Goal: Task Accomplishment & Management: Manage account settings

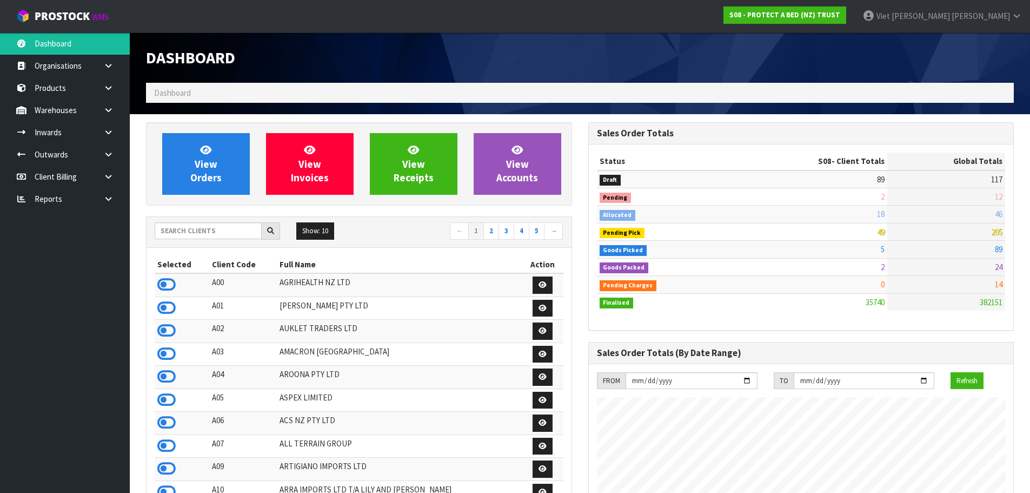
scroll to position [819, 442]
click at [242, 229] on input "text" at bounding box center [208, 230] width 107 height 17
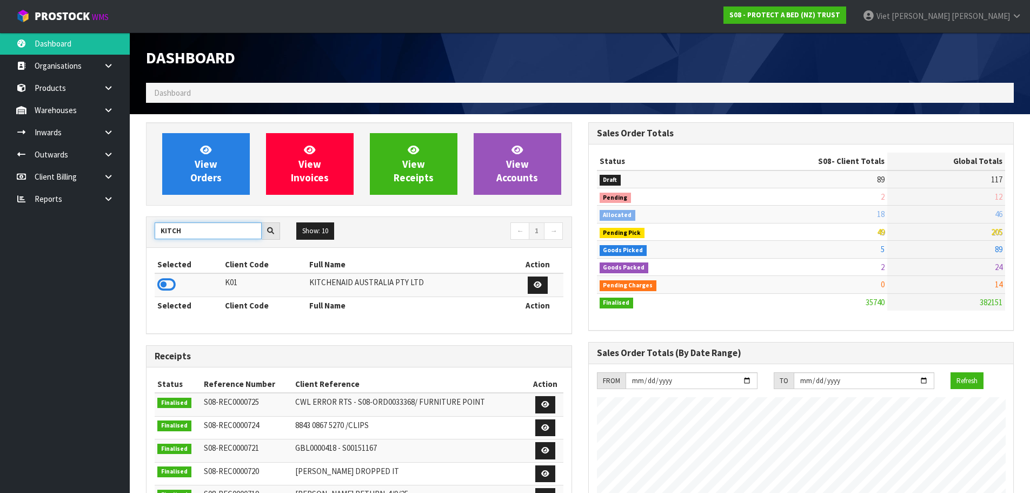
type input "KITCH"
click at [182, 285] on td at bounding box center [189, 284] width 68 height 23
click at [169, 281] on icon at bounding box center [166, 284] width 18 height 16
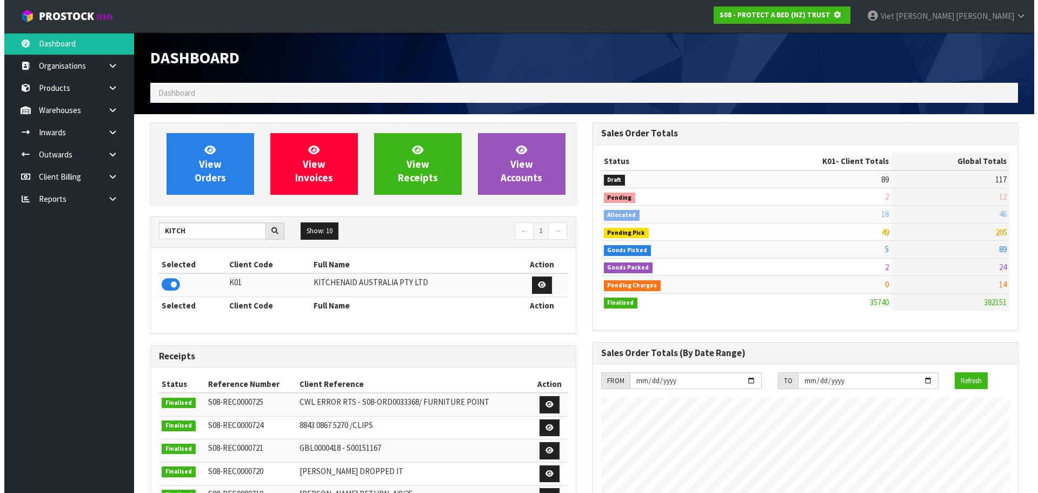
scroll to position [540122, 540354]
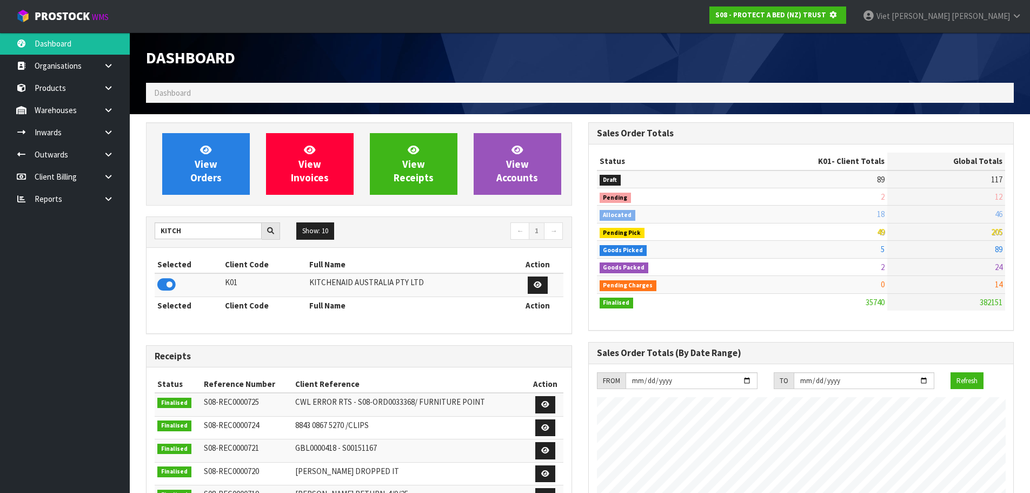
click at [193, 199] on div "View Orders View Invoices View Receipts View Accounts" at bounding box center [359, 163] width 426 height 83
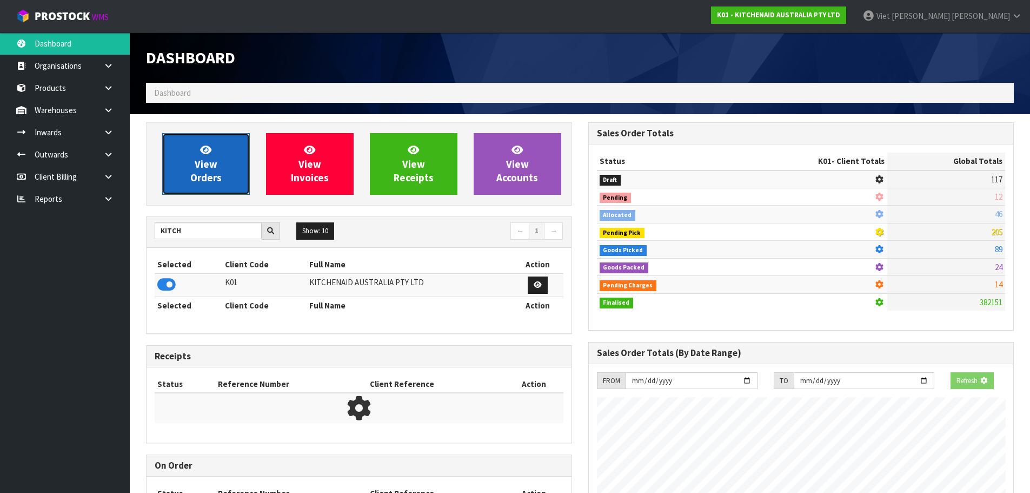
click at [218, 189] on link "View Orders" at bounding box center [206, 164] width 88 height 62
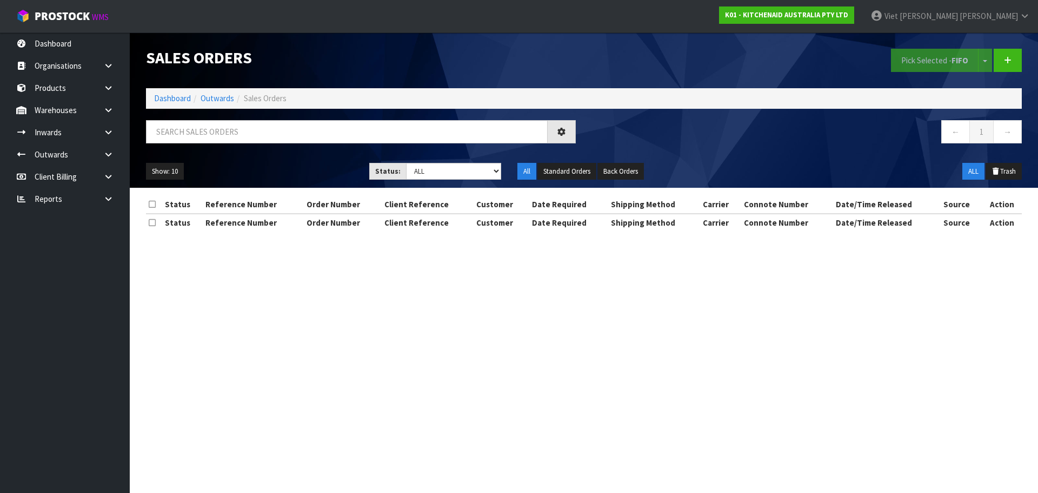
click at [341, 118] on div "Sales Orders Pick Selected - FIFO Split button! FIFO - First In First Out FEFO …" at bounding box center [584, 109] width 892 height 155
click at [112, 112] on icon at bounding box center [108, 110] width 10 height 8
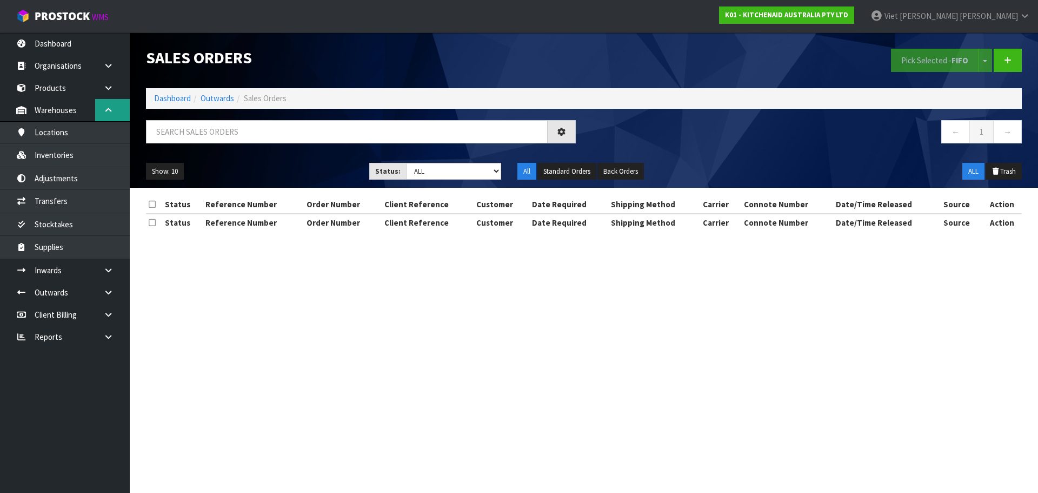
click at [111, 112] on icon at bounding box center [108, 110] width 10 height 8
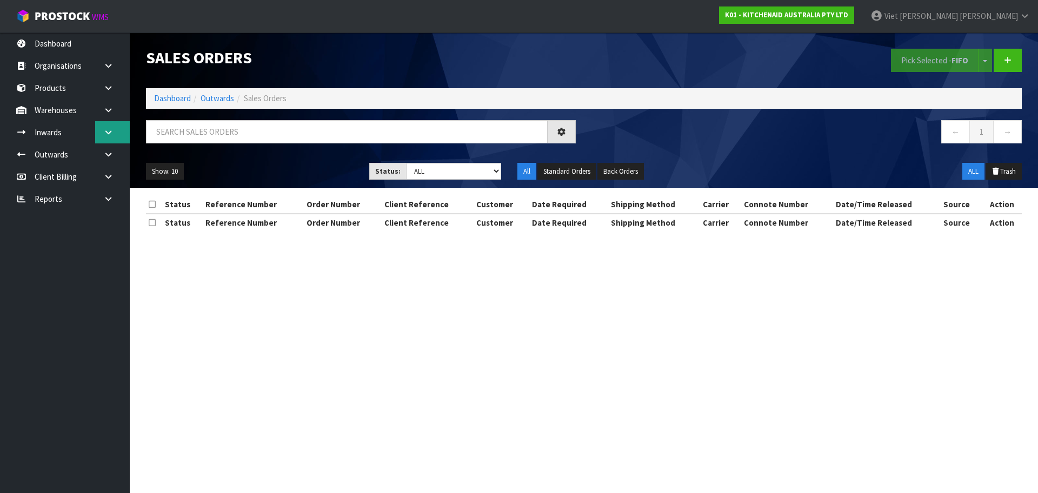
click at [115, 133] on link at bounding box center [112, 132] width 35 height 22
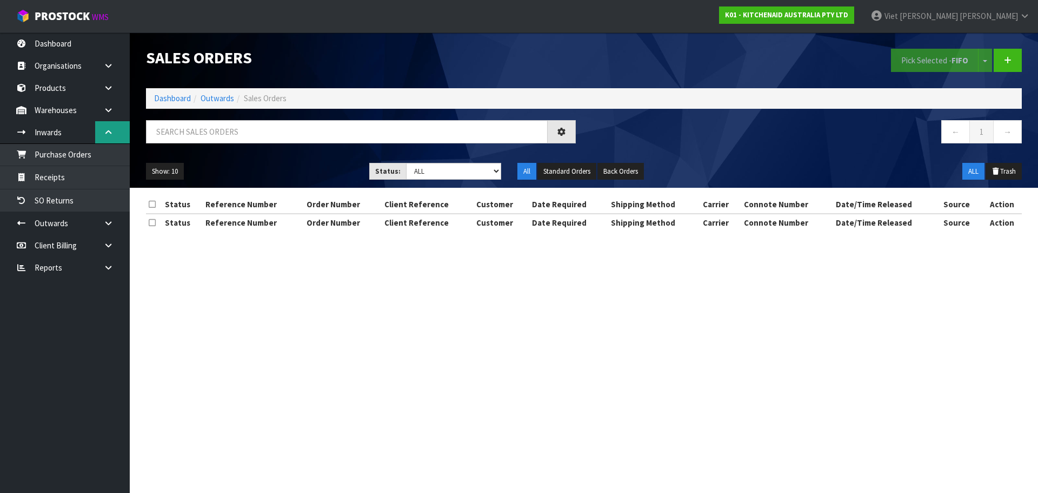
click at [115, 133] on link at bounding box center [112, 132] width 35 height 22
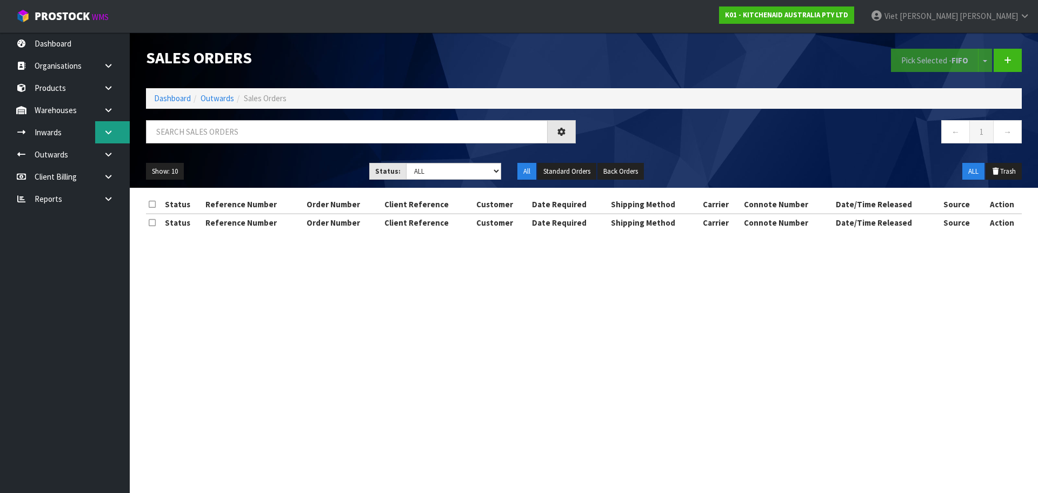
click at [115, 133] on link at bounding box center [112, 132] width 35 height 22
click at [114, 136] on link at bounding box center [112, 132] width 35 height 22
click at [118, 129] on link at bounding box center [112, 132] width 35 height 22
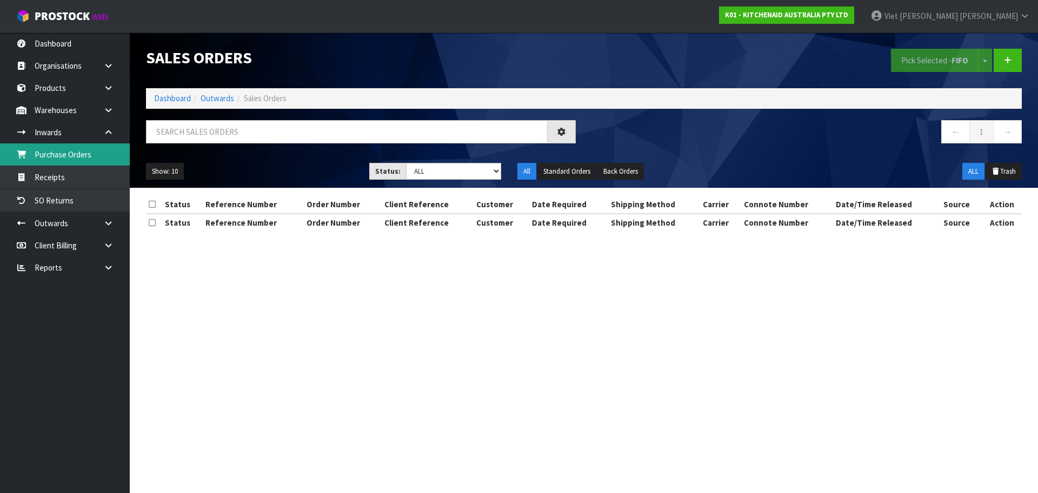
click at [95, 155] on link "Purchase Orders" at bounding box center [65, 154] width 130 height 22
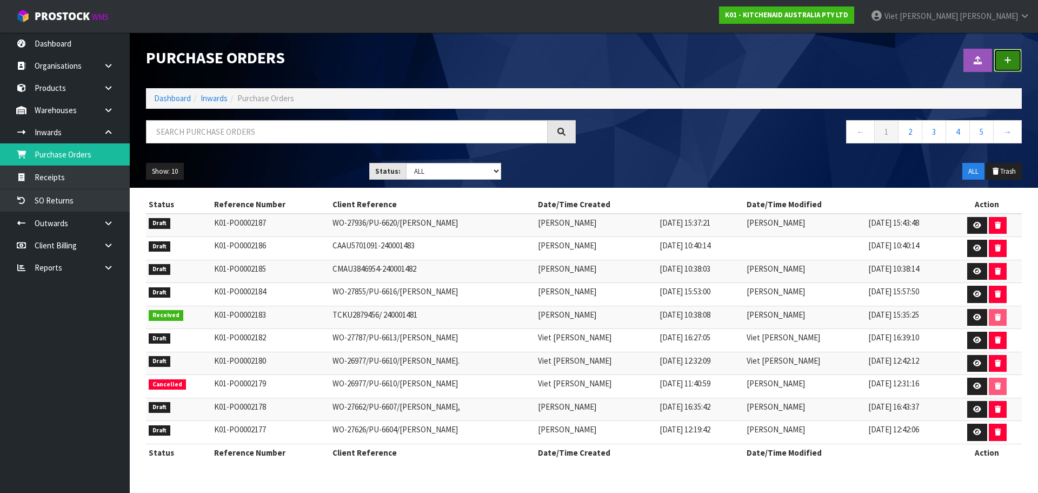
click at [1009, 56] on icon at bounding box center [1008, 60] width 8 height 8
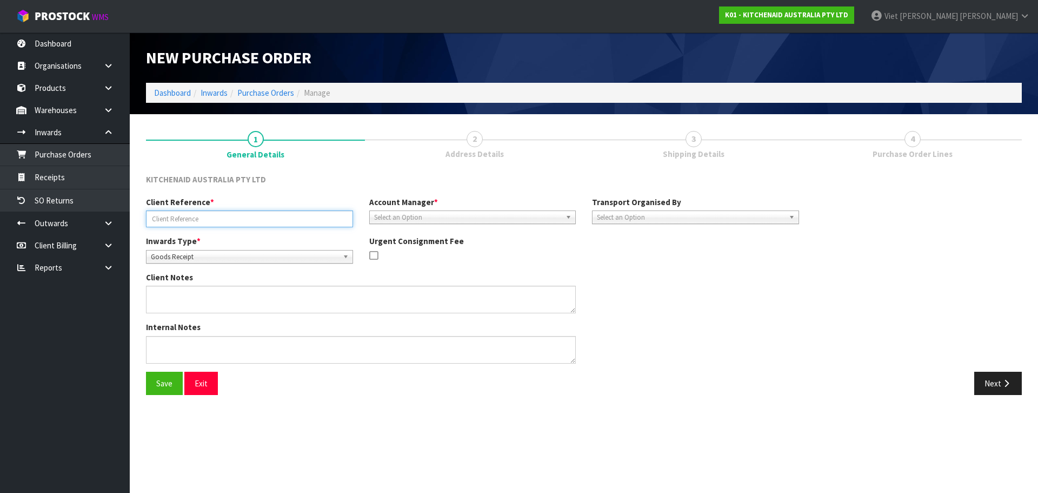
click at [295, 222] on input "text" at bounding box center [249, 218] width 207 height 17
click at [253, 226] on input "text" at bounding box center [249, 218] width 207 height 17
paste input "WO-28212"
click at [299, 218] on input "WO-28212" at bounding box center [249, 218] width 207 height 17
paste input "PU-6648"
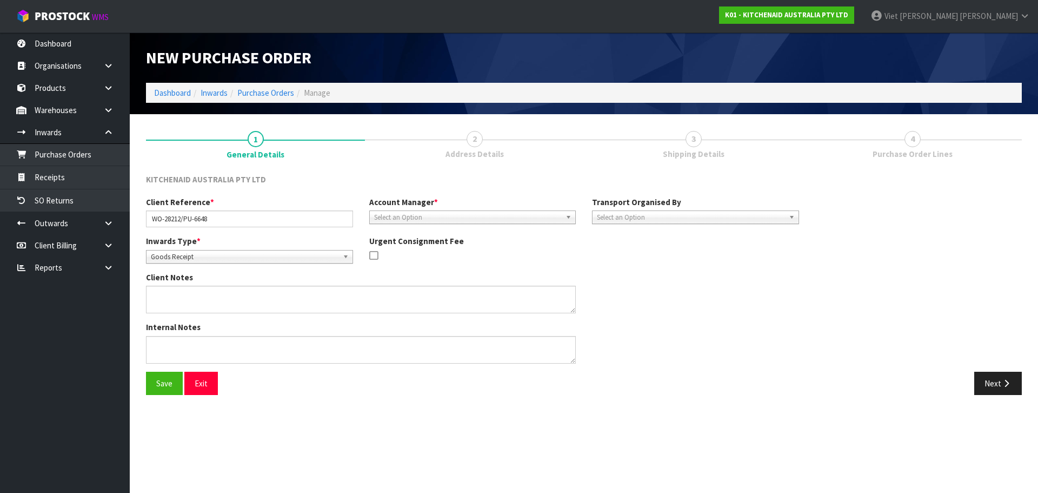
click at [251, 209] on div "Client Reference * WO-28212/PU-6648" at bounding box center [249, 211] width 223 height 31
click at [249, 216] on input "WO-28212/PU-6648" at bounding box center [249, 218] width 207 height 17
paste input "RACHEL KYLE"
type input "WO-28212/PU-6648/RACHEL KYLE"
click at [421, 211] on span "Select an Option" at bounding box center [468, 217] width 188 height 13
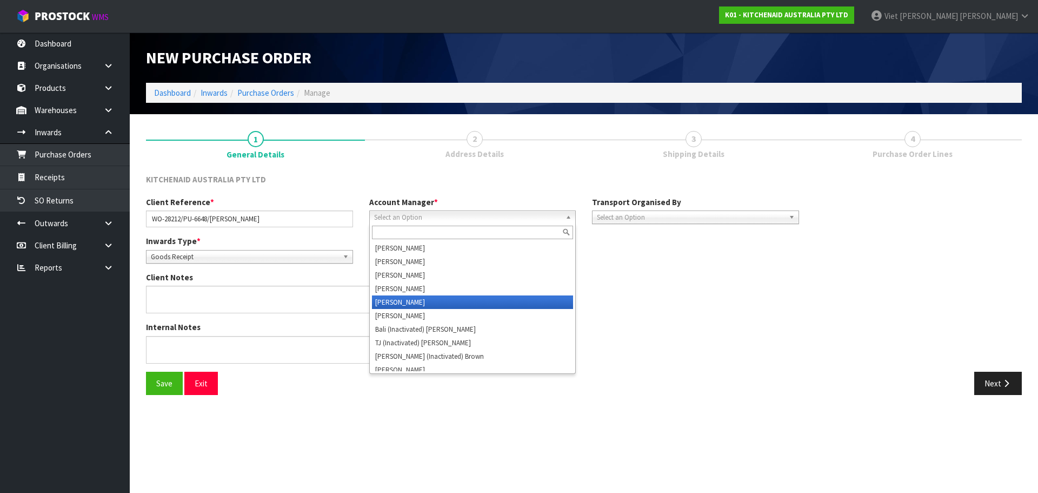
click at [425, 303] on li "Vineeta Lingam" at bounding box center [473, 302] width 202 height 14
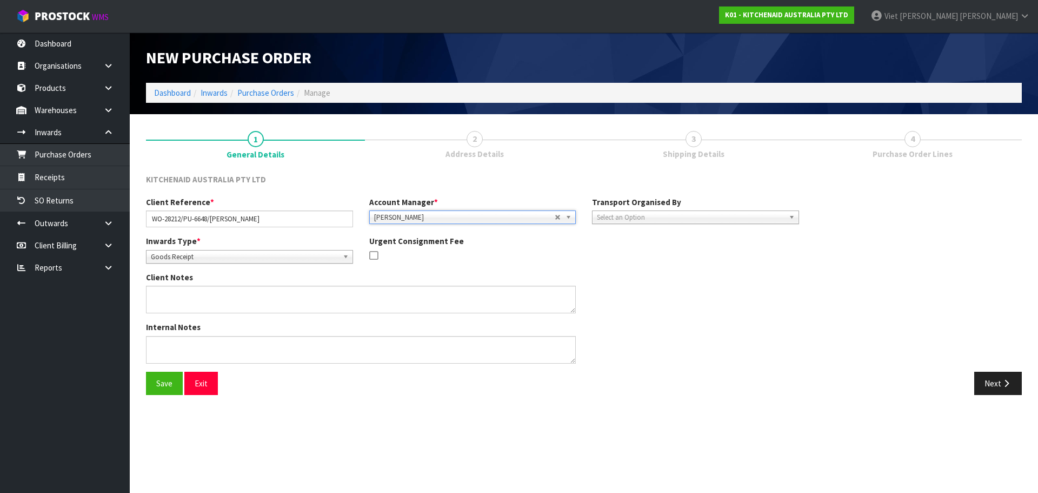
click at [710, 209] on div "Transport Organised By Company Supplier Client Customs Agent Select an Option" at bounding box center [695, 210] width 223 height 28
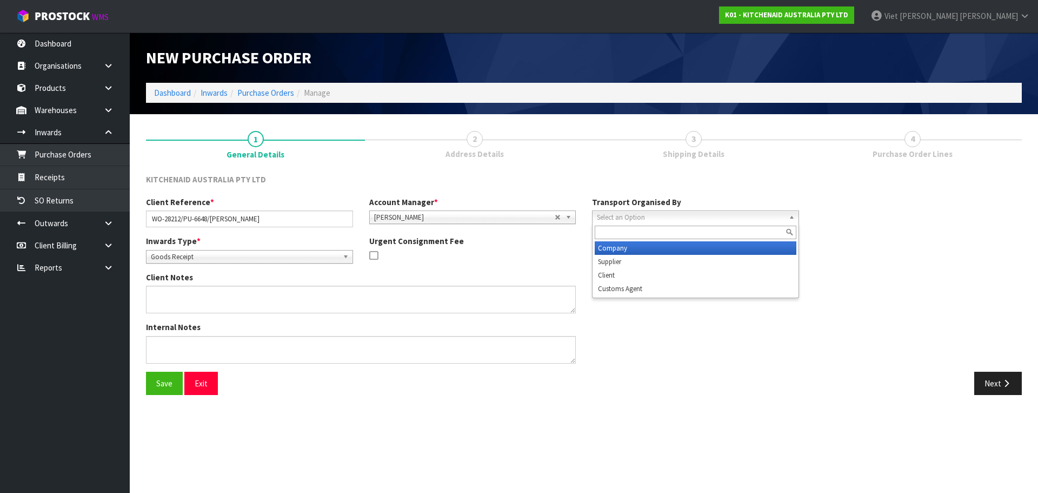
click at [703, 213] on span "Select an Option" at bounding box center [691, 217] width 188 height 13
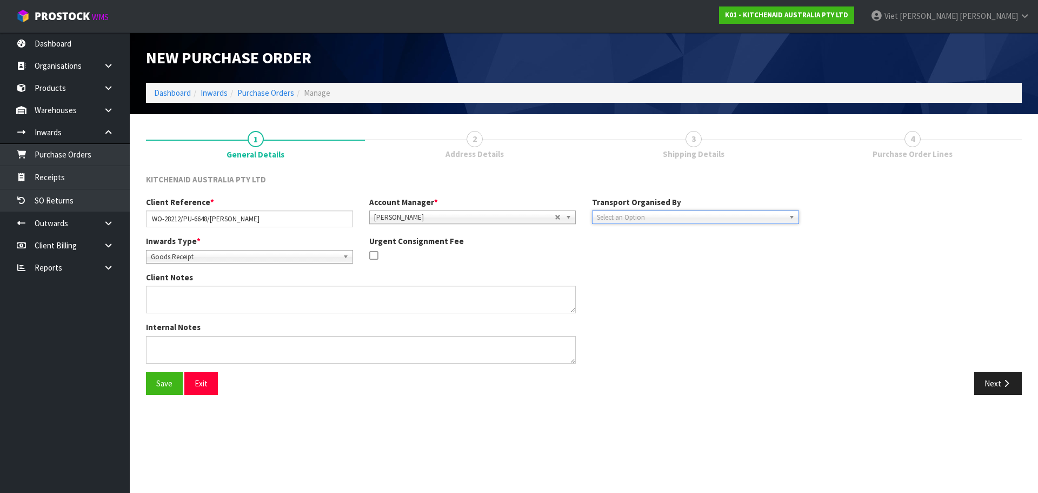
click at [703, 213] on span "Select an Option" at bounding box center [691, 217] width 188 height 13
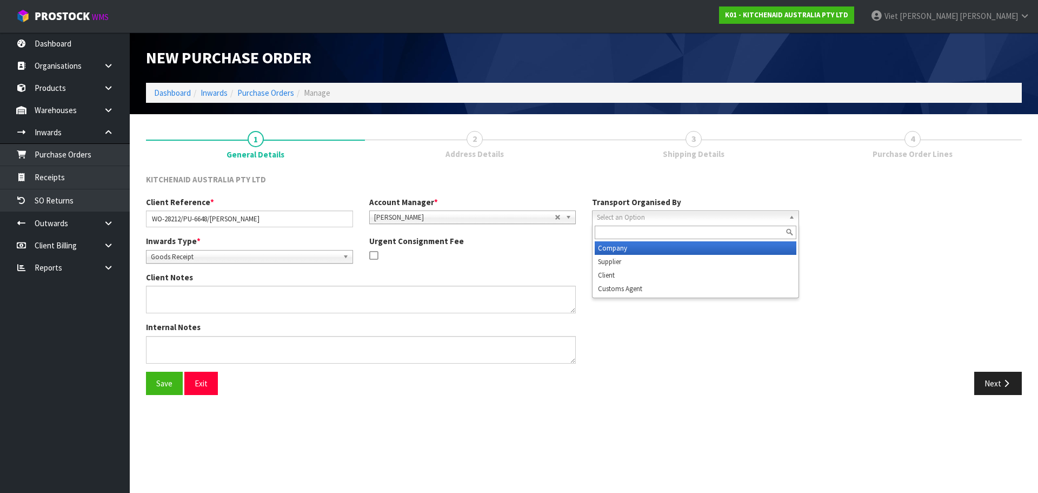
click at [703, 213] on span "Select an Option" at bounding box center [691, 217] width 188 height 13
click at [686, 248] on li "Company" at bounding box center [696, 248] width 202 height 14
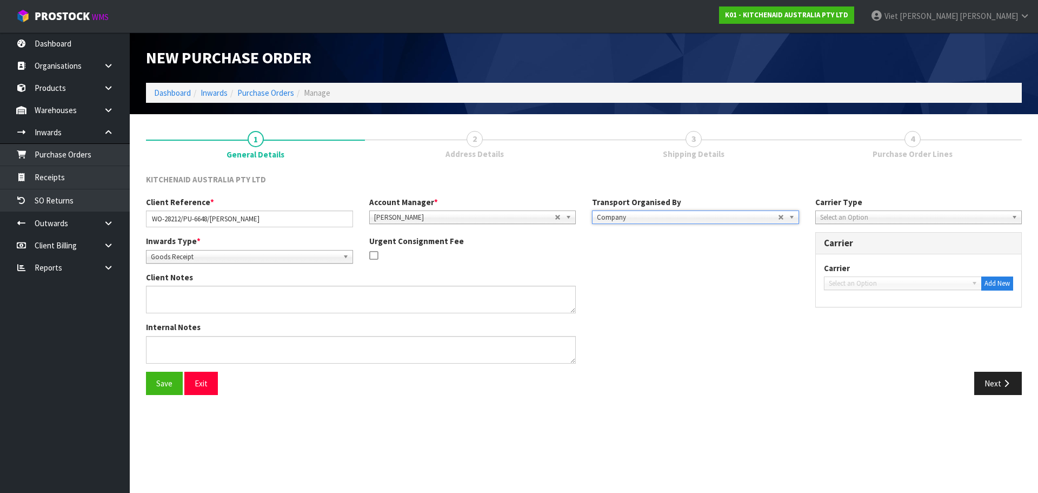
click at [833, 212] on span "Select an Option" at bounding box center [914, 217] width 188 height 13
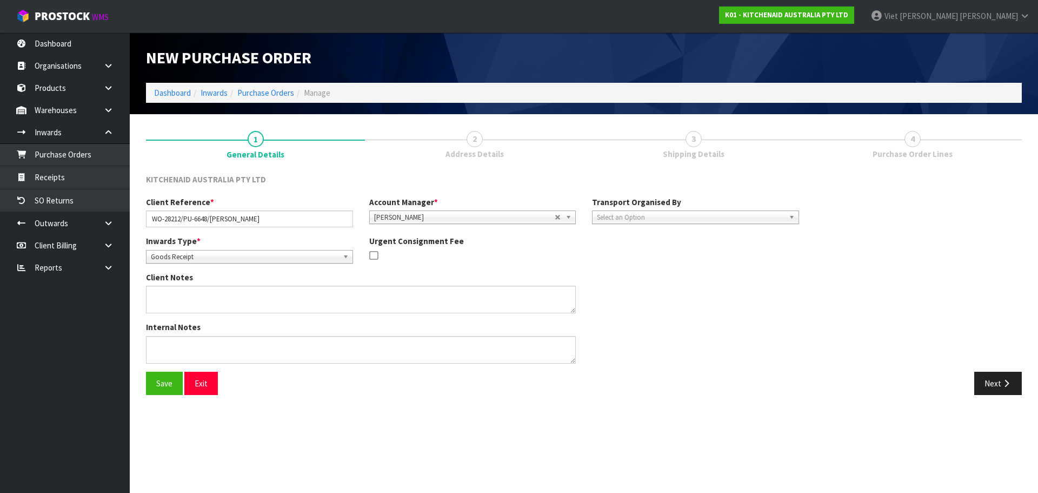
click at [275, 260] on span "Goods Receipt" at bounding box center [245, 256] width 188 height 13
click at [224, 303] on li "Goods Returned" at bounding box center [250, 301] width 202 height 14
click at [171, 383] on button "Save" at bounding box center [164, 383] width 37 height 23
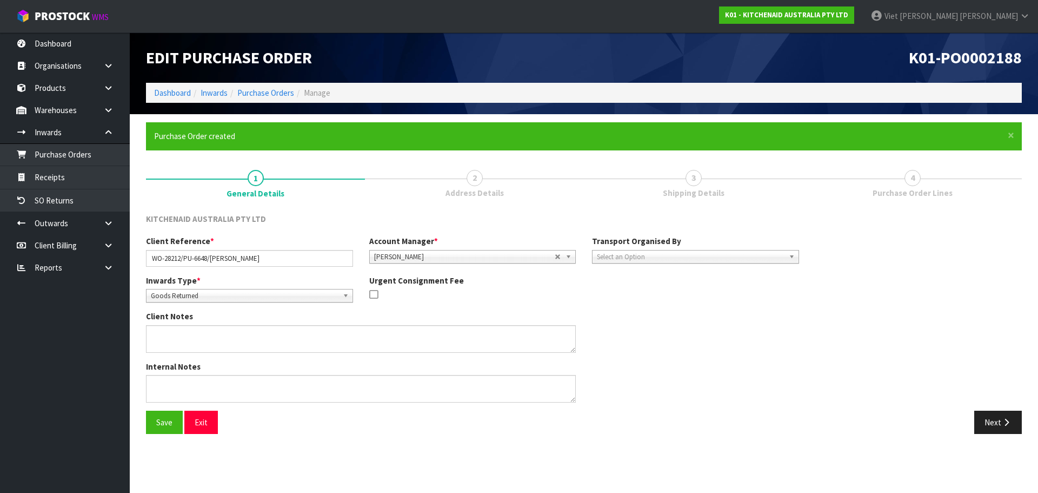
click at [684, 253] on span "Select an Option" at bounding box center [687, 256] width 181 height 13
click at [631, 250] on span "Select an Option" at bounding box center [687, 256] width 181 height 13
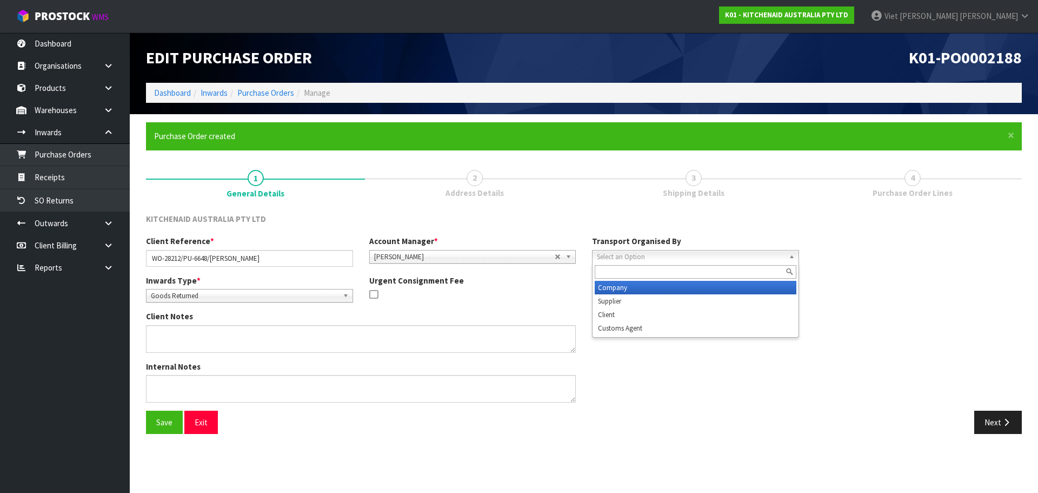
click at [634, 288] on li "Company" at bounding box center [696, 288] width 202 height 14
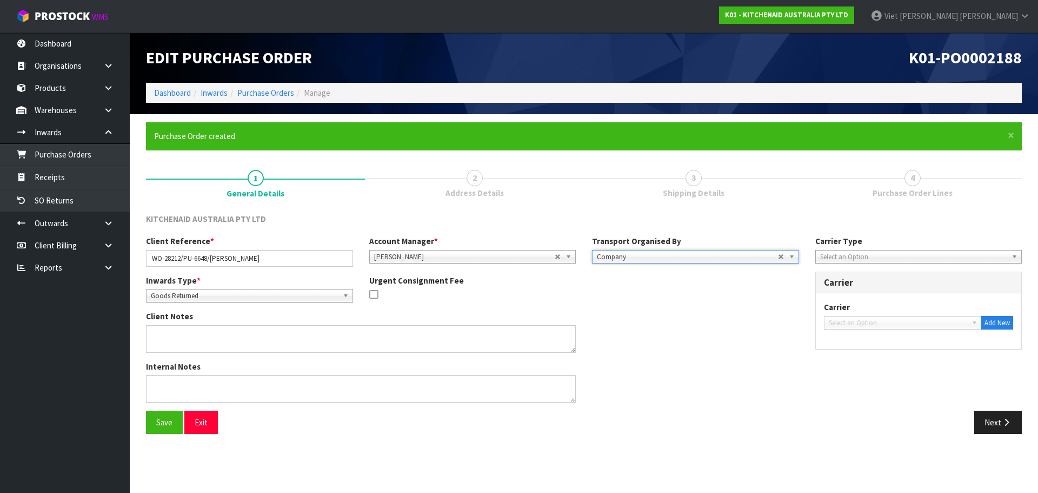
click at [839, 261] on span "Select an Option" at bounding box center [914, 256] width 188 height 13
click at [839, 254] on span "Select an Option" at bounding box center [914, 256] width 188 height 13
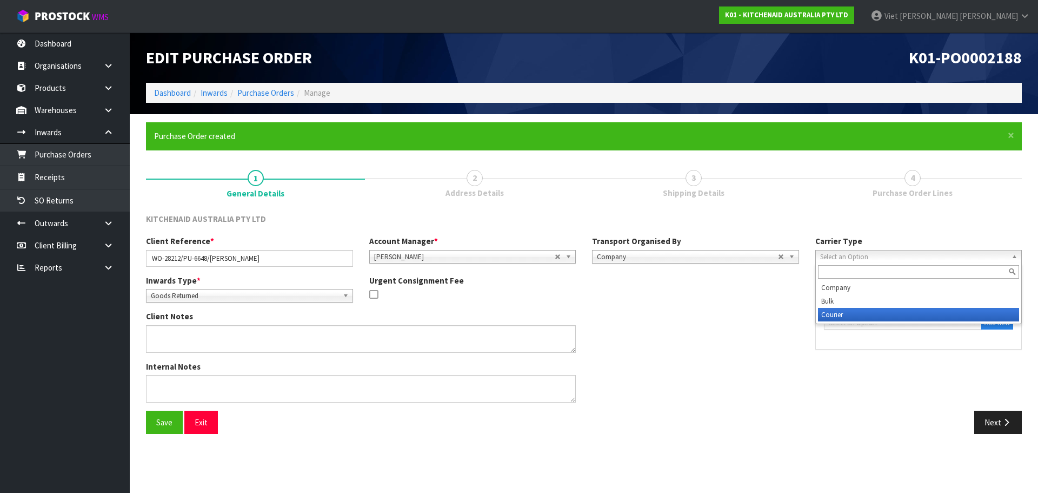
click at [855, 317] on li "Courier" at bounding box center [919, 315] width 202 height 14
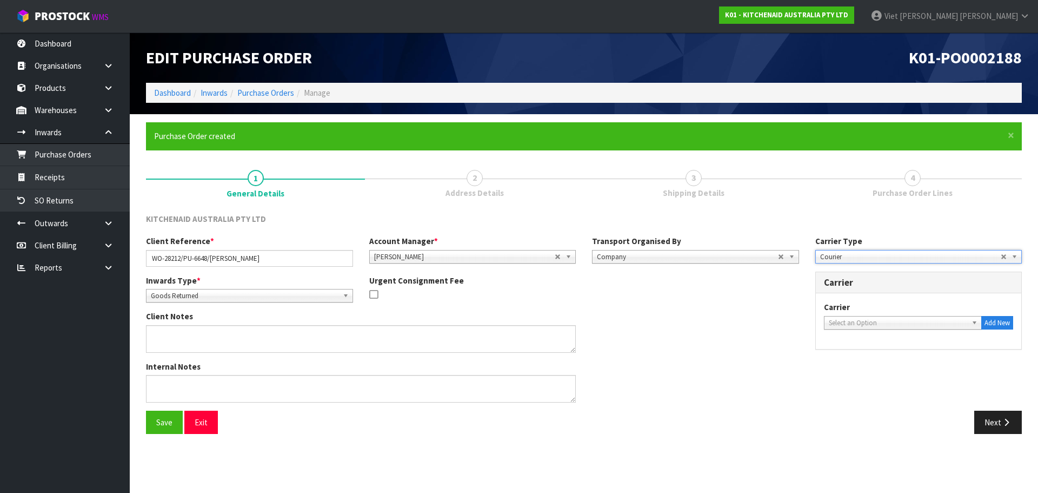
click at [862, 318] on span "Select an Option" at bounding box center [898, 322] width 139 height 13
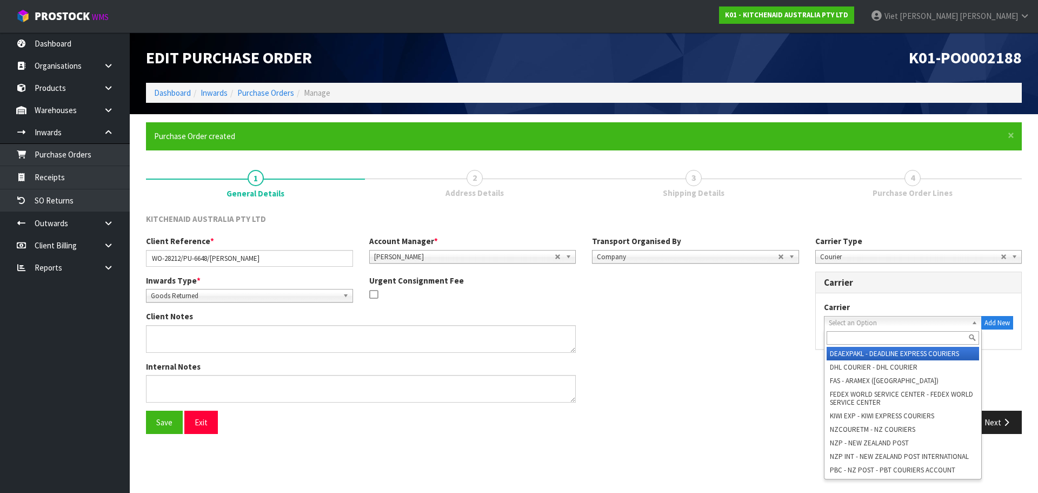
click at [863, 333] on input "text" at bounding box center [903, 338] width 153 height 14
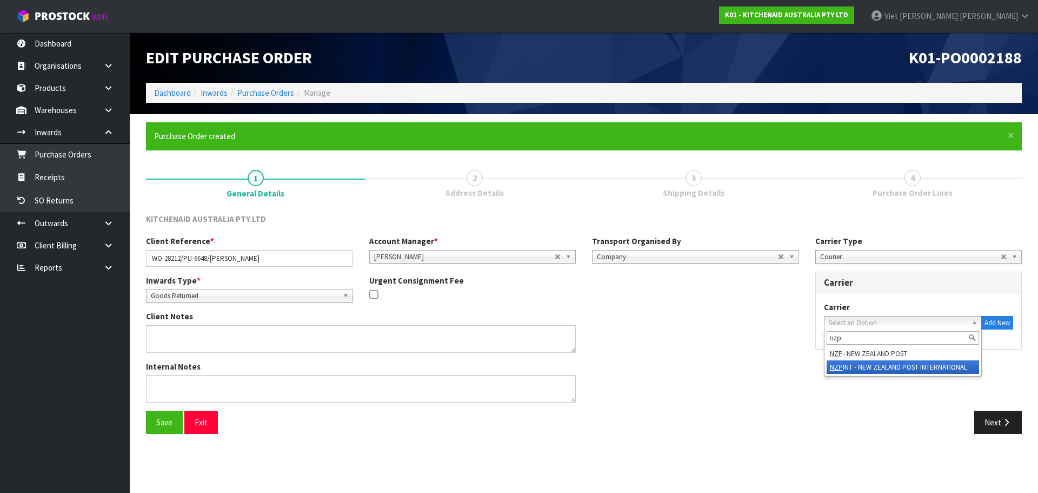
type input "nzp"
click at [880, 352] on li "NZP - NEW ZEALAND POST" at bounding box center [903, 354] width 153 height 14
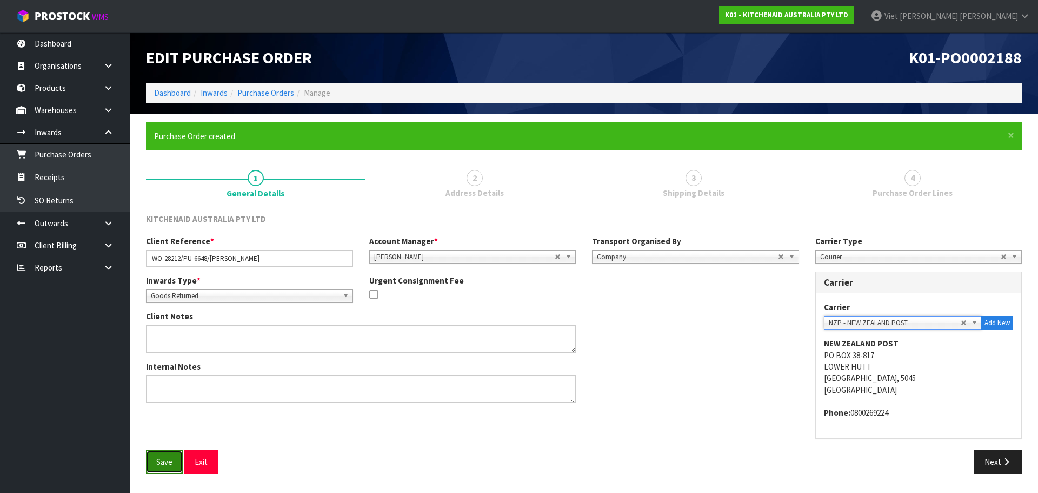
click at [160, 468] on button "Save" at bounding box center [164, 461] width 37 height 23
click at [985, 456] on button "Next" at bounding box center [999, 461] width 48 height 23
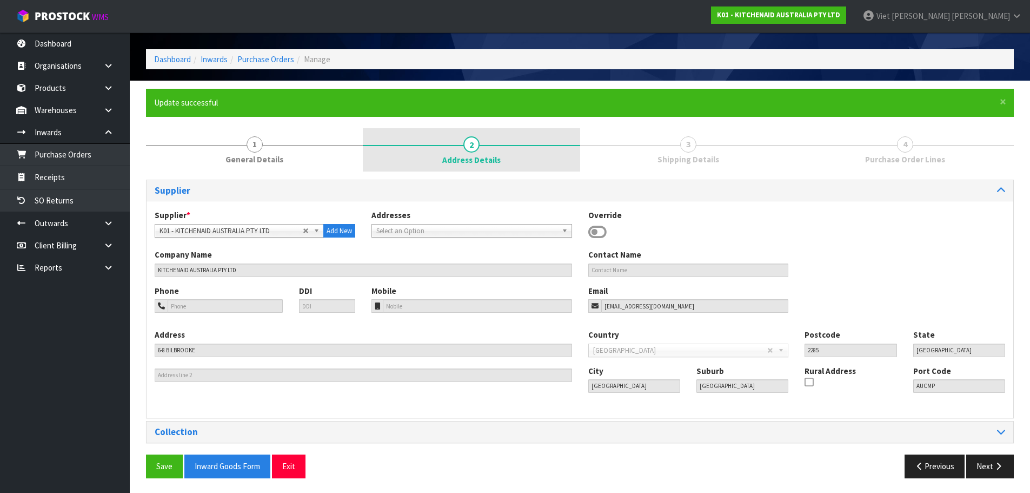
scroll to position [34, 0]
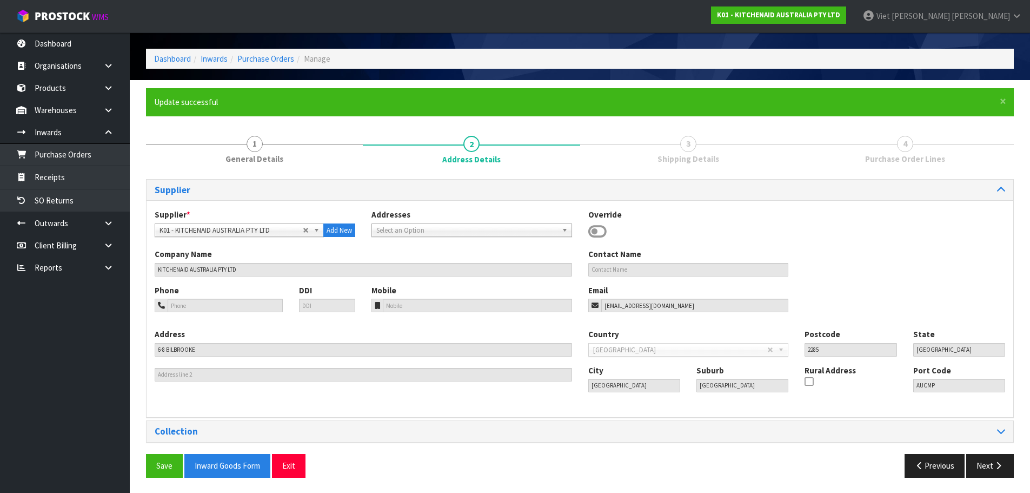
click at [409, 425] on div "Collection" at bounding box center [580, 431] width 867 height 21
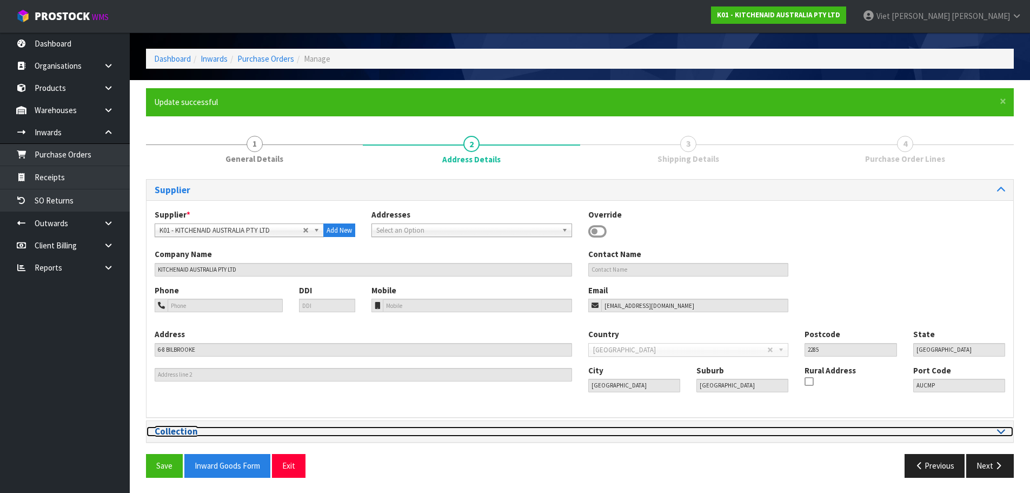
click at [519, 434] on h3 "Collection" at bounding box center [363, 431] width 417 height 10
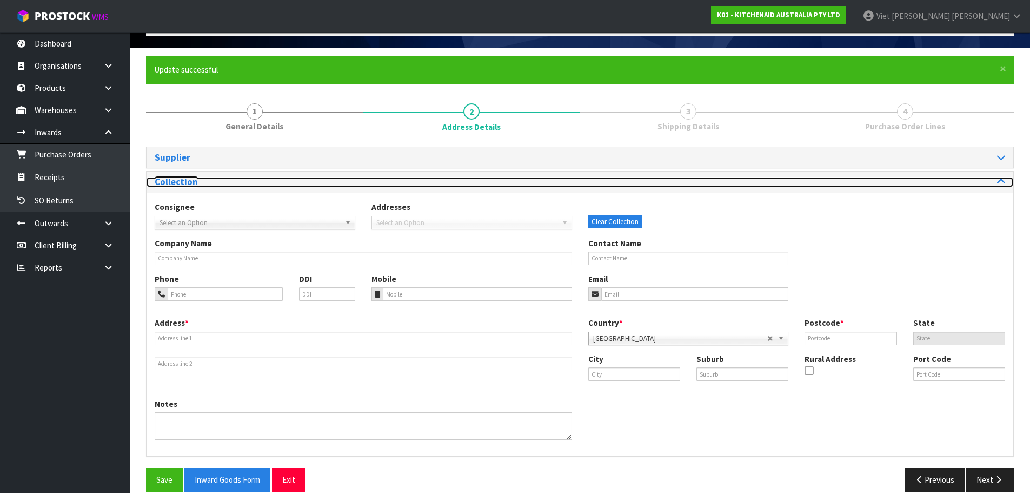
scroll to position [82, 0]
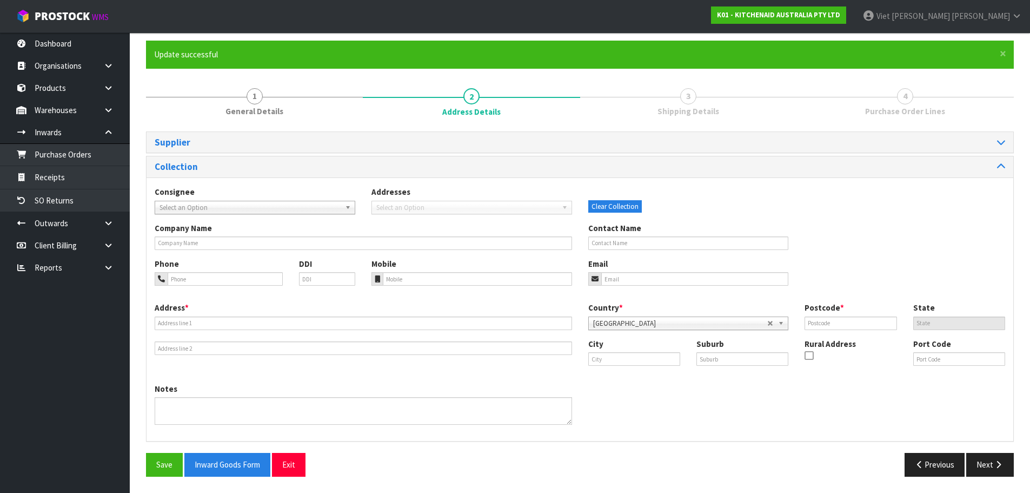
click at [403, 205] on span "Select an Option" at bounding box center [466, 207] width 181 height 13
click at [303, 208] on span "Select an Option" at bounding box center [250, 207] width 181 height 13
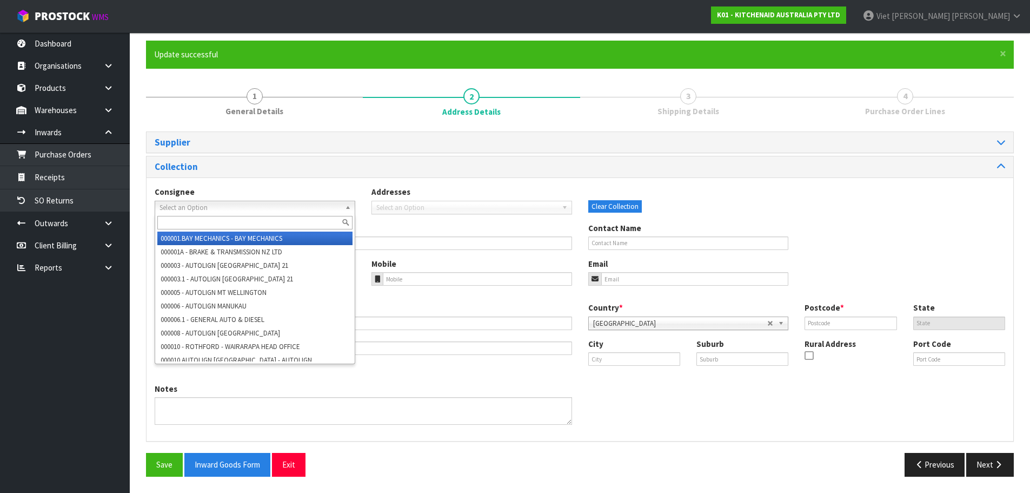
click at [303, 208] on span "Select an Option" at bounding box center [250, 207] width 181 height 13
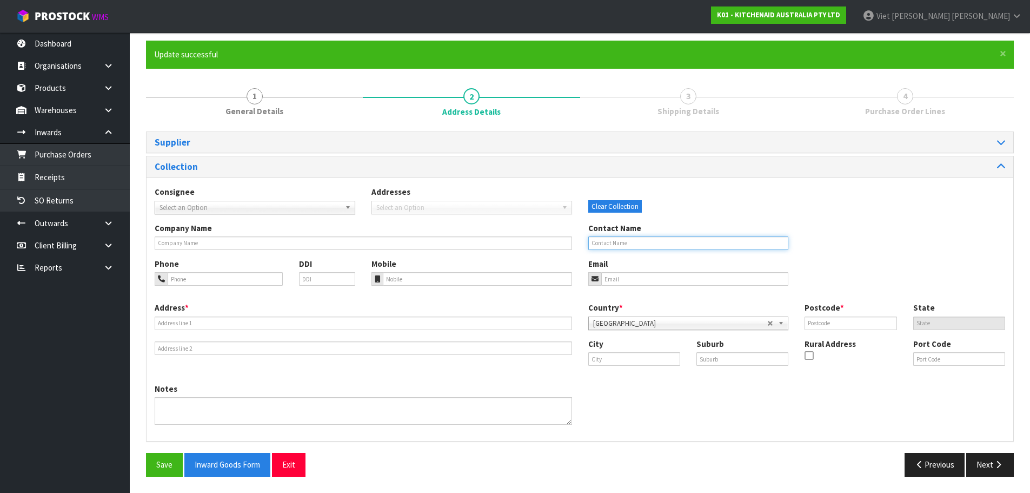
click at [611, 240] on input "text" at bounding box center [688, 243] width 201 height 14
paste input "[PERSON_NAME]"
type input "[PERSON_NAME]"
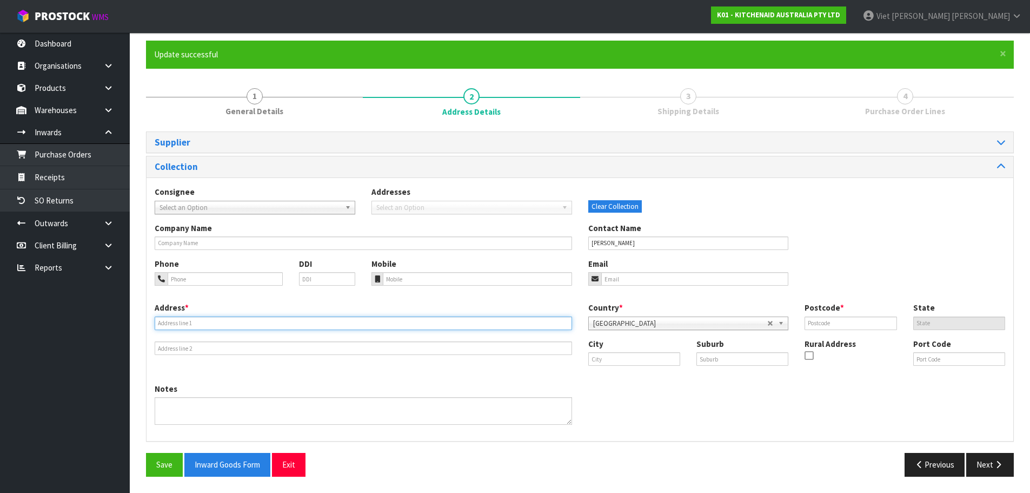
click at [248, 322] on input "text" at bounding box center [363, 323] width 417 height 14
paste input "232 HENDERSONS LINE, PALMERSTON NORTH, NZ : NORTH ISLAND, 4470"
drag, startPoint x: 342, startPoint y: 323, endPoint x: 215, endPoint y: 326, distance: 126.6
click at [215, 326] on input "232 HENDERSONS LINE, PALMERSTON NORTH, NZ : NORTH ISLAND, 4470" at bounding box center [363, 323] width 417 height 14
type input "232 HENDERSONS LINE"
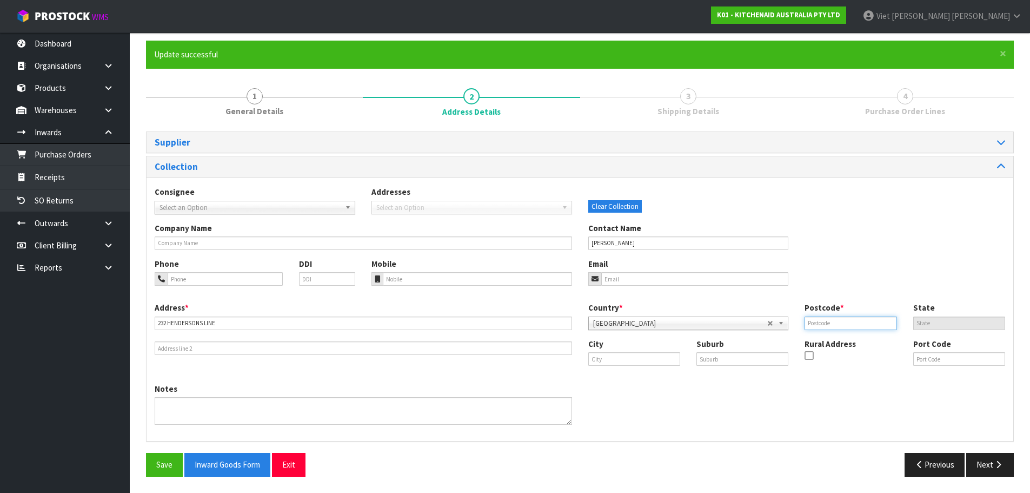
click at [874, 319] on input "text" at bounding box center [851, 323] width 92 height 14
paste input "4470"
type input "4470"
click at [648, 360] on input "text" at bounding box center [634, 359] width 92 height 14
paste input "[GEOGRAPHIC_DATA]"
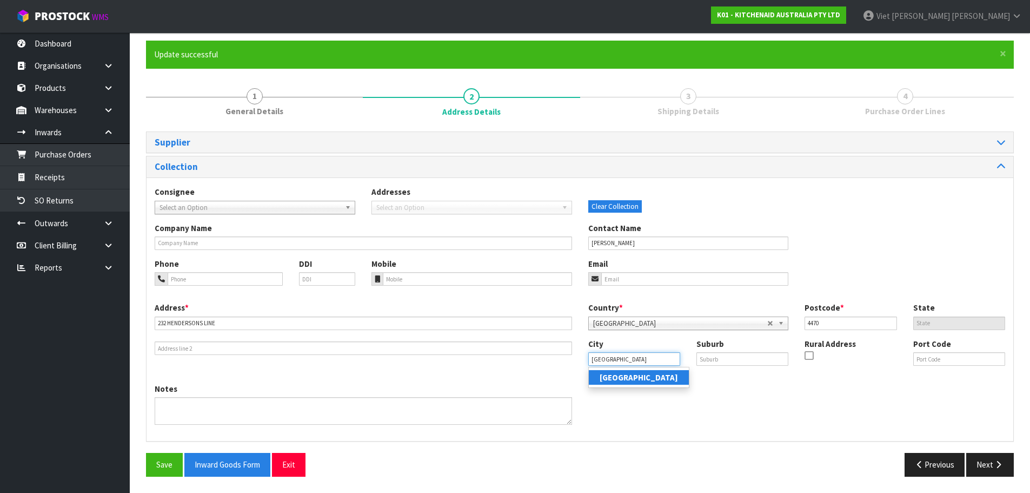
type input "[GEOGRAPHIC_DATA]"
click at [653, 384] on link "Palmerston North" at bounding box center [639, 377] width 100 height 15
click at [728, 355] on input "text" at bounding box center [743, 359] width 92 height 14
paste input "NORTH ISLAND"
type input "NORTH ISLAND"
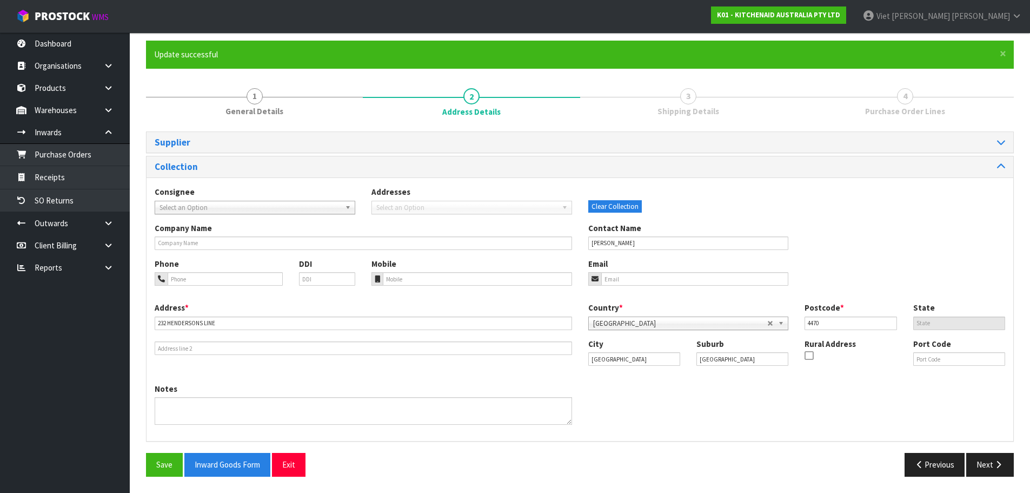
click at [573, 425] on div "Notes" at bounding box center [364, 404] width 434 height 42
click at [637, 281] on input "email" at bounding box center [695, 279] width 188 height 14
paste input "kiwifruits827@gmail.com"
type input "kiwifruits827@gmail.com"
click at [636, 467] on div "Previous Next" at bounding box center [801, 464] width 442 height 23
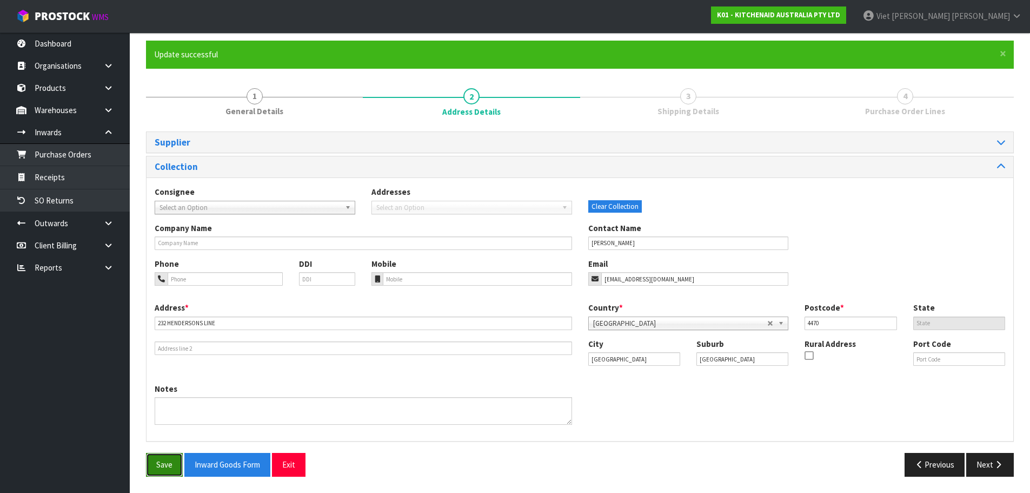
click at [157, 465] on button "Save" at bounding box center [164, 464] width 37 height 23
click at [233, 460] on button "Inward Goods Form" at bounding box center [227, 464] width 86 height 23
click at [730, 437] on div "Consignee 000001.BAY MECHANICS - BAY MECHANICS 000001A - BRAKE & TRANSMISSION N…" at bounding box center [580, 308] width 867 height 263
click at [978, 461] on button "Next" at bounding box center [990, 464] width 48 height 23
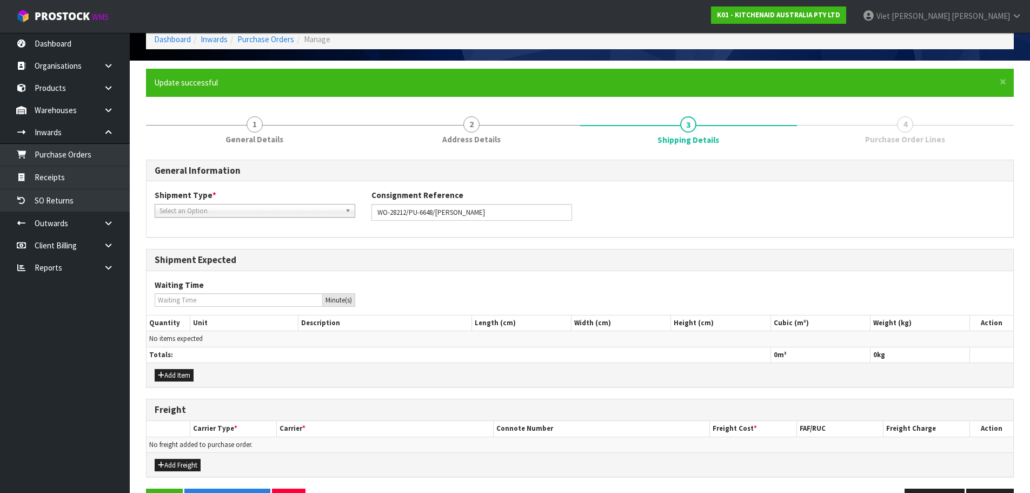
scroll to position [35, 0]
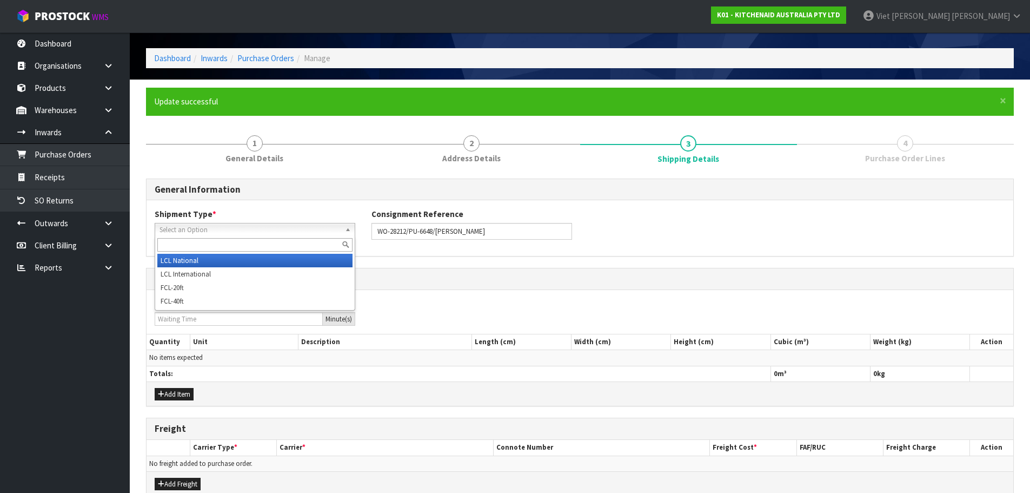
click at [281, 229] on span "Select an Option" at bounding box center [250, 229] width 181 height 13
click at [241, 261] on li "LCL National" at bounding box center [254, 261] width 195 height 14
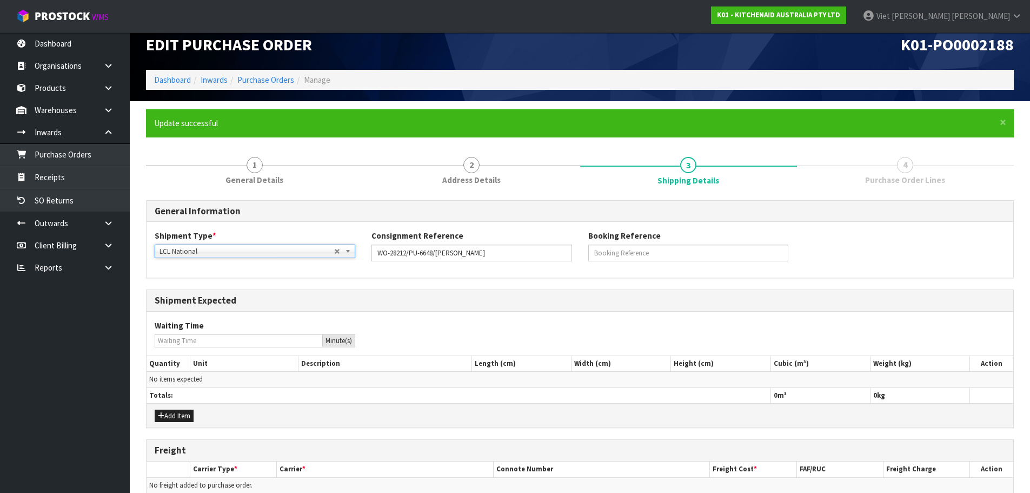
scroll to position [0, 0]
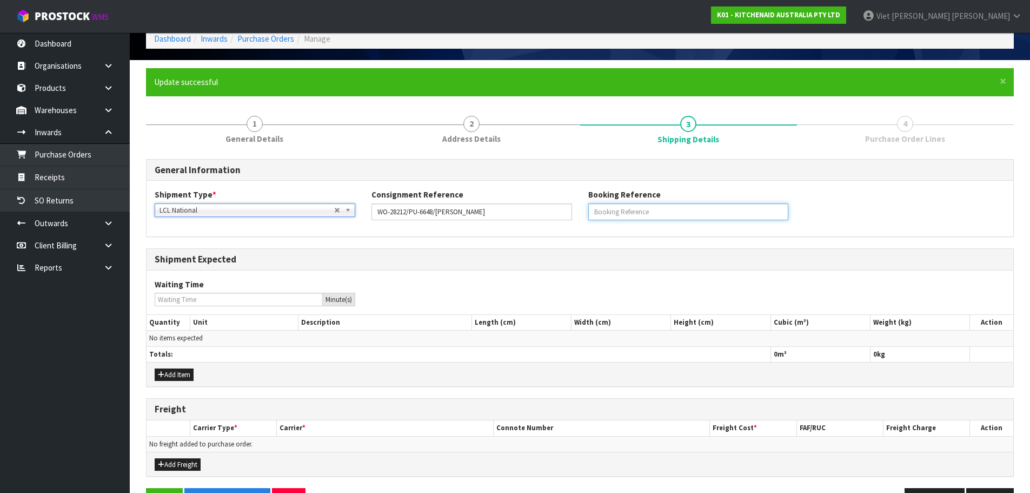
click at [641, 208] on input "text" at bounding box center [688, 211] width 201 height 17
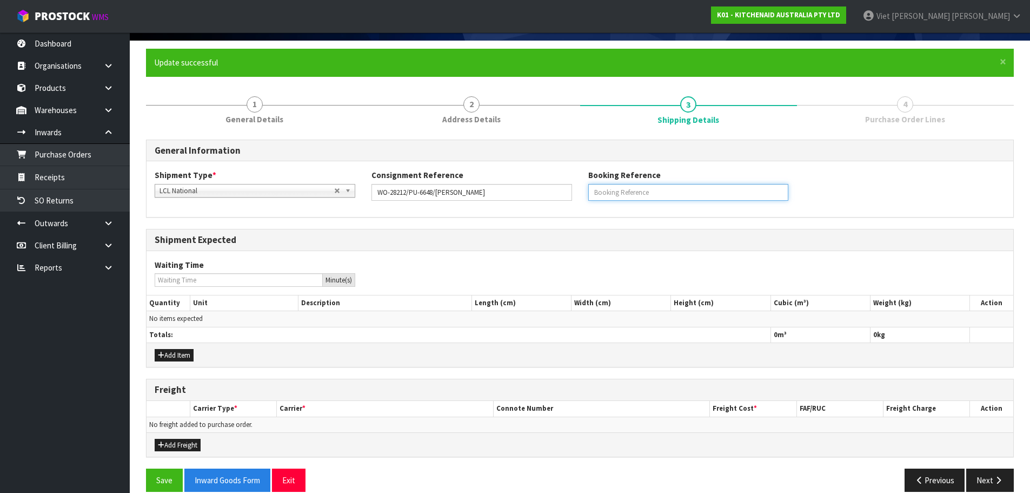
scroll to position [89, 0]
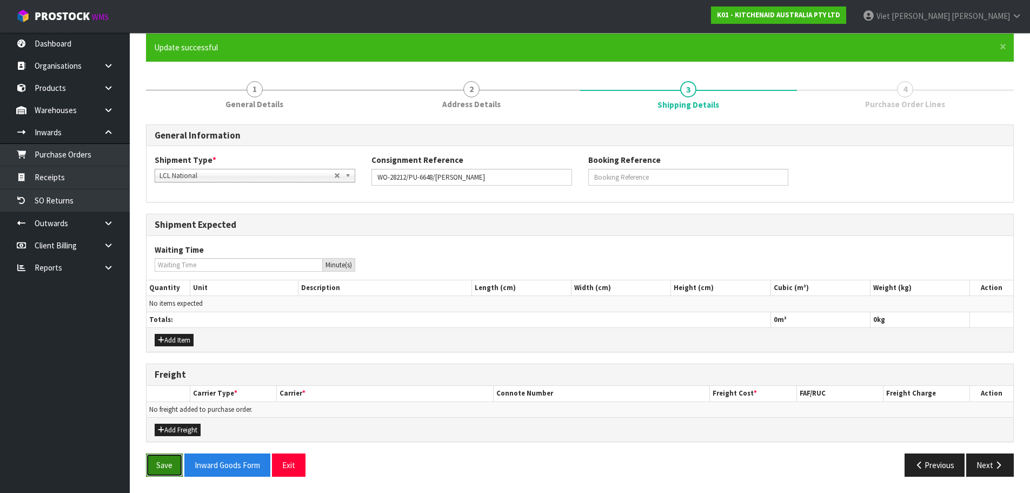
click at [162, 460] on button "Save" at bounding box center [164, 464] width 37 height 23
click at [985, 470] on button "Next" at bounding box center [990, 464] width 48 height 23
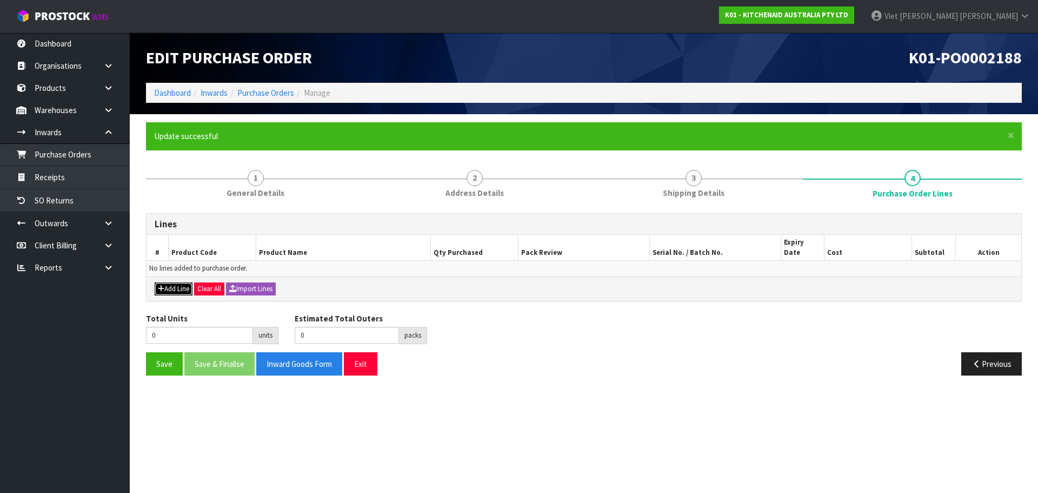
click at [177, 282] on button "Add Line" at bounding box center [174, 288] width 38 height 13
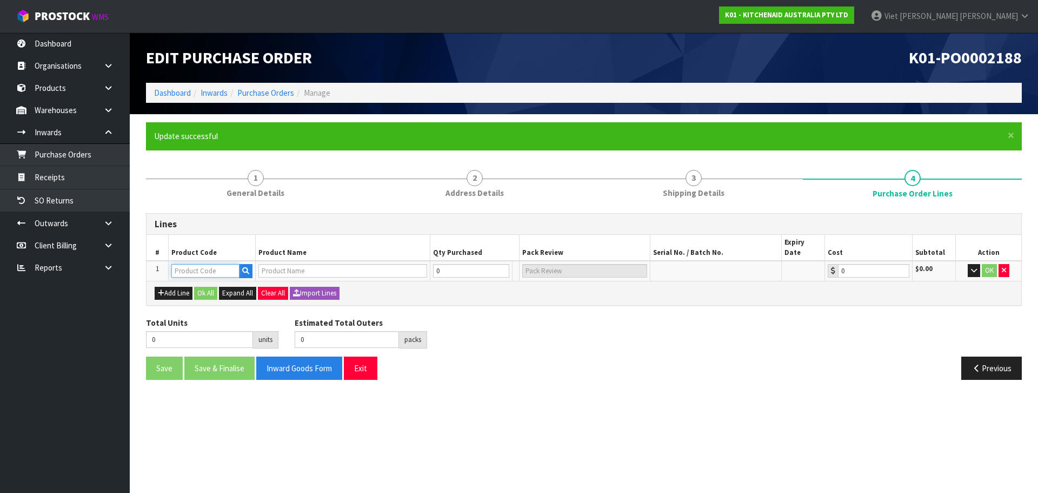
click at [195, 264] on input "text" at bounding box center [205, 271] width 68 height 14
paste input "5KSM195PSAPP"
type input "5KSM195PSAPP"
type input "KSM195 PEBBLED PALM MIXER"
type input "0.00"
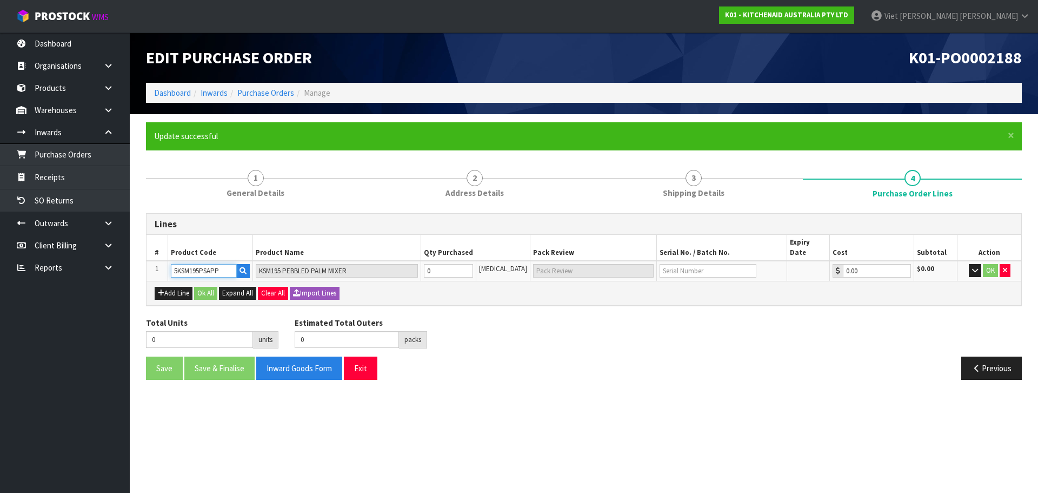
type input "5KSM195PSAPP"
click at [473, 264] on input "0" at bounding box center [448, 271] width 49 height 14
type input "1"
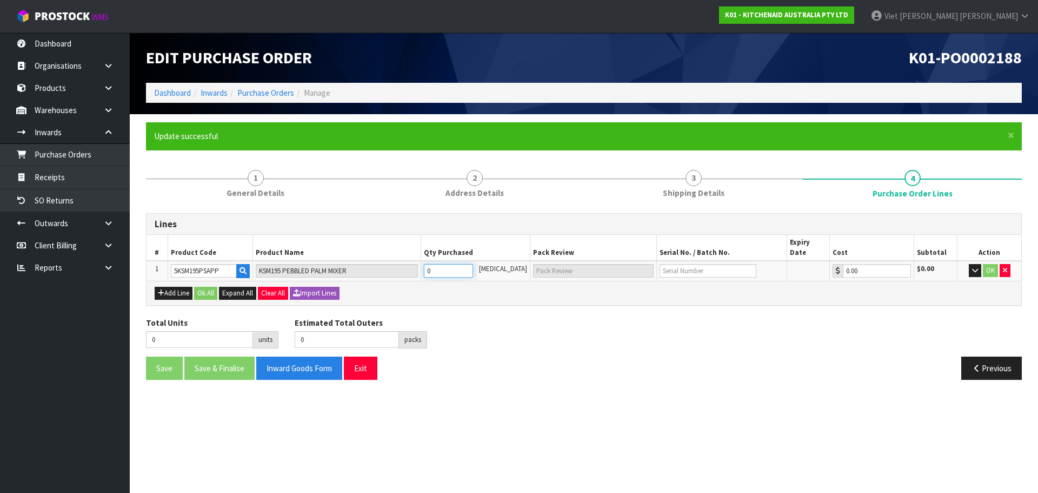
type input "1 CTN"
type input "1"
click at [473, 264] on input "1" at bounding box center [448, 271] width 49 height 14
click at [671, 264] on input "text" at bounding box center [708, 271] width 97 height 14
paste input "WD1442911"
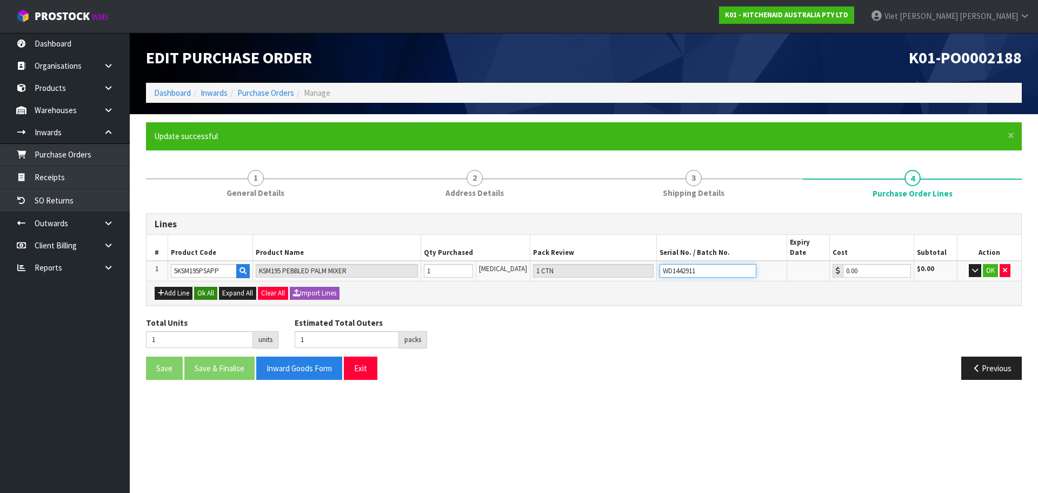
type input "WD1442911"
click at [209, 287] on button "Ok All" at bounding box center [205, 293] width 23 height 13
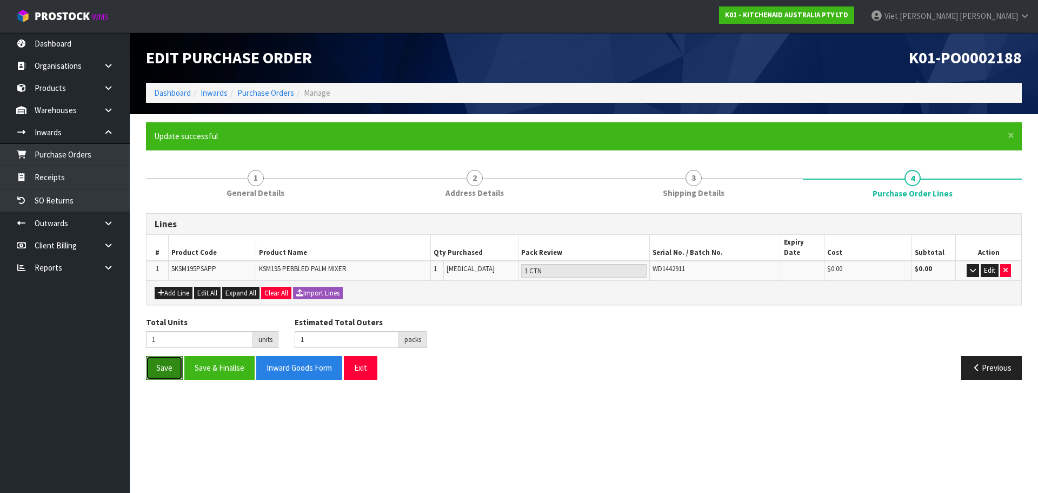
click at [158, 366] on button "Save" at bounding box center [164, 367] width 37 height 23
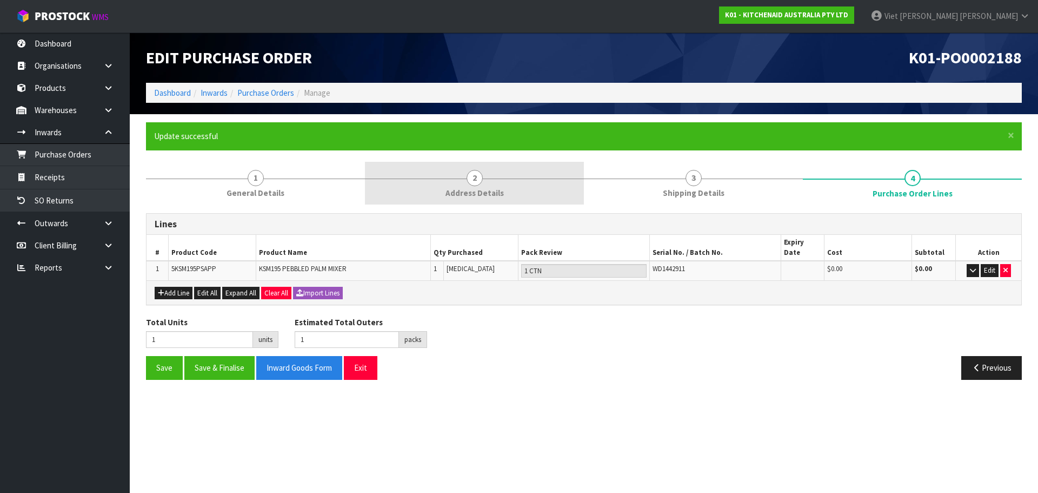
click at [505, 181] on link "2 Address Details" at bounding box center [474, 183] width 219 height 43
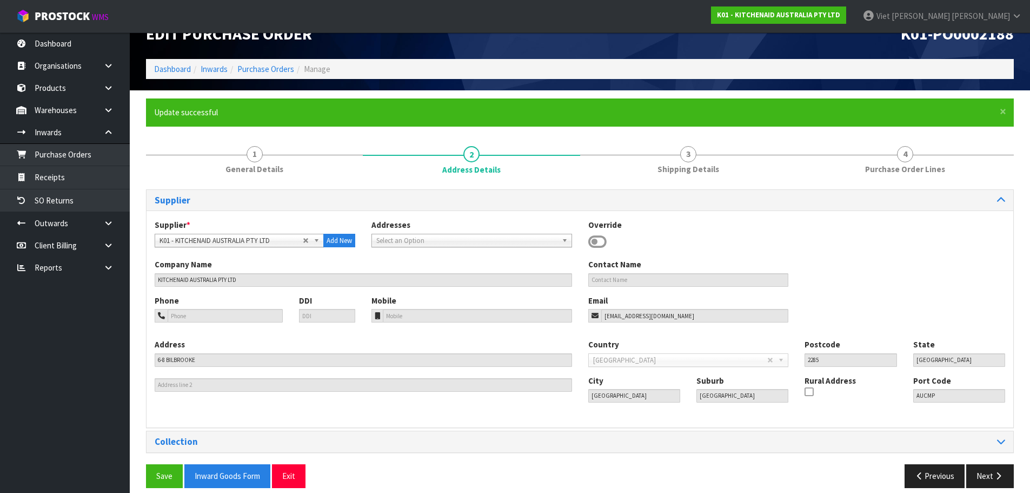
scroll to position [35, 0]
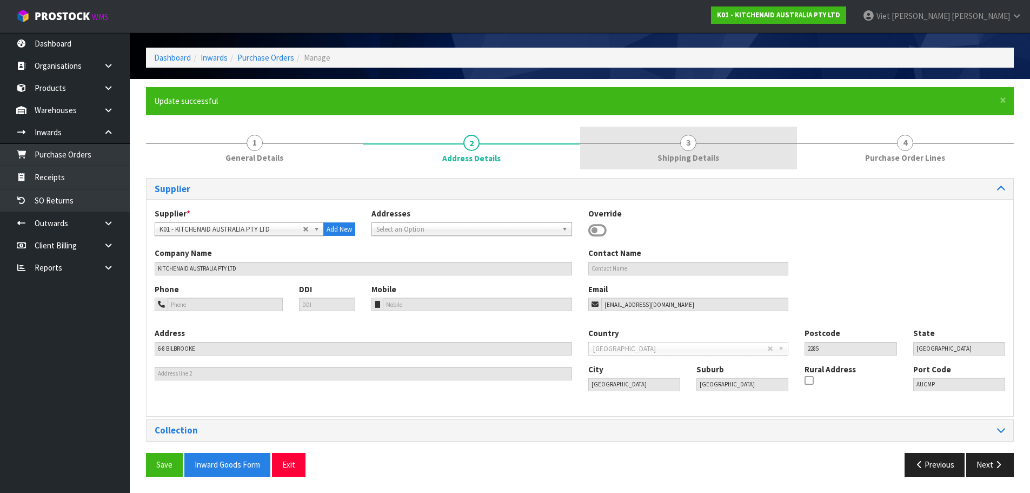
click at [738, 146] on link "3 Shipping Details" at bounding box center [688, 148] width 217 height 43
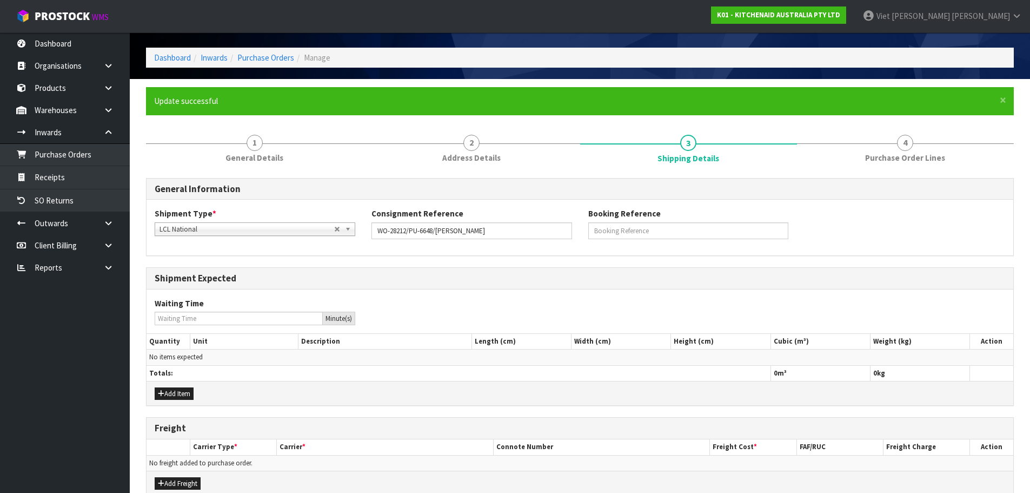
scroll to position [0, 0]
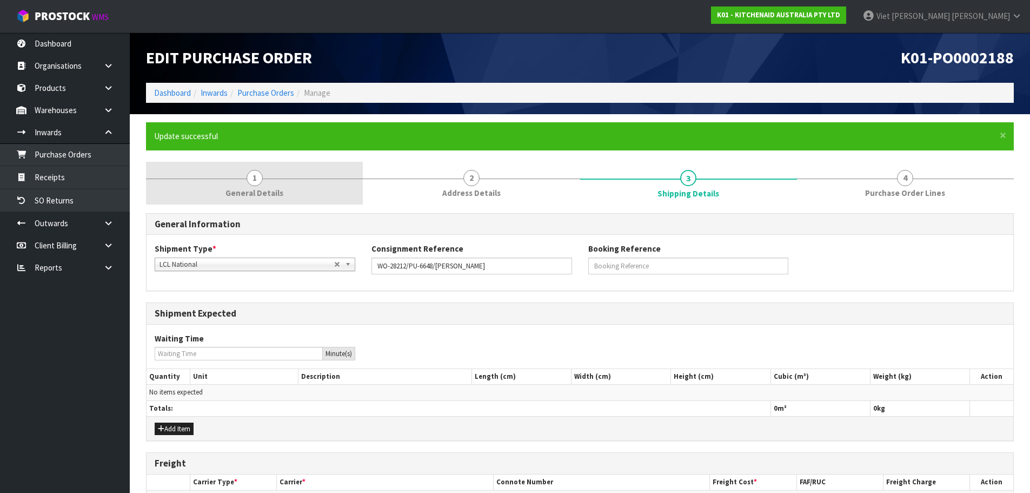
click at [275, 194] on span "General Details" at bounding box center [255, 192] width 58 height 11
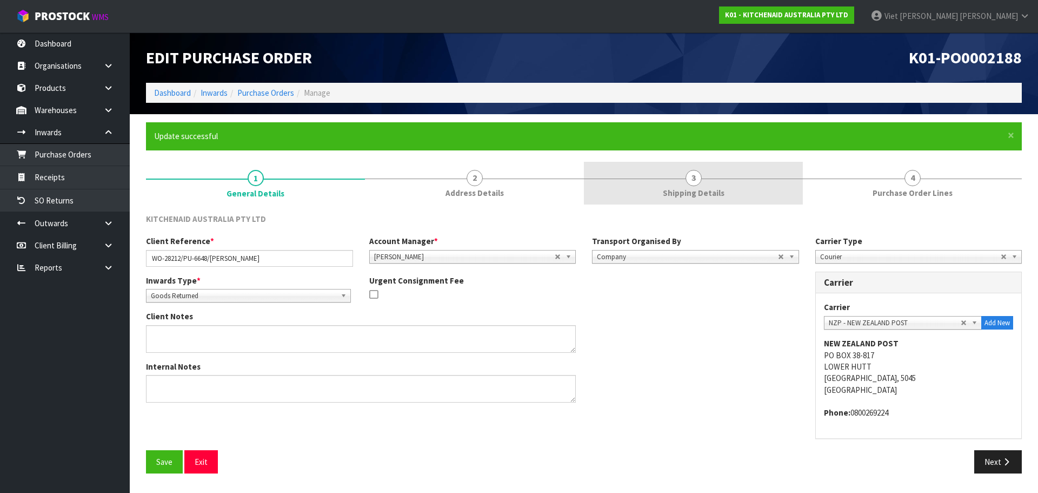
click at [735, 183] on link "3 Shipping Details" at bounding box center [693, 183] width 219 height 43
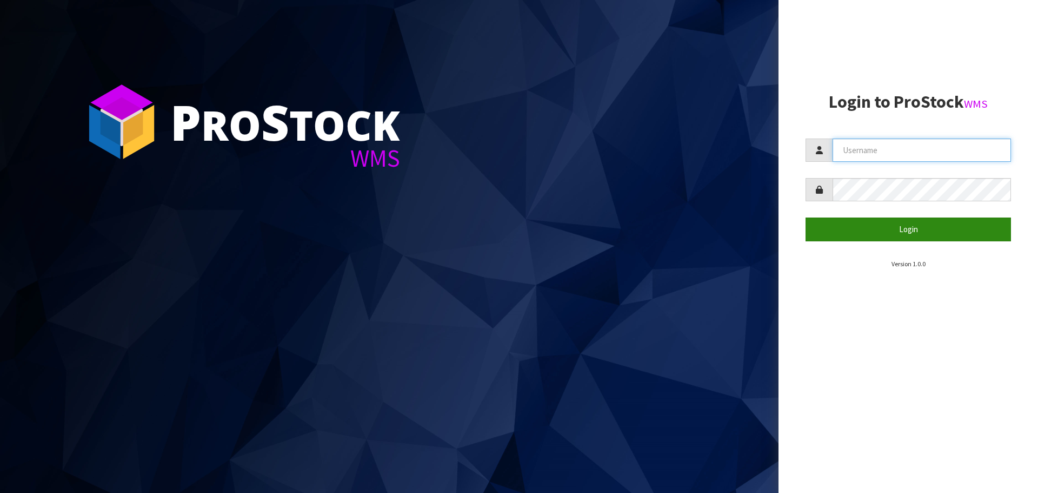
type input "[PERSON_NAME]"
click at [856, 221] on button "Login" at bounding box center [909, 228] width 206 height 23
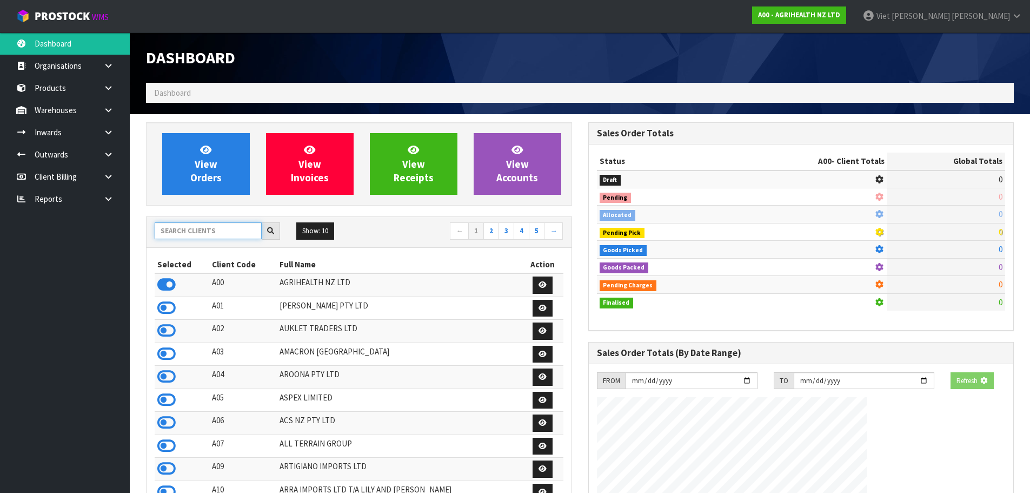
click at [222, 227] on input "text" at bounding box center [208, 230] width 107 height 17
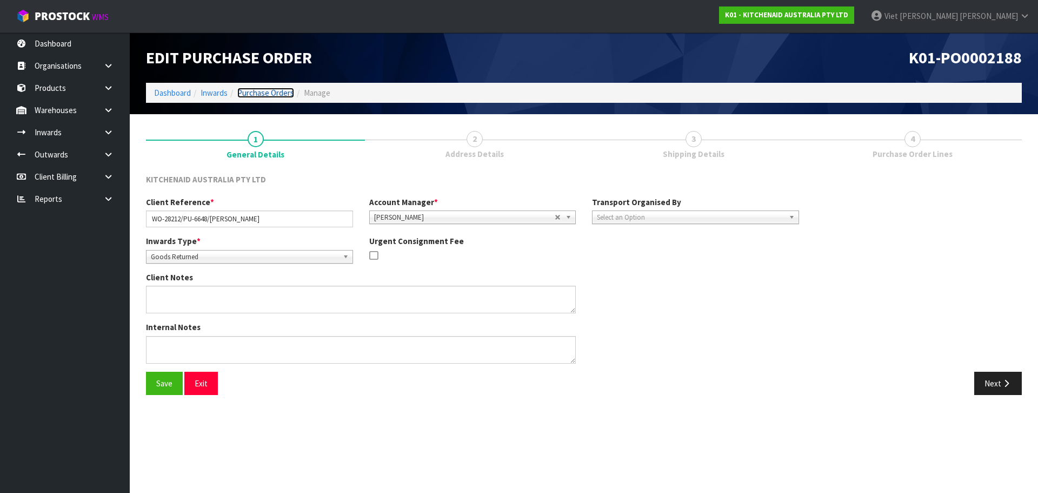
click at [280, 92] on link "Purchase Orders" at bounding box center [265, 93] width 57 height 10
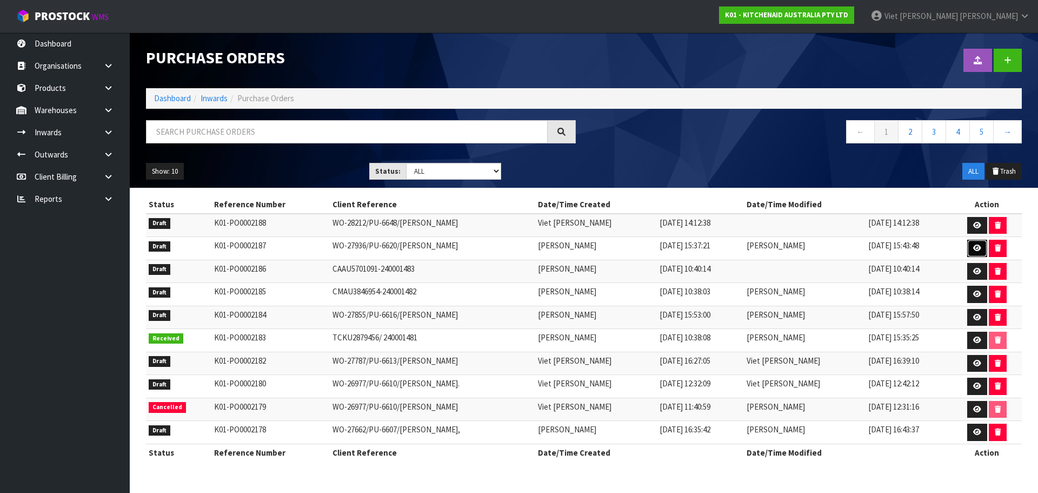
click at [972, 247] on link at bounding box center [977, 248] width 20 height 17
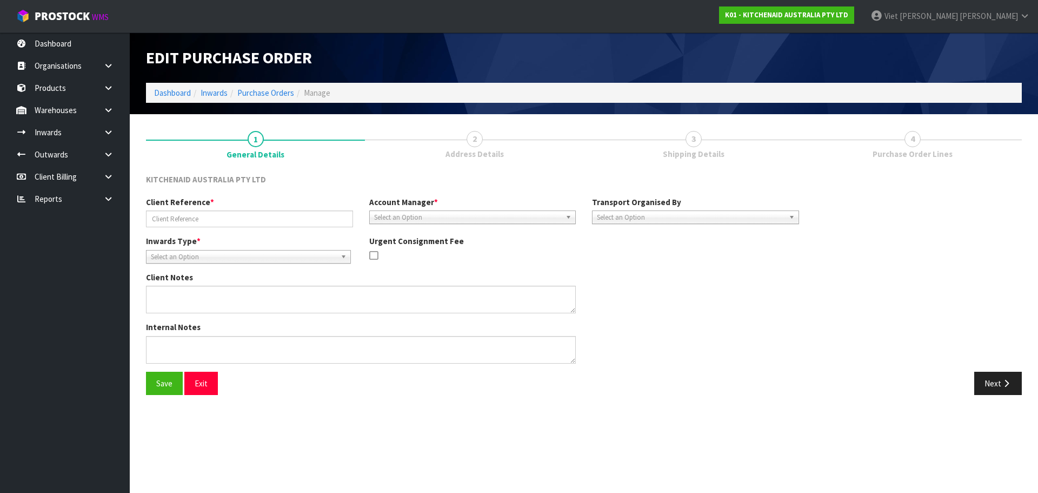
type input "WO-27936/PU-6620/KRISTEN SORRENSON"
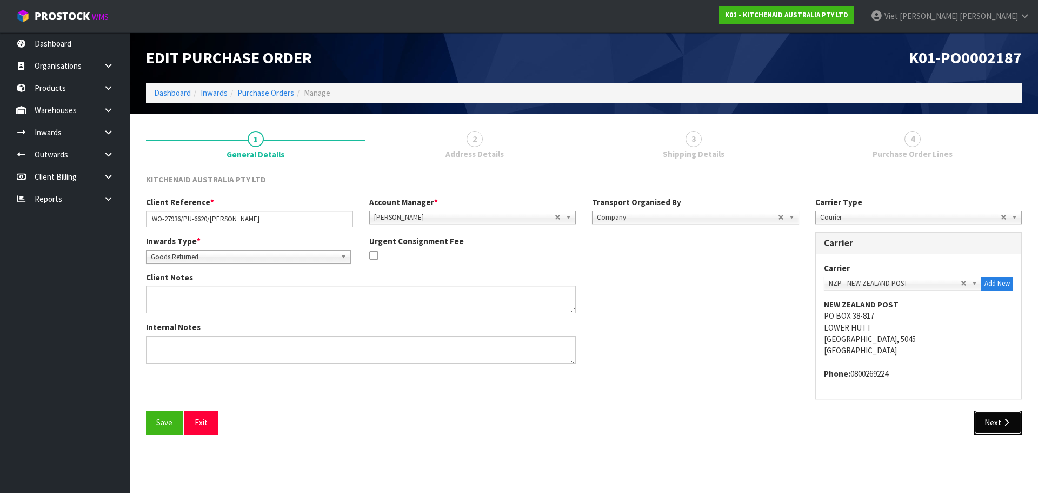
click at [983, 426] on button "Next" at bounding box center [999, 421] width 48 height 23
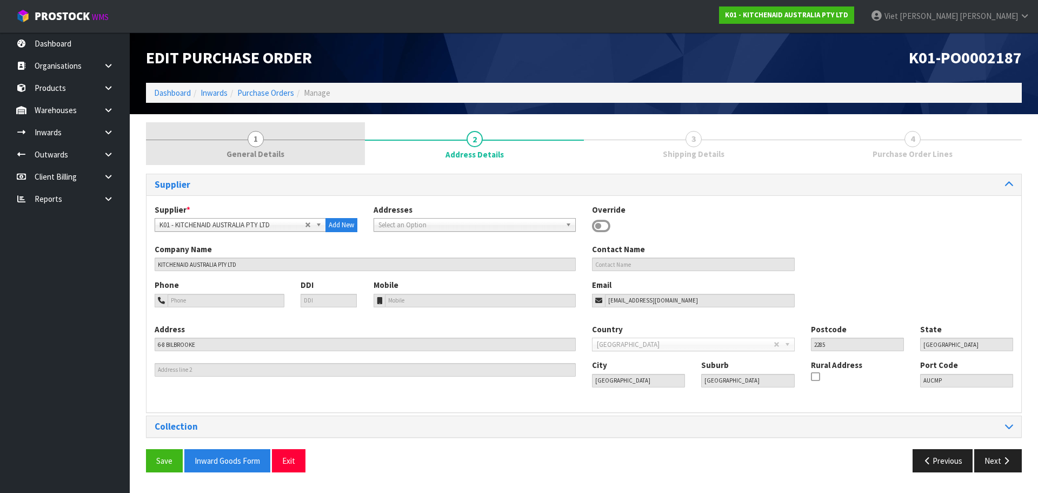
click at [316, 145] on link "1 General Details" at bounding box center [255, 143] width 219 height 43
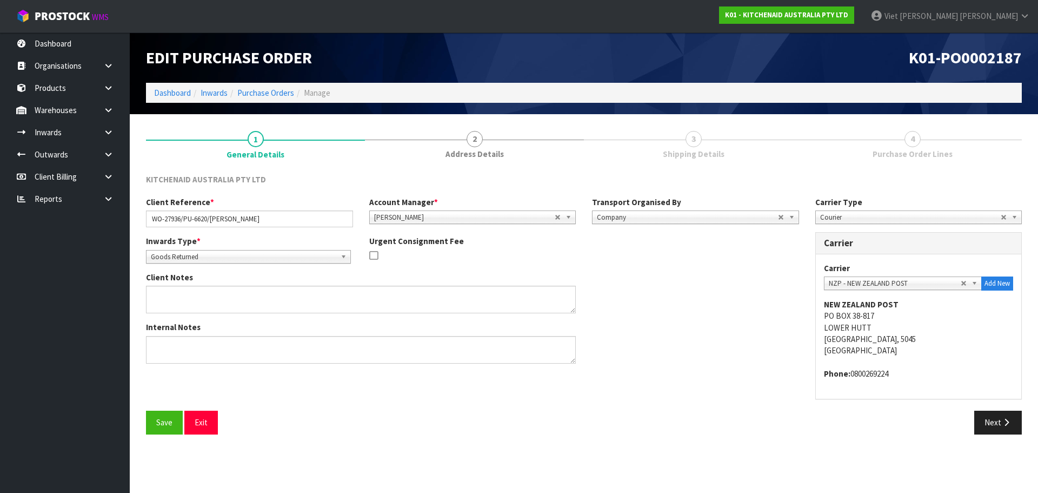
drag, startPoint x: 438, startPoint y: 142, endPoint x: 423, endPoint y: 189, distance: 49.3
click at [439, 142] on link "2 Address Details" at bounding box center [474, 143] width 219 height 43
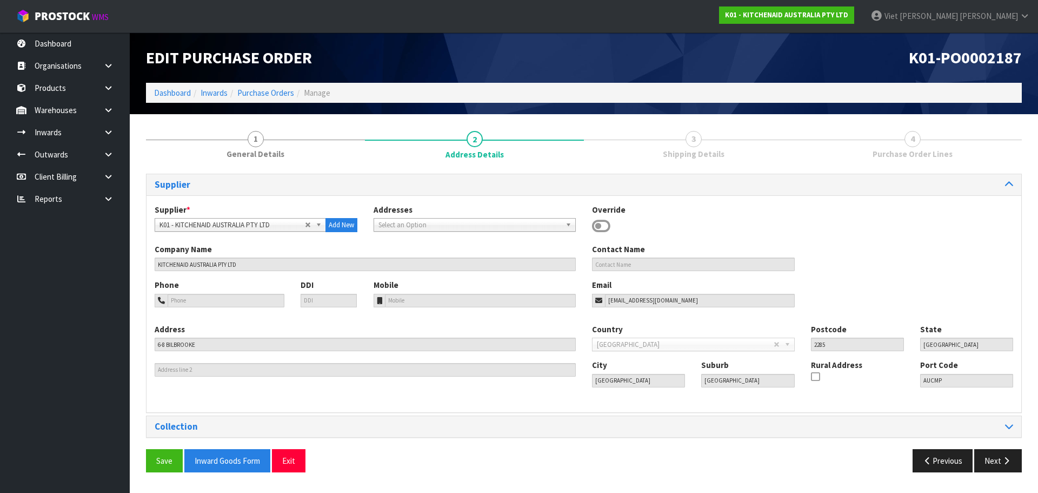
click at [243, 433] on div "Collection" at bounding box center [584, 426] width 875 height 21
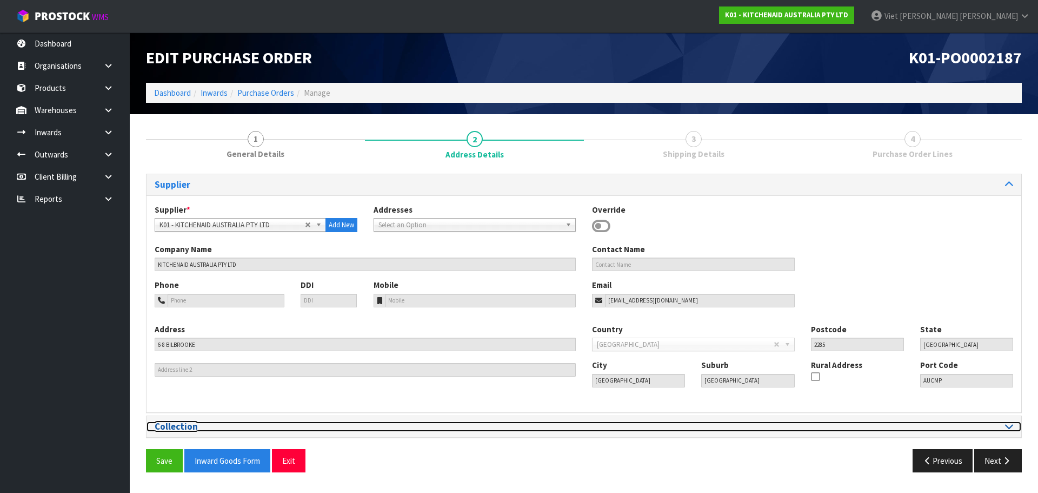
click at [244, 426] on h3 "Collection" at bounding box center [365, 426] width 421 height 10
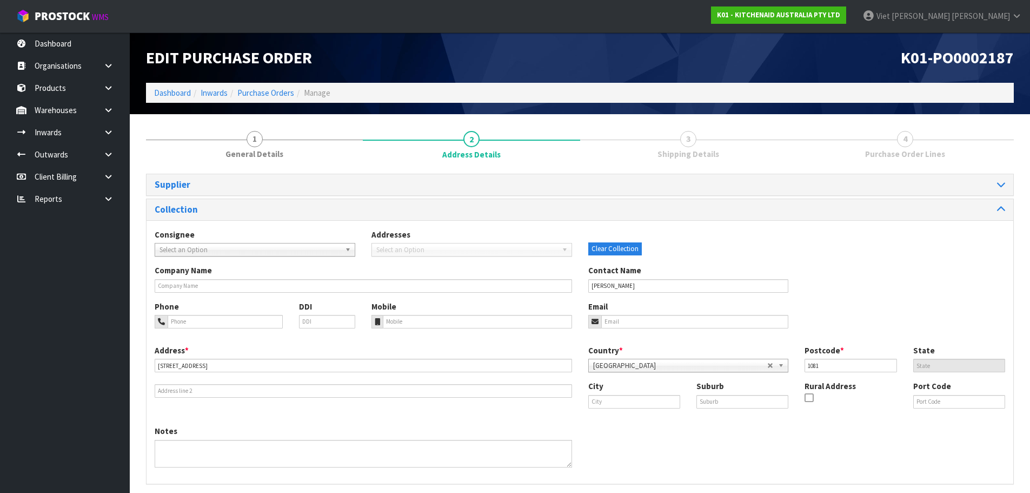
click at [312, 177] on div "Supplier" at bounding box center [580, 184] width 867 height 21
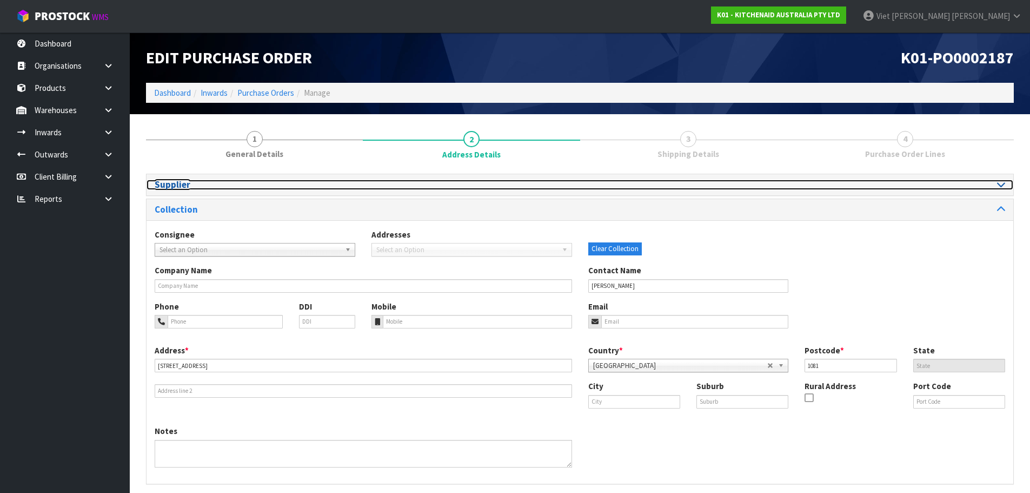
click at [309, 183] on h3 "Supplier" at bounding box center [363, 185] width 417 height 10
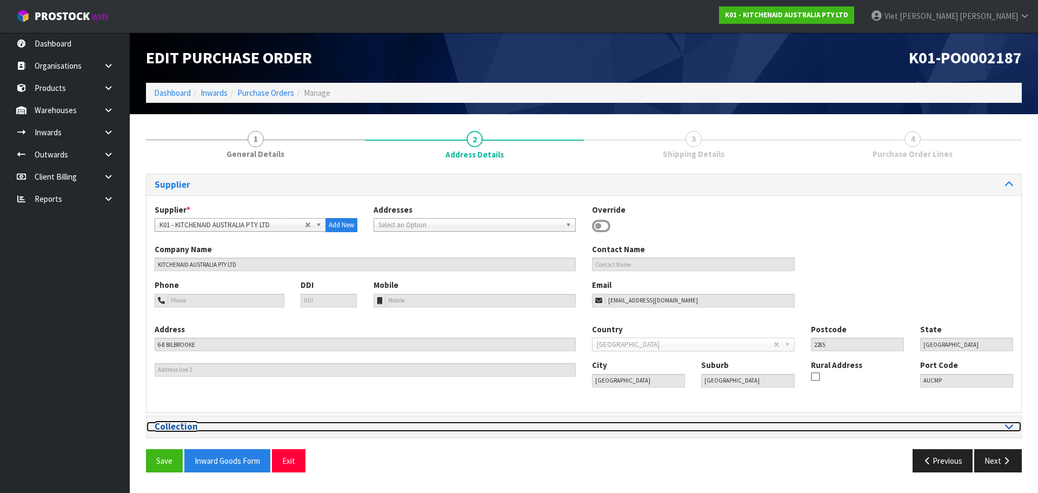
click at [312, 425] on h3 "Collection" at bounding box center [365, 426] width 421 height 10
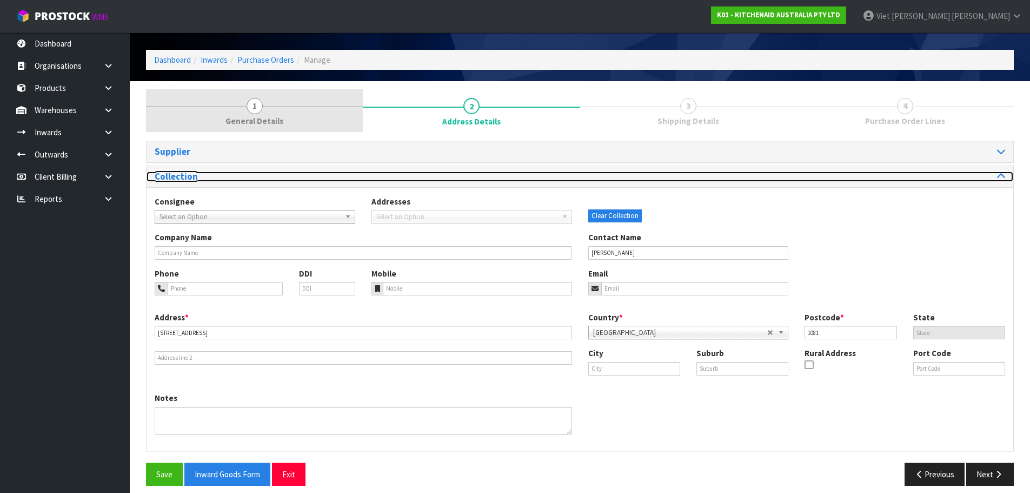
scroll to position [42, 0]
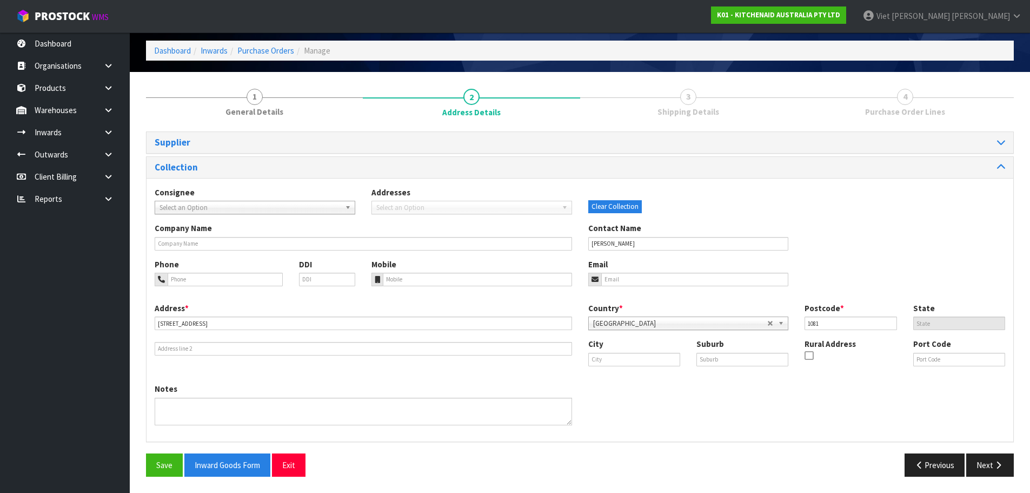
click at [692, 104] on link "3 Shipping Details" at bounding box center [688, 101] width 217 height 43
click at [978, 454] on button "Next" at bounding box center [990, 464] width 48 height 23
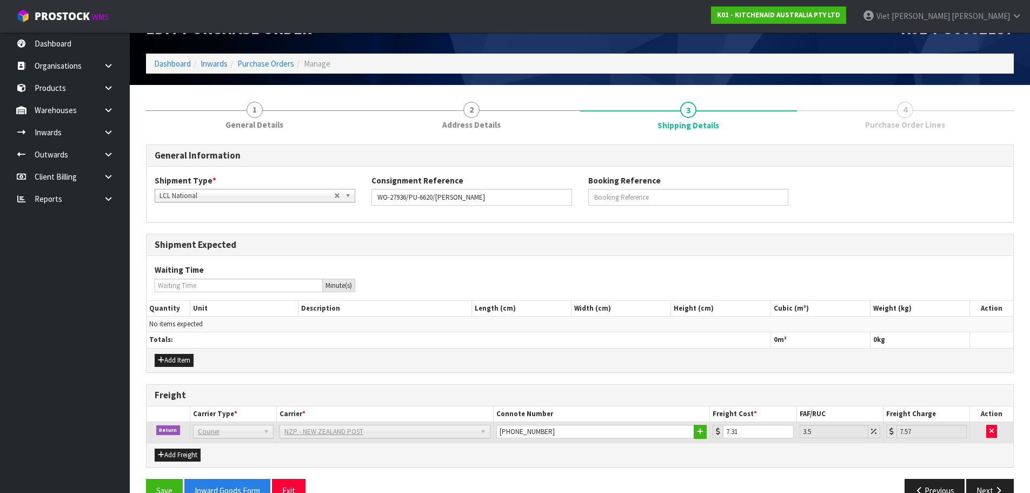
scroll to position [55, 0]
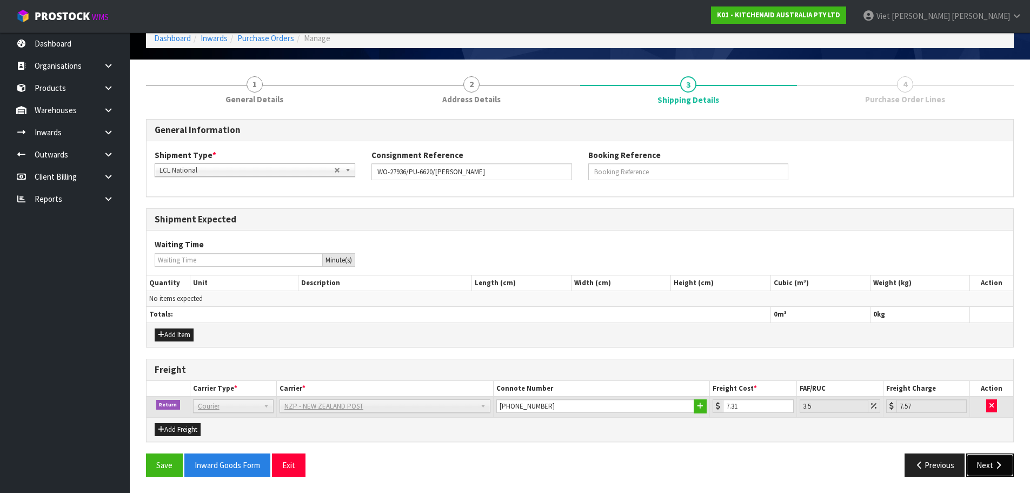
click at [984, 463] on button "Next" at bounding box center [990, 464] width 48 height 23
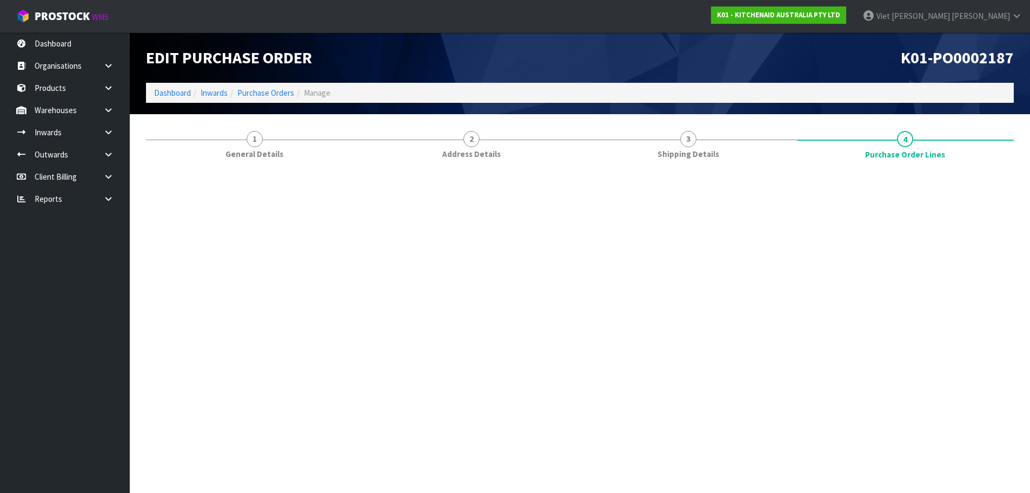
scroll to position [0, 0]
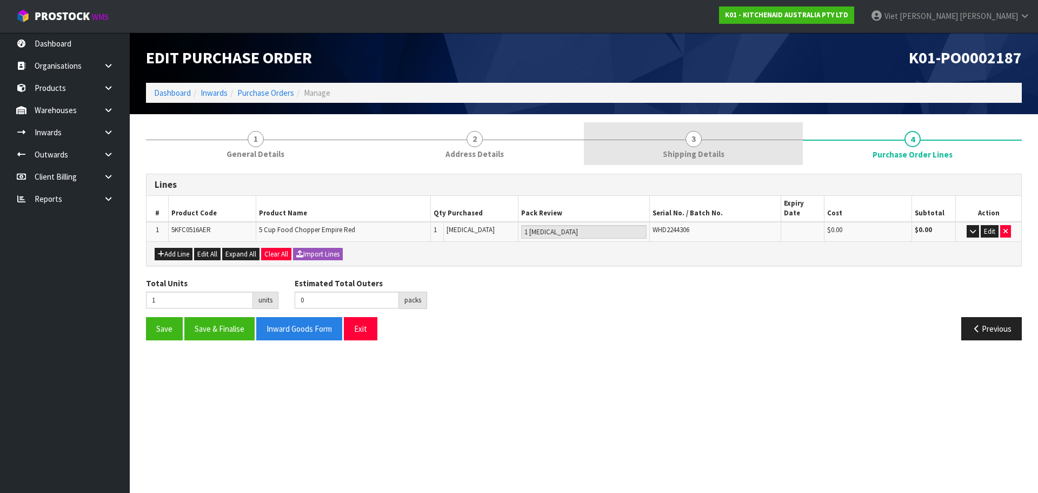
click at [740, 150] on link "3 Shipping Details" at bounding box center [693, 143] width 219 height 43
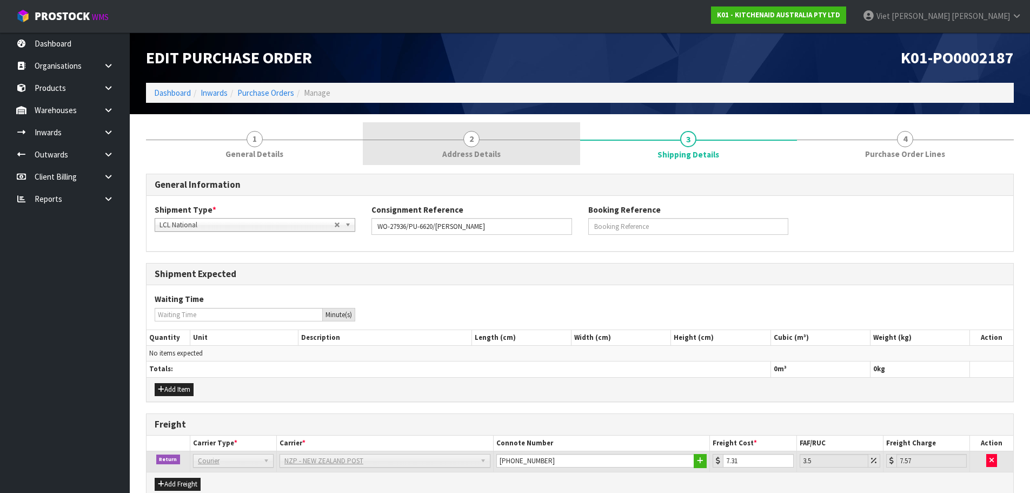
drag, startPoint x: 467, startPoint y: 153, endPoint x: 573, endPoint y: 154, distance: 106.5
click at [467, 153] on span "Address Details" at bounding box center [471, 153] width 58 height 11
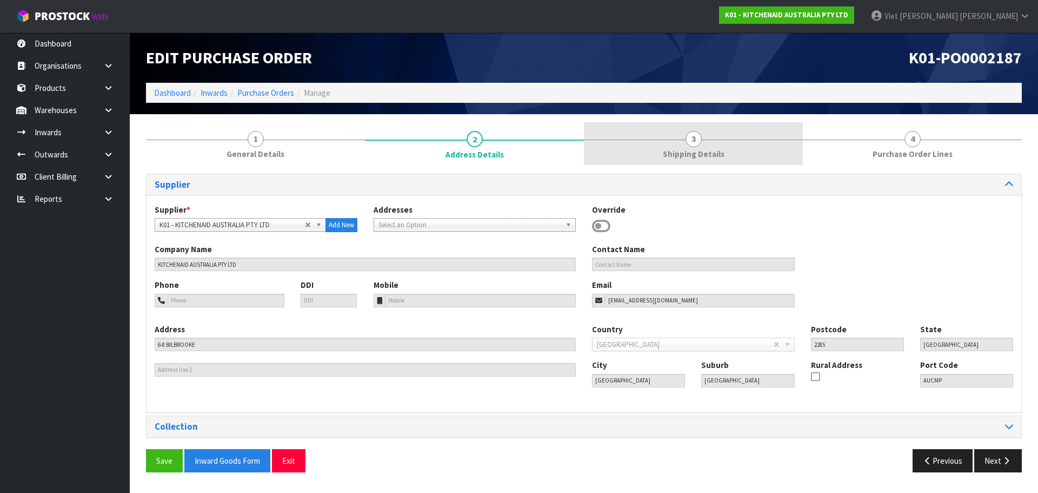
click at [766, 156] on link "3 Shipping Details" at bounding box center [693, 143] width 219 height 43
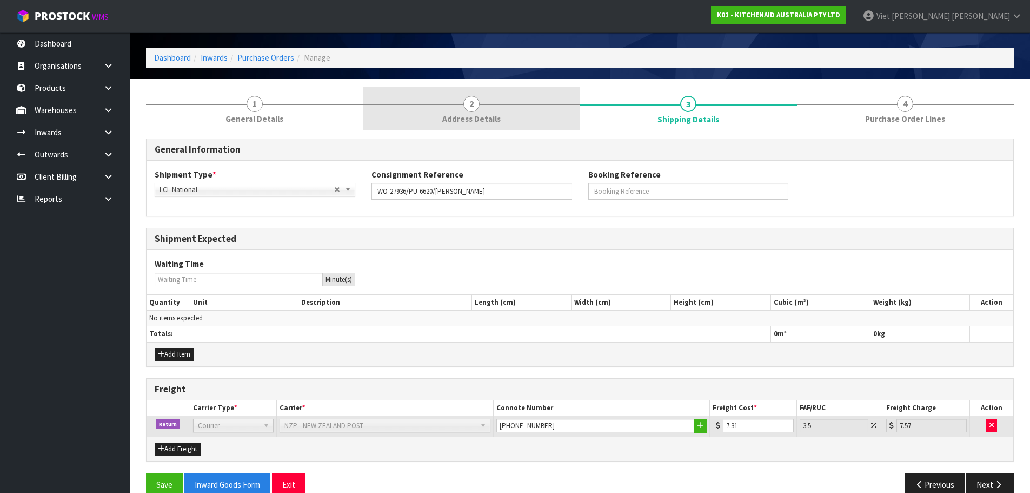
scroll to position [54, 0]
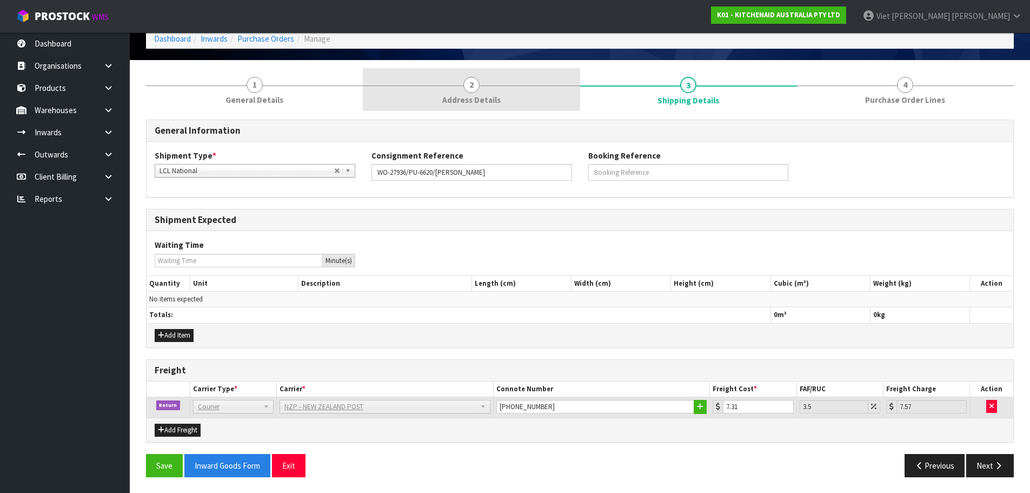
click at [428, 82] on link "2 Address Details" at bounding box center [471, 89] width 217 height 43
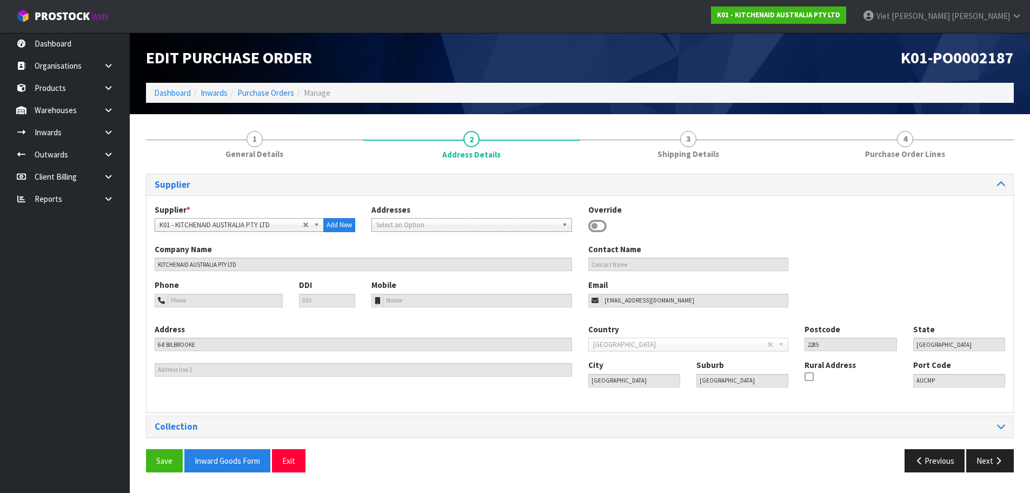
scroll to position [0, 0]
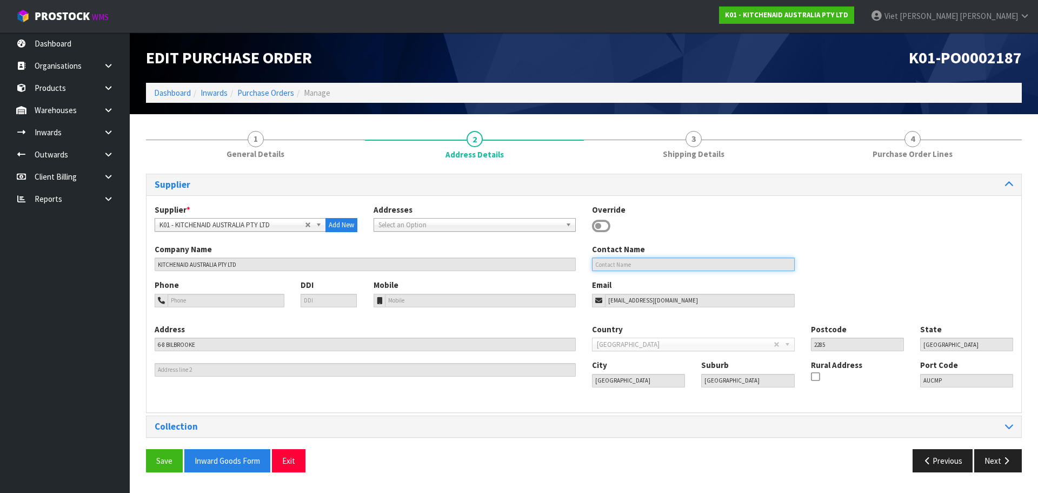
click at [645, 268] on input "text" at bounding box center [693, 264] width 203 height 14
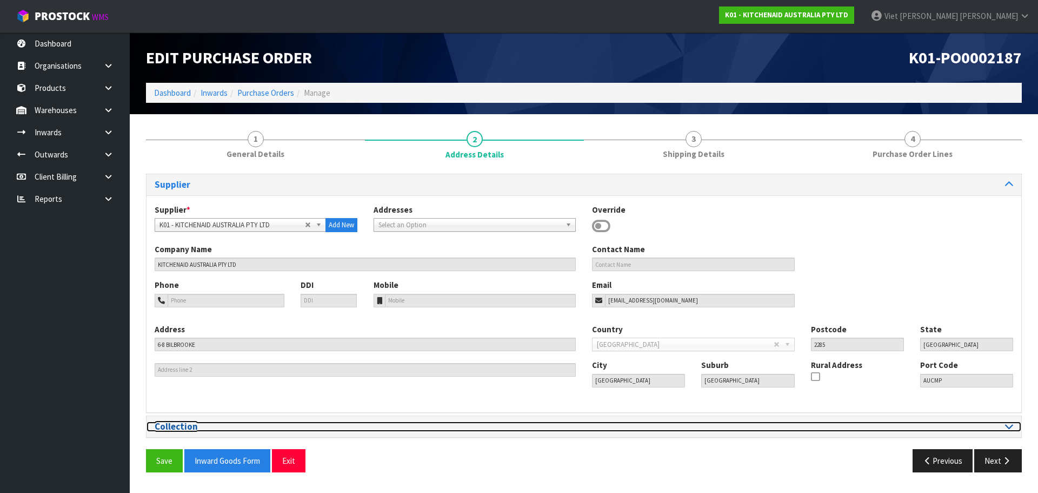
click at [274, 429] on h3 "Collection" at bounding box center [365, 426] width 421 height 10
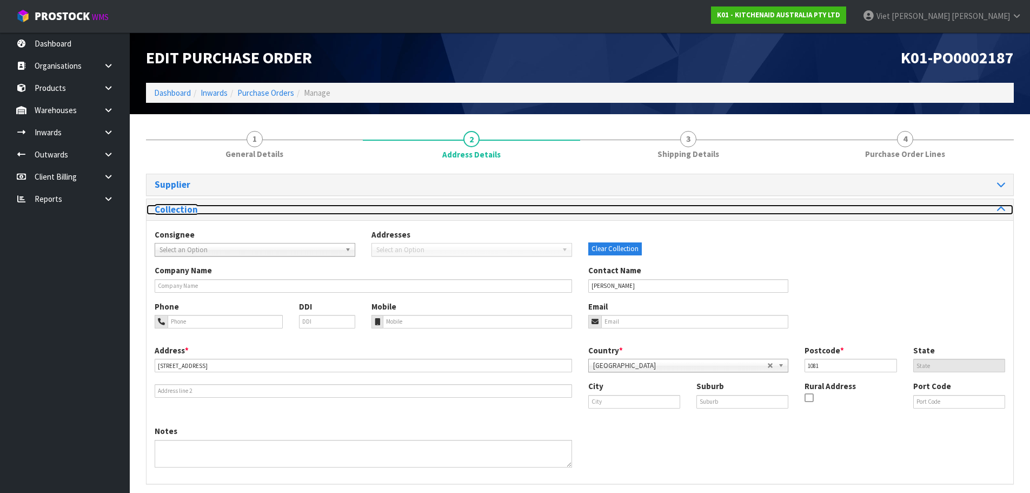
scroll to position [42, 0]
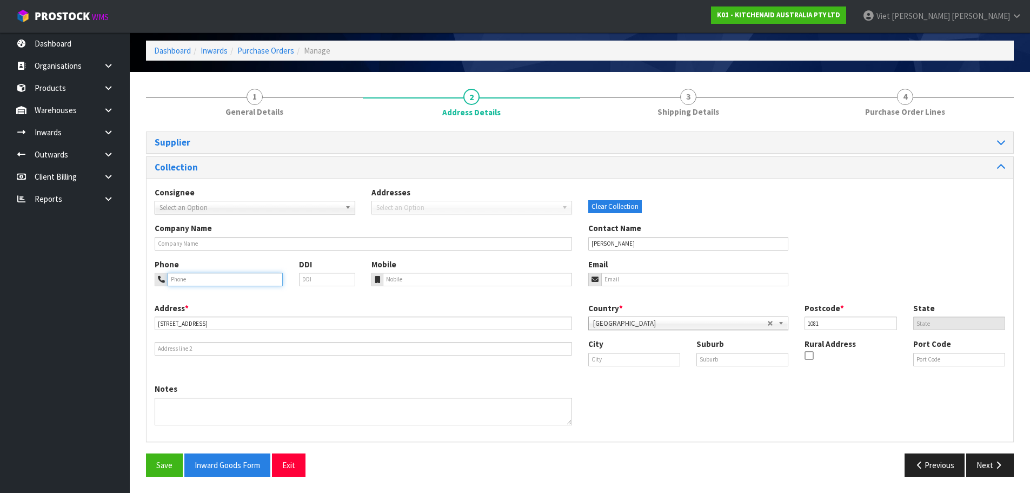
click at [262, 275] on input "tel" at bounding box center [225, 280] width 115 height 14
paste input "+6421708607"
type input "+6421708607"
click at [170, 455] on button "Save" at bounding box center [164, 464] width 37 height 23
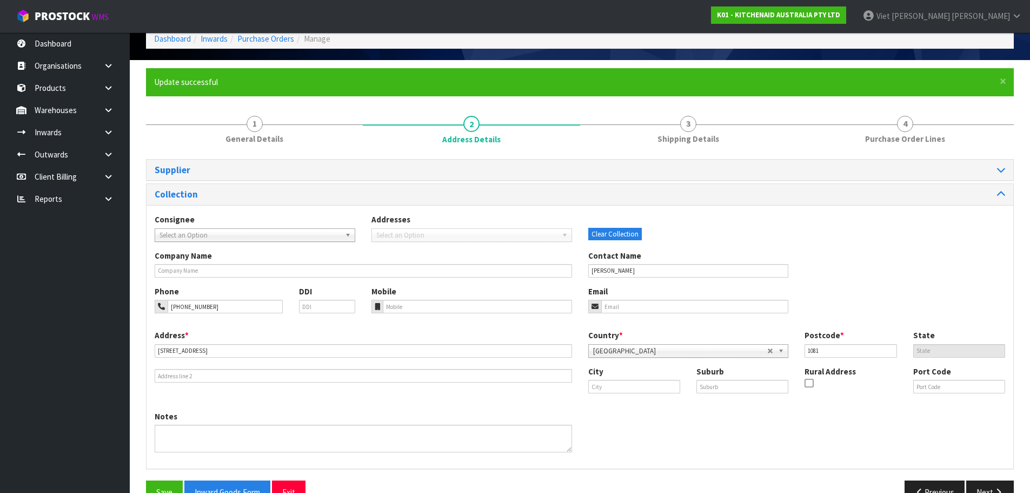
scroll to position [28, 0]
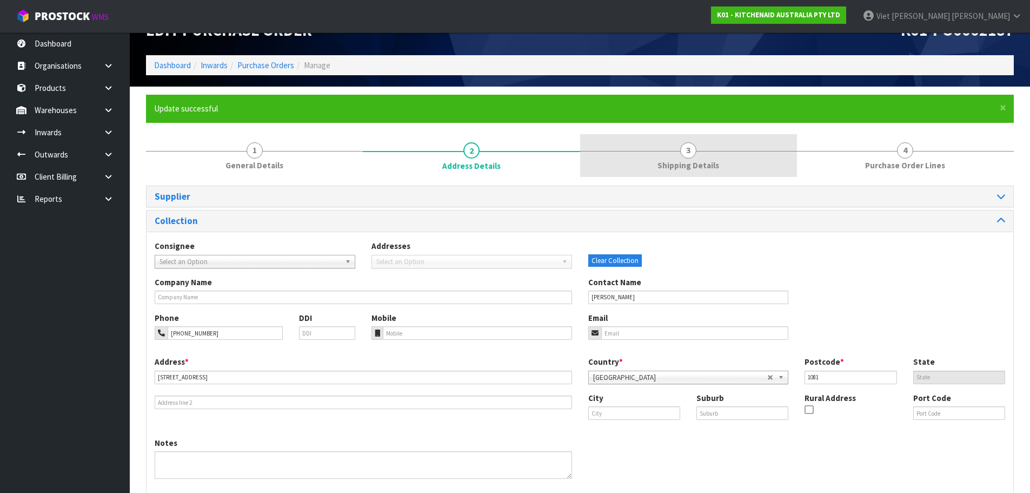
click at [655, 155] on link "3 Shipping Details" at bounding box center [688, 155] width 217 height 43
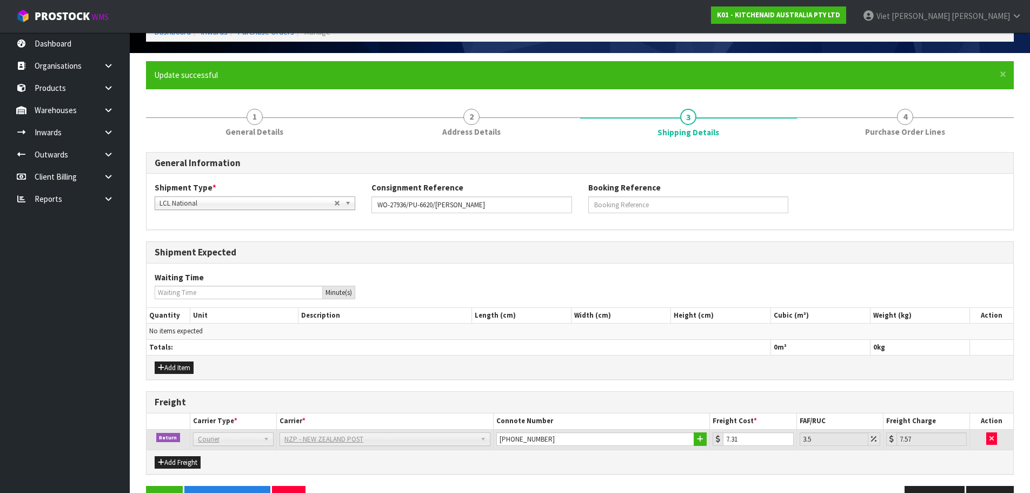
scroll to position [94, 0]
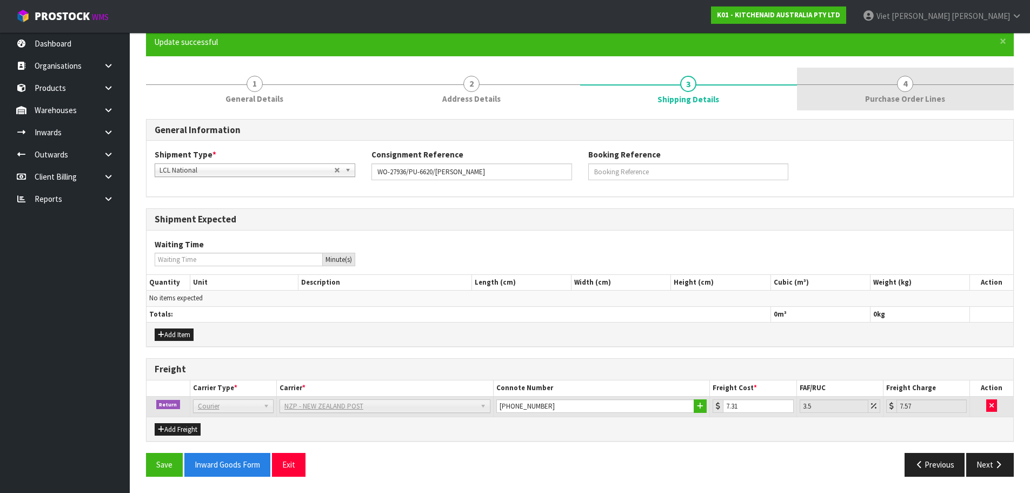
click at [845, 101] on link "4 Purchase Order Lines" at bounding box center [905, 89] width 217 height 43
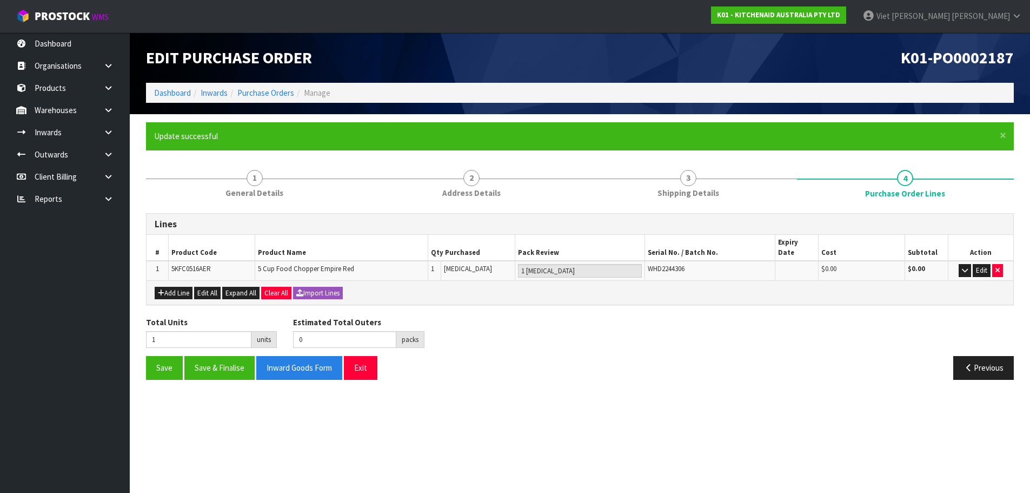
scroll to position [0, 0]
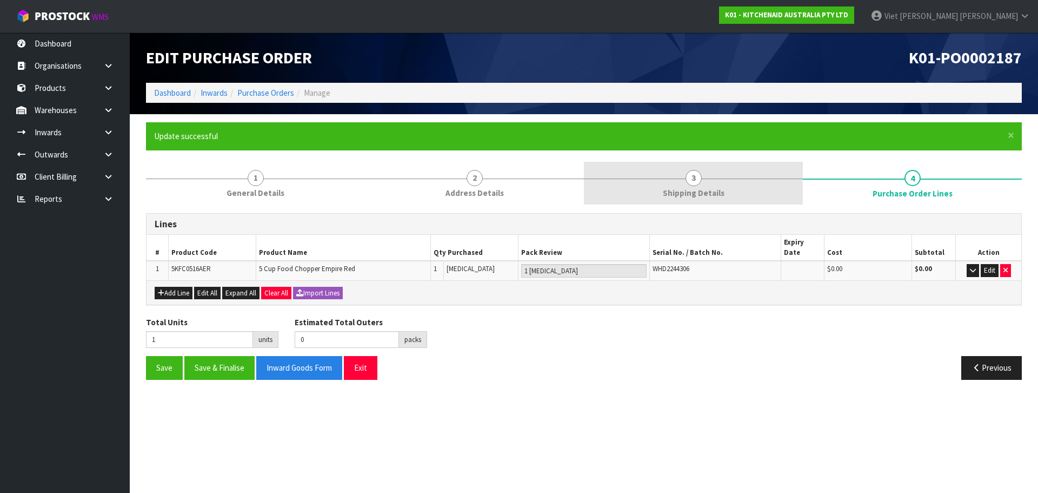
click at [736, 162] on link "3 Shipping Details" at bounding box center [693, 183] width 219 height 43
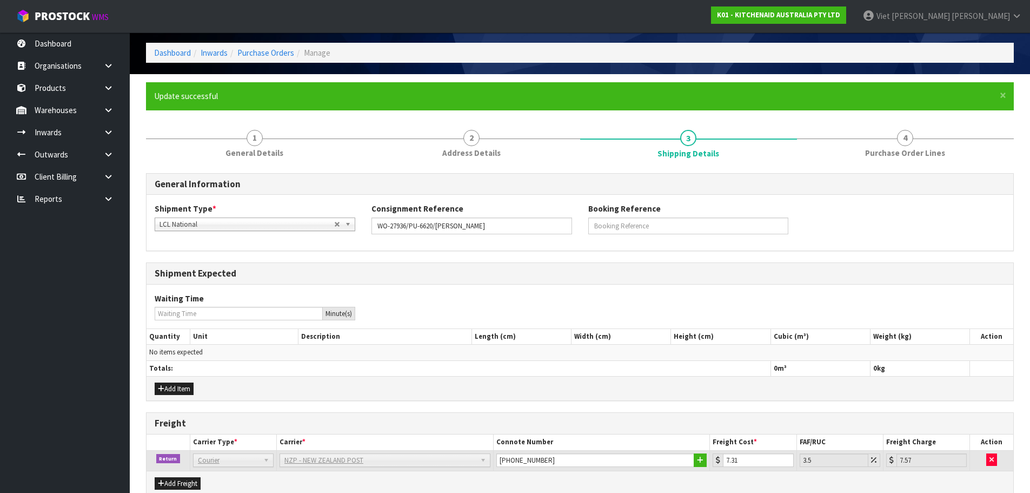
scroll to position [94, 0]
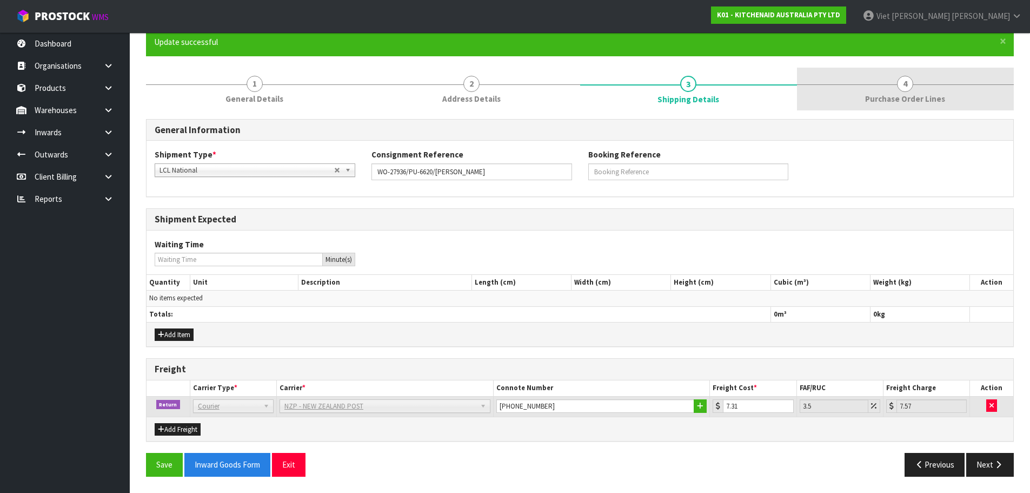
click at [887, 102] on span "Purchase Order Lines" at bounding box center [905, 98] width 80 height 11
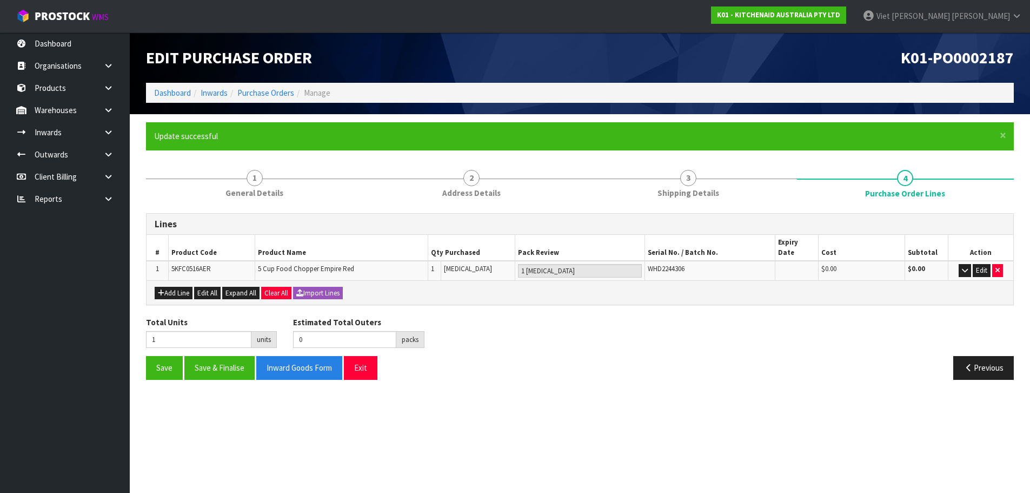
scroll to position [0, 0]
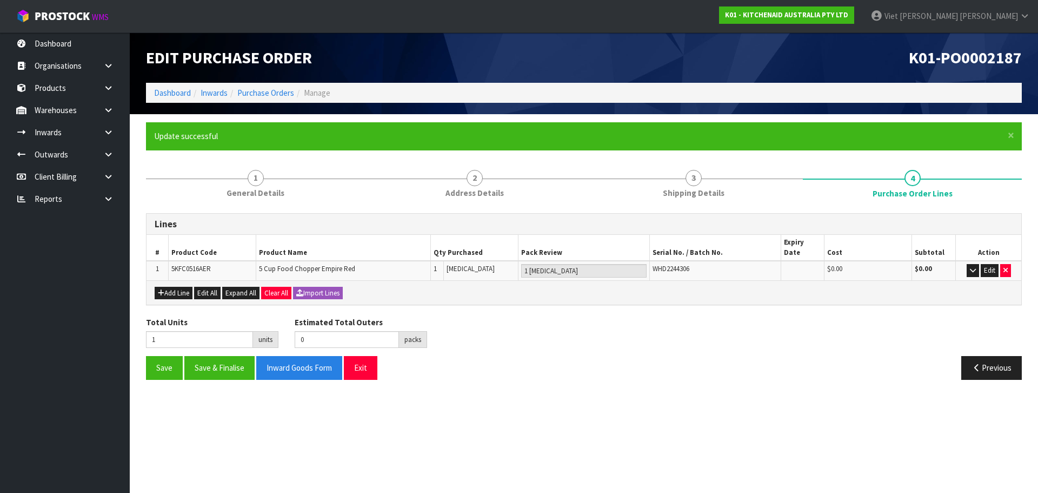
click at [706, 108] on div "Edit Purchase Order K01-PO0002187 Dashboard Inwards Purchase Orders Manage" at bounding box center [584, 73] width 892 height 82
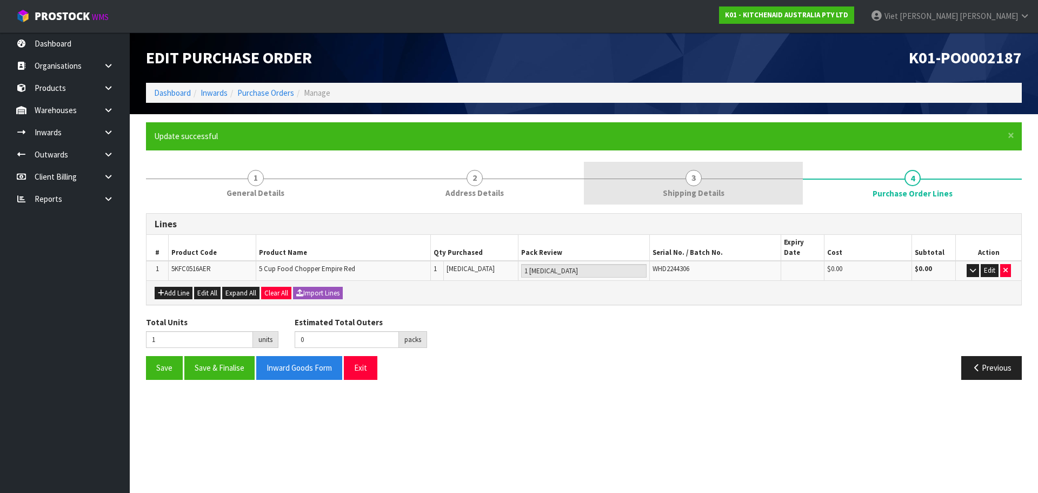
click at [681, 190] on span "Shipping Details" at bounding box center [694, 192] width 62 height 11
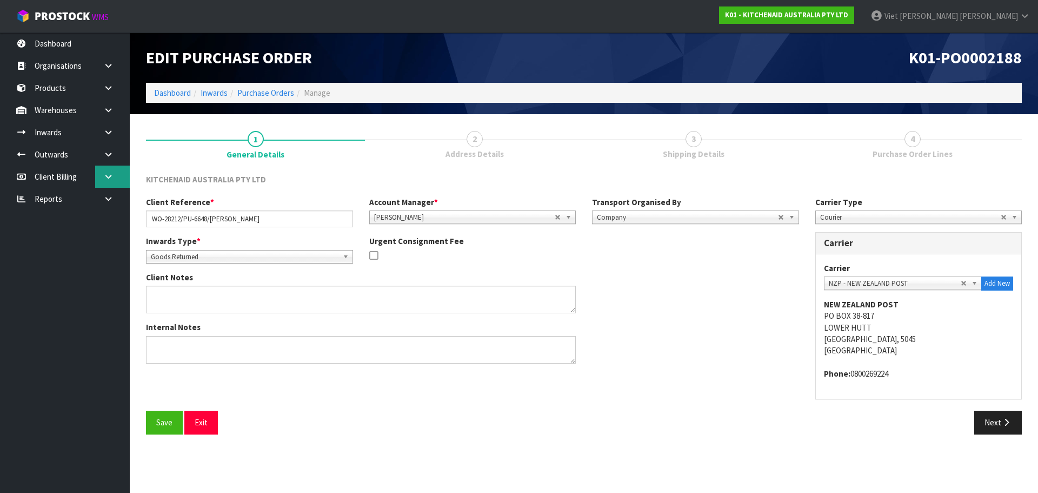
click at [103, 178] on icon at bounding box center [108, 177] width 10 height 8
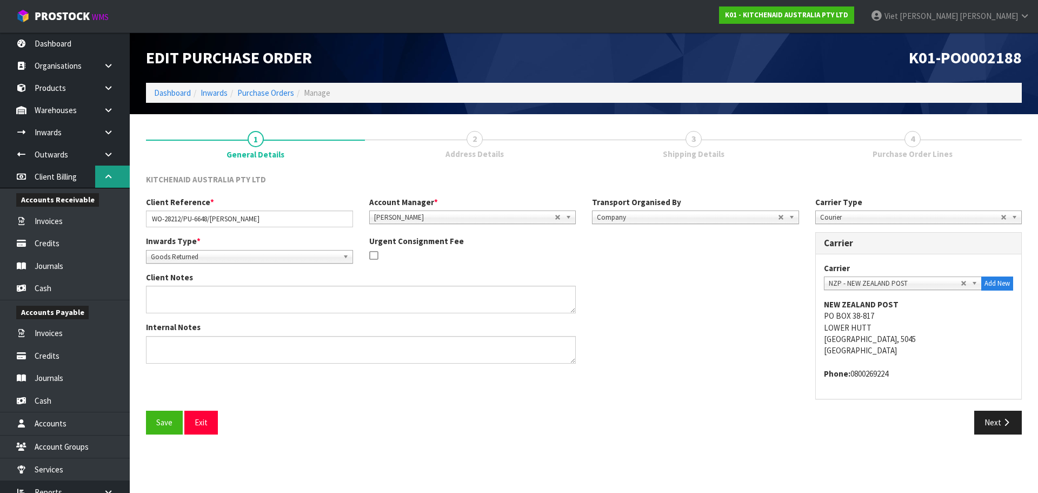
click at [103, 178] on icon at bounding box center [108, 177] width 10 height 8
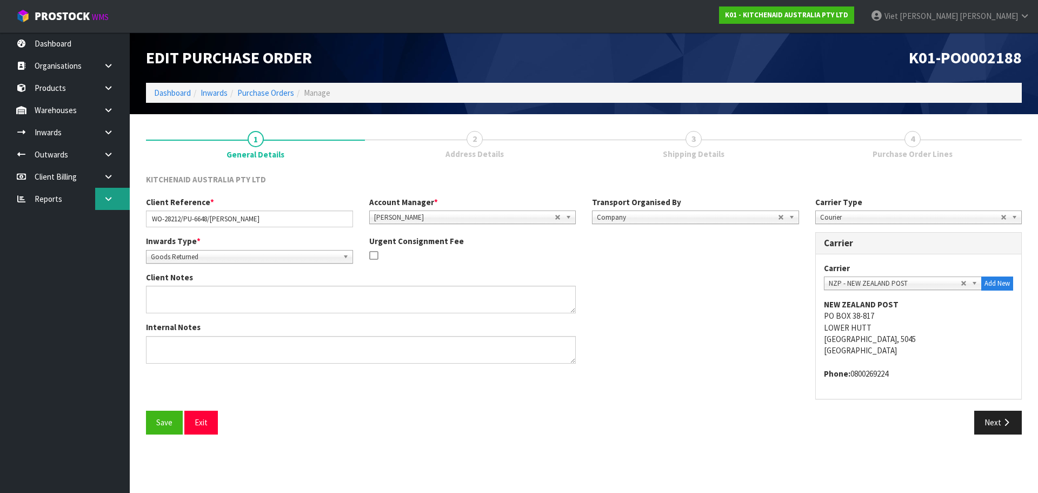
click at [105, 201] on icon at bounding box center [108, 199] width 10 height 8
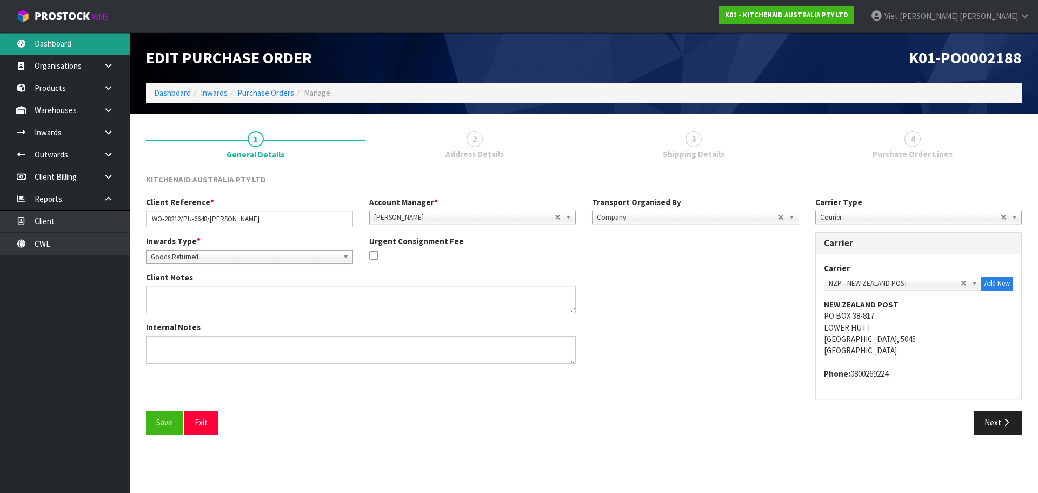
click at [77, 45] on link "Dashboard" at bounding box center [65, 43] width 130 height 22
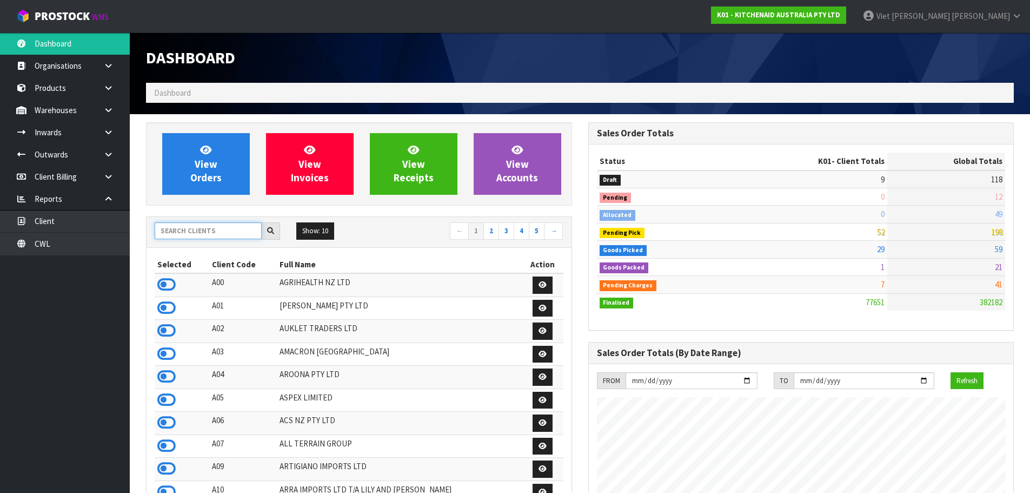
click at [215, 230] on input "text" at bounding box center [208, 230] width 107 height 17
type input "KITCHENAID"
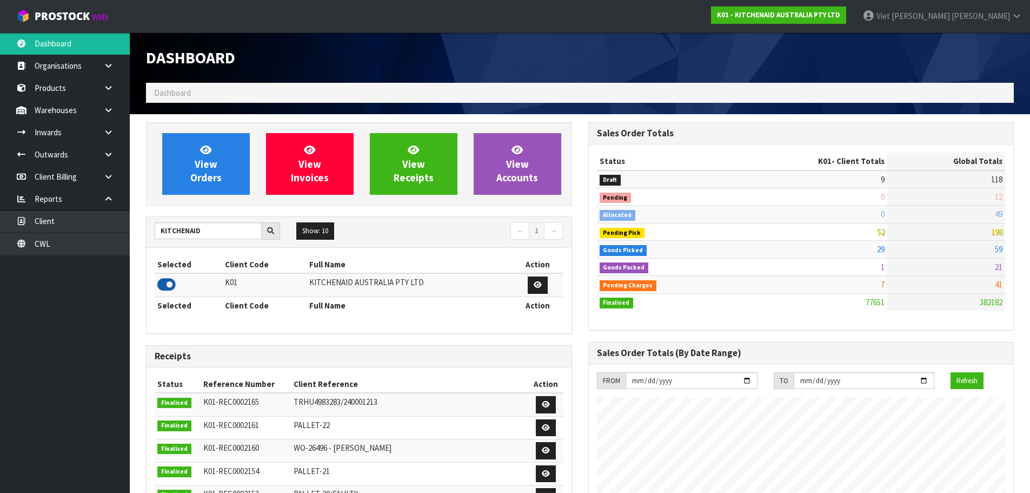
click at [168, 286] on icon at bounding box center [166, 284] width 18 height 16
click at [172, 160] on link "View Orders" at bounding box center [206, 164] width 88 height 62
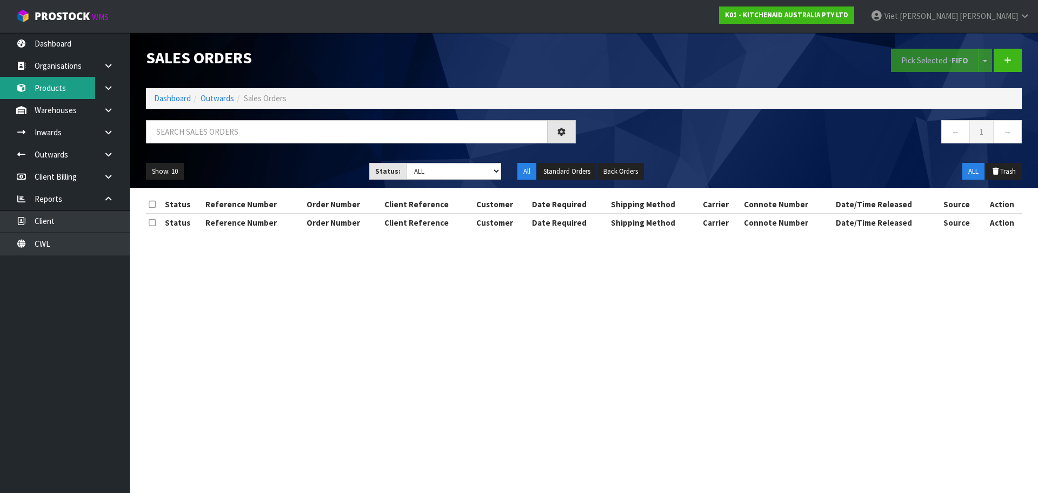
click at [72, 82] on link "Products" at bounding box center [65, 88] width 130 height 22
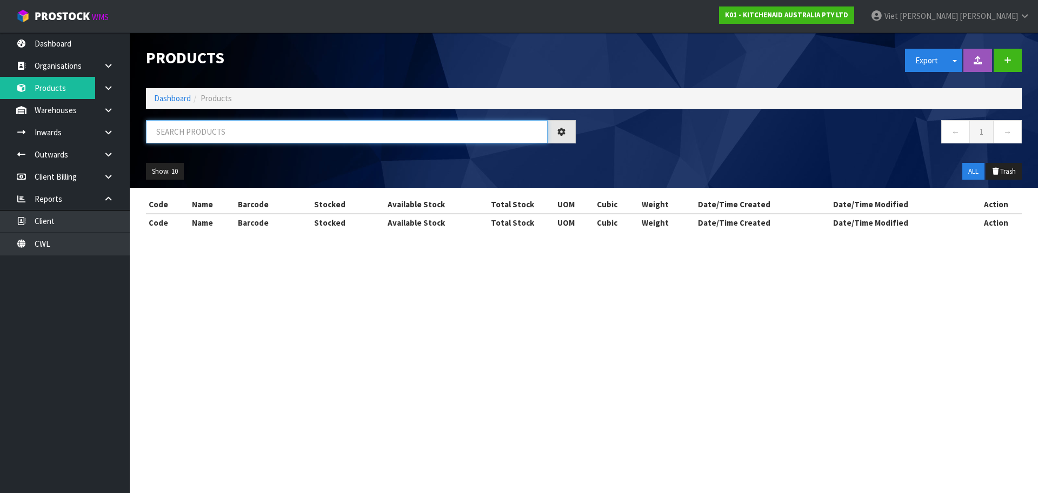
click at [279, 129] on input "text" at bounding box center [347, 131] width 402 height 23
paste input "5KSM195PSAPP"
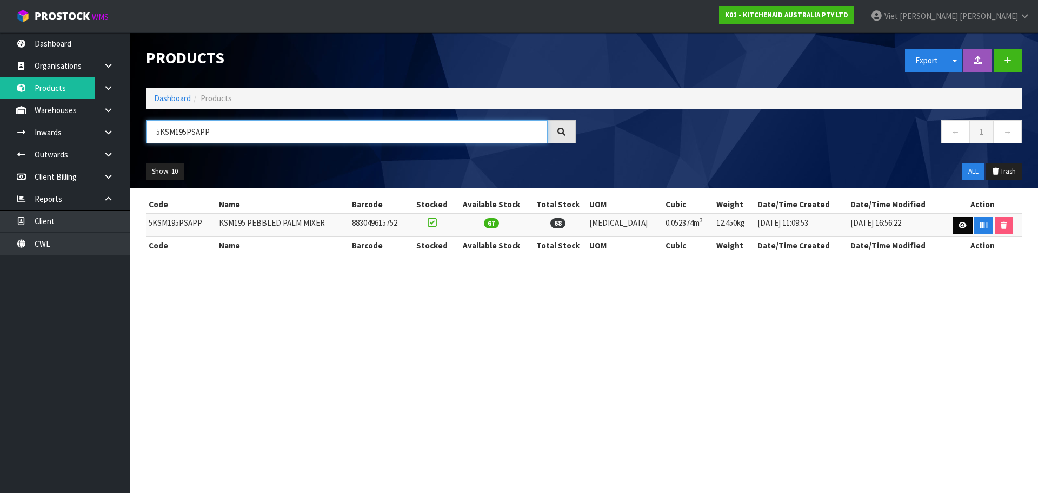
type input "5KSM195PSAPP"
click at [959, 226] on icon at bounding box center [963, 225] width 8 height 7
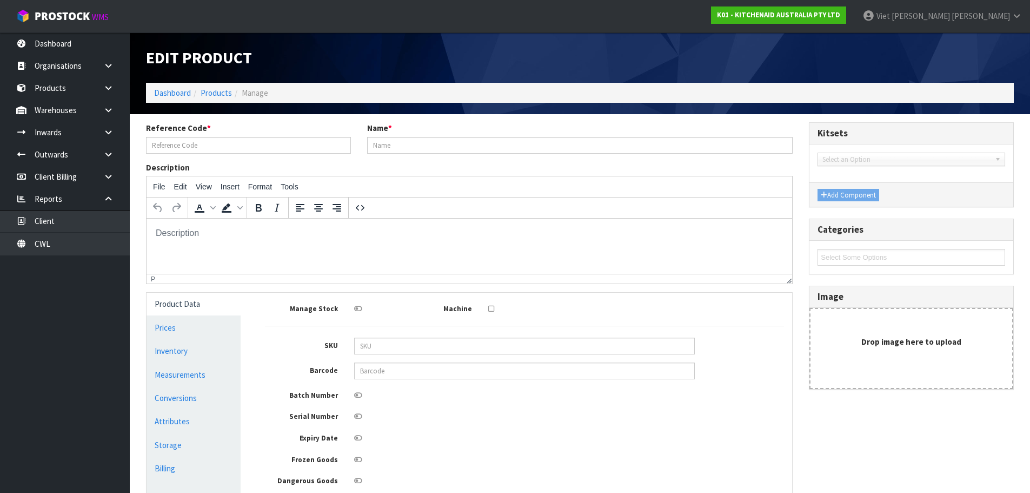
type input "5KSM195PSAPP"
type input "KSM195 PEBBLED PALM MIXER"
type input "883049615752"
type input "42"
type input "29"
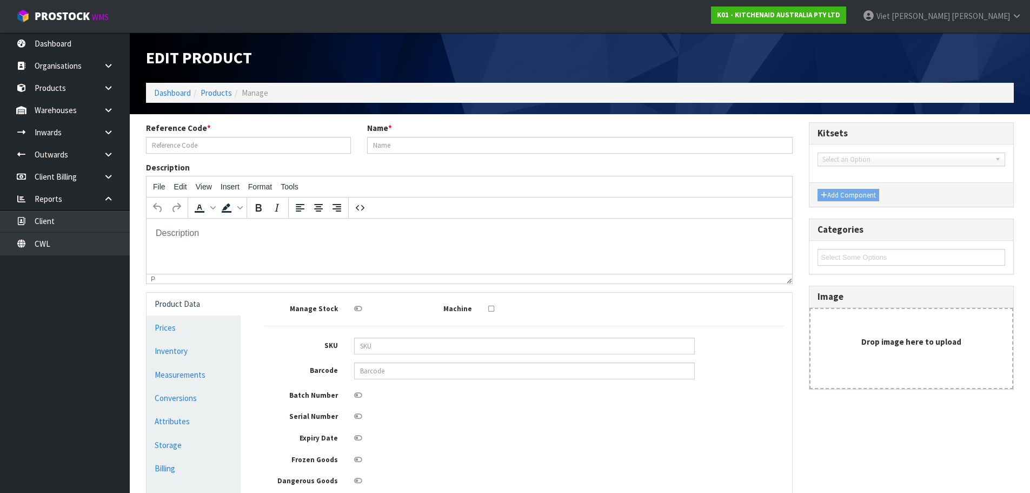
type input "43"
type input "0.052374"
type input "12.45"
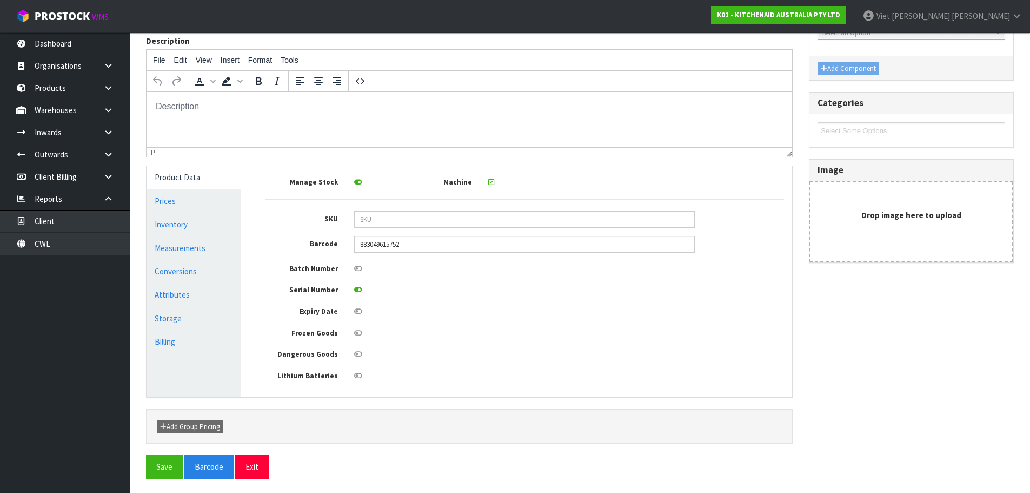
scroll to position [129, 0]
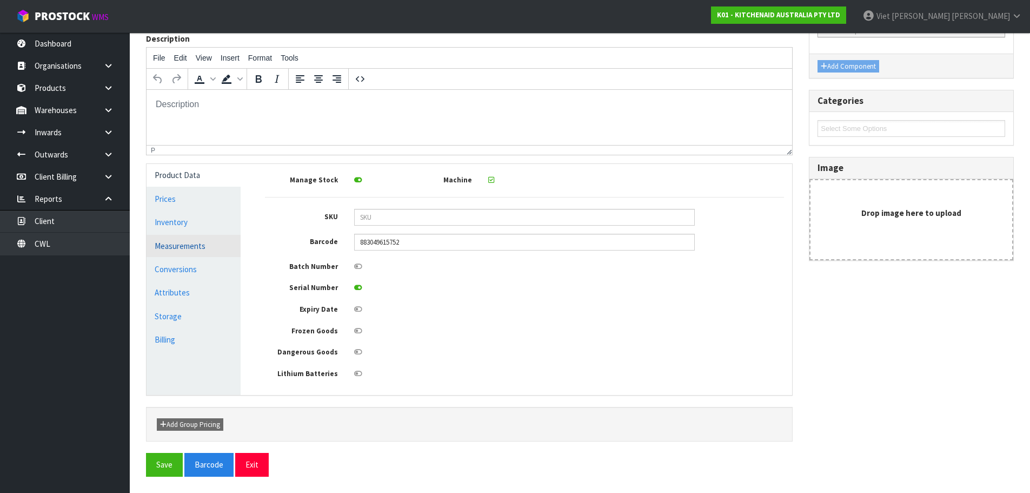
click at [186, 248] on link "Measurements" at bounding box center [194, 246] width 94 height 22
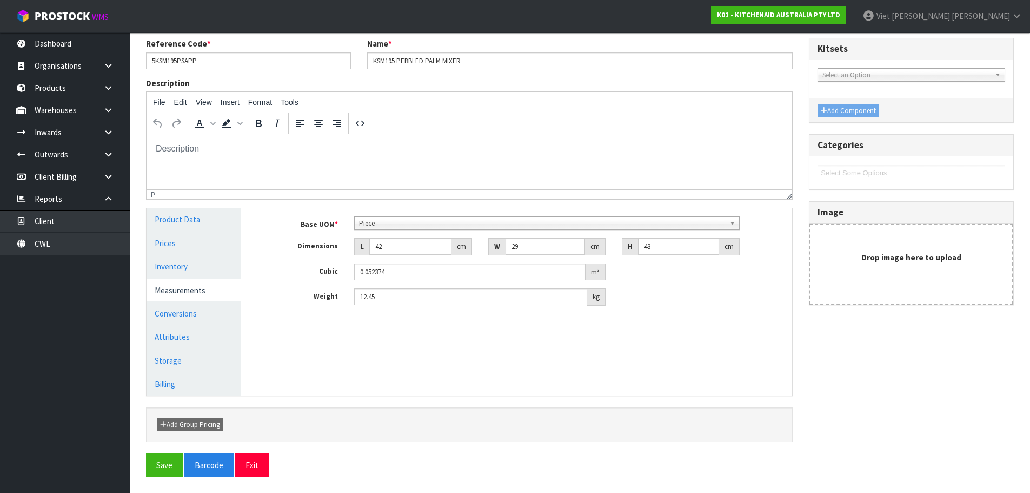
scroll to position [84, 0]
click at [422, 244] on input "42" at bounding box center [410, 246] width 82 height 17
click at [193, 309] on link "Conversions" at bounding box center [194, 313] width 94 height 22
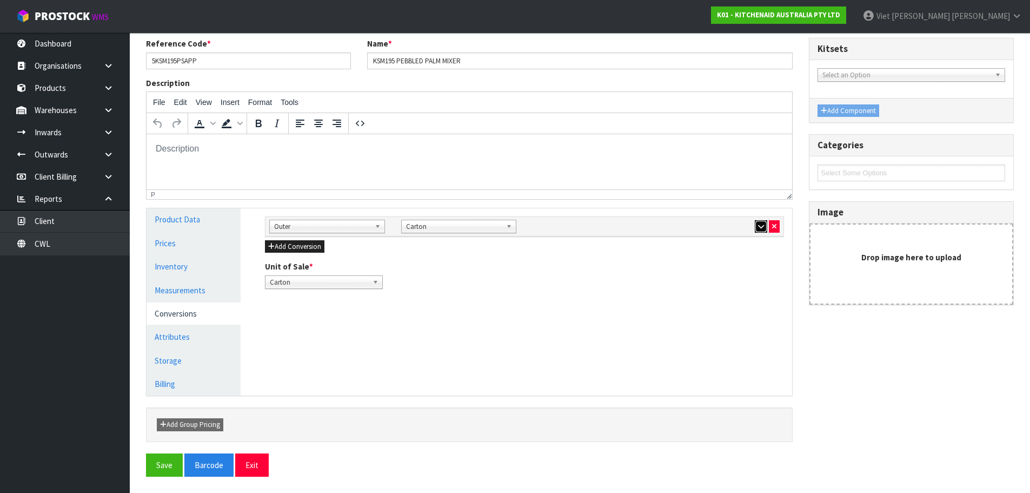
click at [759, 225] on icon "button" at bounding box center [761, 226] width 6 height 7
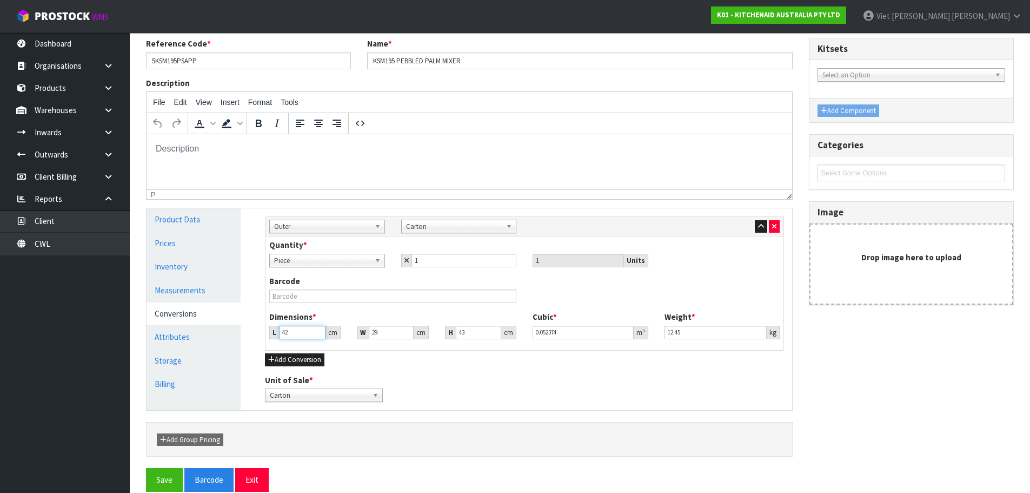
type input "42.001"
type input "0.052375"
click at [319, 329] on input "42.001" at bounding box center [302, 333] width 47 height 14
type input "42.002"
type input "0.052376"
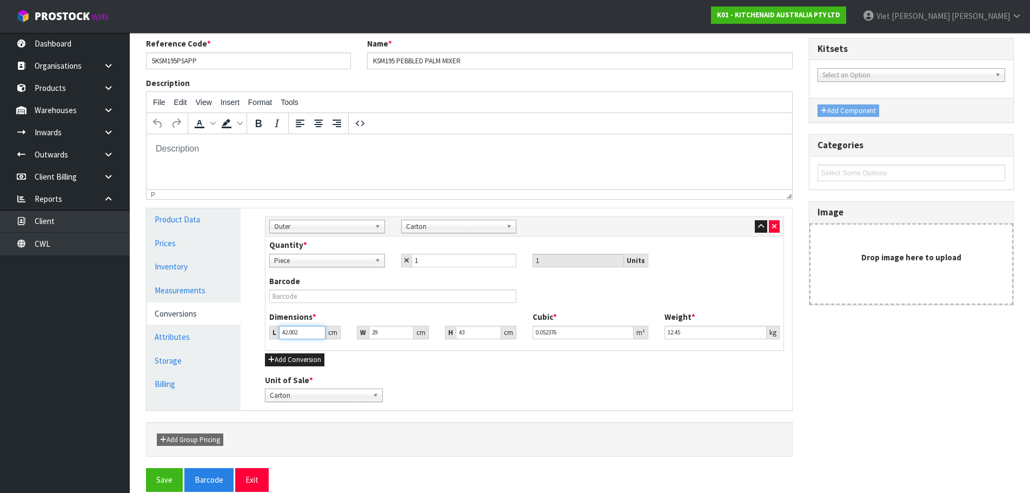
type input "42.002"
click at [319, 329] on input "42.002" at bounding box center [302, 333] width 47 height 14
click at [235, 471] on button "Exit" at bounding box center [252, 479] width 34 height 23
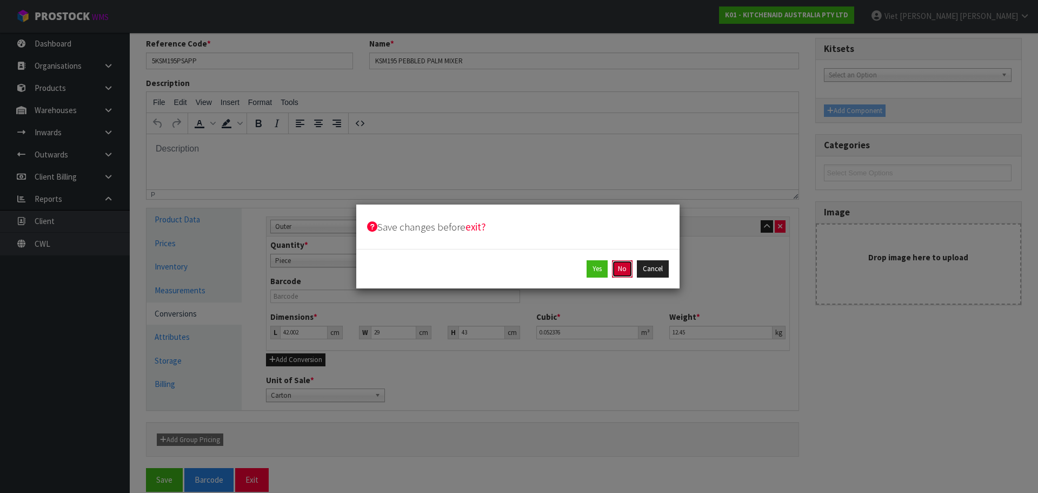
click at [630, 271] on button "No" at bounding box center [622, 268] width 21 height 17
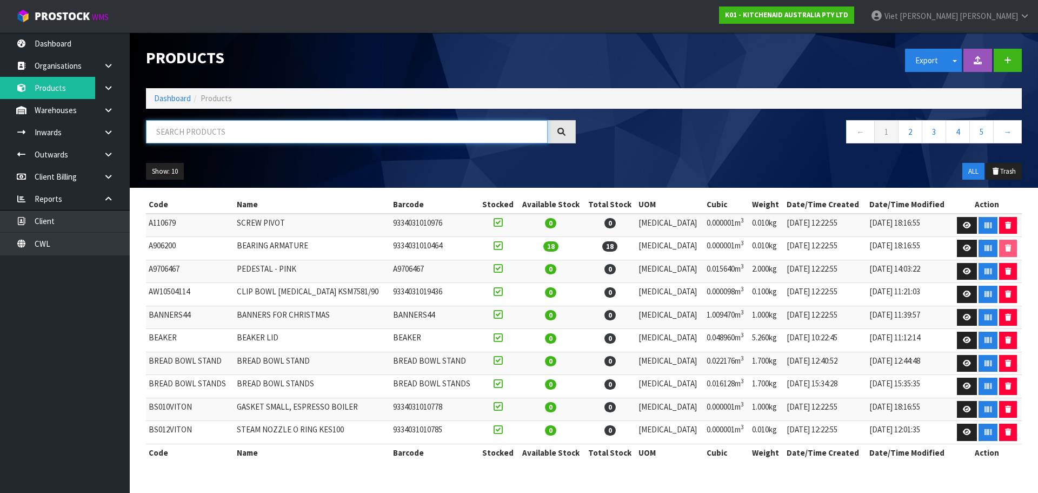
click at [374, 133] on input "text" at bounding box center [347, 131] width 402 height 23
paste input "5KSM195PSAPP"
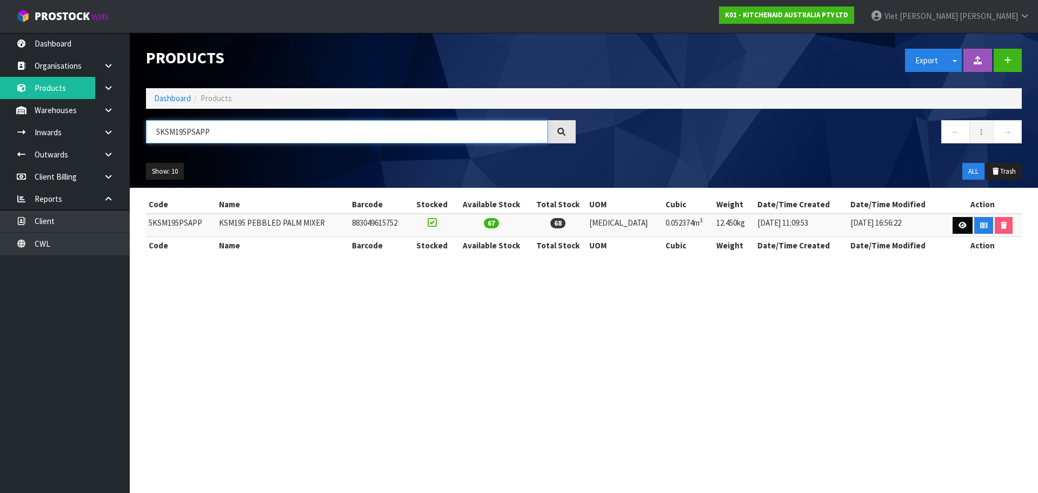
type input "5KSM195PSAPP"
click at [960, 221] on link at bounding box center [963, 225] width 20 height 17
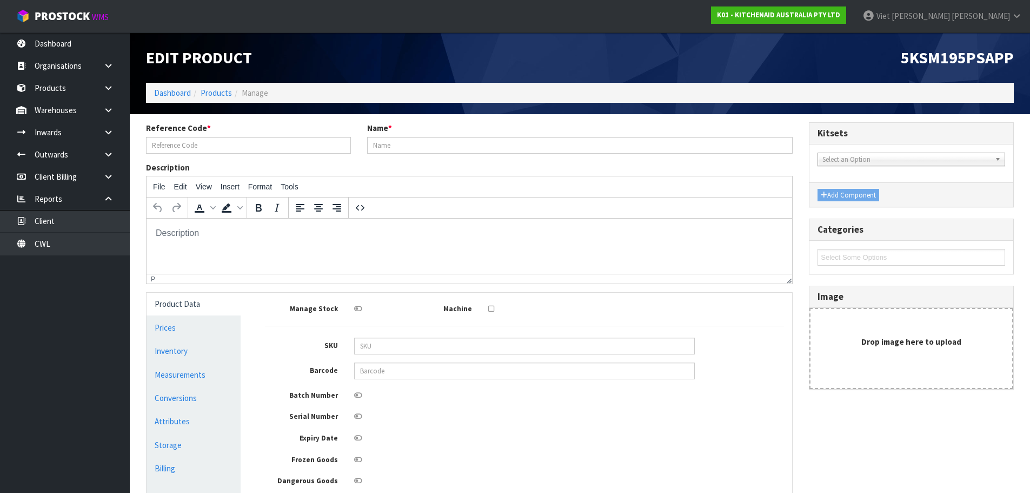
type input "5KSM195PSAPP"
type input "KSM195 PEBBLED PALM MIXER"
type input "883049615752"
type input "42"
type input "29"
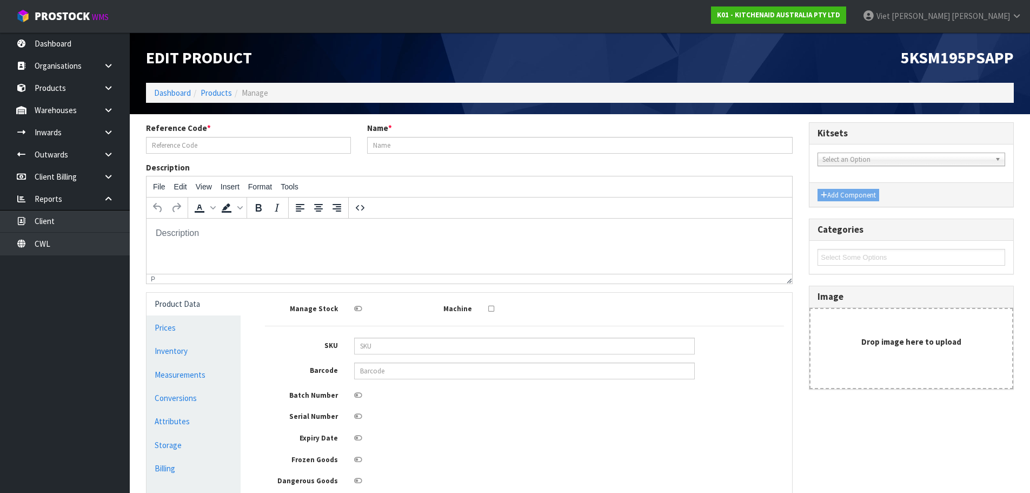
type input "43"
type input "0.052374"
type input "12.45"
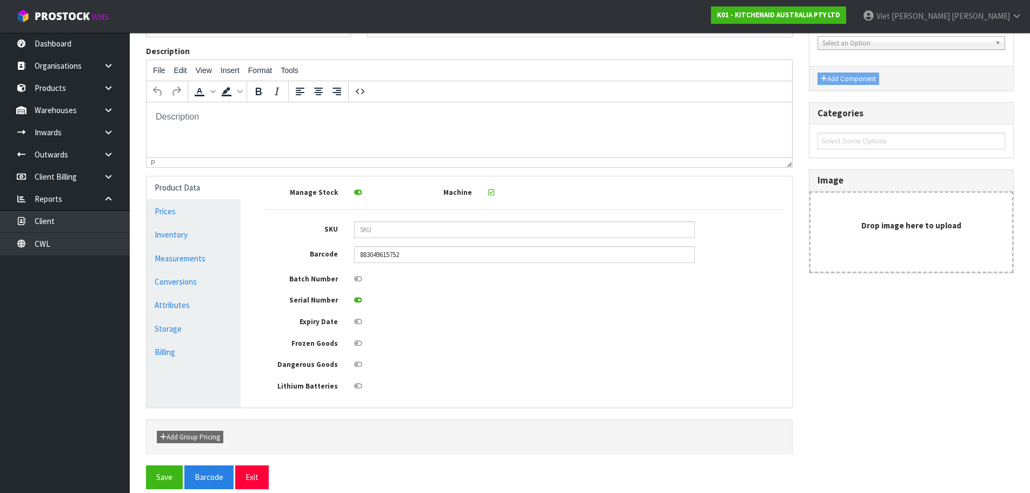
scroll to position [129, 0]
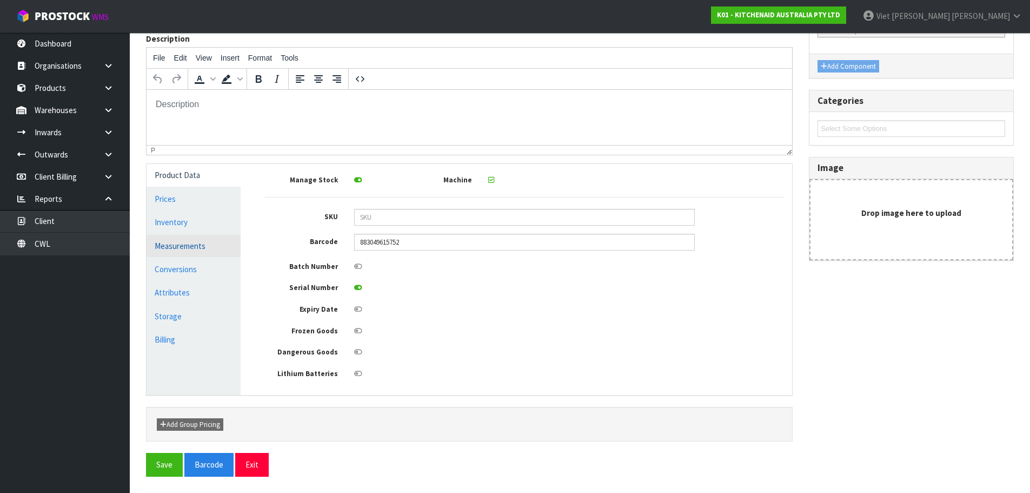
click at [195, 254] on link "Measurements" at bounding box center [194, 246] width 94 height 22
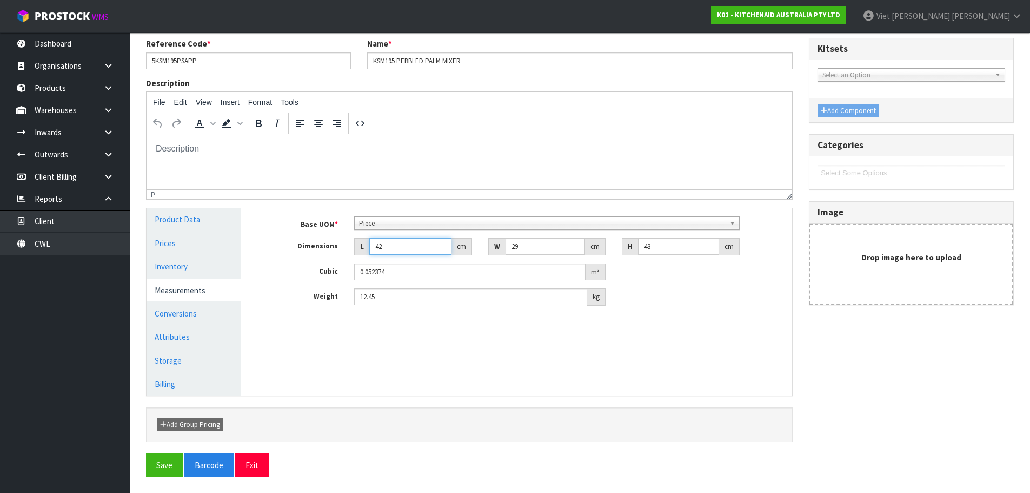
click at [409, 248] on input "42" at bounding box center [410, 246] width 82 height 17
click at [408, 247] on input "42" at bounding box center [410, 246] width 82 height 17
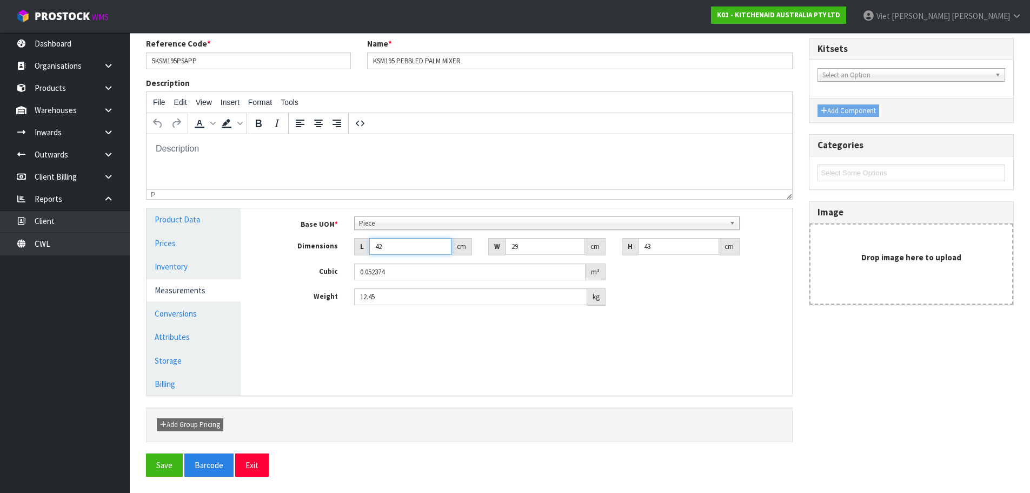
click at [408, 247] on input "42" at bounding box center [410, 246] width 82 height 17
drag, startPoint x: 421, startPoint y: 291, endPoint x: 309, endPoint y: 291, distance: 111.4
click at [309, 291] on div "Weight 12.45 kg" at bounding box center [524, 296] width 535 height 17
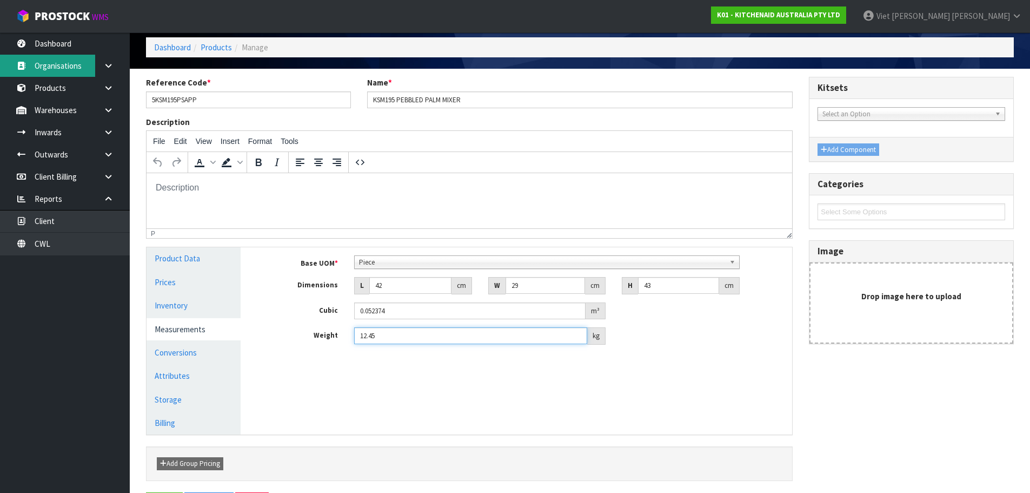
scroll to position [0, 0]
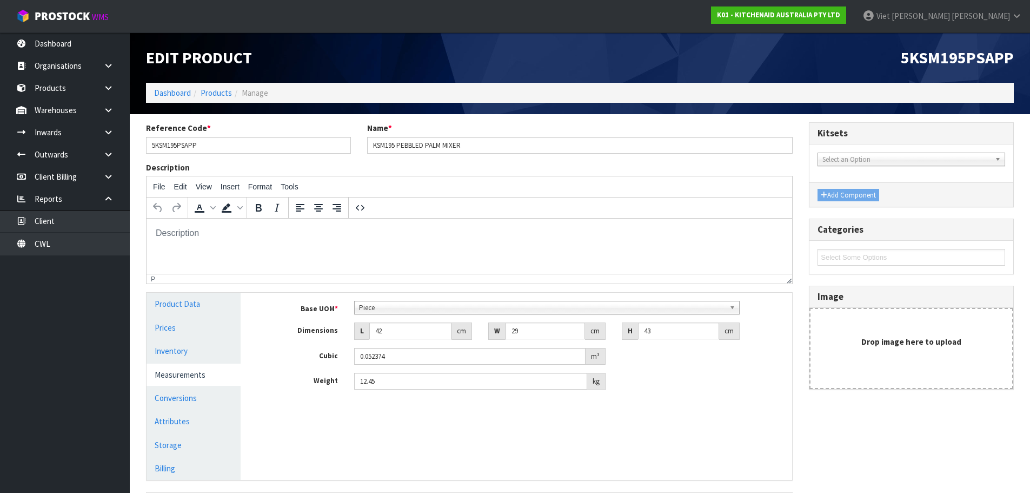
click at [282, 296] on div "Base UOM * Bag Bar Basket Bin Bottle Box Bundle Cabinet Cage Carton Case Coil C…" at bounding box center [524, 350] width 535 height 114
click at [50, 41] on link "Dashboard" at bounding box center [65, 43] width 130 height 22
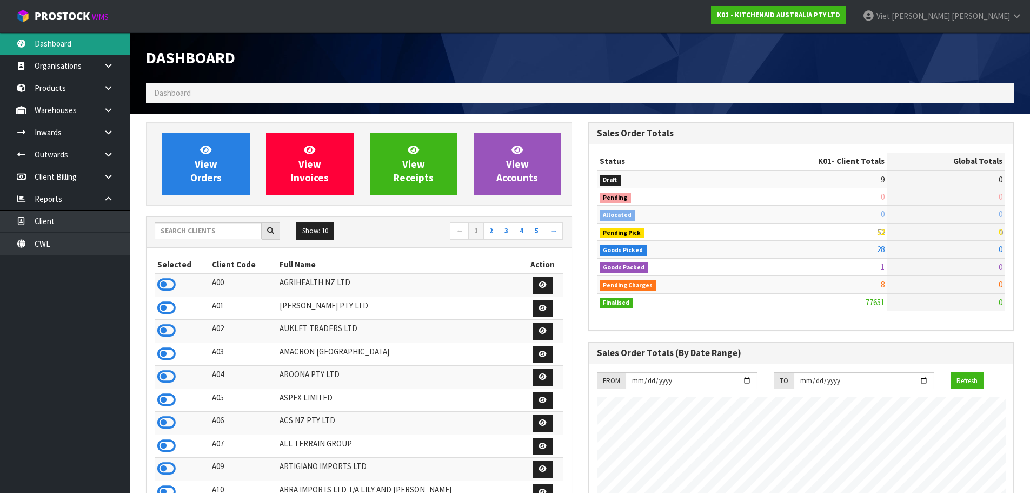
scroll to position [819, 442]
click at [195, 233] on input "text" at bounding box center [208, 230] width 107 height 17
click at [201, 229] on input "text" at bounding box center [208, 230] width 107 height 17
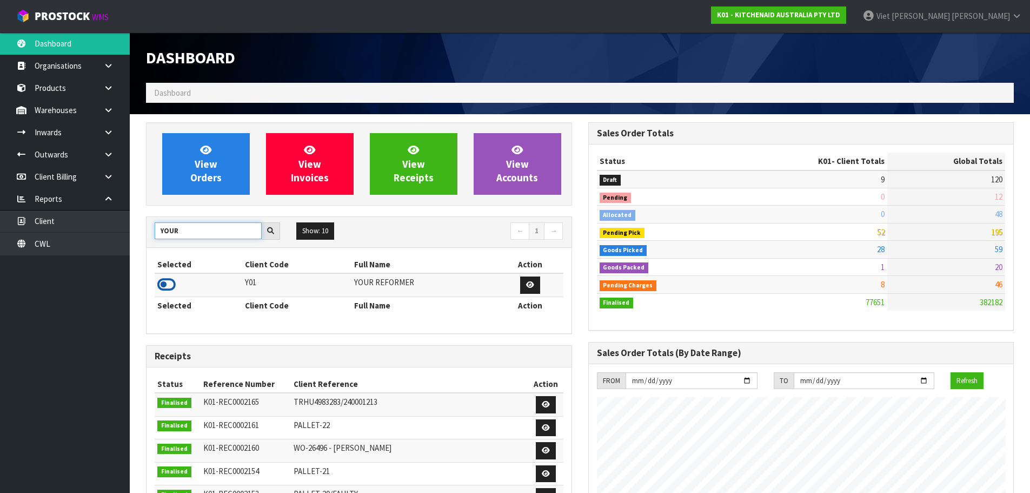
type input "YOUR"
click at [173, 290] on icon at bounding box center [166, 284] width 18 height 16
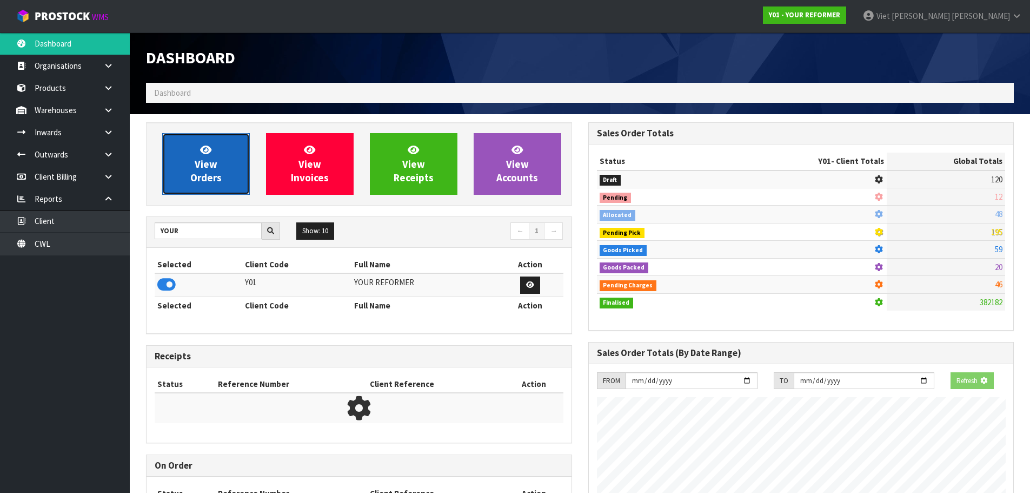
click at [212, 194] on link "View Orders" at bounding box center [206, 164] width 88 height 62
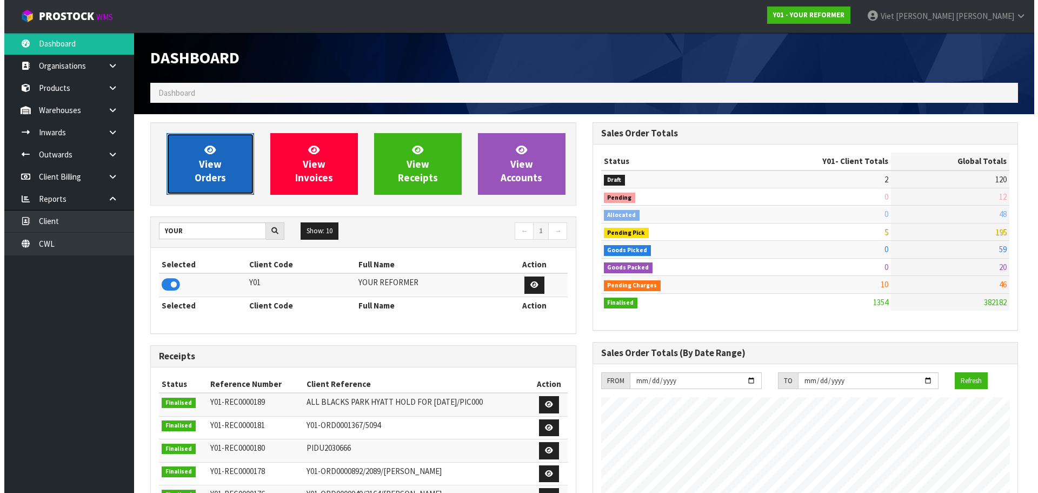
scroll to position [784, 442]
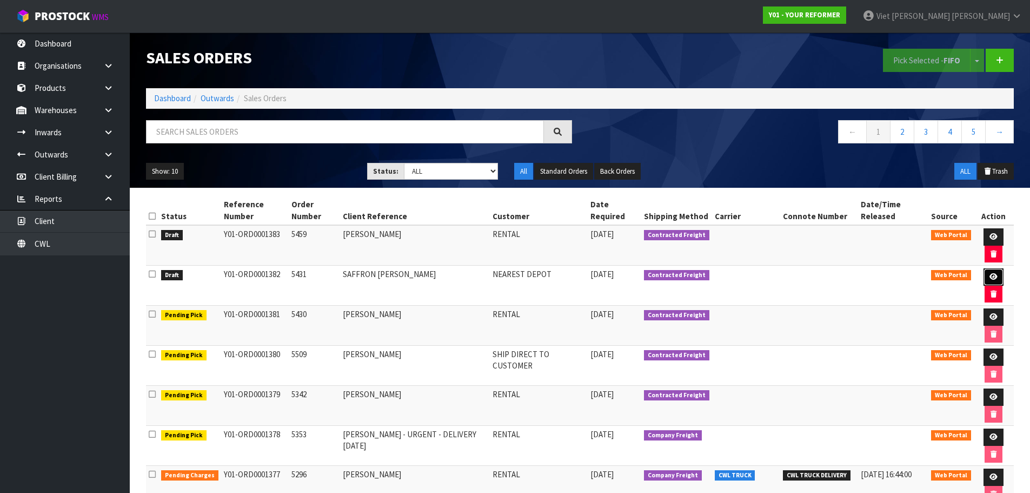
click at [993, 280] on icon at bounding box center [994, 276] width 8 height 7
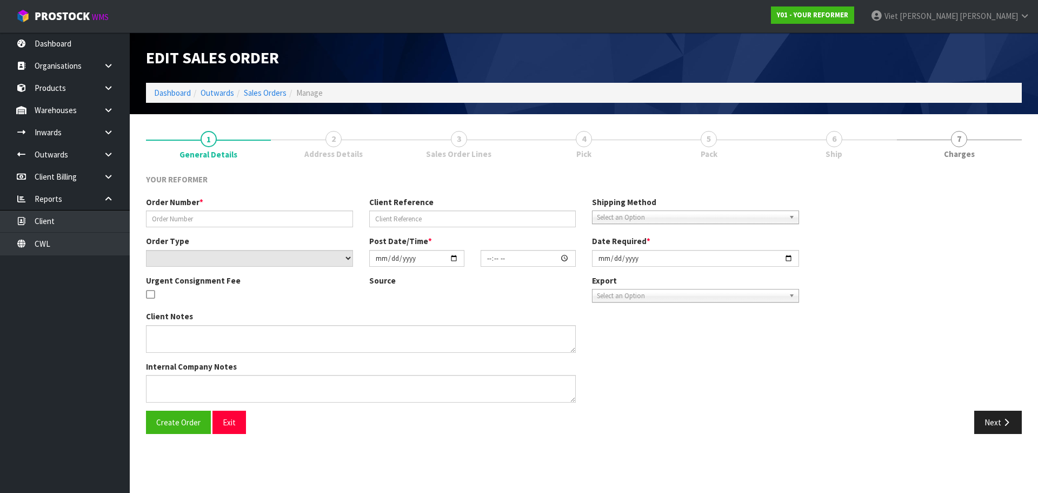
type input "5431"
type input "SAFFRON FINNEY"
select select "number:0"
type input "[DATE]"
type input "14:21:00.000"
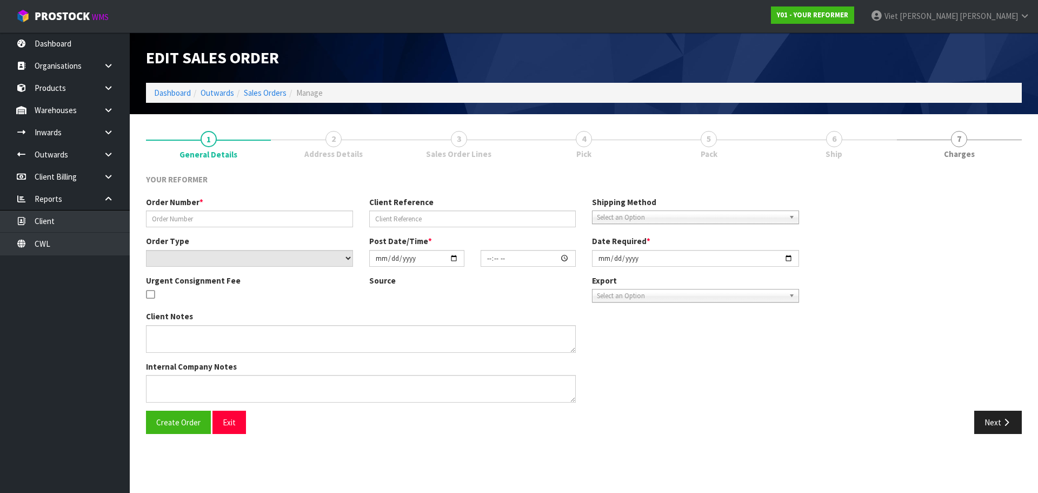
type input "[DATE]"
type textarea "SAFFRON FINNEY 195 LICHFIELD ST CAN CHRISTCHURCH 8011 NEW ZEALAND +64 27 910 94…"
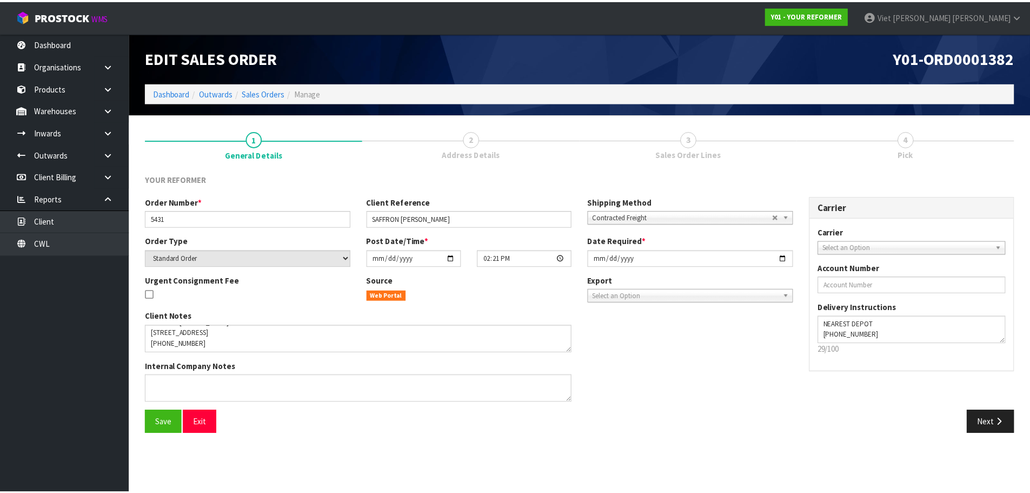
scroll to position [42, 0]
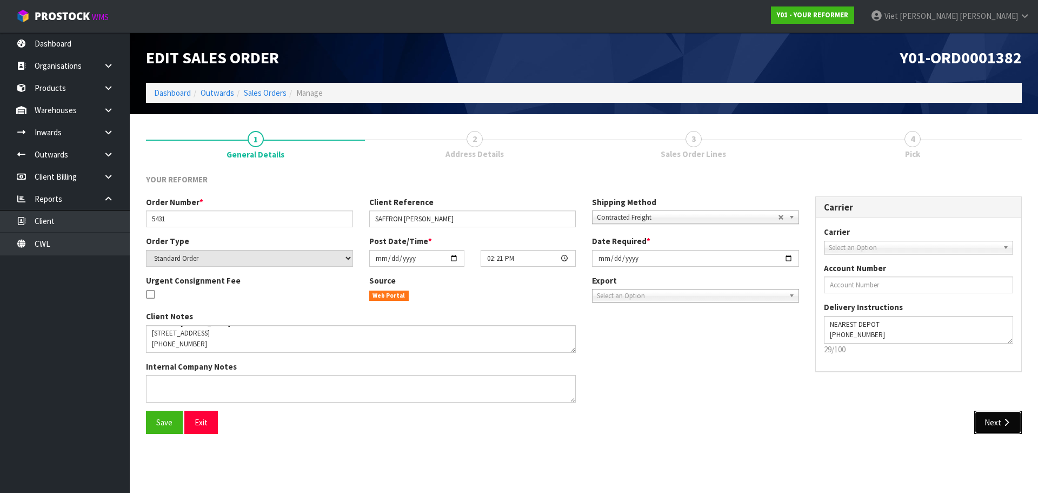
click at [987, 430] on button "Next" at bounding box center [999, 421] width 48 height 23
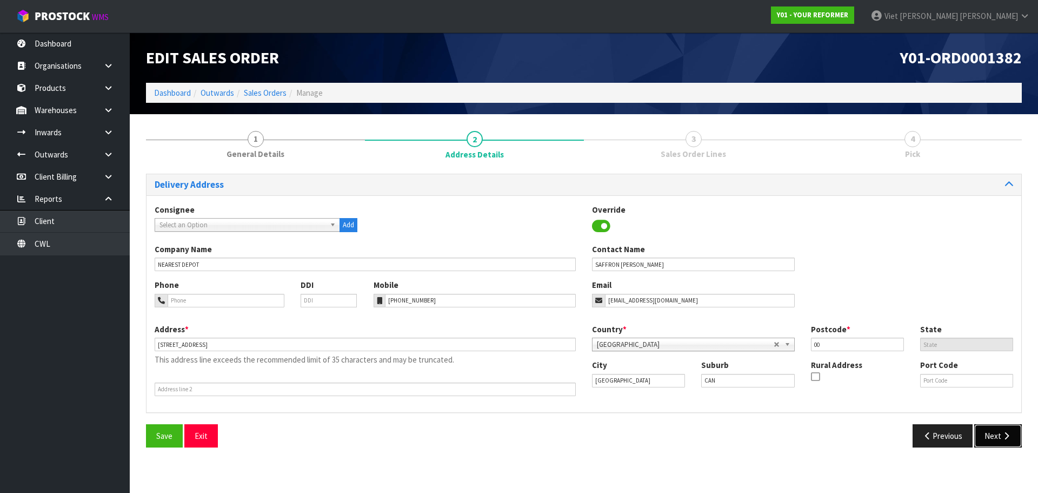
click at [987, 434] on button "Next" at bounding box center [999, 435] width 48 height 23
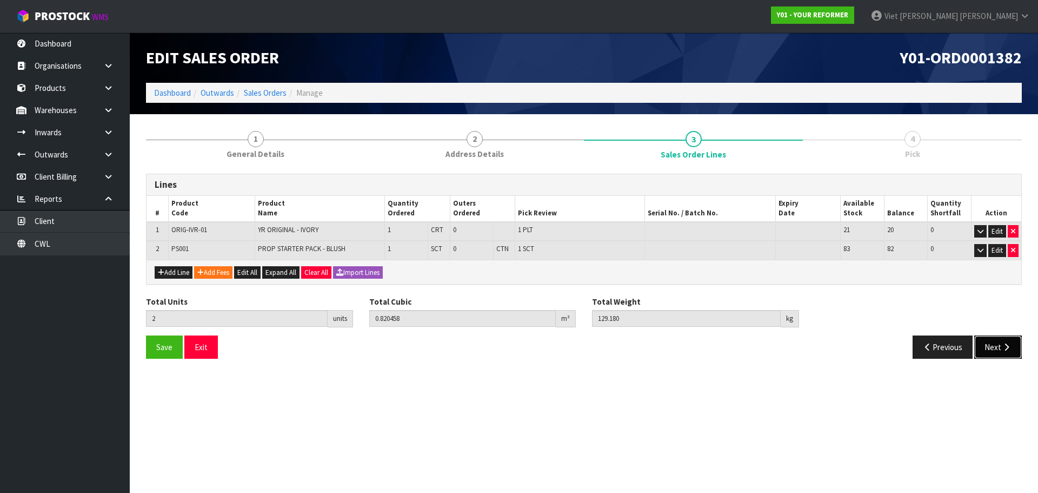
click at [1009, 349] on icon "button" at bounding box center [1007, 347] width 10 height 8
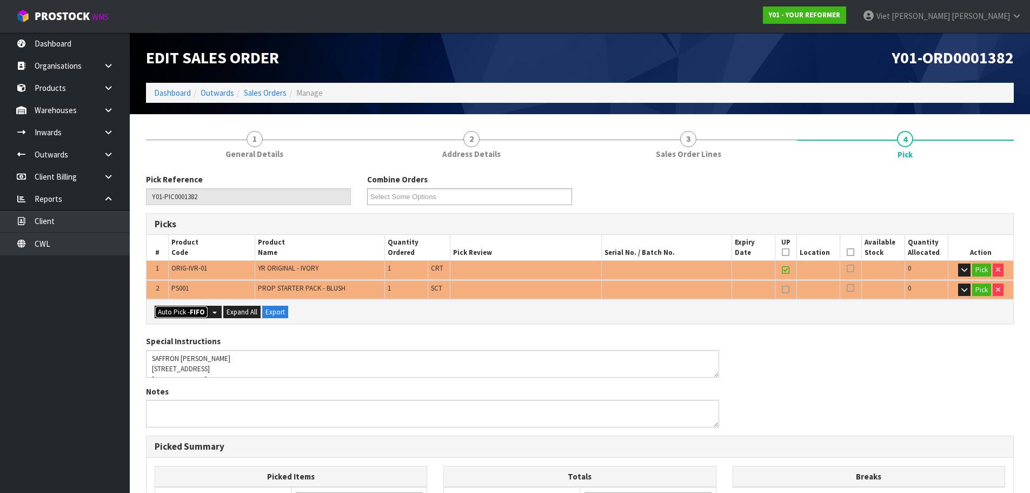
click at [173, 310] on button "Auto Pick - FIFO" at bounding box center [182, 312] width 54 height 13
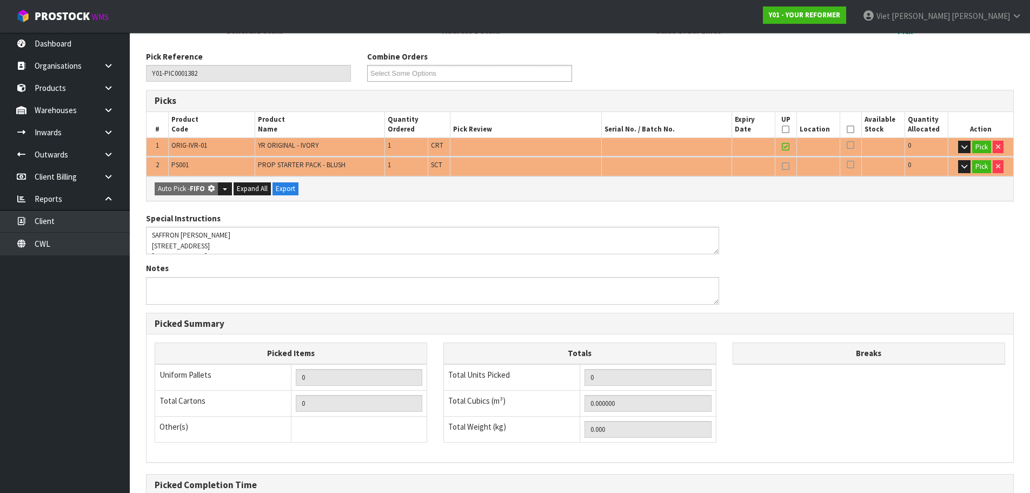
scroll to position [0, 0]
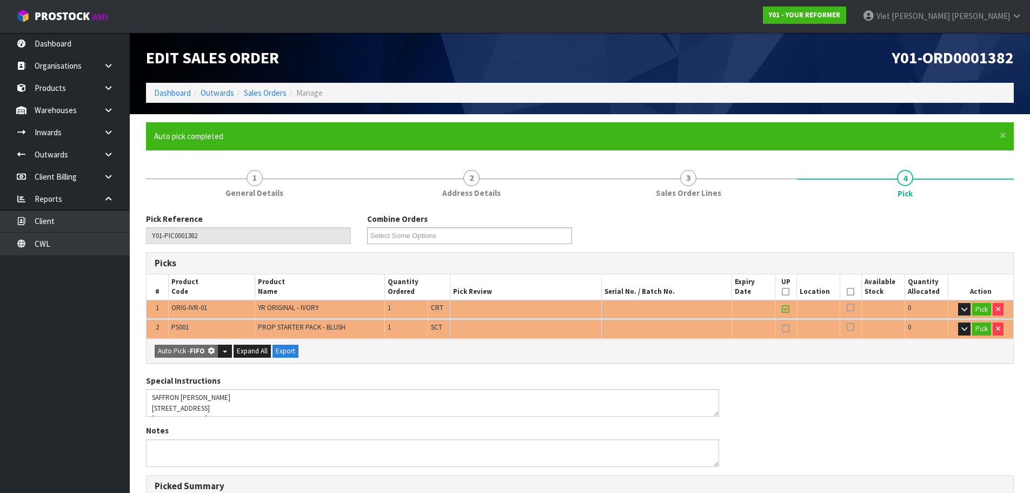
type input "1"
type input "Sub-carton x 1"
type input "2"
type input "0.820458"
type input "129.180"
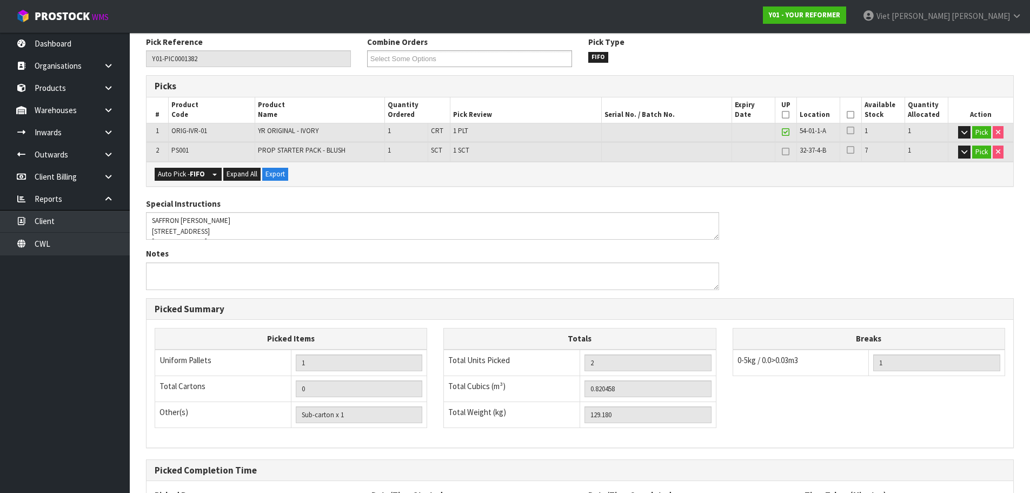
scroll to position [280, 0]
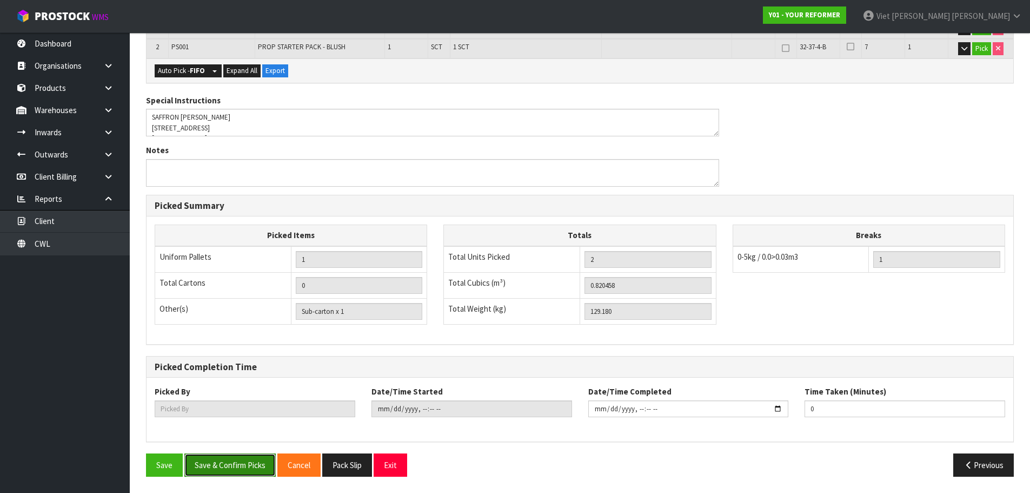
click at [233, 465] on button "Save & Confirm Picks" at bounding box center [229, 464] width 91 height 23
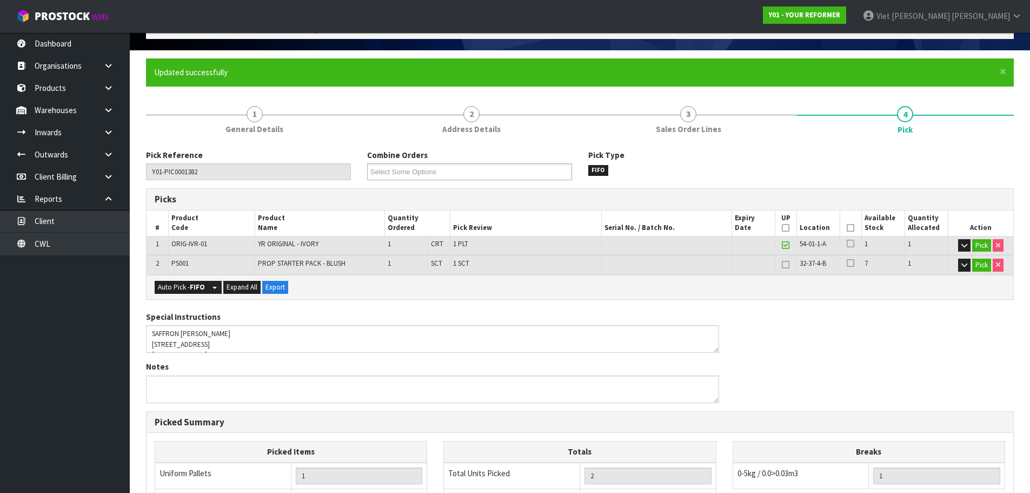
scroll to position [0, 0]
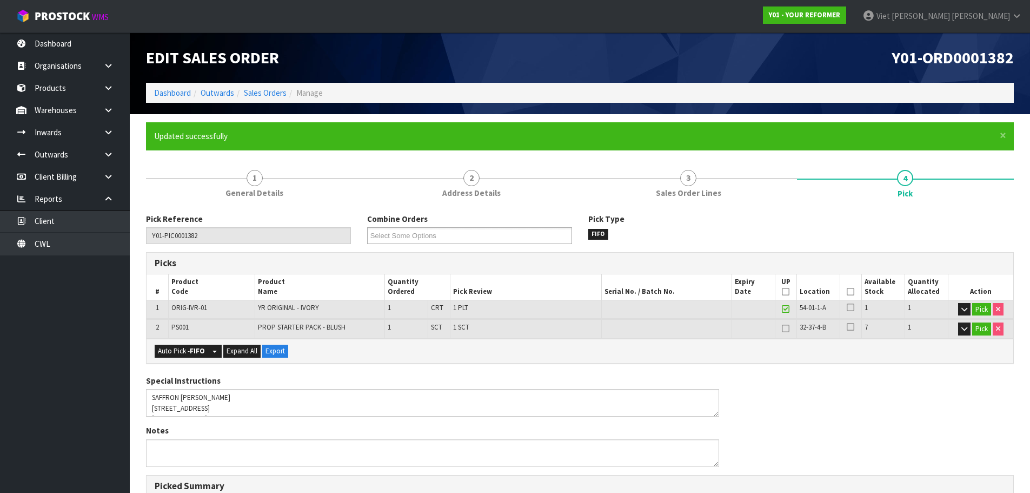
type input "Viet [PERSON_NAME]"
type input "2025-09-22T14:29:09"
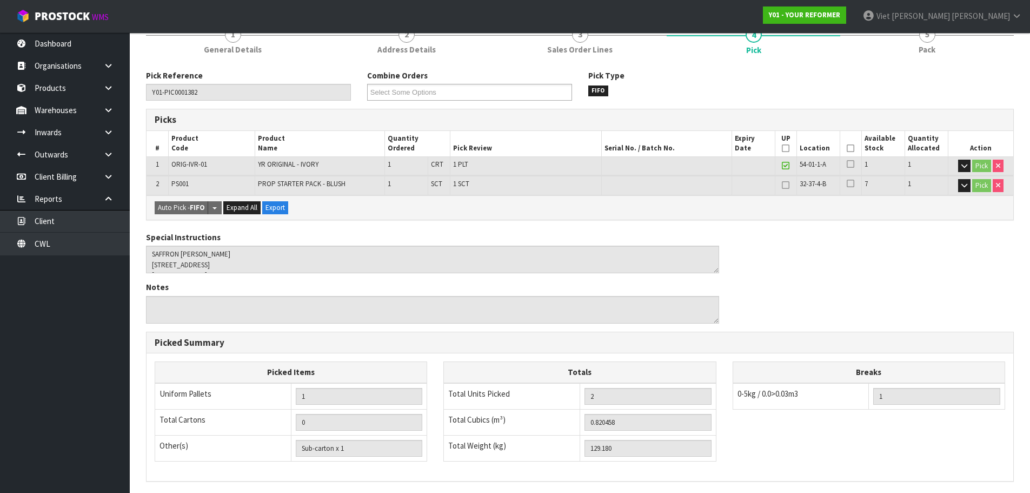
scroll to position [280, 0]
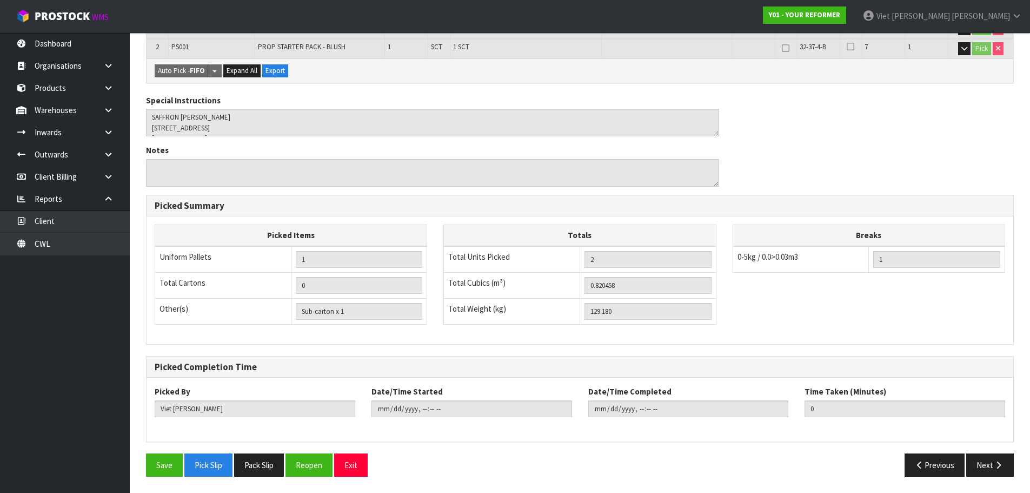
drag, startPoint x: 274, startPoint y: 454, endPoint x: 138, endPoint y: 395, distance: 148.2
click at [274, 454] on button "Pack Slip" at bounding box center [259, 464] width 50 height 23
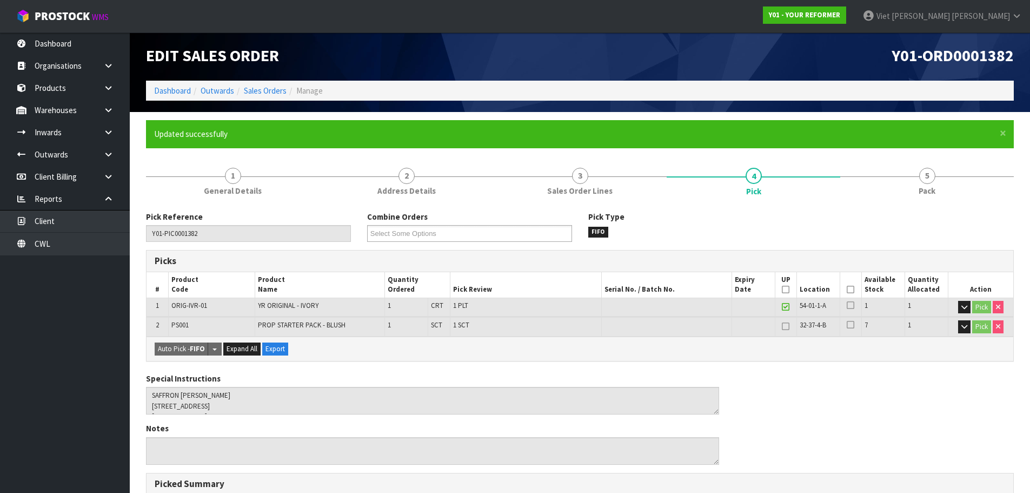
scroll to position [0, 0]
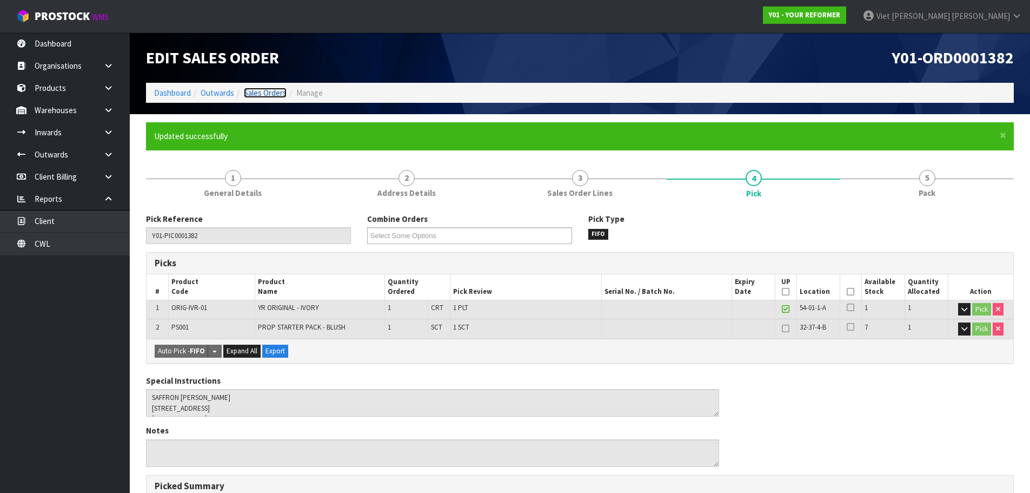
click at [273, 97] on link "Sales Orders" at bounding box center [265, 93] width 43 height 10
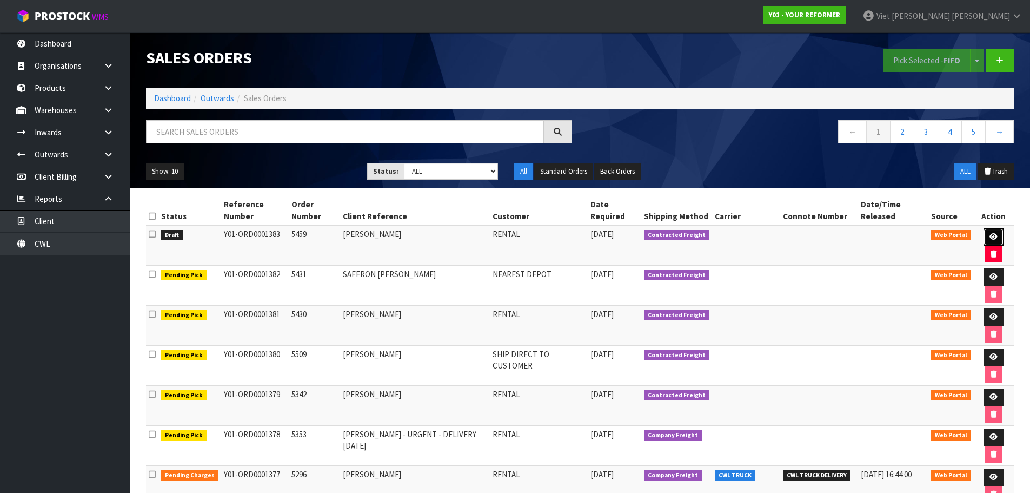
click at [992, 229] on link at bounding box center [994, 236] width 20 height 17
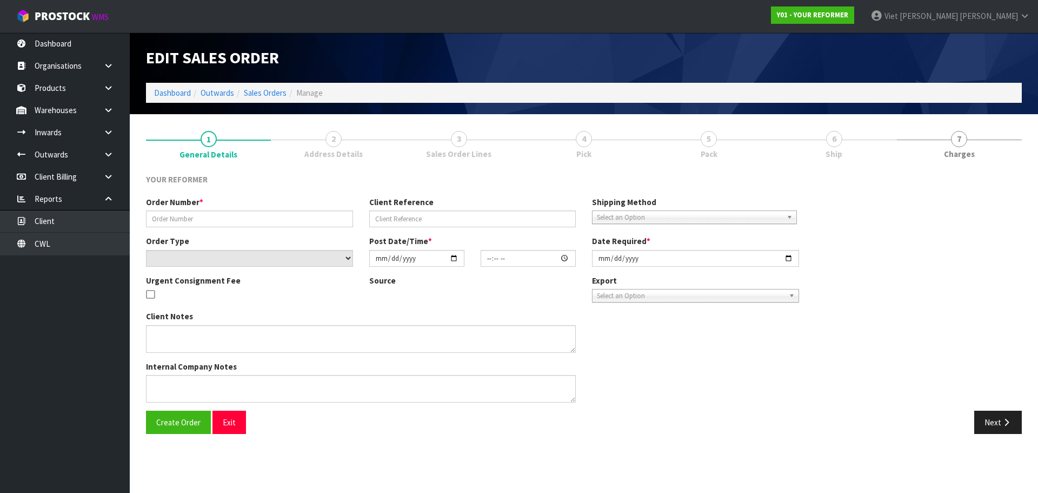
type input "5459"
type input "STACEY HANLEY"
select select "number:0"
type input "[DATE]"
type input "14:23:00.000"
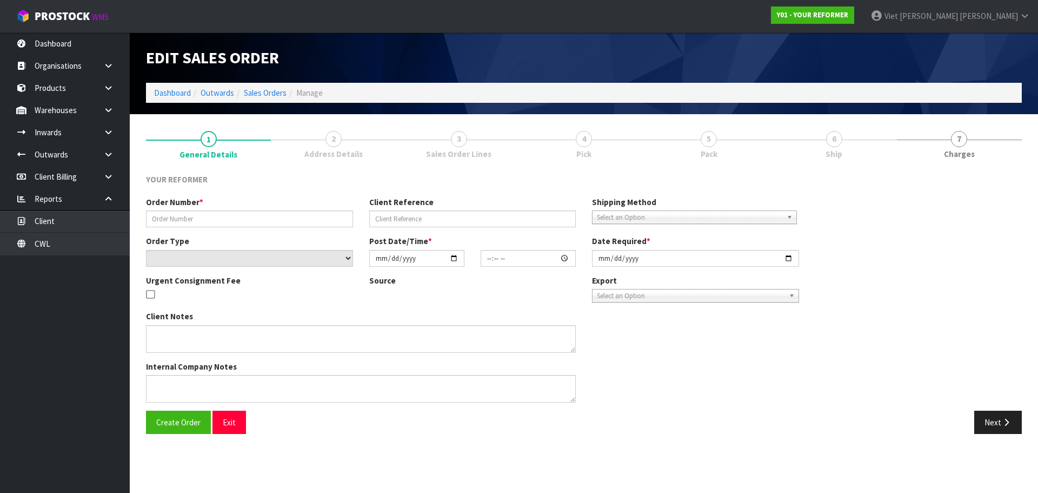
type input "[DATE]"
type textarea "STACEY HANLEY HAIR COLAB SALON 113 KING STREET PUKEKOHE AUK AUCKLAND 2120 NEW Z…"
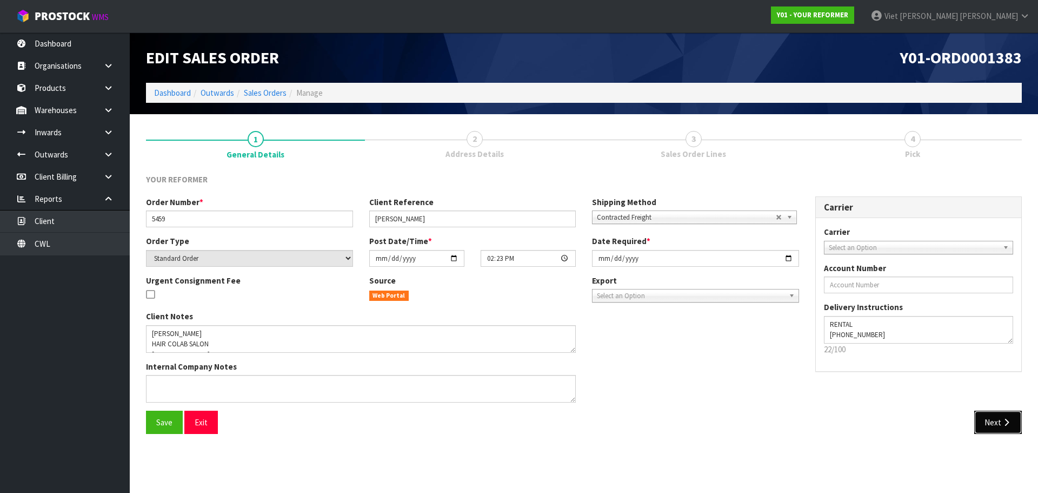
click at [1006, 432] on button "Next" at bounding box center [999, 421] width 48 height 23
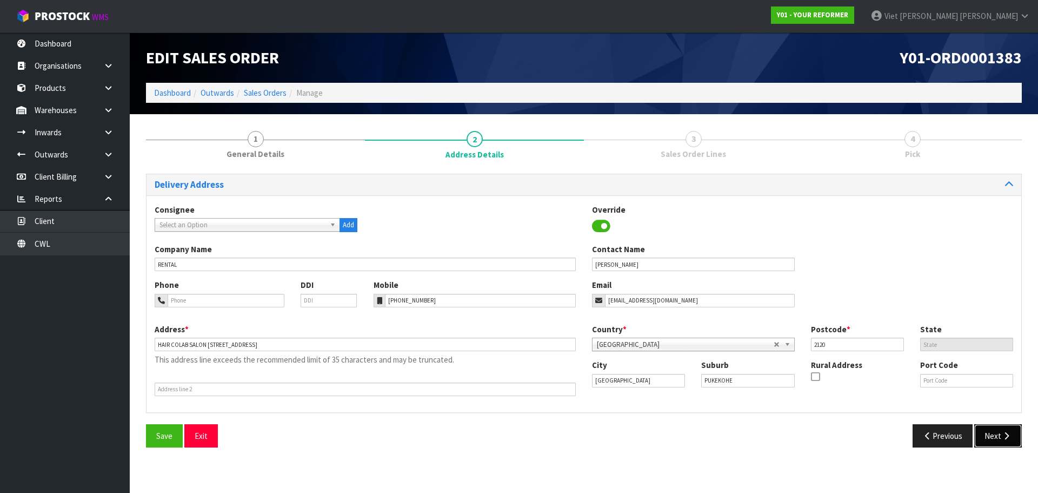
click at [1005, 424] on button "Next" at bounding box center [999, 435] width 48 height 23
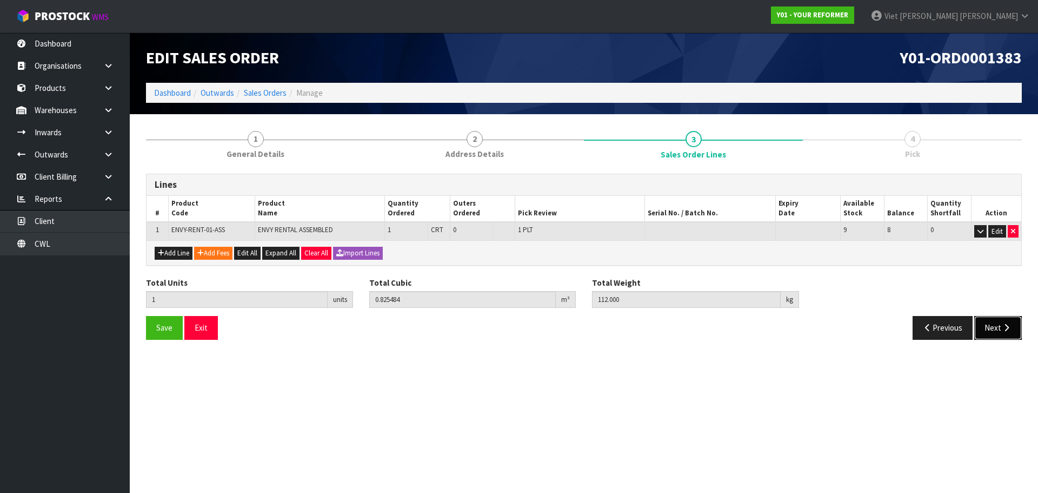
click at [1010, 319] on button "Next" at bounding box center [999, 327] width 48 height 23
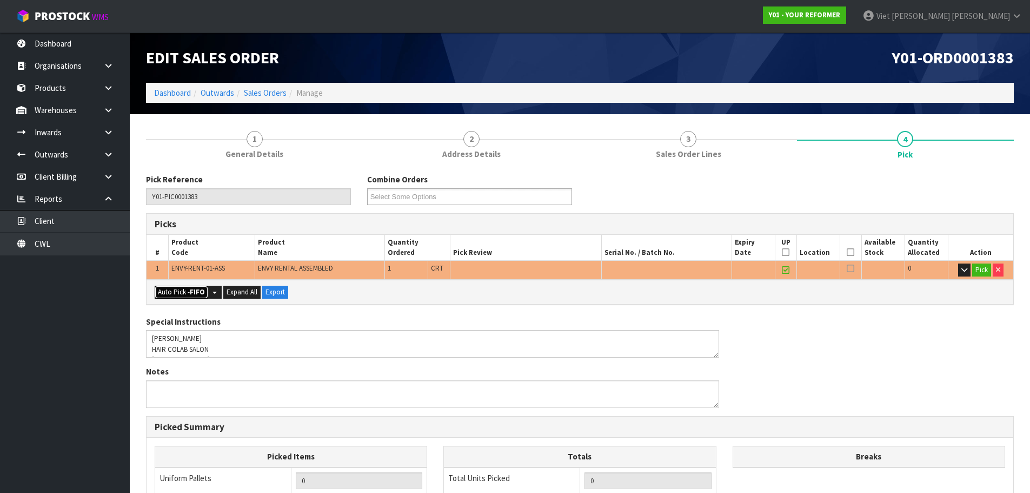
click at [185, 294] on button "Auto Pick - FIFO" at bounding box center [182, 292] width 54 height 13
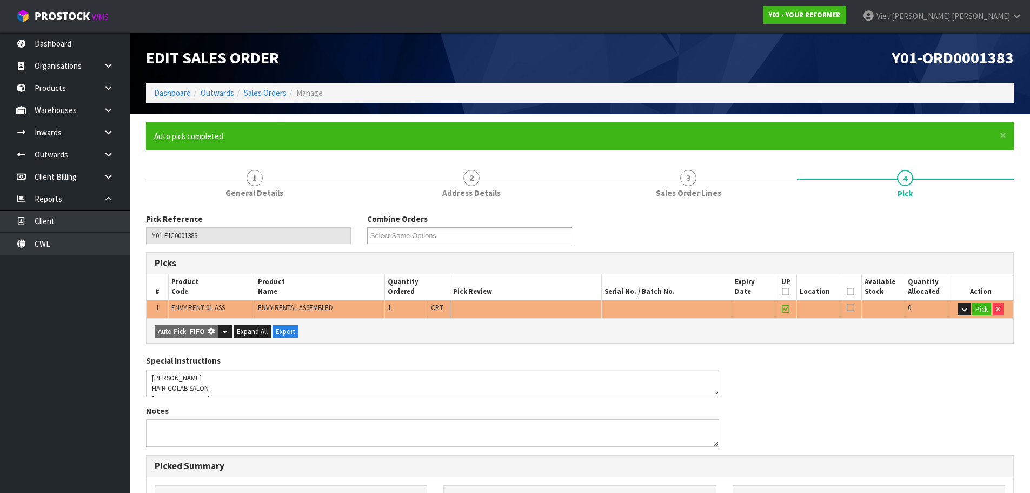
type input "1"
type input "0.825484"
type input "112.000"
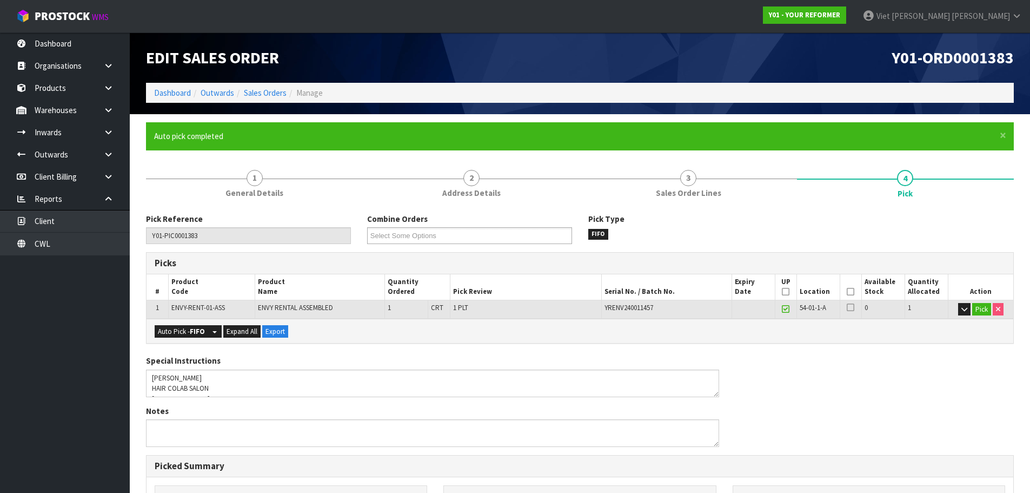
scroll to position [261, 0]
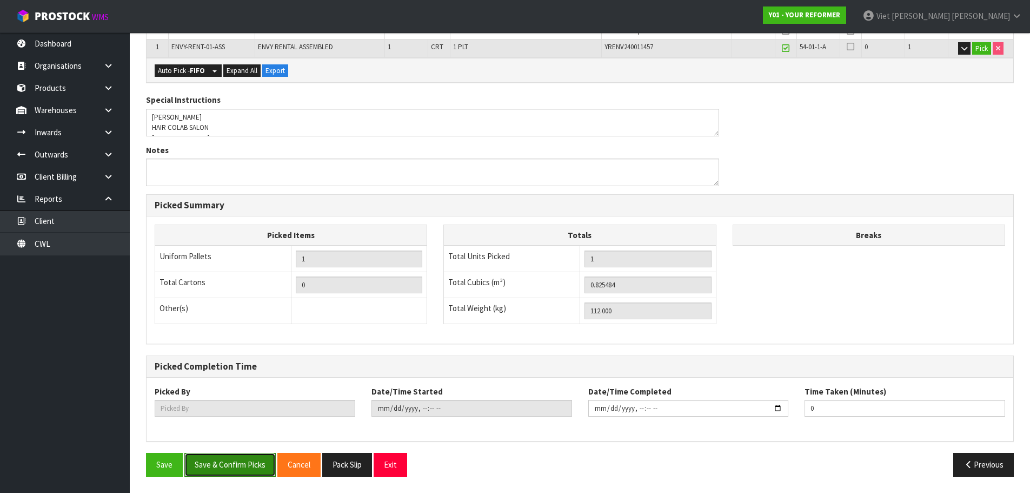
click at [248, 456] on button "Save & Confirm Picks" at bounding box center [229, 464] width 91 height 23
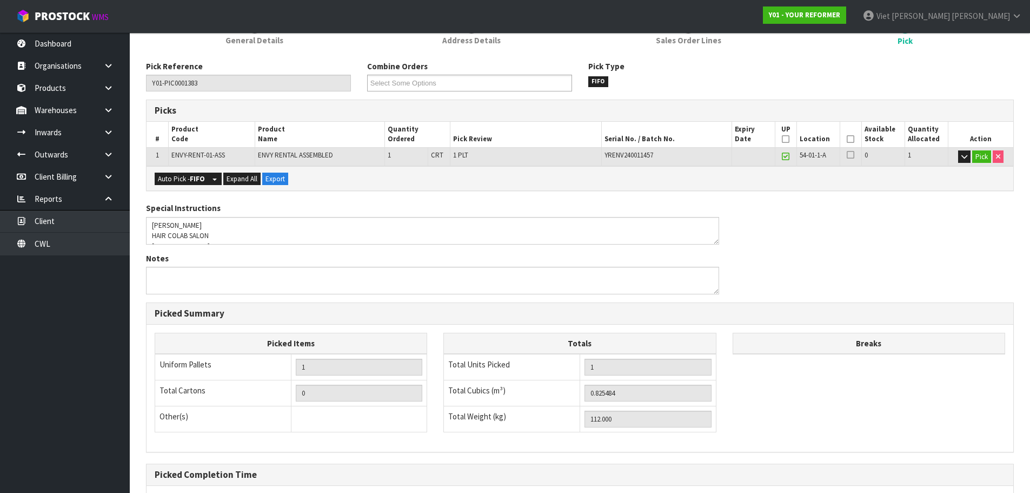
scroll to position [0, 0]
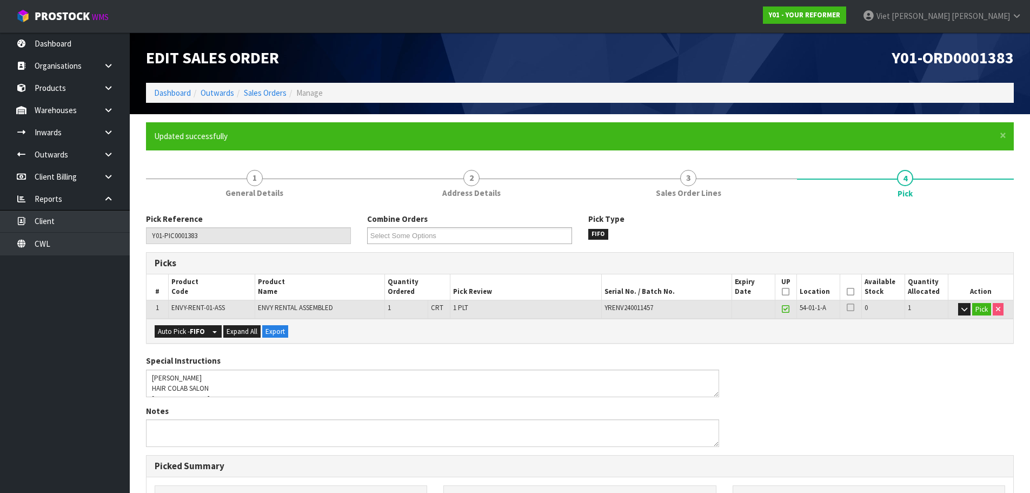
type input "Viet [PERSON_NAME]"
type input "2025-09-22T14:29:51"
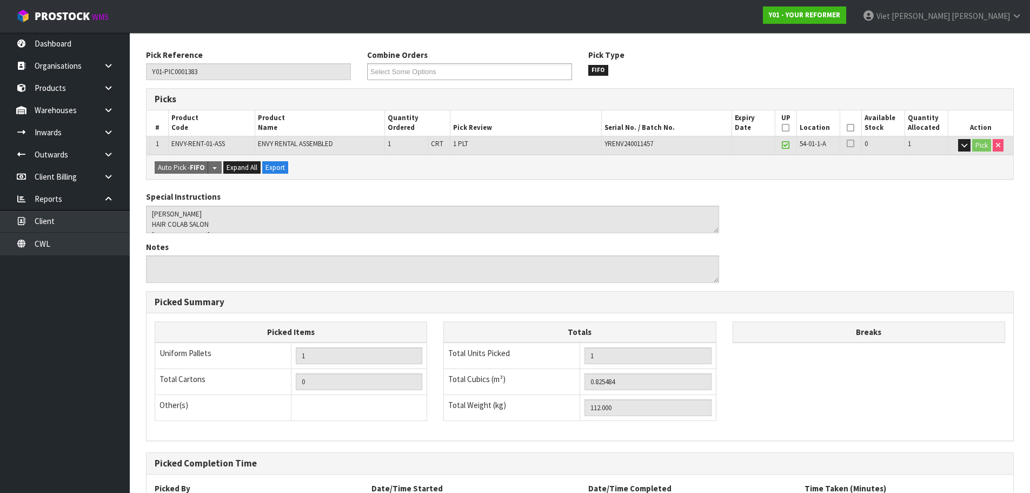
scroll to position [261, 0]
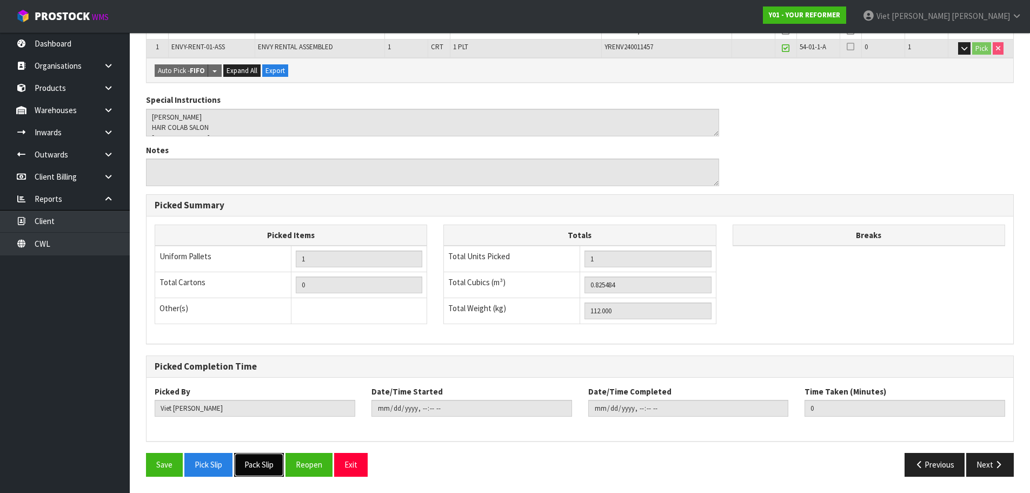
click at [258, 470] on button "Pack Slip" at bounding box center [259, 464] width 50 height 23
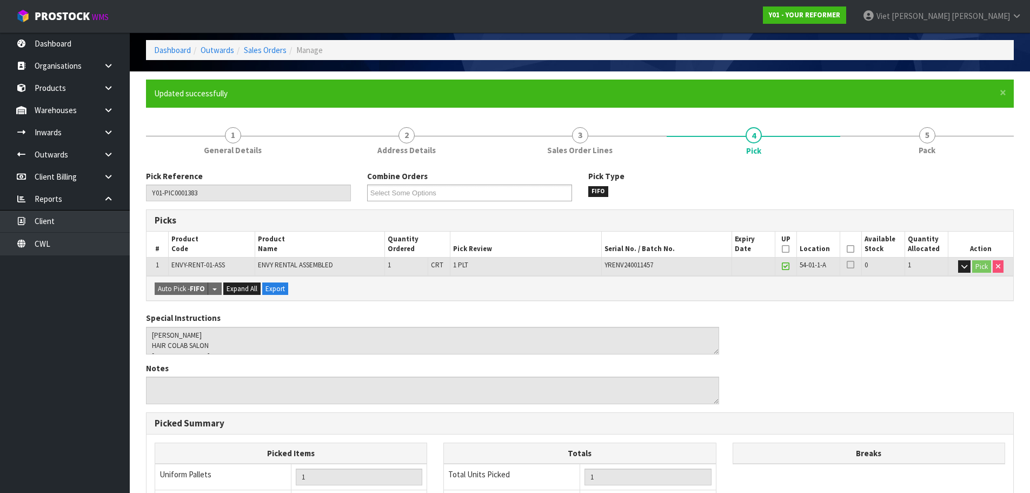
scroll to position [0, 0]
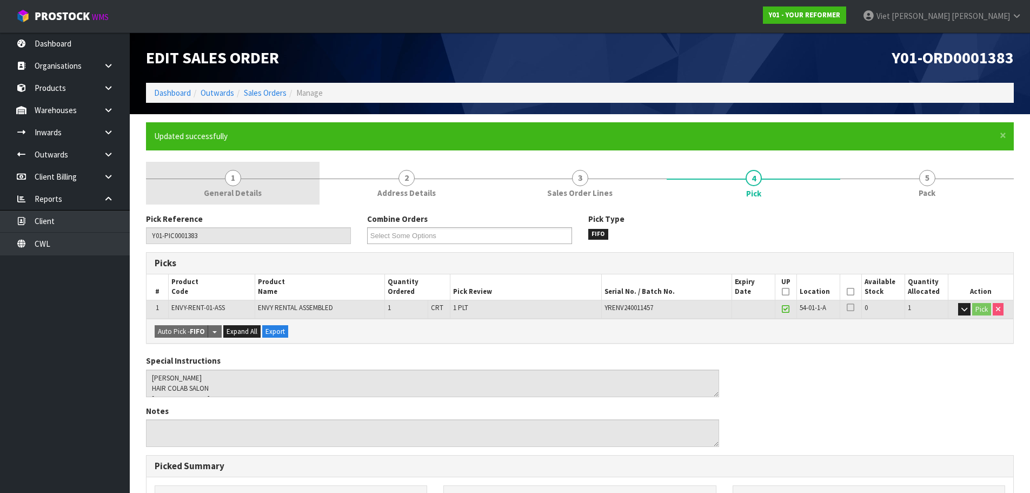
click at [269, 188] on link "1 General Details" at bounding box center [233, 183] width 174 height 43
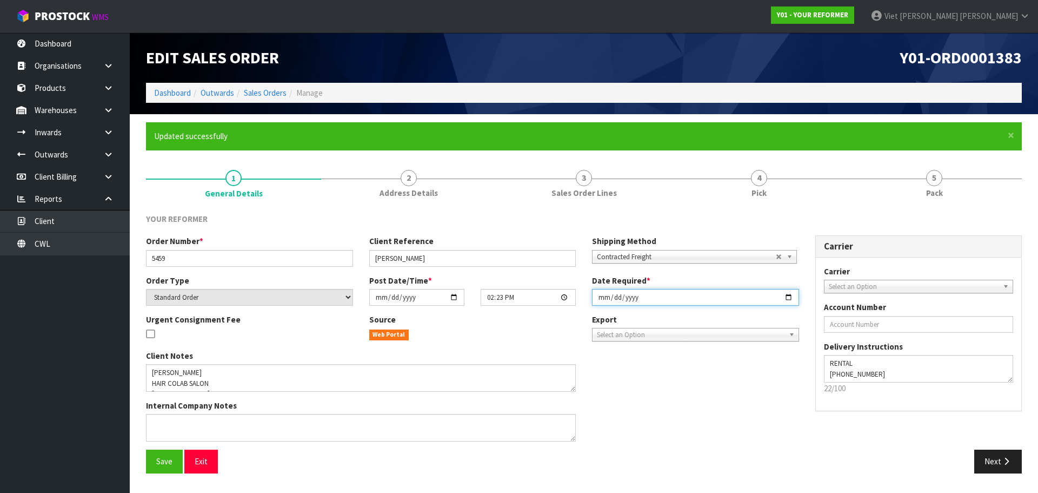
click at [785, 295] on input "[DATE]" at bounding box center [695, 297] width 207 height 17
click at [644, 405] on div "Client Notes Internal Company Notes" at bounding box center [473, 400] width 670 height 100
click at [785, 294] on input "2025-09-24" at bounding box center [695, 297] width 207 height 17
type input "[DATE]"
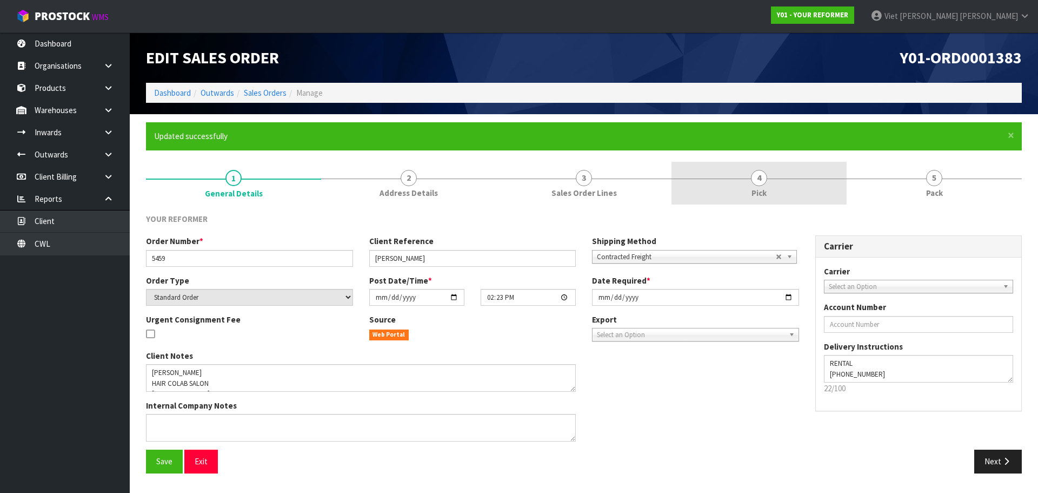
click at [698, 191] on link "4 Pick" at bounding box center [759, 183] width 175 height 43
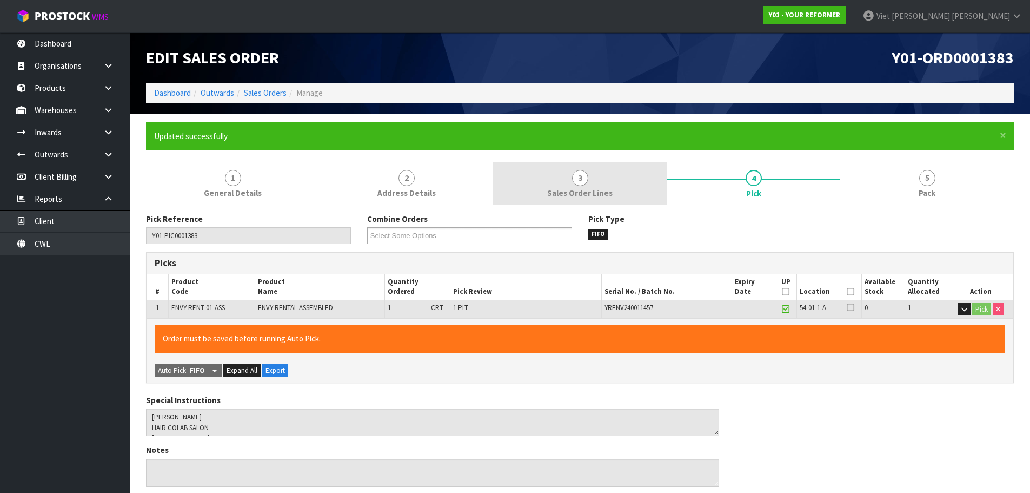
click at [643, 185] on link "3 Sales Order Lines" at bounding box center [580, 183] width 174 height 43
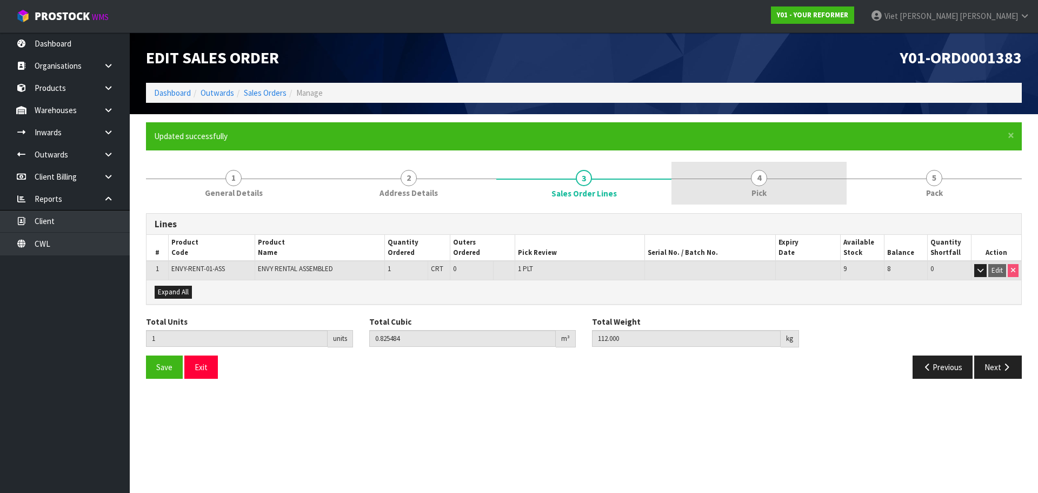
click at [729, 180] on link "4 Pick" at bounding box center [759, 183] width 175 height 43
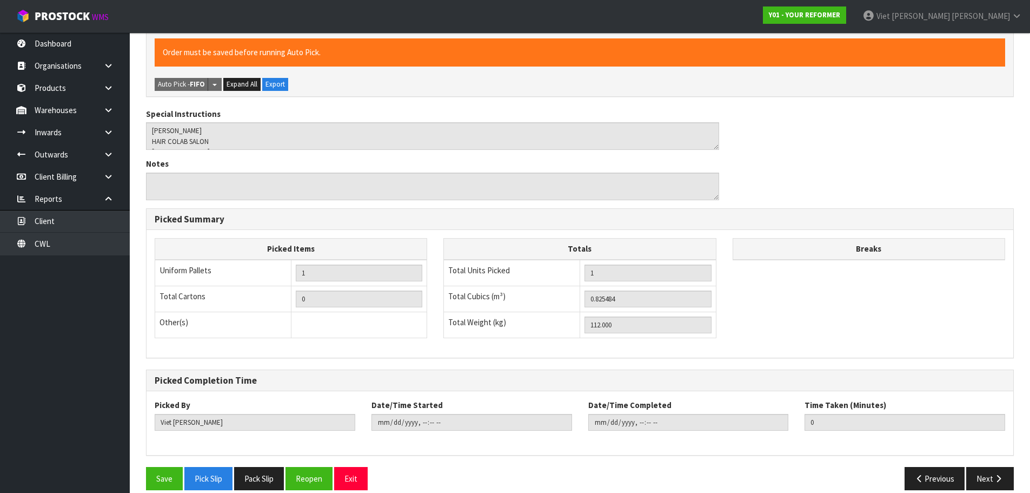
scroll to position [300, 0]
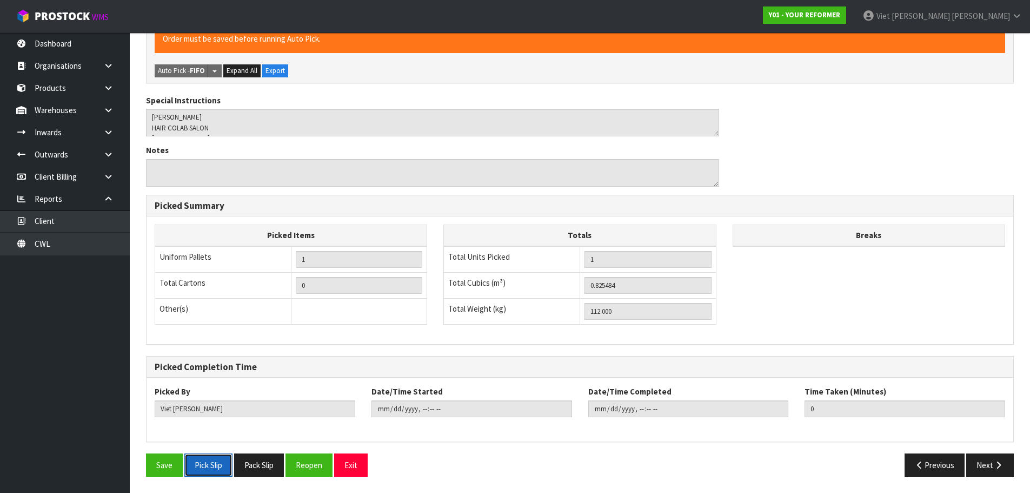
click at [215, 468] on button "Pick Slip" at bounding box center [208, 464] width 48 height 23
click at [248, 455] on button "Pack Slip" at bounding box center [259, 464] width 50 height 23
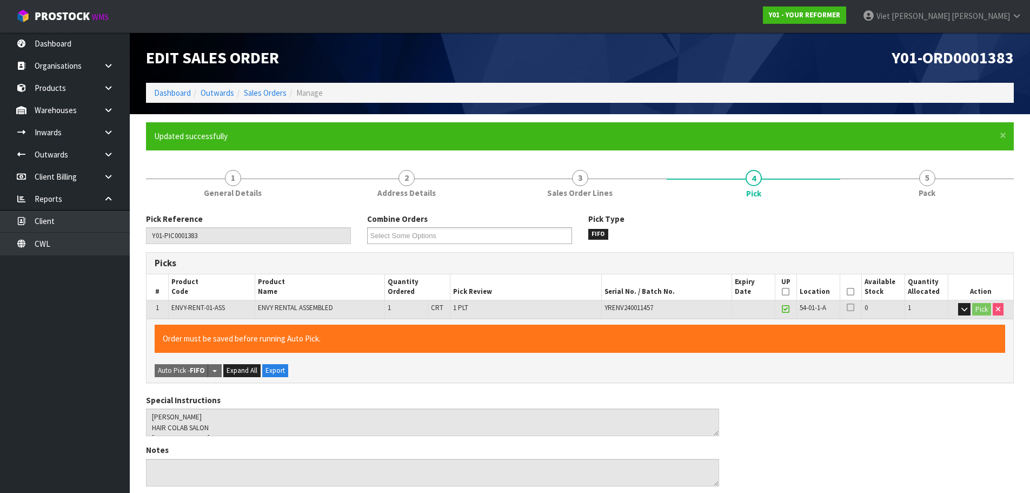
scroll to position [270, 0]
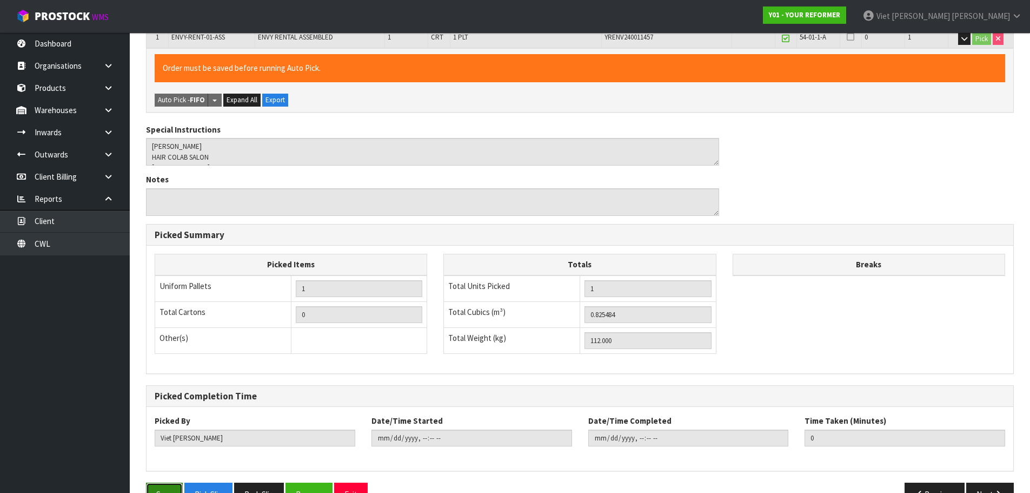
click at [163, 485] on button "Save" at bounding box center [164, 493] width 37 height 23
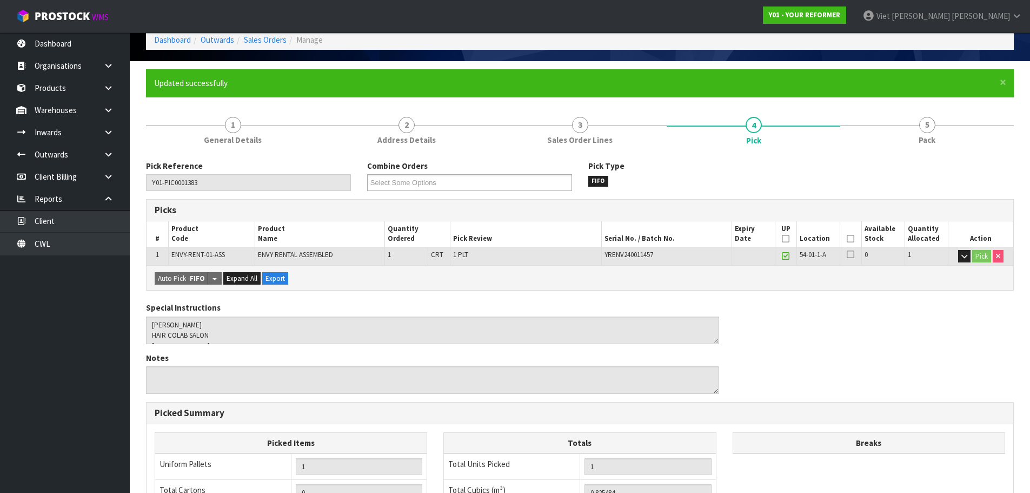
scroll to position [261, 0]
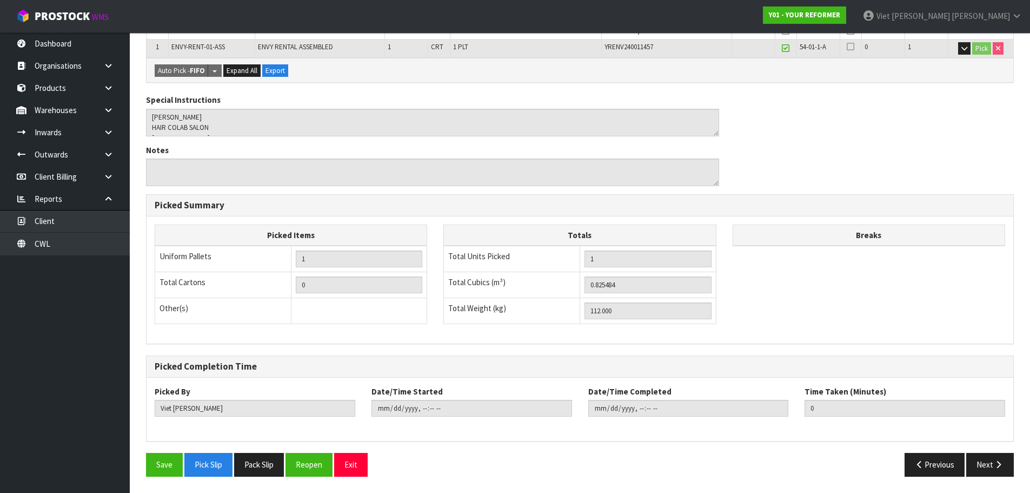
type input "2025-09-22T14:30:49"
click at [239, 470] on button "Pack Slip" at bounding box center [259, 464] width 50 height 23
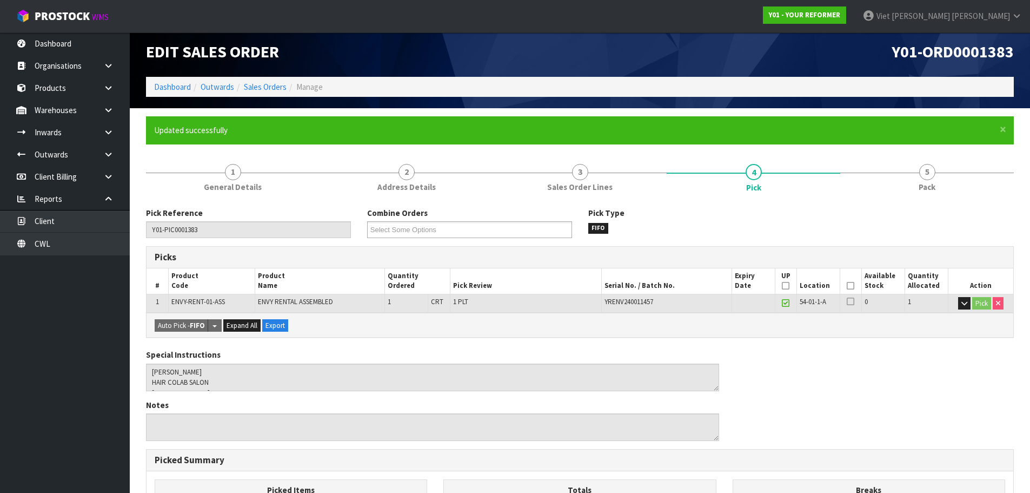
scroll to position [0, 0]
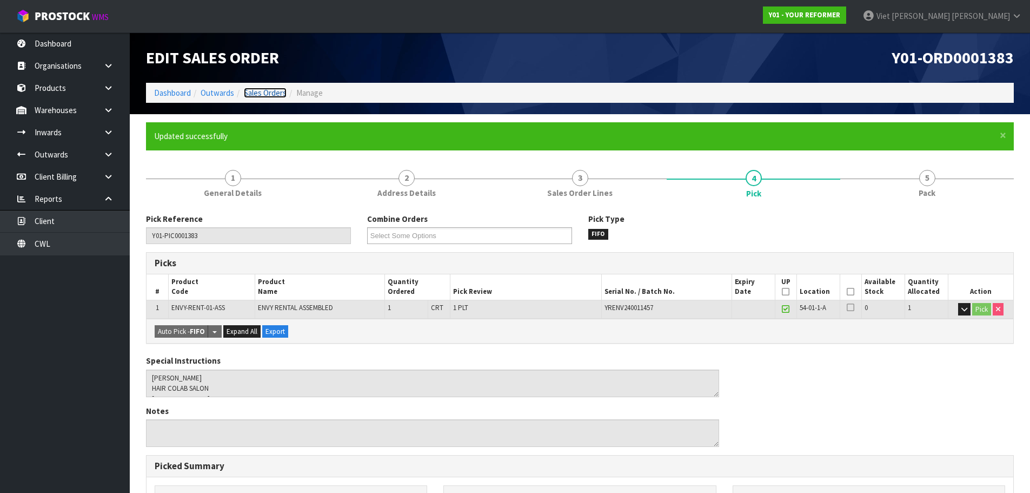
click at [271, 95] on link "Sales Orders" at bounding box center [265, 93] width 43 height 10
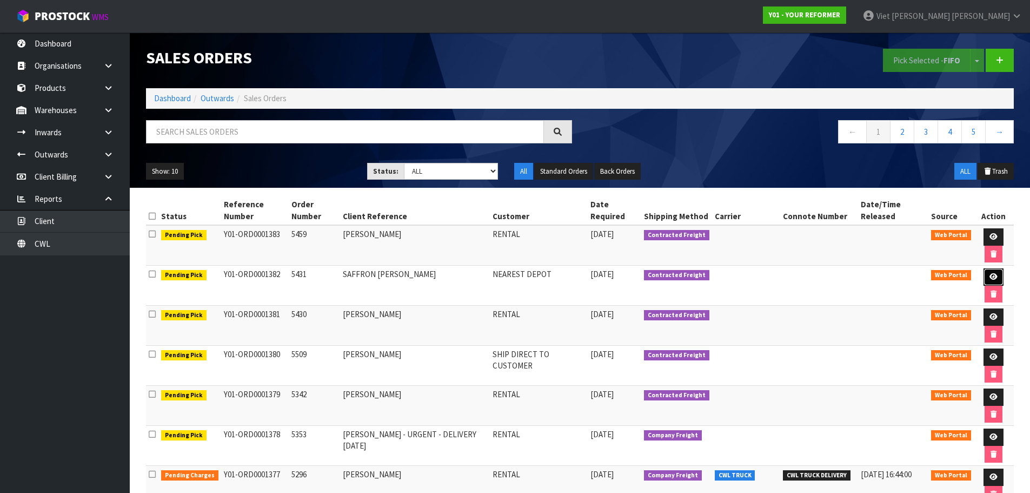
click at [998, 272] on link at bounding box center [994, 276] width 20 height 17
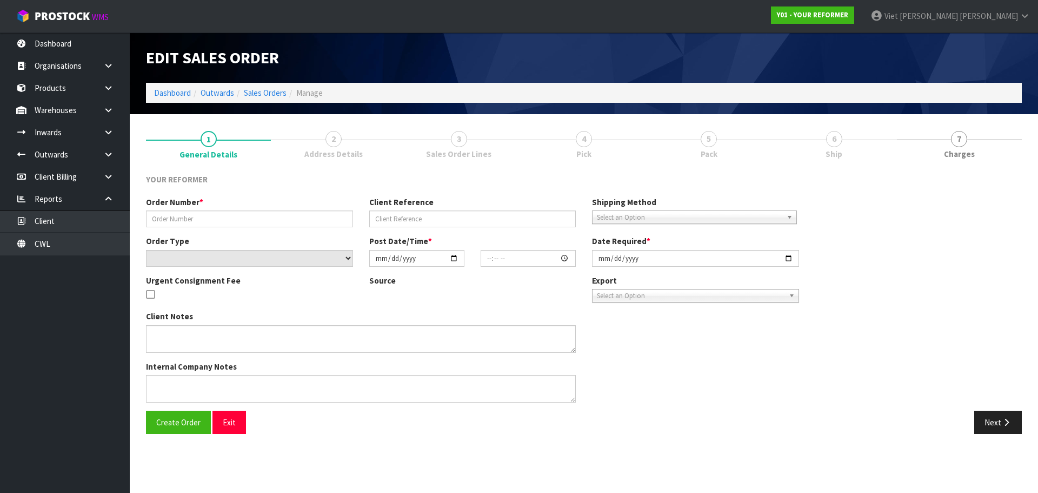
type input "5431"
type input "SAFFRON FINNEY"
select select "number:0"
type input "[DATE]"
type input "14:21:00.000"
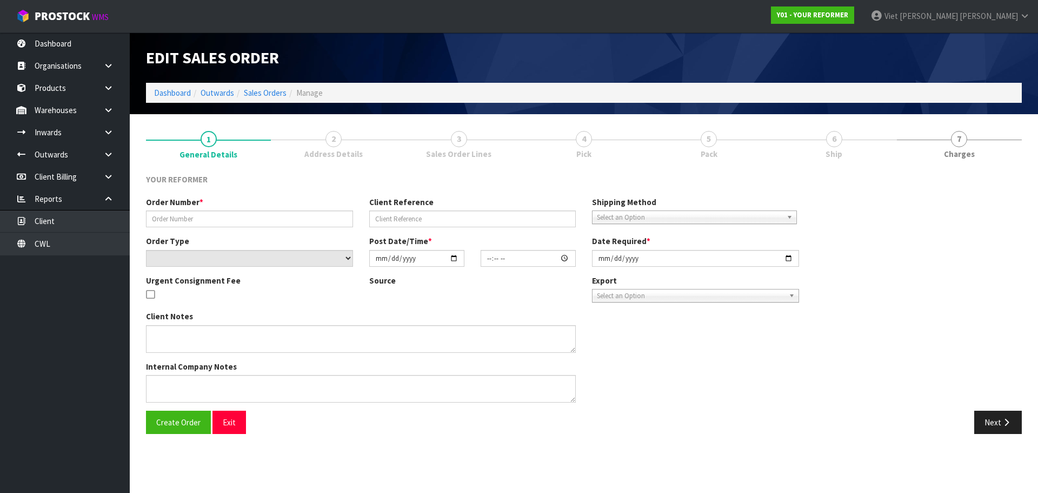
type input "[DATE]"
type textarea "SAFFRON FINNEY 195 LICHFIELD ST CAN CHRISTCHURCH 8011 NEW ZEALAND +64 27 910 94…"
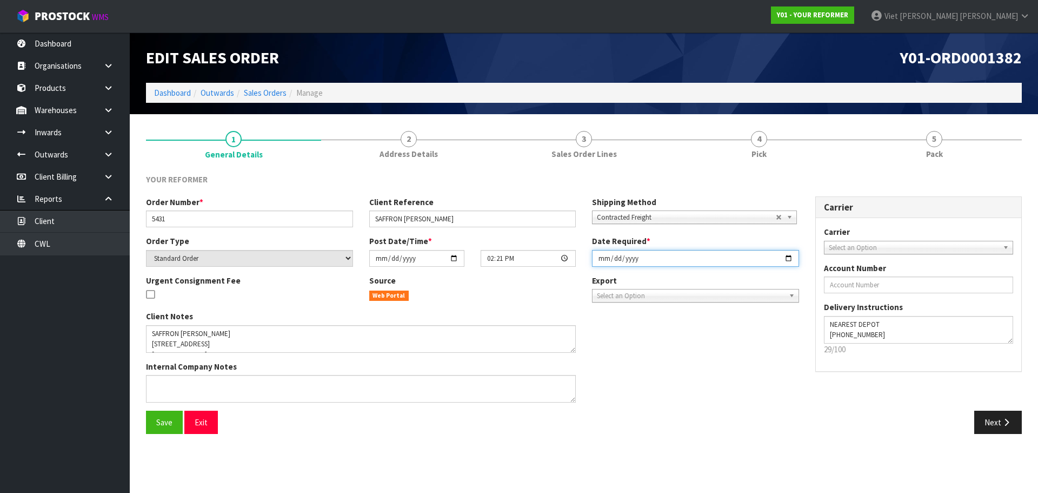
click at [792, 257] on input "[DATE]" at bounding box center [695, 258] width 207 height 17
type input "[DATE]"
click at [151, 427] on button "Save" at bounding box center [164, 421] width 37 height 23
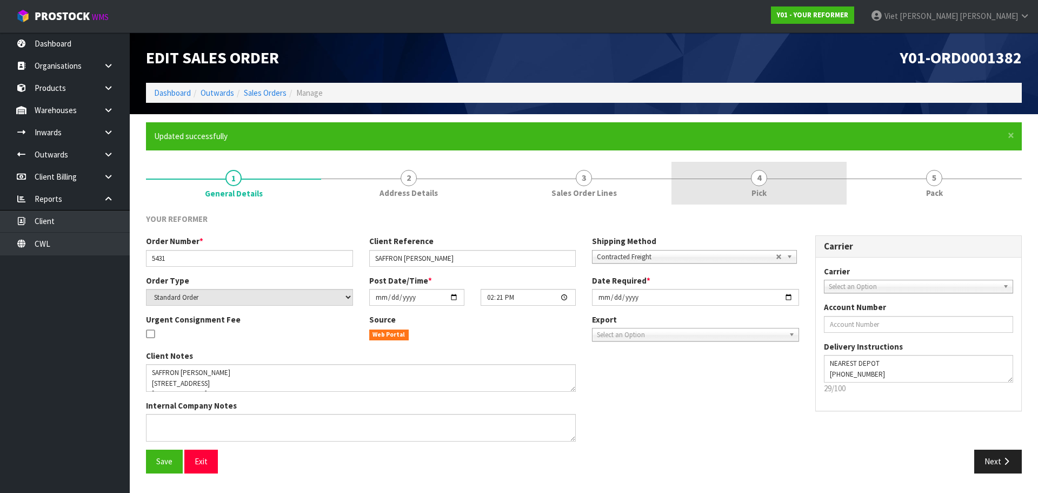
click at [725, 179] on link "4 Pick" at bounding box center [759, 183] width 175 height 43
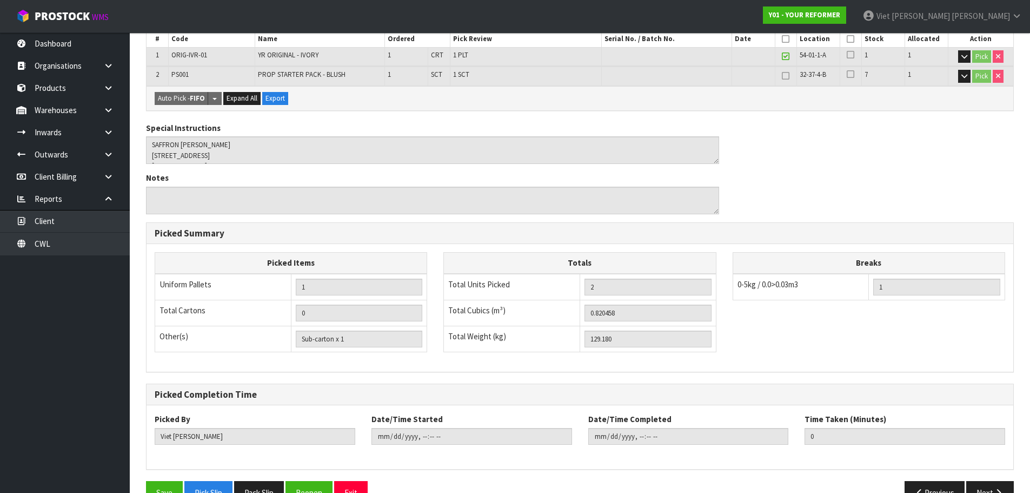
scroll to position [280, 0]
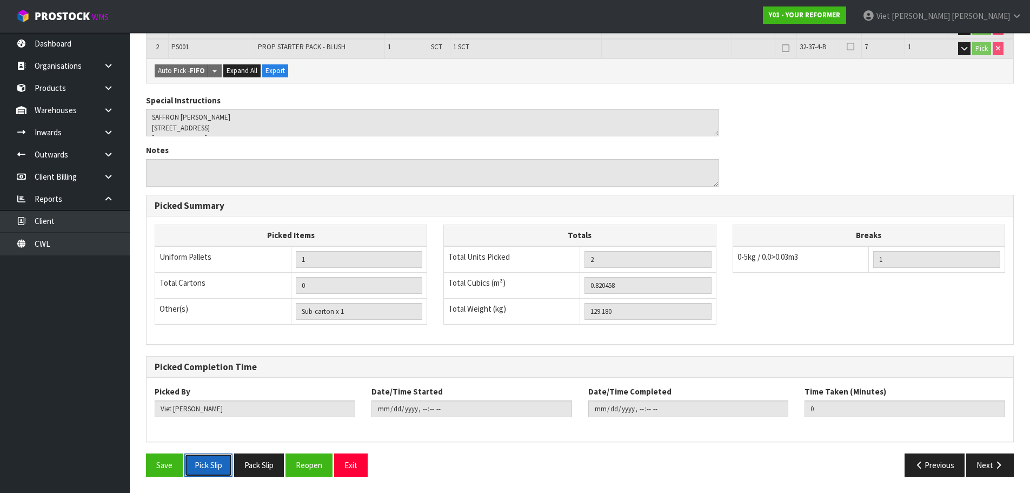
click at [223, 459] on button "Pick Slip" at bounding box center [208, 464] width 48 height 23
click at [261, 467] on button "Pack Slip" at bounding box center [259, 464] width 50 height 23
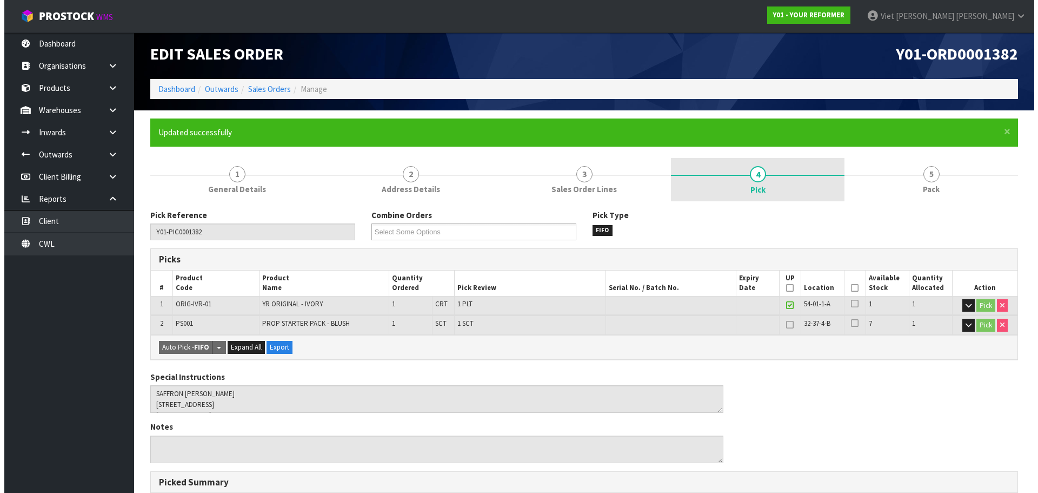
scroll to position [0, 0]
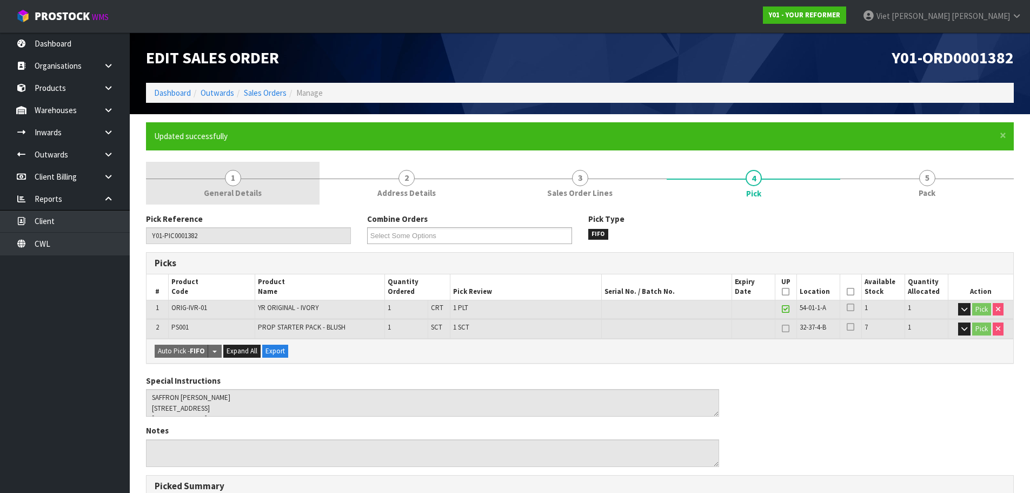
click at [256, 192] on span "General Details" at bounding box center [233, 192] width 58 height 11
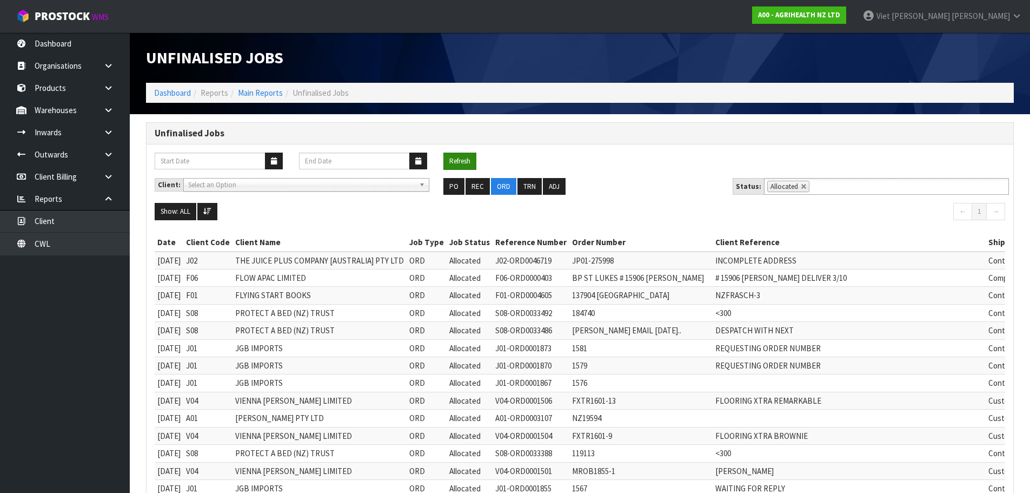
scroll to position [379, 0]
click at [476, 158] on button "Refresh" at bounding box center [459, 161] width 33 height 17
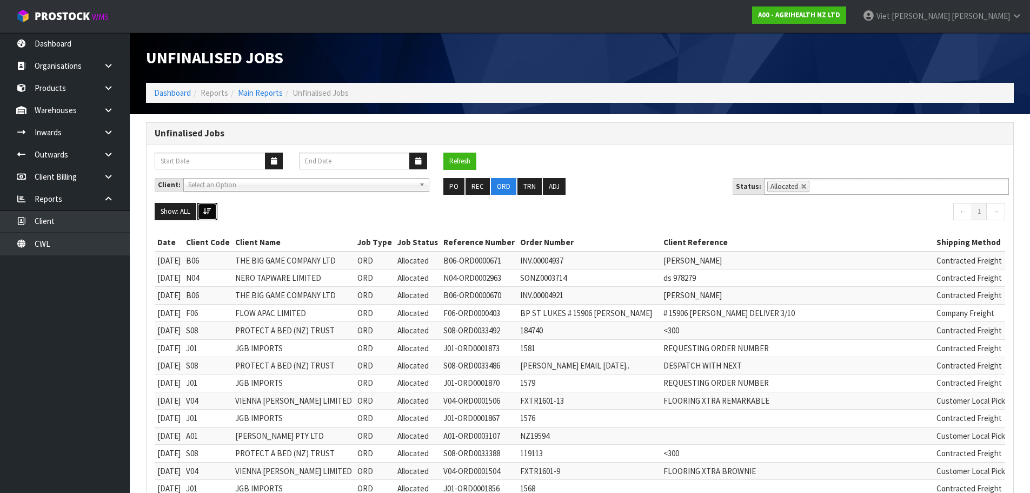
click at [205, 209] on icon at bounding box center [207, 211] width 8 height 7
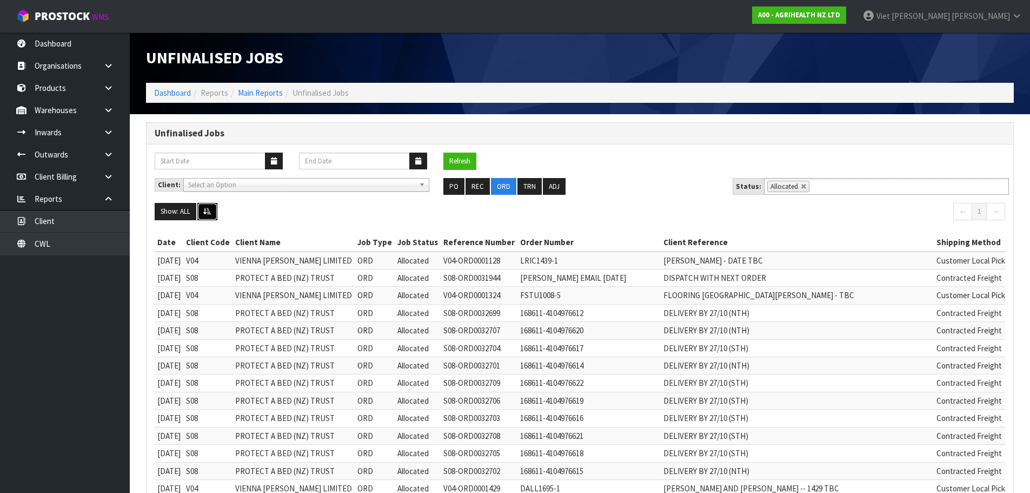
click at [205, 209] on icon at bounding box center [207, 211] width 8 height 7
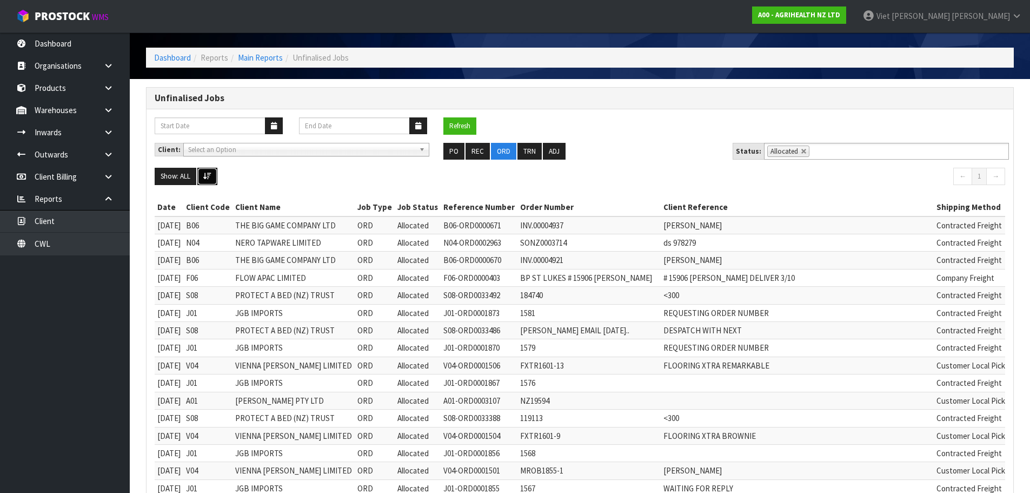
scroll to position [54, 0]
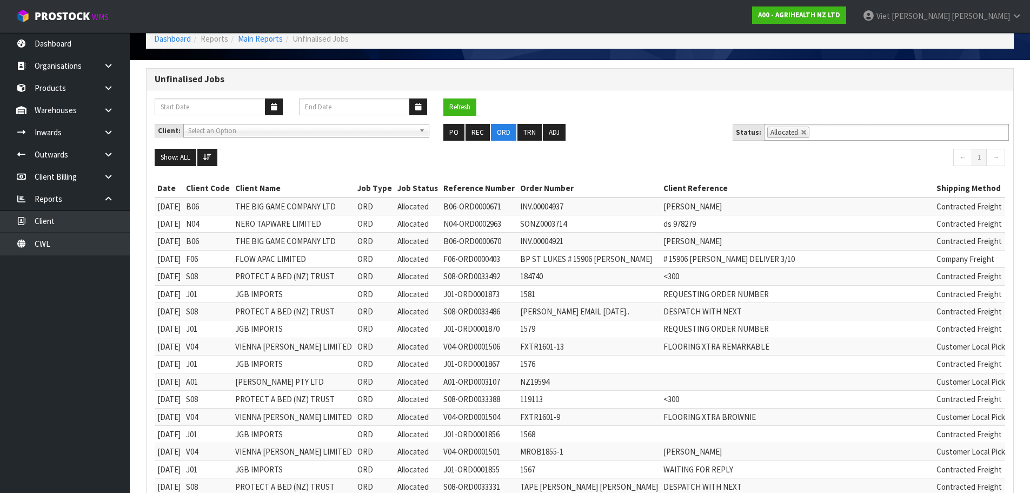
click at [261, 246] on td "THE BIG GAME COMPANY LTD" at bounding box center [294, 241] width 122 height 17
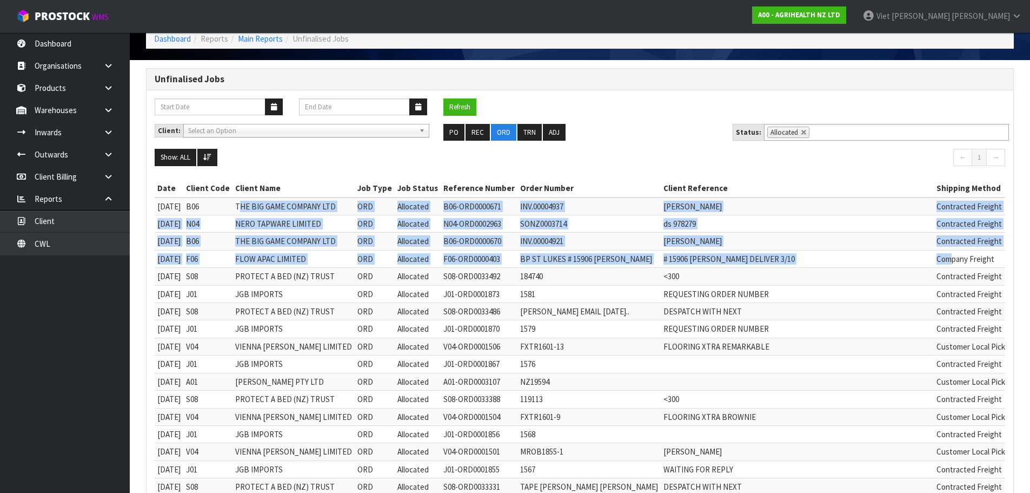
drag, startPoint x: 250, startPoint y: 214, endPoint x: 882, endPoint y: 255, distance: 633.6
click at [807, 251] on td "# 15906 [PERSON_NAME] DELIVER 3/10" at bounding box center [797, 258] width 273 height 17
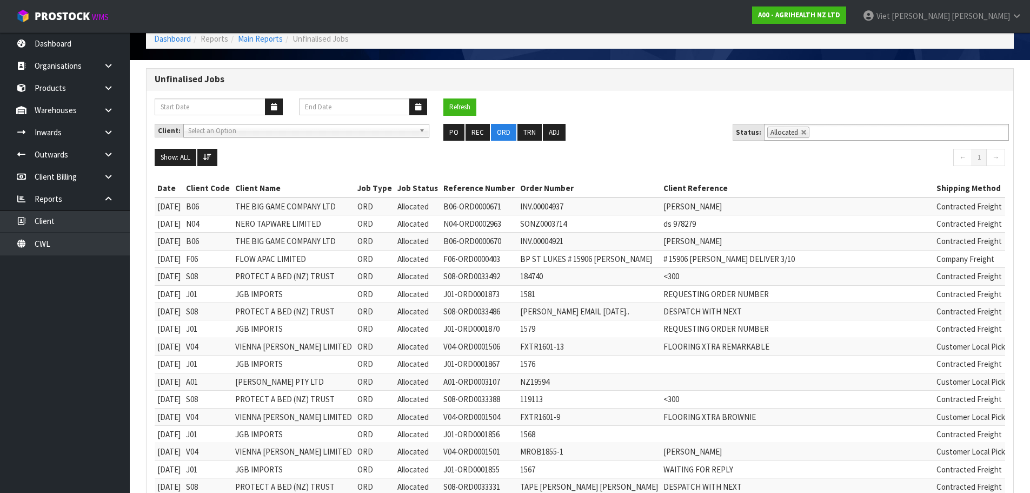
click at [813, 224] on td "ds 978279" at bounding box center [797, 223] width 273 height 17
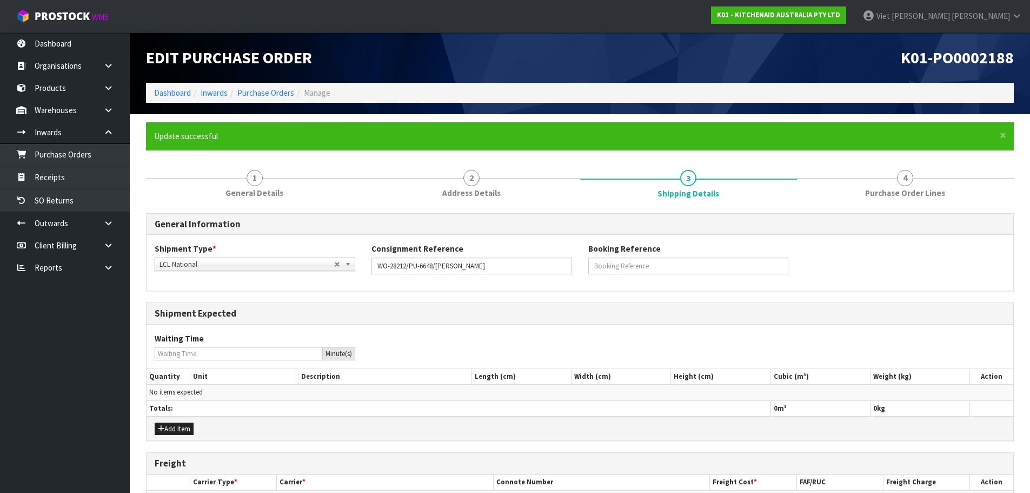
scroll to position [89, 0]
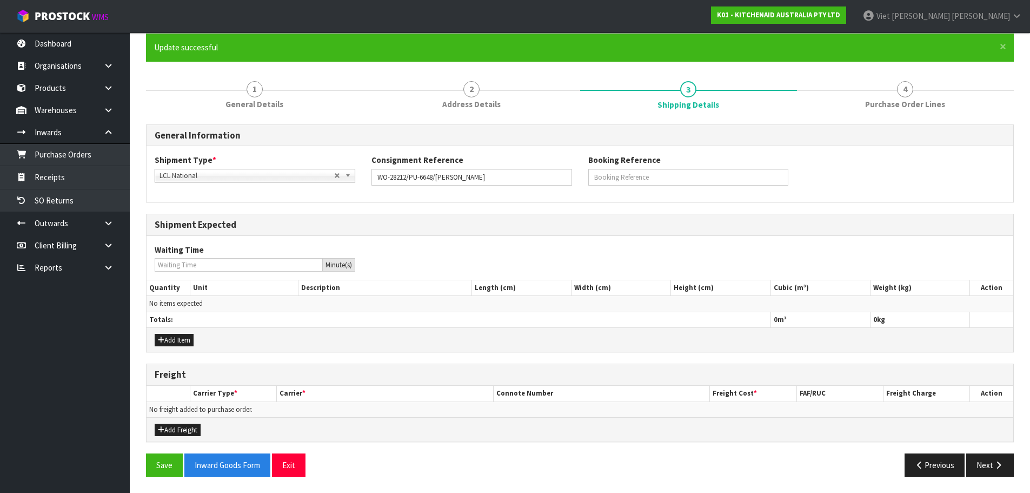
click at [191, 422] on div "Add Freight" at bounding box center [580, 429] width 867 height 24
click at [180, 432] on button "Add Freight" at bounding box center [178, 429] width 46 height 13
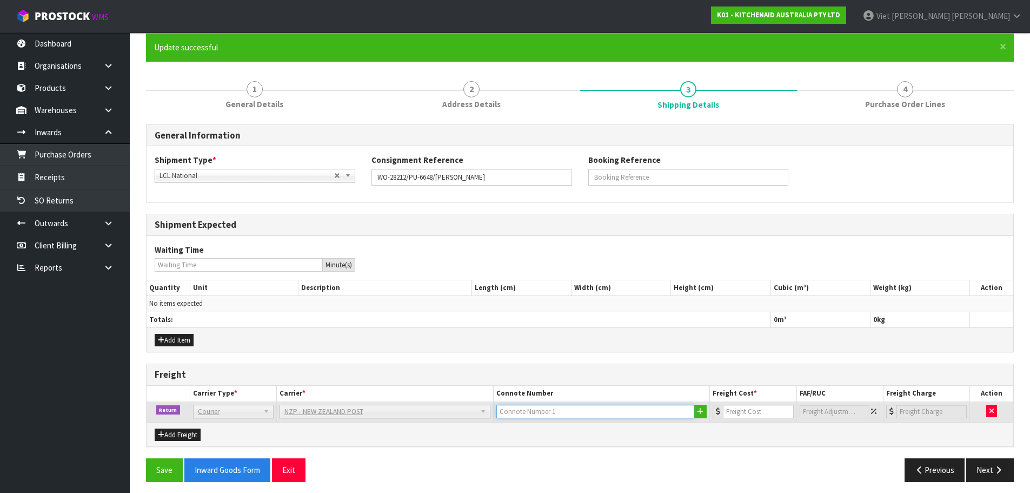
click at [600, 413] on input "text" at bounding box center [595, 412] width 198 height 14
paste input "[PHONE_NUMBER]"
type input "[PHONE_NUMBER]"
click at [156, 463] on button "Save" at bounding box center [164, 469] width 37 height 23
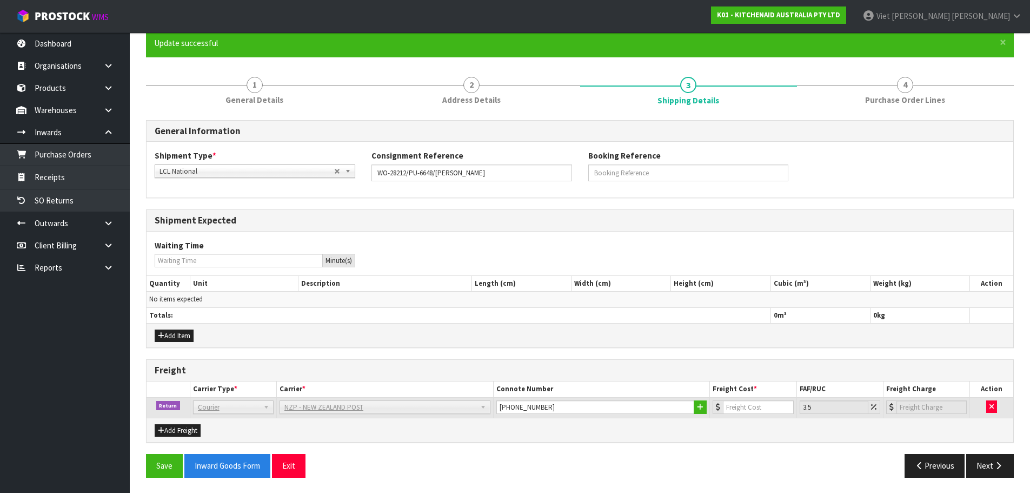
scroll to position [94, 0]
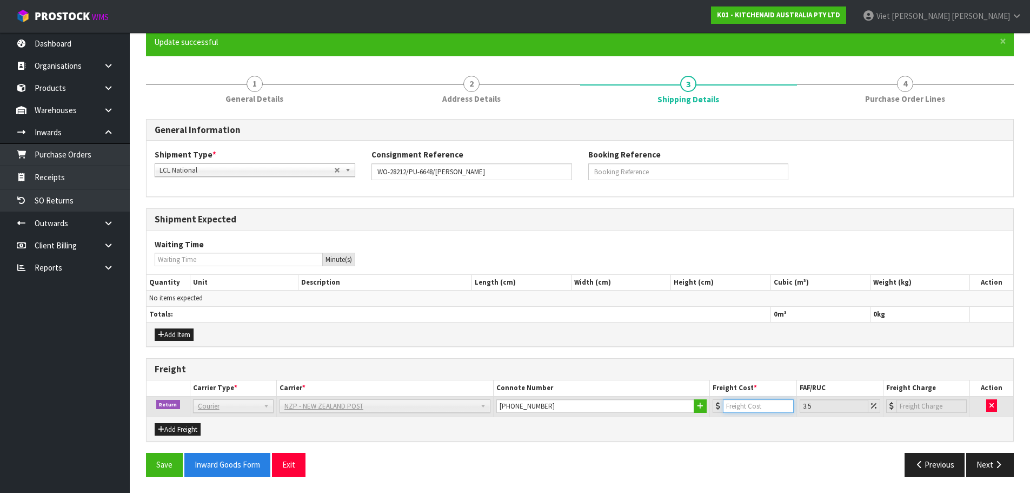
click at [745, 409] on input "number" at bounding box center [758, 406] width 70 height 14
click at [726, 436] on div "Add Freight" at bounding box center [580, 428] width 867 height 24
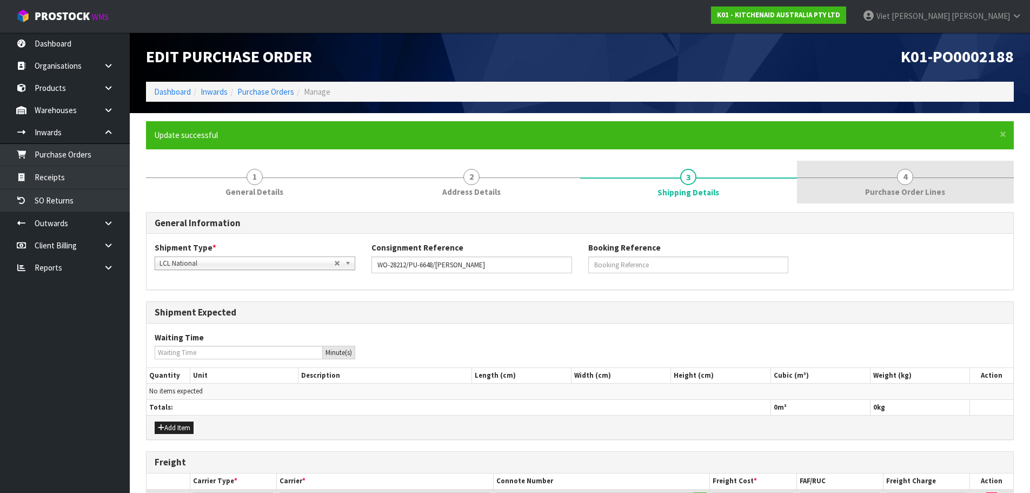
scroll to position [0, 0]
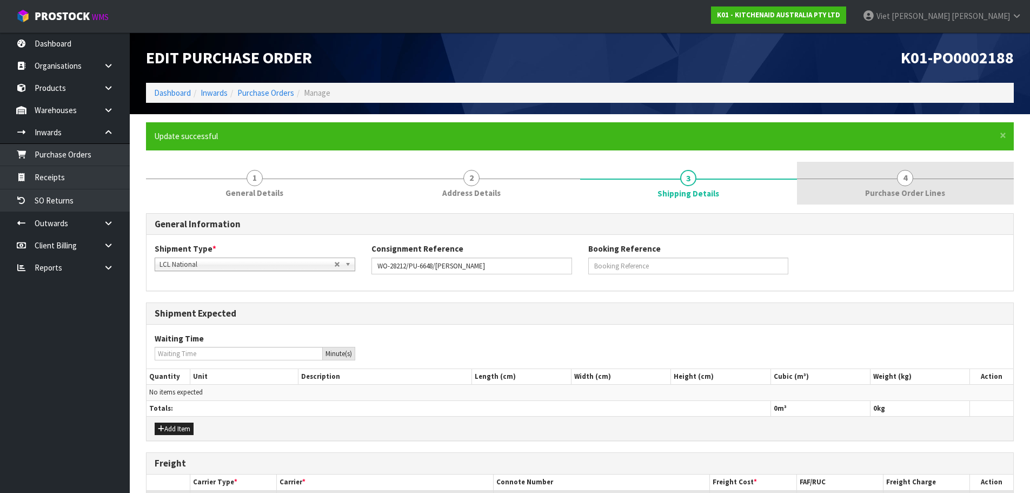
click at [915, 189] on span "Purchase Order Lines" at bounding box center [905, 192] width 80 height 11
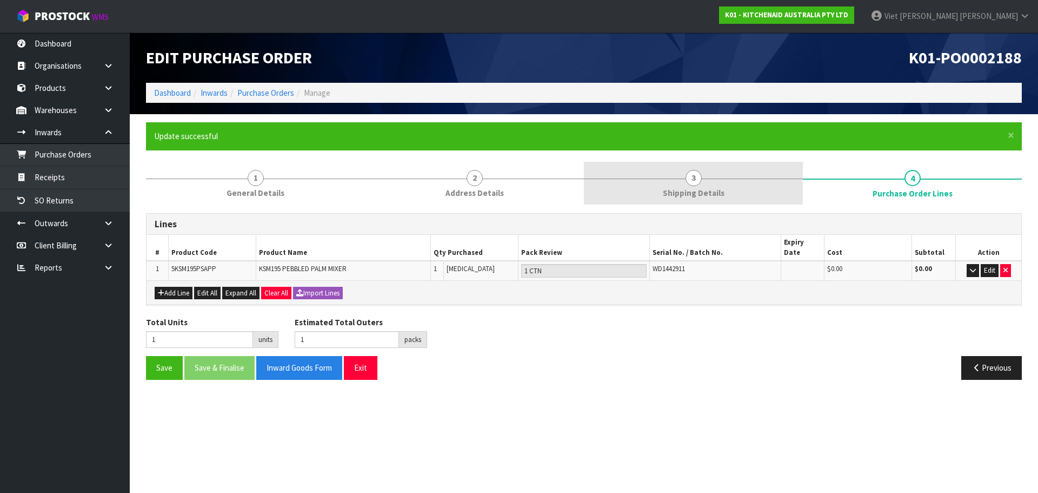
click at [753, 163] on link "3 Shipping Details" at bounding box center [693, 183] width 219 height 43
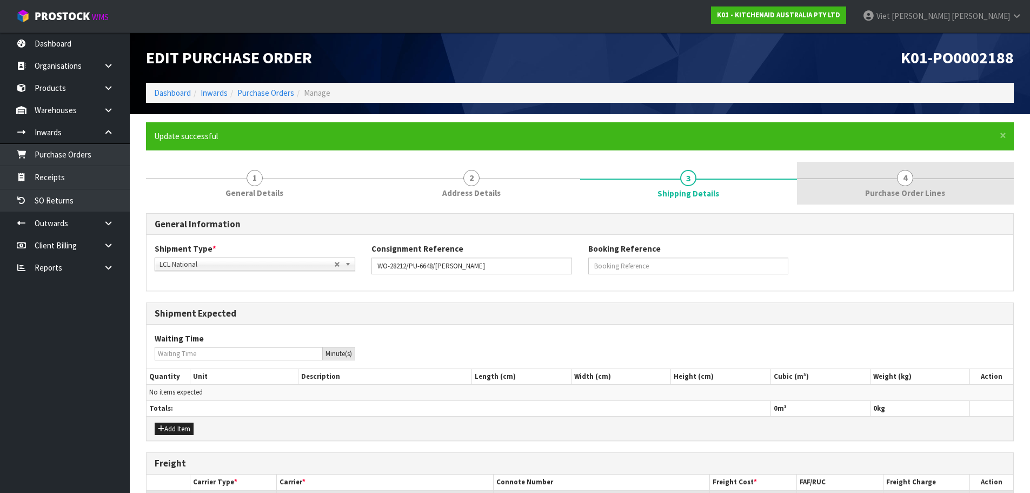
click at [904, 187] on span "Purchase Order Lines" at bounding box center [905, 192] width 80 height 11
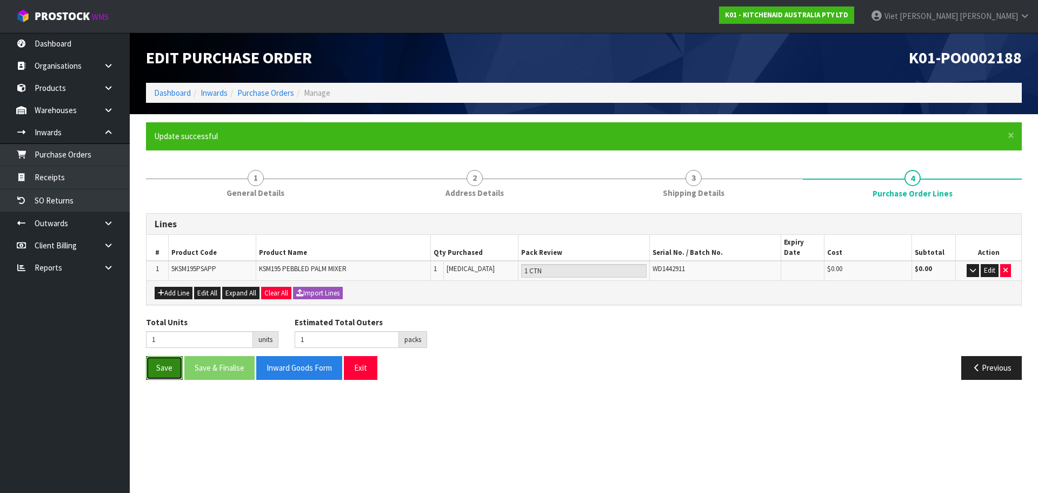
click at [178, 361] on button "Save" at bounding box center [164, 367] width 37 height 23
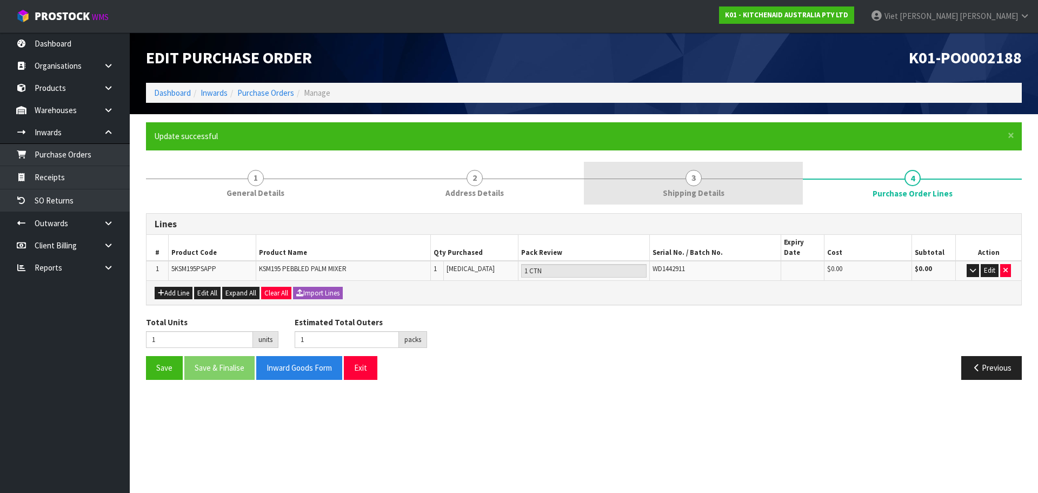
click at [744, 168] on link "3 Shipping Details" at bounding box center [693, 183] width 219 height 43
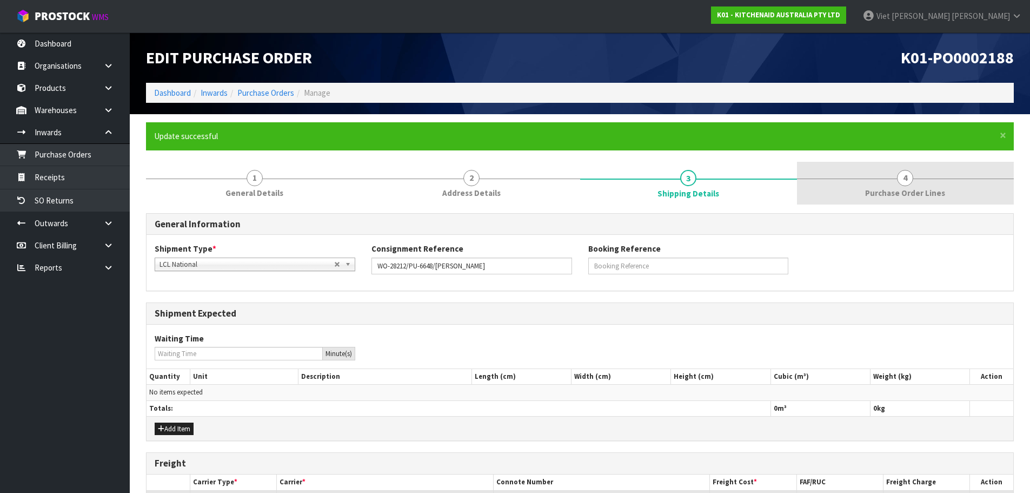
click at [844, 184] on link "4 Purchase Order Lines" at bounding box center [905, 183] width 217 height 43
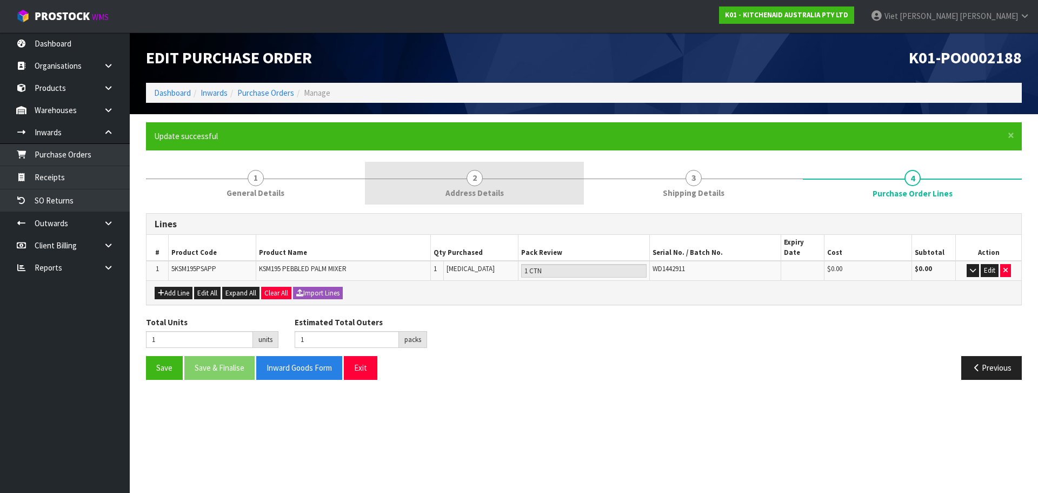
click at [567, 181] on link "2 Address Details" at bounding box center [474, 183] width 219 height 43
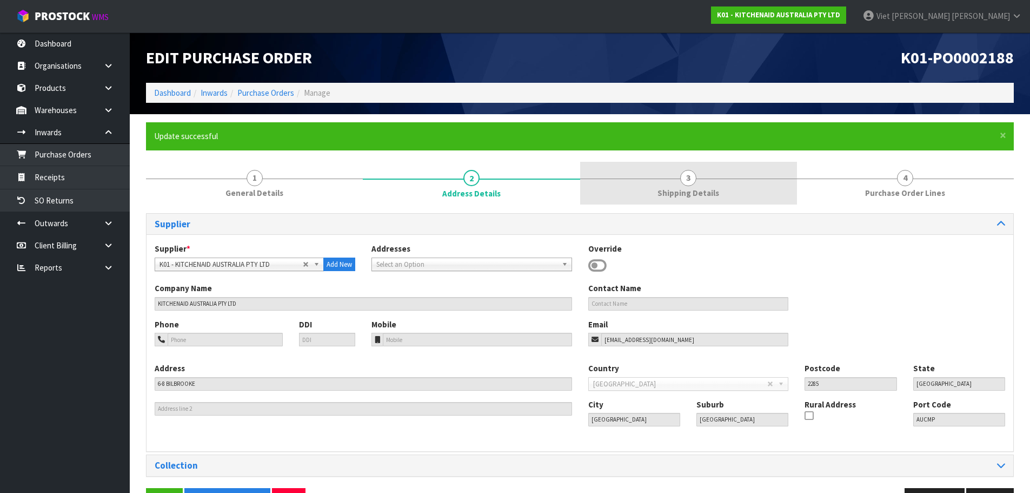
click at [653, 180] on link "3 Shipping Details" at bounding box center [688, 183] width 217 height 43
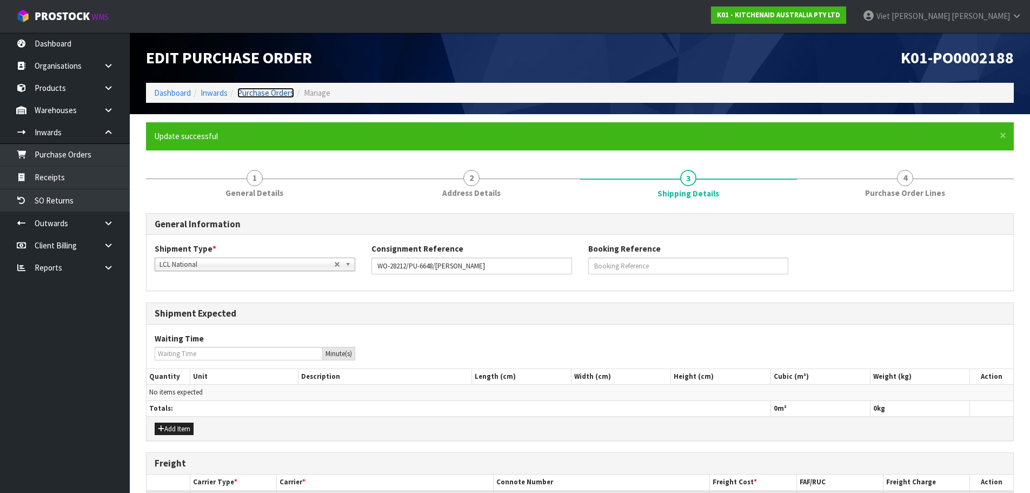
click at [287, 95] on link "Purchase Orders" at bounding box center [265, 93] width 57 height 10
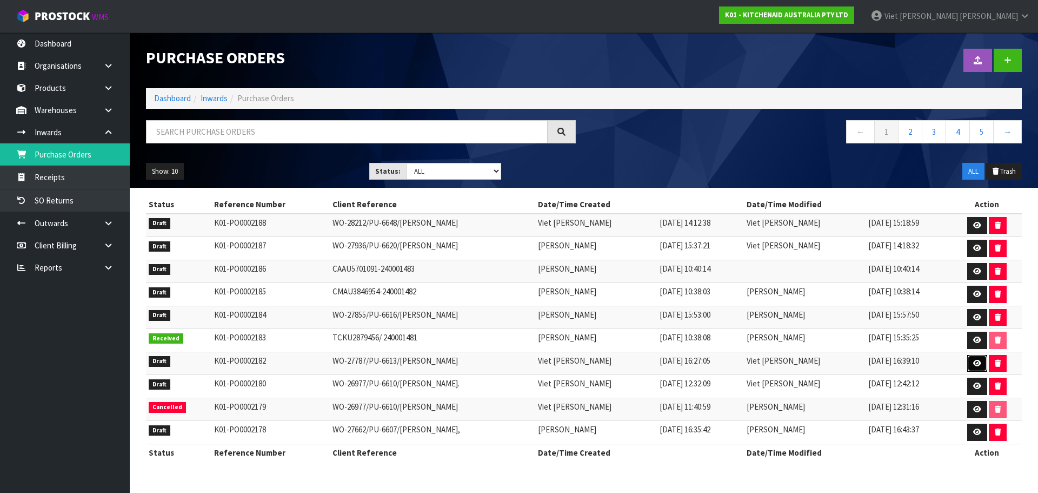
click at [977, 360] on icon at bounding box center [977, 363] width 8 height 7
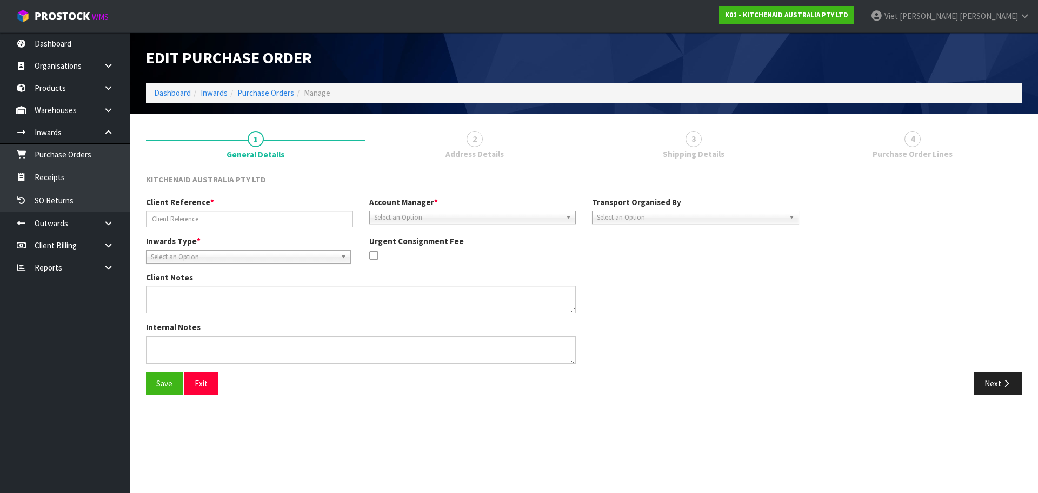
type input "WO-27787/PU-6613/[PERSON_NAME]"
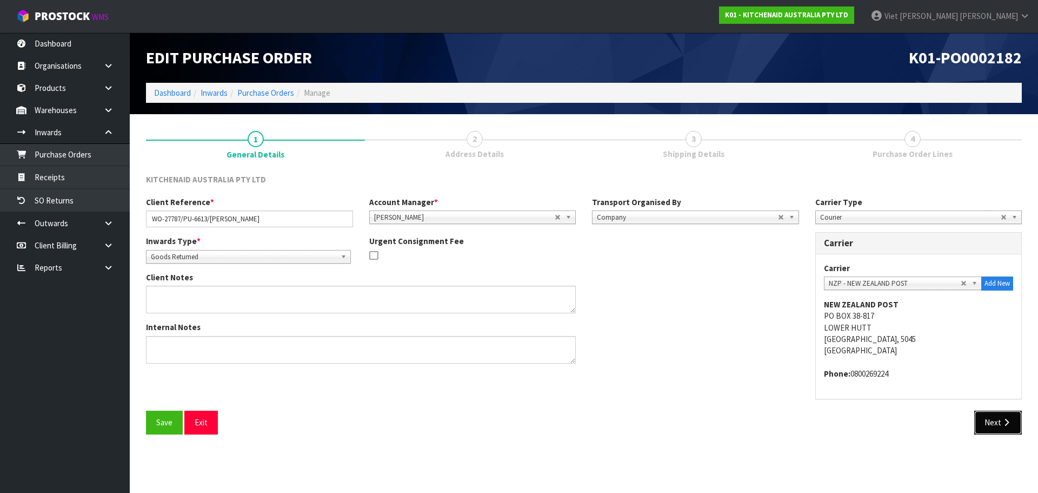
click at [976, 422] on button "Next" at bounding box center [999, 421] width 48 height 23
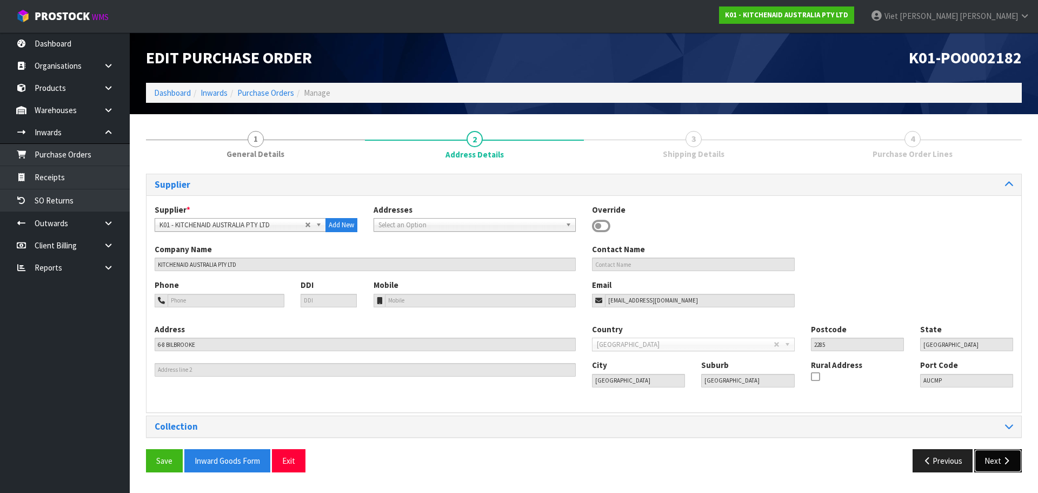
click at [992, 454] on button "Next" at bounding box center [999, 460] width 48 height 23
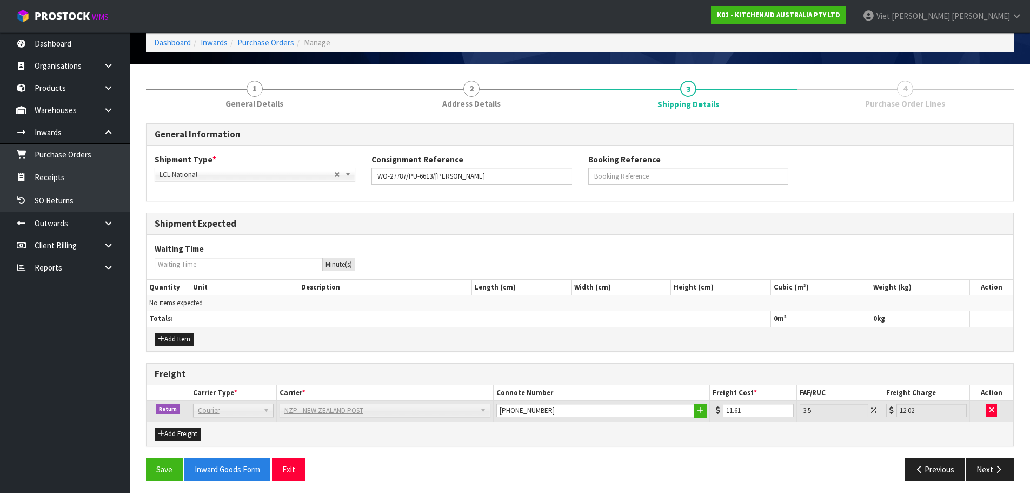
scroll to position [55, 0]
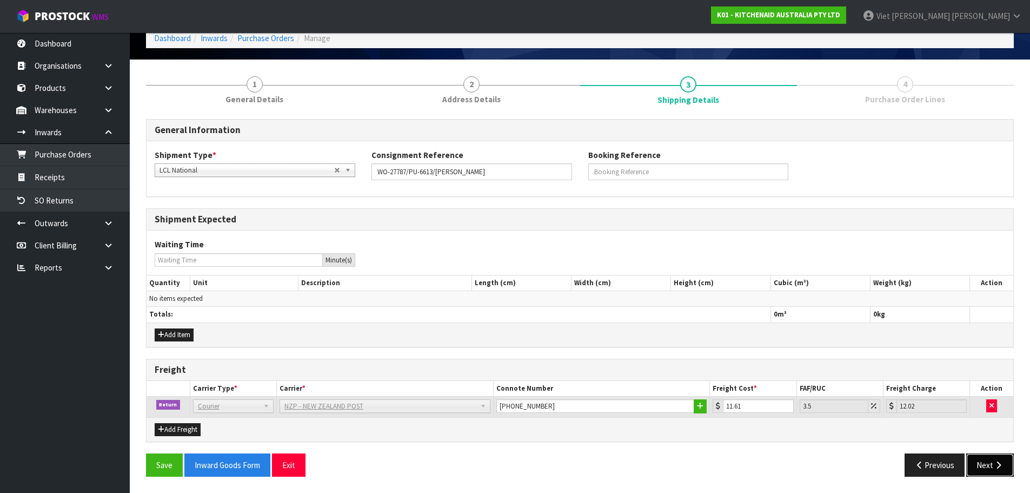
click at [986, 463] on button "Next" at bounding box center [990, 464] width 48 height 23
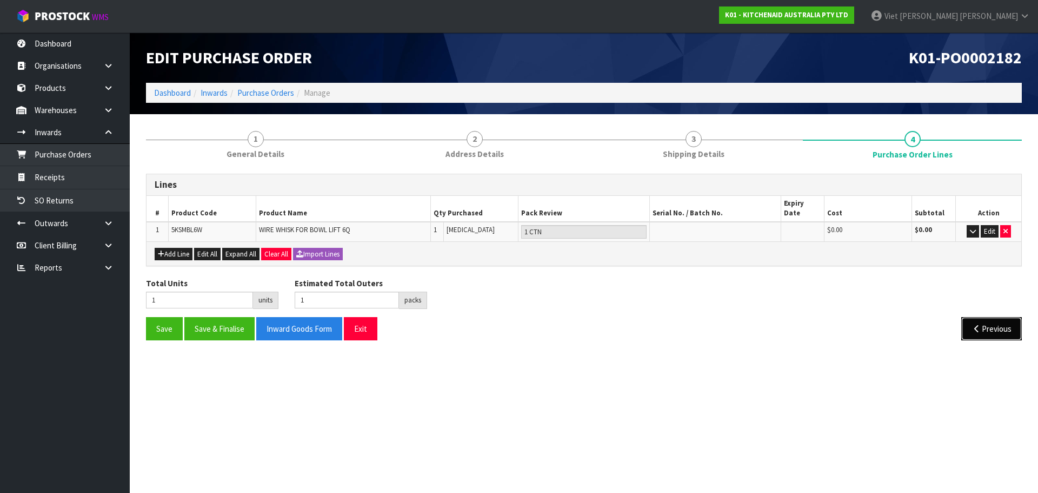
click at [981, 317] on button "Previous" at bounding box center [992, 328] width 61 height 23
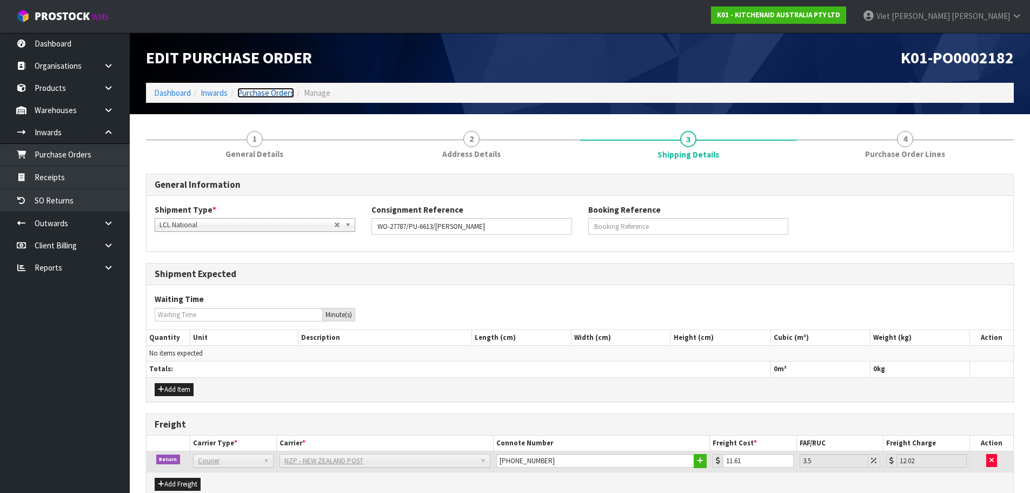
click at [274, 94] on link "Purchase Orders" at bounding box center [265, 93] width 57 height 10
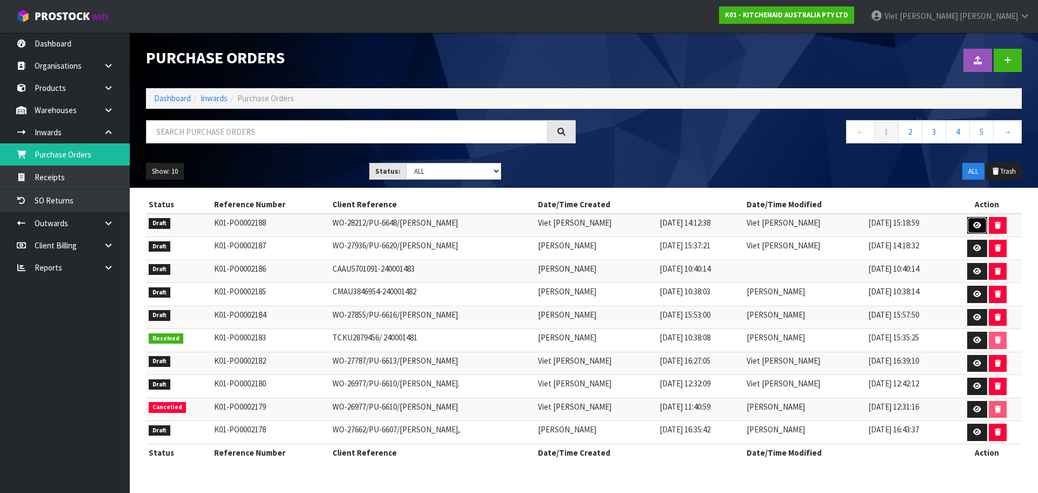
click at [983, 226] on link at bounding box center [977, 225] width 20 height 17
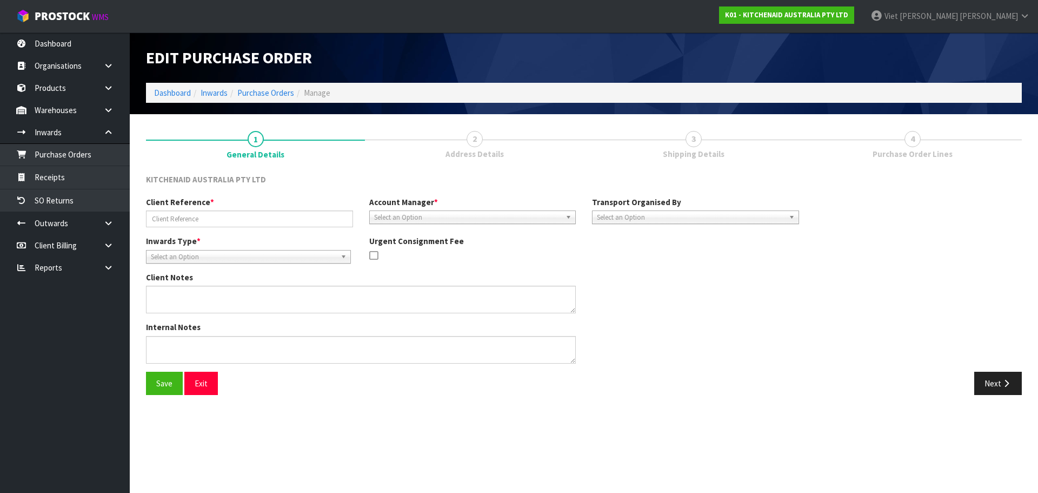
type input "WO-28212/PU-6648/[PERSON_NAME]"
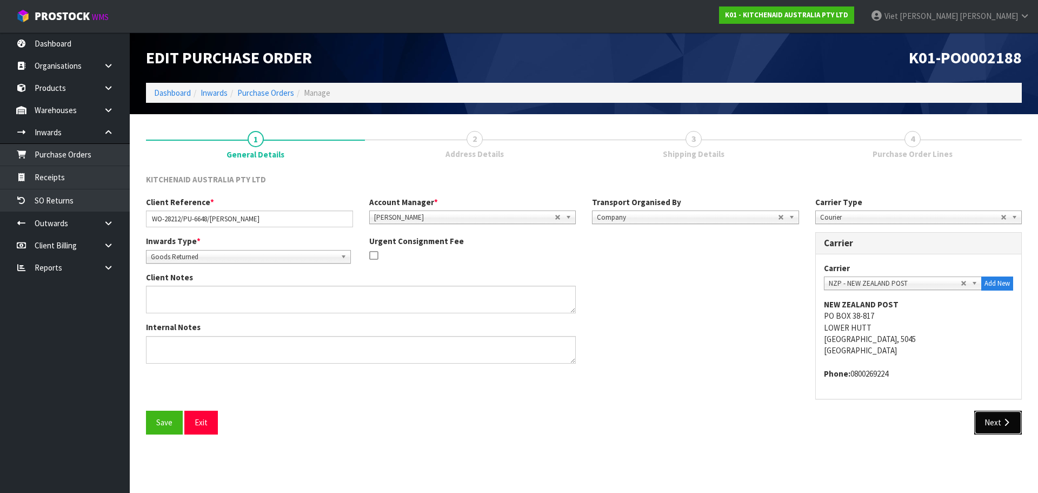
click at [994, 422] on button "Next" at bounding box center [999, 421] width 48 height 23
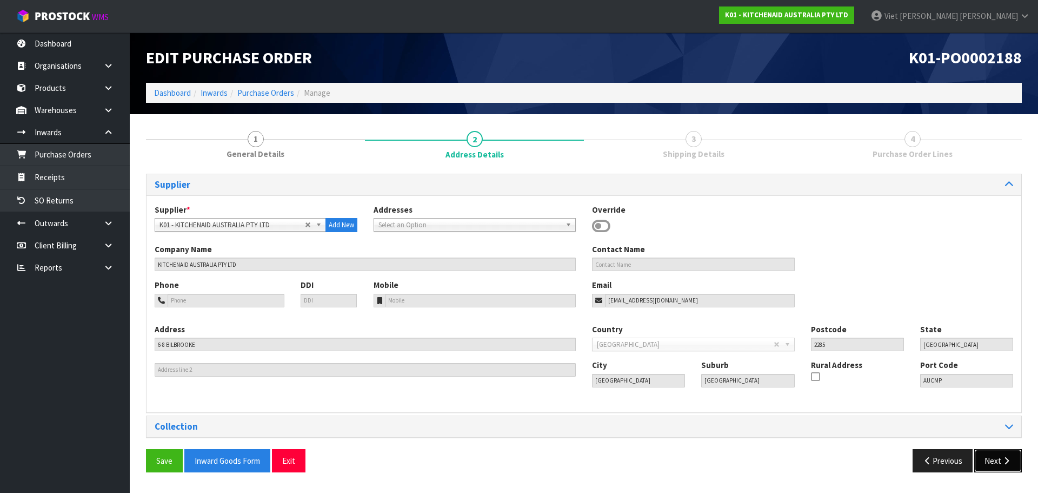
click at [989, 464] on button "Next" at bounding box center [999, 460] width 48 height 23
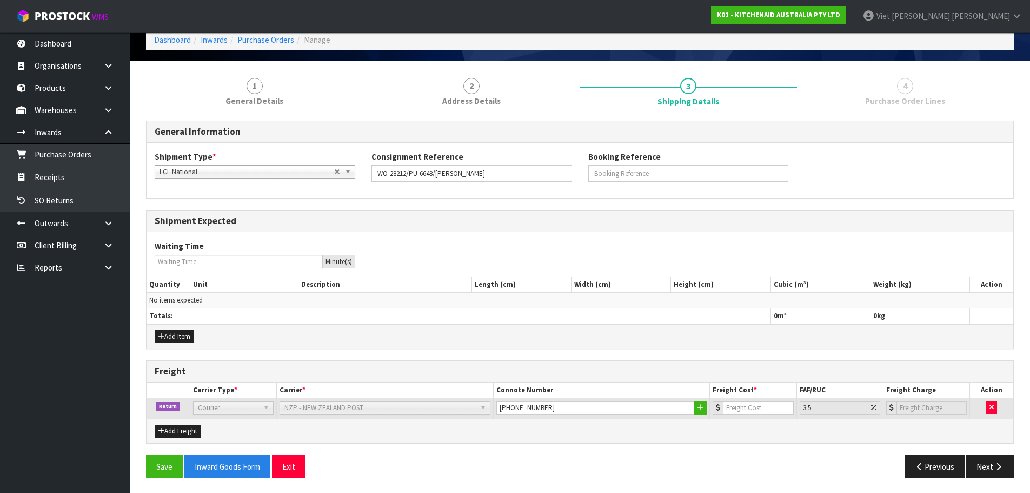
scroll to position [55, 0]
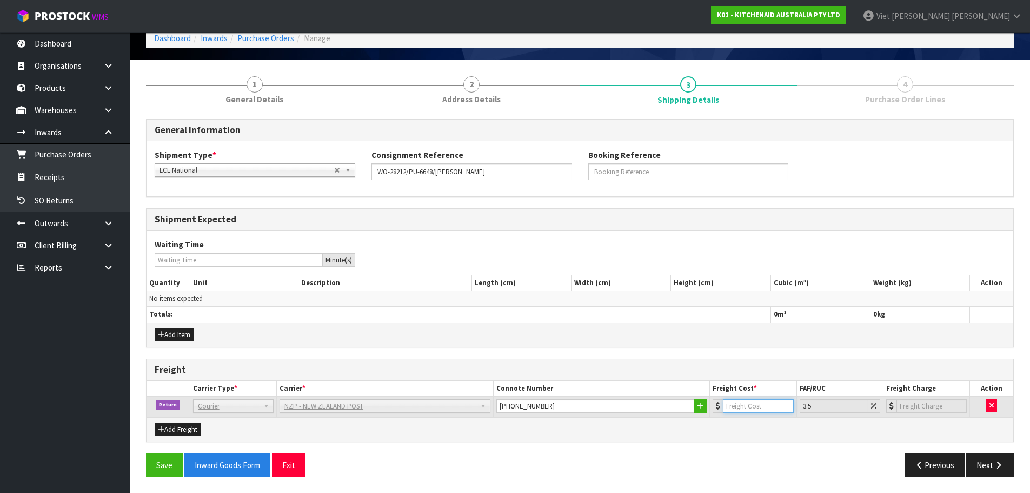
click at [737, 408] on input "number" at bounding box center [758, 406] width 70 height 14
paste input "10.89"
type input "10.89"
type input "11.27"
type input "10.89"
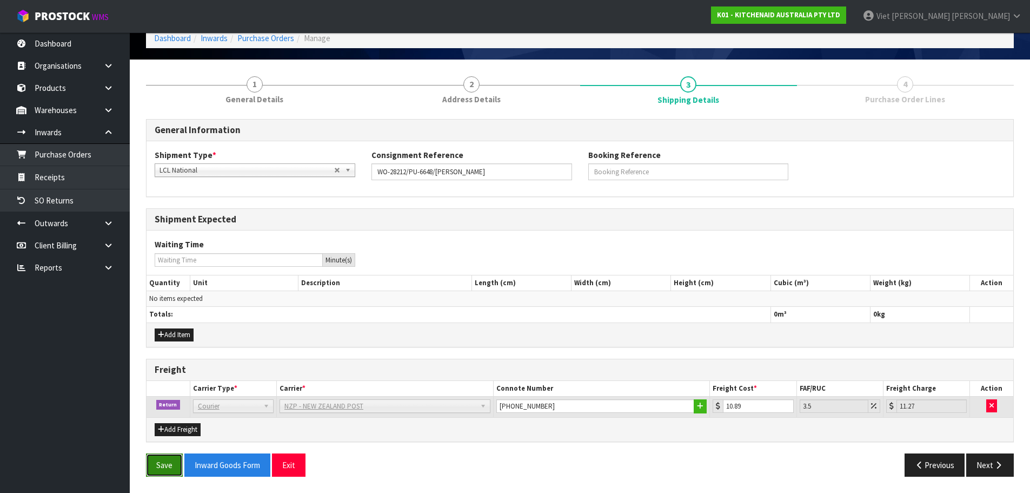
click at [169, 463] on button "Save" at bounding box center [164, 464] width 37 height 23
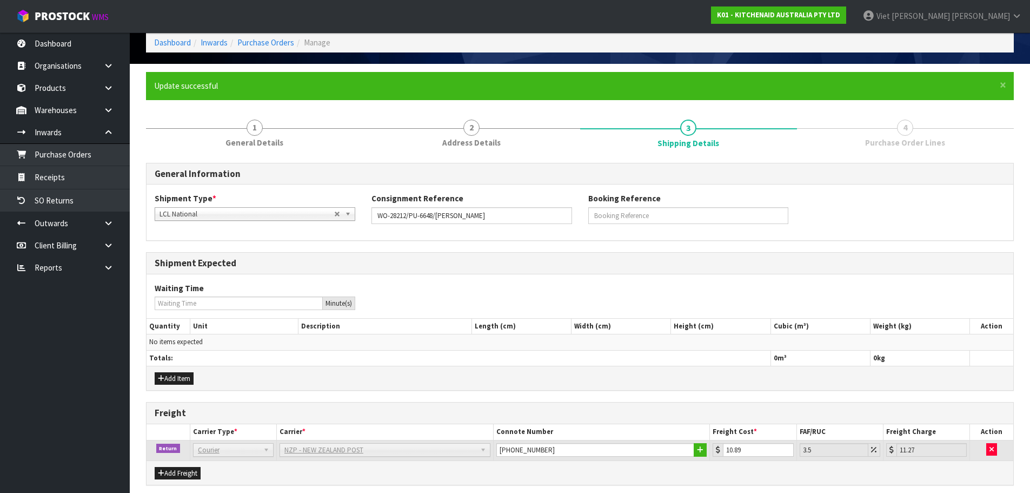
scroll to position [0, 0]
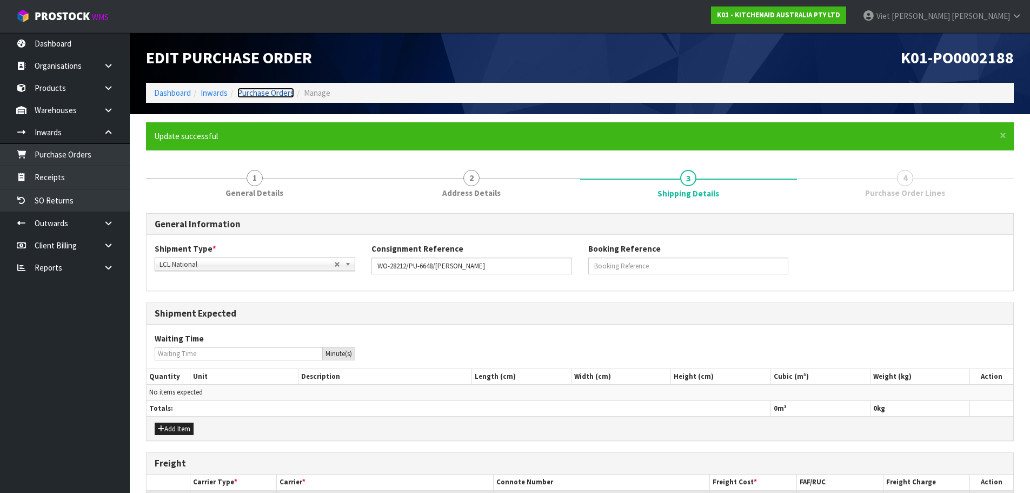
click at [267, 96] on link "Purchase Orders" at bounding box center [265, 93] width 57 height 10
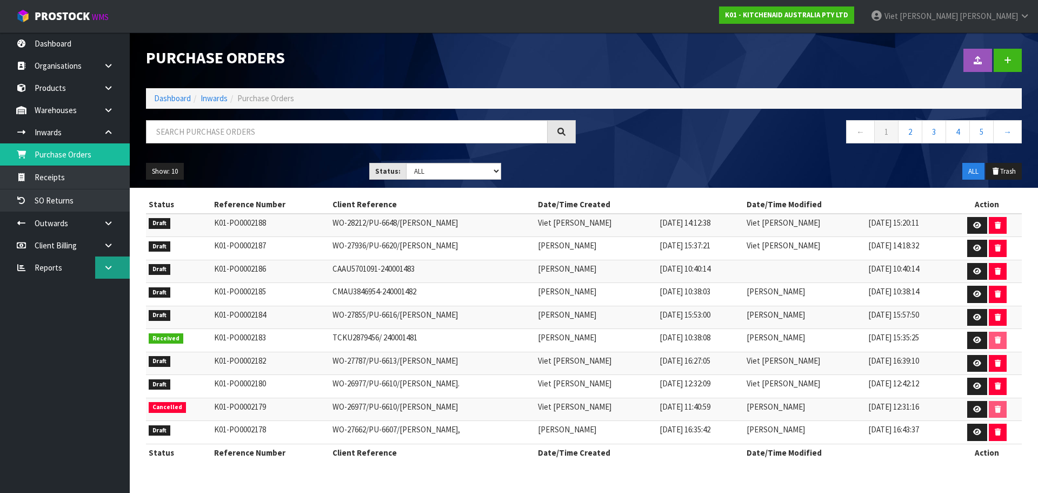
click at [115, 267] on link at bounding box center [112, 267] width 35 height 22
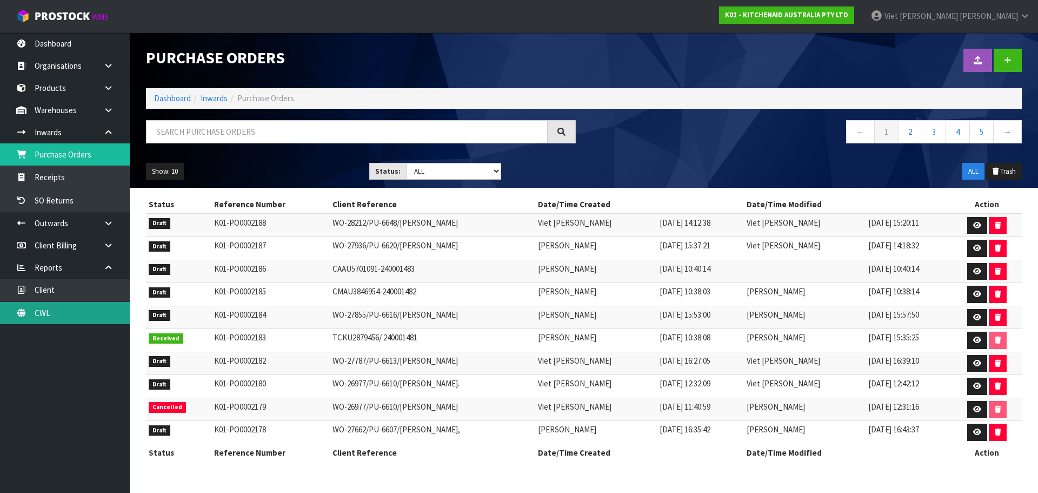
click at [78, 313] on link "CWL" at bounding box center [65, 313] width 130 height 22
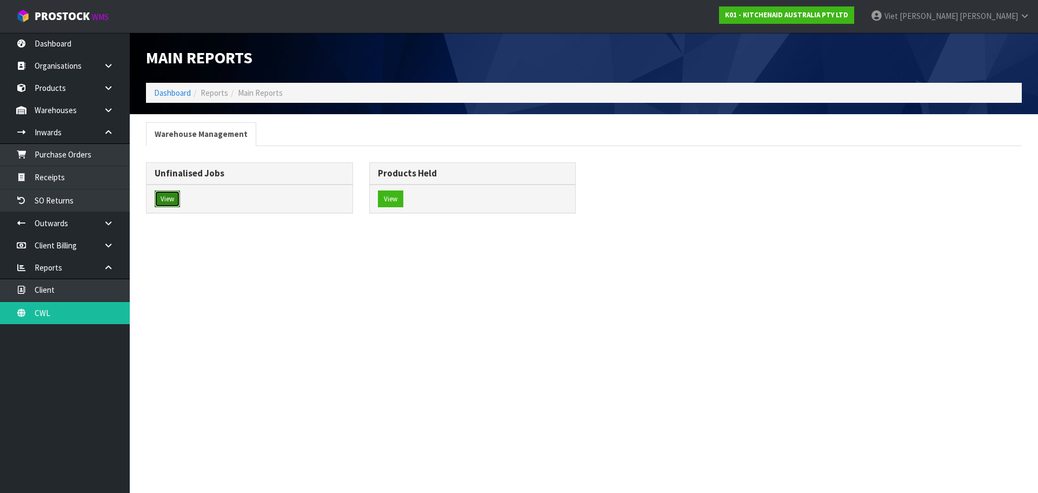
click at [176, 190] on button "View" at bounding box center [167, 198] width 25 height 17
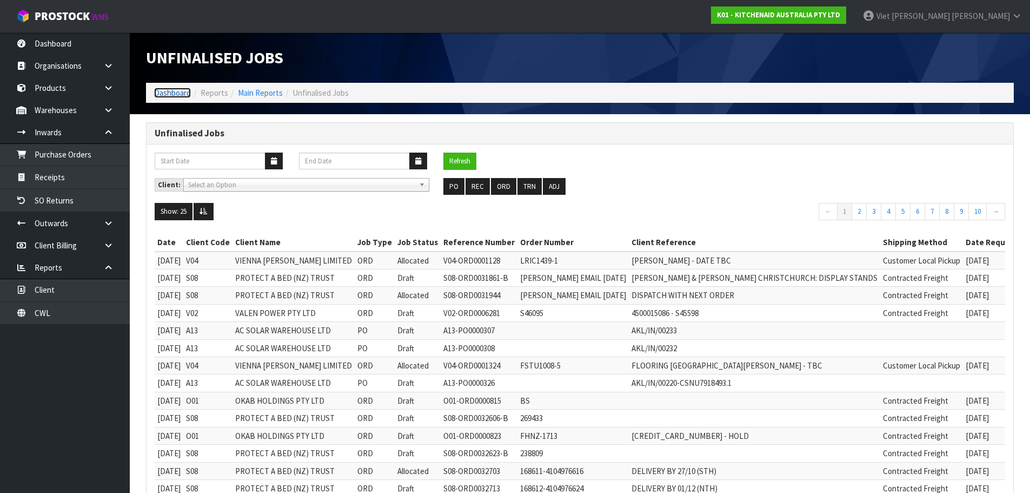
click at [182, 91] on link "Dashboard" at bounding box center [172, 93] width 37 height 10
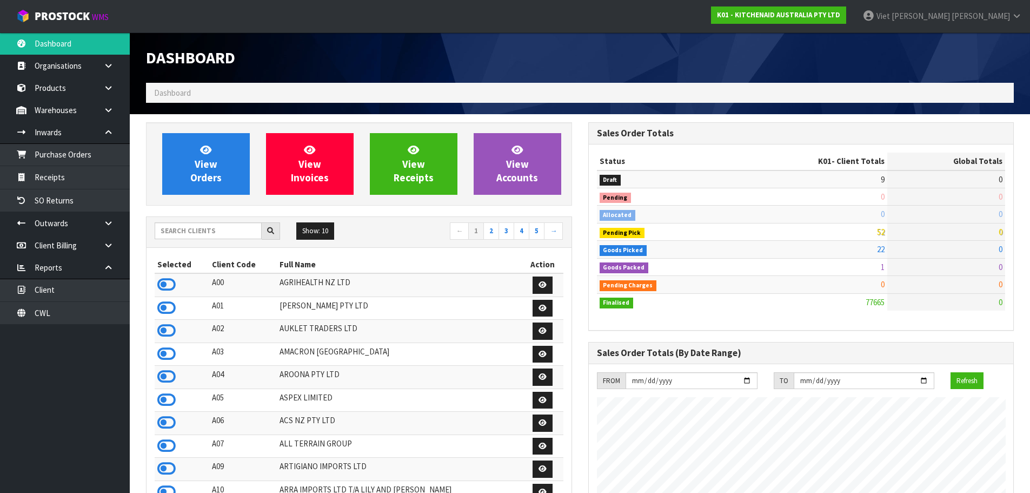
scroll to position [819, 442]
click at [247, 229] on input "text" at bounding box center [208, 230] width 107 height 17
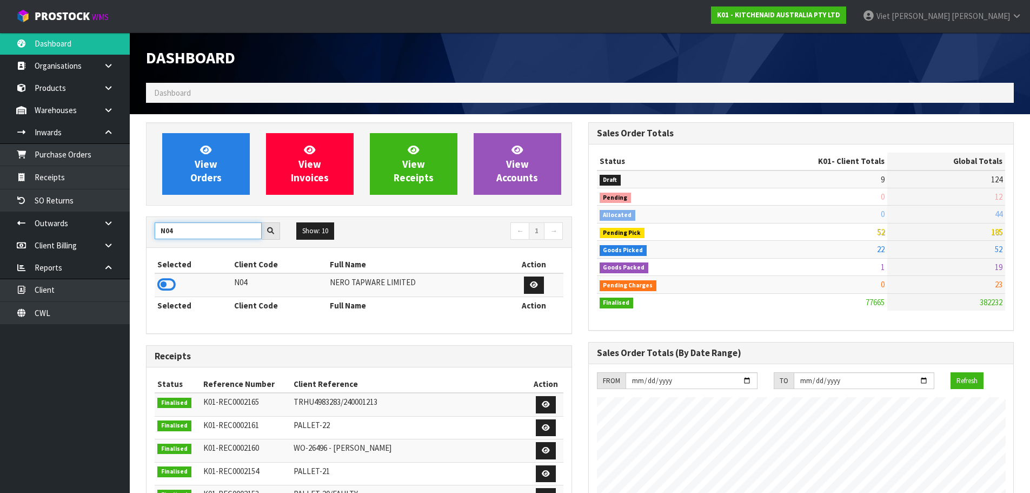
type input "N04"
click at [177, 283] on td at bounding box center [193, 284] width 77 height 23
click at [173, 284] on icon at bounding box center [166, 284] width 18 height 16
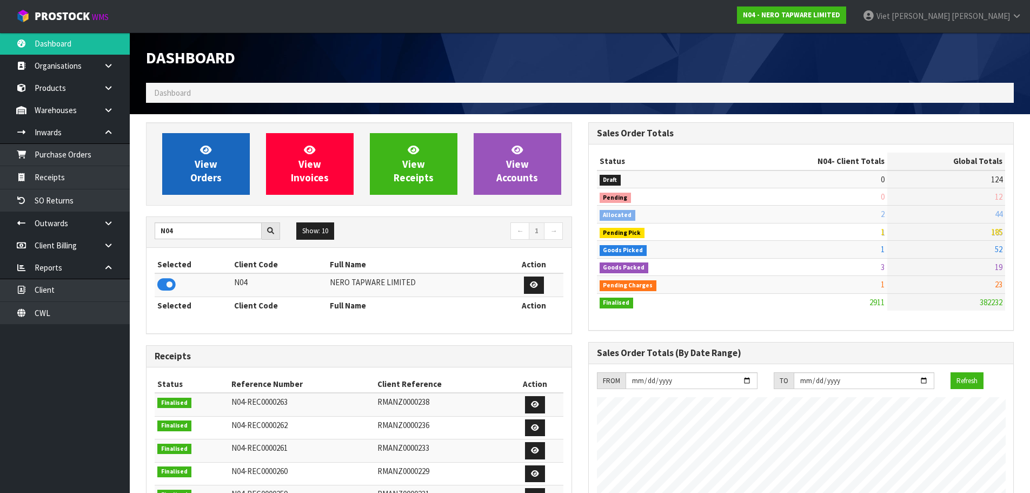
scroll to position [854, 442]
click at [229, 186] on link "View Orders" at bounding box center [206, 164] width 88 height 62
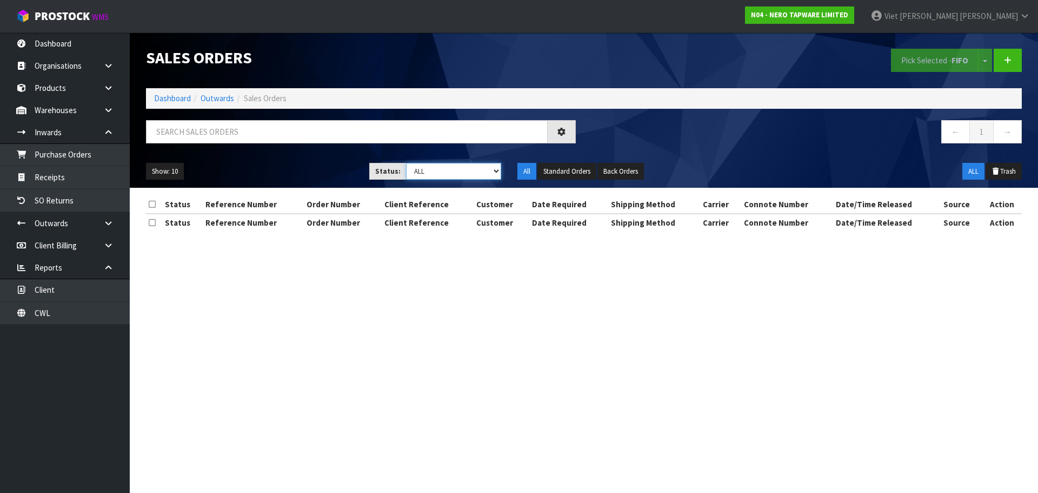
click at [496, 170] on select "Draft Pending Allocated Pending Pick Goods Picked Goods Packed Pending Charges …" at bounding box center [454, 171] width 96 height 17
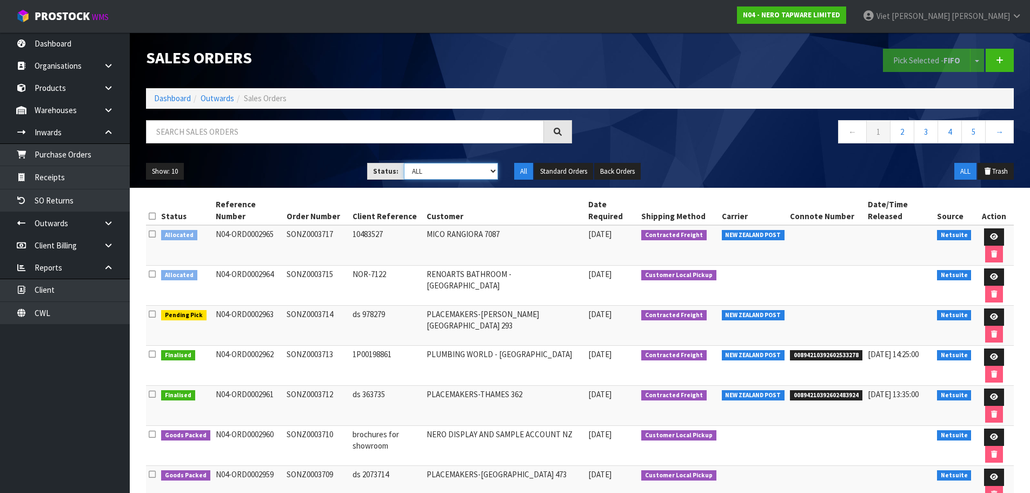
click at [465, 171] on select "Draft Pending Allocated Pending Pick Goods Picked Goods Packed Pending Charges …" at bounding box center [451, 171] width 94 height 17
click at [998, 231] on link at bounding box center [994, 236] width 20 height 17
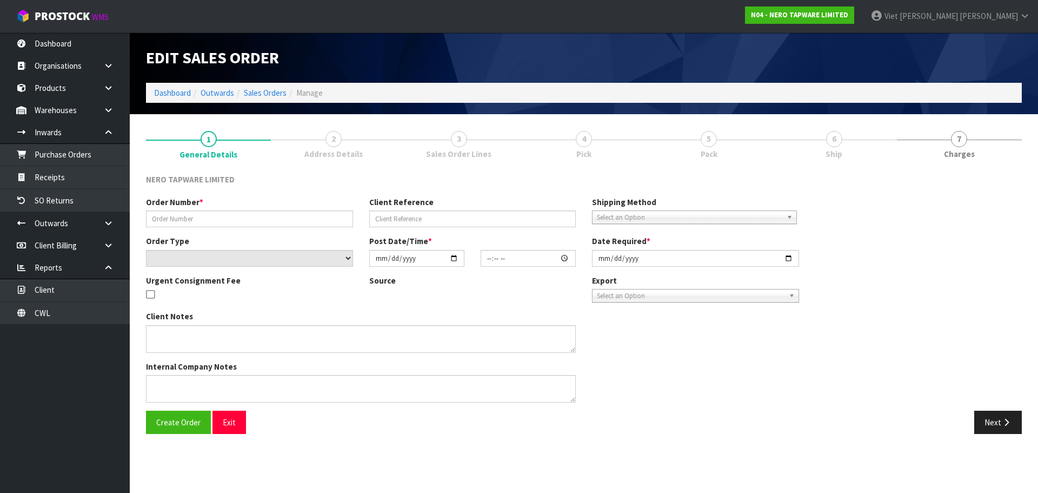
type input "SONZ0003717"
type input "10483527"
select select "number:0"
type input "[DATE]"
type input "15:15:08.000"
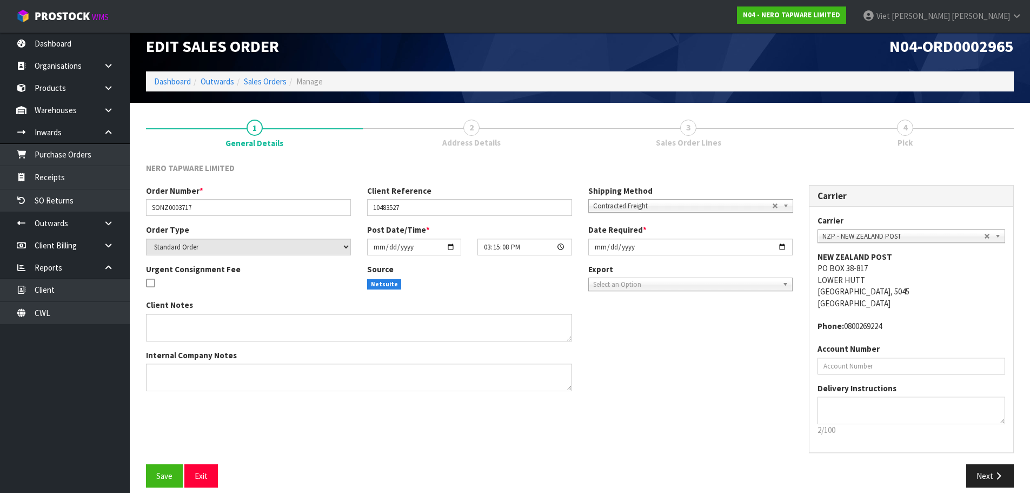
scroll to position [22, 0]
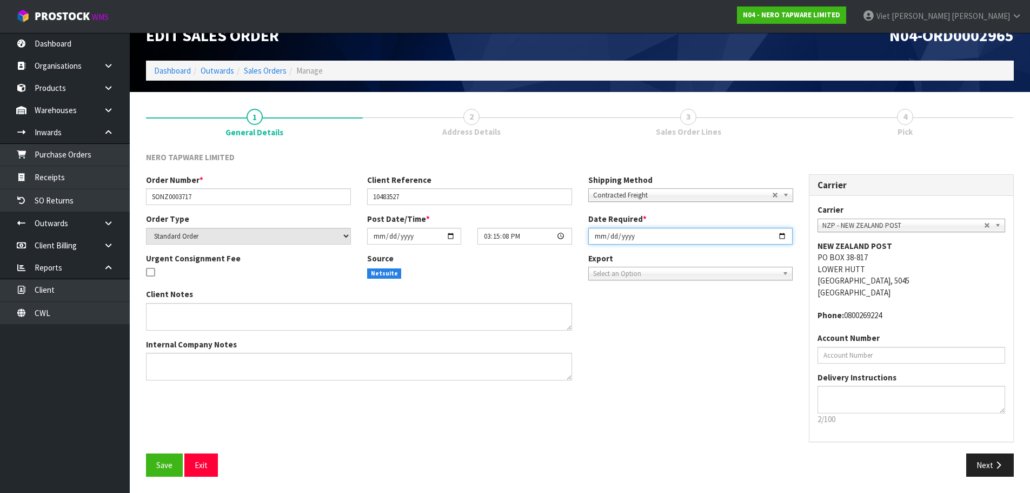
click at [781, 230] on input "[DATE]" at bounding box center [690, 236] width 205 height 17
click at [779, 242] on input "[DATE]" at bounding box center [690, 236] width 205 height 17
click at [781, 236] on input "[DATE]" at bounding box center [690, 236] width 205 height 17
type input "[DATE]"
click at [173, 463] on button "Save" at bounding box center [164, 464] width 37 height 23
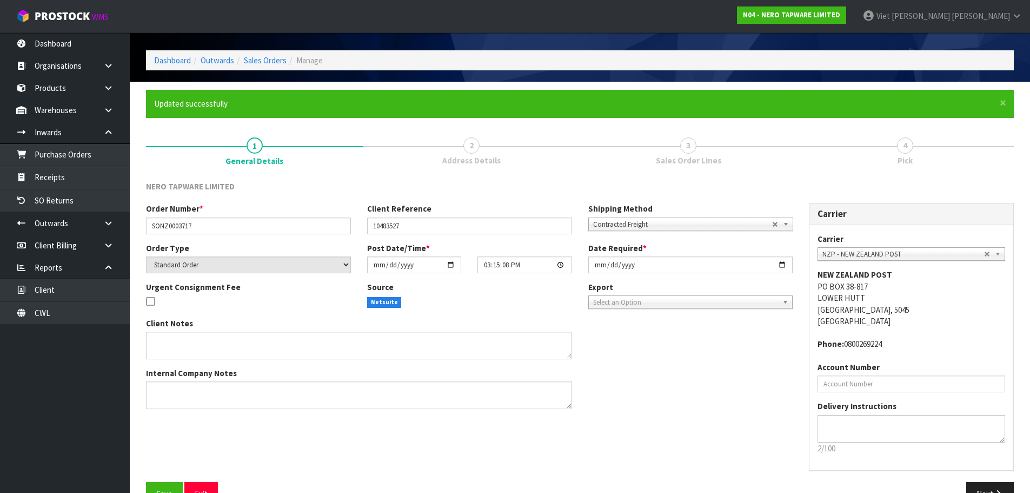
scroll to position [62, 0]
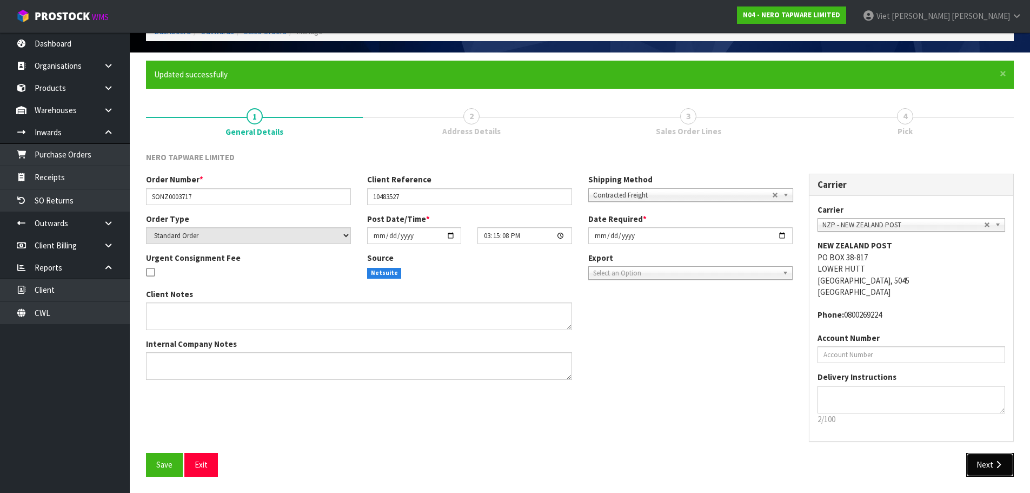
click at [984, 468] on button "Next" at bounding box center [990, 464] width 48 height 23
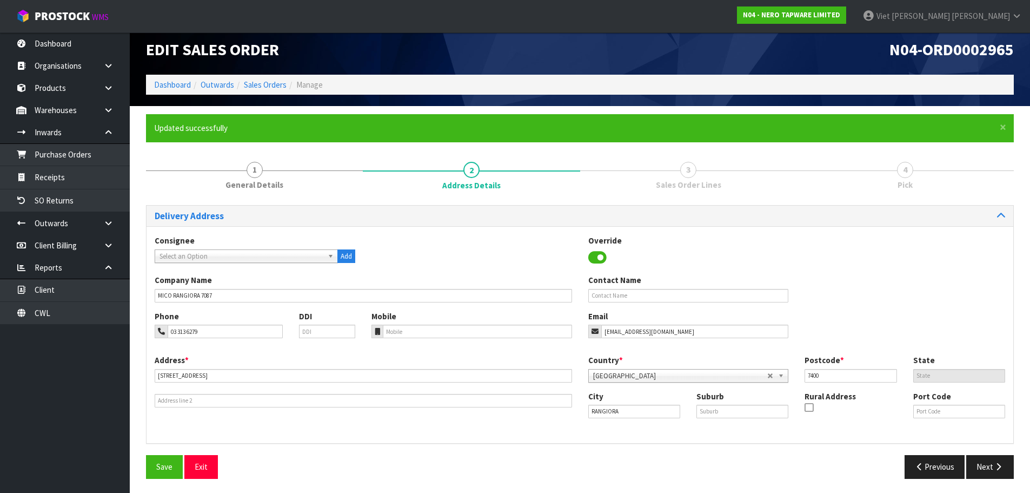
scroll to position [10, 0]
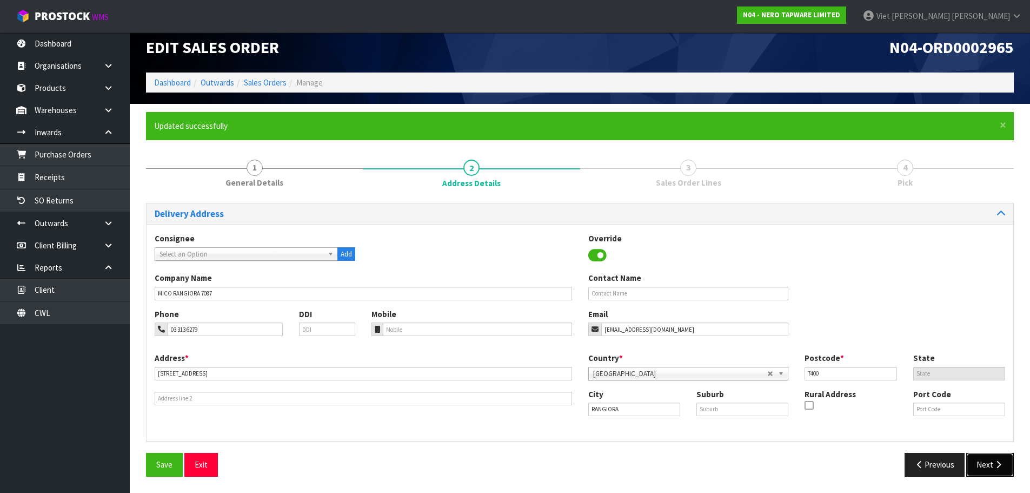
click at [985, 463] on button "Next" at bounding box center [990, 464] width 48 height 23
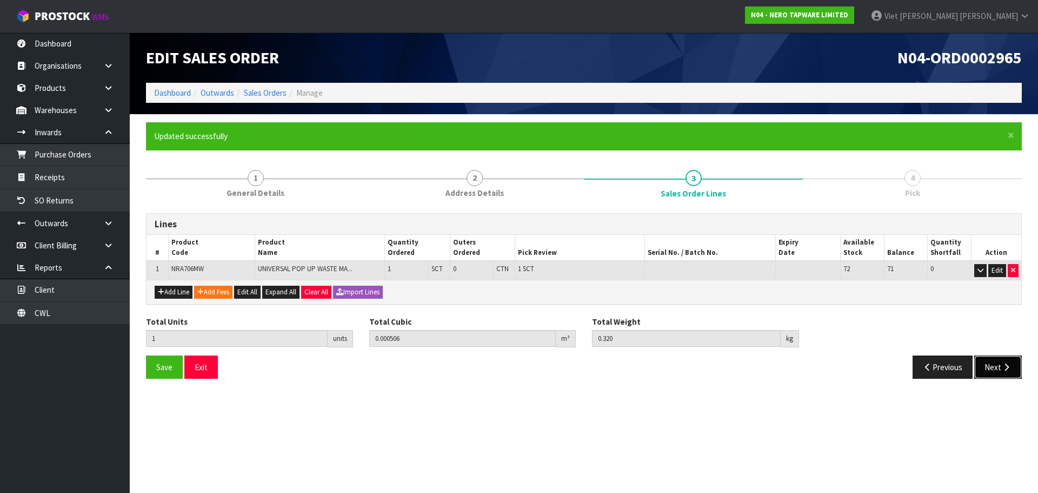
click at [992, 373] on button "Next" at bounding box center [999, 366] width 48 height 23
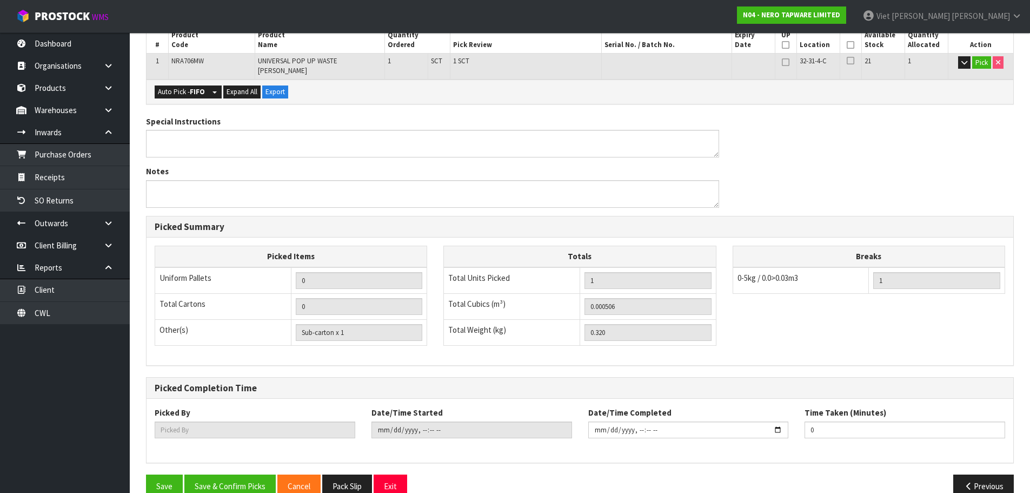
scroll to position [261, 0]
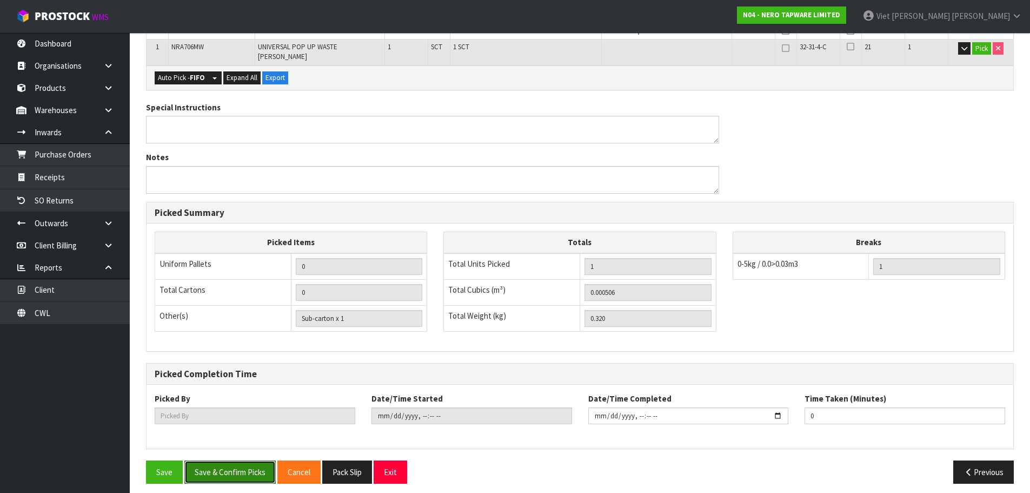
click at [230, 460] on button "Save & Confirm Picks" at bounding box center [229, 471] width 91 height 23
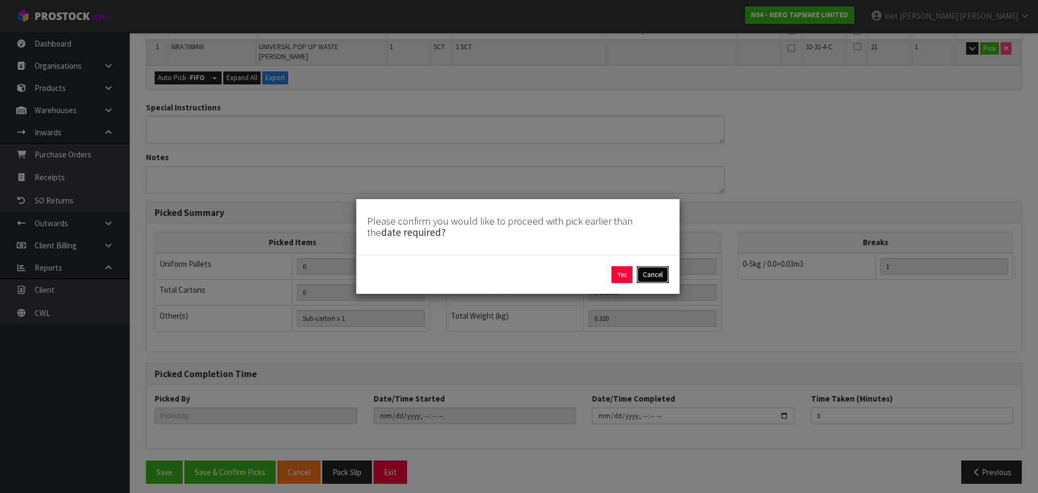
click at [639, 276] on button "Cancel" at bounding box center [653, 274] width 32 height 17
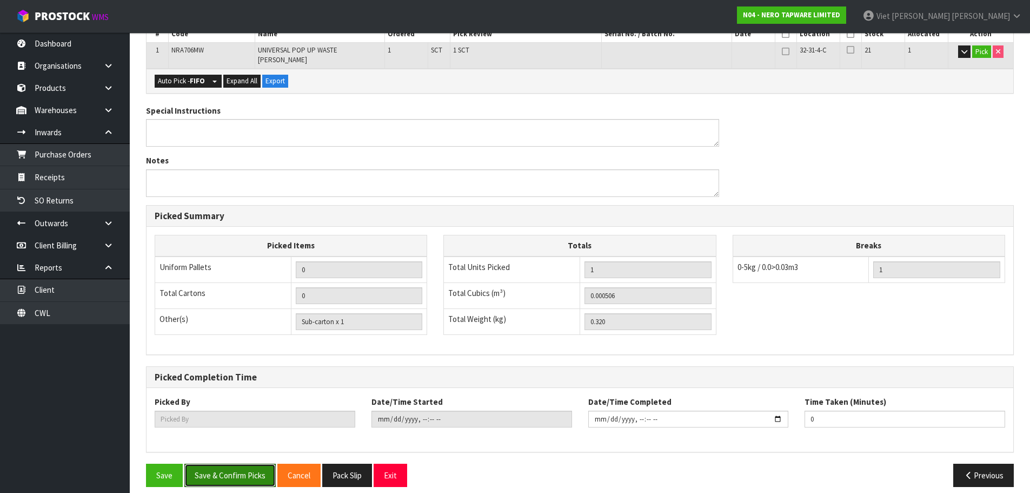
scroll to position [0, 0]
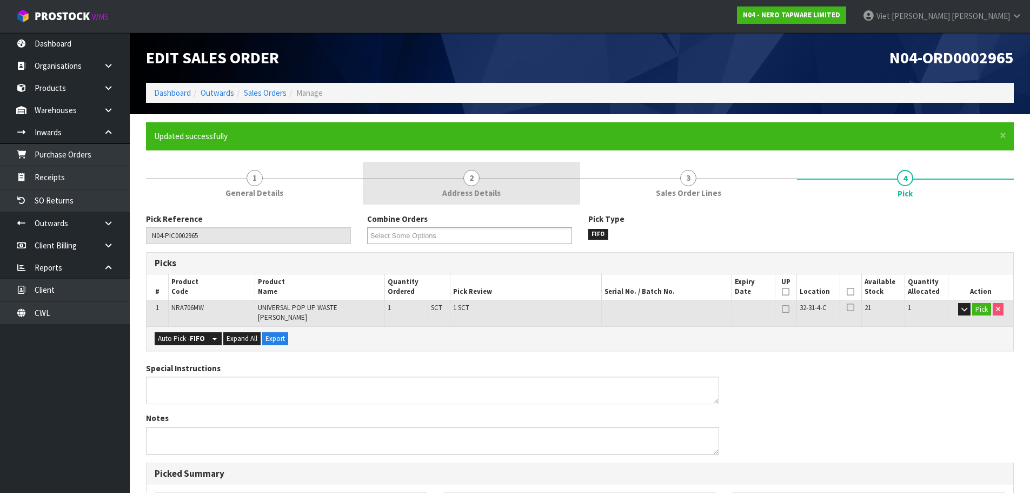
click at [414, 181] on link "2 Address Details" at bounding box center [471, 183] width 217 height 43
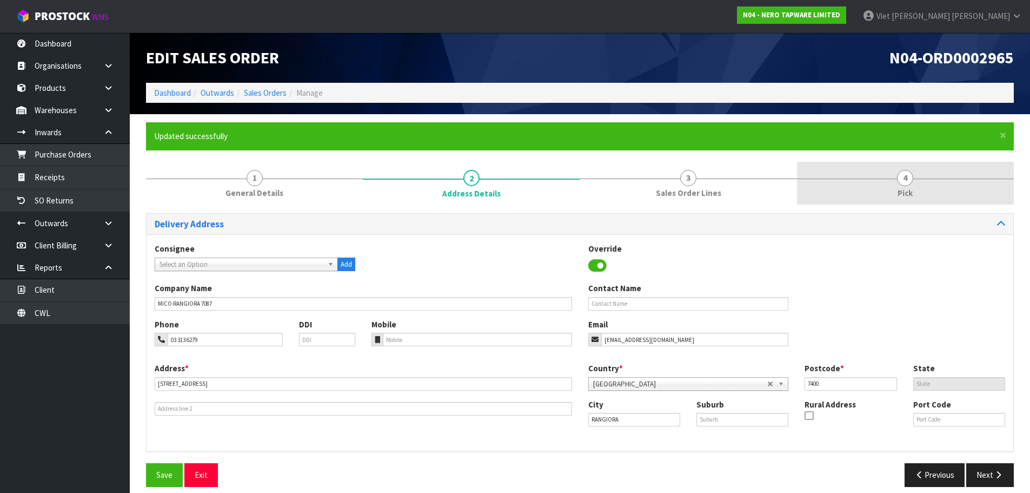
click at [850, 195] on link "4 Pick" at bounding box center [905, 183] width 217 height 43
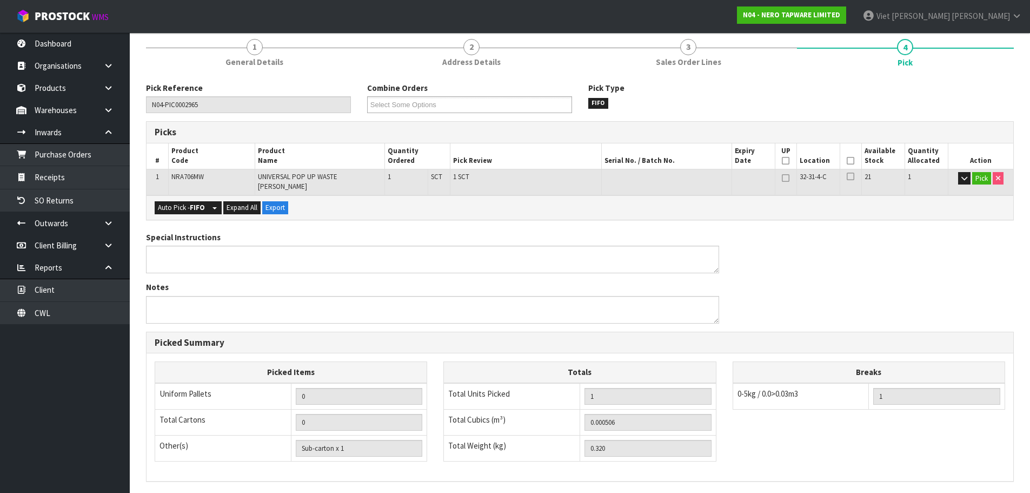
scroll to position [261, 0]
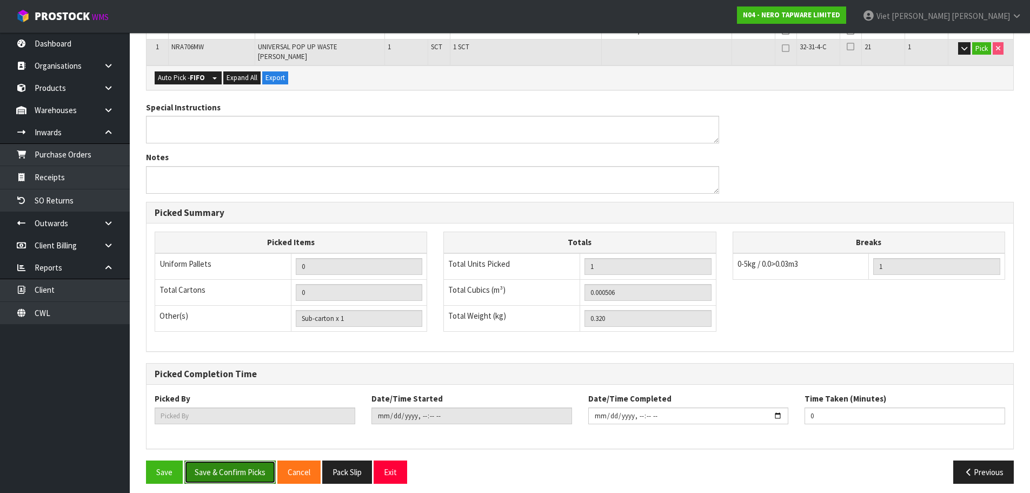
click at [219, 473] on button "Save & Confirm Picks" at bounding box center [229, 471] width 91 height 23
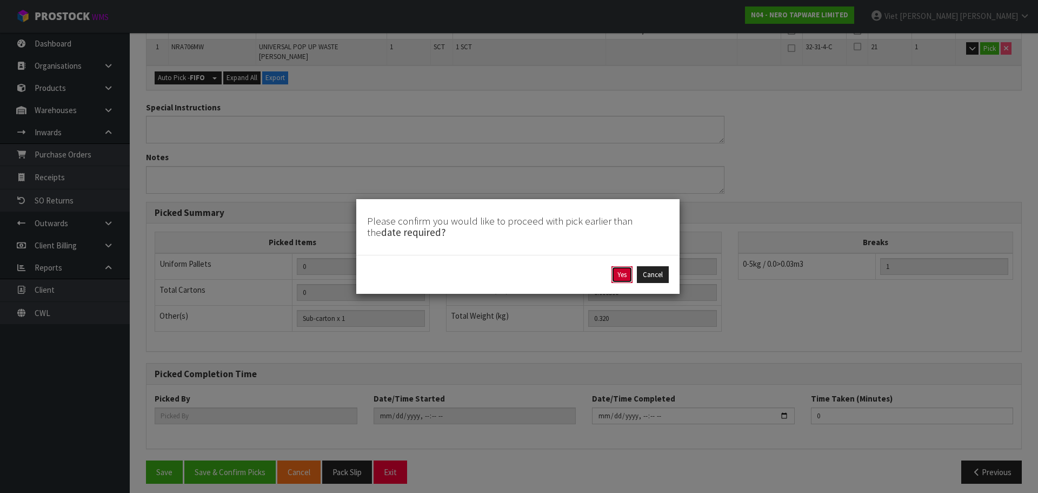
click at [612, 277] on button "Yes" at bounding box center [622, 274] width 21 height 17
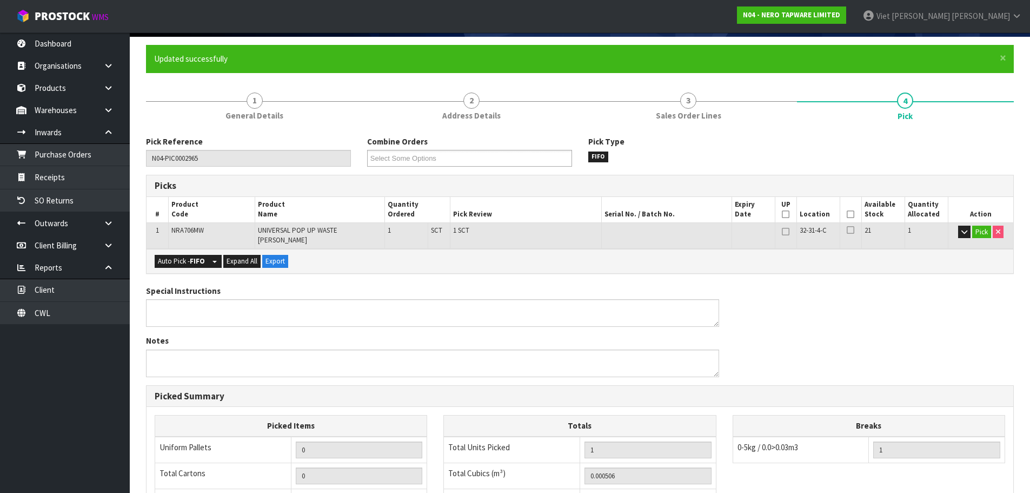
scroll to position [0, 0]
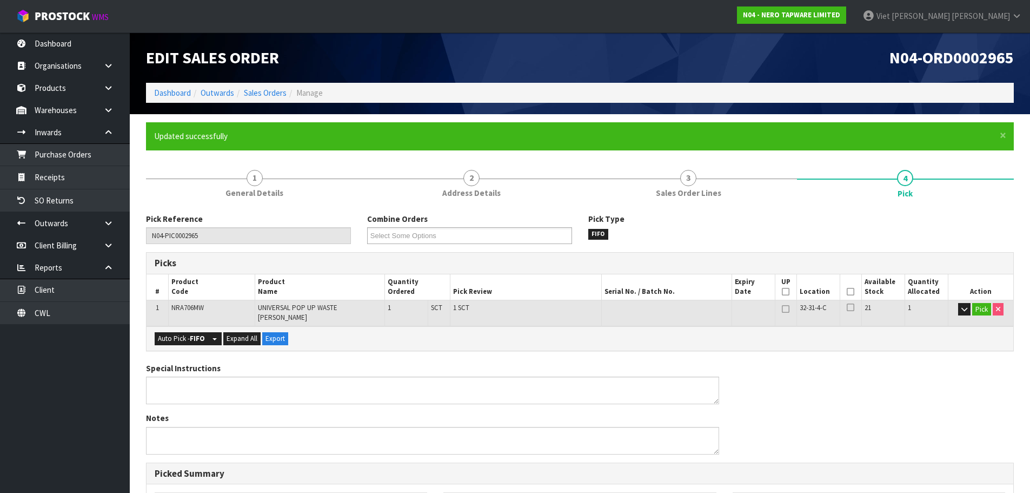
type input "Viet [PERSON_NAME]"
type input "[DATE]T15:22:55"
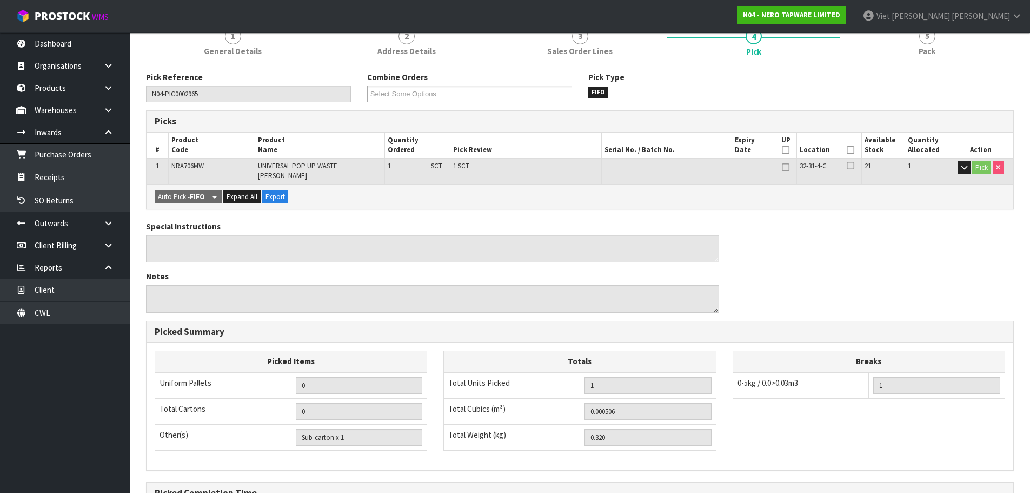
scroll to position [261, 0]
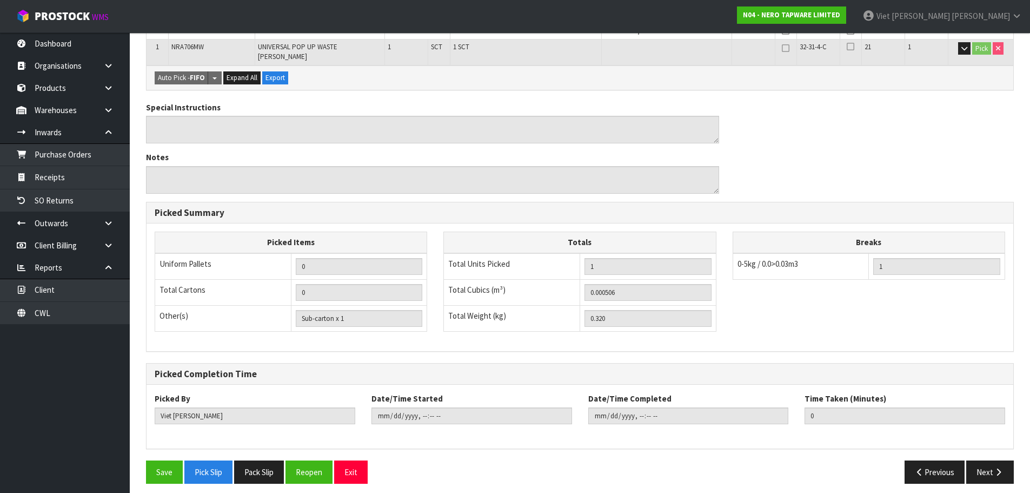
drag, startPoint x: 252, startPoint y: 465, endPoint x: 213, endPoint y: 449, distance: 42.0
click at [252, 465] on button "Pack Slip" at bounding box center [259, 471] width 50 height 23
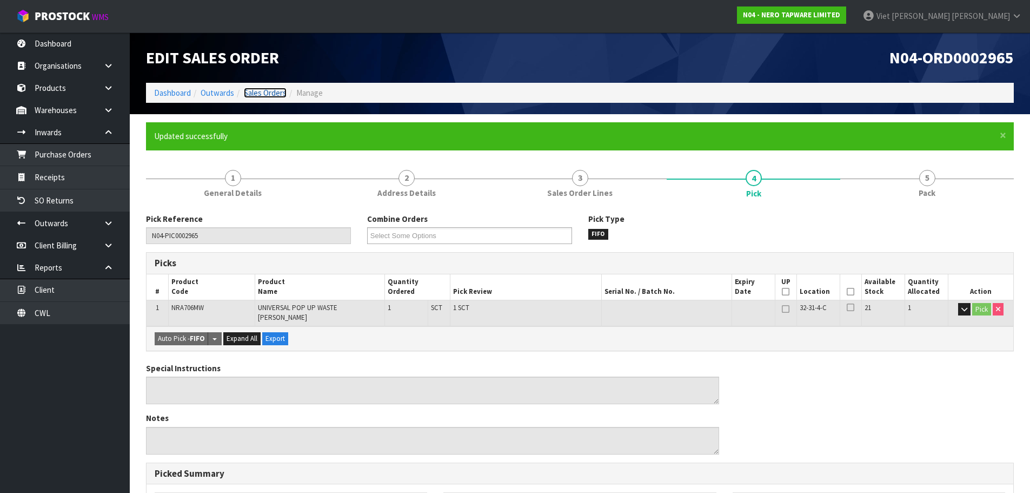
click at [246, 90] on link "Sales Orders" at bounding box center [265, 93] width 43 height 10
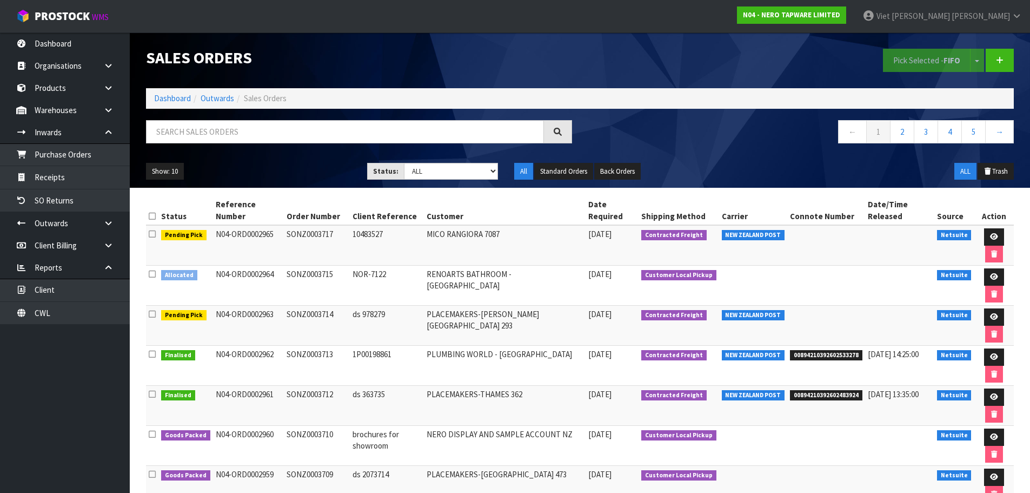
scroll to position [54, 0]
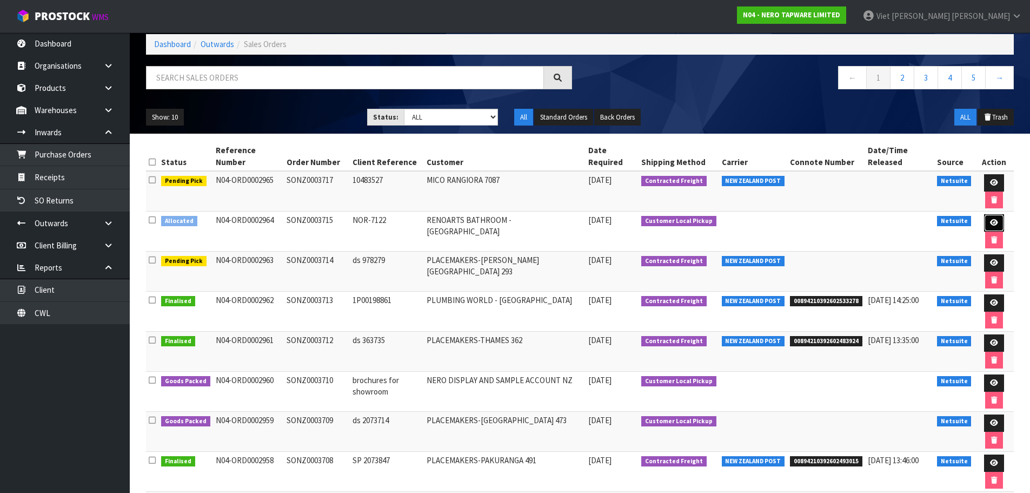
click at [985, 224] on link at bounding box center [994, 222] width 20 height 17
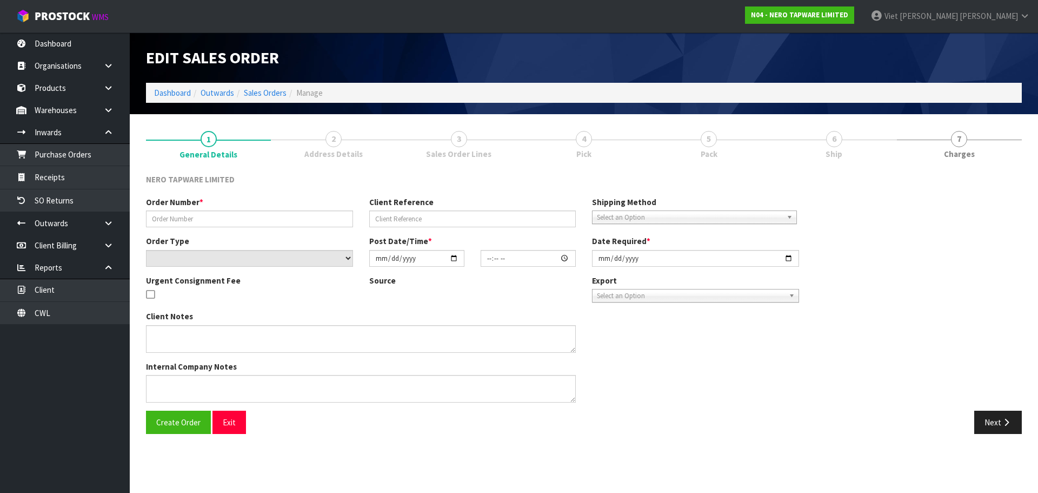
type input "SONZ0003715"
type input "NOR-7122"
select select "number:0"
type input "[DATE]"
type input "15:15:05.000"
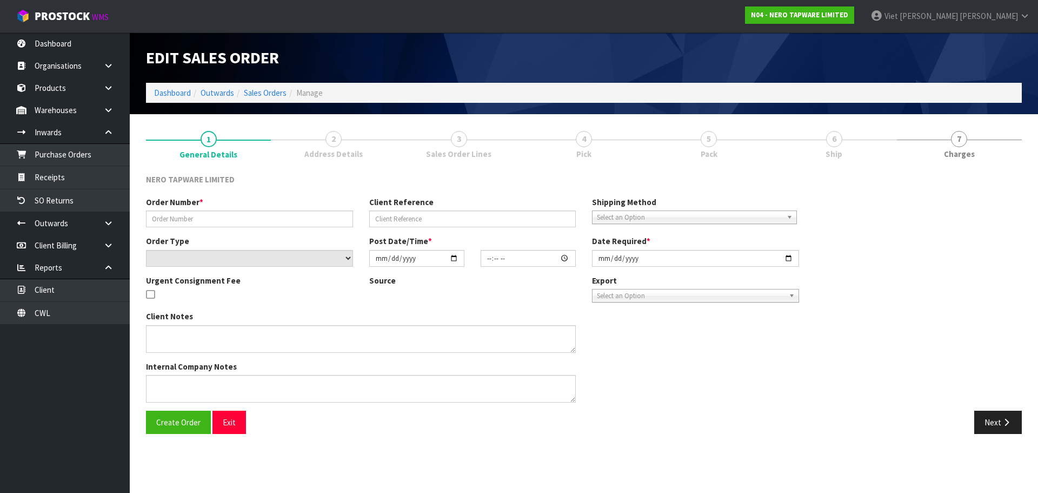
type input "[DATE]"
type textarea "customer pick up [DATE]"
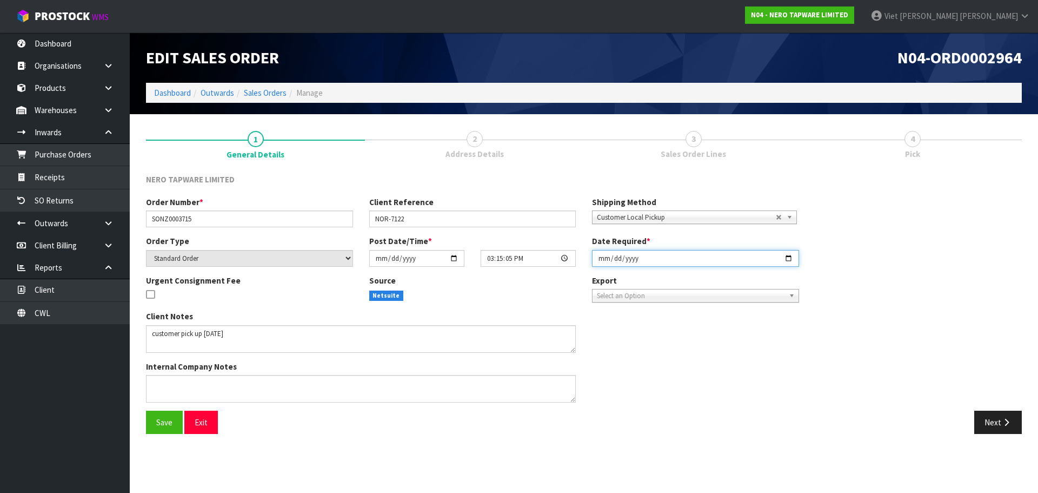
click at [792, 260] on input "[DATE]" at bounding box center [695, 258] width 207 height 17
type input "[DATE]"
click at [161, 428] on button "Save" at bounding box center [164, 421] width 37 height 23
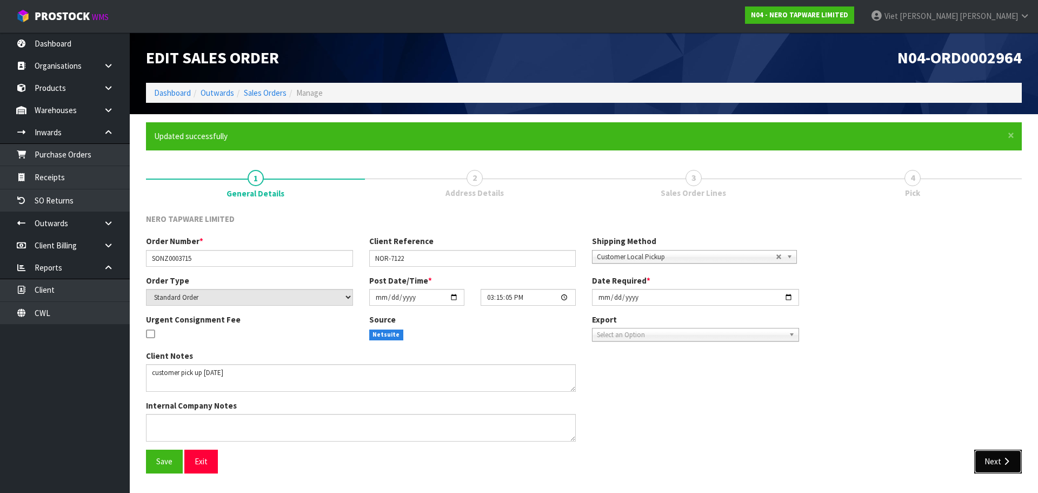
click at [1006, 455] on button "Next" at bounding box center [999, 460] width 48 height 23
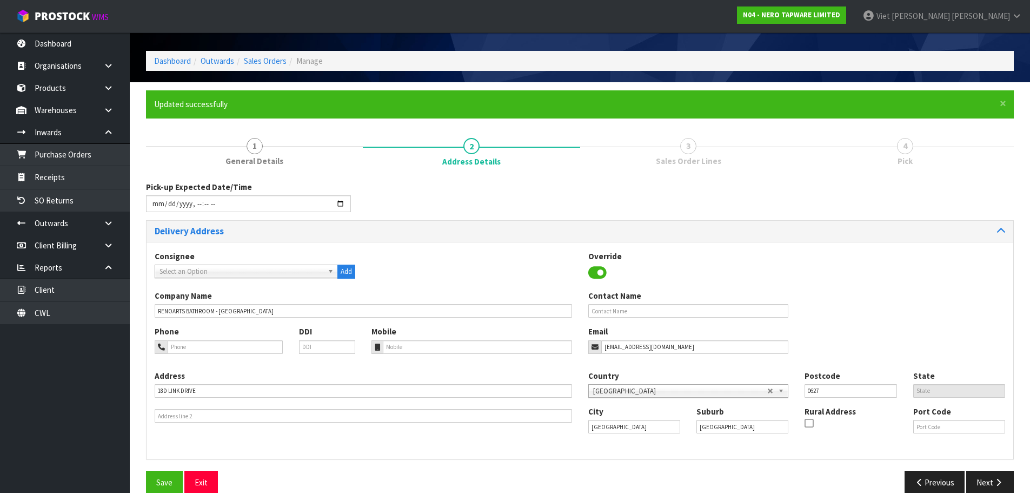
scroll to position [49, 0]
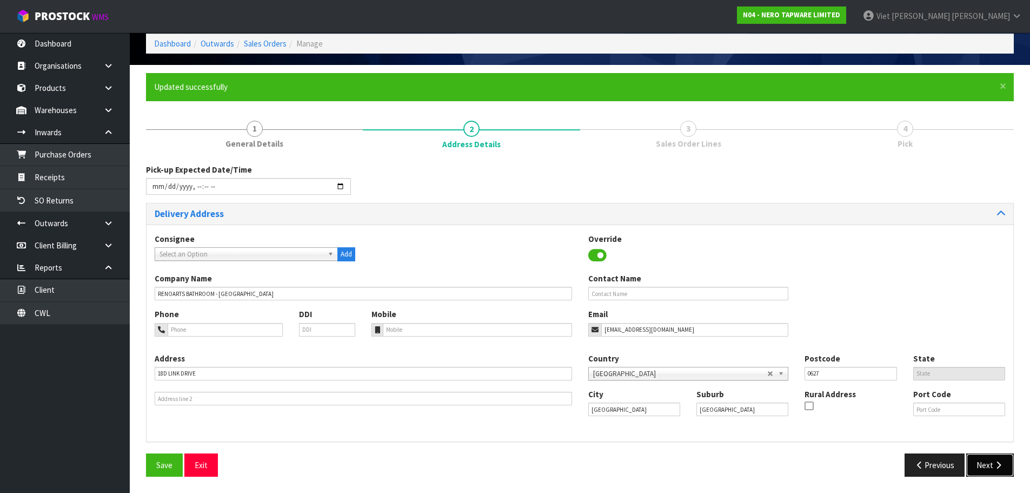
click at [995, 473] on button "Next" at bounding box center [990, 464] width 48 height 23
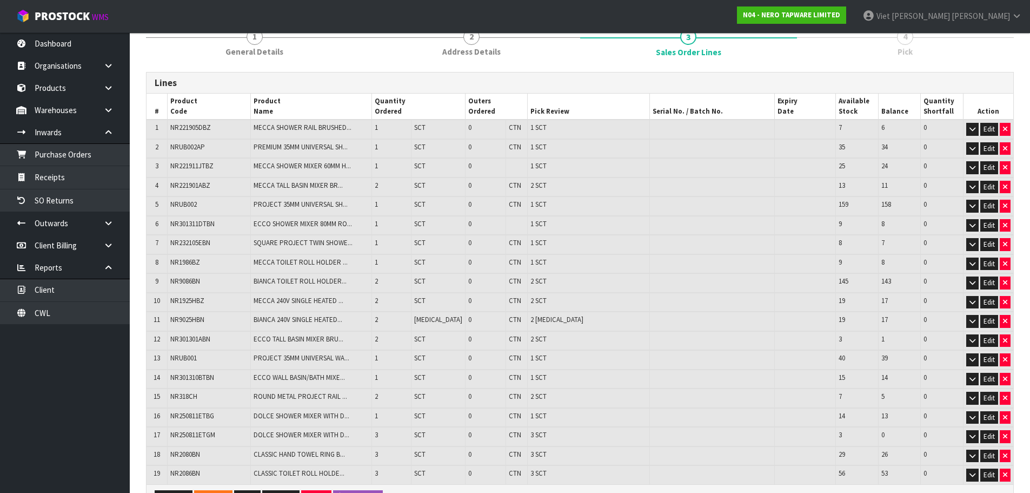
scroll to position [248, 0]
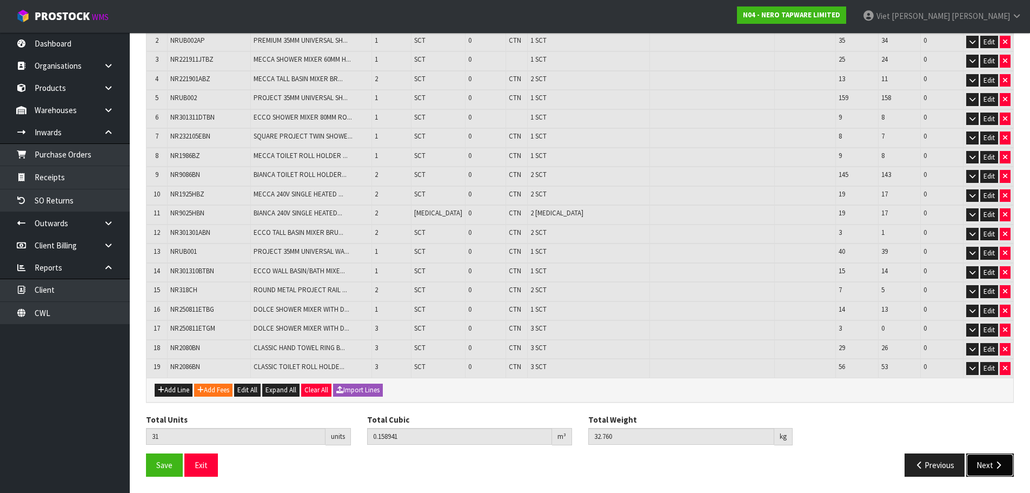
click at [983, 463] on button "Next" at bounding box center [990, 464] width 48 height 23
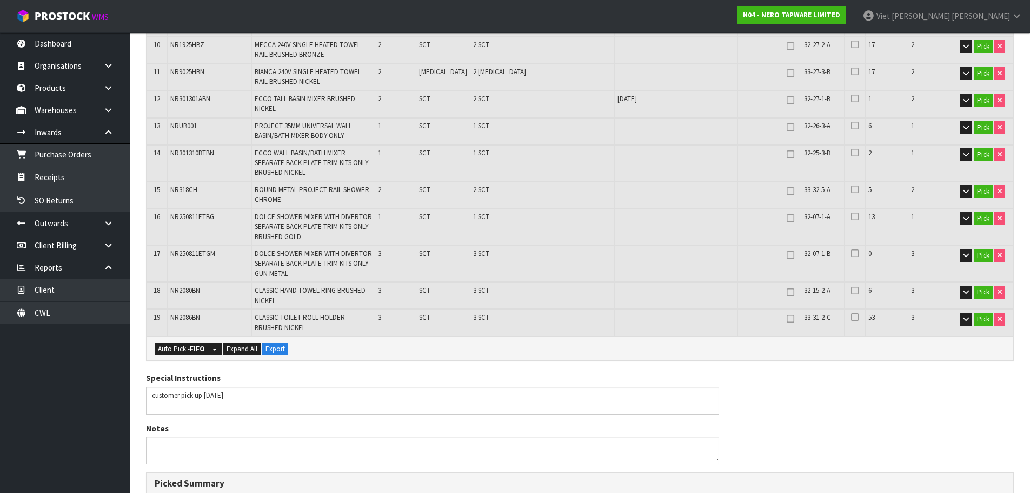
scroll to position [786, 0]
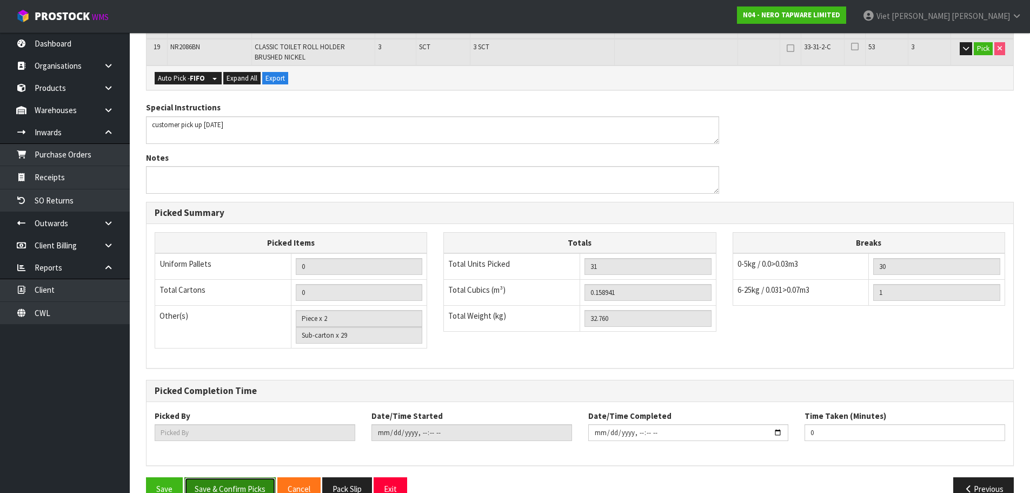
click at [215, 477] on button "Save & Confirm Picks" at bounding box center [229, 488] width 91 height 23
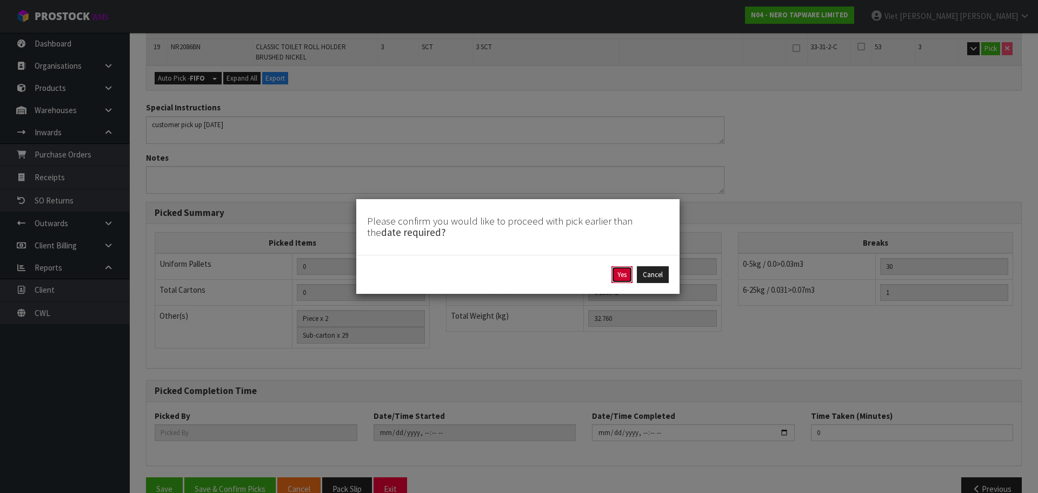
click at [612, 271] on button "Yes" at bounding box center [622, 274] width 21 height 17
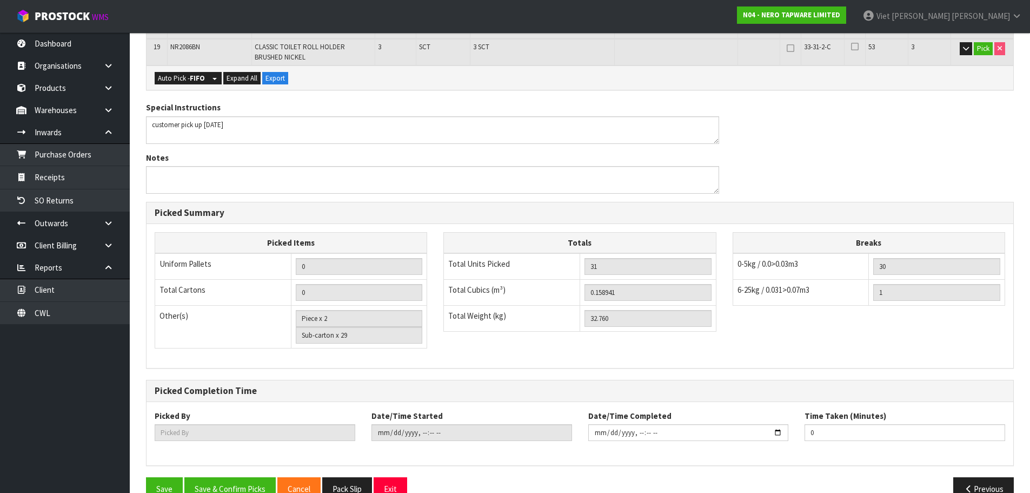
scroll to position [0, 0]
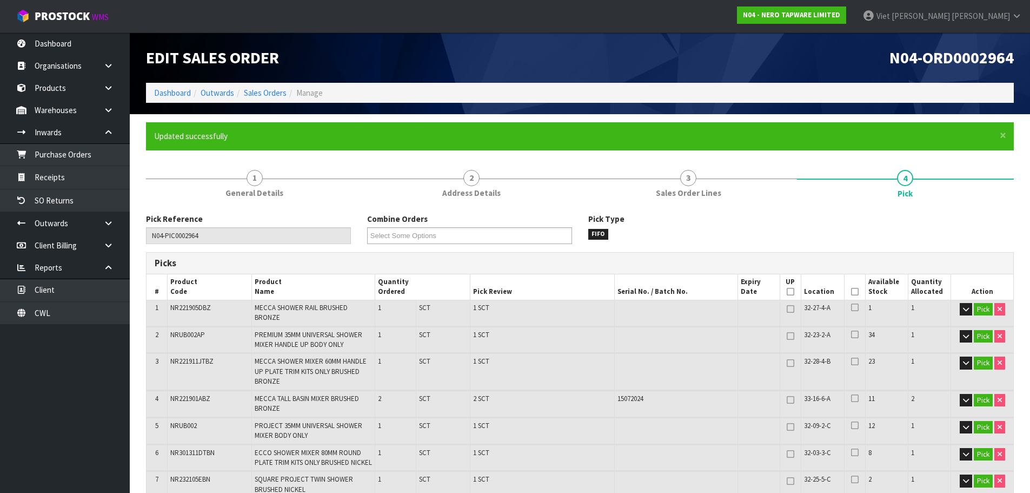
type input "Viet Hoang Tran"
type input "2025-09-22T15:23:36"
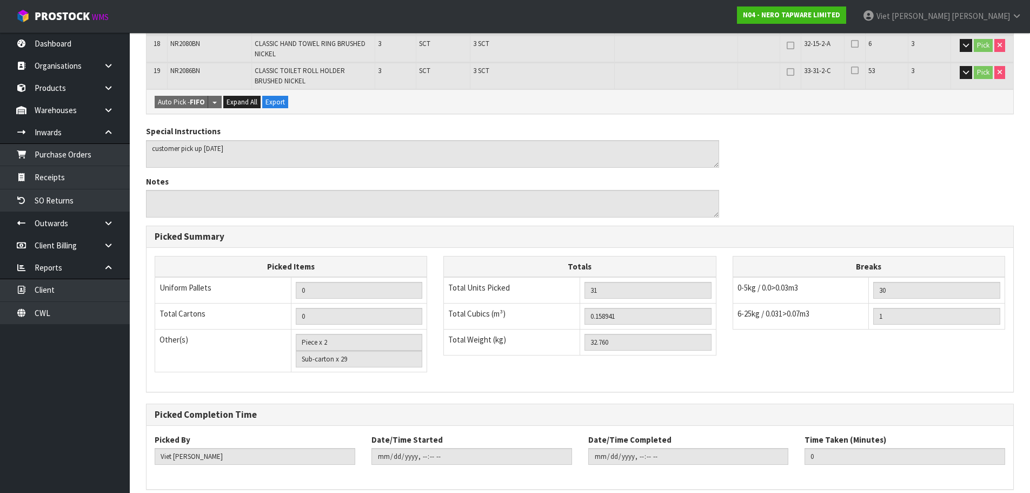
scroll to position [786, 0]
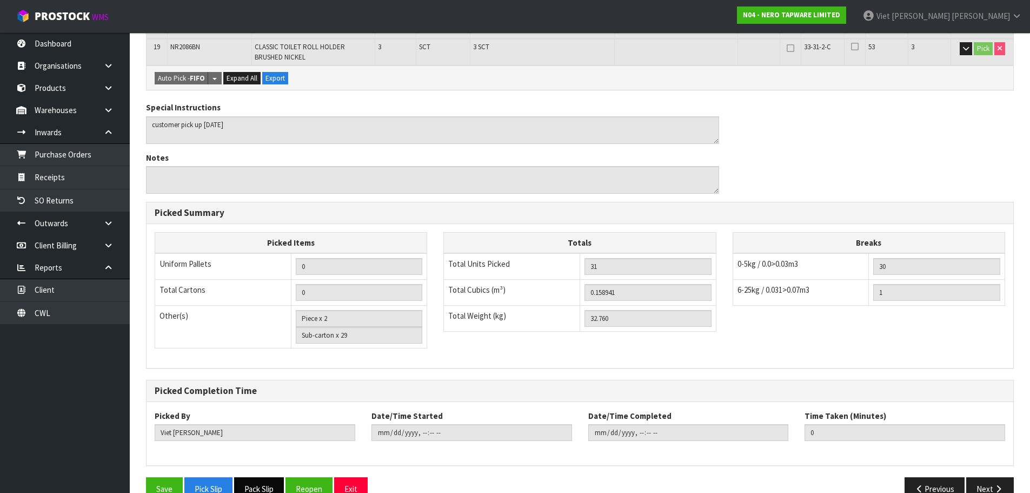
drag, startPoint x: 274, startPoint y: 459, endPoint x: 227, endPoint y: 434, distance: 52.7
click at [274, 477] on button "Pack Slip" at bounding box center [259, 488] width 50 height 23
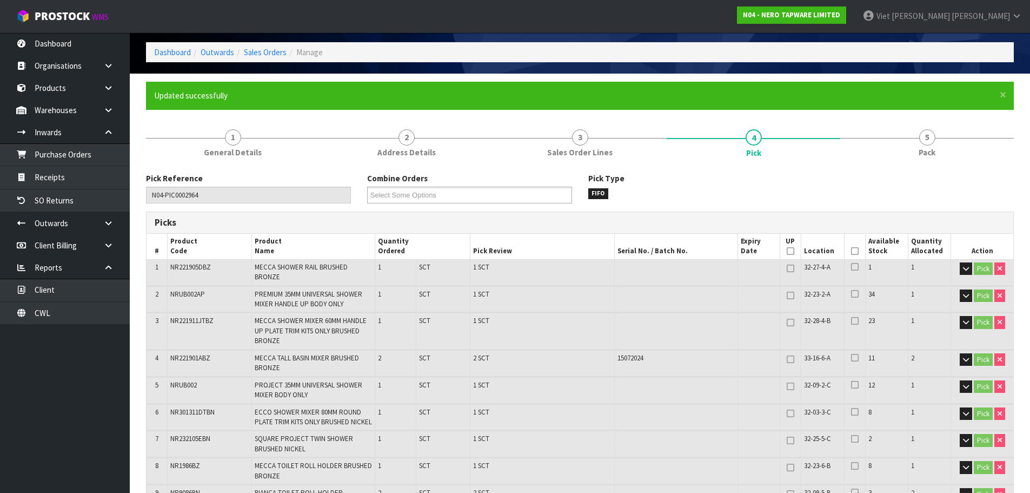
scroll to position [0, 0]
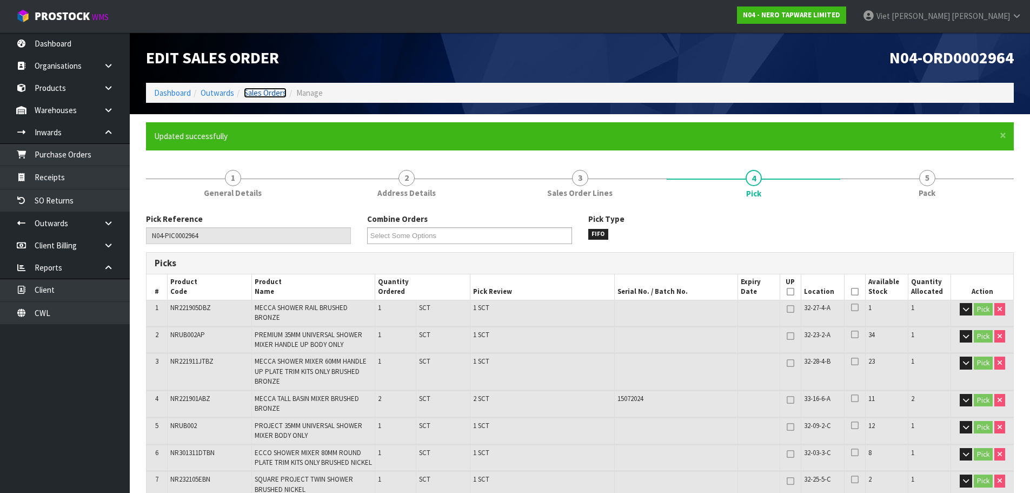
click at [274, 88] on link "Sales Orders" at bounding box center [265, 93] width 43 height 10
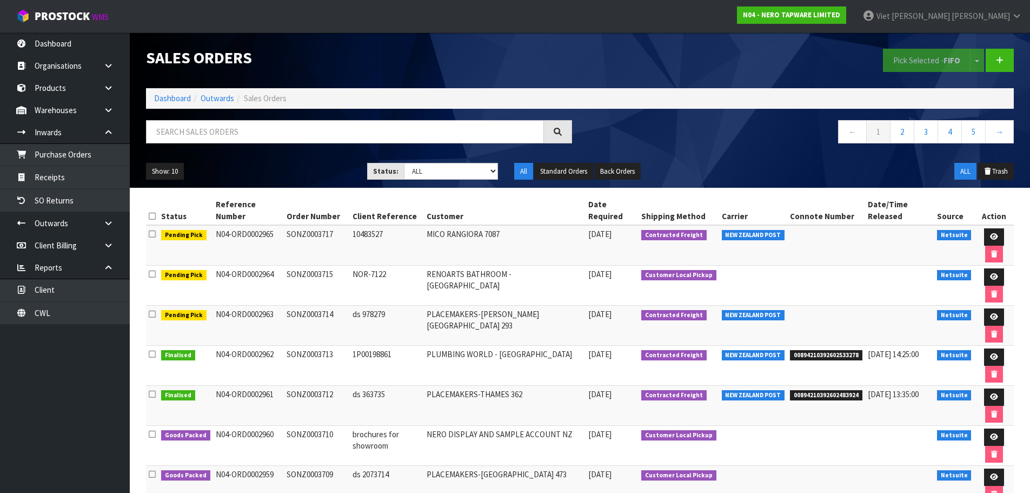
drag, startPoint x: 274, startPoint y: 88, endPoint x: 184, endPoint y: 287, distance: 217.8
click at [238, 181] on div "Sales Orders Pick Selected - FIFO Split button! FIFO - First In First Out FEFO …" at bounding box center [580, 109] width 884 height 155
click at [716, 121] on nav "← 1 2 3 4 5 →" at bounding box center [801, 133] width 426 height 26
click at [79, 34] on link "Dashboard" at bounding box center [65, 43] width 130 height 22
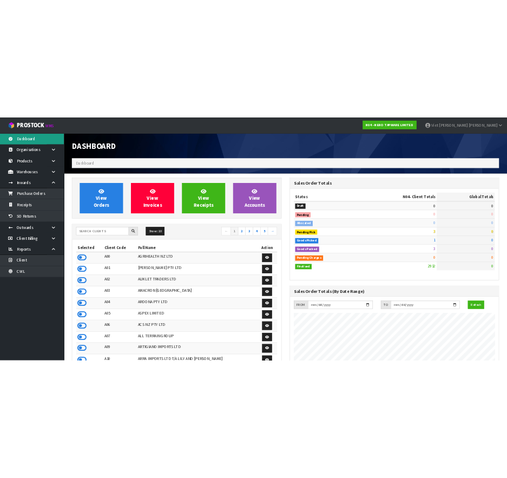
scroll to position [819, 442]
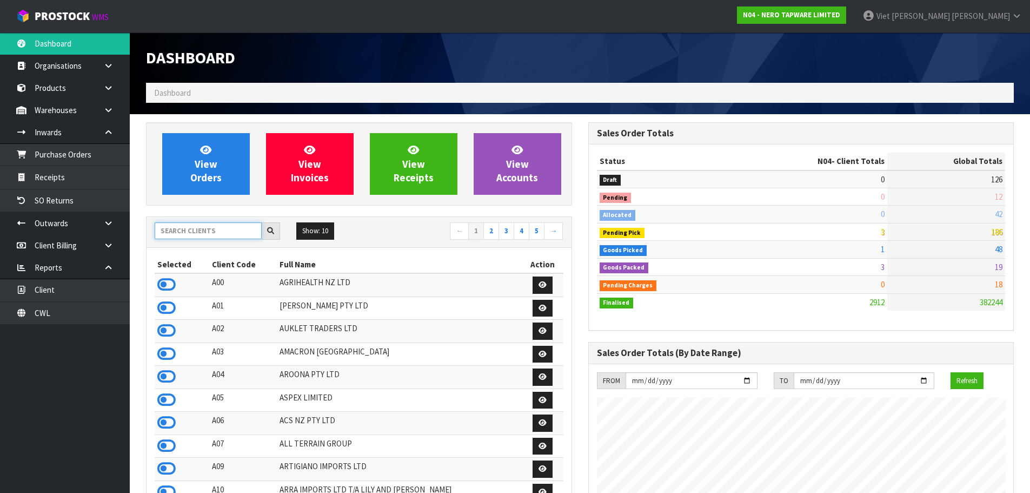
click at [189, 230] on input "text" at bounding box center [208, 230] width 107 height 17
click at [248, 91] on ol "Dashboard" at bounding box center [580, 93] width 868 height 20
click at [227, 226] on input "text" at bounding box center [208, 230] width 107 height 17
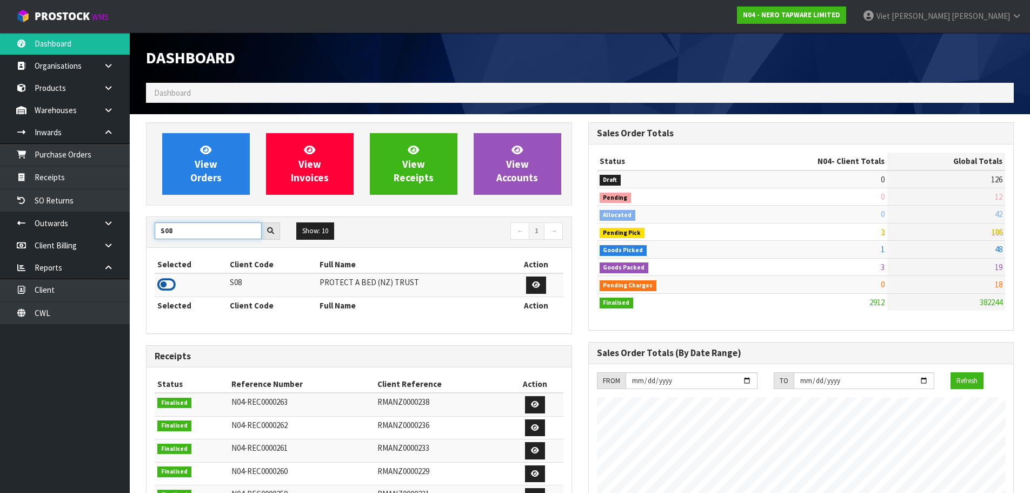
type input "S08"
click at [164, 283] on icon at bounding box center [166, 284] width 18 height 16
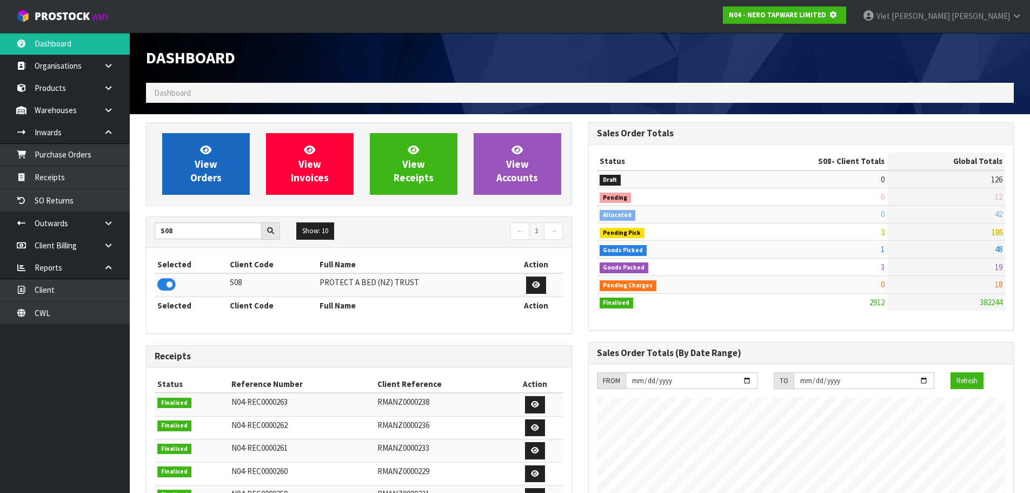
scroll to position [540122, 540354]
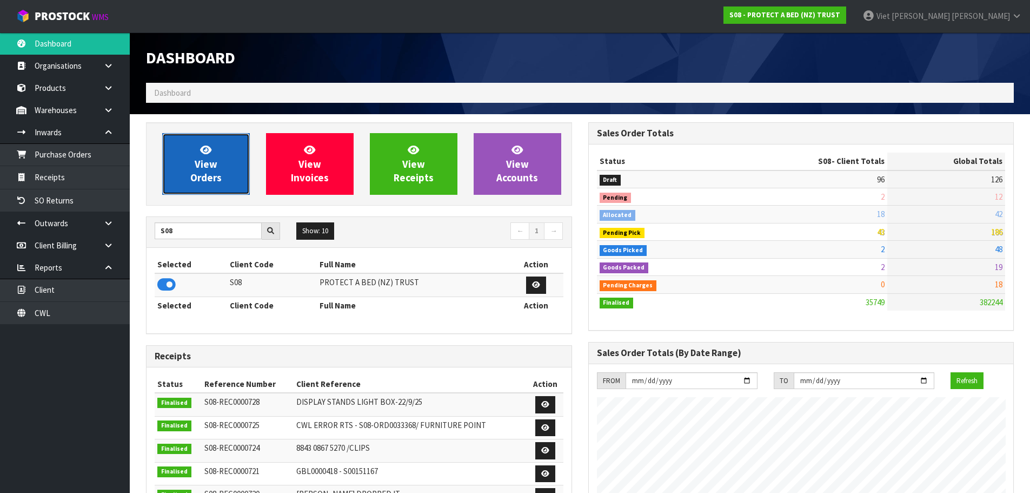
click at [232, 164] on link "View Orders" at bounding box center [206, 164] width 88 height 62
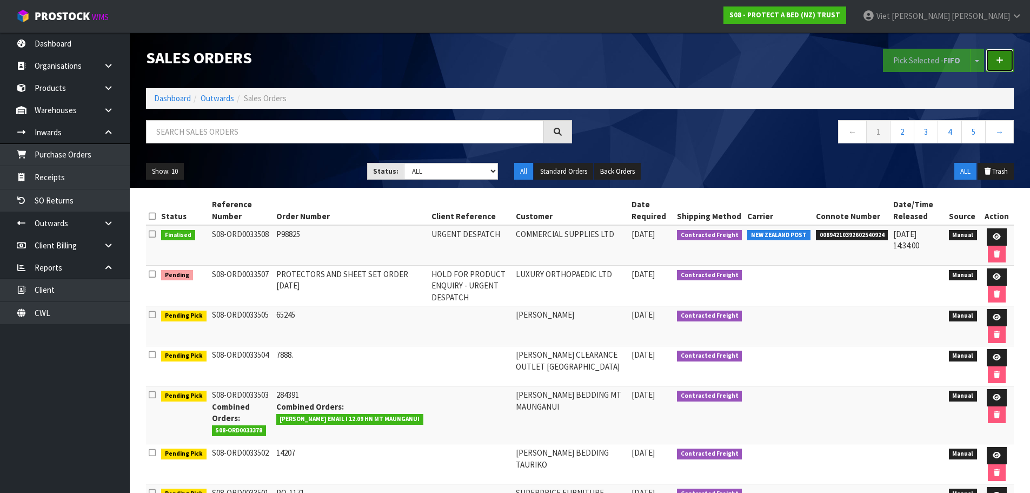
click at [1008, 55] on link at bounding box center [1000, 60] width 28 height 23
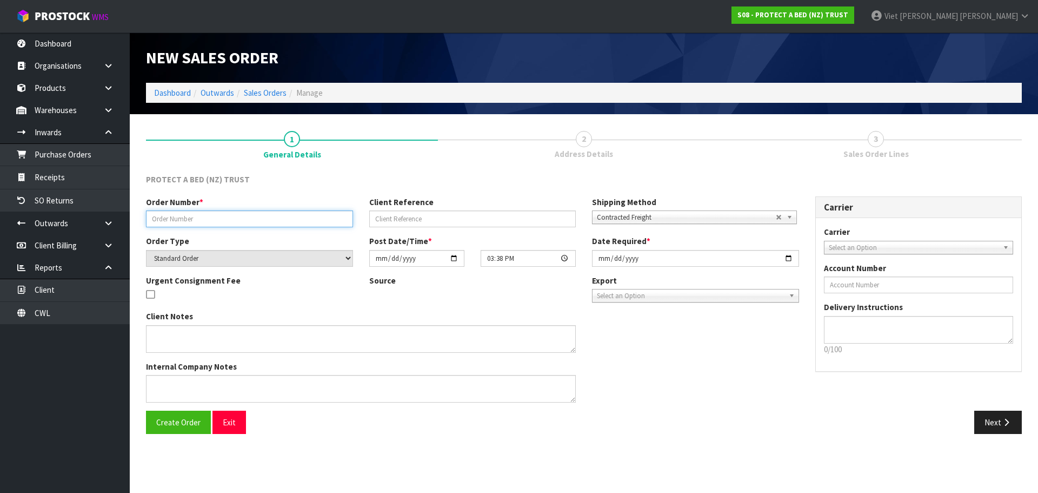
click at [269, 212] on input "text" at bounding box center [249, 218] width 207 height 17
drag, startPoint x: 250, startPoint y: 215, endPoint x: 250, endPoint y: 226, distance: 10.3
click at [250, 215] on input "text" at bounding box center [249, 218] width 207 height 17
paste input "245060"
type input "245060"
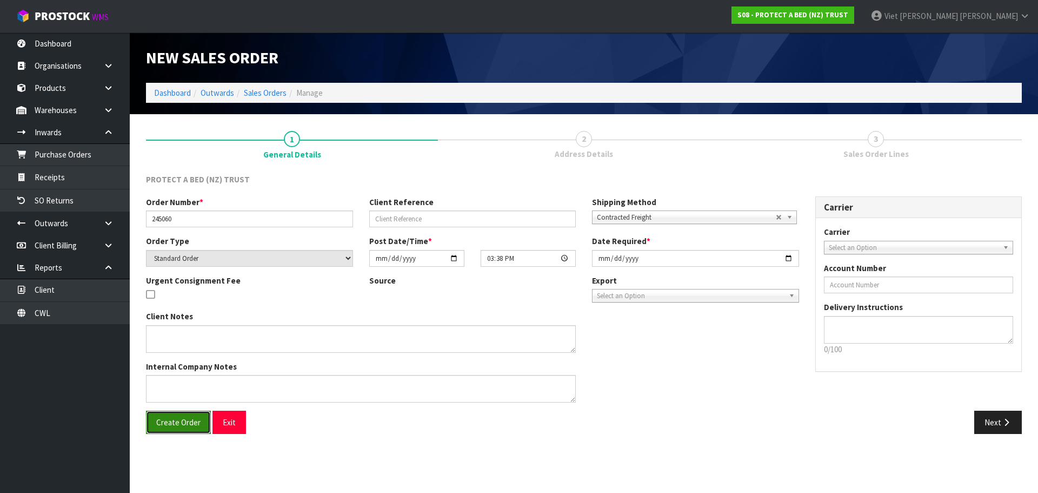
click at [184, 420] on span "Create Order" at bounding box center [178, 422] width 44 height 10
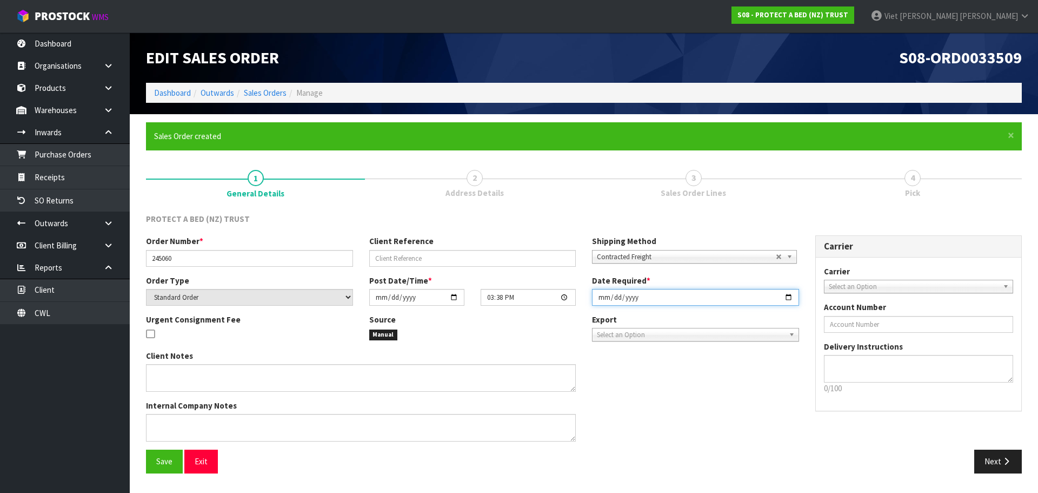
click at [791, 295] on input "[DATE]" at bounding box center [695, 297] width 207 height 17
type input "2025-09-23"
click at [153, 459] on button "Save" at bounding box center [164, 460] width 37 height 23
click at [995, 463] on button "Next" at bounding box center [999, 460] width 48 height 23
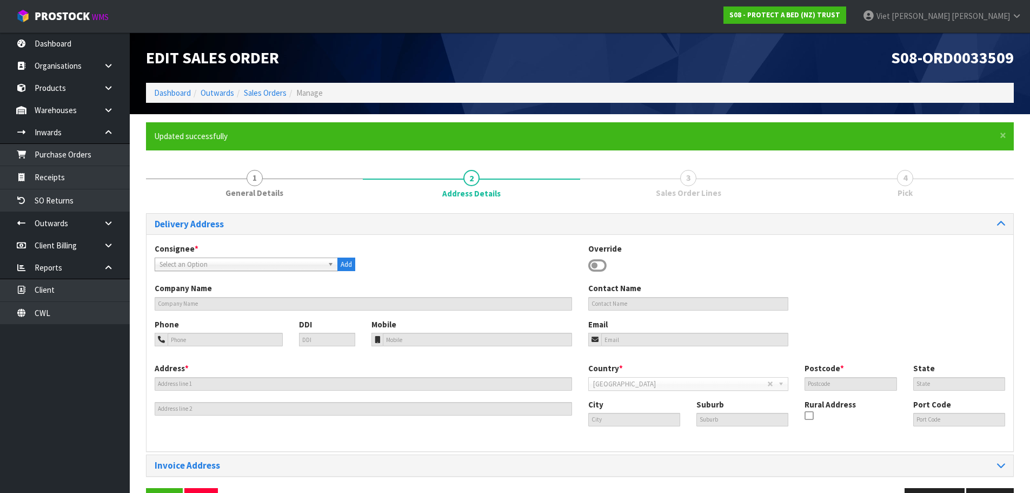
click at [728, 185] on link "3 Sales Order Lines" at bounding box center [688, 183] width 217 height 43
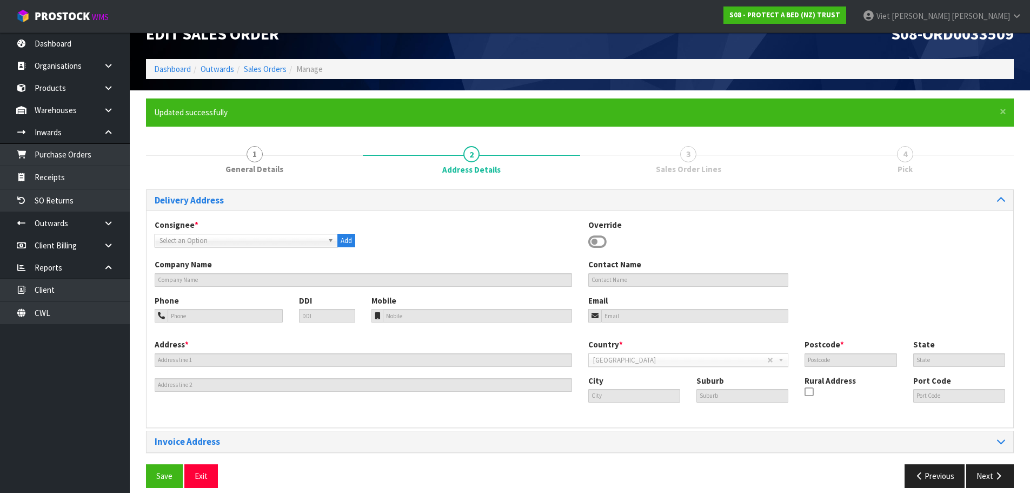
scroll to position [35, 0]
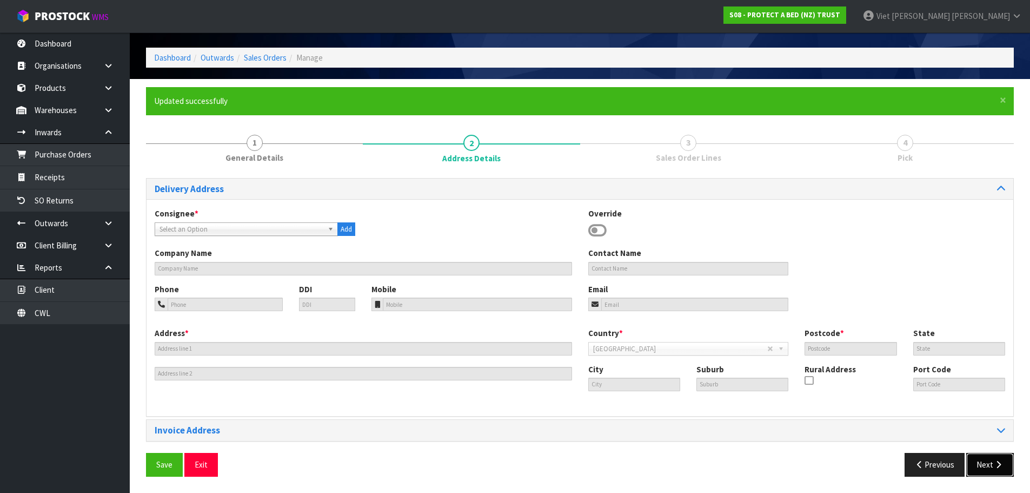
click at [982, 461] on button "Next" at bounding box center [990, 464] width 48 height 23
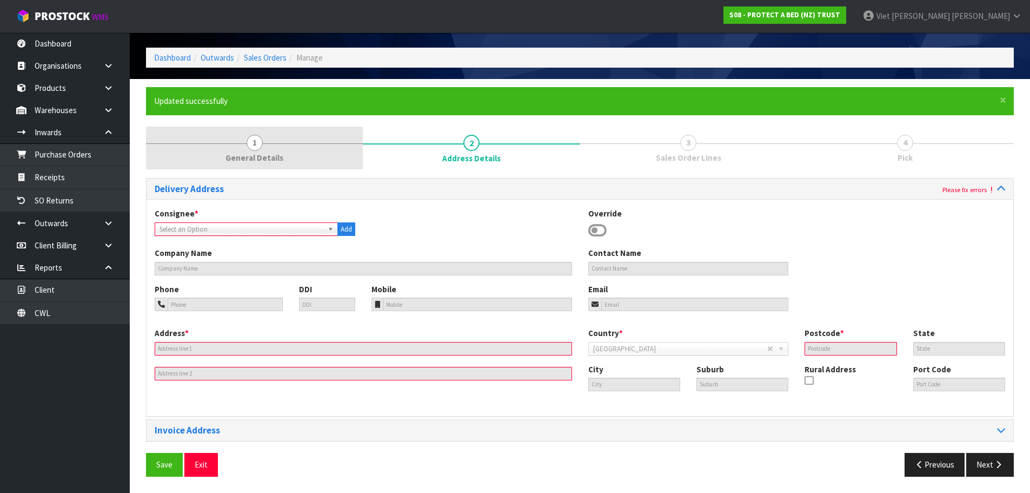
click at [284, 147] on link "1 General Details" at bounding box center [254, 148] width 217 height 43
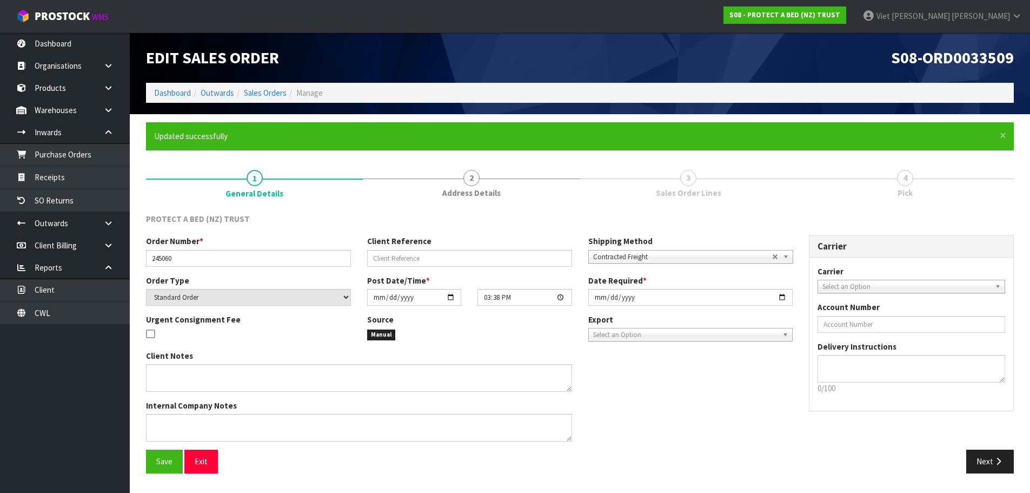
scroll to position [0, 0]
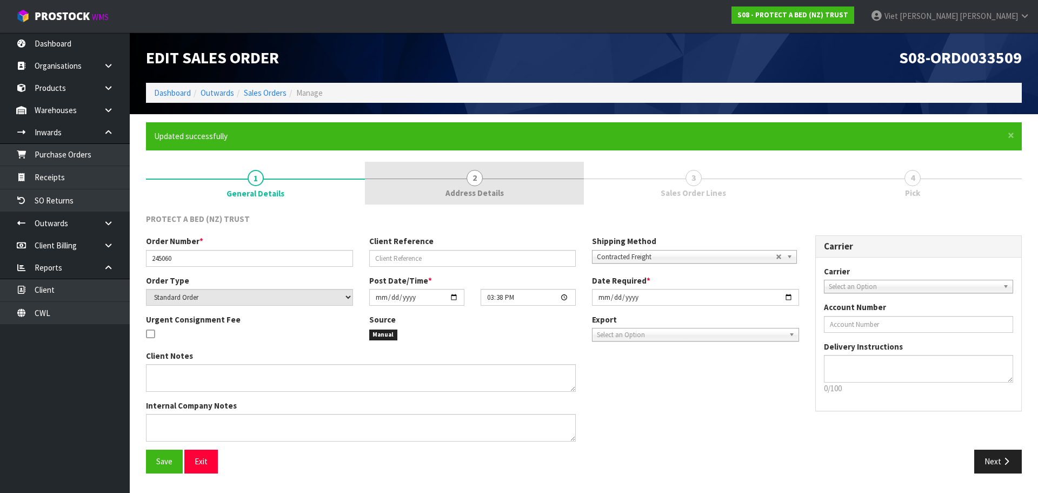
click at [462, 186] on link "2 Address Details" at bounding box center [474, 183] width 219 height 43
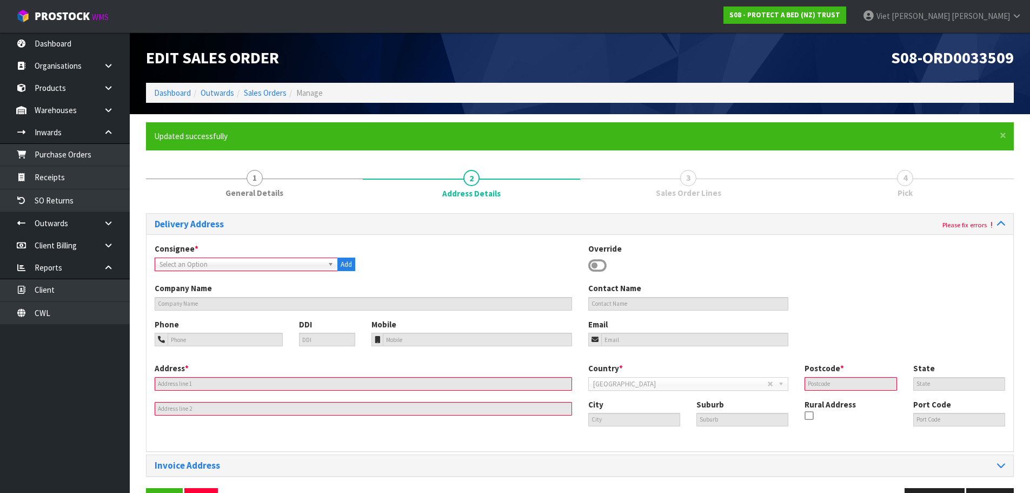
click at [267, 260] on span "Select an Option" at bounding box center [242, 264] width 164 height 13
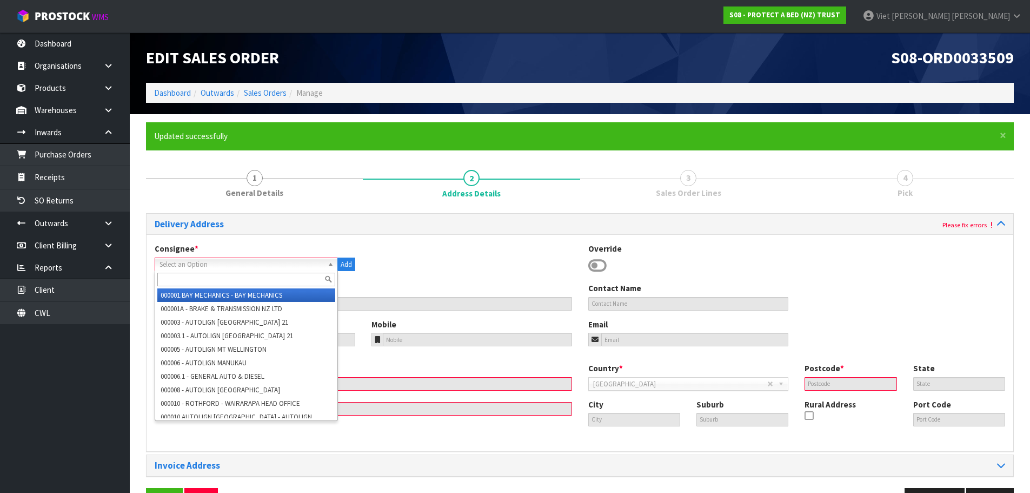
click at [257, 280] on input "text" at bounding box center [246, 280] width 178 height 14
type input "harnord"
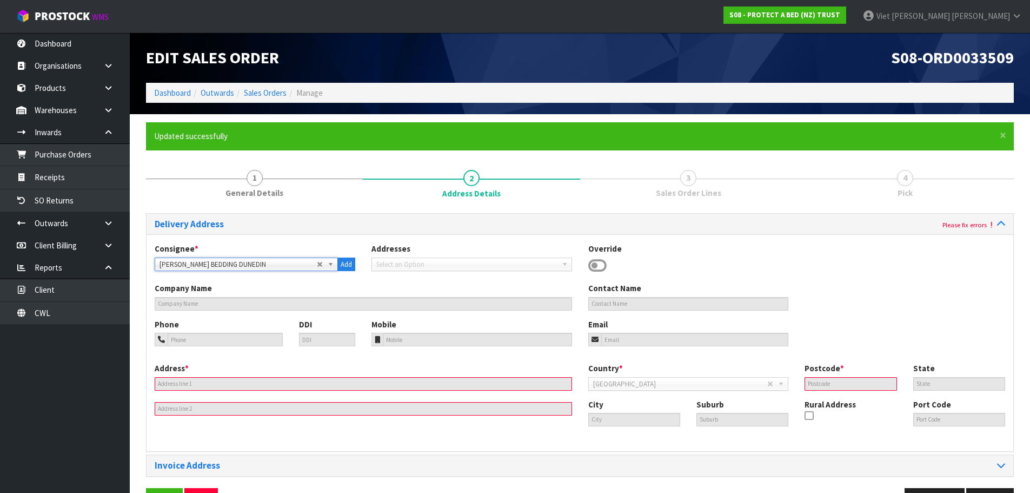
type input "[PERSON_NAME] BEDDING DUNEDIN"
type input "CNR MACLAGGAN & RATTRAY ST"
type input "9016"
type input "OTA"
type input "DUNEDIN"
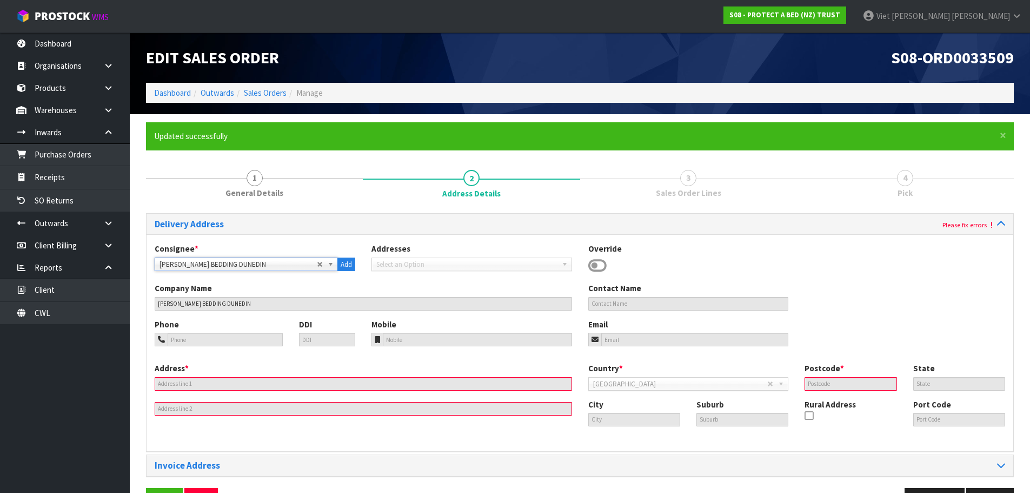
type input "DUNEDIN"
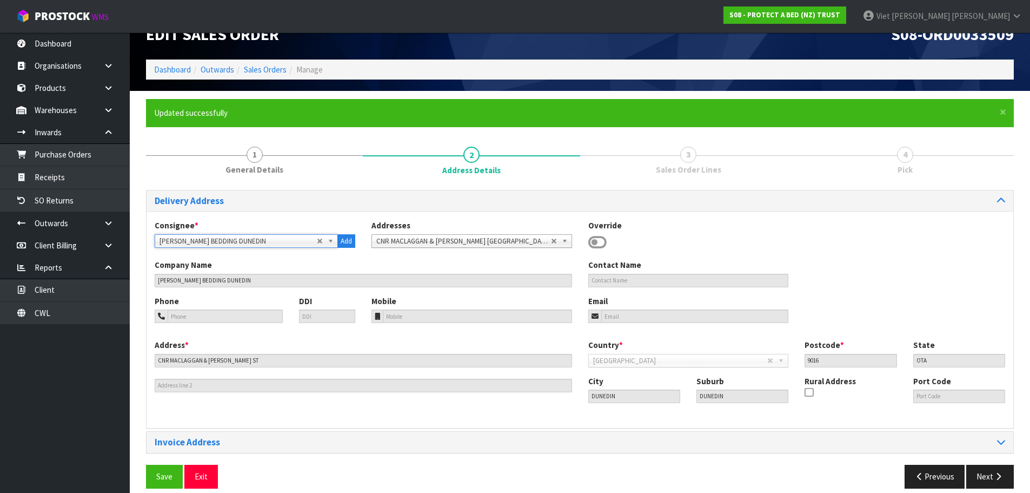
scroll to position [35, 0]
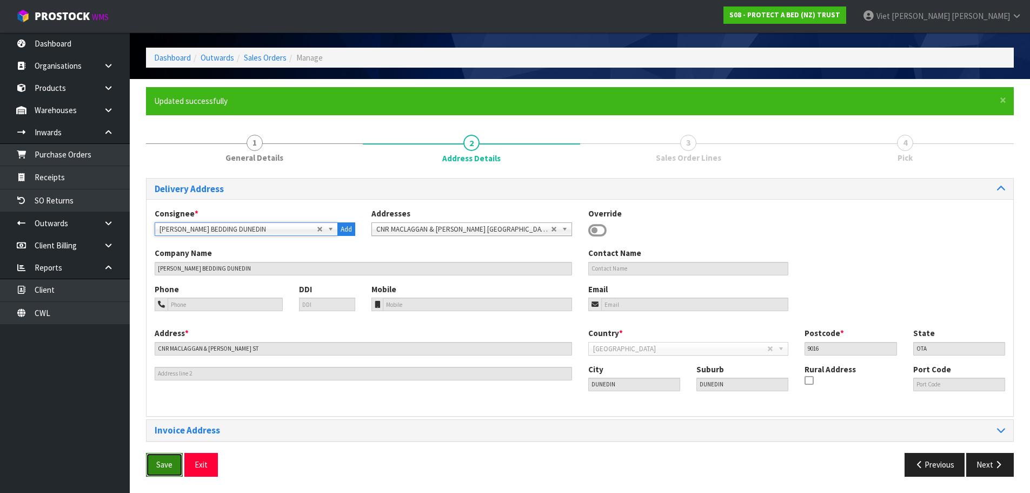
click at [164, 473] on button "Save" at bounding box center [164, 464] width 37 height 23
click at [974, 465] on button "Next" at bounding box center [990, 464] width 48 height 23
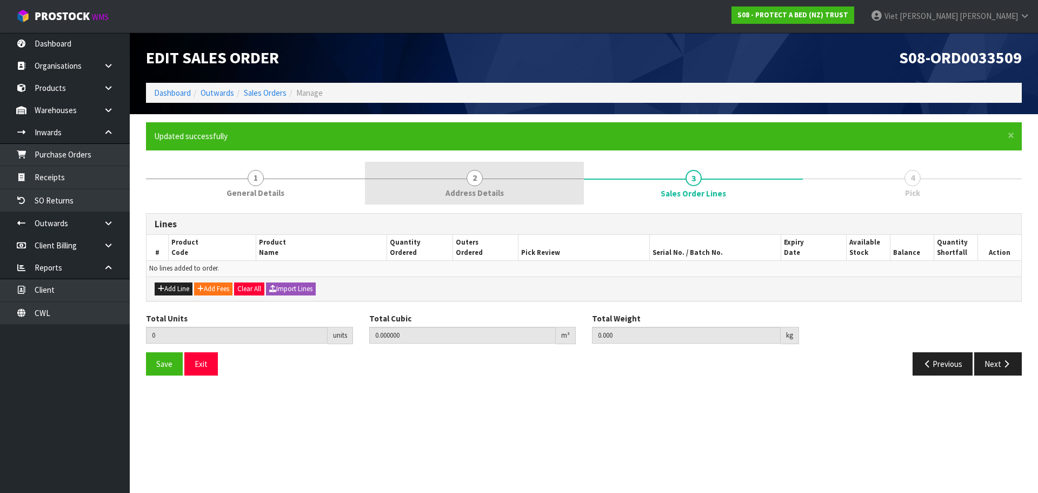
click at [499, 178] on link "2 Address Details" at bounding box center [474, 183] width 219 height 43
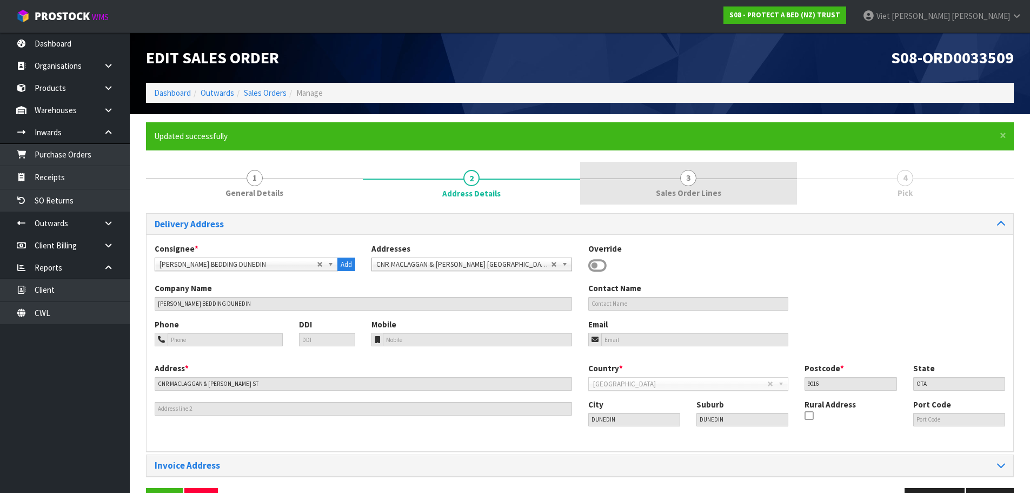
click at [765, 201] on link "3 Sales Order Lines" at bounding box center [688, 183] width 217 height 43
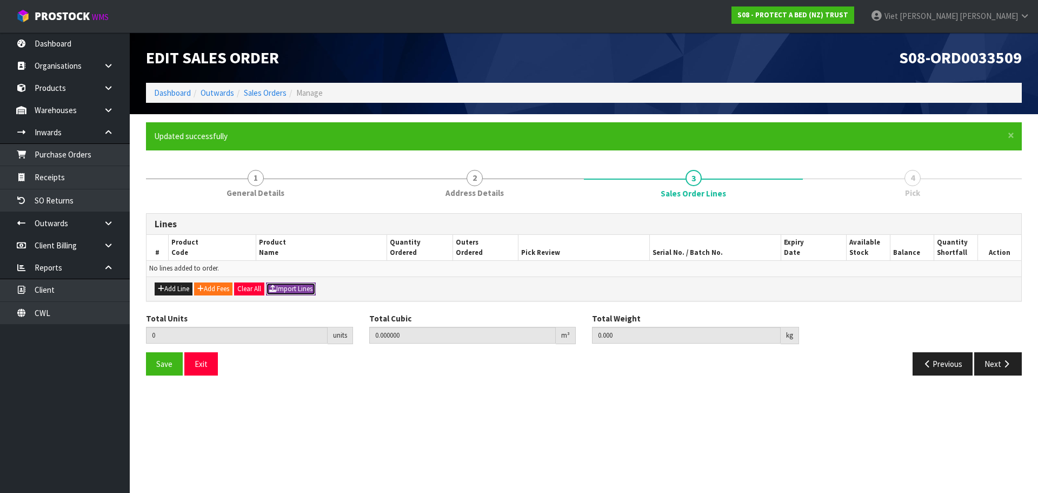
click at [311, 294] on button "Import Lines" at bounding box center [291, 288] width 50 height 13
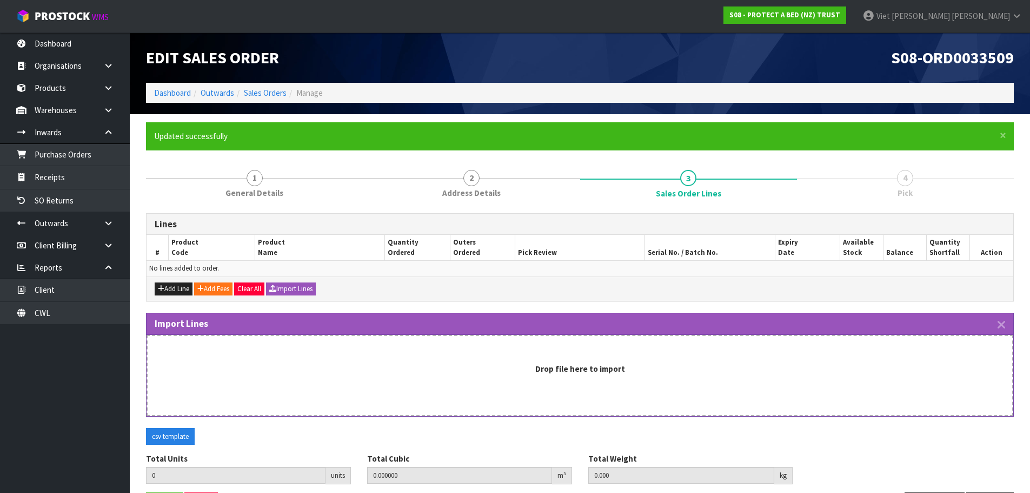
click at [576, 386] on div "Drop file here to import" at bounding box center [580, 375] width 867 height 81
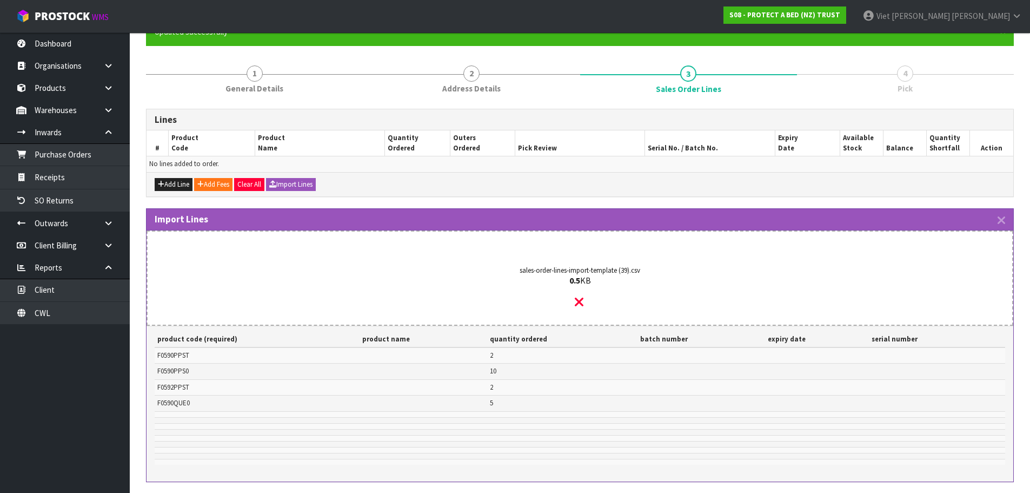
scroll to position [209, 0]
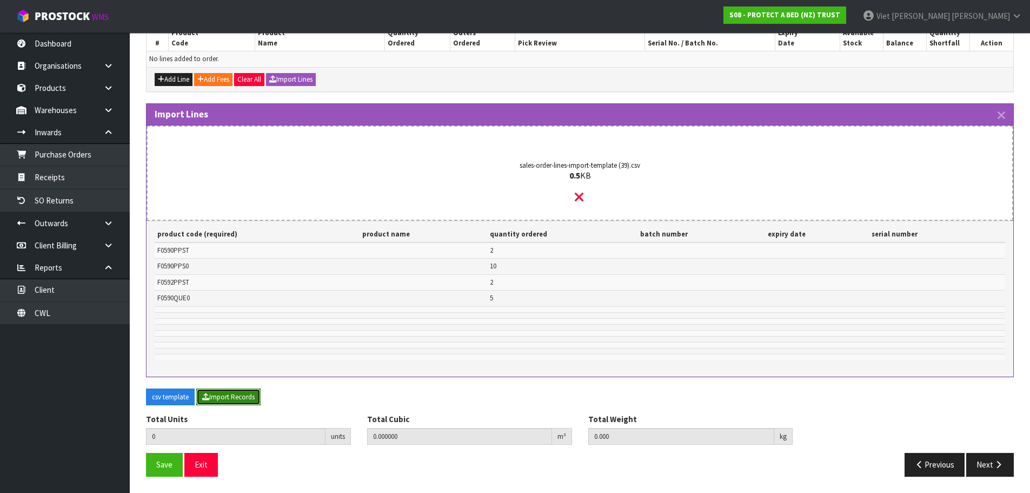
click at [244, 396] on button "Import Records" at bounding box center [228, 396] width 64 height 17
type input "19"
type input "0"
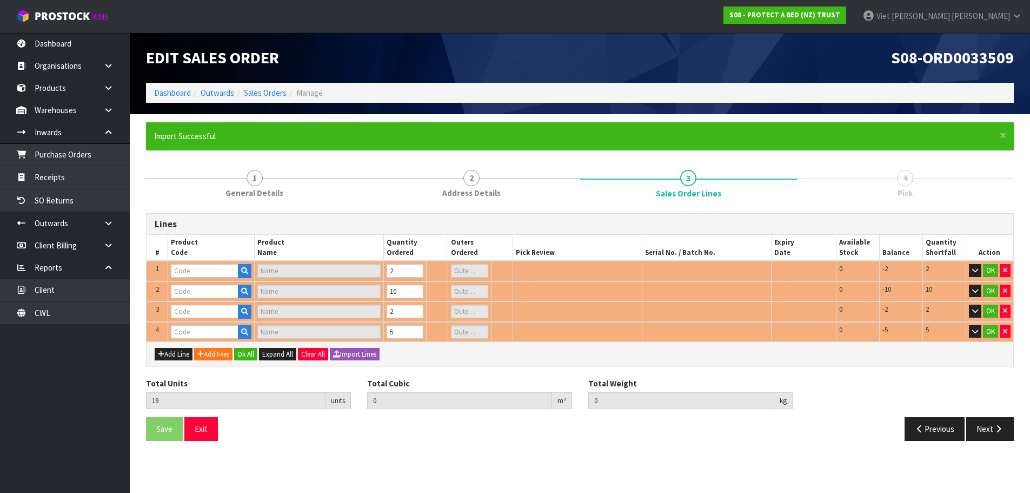
scroll to position [0, 0]
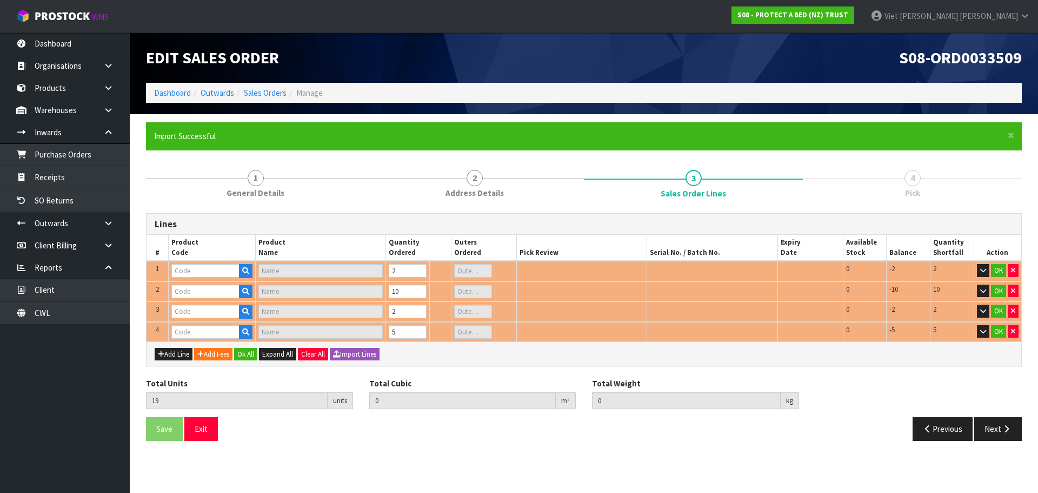
type input "F0590PPS0"
type input "SUPREME FRESCHE BXD STD PP EA"
type input "F0592PPST"
type input "COOL LUXE FRESCHE BXD STD PP TWN PK"
type input "0.369824"
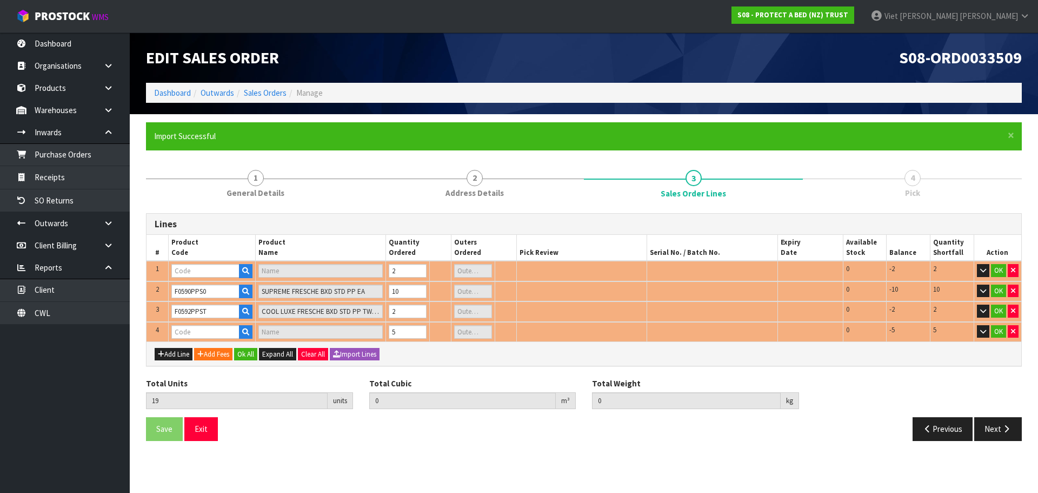
type input "13.3"
type input "F0590PPST"
type input "SUPREME FRESCHE BXD STD PP TWN PK"
type input "0"
type input "F0590QUE0"
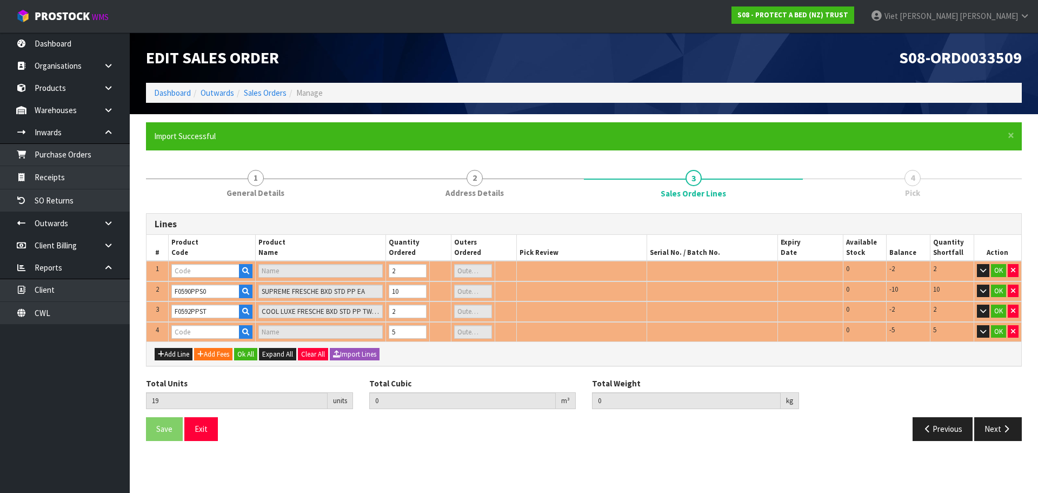
type input "SUPREME FRESCHE BXD MP QUE"
type input "1"
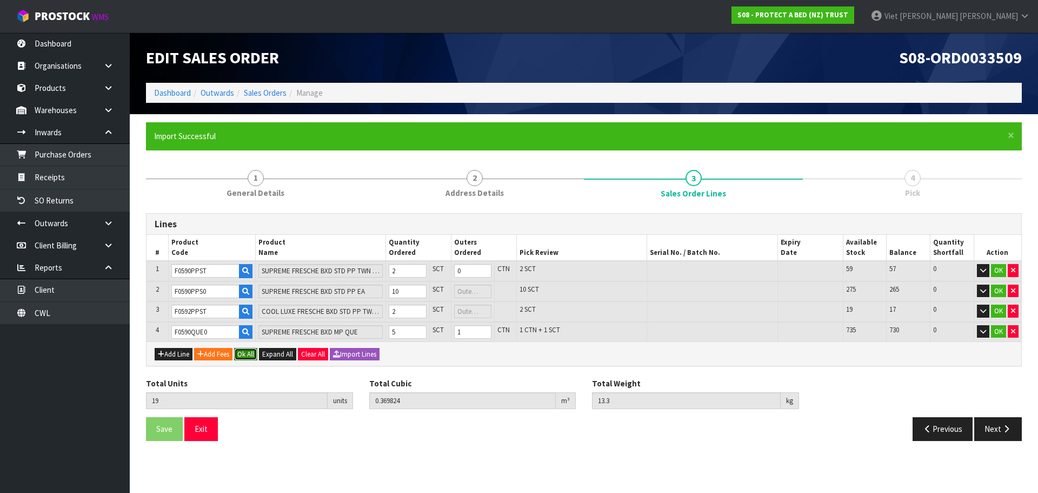
click at [257, 349] on button "Ok All" at bounding box center [245, 354] width 23 height 13
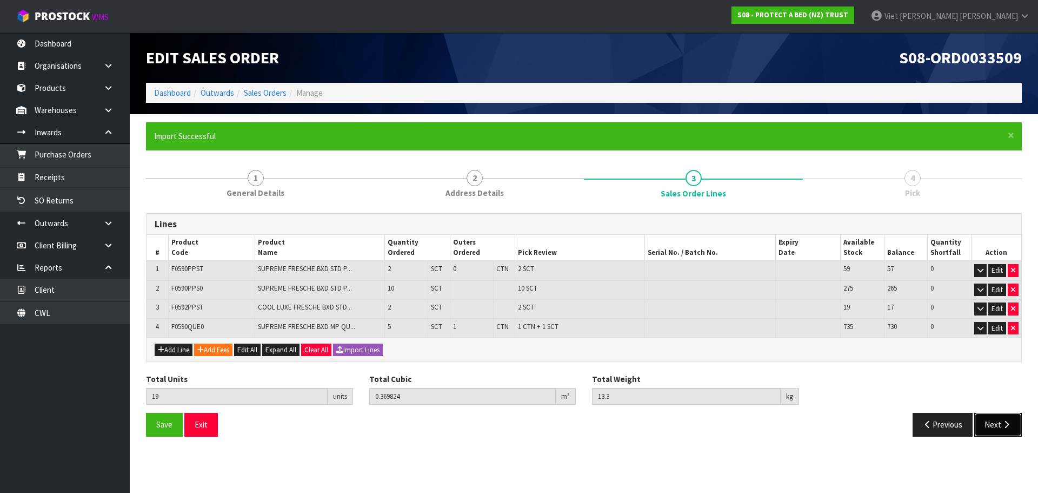
click at [1005, 417] on button "Next" at bounding box center [999, 424] width 48 height 23
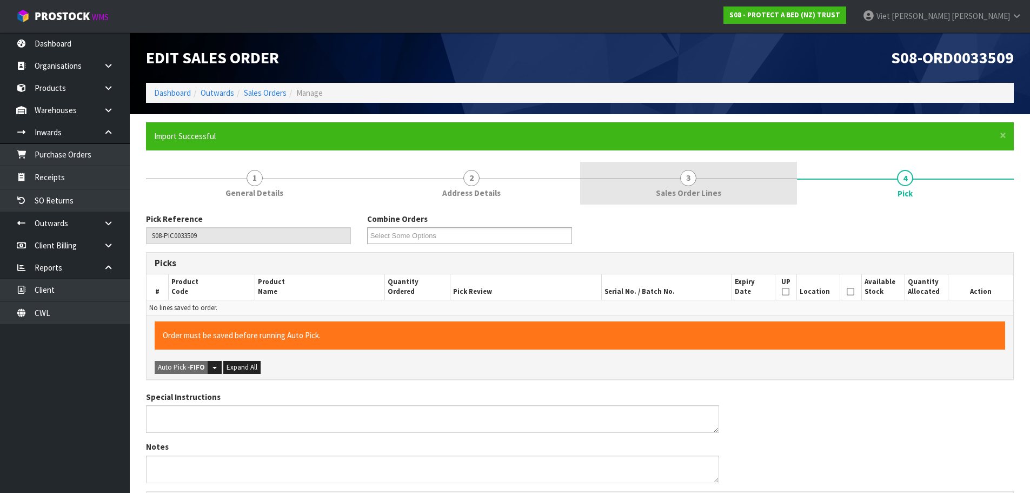
click at [659, 172] on link "3 Sales Order Lines" at bounding box center [688, 183] width 217 height 43
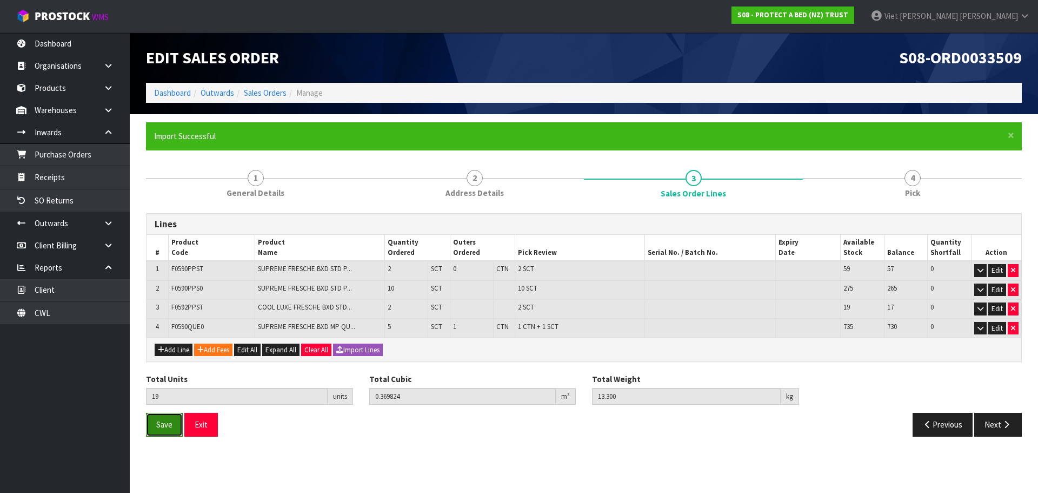
click at [171, 422] on span "Save" at bounding box center [164, 424] width 16 height 10
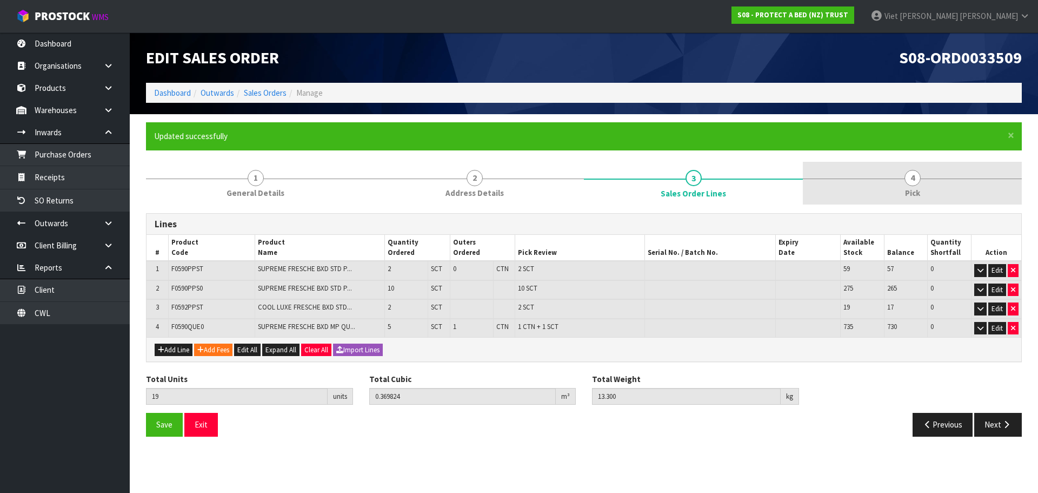
click at [882, 188] on link "4 Pick" at bounding box center [912, 183] width 219 height 43
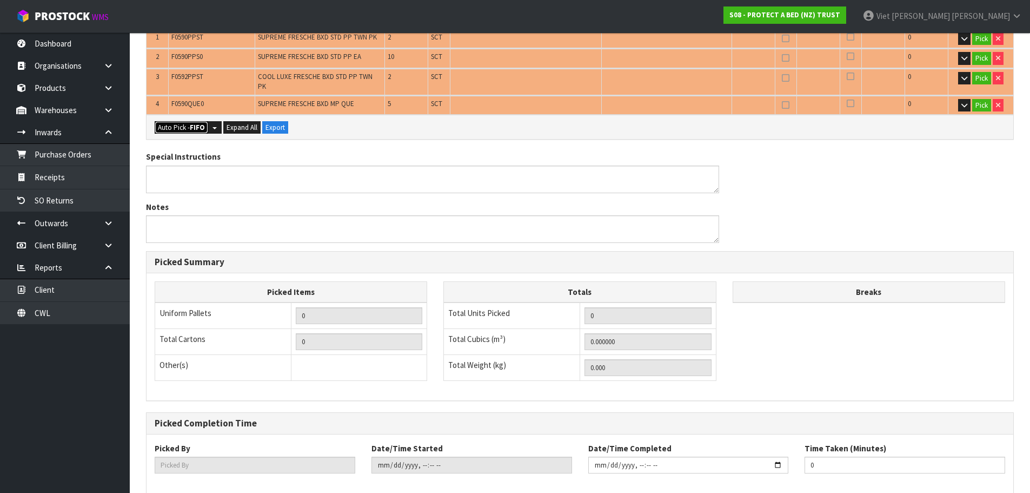
click at [182, 121] on button "Auto Pick - FIFO" at bounding box center [182, 127] width 54 height 13
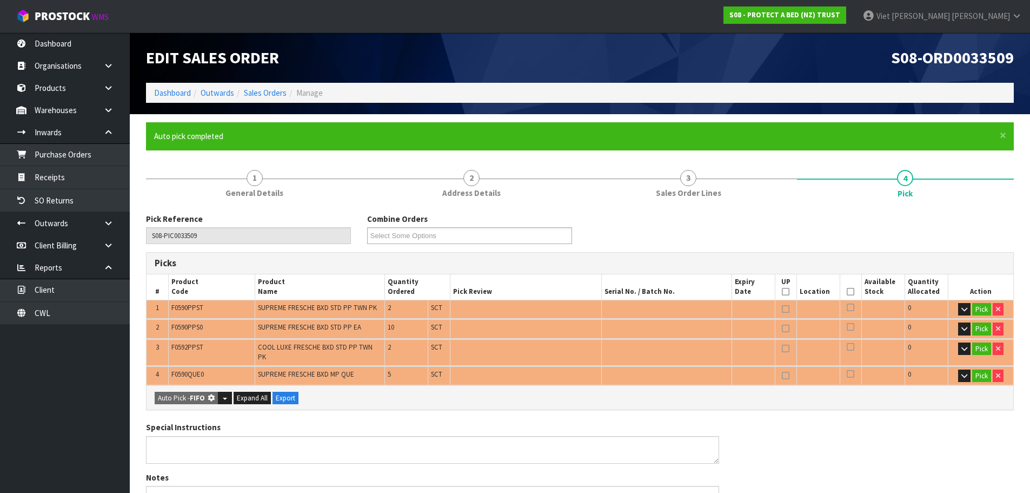
type input "1"
type input "Sub-carton x 15"
type input "19"
type input "0.369824"
type input "13.300"
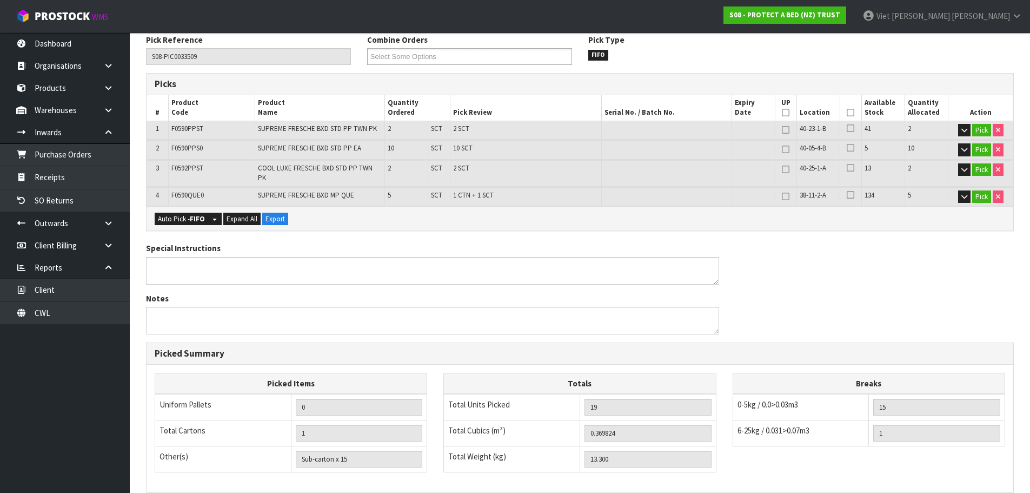
scroll to position [320, 0]
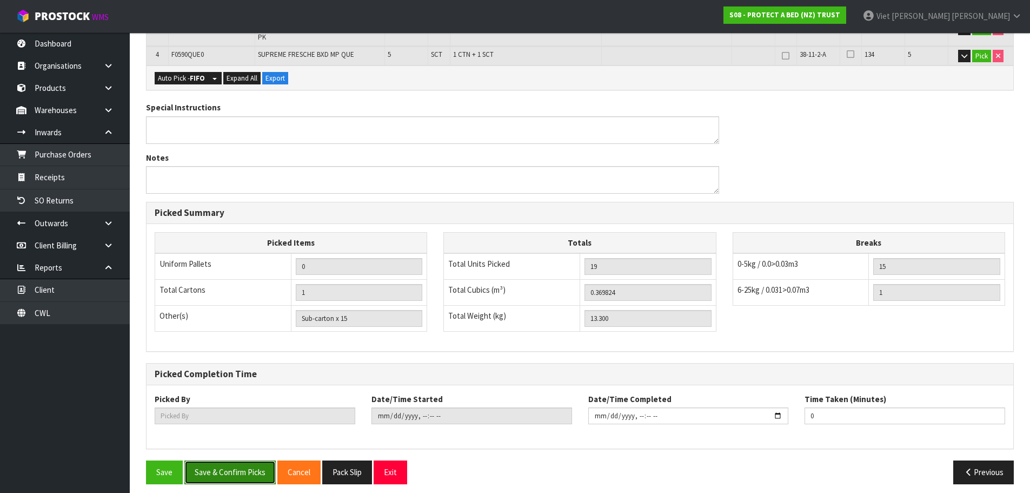
click at [227, 461] on button "Save & Confirm Picks" at bounding box center [229, 471] width 91 height 23
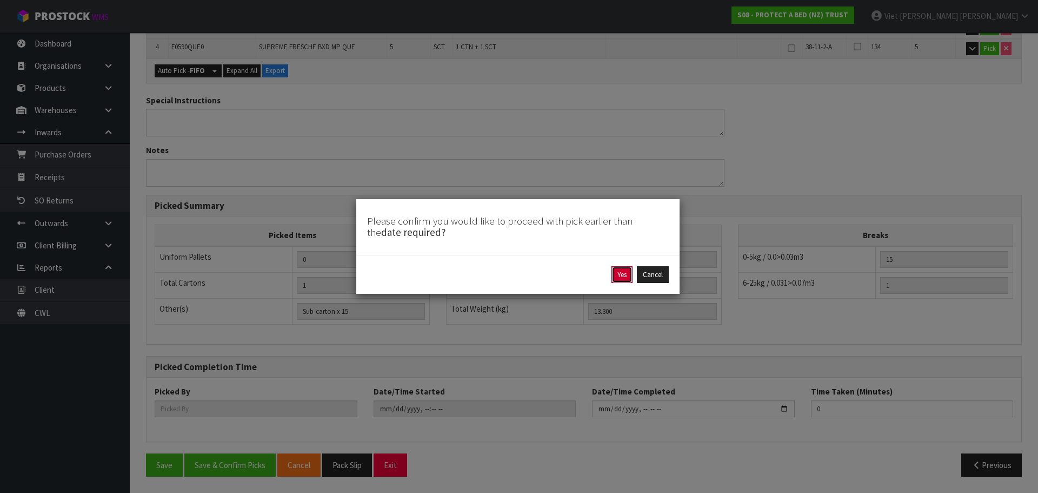
click at [615, 276] on button "Yes" at bounding box center [622, 274] width 21 height 17
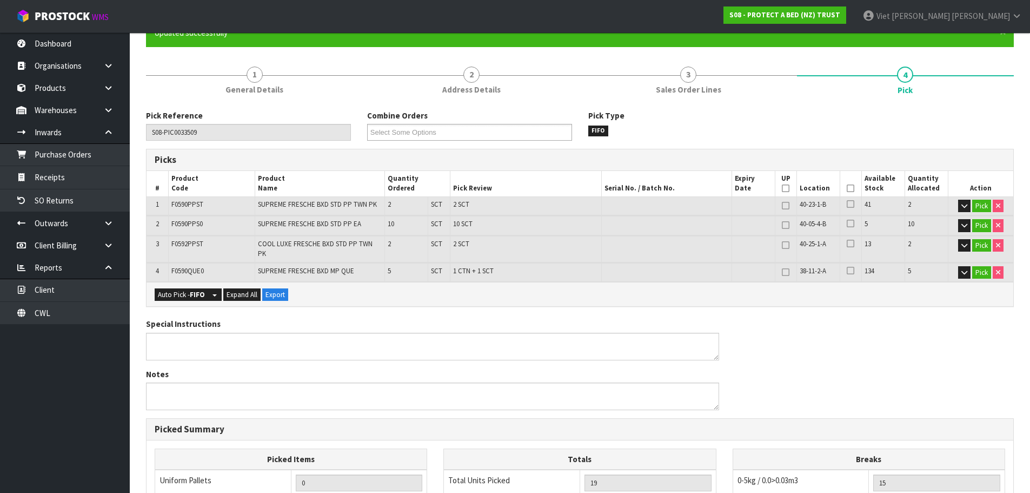
scroll to position [0, 0]
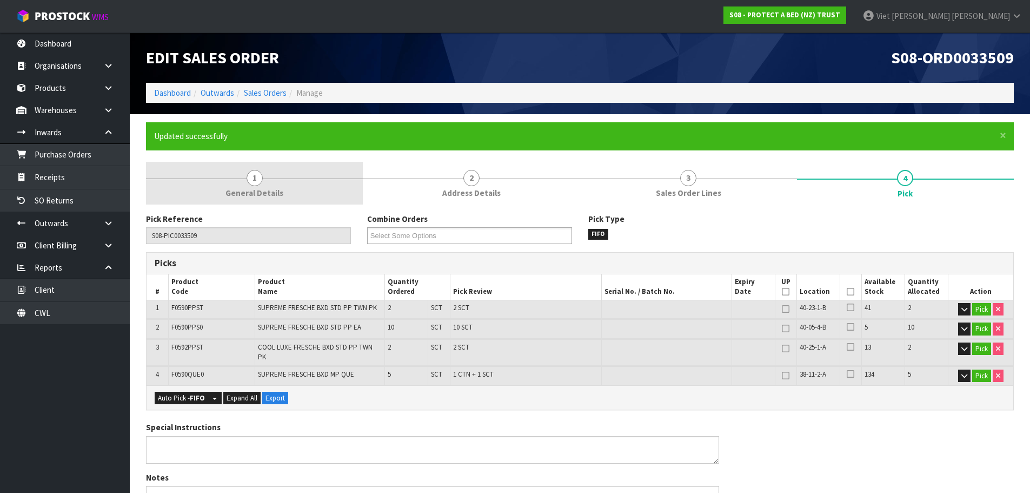
type input "Viet [PERSON_NAME]"
type input "2025-09-22T15:40:32"
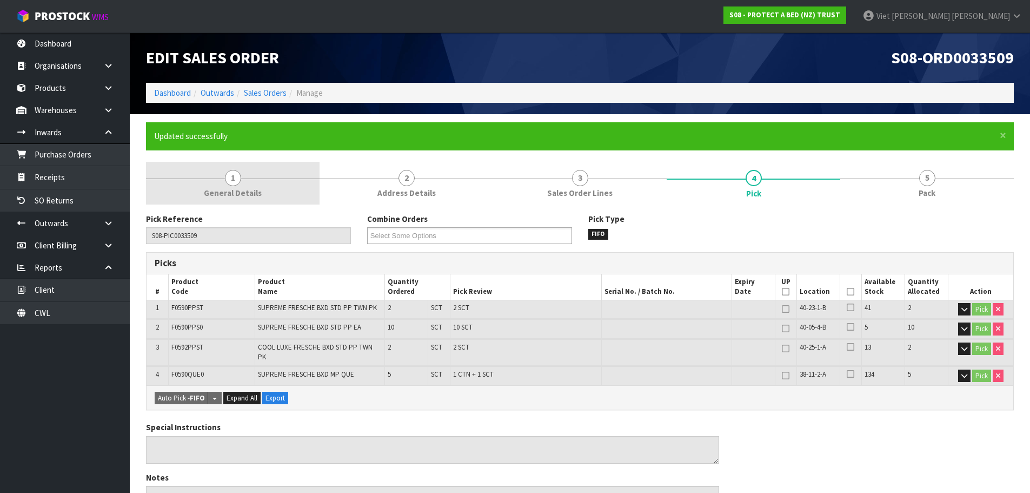
click at [217, 190] on span "General Details" at bounding box center [233, 192] width 58 height 11
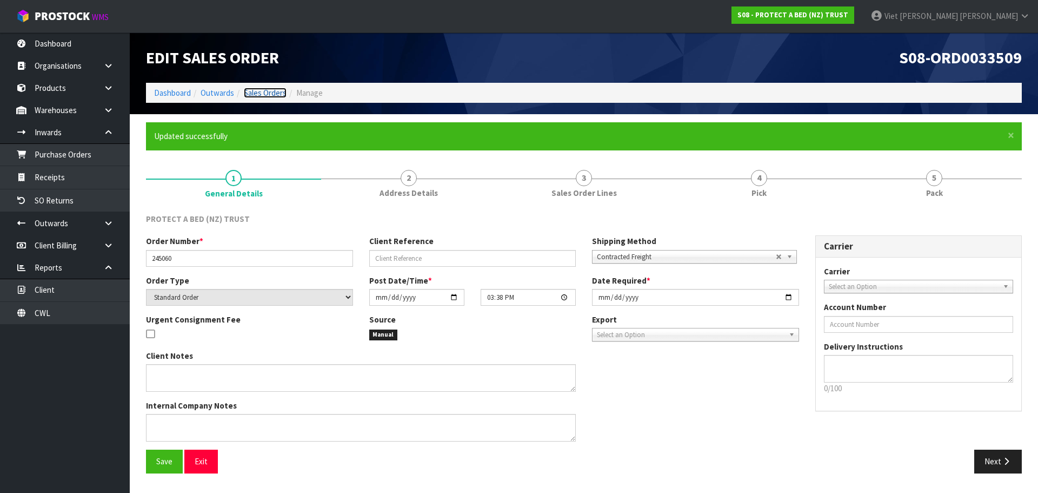
click at [281, 94] on link "Sales Orders" at bounding box center [265, 93] width 43 height 10
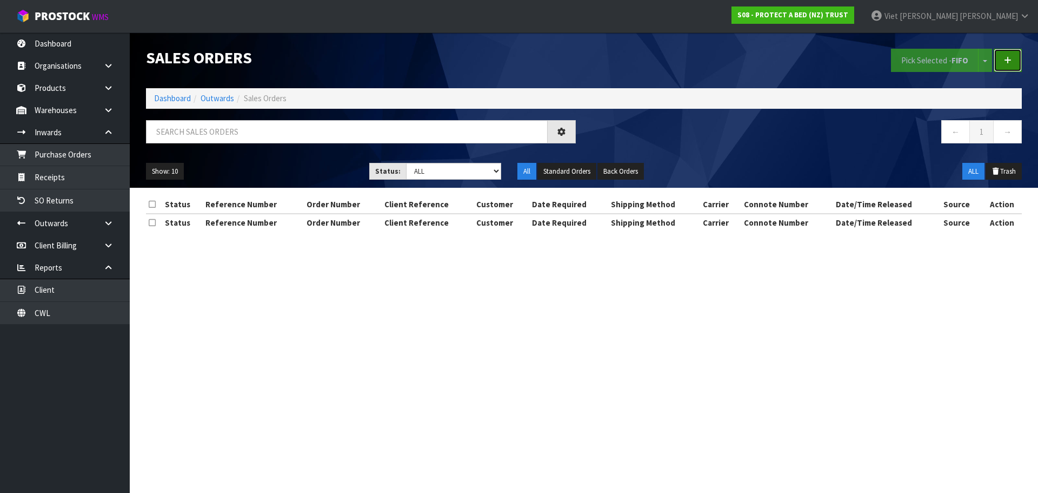
click at [1019, 66] on link at bounding box center [1008, 60] width 28 height 23
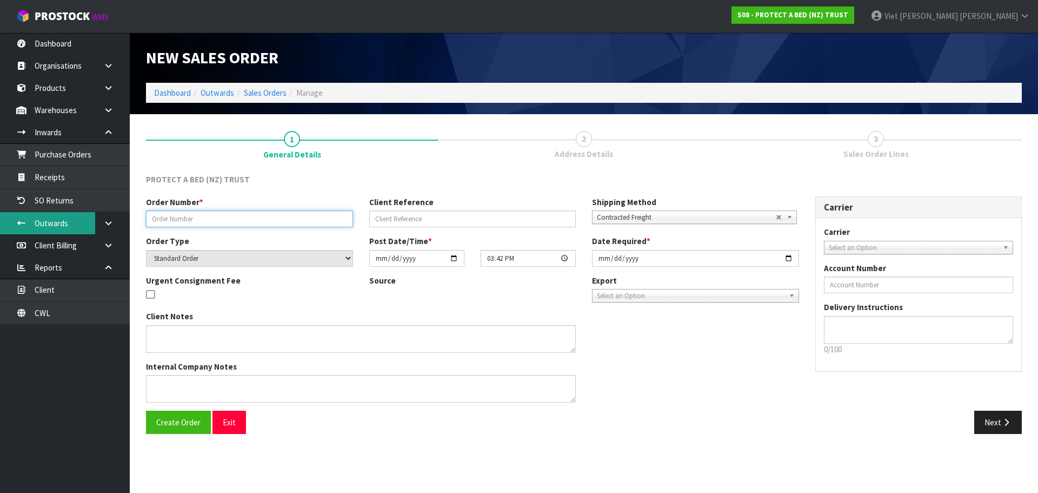
drag, startPoint x: 208, startPoint y: 216, endPoint x: 23, endPoint y: 232, distance: 185.7
click at [207, 216] on input "text" at bounding box center [249, 218] width 207 height 17
click at [308, 222] on input "text" at bounding box center [249, 218] width 207 height 17
paste input "13160"
type input "13160"
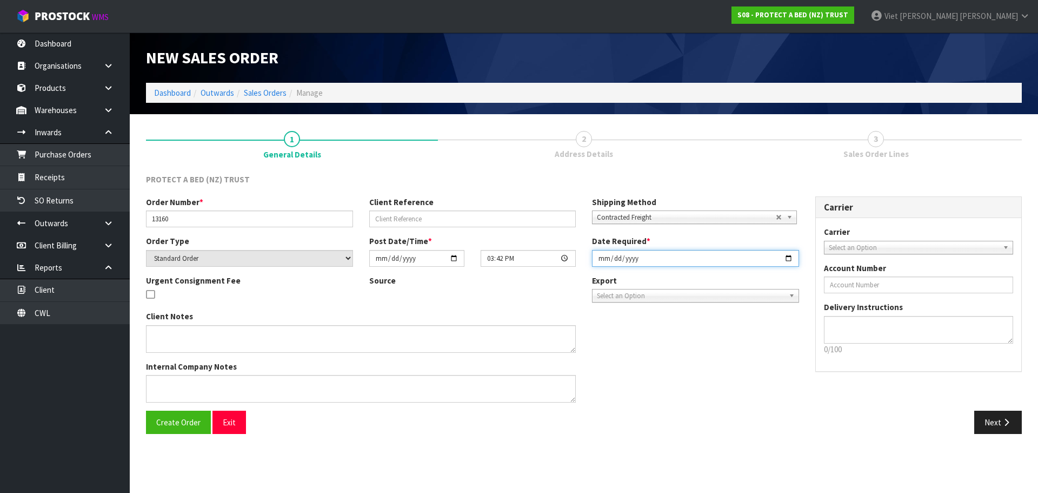
click at [788, 256] on input "[DATE]" at bounding box center [695, 258] width 207 height 17
click at [787, 251] on input "2025-09-16" at bounding box center [695, 258] width 207 height 17
click at [787, 257] on input "2025-09-16" at bounding box center [695, 258] width 207 height 17
type input "[DATE]"
click at [187, 421] on span "Create Order" at bounding box center [178, 422] width 44 height 10
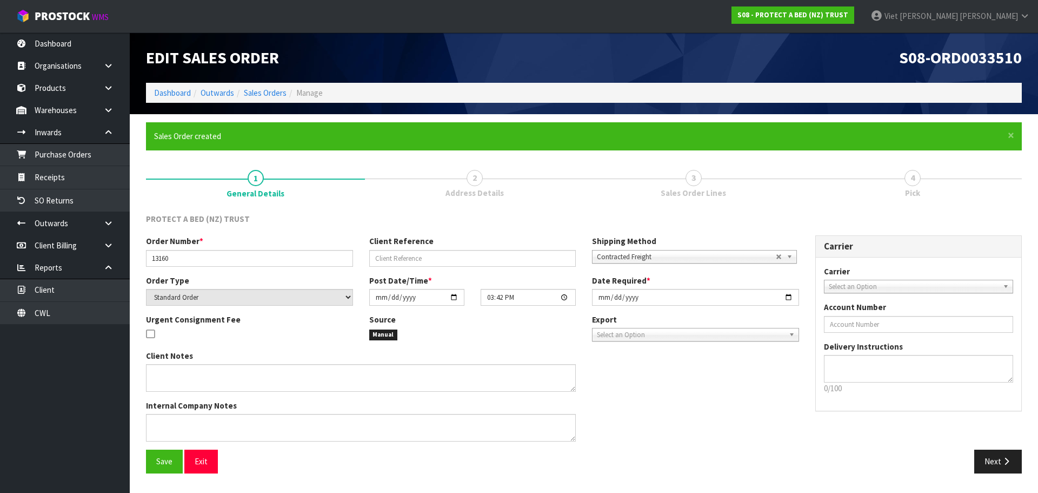
click at [979, 478] on div "Save Exit Next" at bounding box center [584, 464] width 892 height 31
click at [986, 469] on button "Next" at bounding box center [999, 460] width 48 height 23
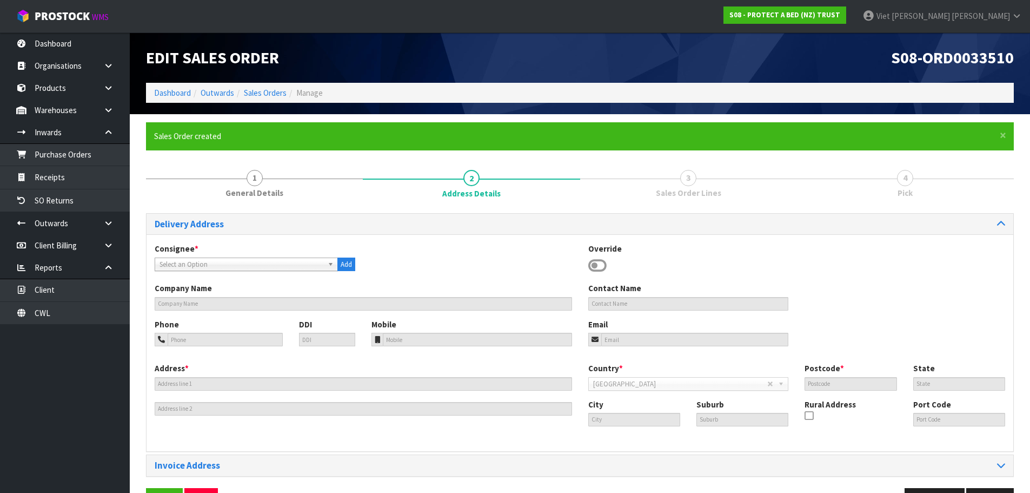
click at [244, 264] on span "Select an Option" at bounding box center [242, 264] width 164 height 13
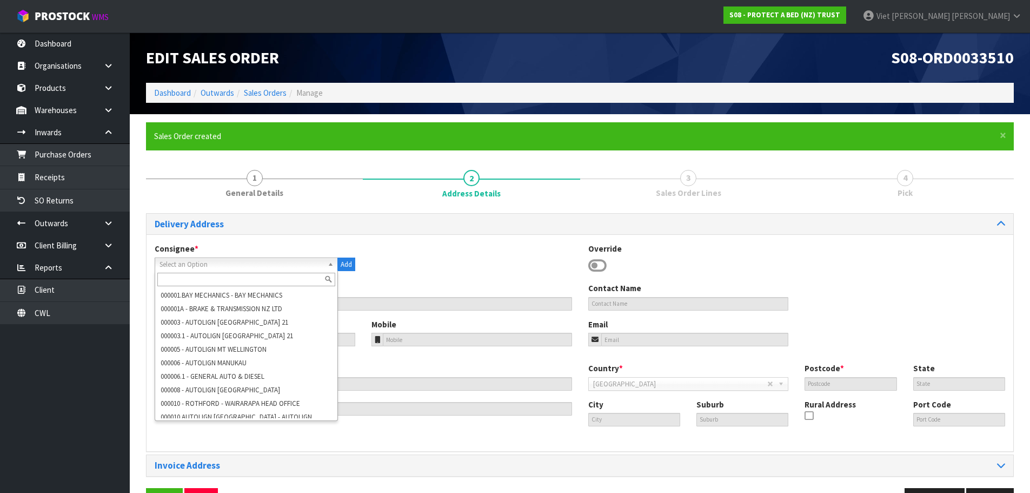
click at [227, 281] on input "text" at bounding box center [246, 280] width 178 height 14
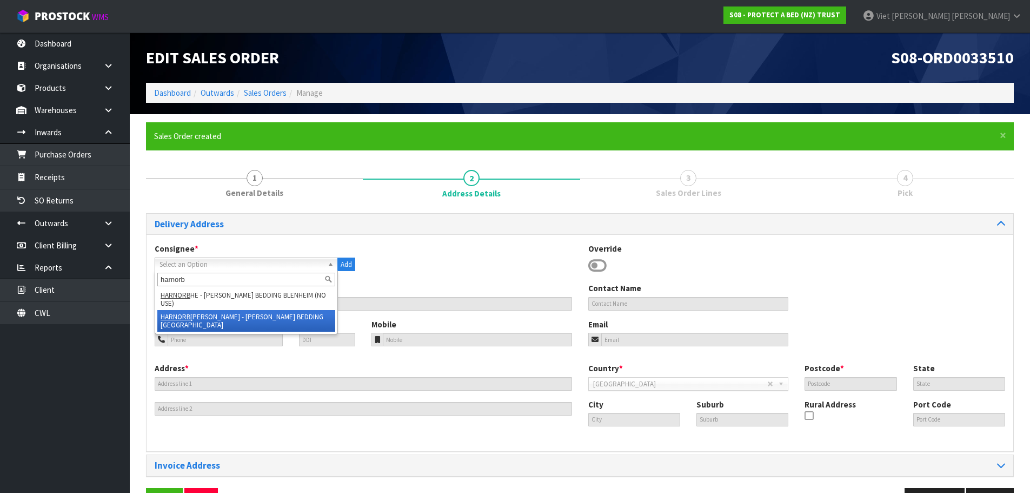
type input "harnorb"
click at [252, 317] on li "HARNORB LEN - HARVEY NORMAN BEDDING BLENHEIM" at bounding box center [246, 321] width 178 height 22
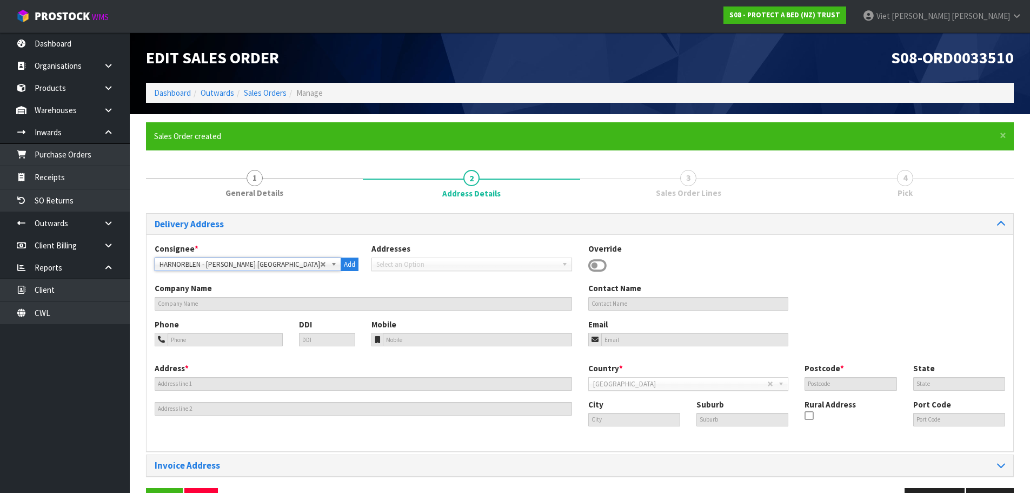
type input "HARVEY NORMAN BEDDING BLENHEIM"
type input "03 520 9700"
type input "54 - 56 RENE STREET"
type input "7272"
type input "Blenheim"
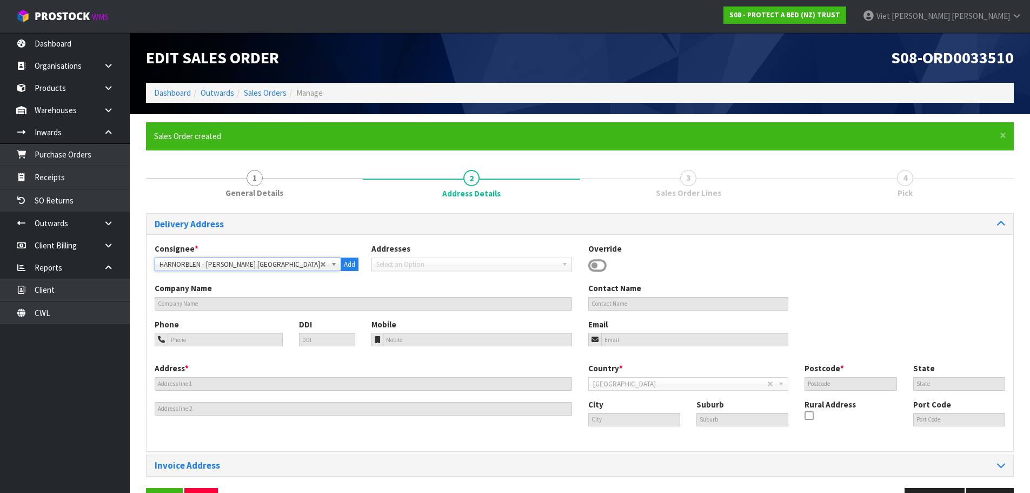
type input "SPRINGLANDS"
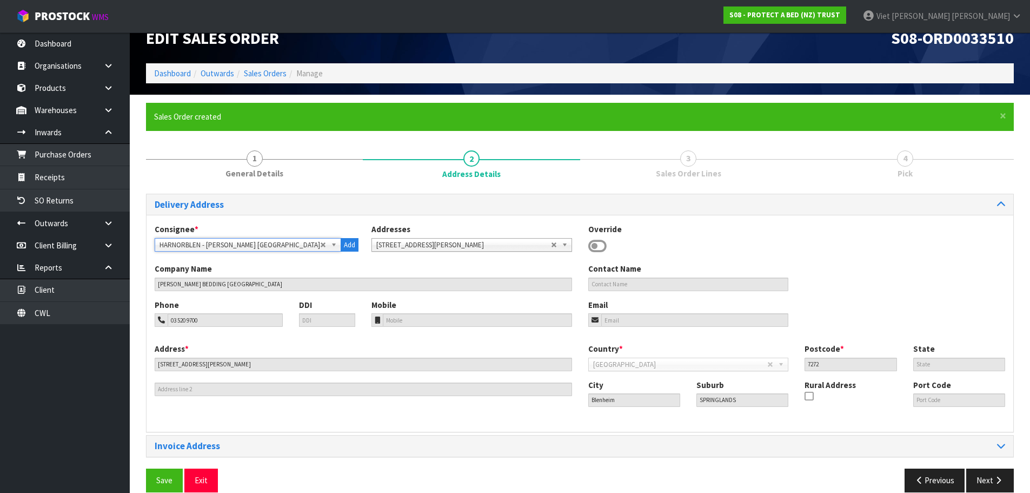
scroll to position [35, 0]
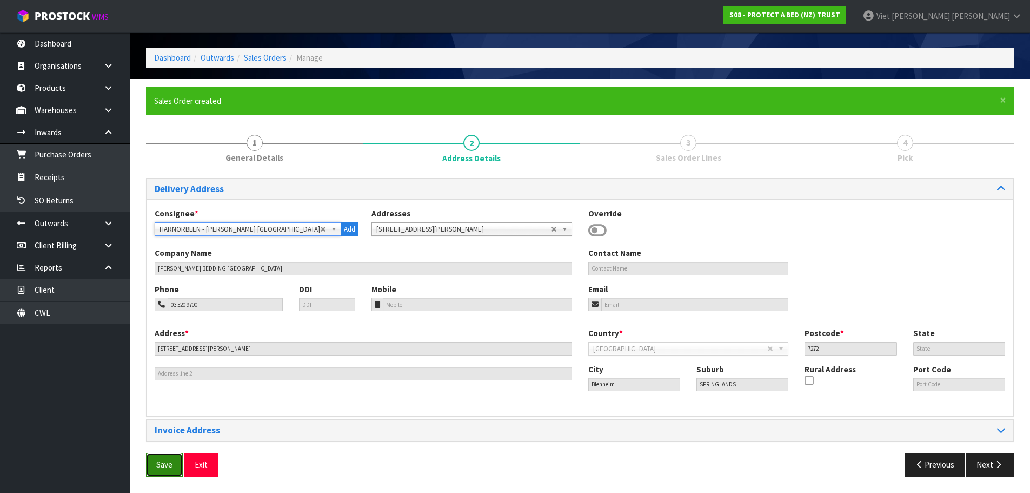
click at [156, 471] on button "Save" at bounding box center [164, 464] width 37 height 23
drag, startPoint x: 987, startPoint y: 466, endPoint x: 942, endPoint y: 462, distance: 45.0
click at [987, 466] on button "Next" at bounding box center [990, 464] width 48 height 23
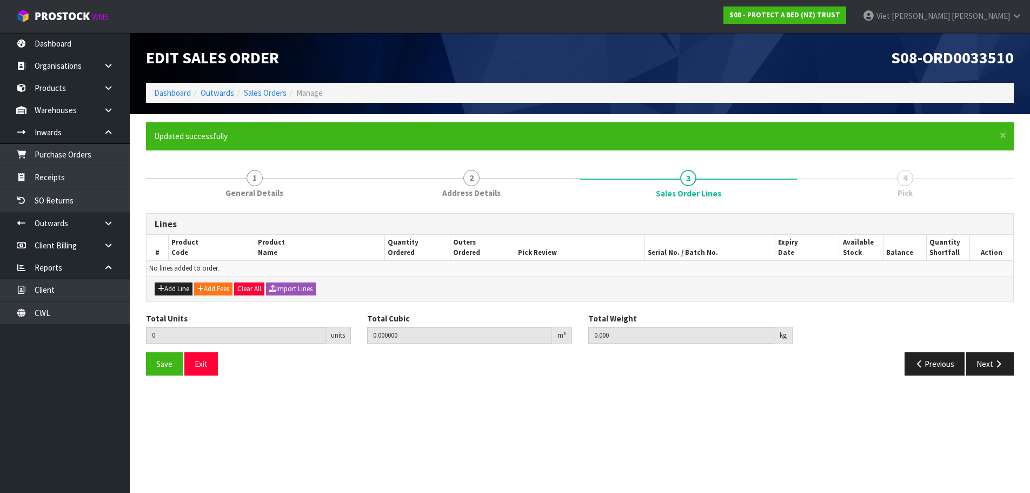
scroll to position [0, 0]
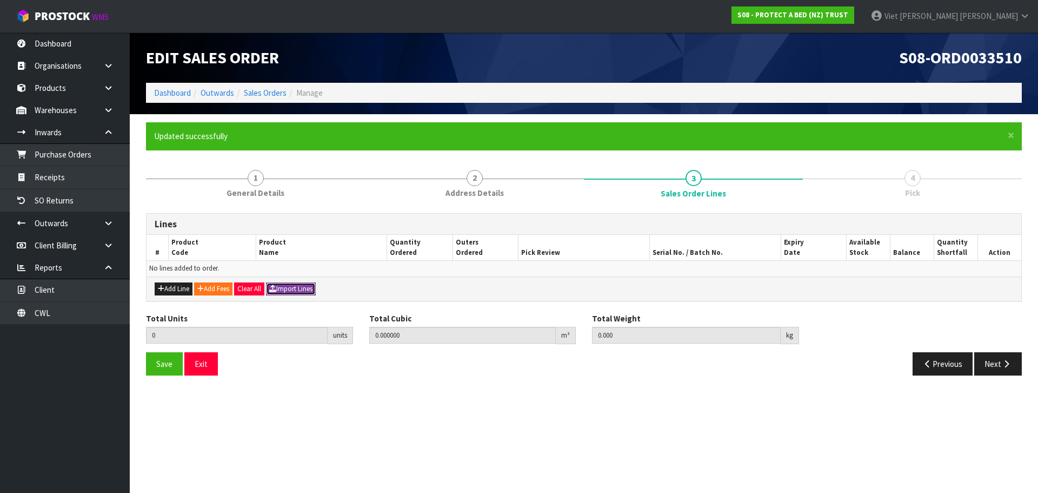
click at [309, 287] on button "Import Lines" at bounding box center [291, 288] width 50 height 13
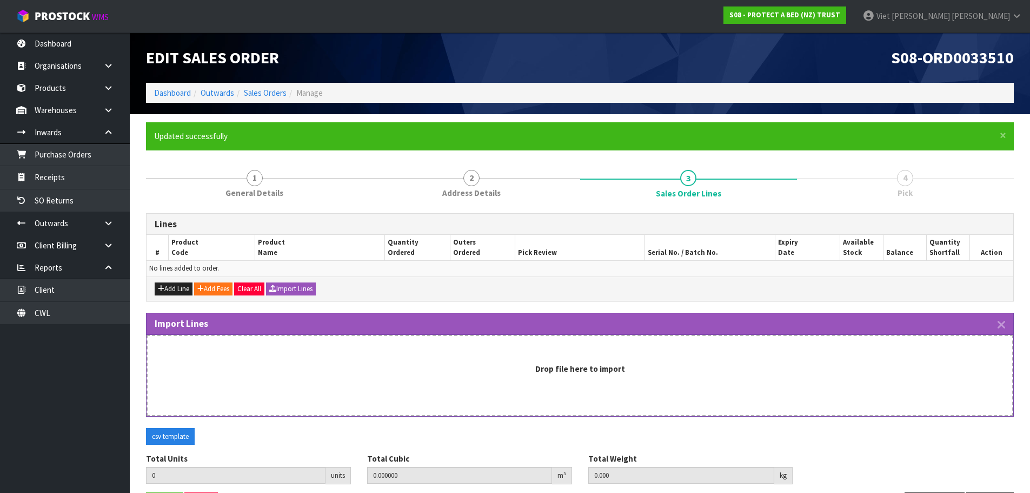
click at [317, 363] on div "Drop file here to import" at bounding box center [579, 368] width 843 height 11
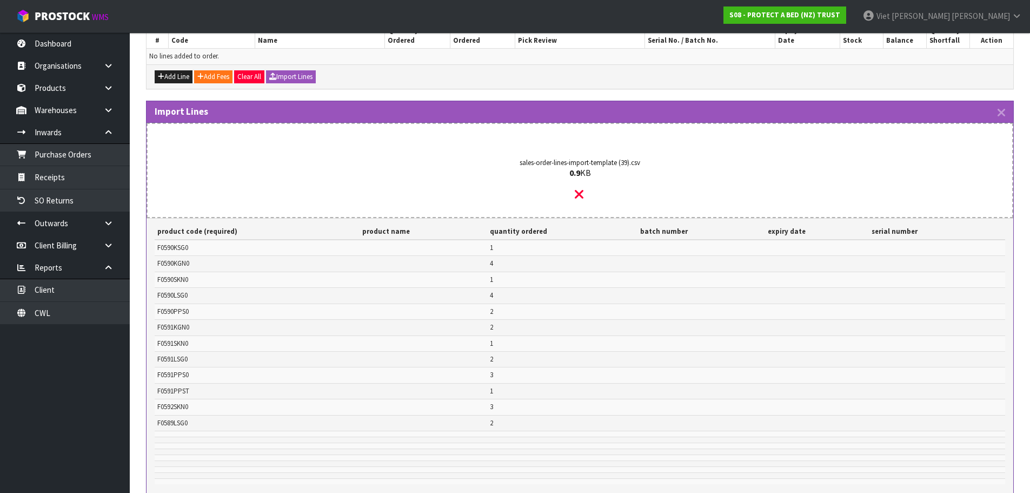
scroll to position [336, 0]
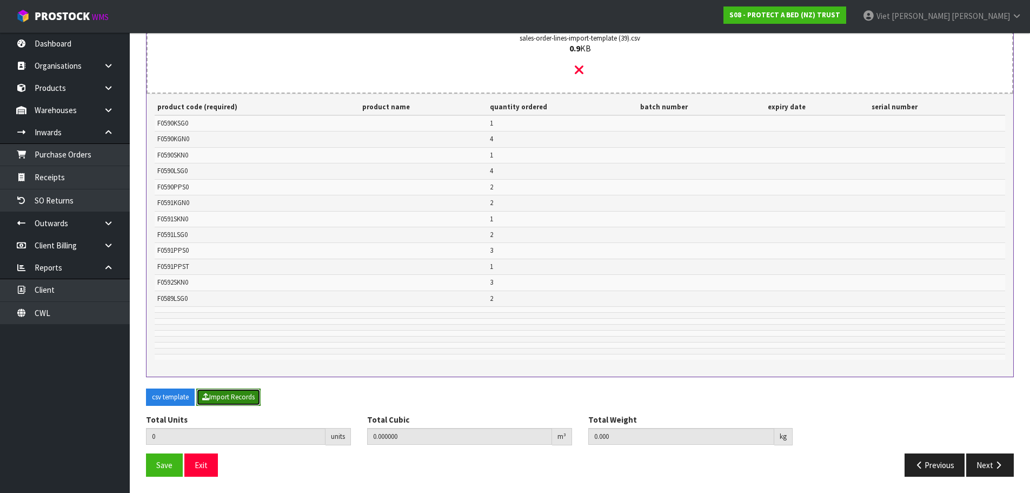
click at [244, 400] on button "Import Records" at bounding box center [228, 396] width 64 height 17
type input "26"
type input "0"
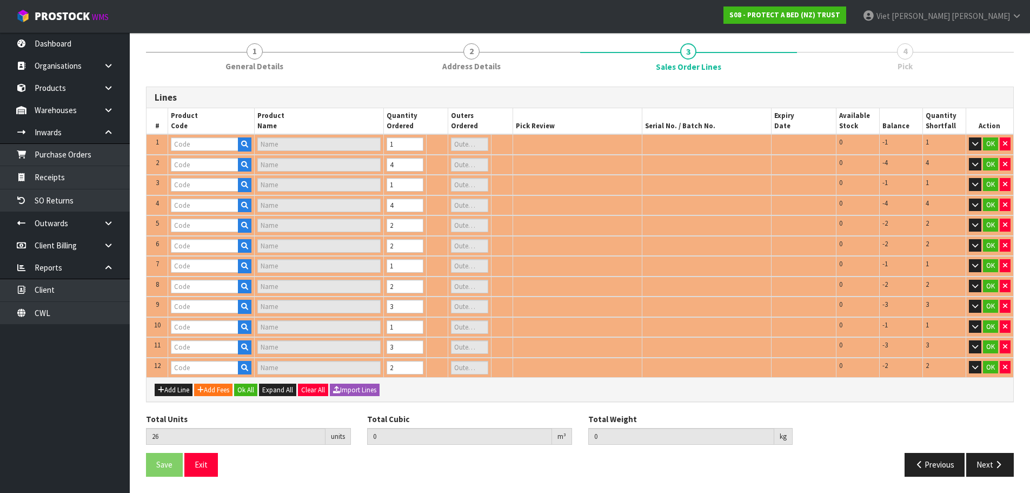
scroll to position [127, 0]
type input "F0590KSG0"
type input "SUPREME FRESCHE BXD MP KSGL"
type input "F0590PPS0"
type input "SUPREME FRESCHE BXD STD PP EA"
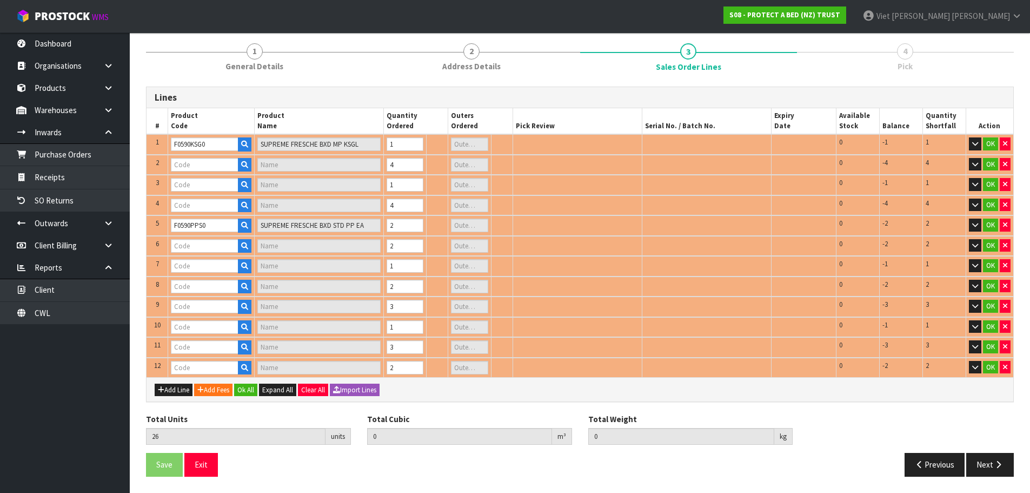
type input "F0592SKN0"
type input "COOL LUXE FRESCHE BXD MP SKG"
type input "0"
type input "F0590LSG0"
type input "SUPREME FRESCHE BXD MP XL/SGL"
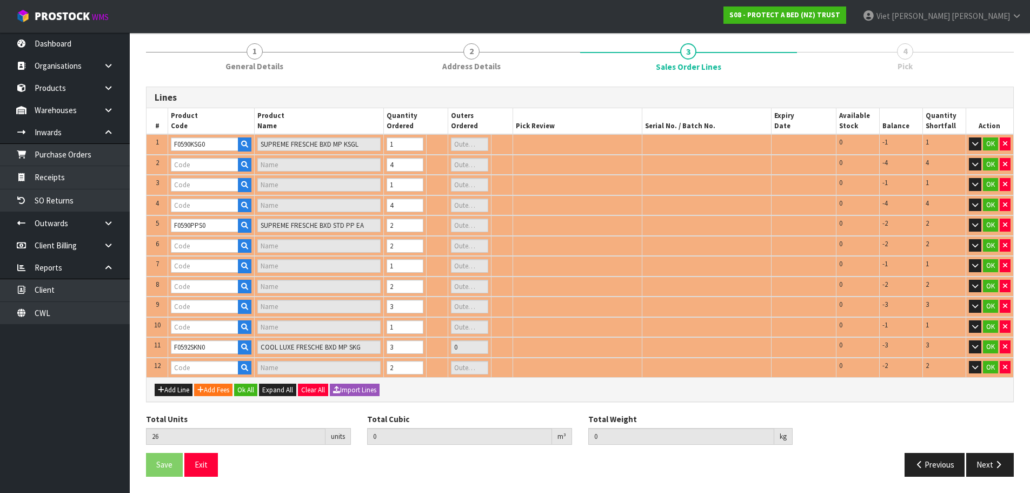
type input "0"
type input "F0590KGN0"
type input "SUPREME FRESCHE BXD MP NZ KNG"
type input "1"
type input "F0590SKN0"
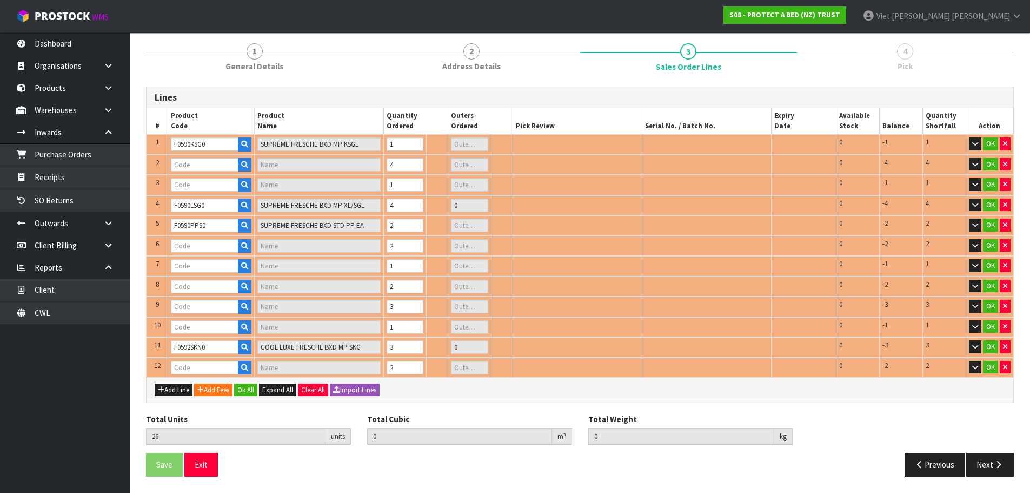
type input "SUPREME FRESCHE BXD MP SKG"
type input "0"
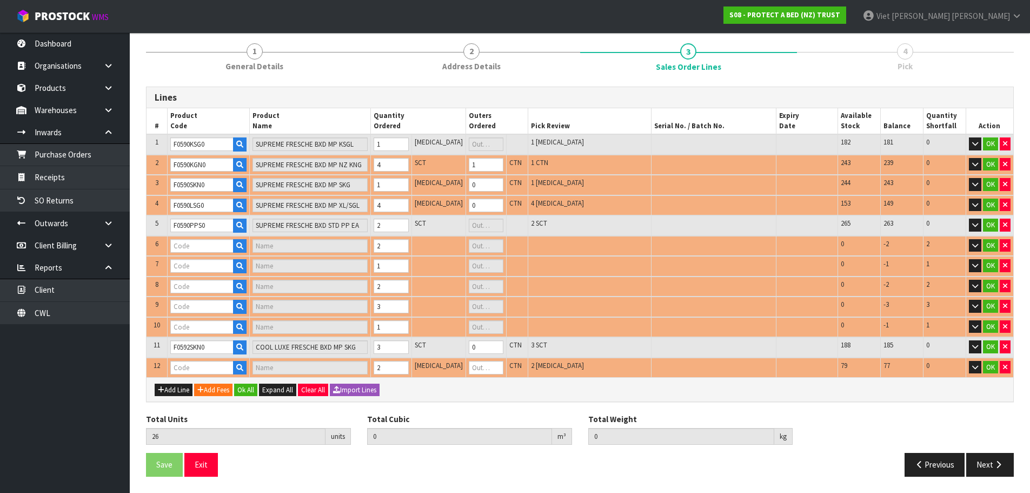
type input "F0591KGN0"
type input "NATURES LUXE FRESCHE BXD MP NZ KNG"
type input "0"
type input "F0591PPS0"
type input "NATURES LUXE FRESCHE BXD STD PP EA"
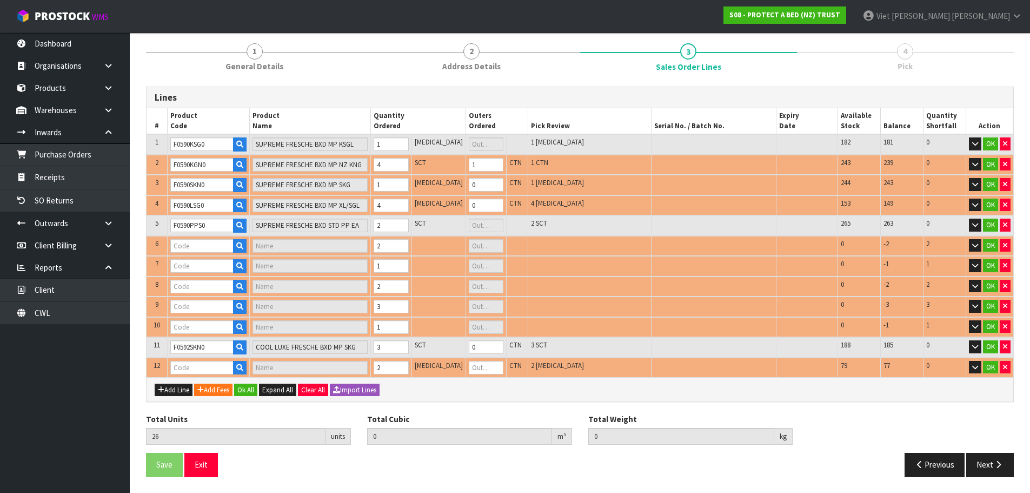
type input "0"
type input "F0589LSG0"
type input "COTTON CLOUD FRESCHE BXD MP XL/SGL"
type input "0"
type input "0.307333"
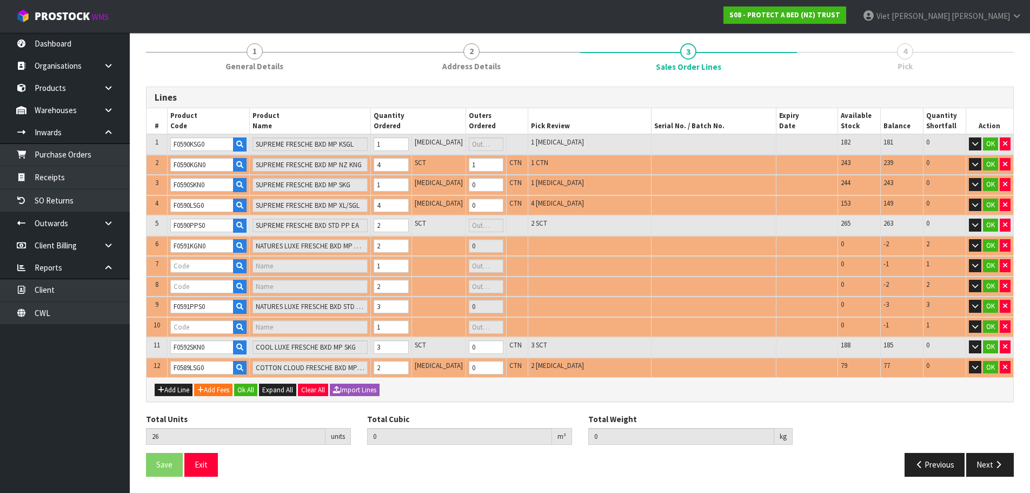
type input "32.81"
type input "F0591SKN0"
type input "NATURES LUXE FRESCHE BXD MP SKG"
type input "0"
type input "F0591LSG0"
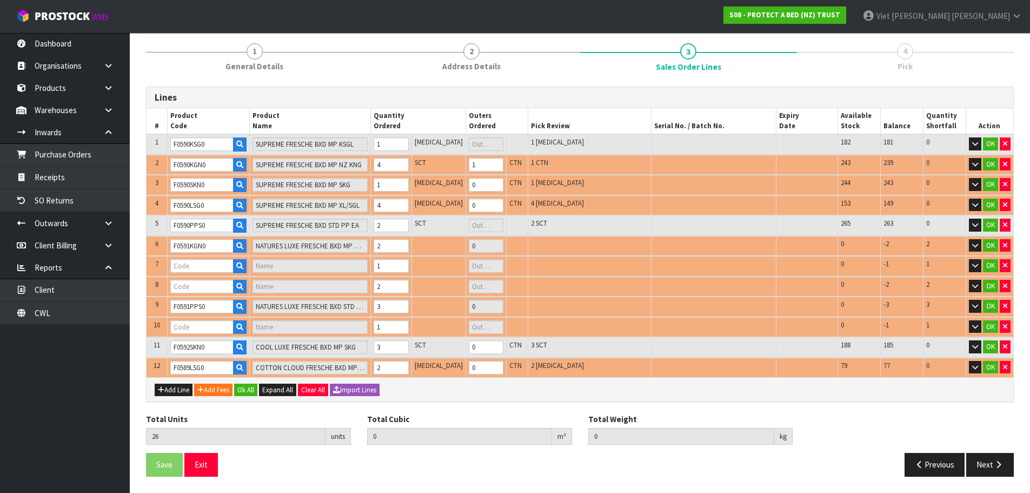
type input "NATURES LUXE FRESCHE BXD MP XL/SGL"
type input "F0591PPST"
type input "NATURES LUXE FRESCHE BXD STD PP TWN PK"
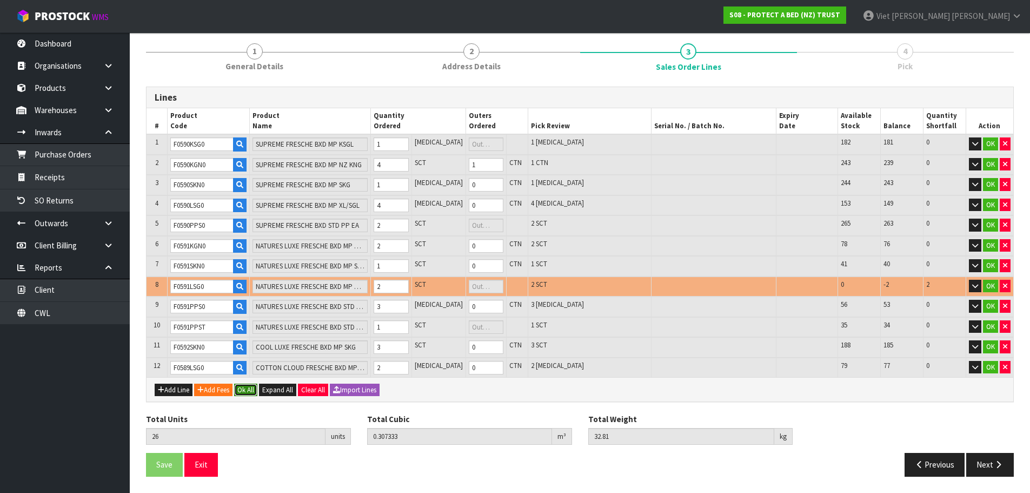
click at [256, 395] on button "Ok All" at bounding box center [245, 389] width 23 height 13
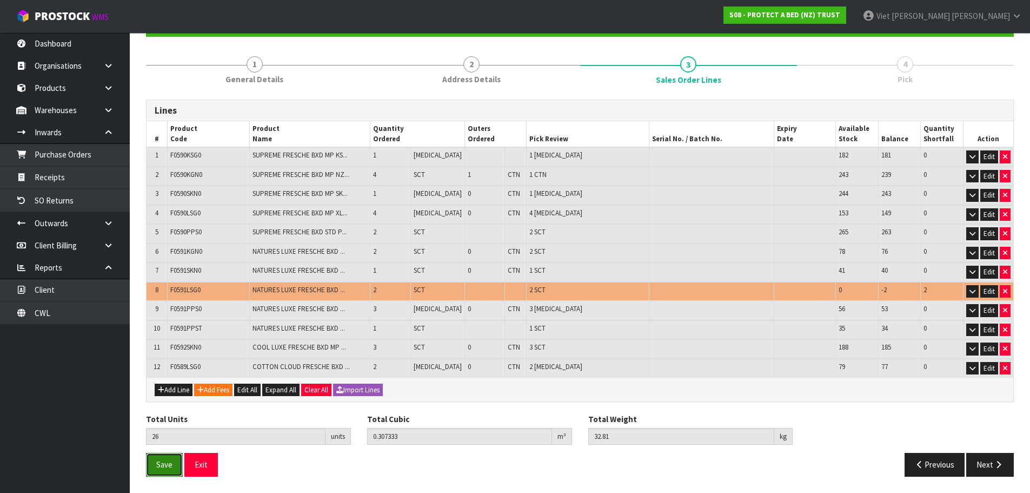
click at [170, 473] on button "Save" at bounding box center [164, 464] width 37 height 23
click at [977, 469] on button "Next" at bounding box center [990, 464] width 48 height 23
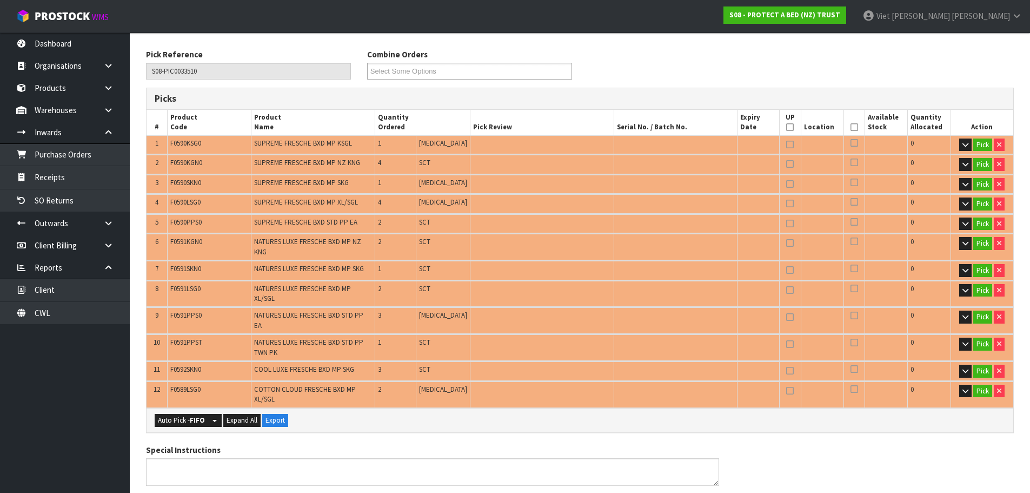
scroll to position [330, 0]
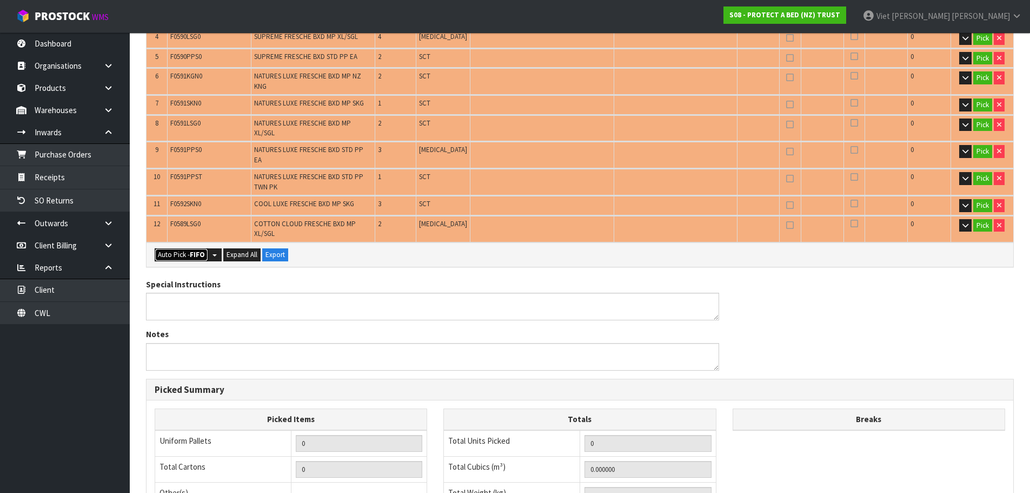
click at [187, 248] on button "Auto Pick - FIFO" at bounding box center [182, 254] width 54 height 13
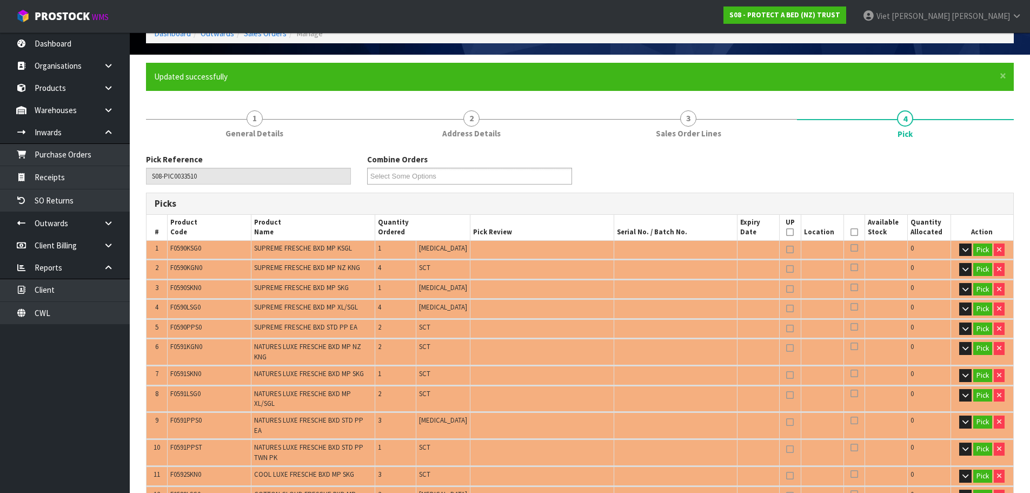
scroll to position [0, 0]
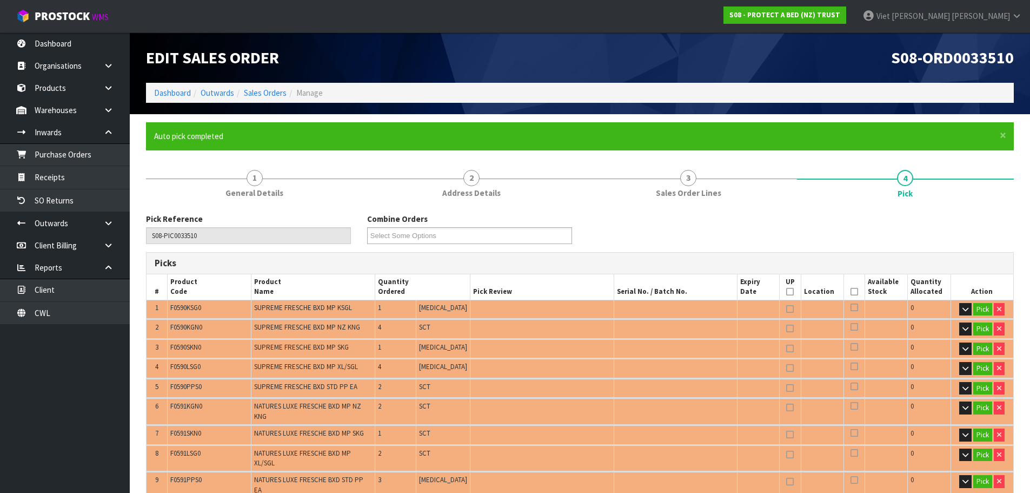
type input "1"
type input "Piece x 11"
type input "Sub-carton x 9"
type input "24"
type input "0.290513"
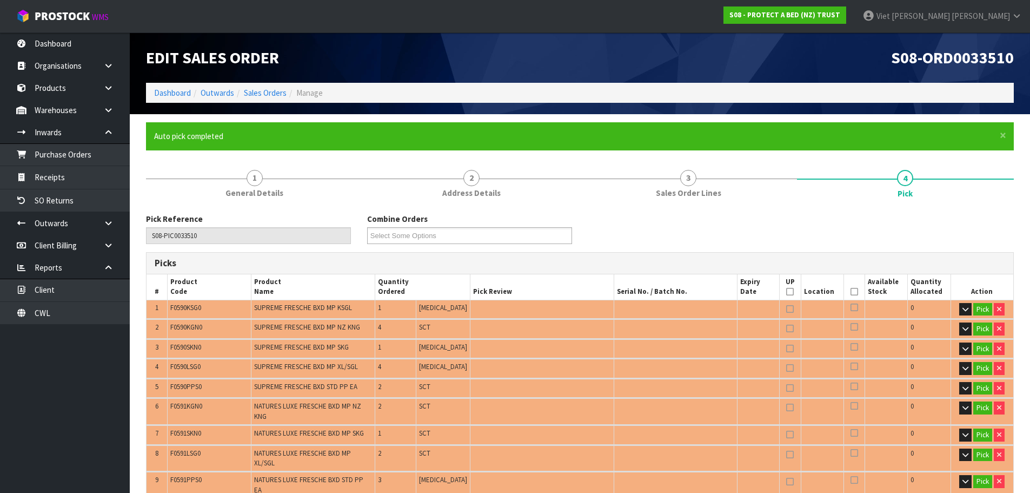
type input "30.010"
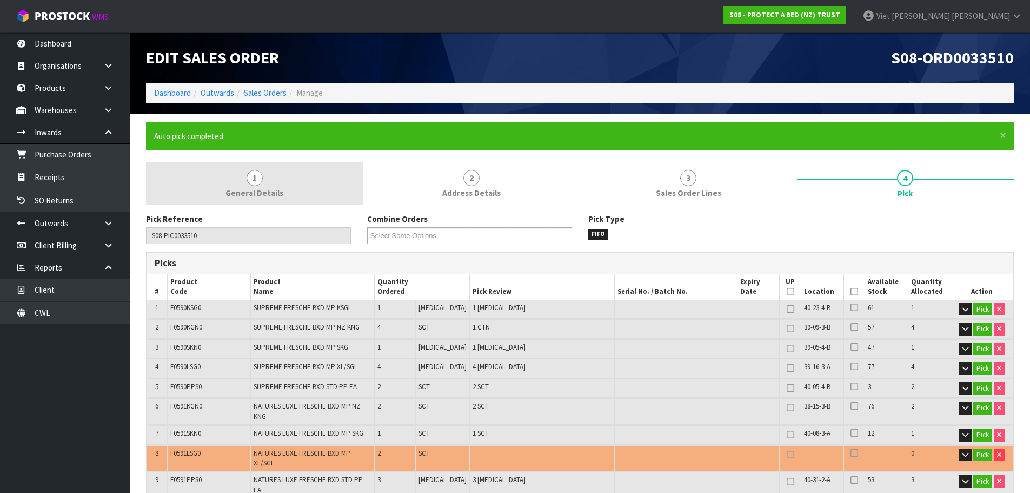
drag, startPoint x: 264, startPoint y: 209, endPoint x: 279, endPoint y: 190, distance: 24.0
click at [299, 172] on link "1 General Details" at bounding box center [254, 183] width 217 height 43
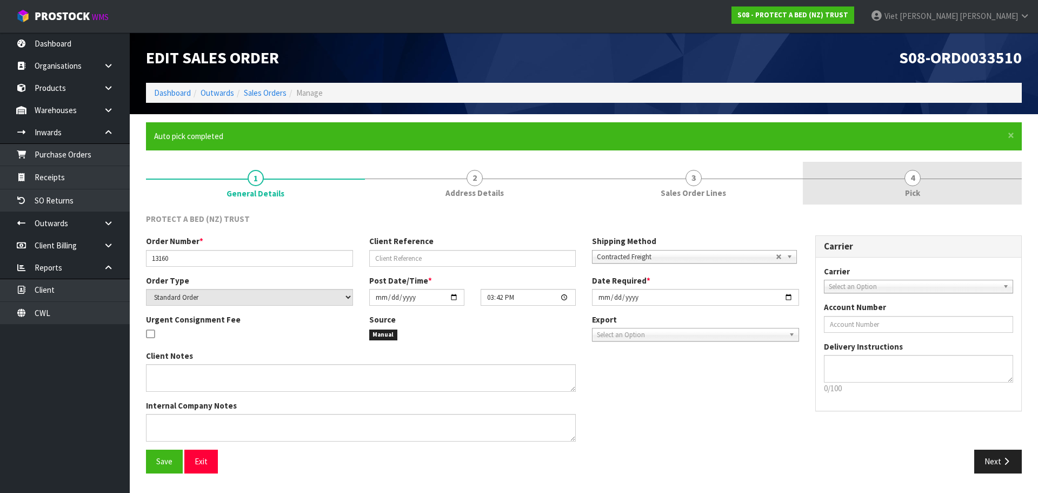
click at [911, 169] on link "4 Pick" at bounding box center [912, 183] width 219 height 43
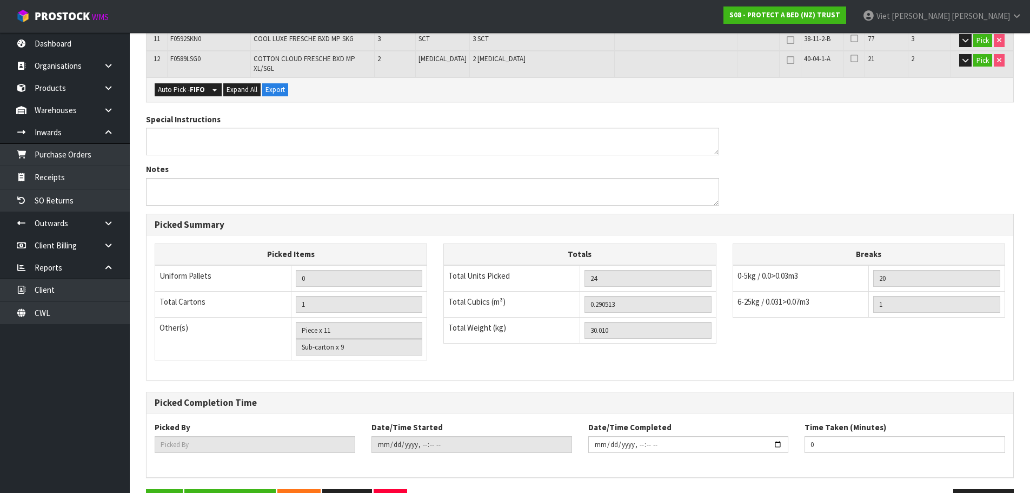
scroll to position [502, 0]
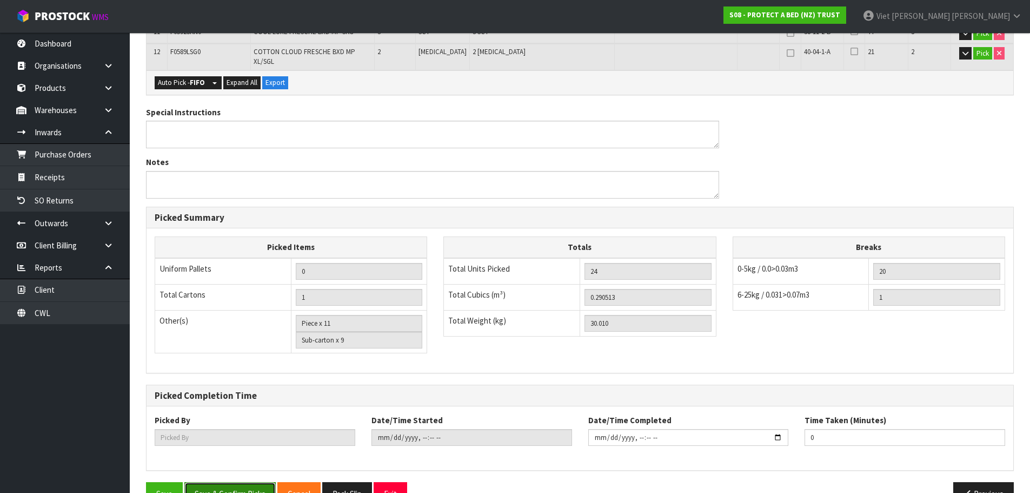
click at [250, 482] on button "Save & Confirm Picks" at bounding box center [229, 493] width 91 height 23
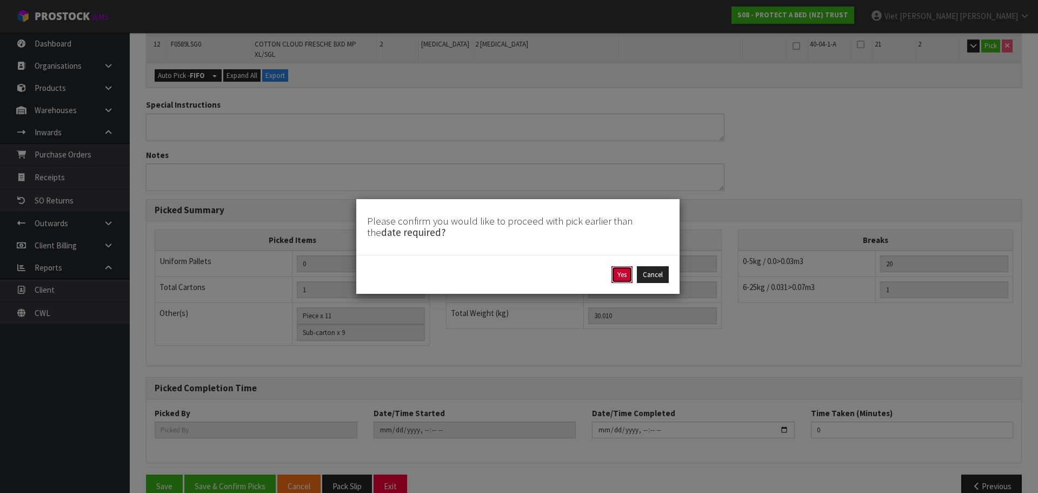
click at [617, 272] on button "Yes" at bounding box center [622, 274] width 21 height 17
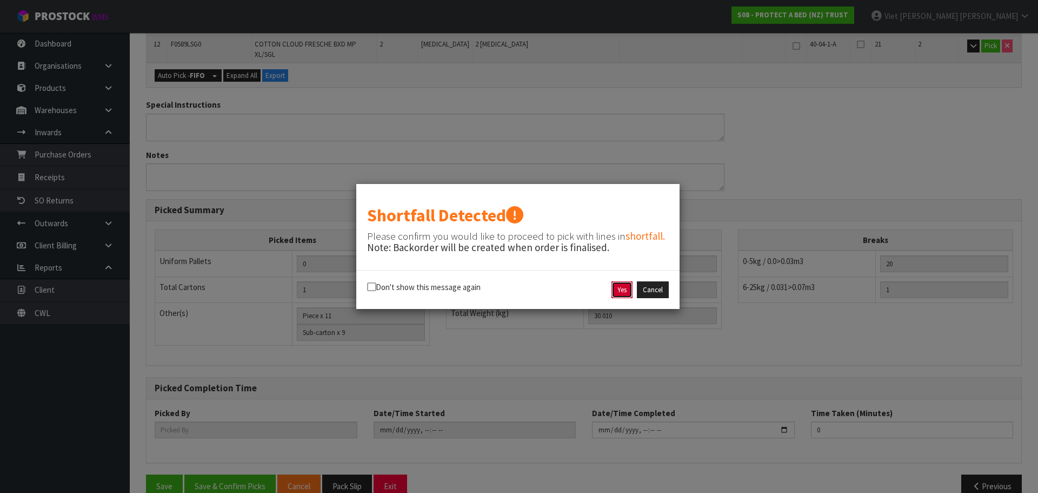
click at [615, 291] on button "Yes" at bounding box center [622, 289] width 21 height 17
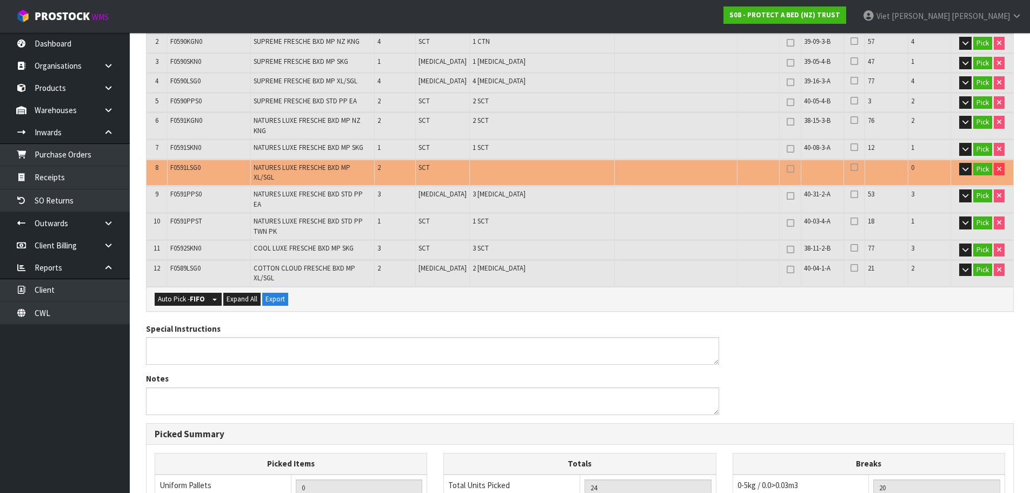
scroll to position [0, 0]
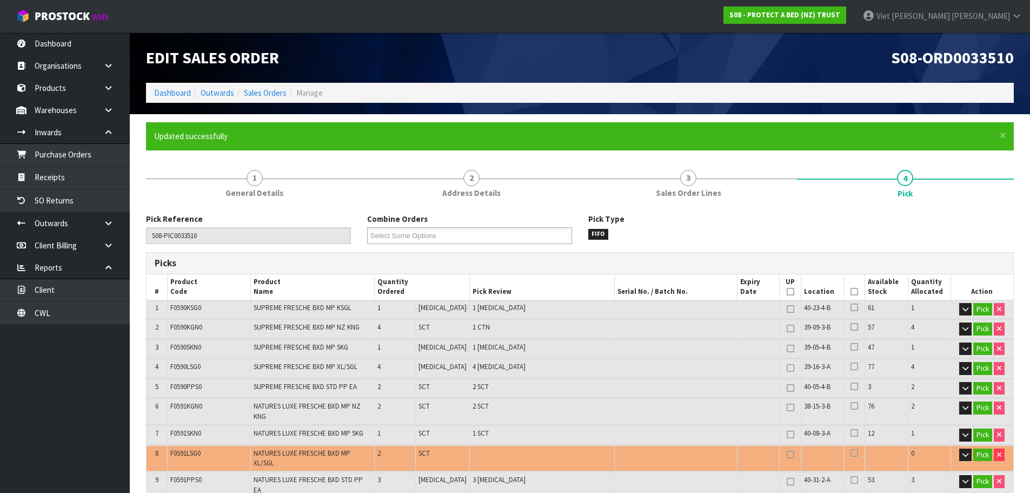
type input "Viet Hoang Tran"
type input "2025-09-22T15:44:53"
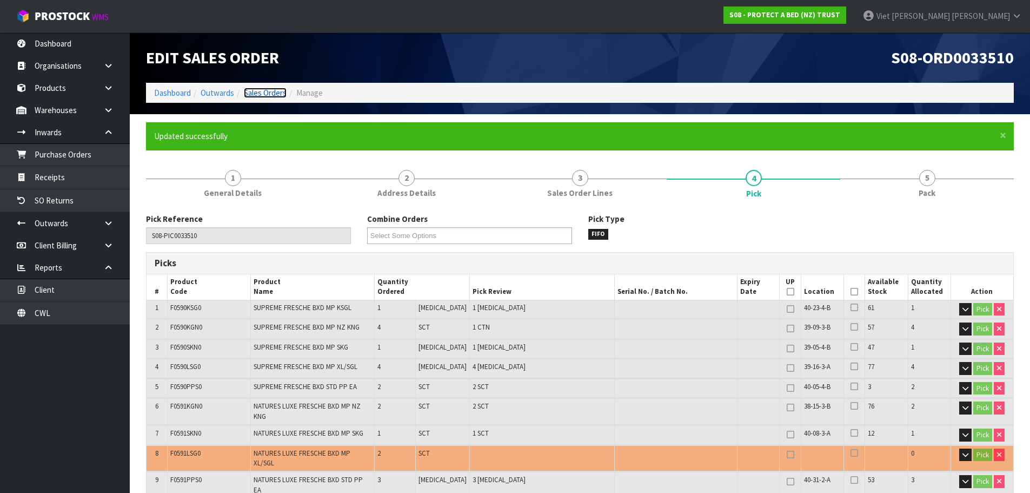
click at [275, 93] on link "Sales Orders" at bounding box center [265, 93] width 43 height 10
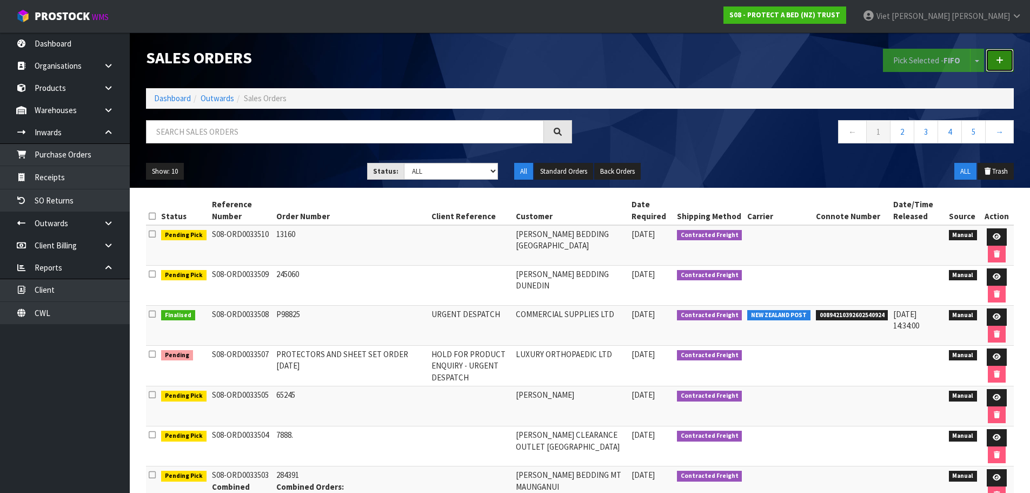
drag, startPoint x: 999, startPoint y: 61, endPoint x: 851, endPoint y: 116, distance: 157.6
click at [999, 61] on icon at bounding box center [1000, 60] width 8 height 8
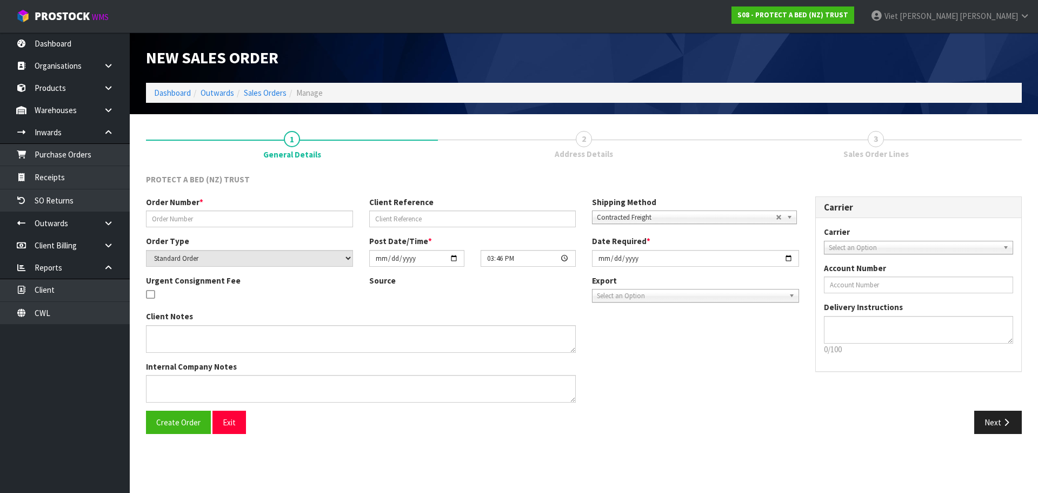
click at [271, 228] on div "Order Number * Client Reference Shipping Method Client Local Pickup Customer Lo…" at bounding box center [473, 215] width 670 height 39
click at [280, 213] on input "text" at bounding box center [249, 218] width 207 height 17
paste input "708866"
type input "708866"
click at [797, 255] on input "[DATE]" at bounding box center [695, 258] width 207 height 17
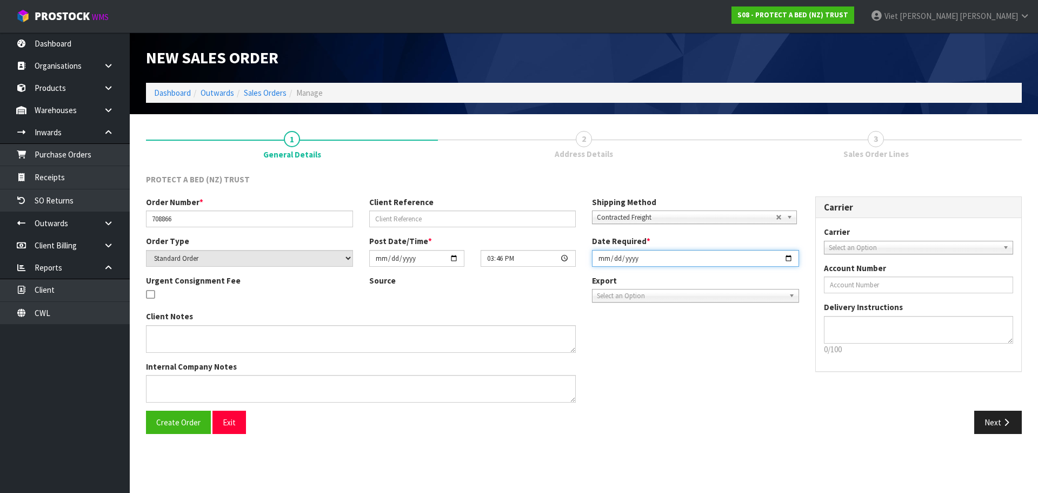
click at [790, 257] on input "[DATE]" at bounding box center [695, 258] width 207 height 17
type input "2025-09-23"
click at [214, 414] on button "Exit" at bounding box center [230, 421] width 34 height 23
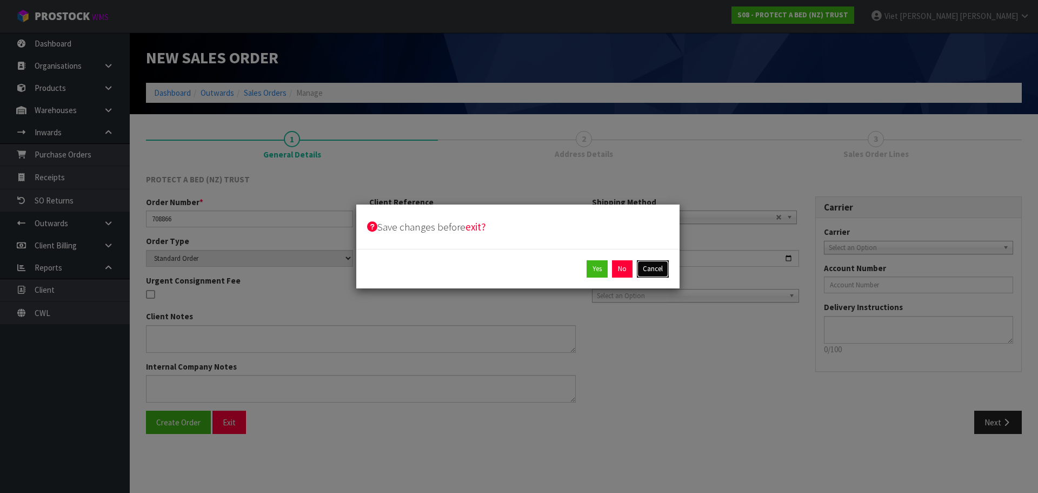
click at [661, 271] on button "Cancel" at bounding box center [653, 268] width 32 height 17
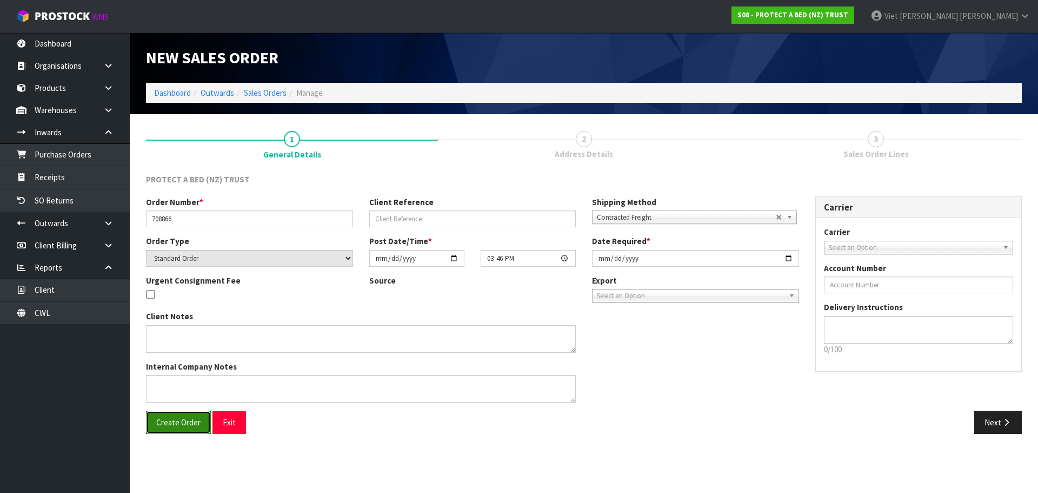
click at [197, 423] on span "Create Order" at bounding box center [178, 422] width 44 height 10
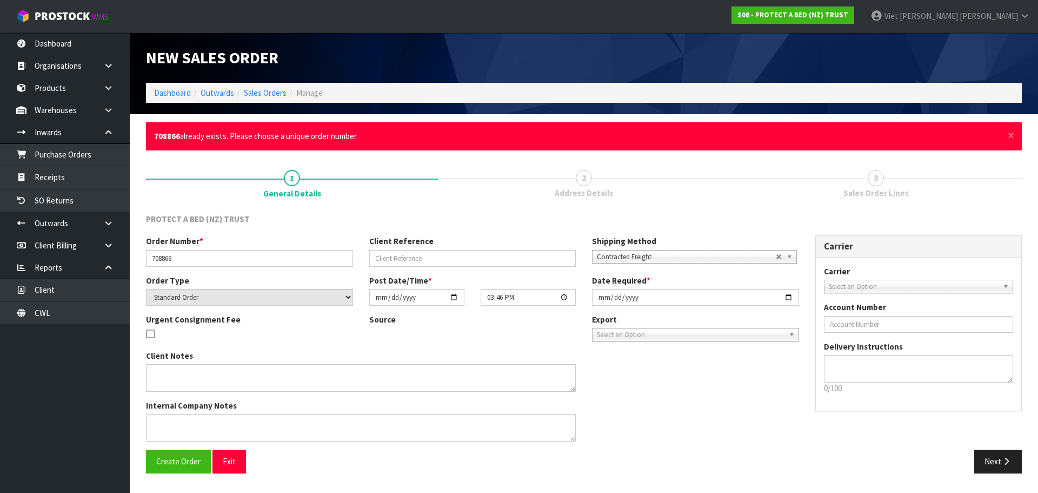
click at [167, 135] on strong "708866" at bounding box center [167, 136] width 26 height 10
copy li "708866"
click at [275, 254] on input "708866" at bounding box center [249, 258] width 207 height 17
type input "708866."
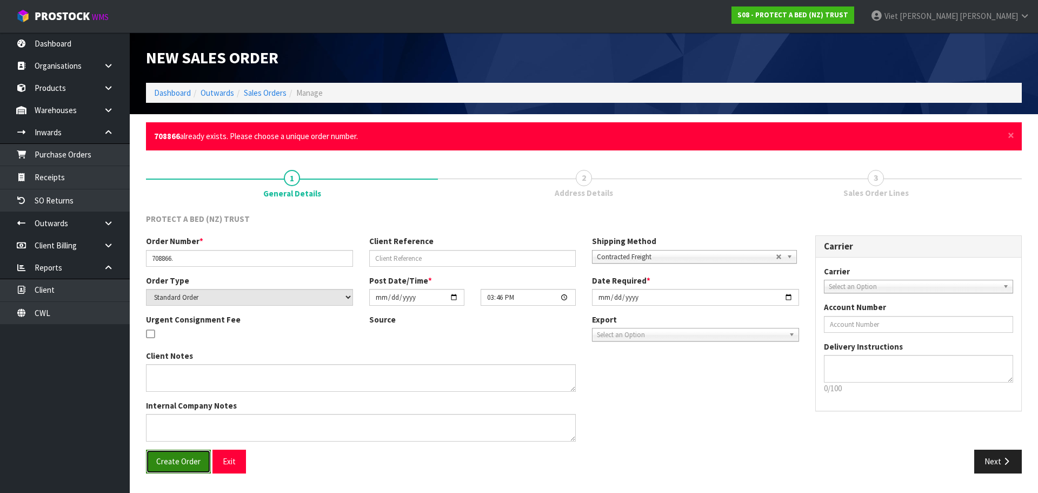
click at [189, 465] on span "Create Order" at bounding box center [178, 461] width 44 height 10
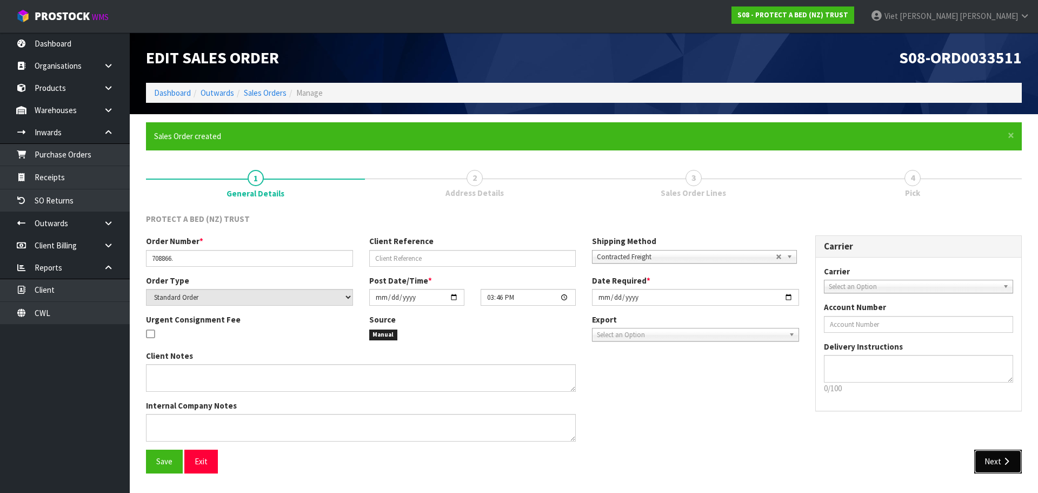
click at [985, 461] on button "Next" at bounding box center [999, 460] width 48 height 23
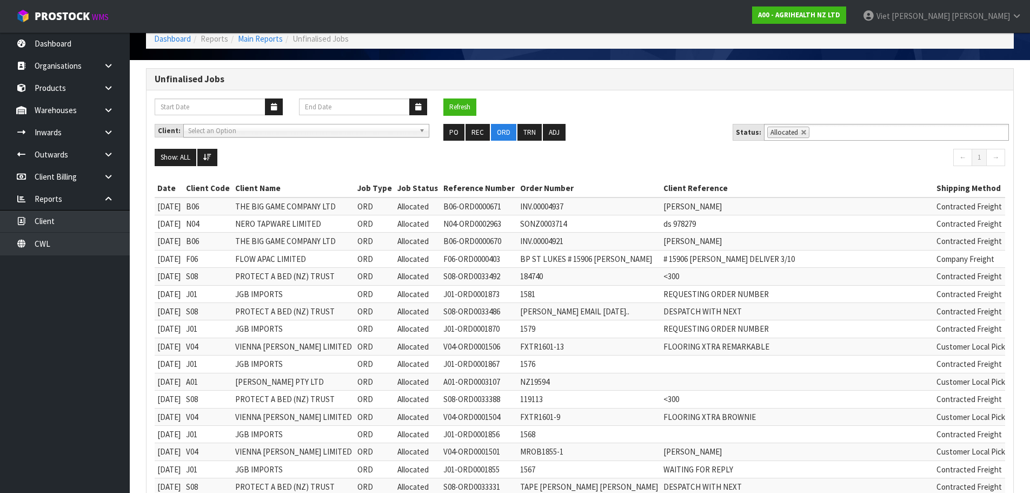
scroll to position [379, 0]
click at [460, 101] on button "Refresh" at bounding box center [459, 106] width 33 height 17
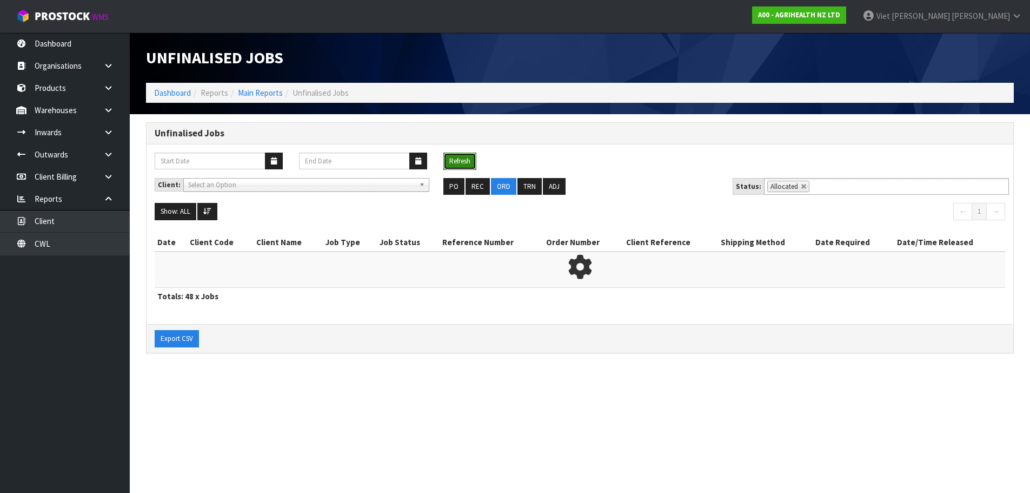
scroll to position [0, 0]
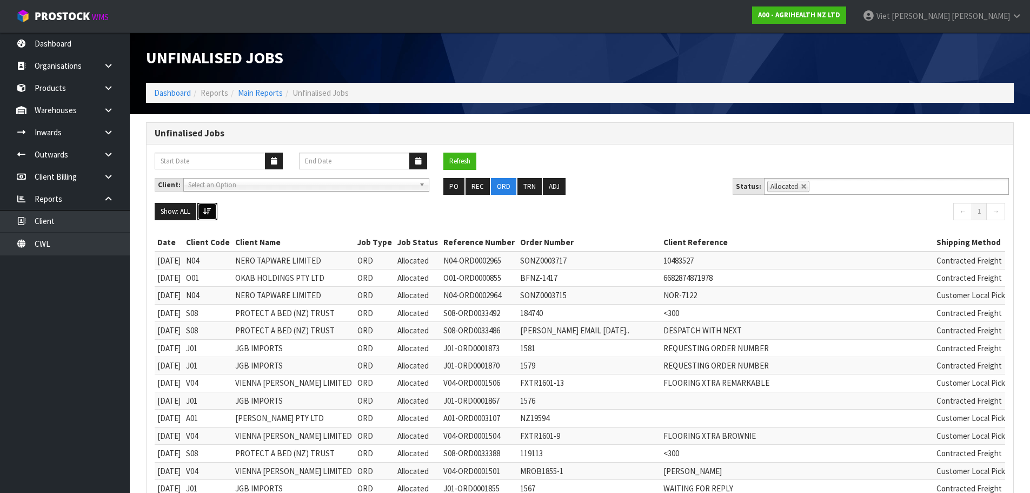
click at [215, 213] on button at bounding box center [207, 211] width 20 height 17
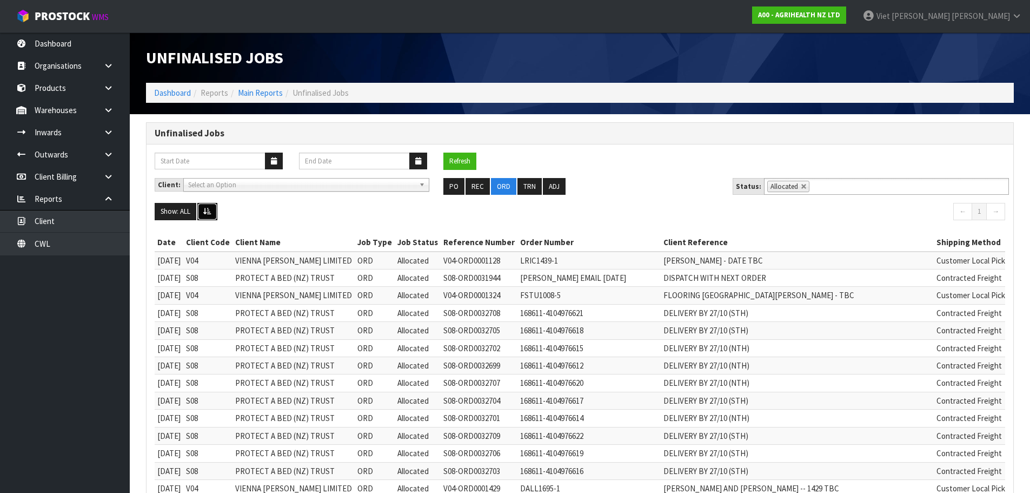
click at [215, 213] on button at bounding box center [207, 211] width 20 height 17
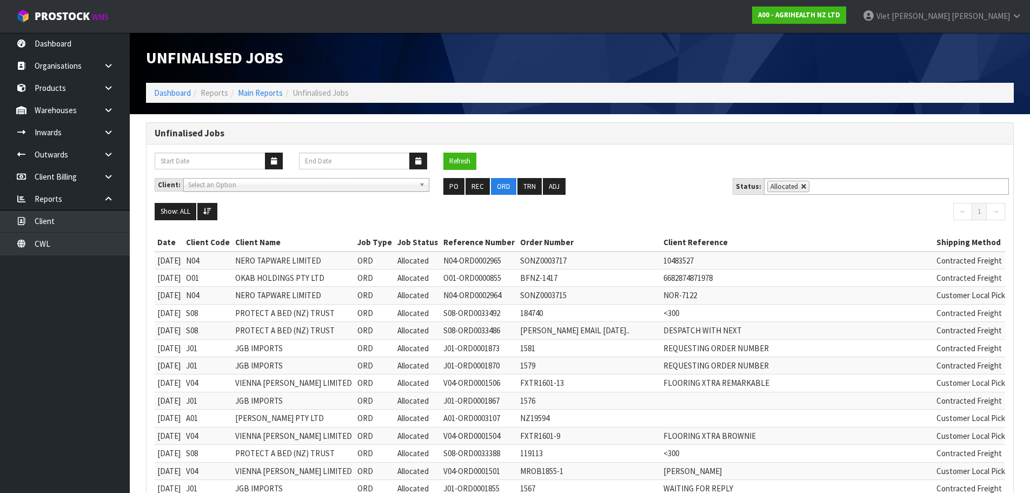
drag, startPoint x: 787, startPoint y: 191, endPoint x: 800, endPoint y: 189, distance: 13.3
click at [788, 191] on li "Allocated" at bounding box center [788, 186] width 42 height 11
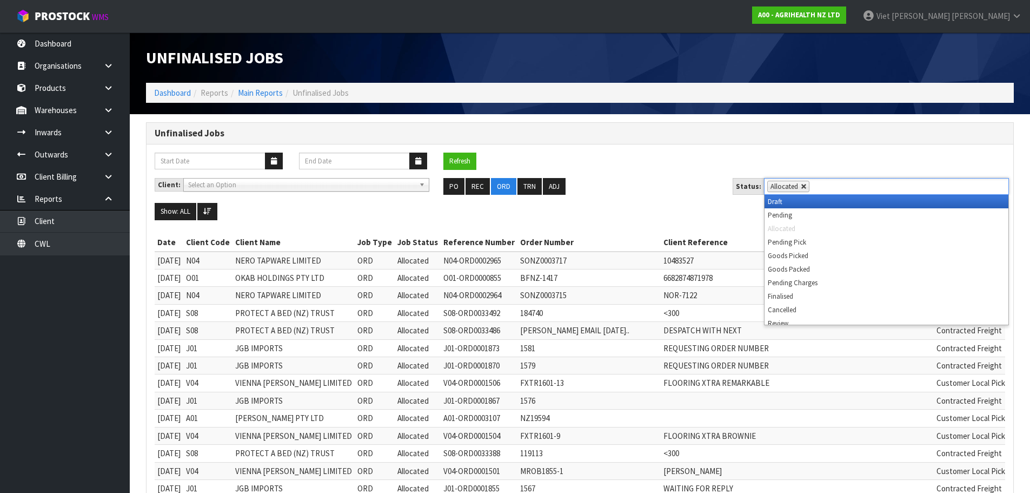
click at [802, 188] on link at bounding box center [804, 186] width 6 height 6
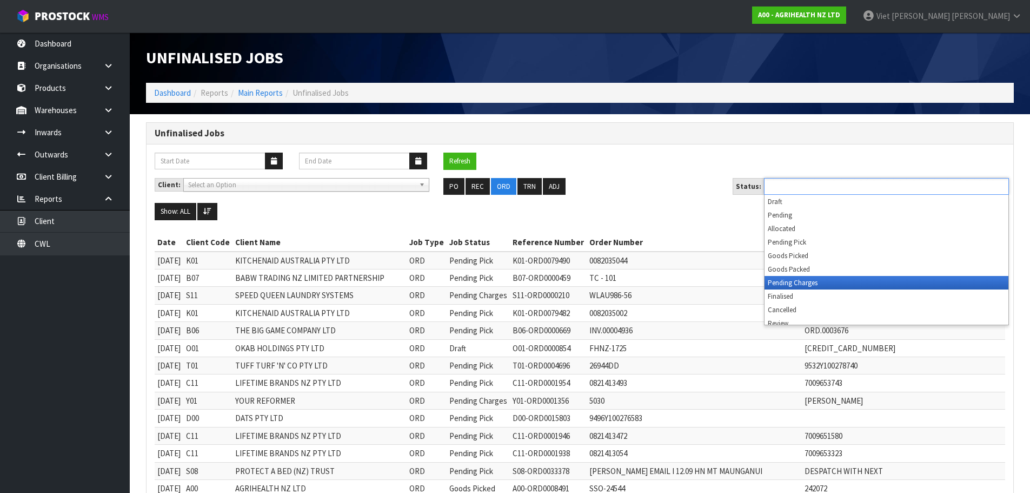
click at [816, 285] on li "Pending Charges" at bounding box center [887, 283] width 244 height 14
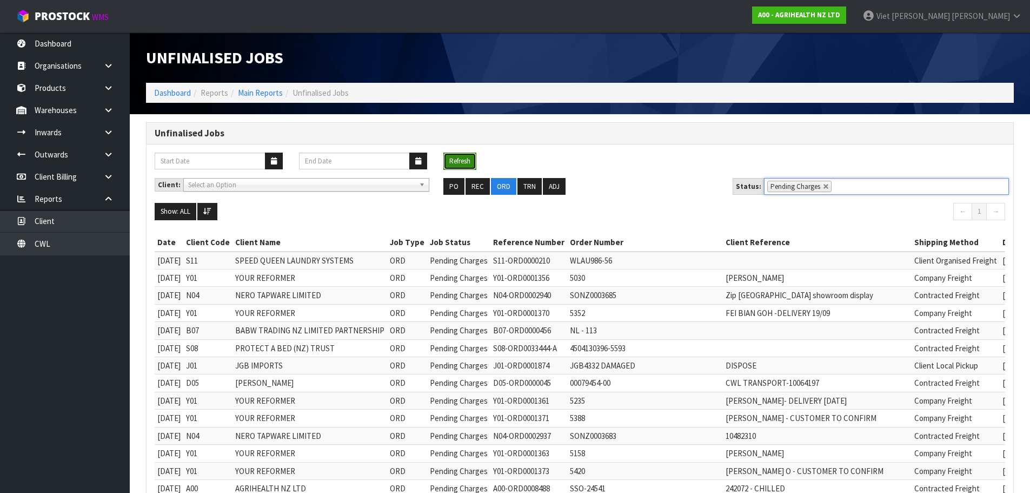
click at [465, 153] on button "Refresh" at bounding box center [459, 161] width 33 height 17
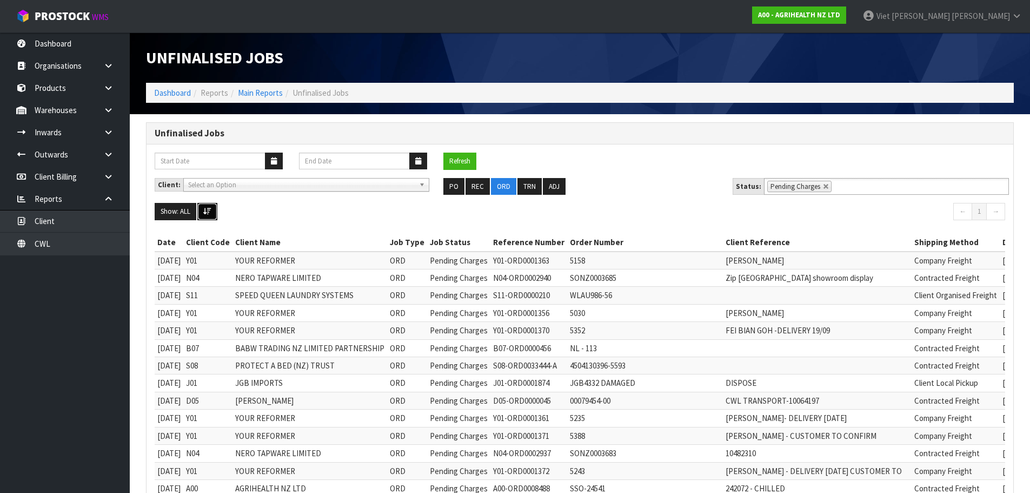
click at [209, 212] on icon at bounding box center [207, 211] width 8 height 7
click at [466, 164] on button "Refresh" at bounding box center [459, 161] width 33 height 17
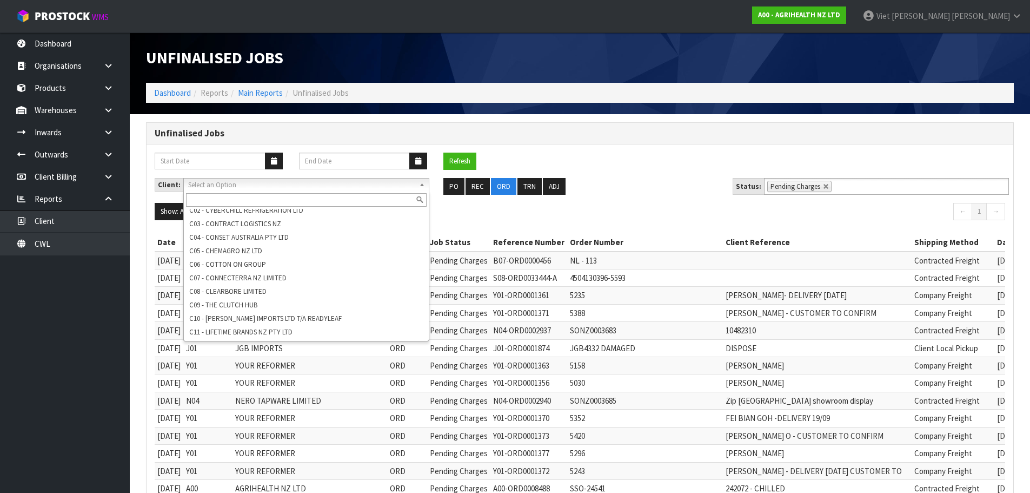
click at [394, 183] on span "Select an Option" at bounding box center [298, 184] width 220 height 13
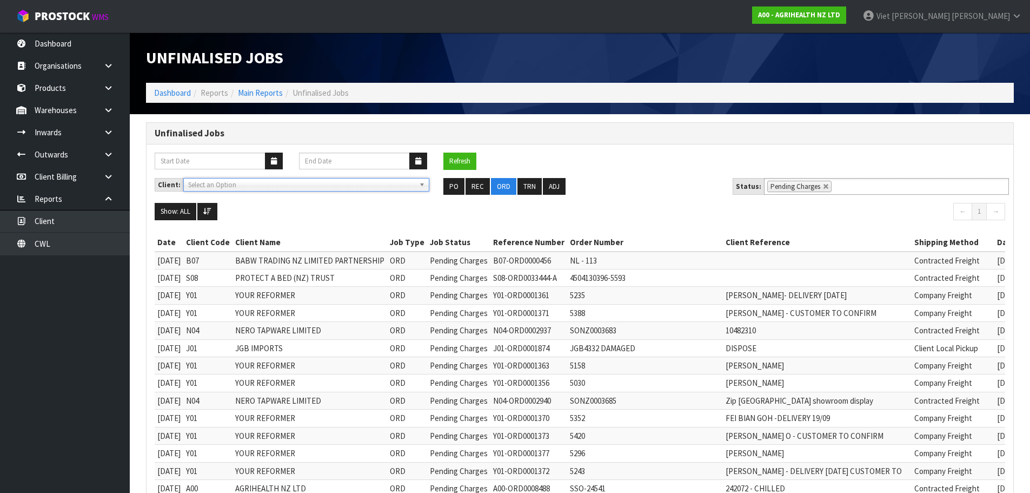
click at [394, 183] on span "Select an Option" at bounding box center [298, 184] width 220 height 13
click at [824, 188] on link at bounding box center [826, 186] width 6 height 6
type input "Select Some Options"
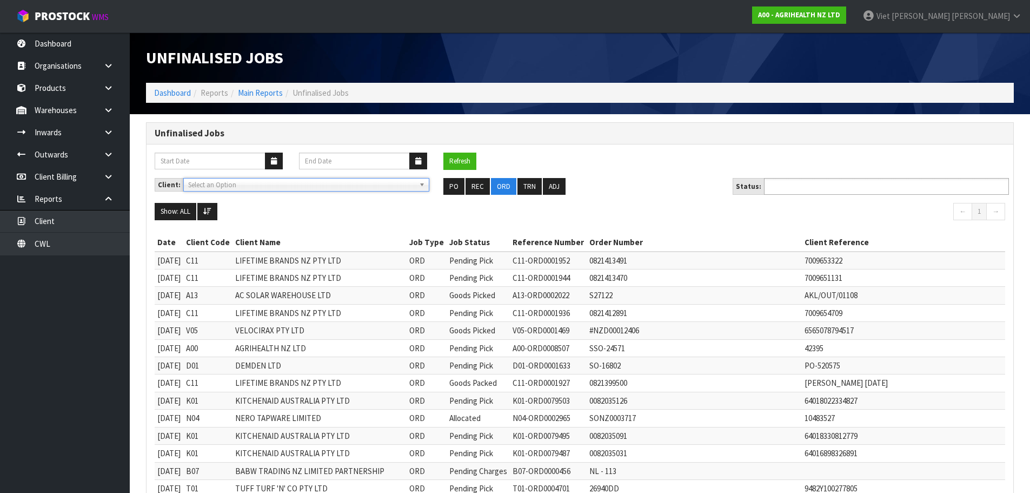
click at [808, 190] on input "text" at bounding box center [806, 187] width 79 height 14
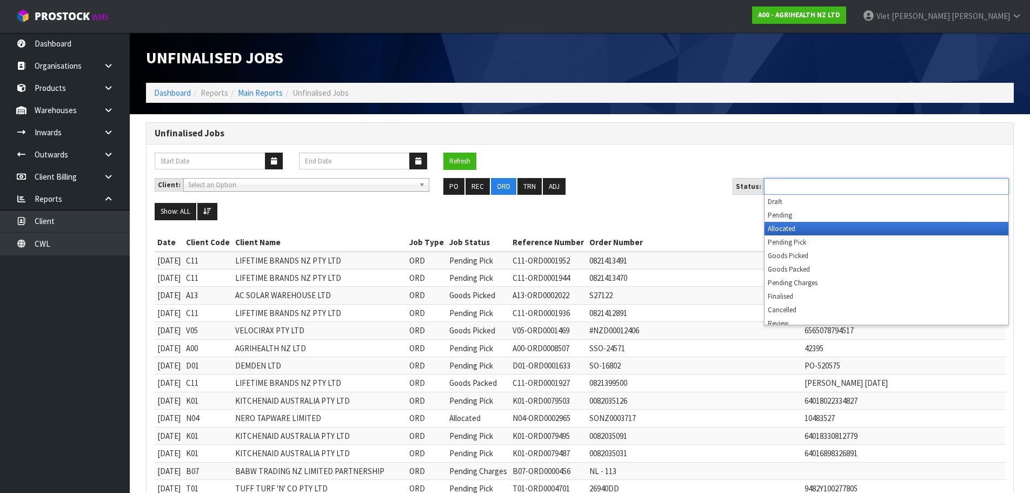
click at [815, 227] on li "Allocated" at bounding box center [887, 229] width 244 height 14
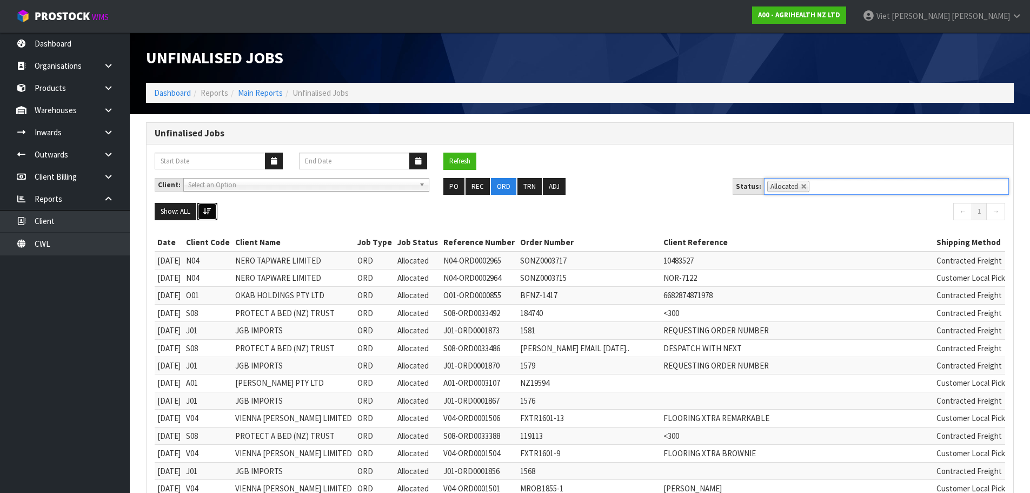
click at [199, 212] on button at bounding box center [207, 211] width 20 height 17
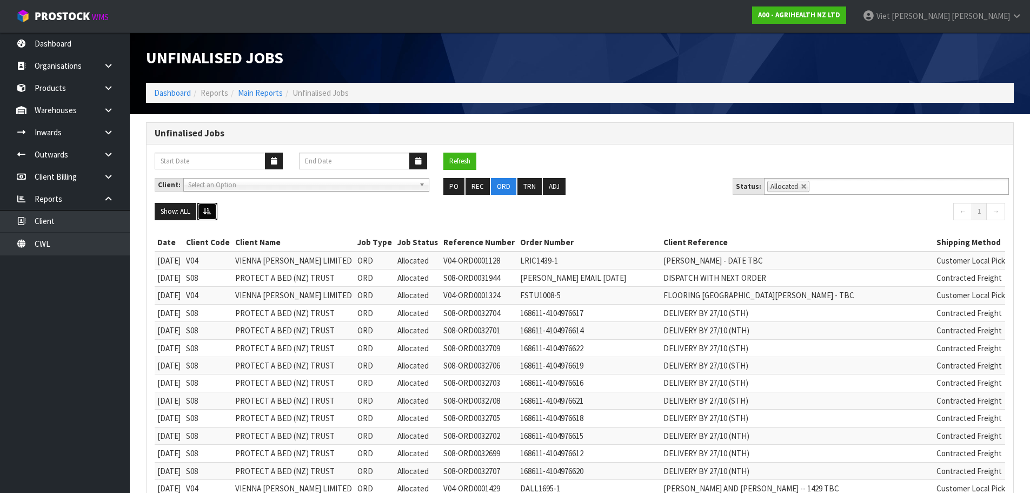
click at [203, 210] on icon at bounding box center [207, 211] width 8 height 7
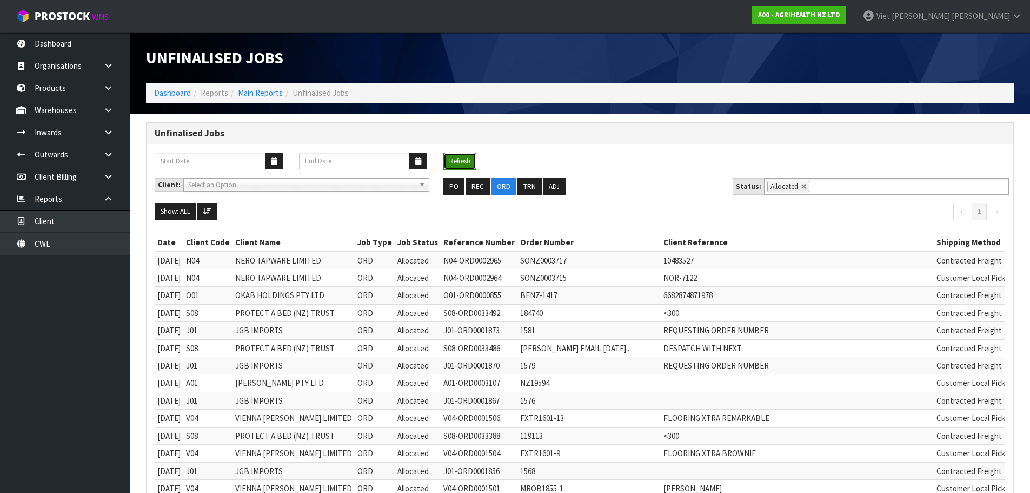
click at [458, 153] on button "Refresh" at bounding box center [459, 161] width 33 height 17
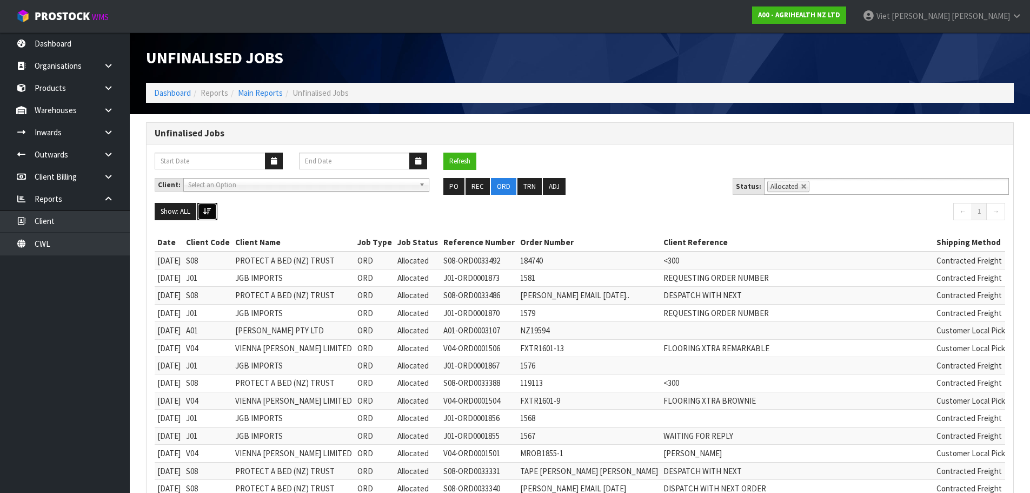
click at [216, 215] on button at bounding box center [207, 211] width 20 height 17
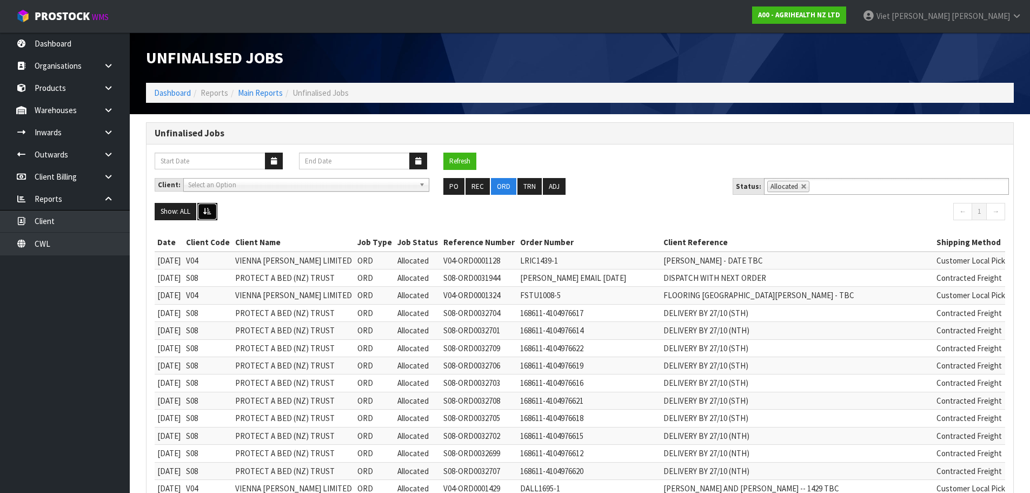
click at [216, 215] on button at bounding box center [207, 211] width 20 height 17
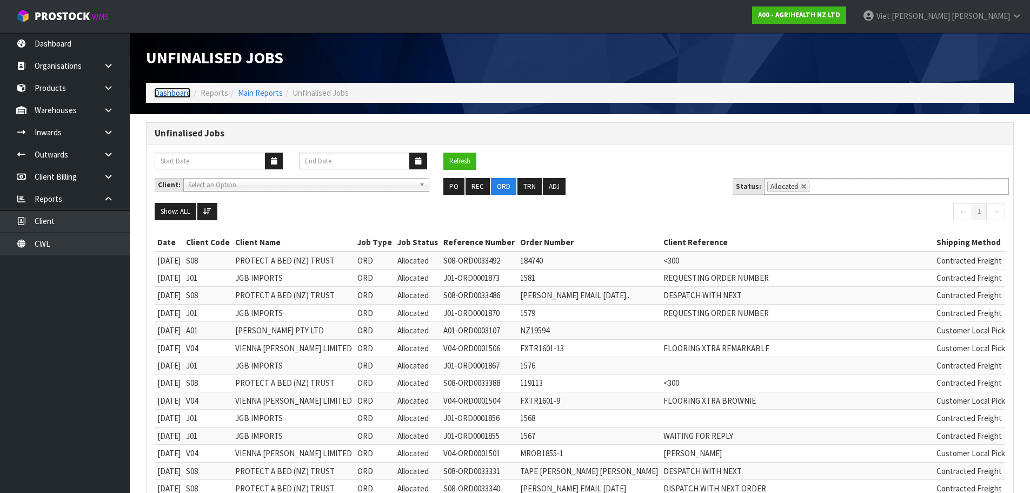
click at [180, 96] on link "Dashboard" at bounding box center [172, 93] width 37 height 10
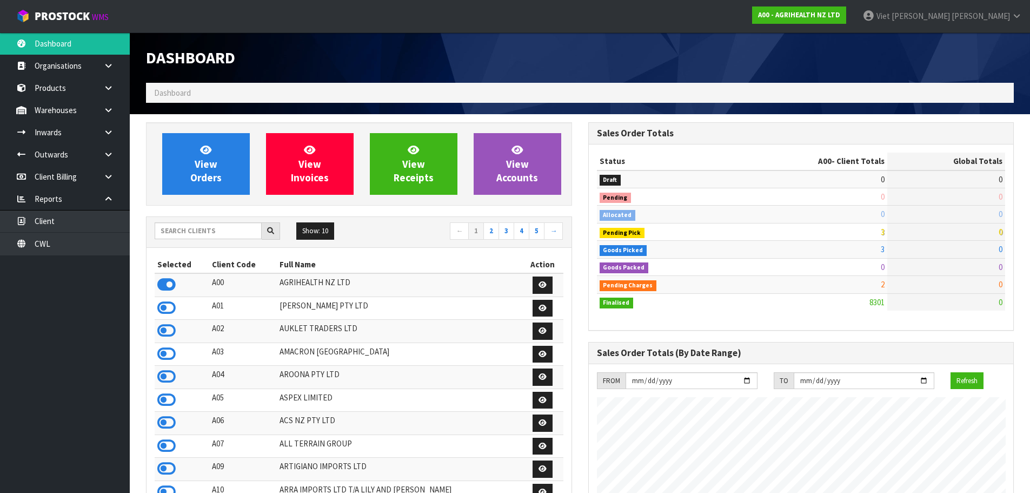
scroll to position [819, 442]
click at [98, 239] on link "CWL" at bounding box center [65, 244] width 130 height 22
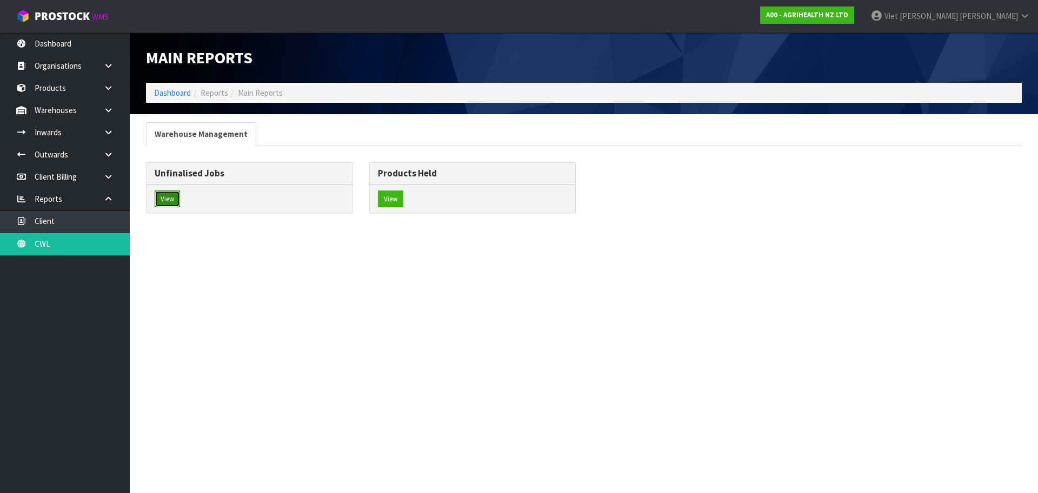
click at [173, 195] on button "View" at bounding box center [167, 198] width 25 height 17
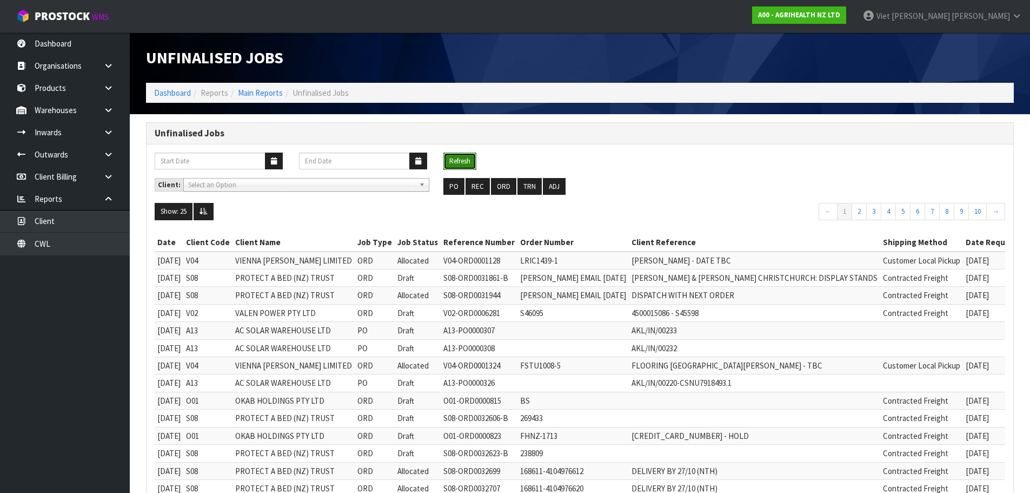
click at [462, 154] on button "Refresh" at bounding box center [459, 161] width 33 height 17
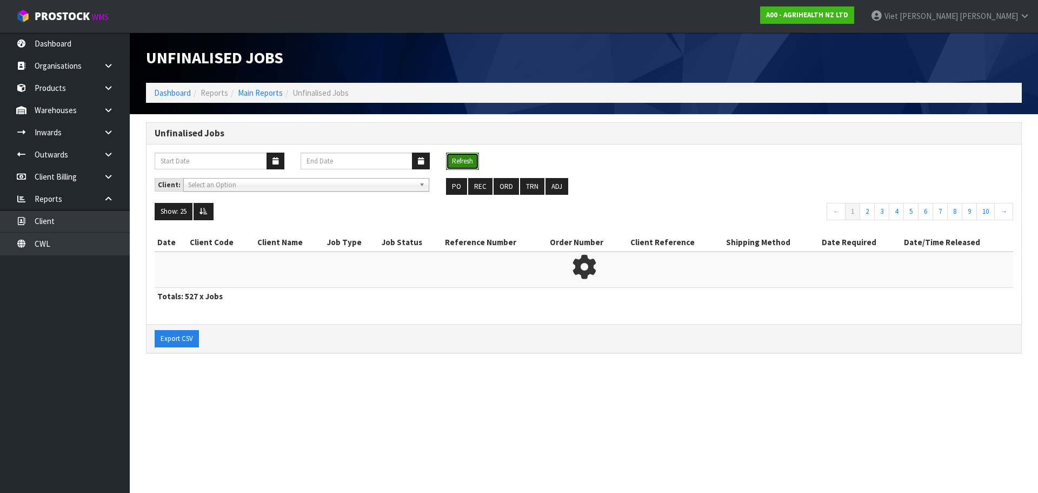
click at [462, 154] on button "Refresh" at bounding box center [462, 161] width 33 height 17
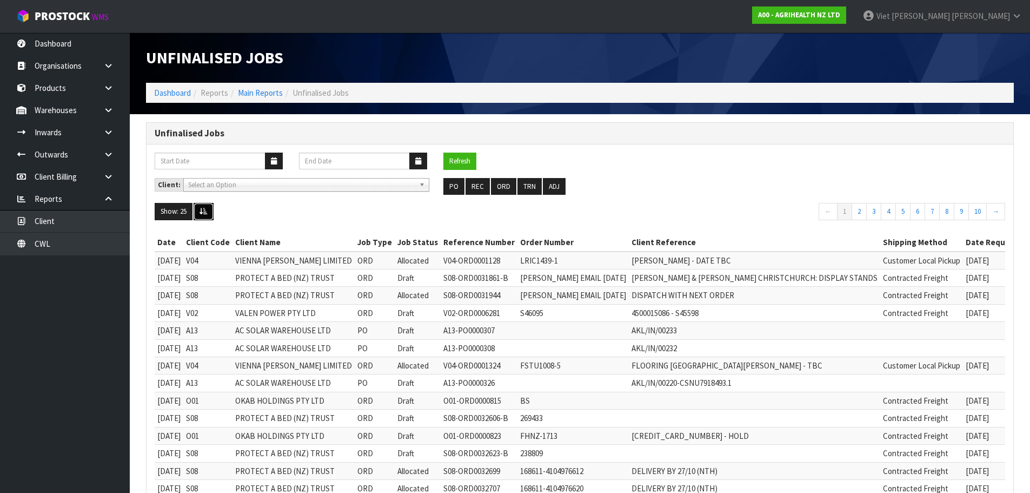
click at [211, 210] on button at bounding box center [204, 211] width 20 height 17
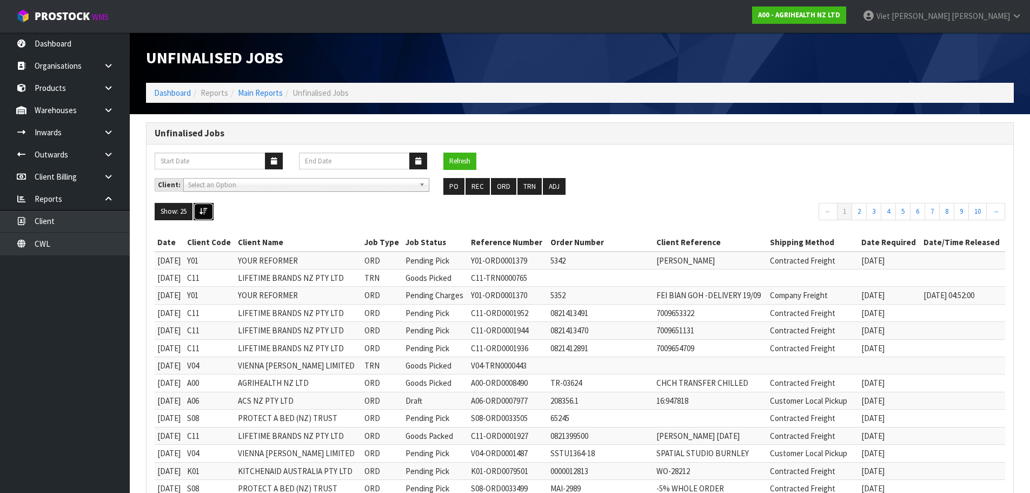
click at [211, 210] on button at bounding box center [204, 211] width 20 height 17
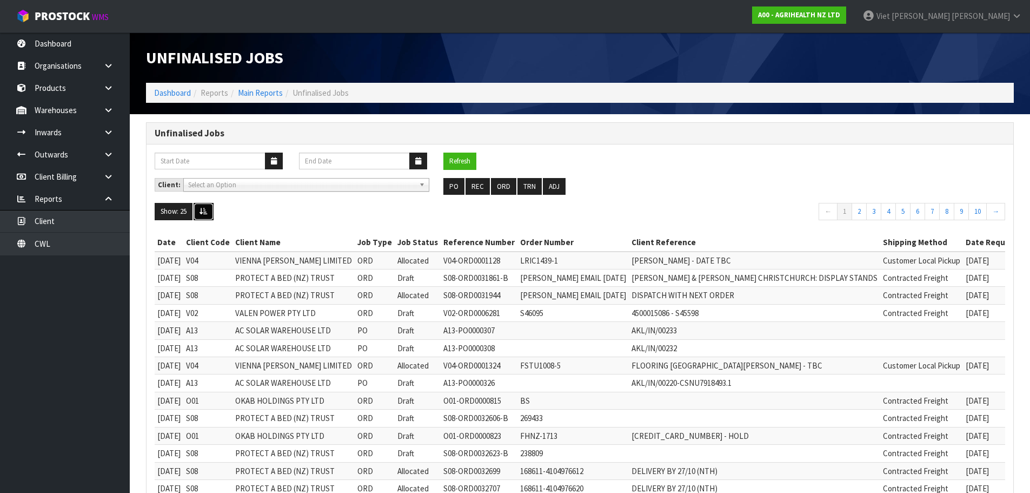
click at [203, 217] on button at bounding box center [204, 211] width 20 height 17
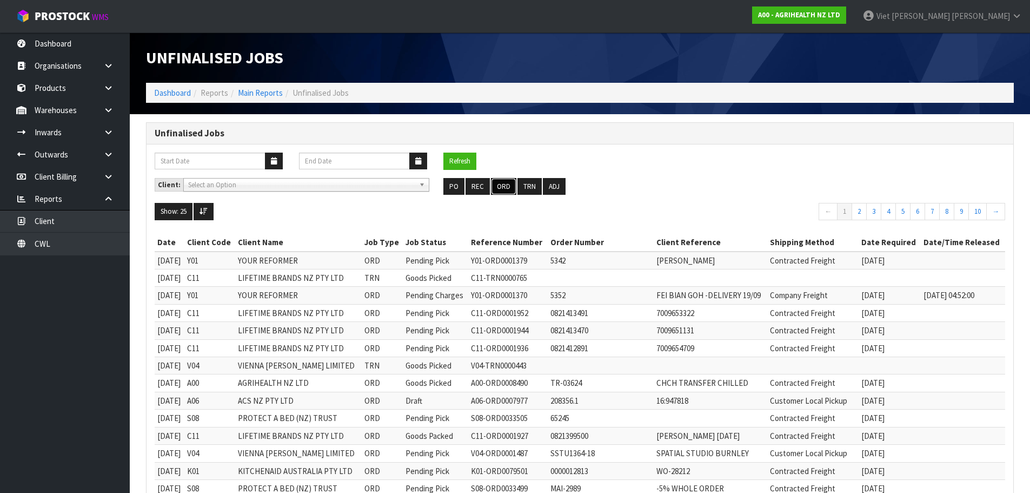
click at [493, 193] on button "ORD" at bounding box center [503, 186] width 25 height 17
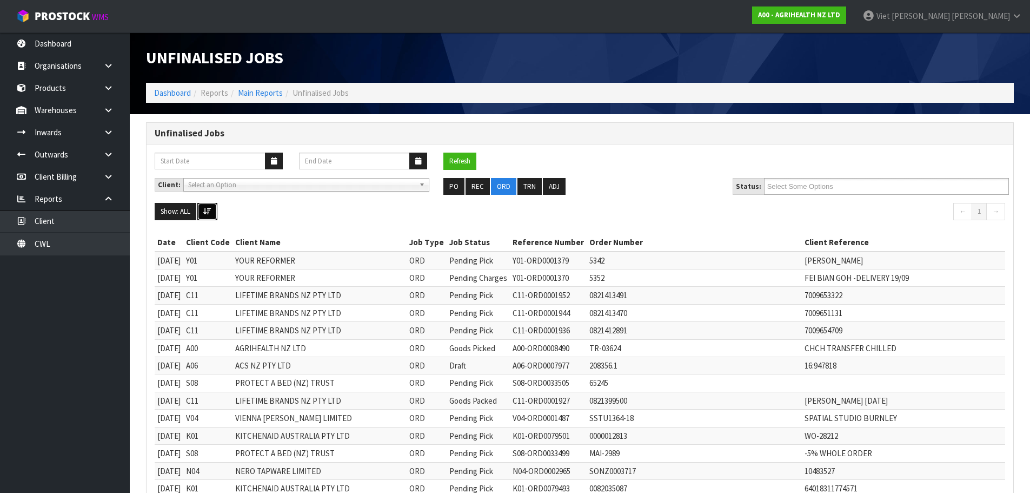
click at [210, 214] on icon at bounding box center [207, 211] width 8 height 7
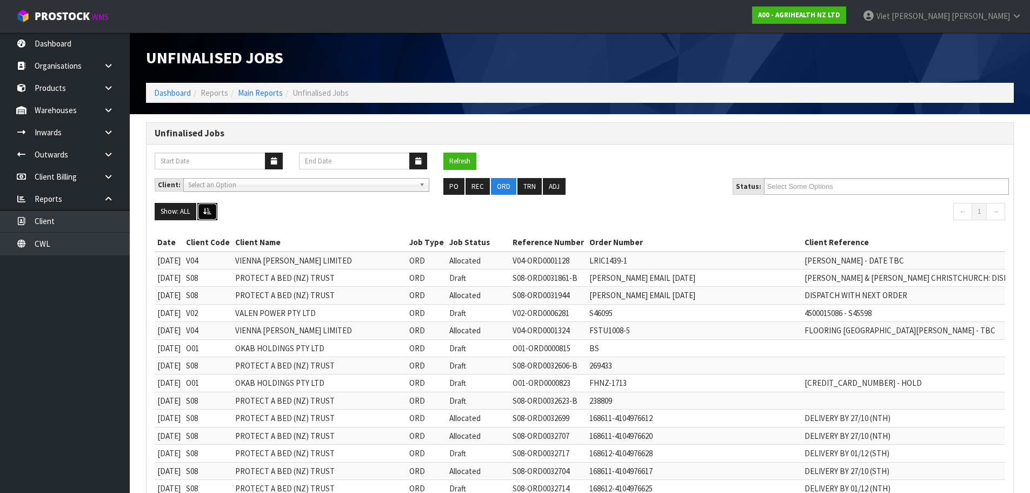
click at [210, 214] on icon at bounding box center [207, 211] width 8 height 7
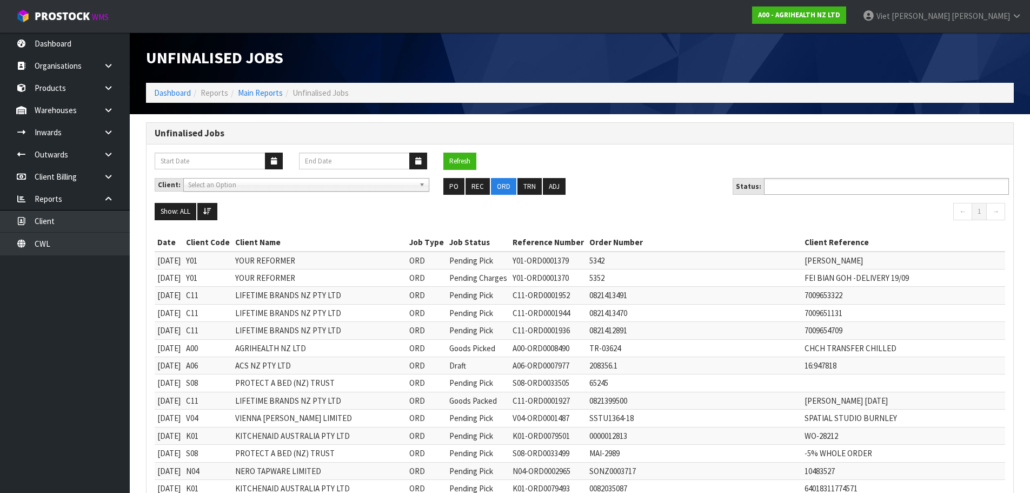
click at [825, 189] on input "text" at bounding box center [806, 187] width 79 height 14
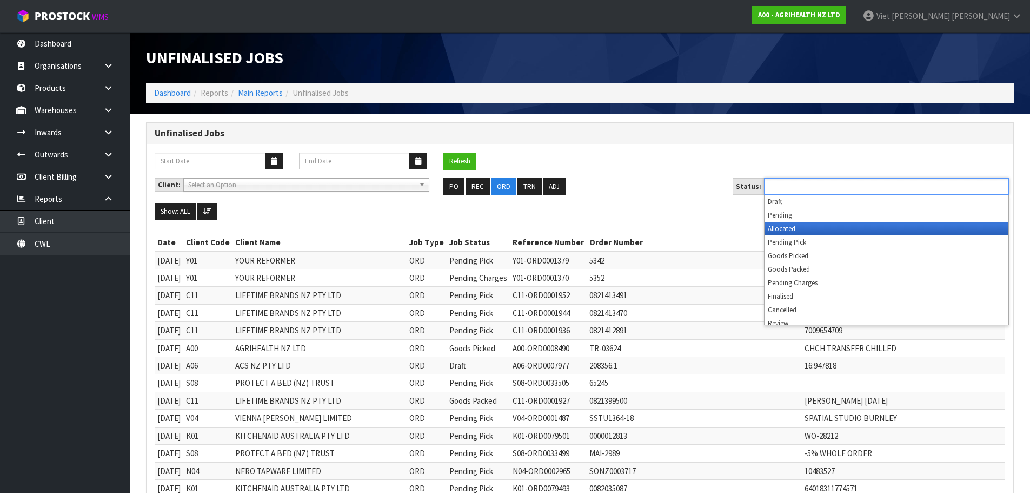
click at [817, 230] on li "Allocated" at bounding box center [887, 229] width 244 height 14
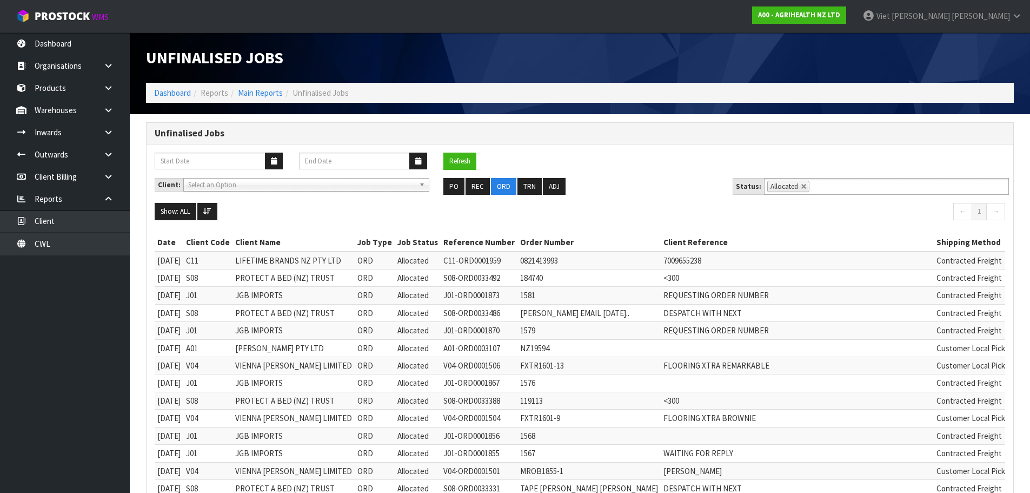
click at [458, 167] on button "Refresh" at bounding box center [459, 161] width 33 height 17
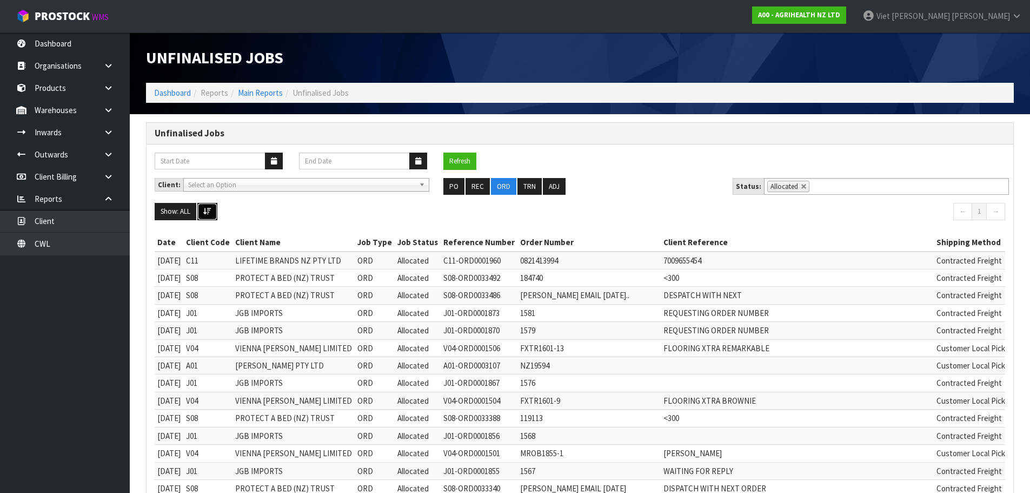
click at [213, 216] on button at bounding box center [207, 211] width 20 height 17
click at [478, 158] on div "Refresh" at bounding box center [471, 161] width 72 height 17
click at [472, 159] on button "Refresh" at bounding box center [459, 161] width 33 height 17
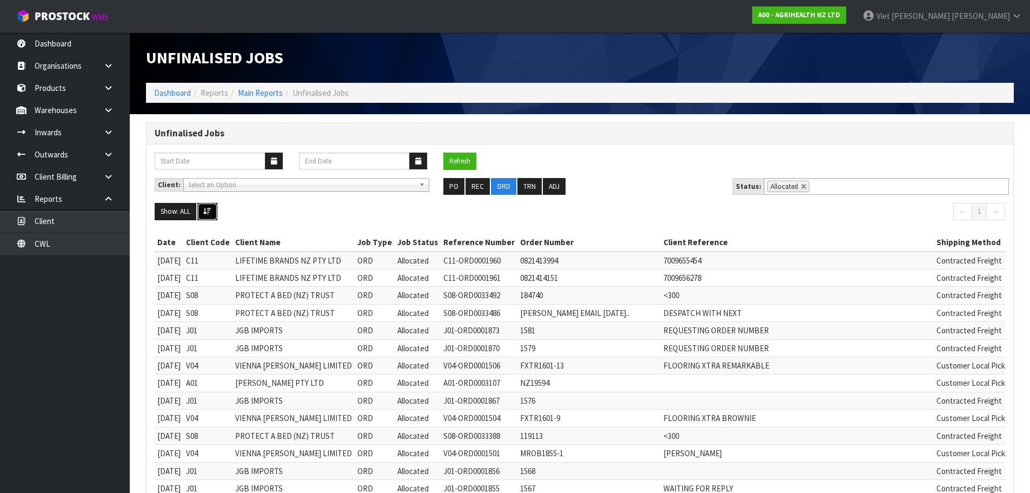
click at [202, 213] on button at bounding box center [207, 211] width 20 height 17
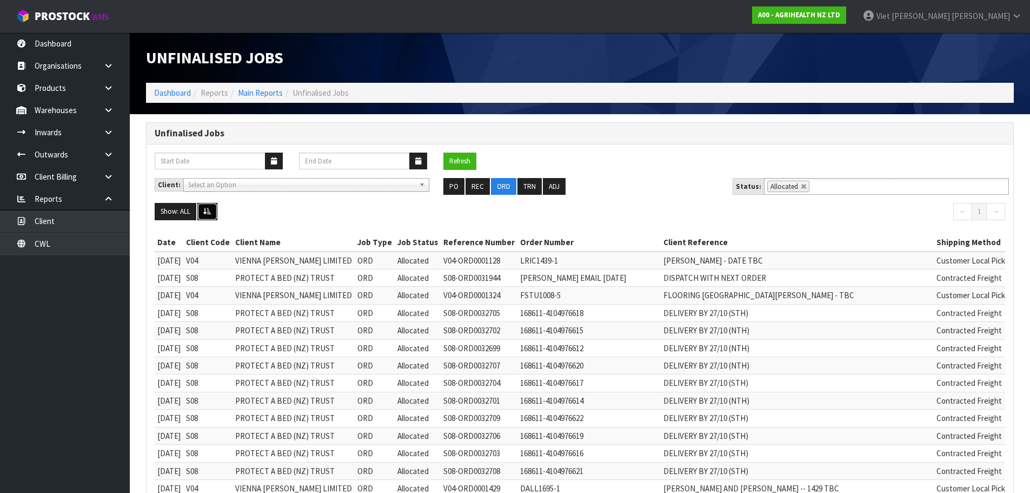
click at [202, 213] on button at bounding box center [207, 211] width 20 height 17
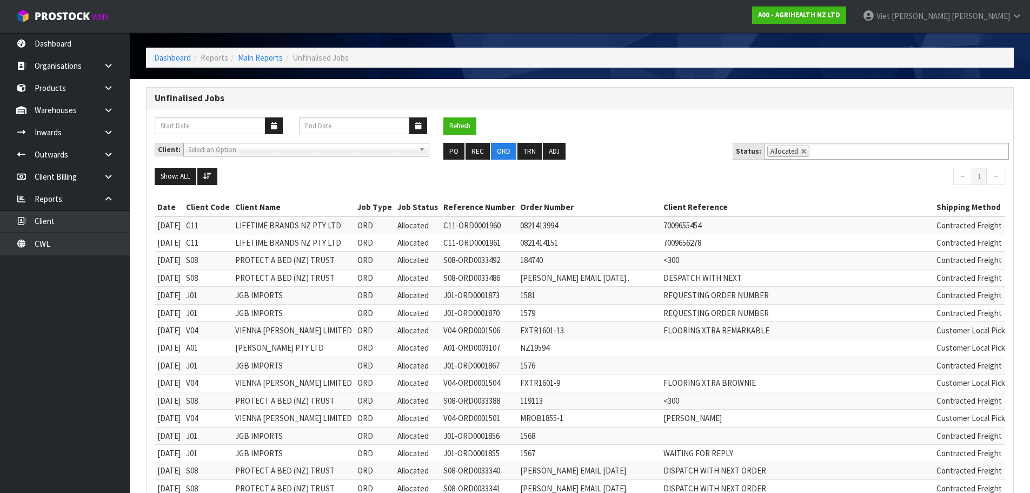
scroll to position [54, 0]
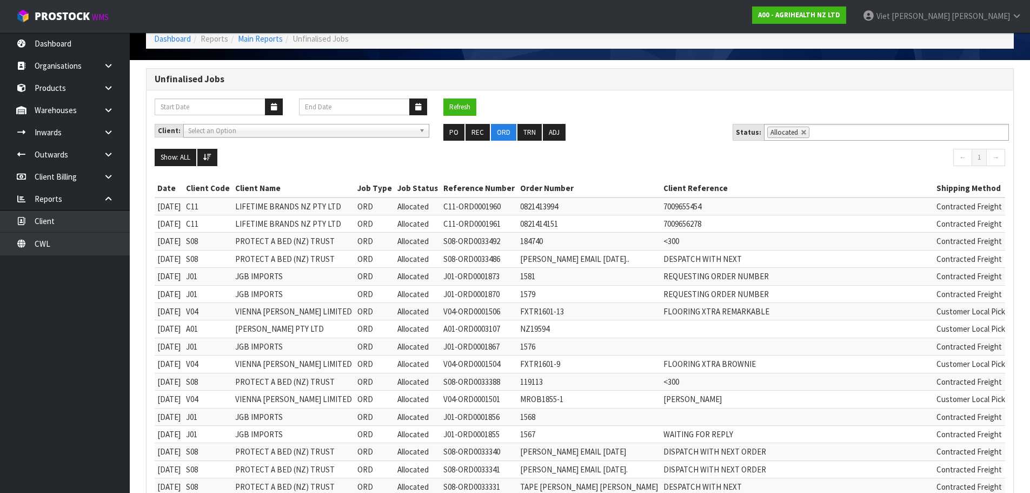
click at [812, 135] on input "text" at bounding box center [819, 132] width 14 height 14
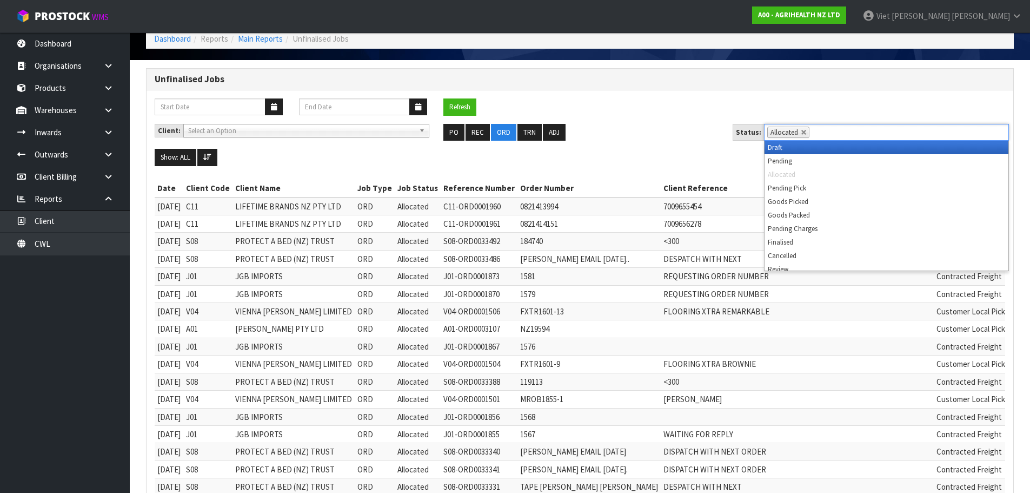
click at [805, 135] on li "Allocated" at bounding box center [788, 132] width 42 height 11
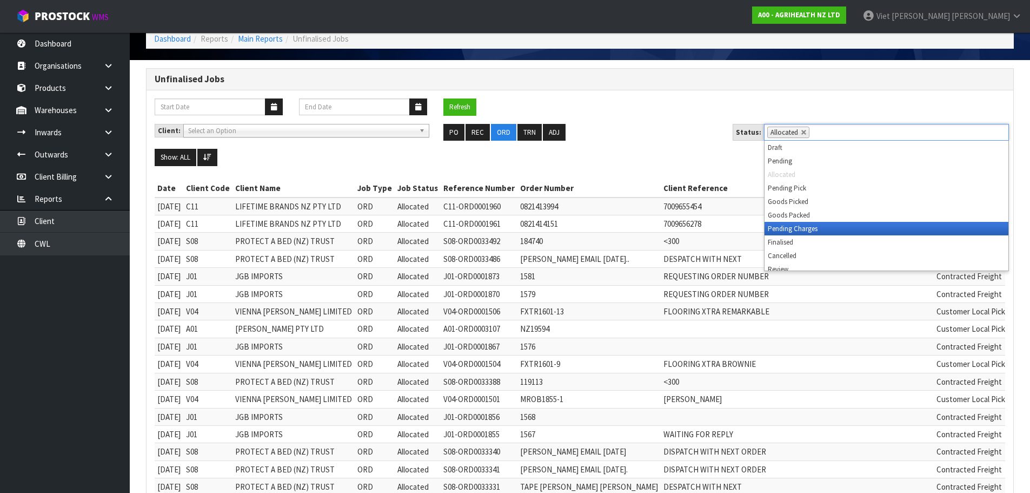
click at [810, 225] on li "Pending Charges" at bounding box center [887, 229] width 244 height 14
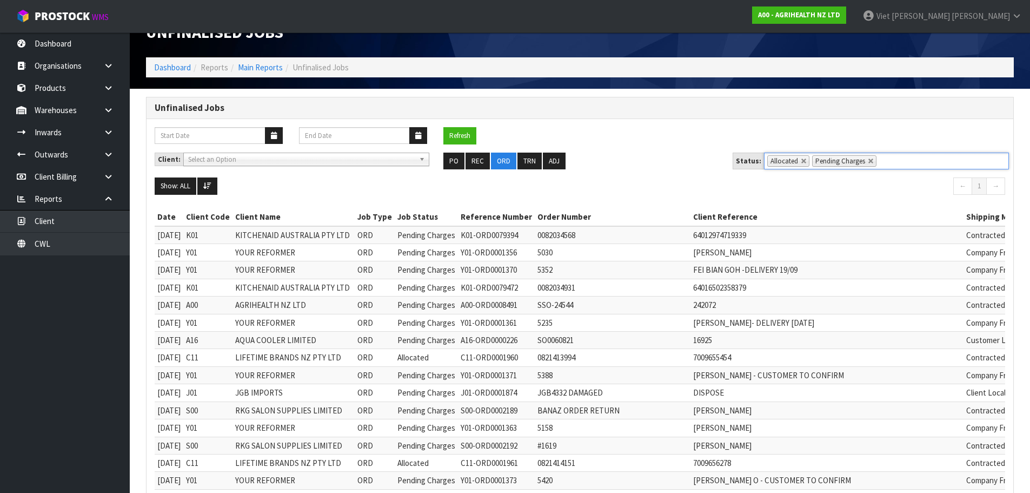
scroll to position [0, 0]
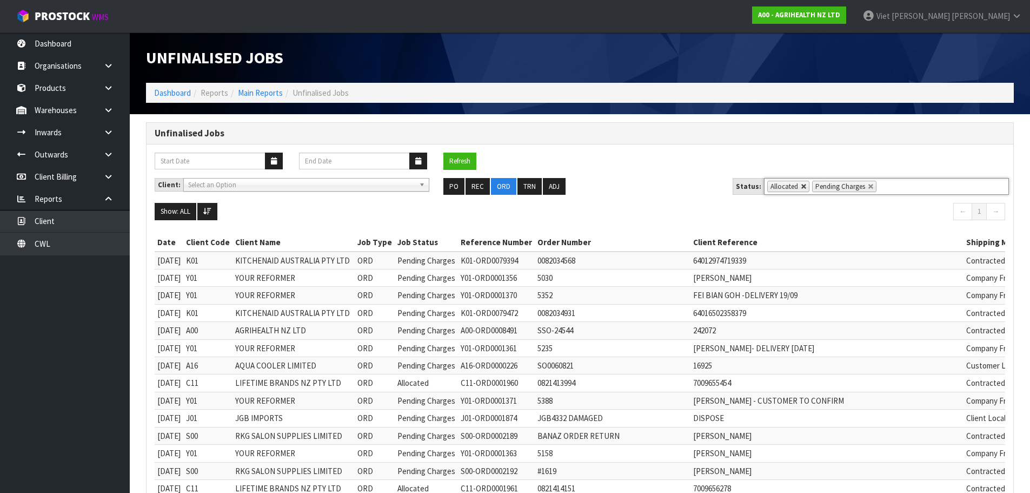
click at [801, 187] on link at bounding box center [804, 186] width 6 height 6
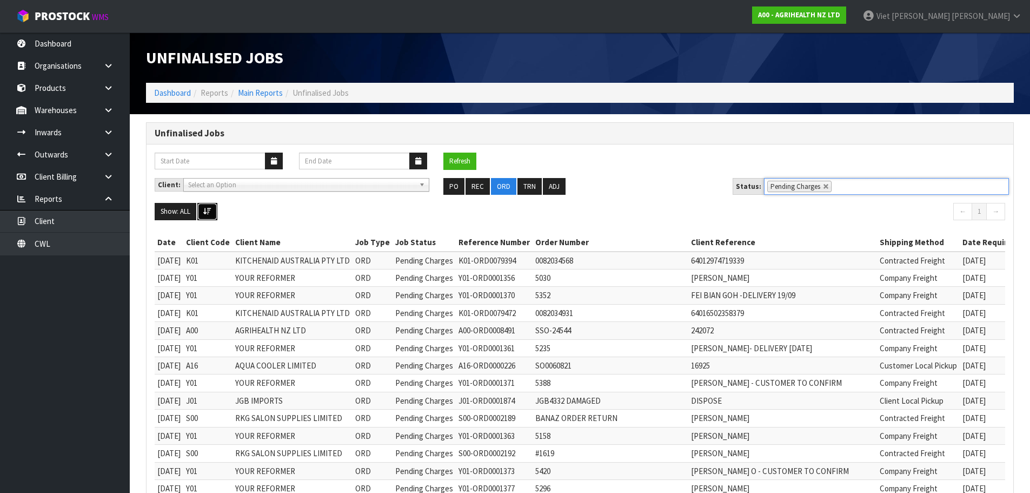
click at [214, 211] on button at bounding box center [207, 211] width 20 height 17
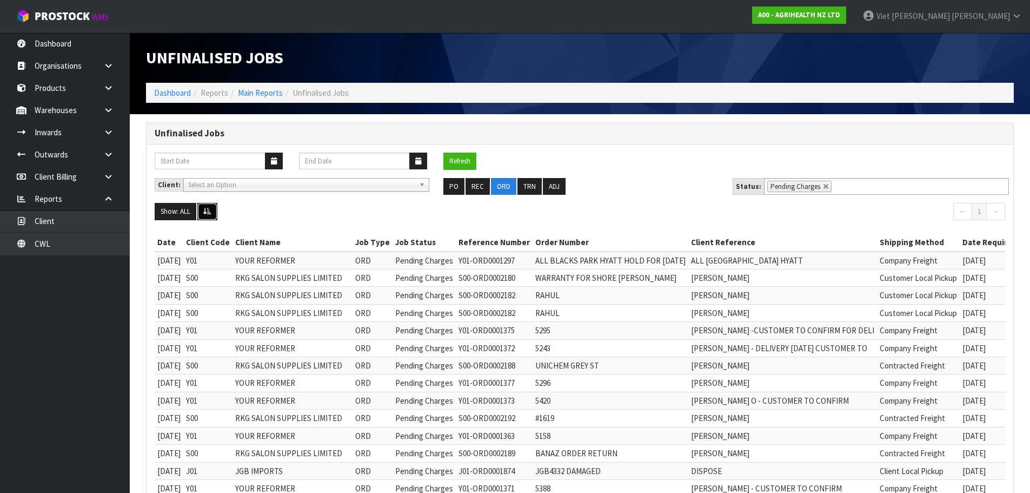
click at [214, 211] on button at bounding box center [207, 211] width 20 height 17
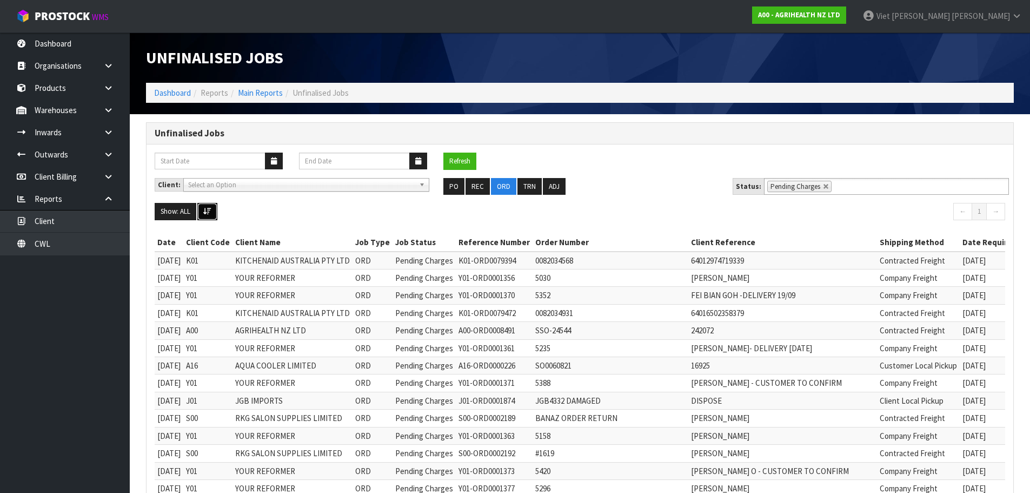
click at [210, 216] on button at bounding box center [207, 211] width 20 height 17
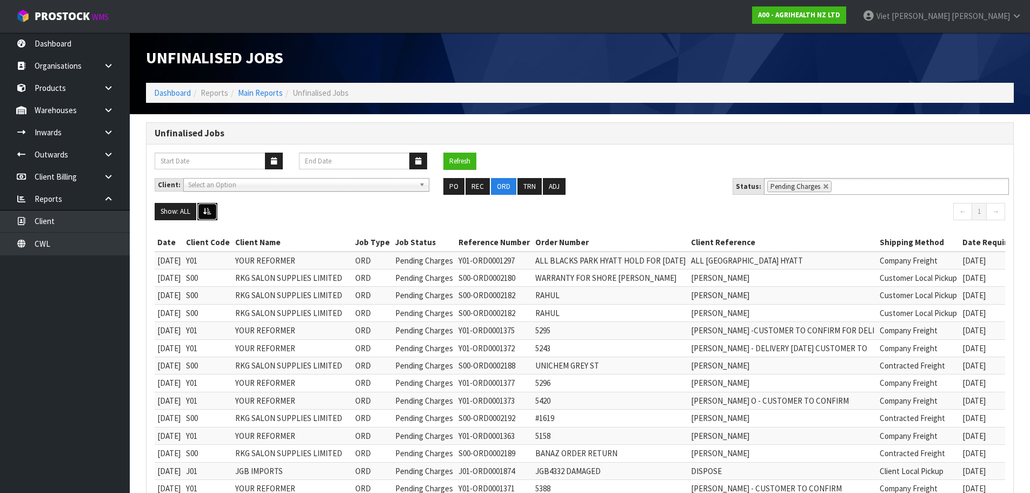
click at [211, 213] on icon at bounding box center [207, 211] width 8 height 7
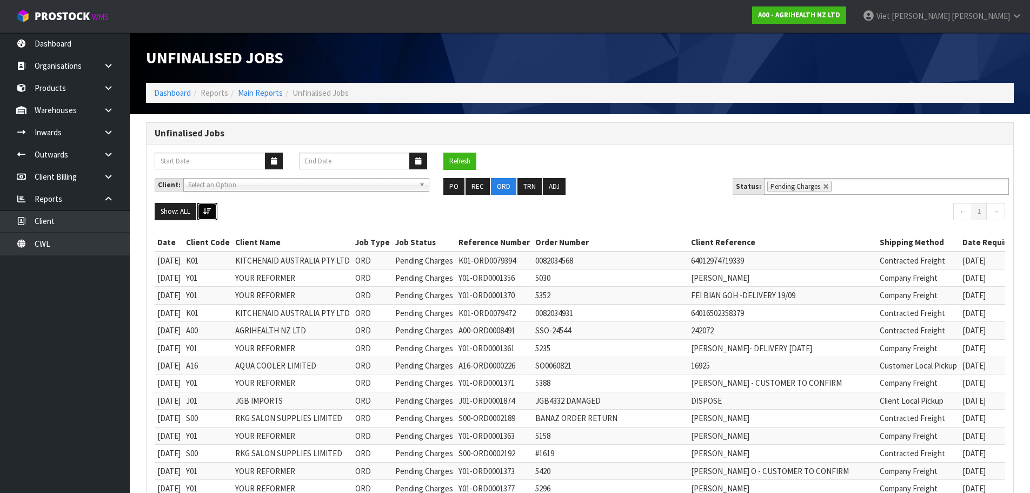
click at [211, 213] on icon at bounding box center [207, 211] width 8 height 7
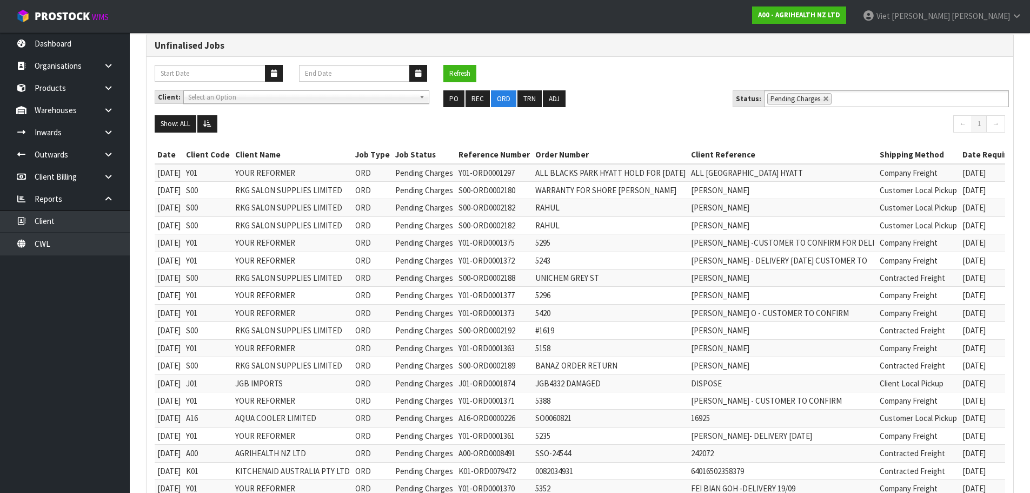
scroll to position [108, 0]
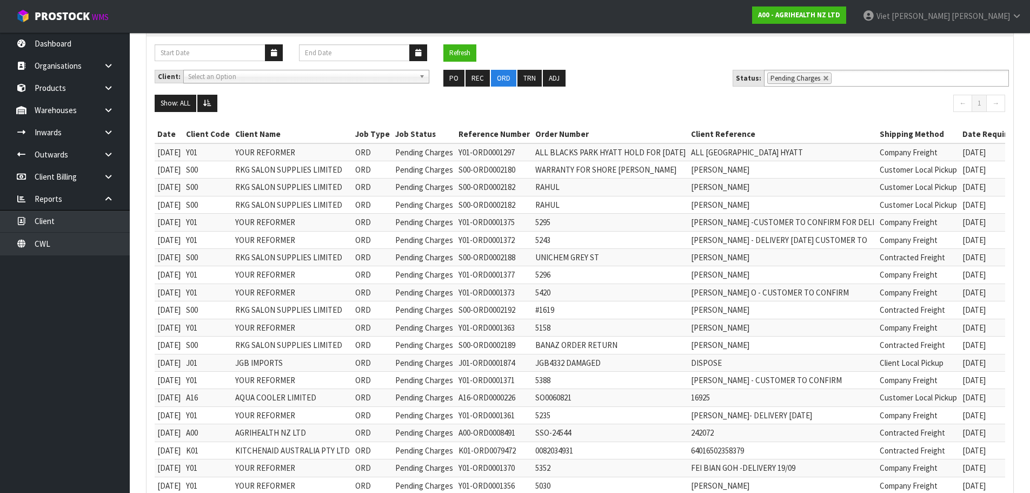
click at [507, 154] on td "Y01-ORD0001297" at bounding box center [494, 152] width 77 height 18
copy td "ORD0001297"
click at [853, 121] on div "Refresh Client: A00 - AGRIHEALTH NZ LTD A01 - AGAIN FASTER PTY LTD A02 - AUKLET…" at bounding box center [580, 292] width 867 height 512
click at [960, 167] on td "Customer Local Pickup" at bounding box center [918, 169] width 83 height 17
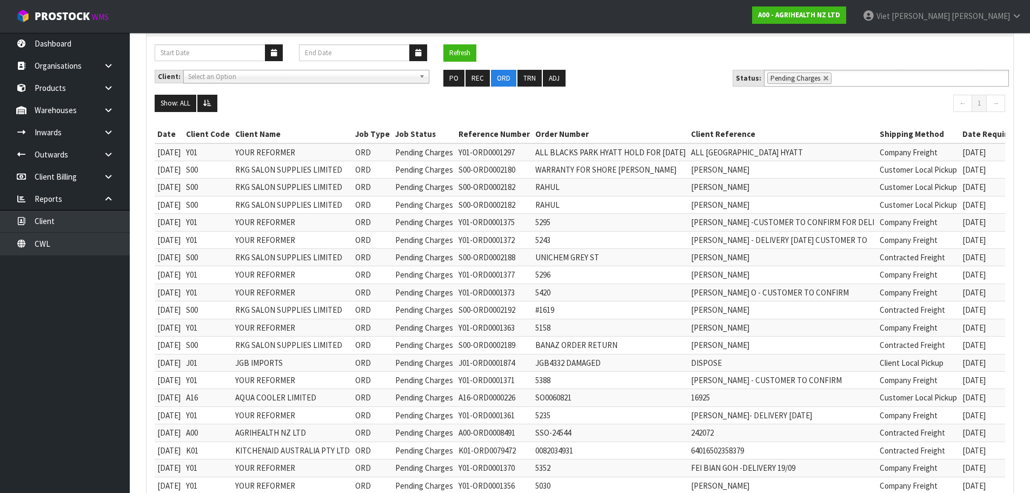
drag, startPoint x: 284, startPoint y: 195, endPoint x: 282, endPoint y: 206, distance: 11.0
click at [284, 195] on td "RKG SALON SUPPLIES LIMITED" at bounding box center [293, 186] width 120 height 17
click at [274, 214] on td "YOUR REFORMER" at bounding box center [293, 222] width 120 height 17
click at [244, 226] on td "YOUR REFORMER" at bounding box center [293, 222] width 120 height 17
click at [247, 225] on td "YOUR REFORMER" at bounding box center [293, 222] width 120 height 17
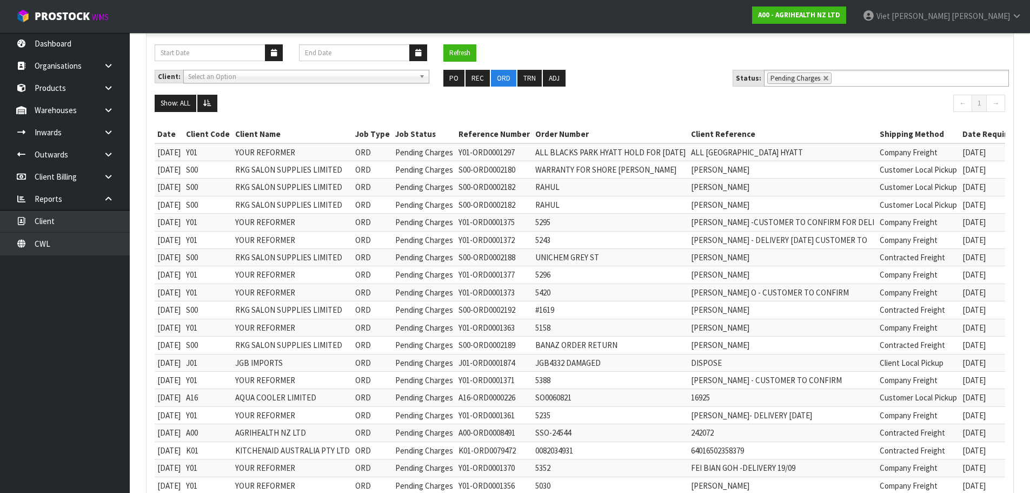
click at [255, 222] on td "YOUR REFORMER" at bounding box center [293, 222] width 120 height 17
click at [844, 264] on td "CLAIRE GRANT" at bounding box center [782, 257] width 189 height 17
click at [932, 257] on td "Contracted Freight" at bounding box center [918, 257] width 83 height 17
click at [285, 255] on td "RKG SALON SUPPLIES LIMITED" at bounding box center [293, 257] width 120 height 17
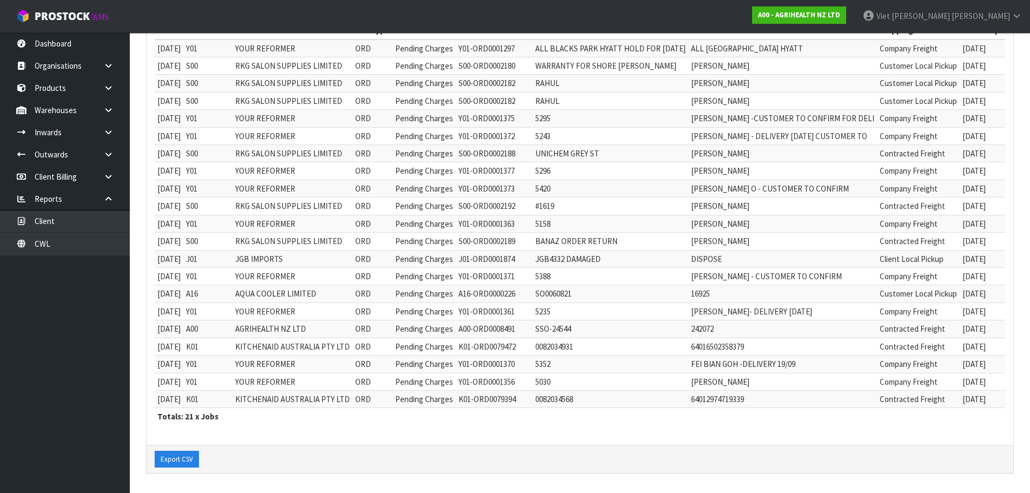
scroll to position [162, 0]
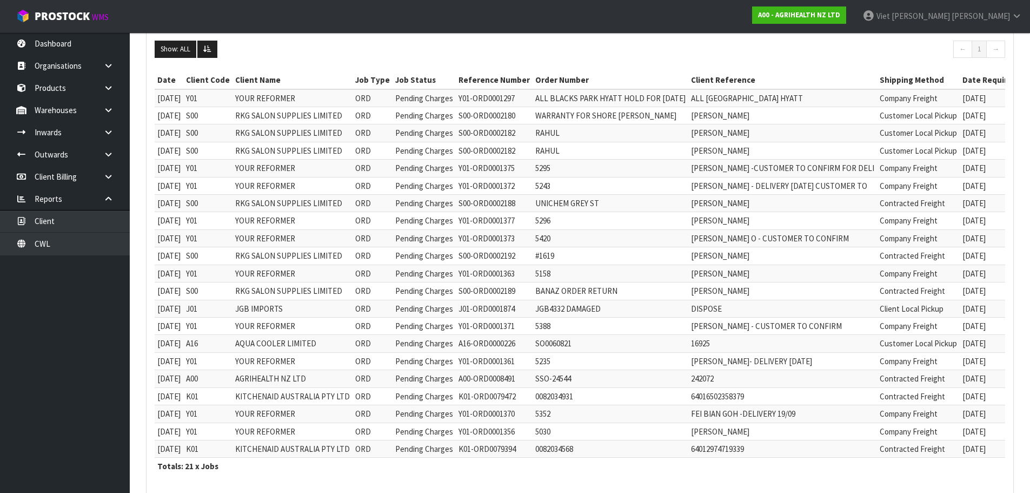
click at [949, 248] on td "Contracted Freight" at bounding box center [918, 255] width 83 height 17
click at [938, 252] on td "Contracted Freight" at bounding box center [918, 255] width 83 height 17
click at [937, 253] on td "Contracted Freight" at bounding box center [918, 255] width 83 height 17
click at [856, 263] on td "MELISSA WILTON" at bounding box center [782, 255] width 189 height 17
click at [859, 255] on td "MELISSA WILTON" at bounding box center [782, 255] width 189 height 17
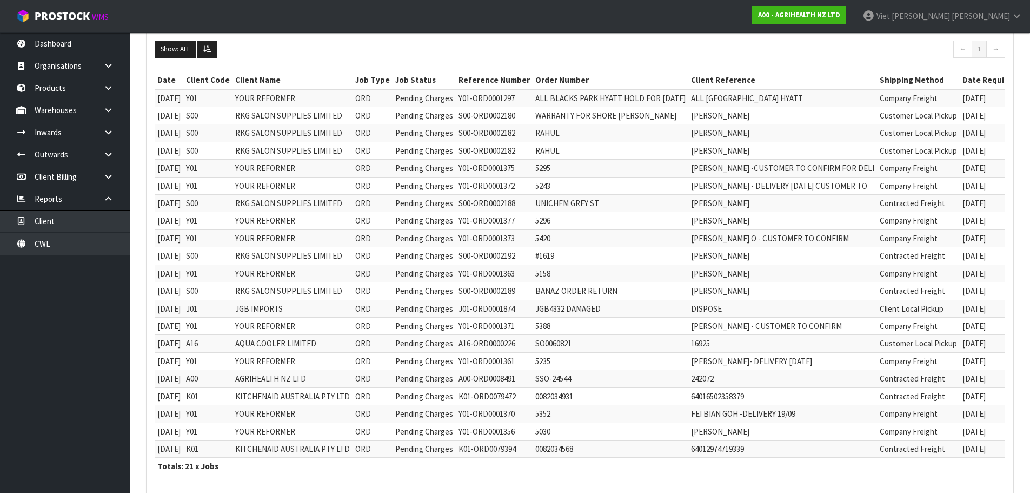
click at [960, 254] on td "Contracted Freight" at bounding box center [918, 255] width 83 height 17
click at [960, 294] on td "Contracted Freight" at bounding box center [918, 290] width 83 height 17
click at [959, 306] on td "Client Local Pickup" at bounding box center [918, 308] width 83 height 17
click at [937, 293] on td "Contracted Freight" at bounding box center [918, 290] width 83 height 17
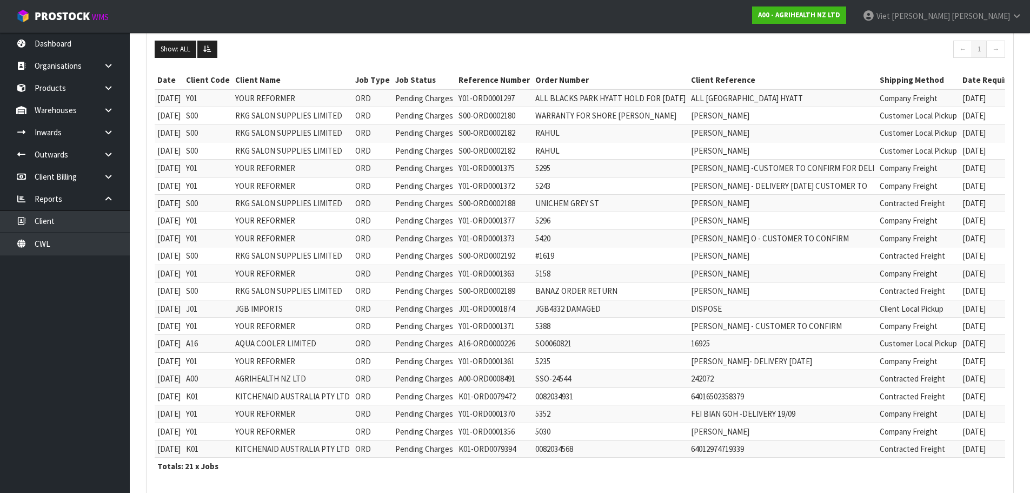
click at [930, 309] on td "Client Local Pickup" at bounding box center [918, 308] width 83 height 17
click at [877, 296] on td "BANAZ ALI" at bounding box center [782, 290] width 189 height 17
click at [923, 309] on td "Client Local Pickup" at bounding box center [918, 308] width 83 height 17
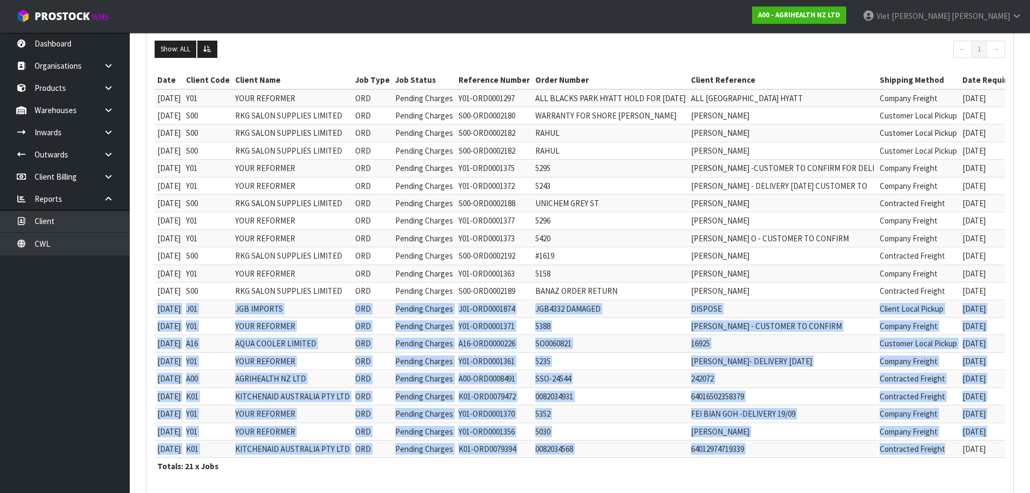
drag, startPoint x: 156, startPoint y: 306, endPoint x: 992, endPoint y: 452, distance: 848.1
click at [992, 452] on tbody "20/08/2025 Y01 YOUR REFORMER ORD Pending Charges Y01-ORD0001297 ALL BLACKS PARK…" at bounding box center [628, 273] width 947 height 368
click at [834, 334] on td "SUSAN BROWNE - CUSTOMER TO CONFIRM" at bounding box center [782, 325] width 189 height 17
drag, startPoint x: 965, startPoint y: 304, endPoint x: 185, endPoint y: 311, distance: 779.9
click at [185, 311] on tr "22/09/2025 J01 JGB IMPORTS ORD Pending Charges J01-ORD0001874 JGB4332 DAMAGED D…" at bounding box center [628, 308] width 947 height 17
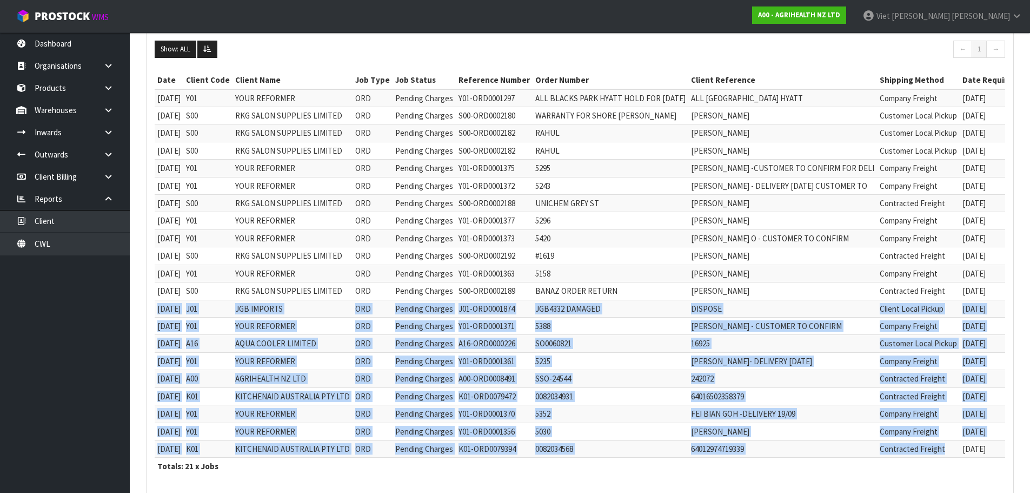
click at [183, 311] on td "[DATE]" at bounding box center [169, 308] width 29 height 17
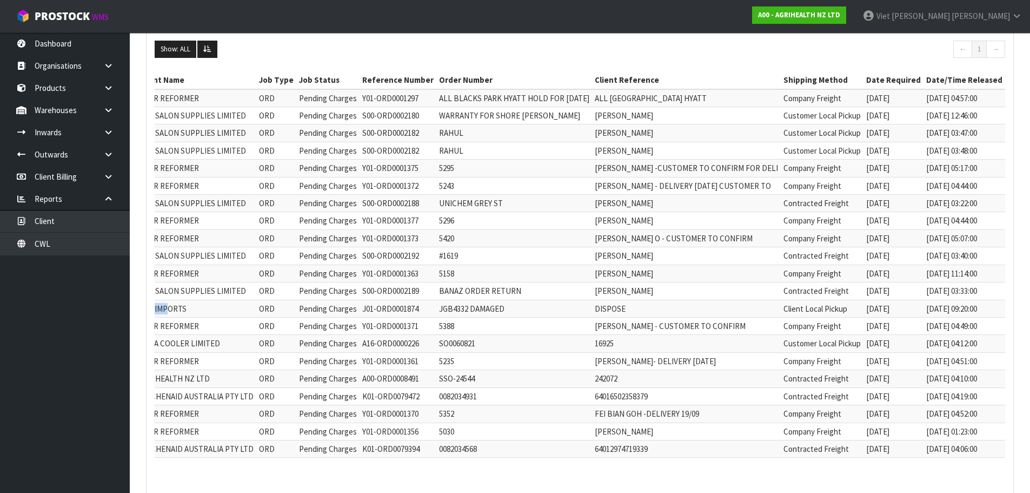
scroll to position [0, 0]
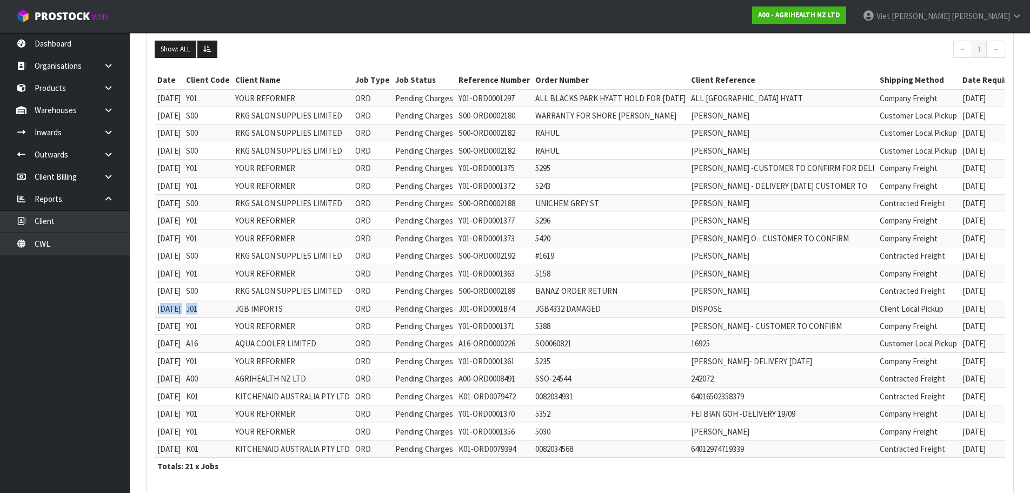
drag, startPoint x: 160, startPoint y: 313, endPoint x: 233, endPoint y: 312, distance: 73.0
click at [233, 312] on tr "22/09/2025 J01 JGB IMPORTS ORD Pending Charges J01-ORD0001874 JGB4332 DAMAGED D…" at bounding box center [628, 308] width 947 height 17
click at [233, 312] on td "J01" at bounding box center [207, 308] width 49 height 17
click at [955, 293] on td "Contracted Freight" at bounding box center [918, 290] width 83 height 17
click at [297, 310] on td "JGB IMPORTS" at bounding box center [293, 308] width 120 height 17
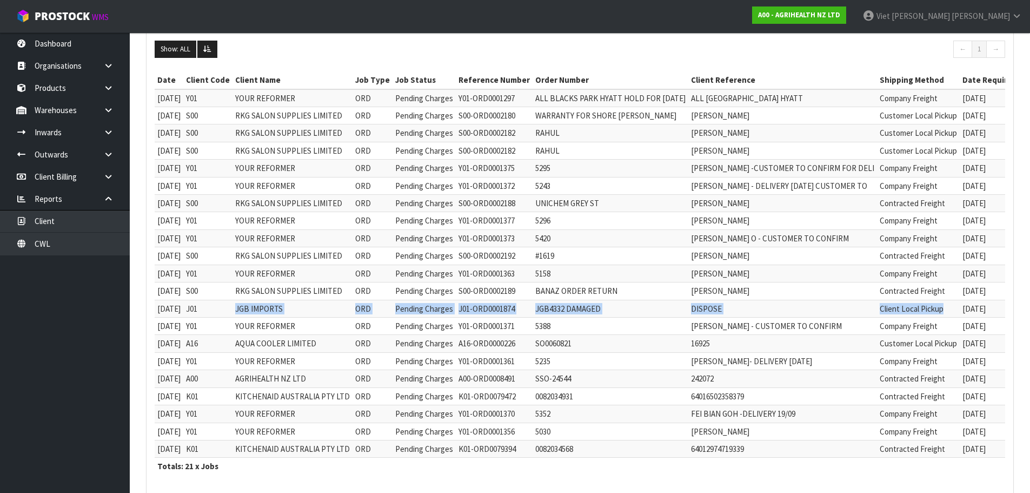
drag, startPoint x: 248, startPoint y: 304, endPoint x: 995, endPoint y: 309, distance: 746.3
click at [995, 309] on tr "22/09/2025 J01 JGB IMPORTS ORD Pending Charges J01-ORD0001874 JGB4332 DAMAGED D…" at bounding box center [628, 308] width 947 height 17
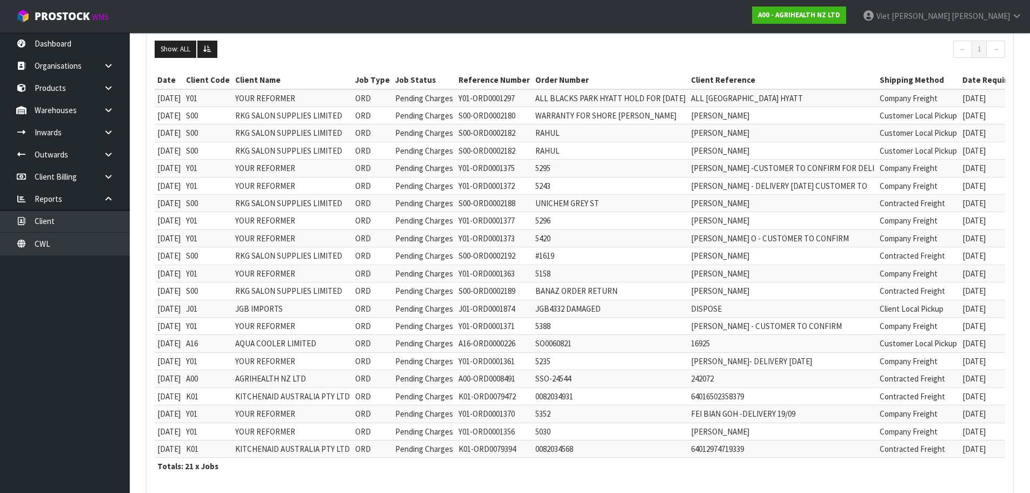
click at [939, 338] on td "Customer Local Pickup" at bounding box center [918, 343] width 83 height 17
drag, startPoint x: 985, startPoint y: 345, endPoint x: 283, endPoint y: 349, distance: 702.0
click at [283, 349] on tr "22/09/2025 A16 AQUA COOLER LIMITED ORD Pending Charges A16-ORD0000226 SO0060821…" at bounding box center [628, 343] width 947 height 17
click at [283, 349] on td "AQUA COOLER LIMITED" at bounding box center [293, 343] width 120 height 17
click at [207, 343] on td "A16" at bounding box center [207, 343] width 49 height 17
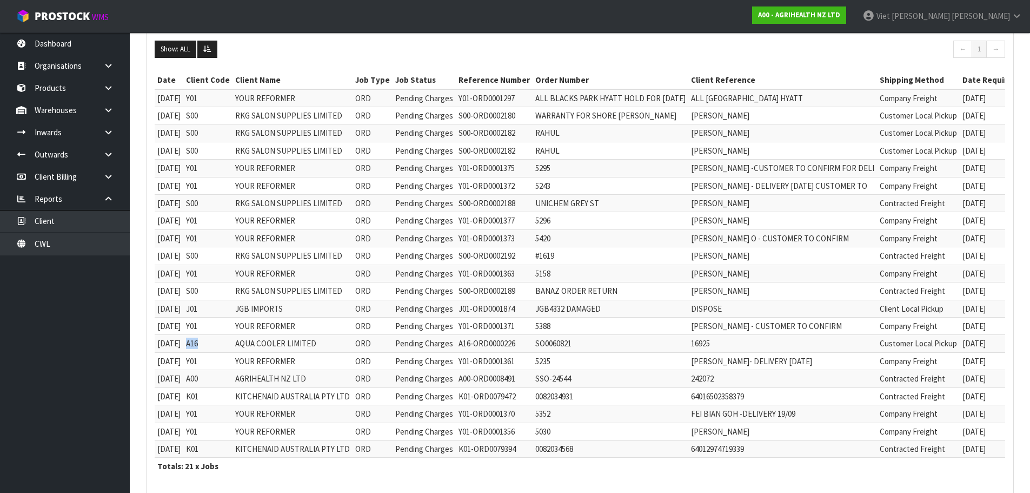
click at [207, 343] on td "A16" at bounding box center [207, 343] width 49 height 17
copy td "A16"
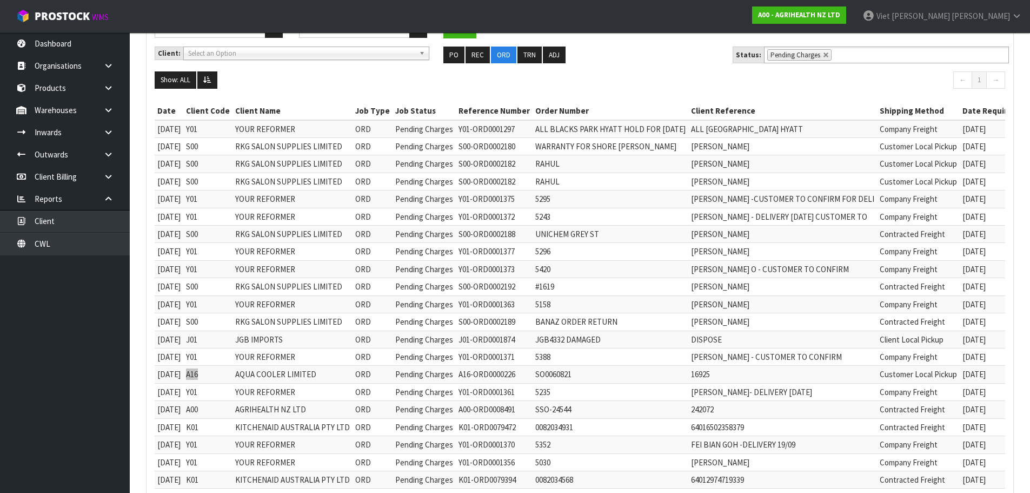
scroll to position [108, 0]
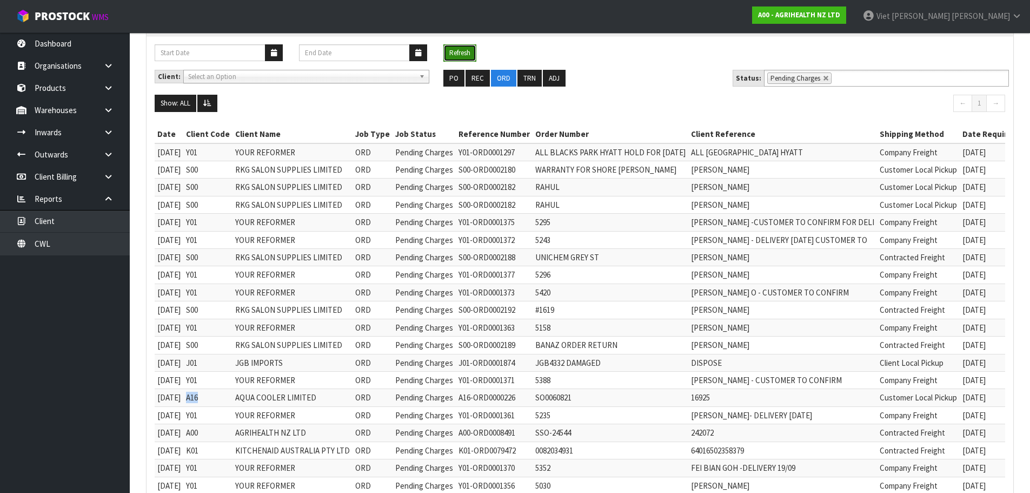
click at [467, 50] on button "Refresh" at bounding box center [459, 52] width 33 height 17
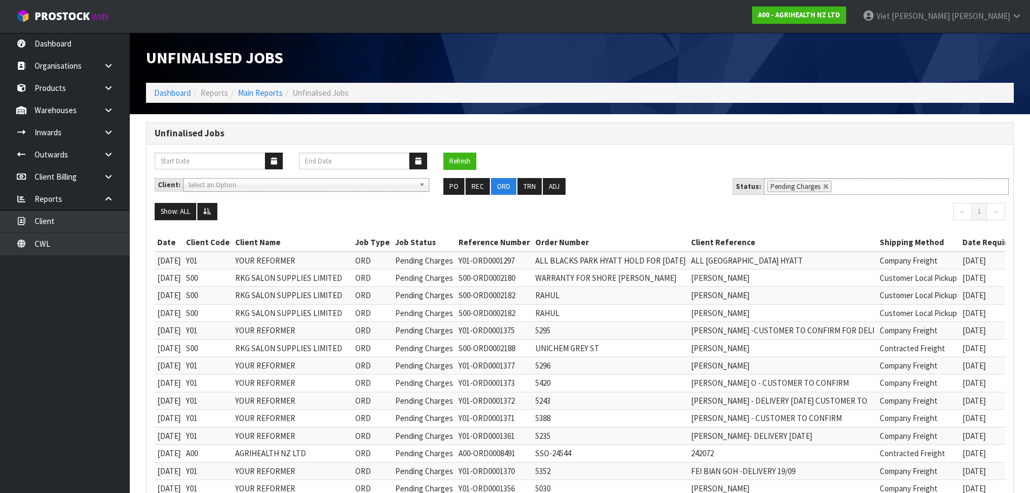
click at [205, 221] on div "Show: ALL 5 10 25 50 100 ALL ← 1 →" at bounding box center [580, 213] width 867 height 20
click at [210, 212] on icon at bounding box center [207, 211] width 8 height 7
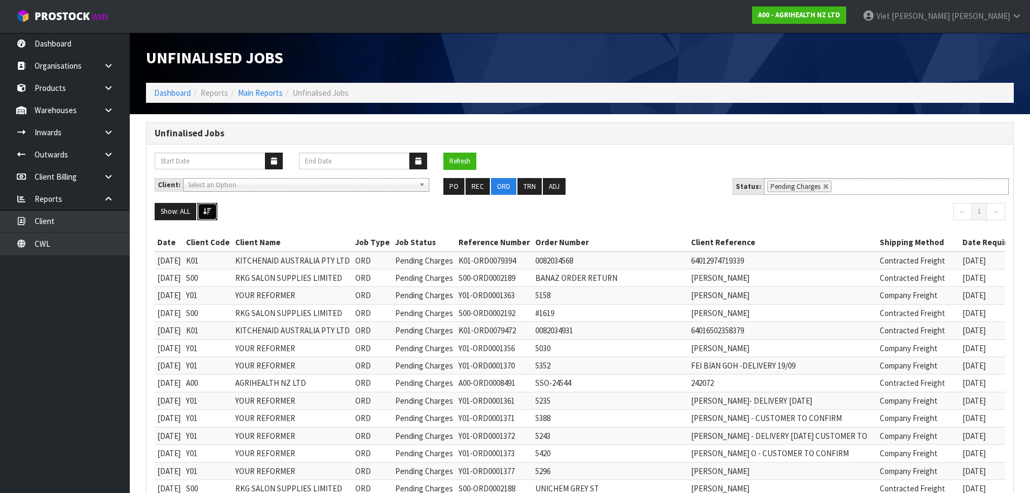
click at [210, 212] on icon at bounding box center [207, 211] width 8 height 7
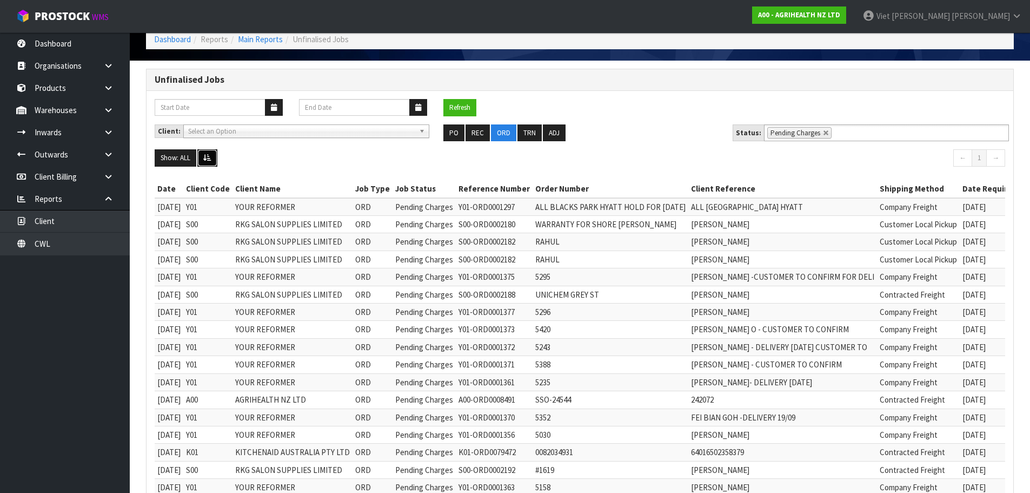
scroll to position [54, 0]
click at [757, 195] on th "Client Reference" at bounding box center [782, 188] width 189 height 17
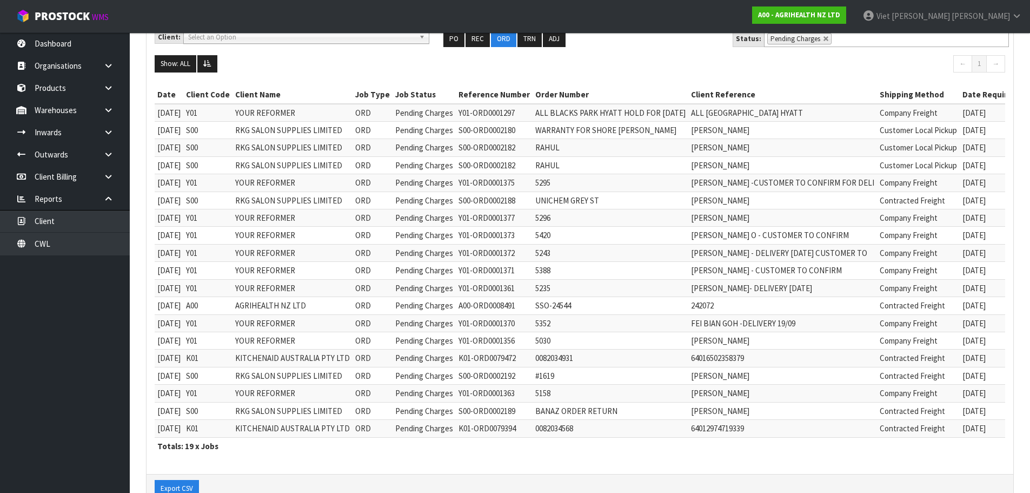
scroll to position [185, 0]
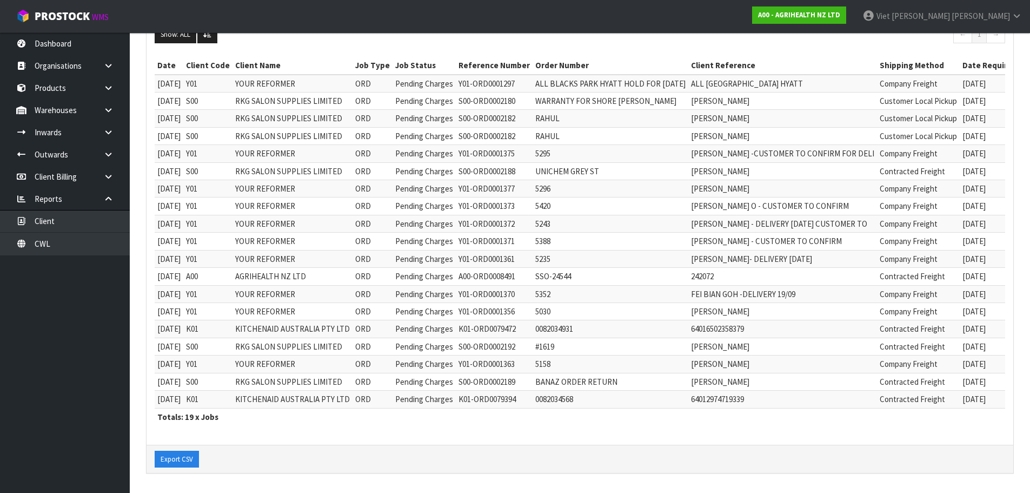
click at [943, 268] on td "Contracted Freight" at bounding box center [918, 276] width 83 height 17
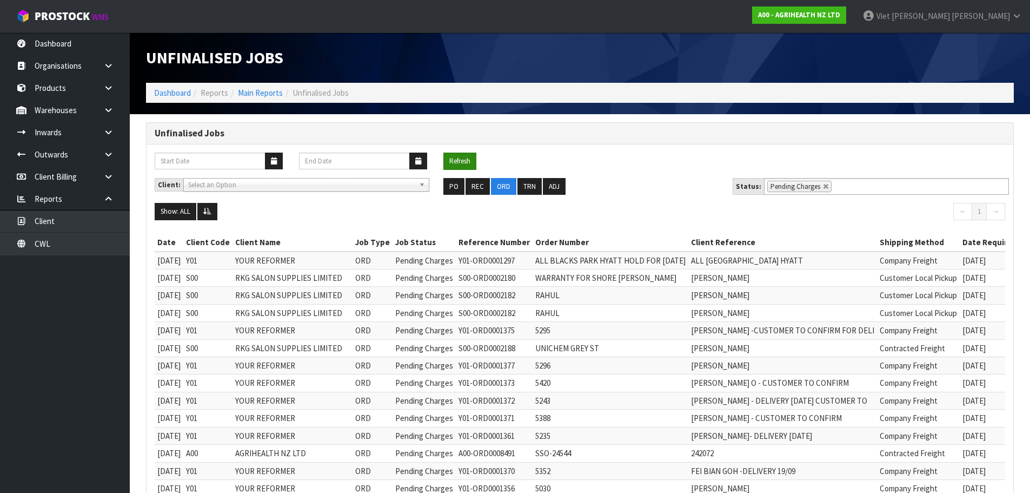
drag, startPoint x: 484, startPoint y: 156, endPoint x: 475, endPoint y: 158, distance: 9.6
click at [483, 156] on div "Refresh" at bounding box center [471, 161] width 72 height 17
click at [473, 159] on button "Refresh" at bounding box center [459, 161] width 33 height 17
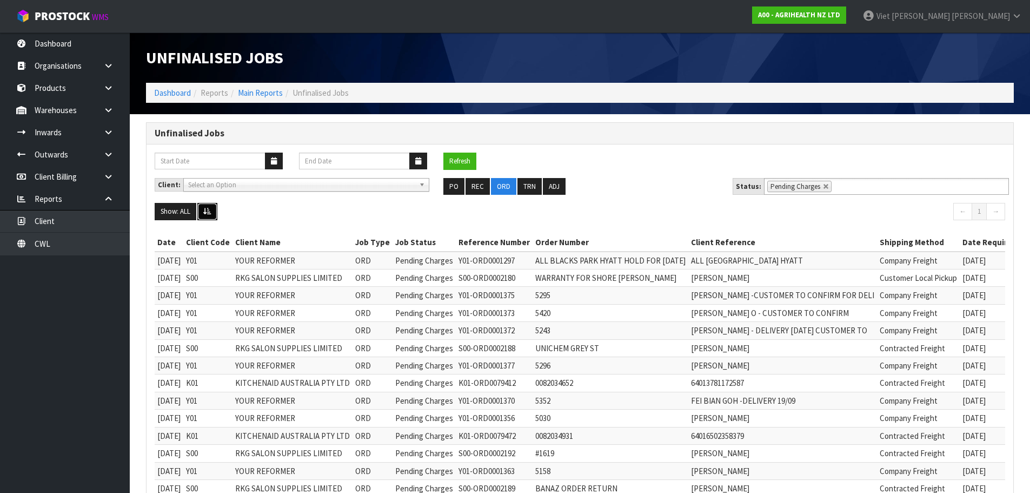
click at [217, 218] on button at bounding box center [207, 211] width 20 height 17
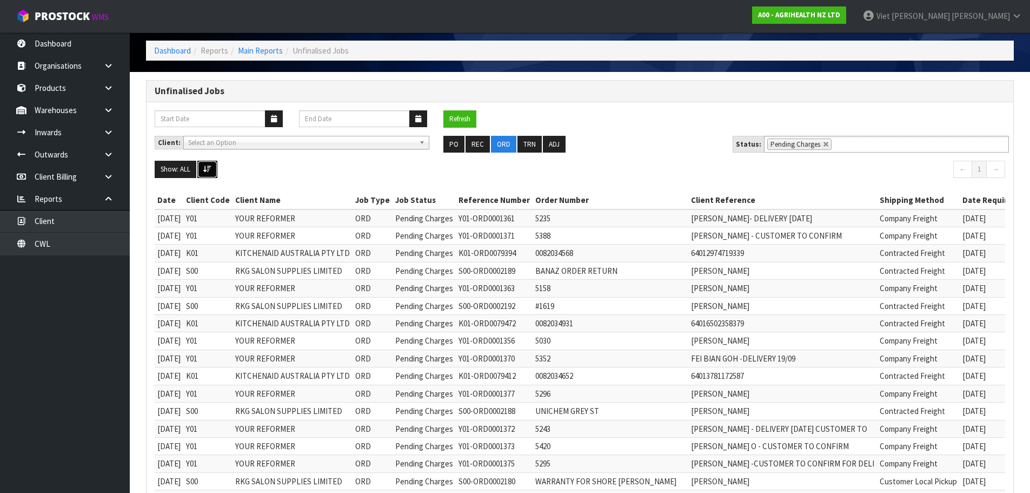
scroll to position [96, 0]
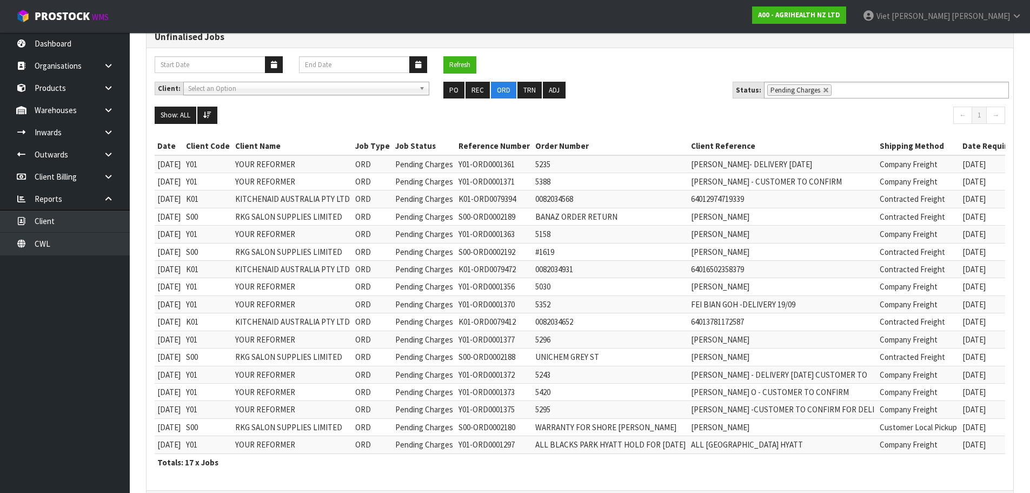
click at [833, 115] on nav "← 1 →" at bounding box center [796, 117] width 417 height 20
click at [407, 196] on span "Pending Charges" at bounding box center [424, 199] width 58 height 10
click at [233, 218] on td "S00" at bounding box center [207, 216] width 49 height 17
click at [499, 226] on td "Y01-ORD0001363" at bounding box center [494, 234] width 77 height 17
click at [768, 265] on td "64016502358379" at bounding box center [782, 269] width 189 height 17
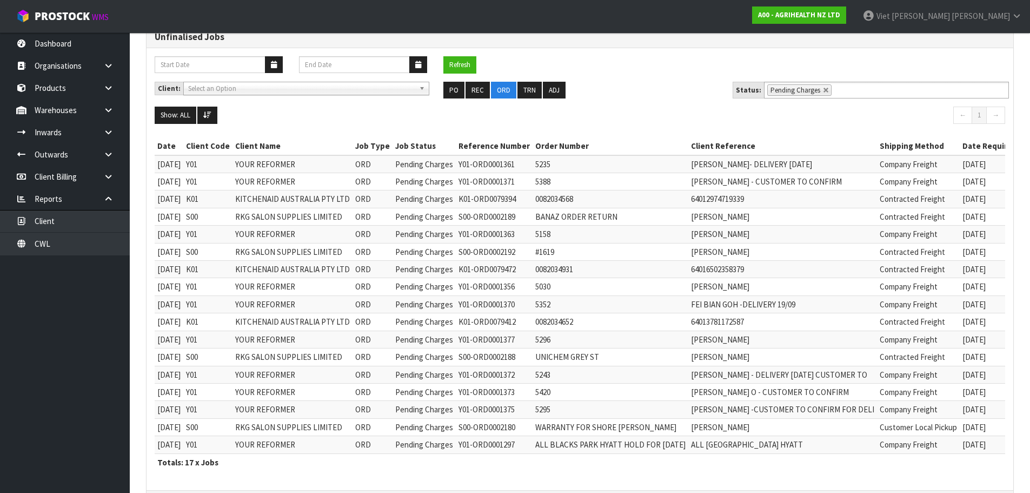
click at [877, 206] on td "64012974719339" at bounding box center [782, 198] width 189 height 17
click at [930, 267] on td "Contracted Freight" at bounding box center [918, 269] width 83 height 17
click at [933, 251] on td "Contracted Freight" at bounding box center [918, 251] width 83 height 17
drag, startPoint x: 193, startPoint y: 227, endPoint x: 893, endPoint y: 275, distance: 702.5
click at [893, 275] on tbody "22/09/2025 Y01 YOUR REFORMER ORD Pending Charges Y01-ORD0001361 5235 PETRINA CO…" at bounding box center [628, 304] width 947 height 299
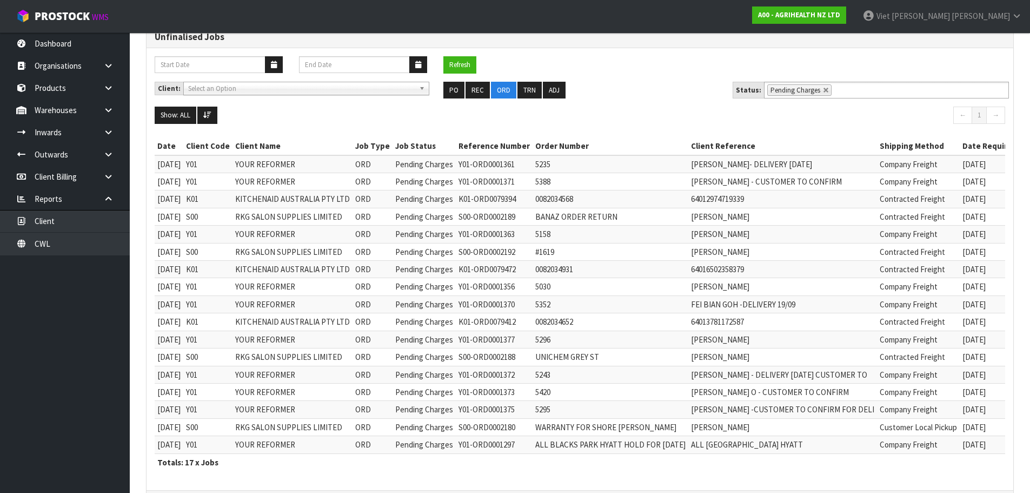
click at [877, 275] on td "64016502358379" at bounding box center [782, 269] width 189 height 17
click at [843, 323] on td "64013781172587" at bounding box center [782, 321] width 189 height 17
click at [353, 311] on td "YOUR REFORMER" at bounding box center [293, 303] width 120 height 17
click at [688, 364] on td "UNICHEM GREY ST" at bounding box center [611, 356] width 156 height 17
click at [877, 355] on td "CLAIRE GRANT" at bounding box center [782, 356] width 189 height 17
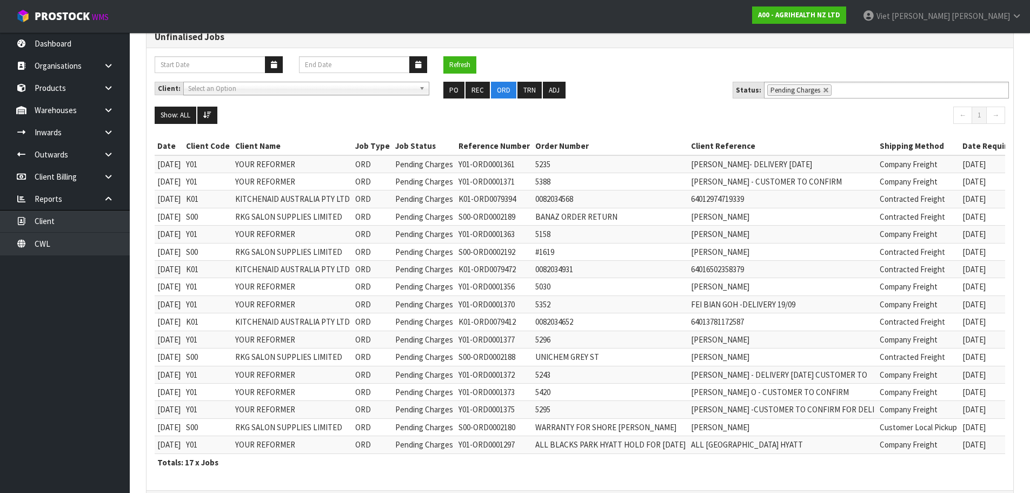
drag, startPoint x: 772, startPoint y: 352, endPoint x: 797, endPoint y: 350, distance: 25.5
click at [797, 350] on td "CLAIRE GRANT" at bounding box center [782, 356] width 189 height 17
click at [820, 327] on td "64013781172587" at bounding box center [782, 321] width 189 height 17
click at [655, 313] on td "0082034652" at bounding box center [611, 321] width 156 height 17
click at [378, 326] on td "ORD" at bounding box center [373, 321] width 40 height 17
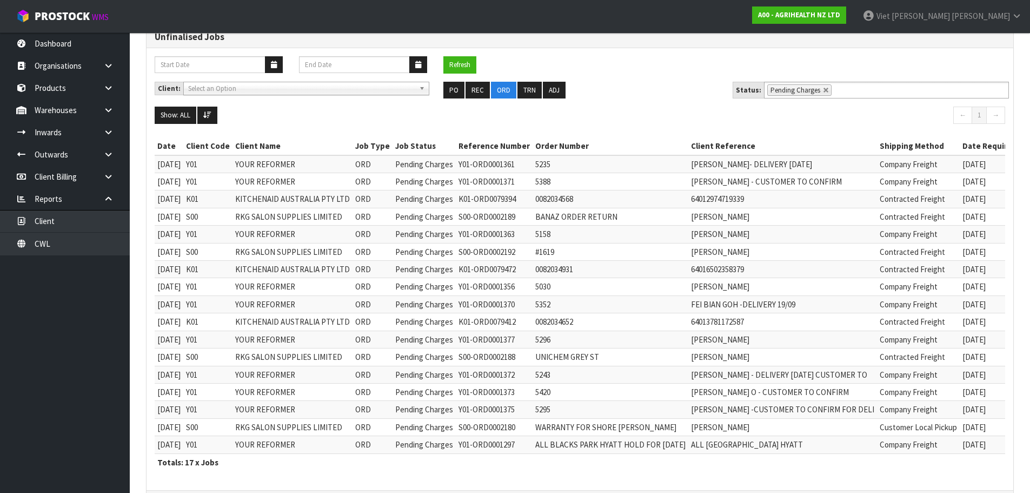
click at [300, 321] on td "KITCHENAID AUSTRALIA PTY LTD" at bounding box center [293, 321] width 120 height 17
click at [365, 321] on td "ORD" at bounding box center [373, 321] width 40 height 17
drag, startPoint x: 908, startPoint y: 354, endPoint x: 877, endPoint y: 354, distance: 31.4
click at [877, 353] on td "CLAIRE GRANT" at bounding box center [782, 356] width 189 height 17
drag, startPoint x: 337, startPoint y: 313, endPoint x: 328, endPoint y: 315, distance: 9.6
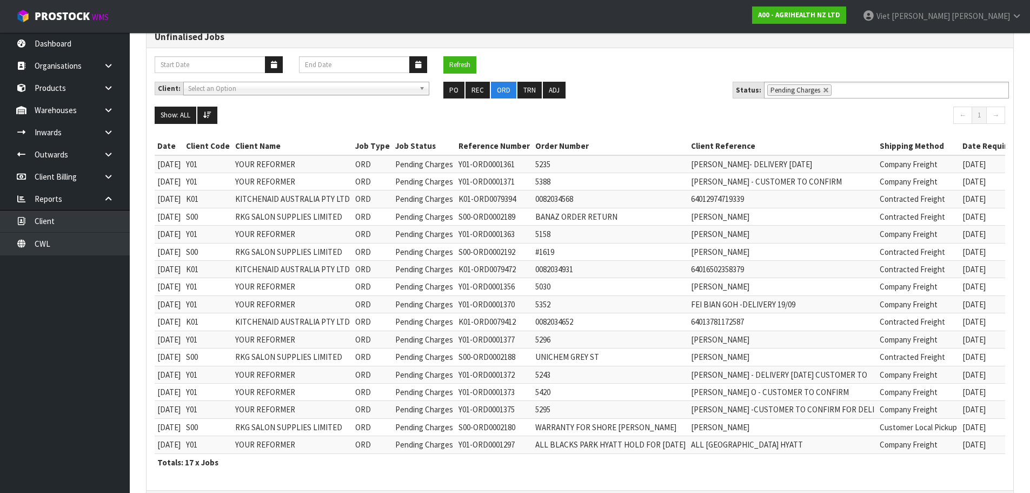
click at [337, 313] on td "KITCHENAID AUSTRALIA PTY LTD" at bounding box center [293, 321] width 120 height 17
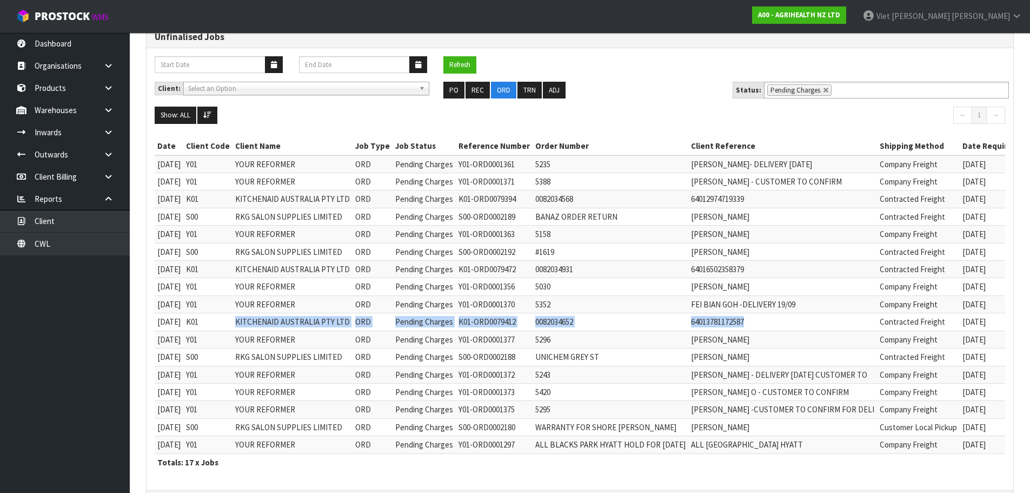
drag, startPoint x: 214, startPoint y: 313, endPoint x: 777, endPoint y: 320, distance: 563.0
click at [777, 320] on tr "22/09/2025 K01 KITCHENAID AUSTRALIA PTY LTD ORD Pending Charges K01-ORD0079412 …" at bounding box center [628, 321] width 947 height 17
click at [777, 320] on td "64013781172587" at bounding box center [782, 321] width 189 height 17
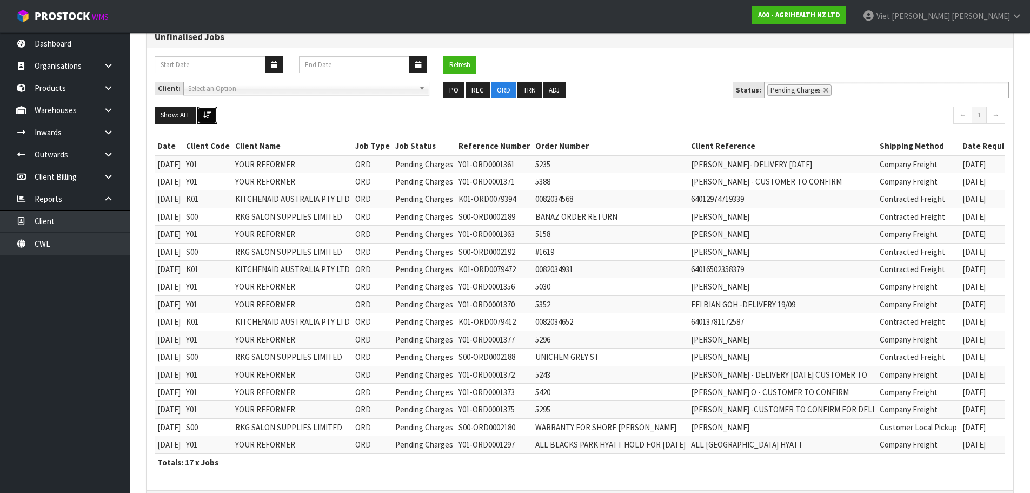
click at [211, 119] on button at bounding box center [207, 115] width 20 height 17
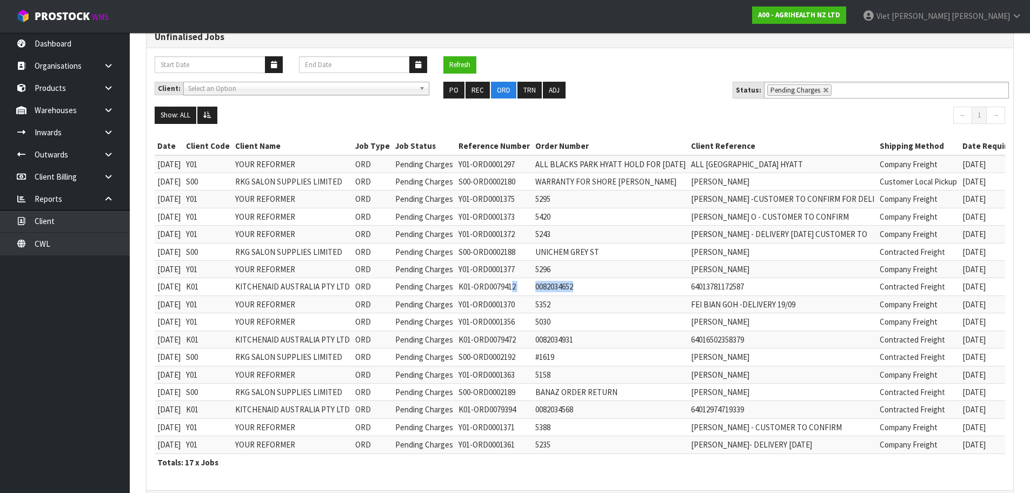
drag, startPoint x: 593, startPoint y: 286, endPoint x: 518, endPoint y: 289, distance: 75.8
click at [518, 289] on tr "22/09/2025 K01 KITCHENAID AUSTRALIA PTY LTD ORD Pending Charges K01-ORD0079412 …" at bounding box center [628, 286] width 947 height 17
click at [405, 257] on td "Pending Charges" at bounding box center [424, 251] width 63 height 17
drag, startPoint x: 562, startPoint y: 281, endPoint x: 561, endPoint y: 290, distance: 9.8
click at [554, 282] on td "0082034652" at bounding box center [611, 286] width 156 height 17
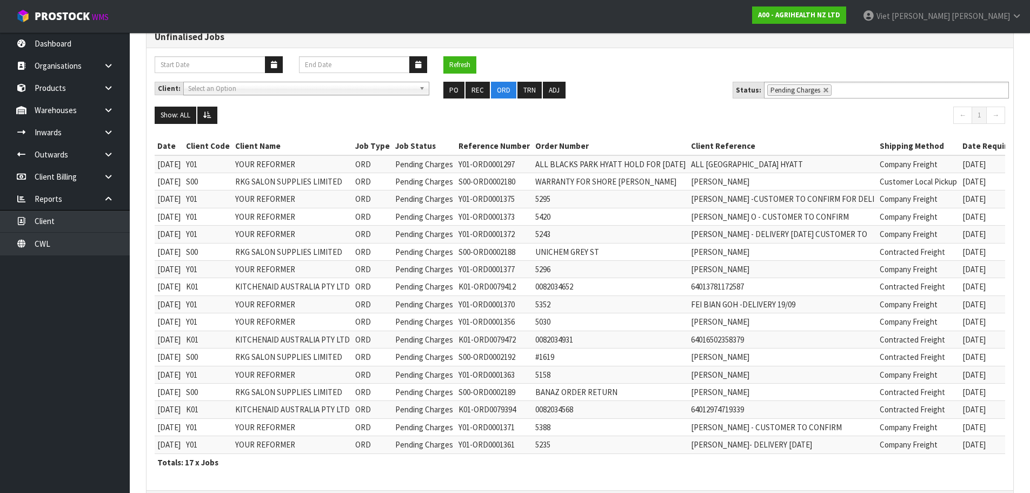
click at [580, 289] on td "0082034652" at bounding box center [611, 286] width 156 height 17
drag, startPoint x: 582, startPoint y: 287, endPoint x: 528, endPoint y: 286, distance: 54.6
click at [528, 286] on tr "22/09/2025 K01 KITCHENAID AUSTRALIA PTY LTD ORD Pending Charges K01-ORD0079412 …" at bounding box center [628, 286] width 947 height 17
drag, startPoint x: 580, startPoint y: 342, endPoint x: 535, endPoint y: 346, distance: 45.6
click at [535, 346] on td "0082034931" at bounding box center [611, 338] width 156 height 17
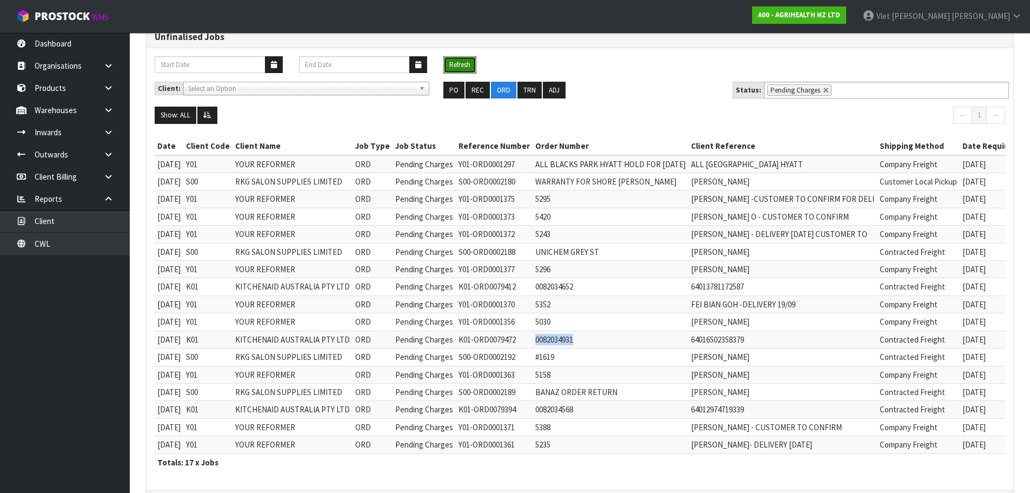
click at [467, 59] on button "Refresh" at bounding box center [459, 64] width 33 height 17
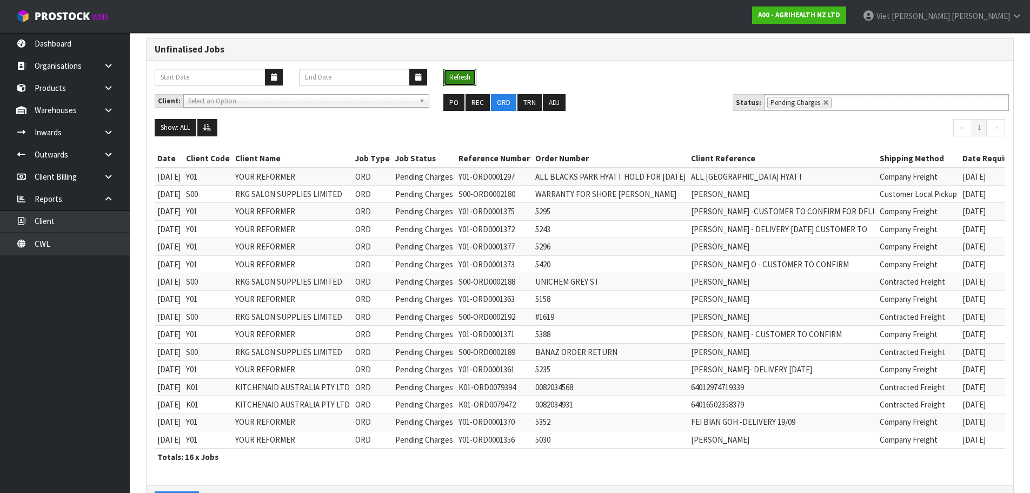
scroll to position [108, 0]
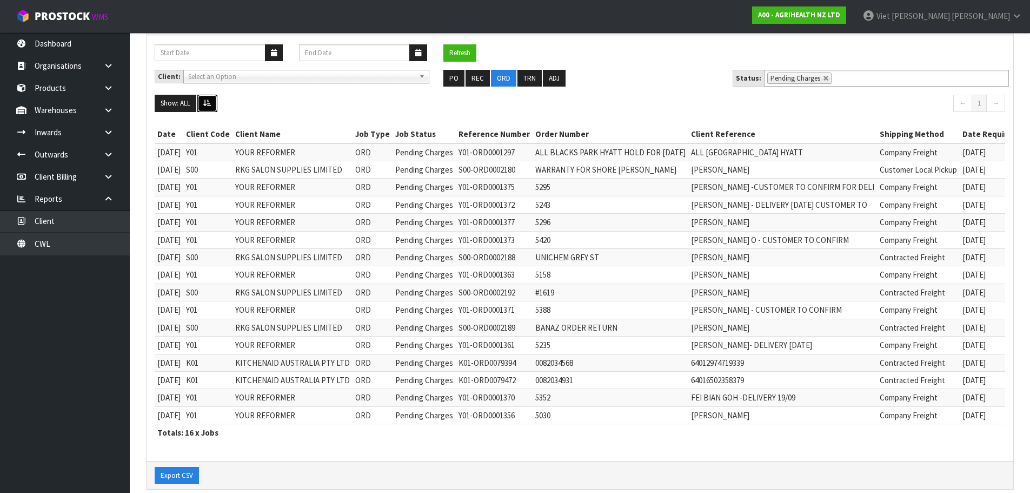
click at [211, 100] on icon at bounding box center [207, 103] width 8 height 7
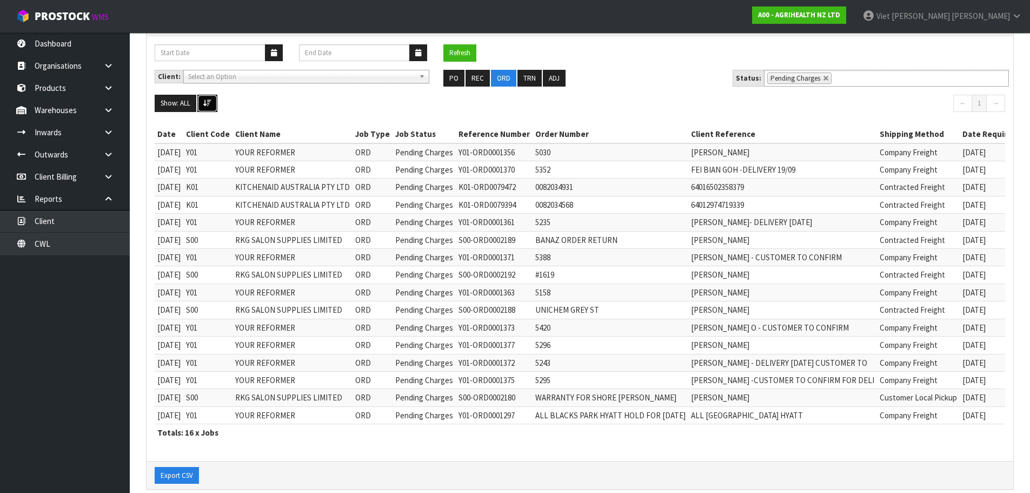
click at [211, 100] on icon at bounding box center [207, 103] width 8 height 7
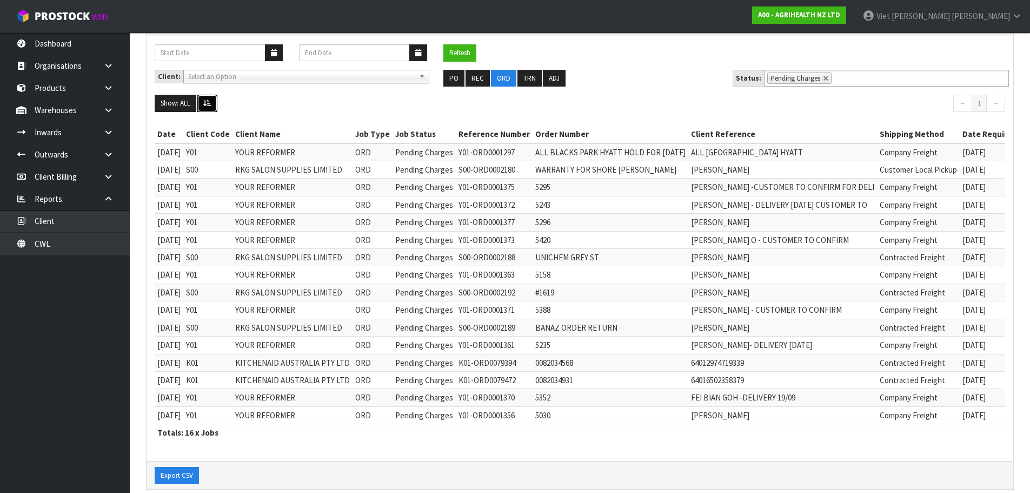
click at [211, 100] on icon at bounding box center [207, 103] width 8 height 7
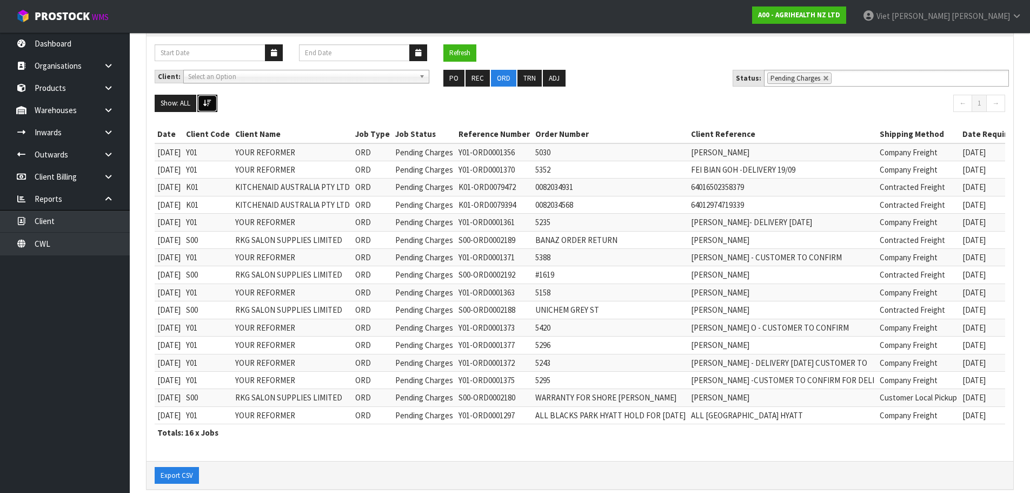
click at [202, 106] on button at bounding box center [207, 103] width 20 height 17
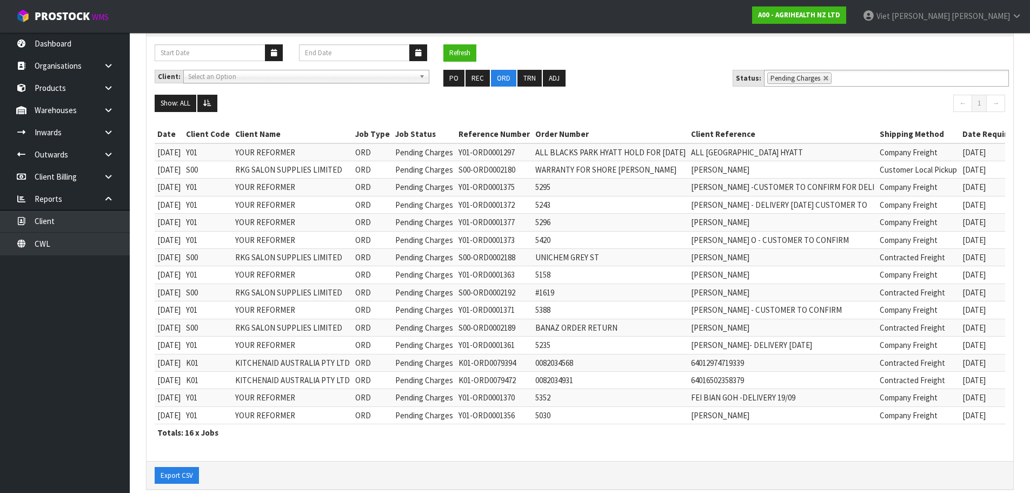
click at [296, 365] on td "KITCHENAID AUSTRALIA PTY LTD" at bounding box center [293, 362] width 120 height 17
click at [467, 57] on button "Refresh" at bounding box center [459, 52] width 33 height 17
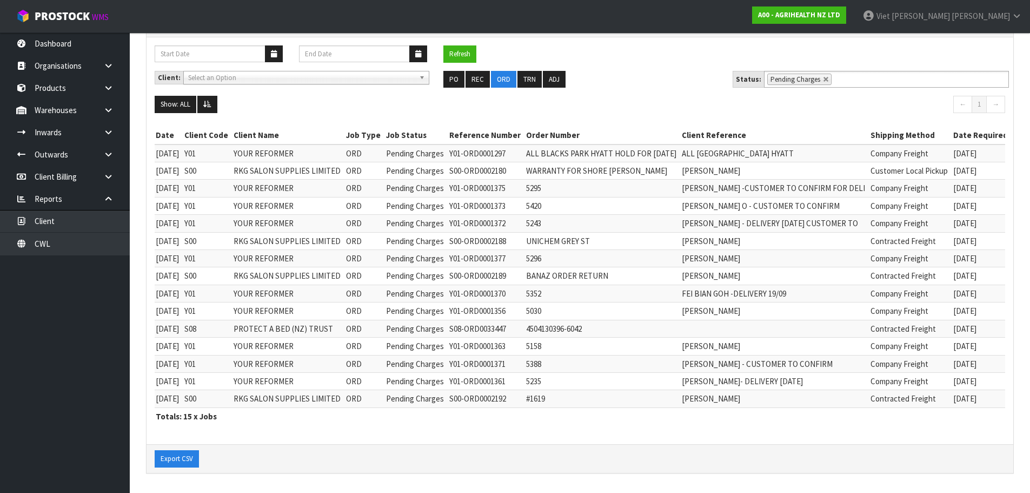
scroll to position [0, 0]
click at [271, 326] on td "PROTECT A BED (NZ) TRUST" at bounding box center [289, 328] width 112 height 17
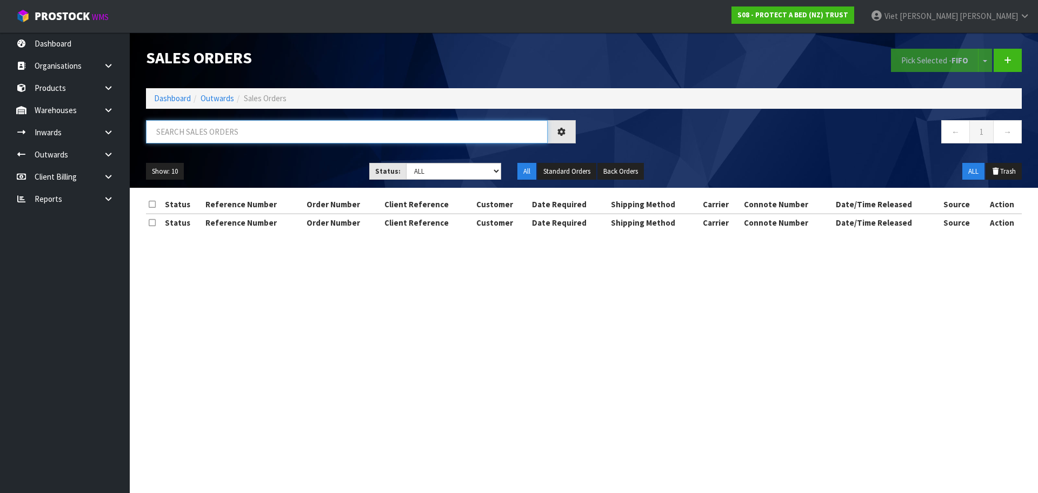
click at [396, 123] on input "text" at bounding box center [347, 131] width 402 height 23
paste input "708866"
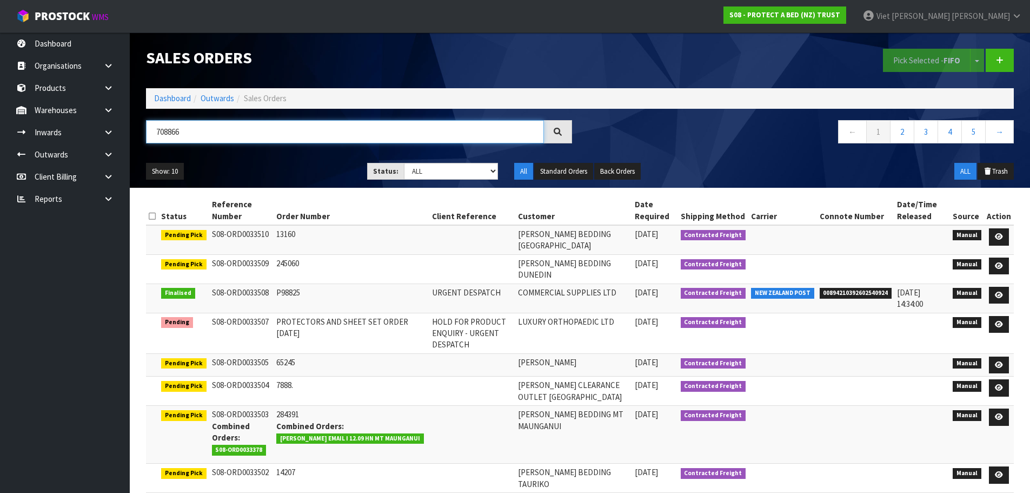
type input "708866"
click at [695, 147] on div "← 1 2 3 4 5 →" at bounding box center [801, 137] width 442 height 35
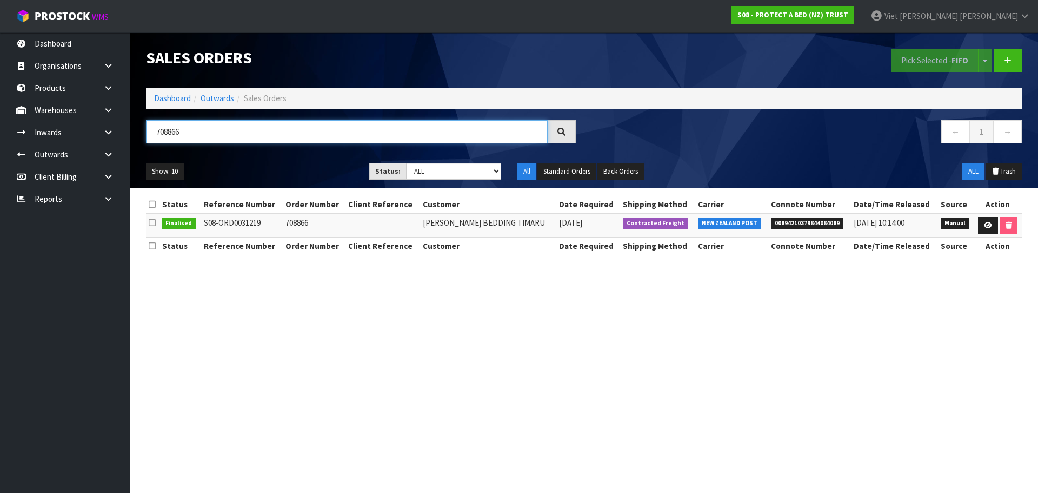
drag, startPoint x: 220, startPoint y: 135, endPoint x: 130, endPoint y: 142, distance: 89.5
click at [130, 142] on header "Sales Orders Pick Selected - FIFO Split button! FIFO - First In First Out FEFO …" at bounding box center [584, 109] width 909 height 155
click at [181, 96] on link "Dashboard" at bounding box center [172, 98] width 37 height 10
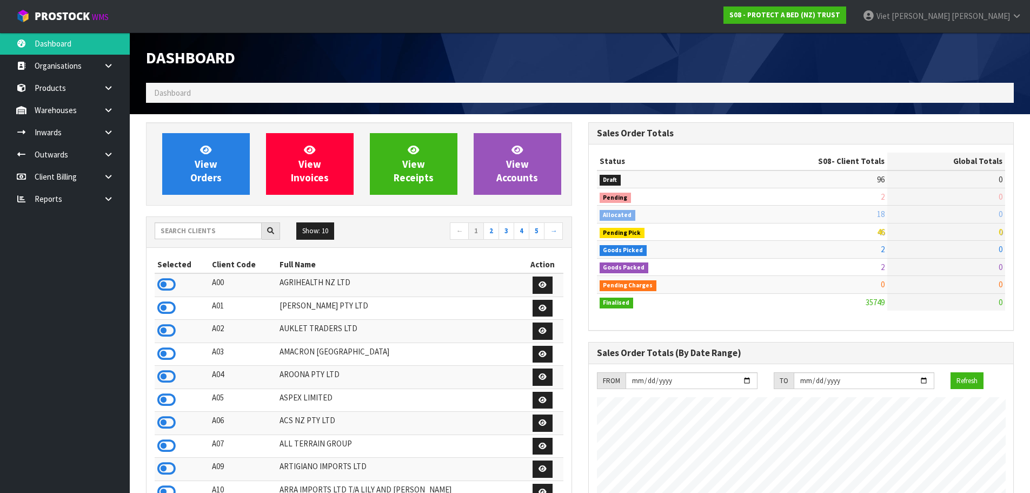
scroll to position [819, 442]
click at [194, 229] on input "text" at bounding box center [208, 230] width 107 height 17
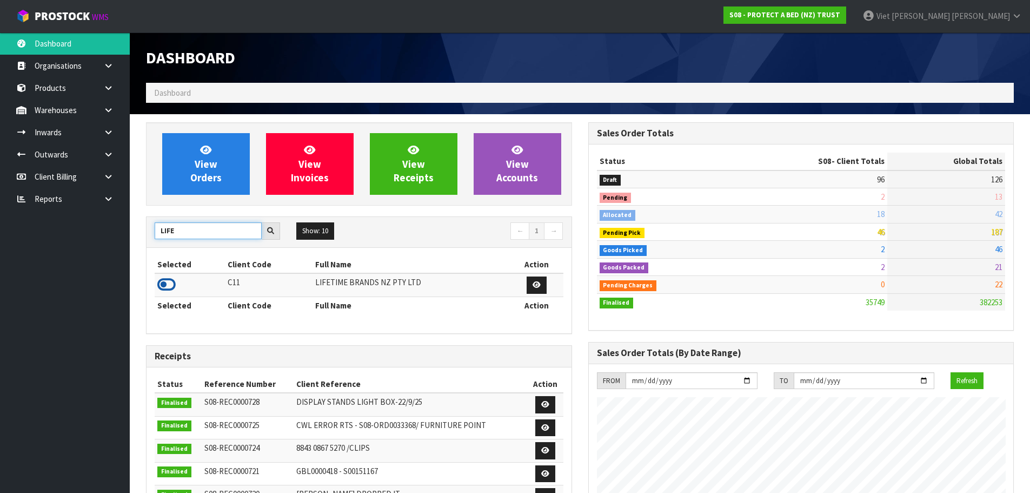
type input "LIFE"
click at [168, 290] on icon at bounding box center [166, 284] width 18 height 16
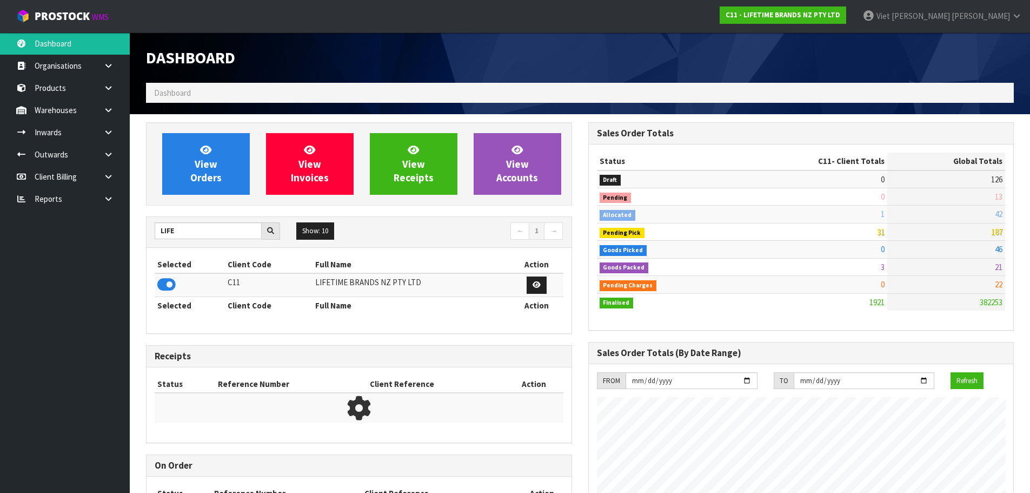
click at [199, 196] on div "View Orders View Invoices View Receipts View Accounts" at bounding box center [359, 163] width 426 height 83
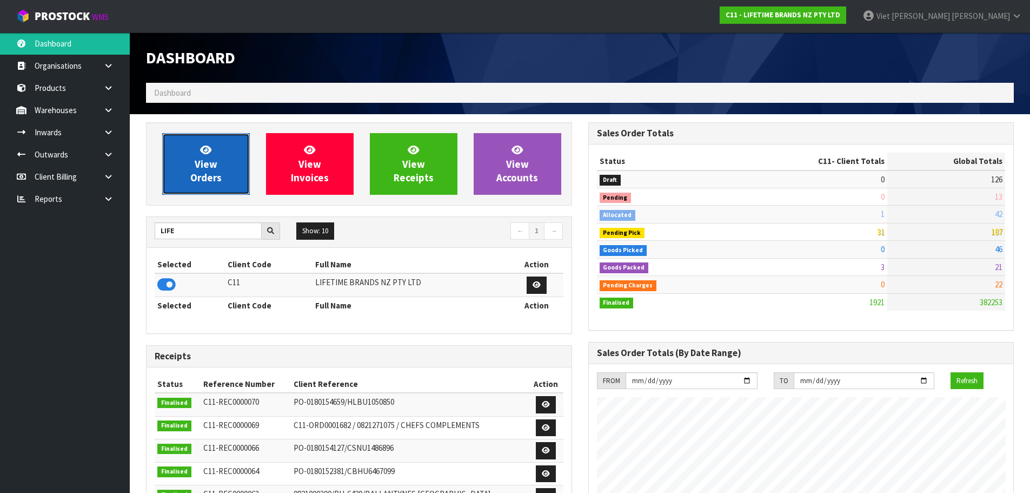
click at [201, 189] on link "View Orders" at bounding box center [206, 164] width 88 height 62
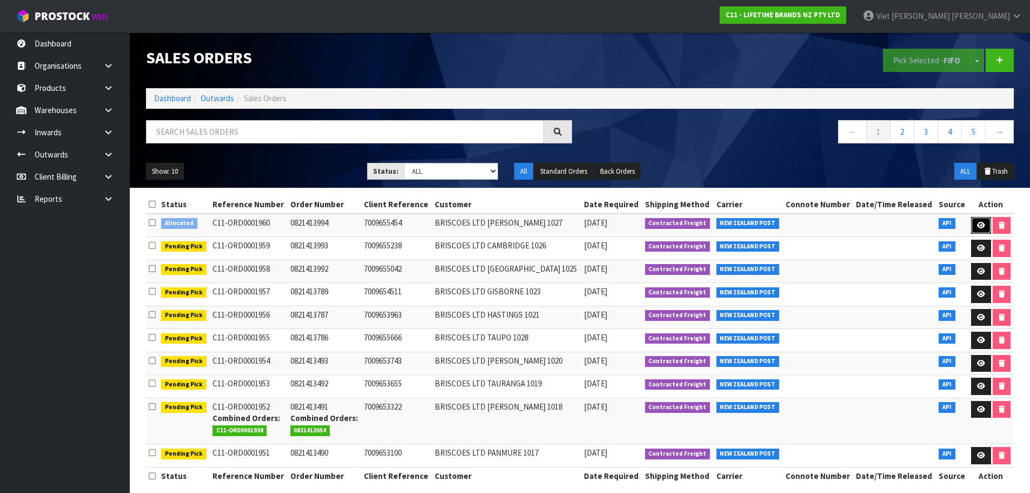
click at [971, 227] on link at bounding box center [981, 225] width 20 height 17
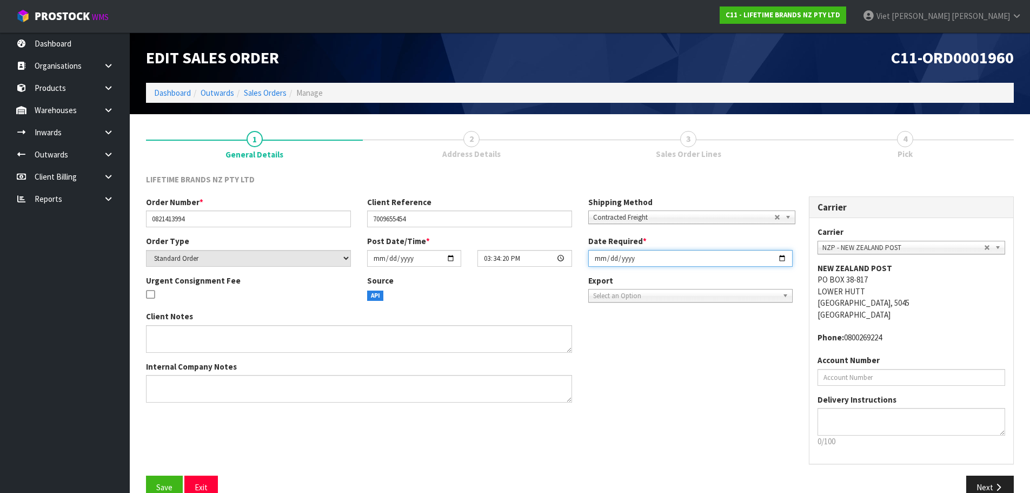
click at [784, 260] on input "[DATE]" at bounding box center [690, 258] width 205 height 17
type input "[DATE]"
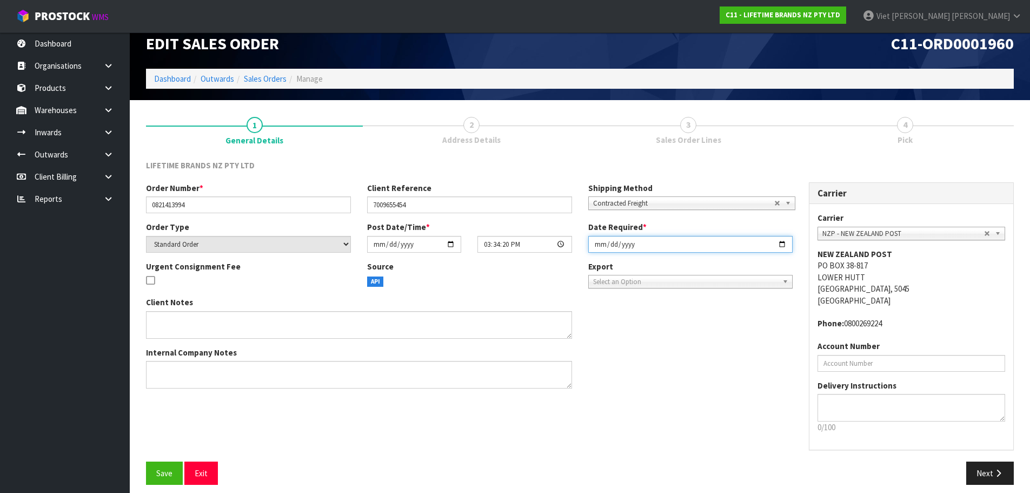
scroll to position [22, 0]
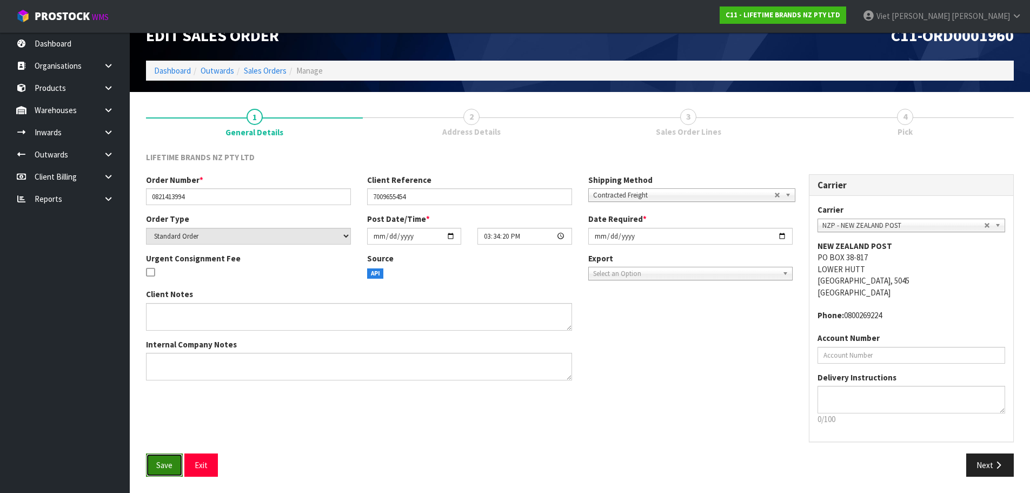
click at [173, 461] on button "Save" at bounding box center [164, 464] width 37 height 23
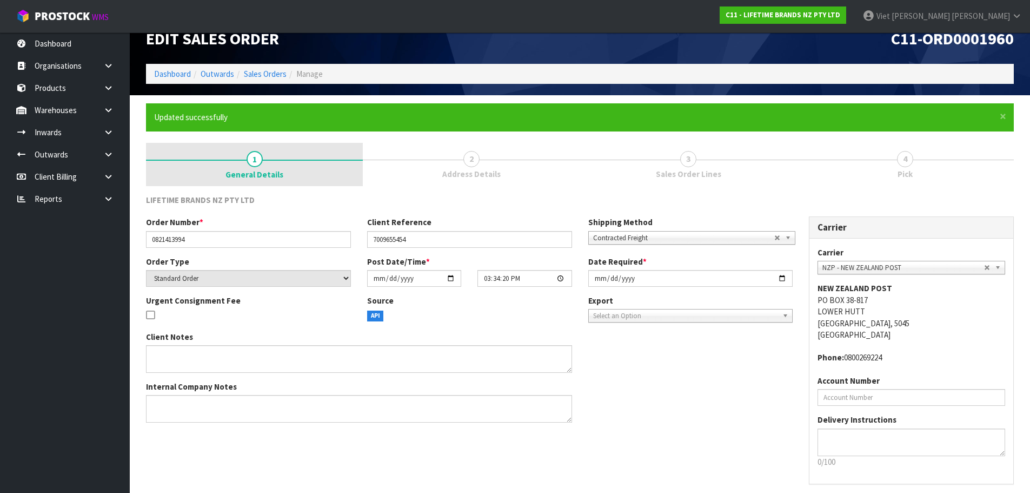
scroll to position [0, 0]
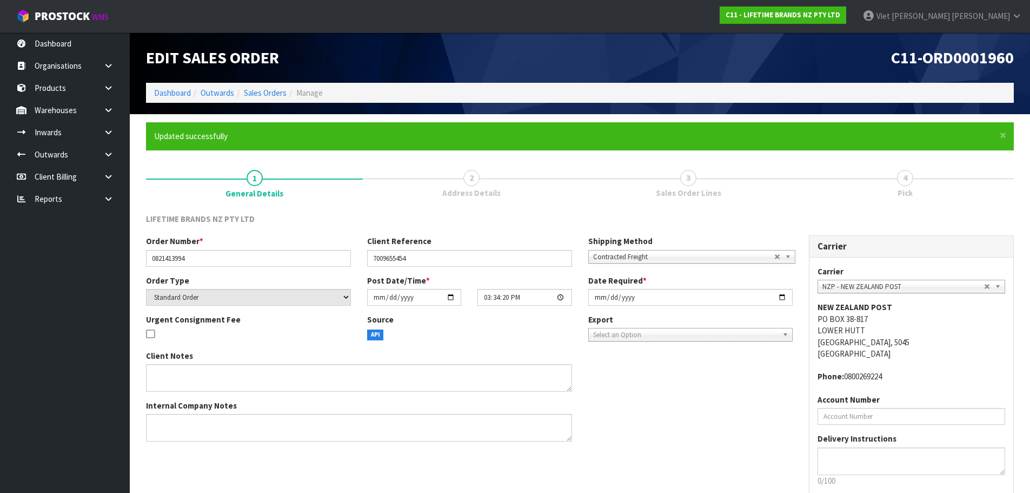
click at [259, 106] on div "Edit Sales Order C11-ORD0001960 Dashboard Outwards Sales Orders Manage" at bounding box center [580, 73] width 884 height 82
click at [284, 91] on link "Sales Orders" at bounding box center [265, 93] width 43 height 10
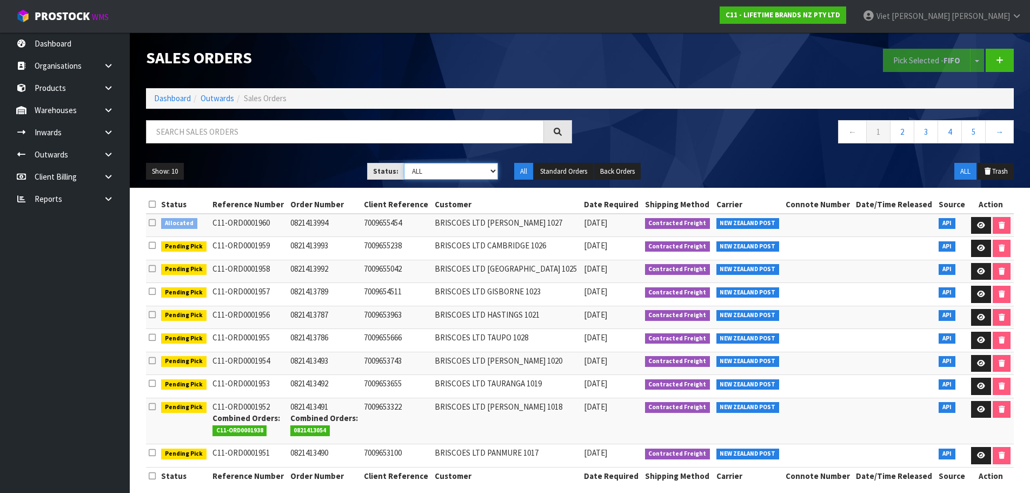
click at [438, 171] on select "Draft Pending Allocated Pending Pick Goods Picked Goods Packed Pending Charges …" at bounding box center [451, 171] width 94 height 17
click at [410, 177] on select "Draft Pending Allocated Pending Pick Goods Picked Goods Packed Pending Charges …" at bounding box center [451, 171] width 94 height 17
click at [747, 133] on nav "← 1 2 3 4 5 →" at bounding box center [801, 133] width 426 height 26
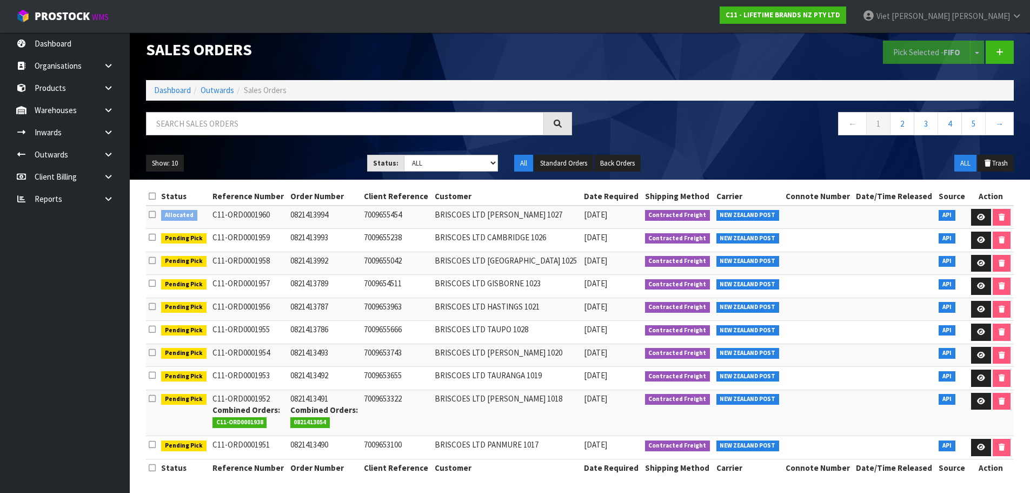
scroll to position [11, 0]
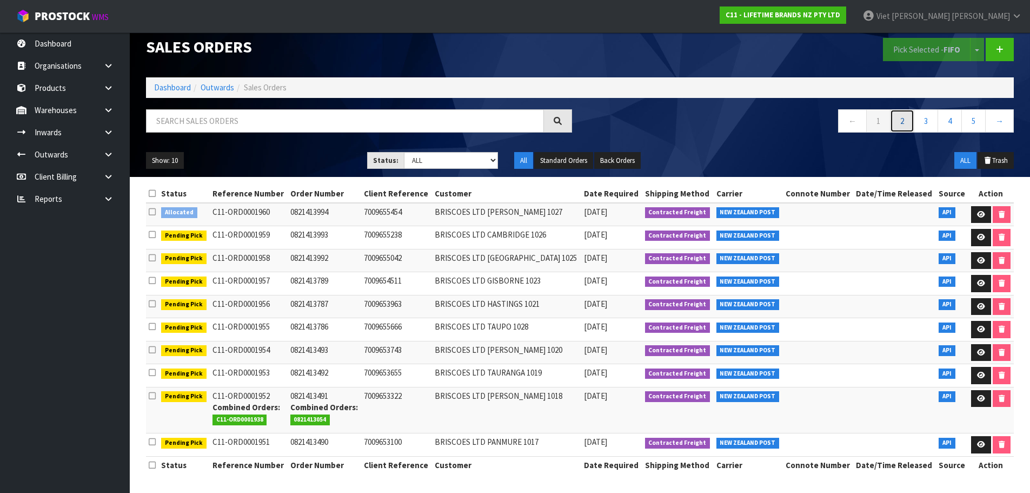
click at [910, 129] on link "2" at bounding box center [902, 120] width 24 height 23
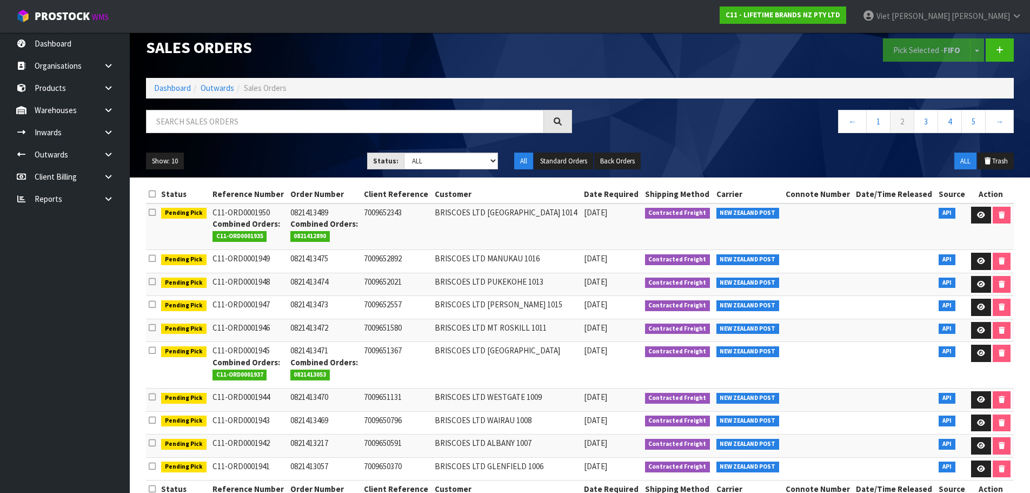
scroll to position [0, 0]
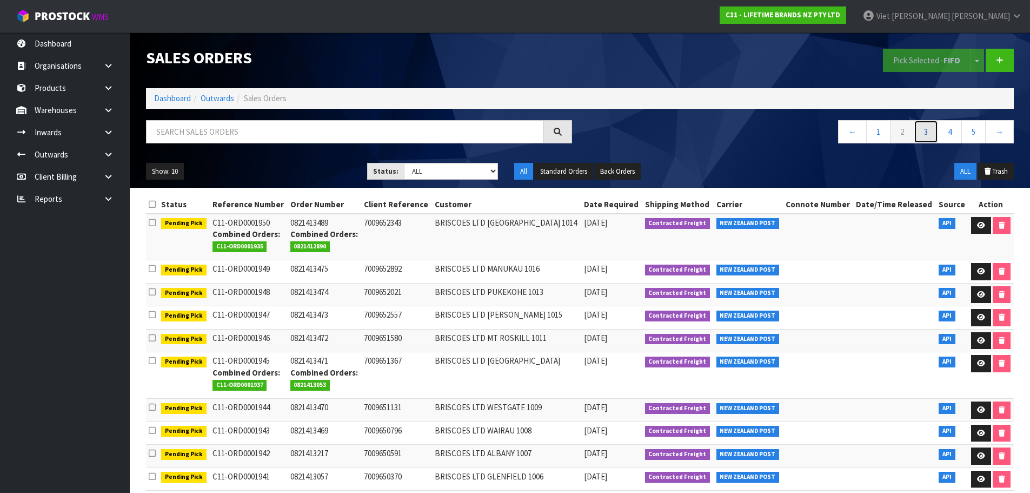
click at [920, 130] on link "3" at bounding box center [926, 131] width 24 height 23
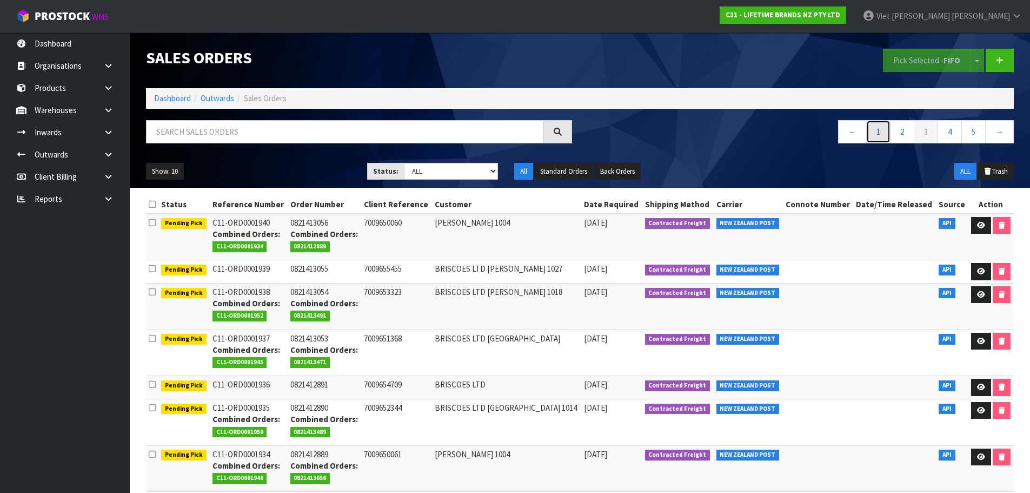
click at [889, 137] on link "1" at bounding box center [878, 131] width 24 height 23
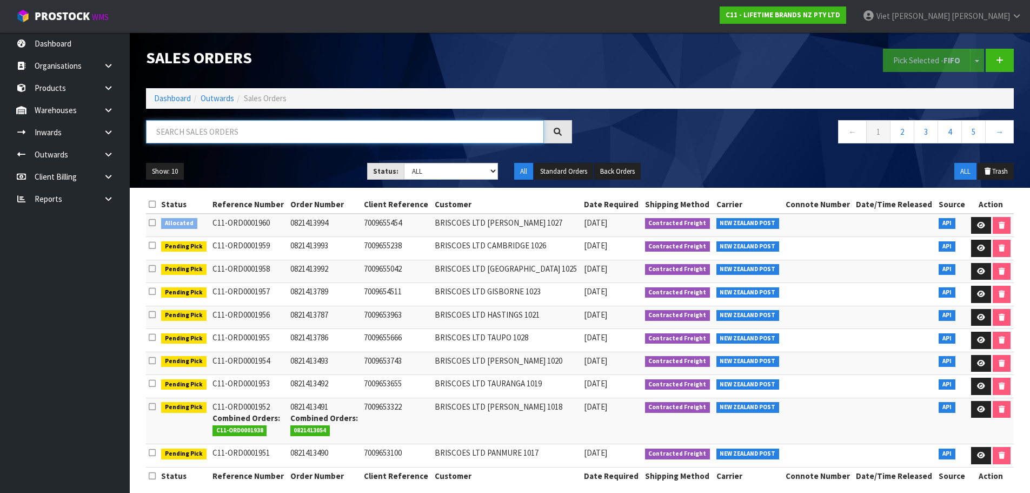
click at [420, 128] on input "text" at bounding box center [345, 131] width 398 height 23
type input "1934"
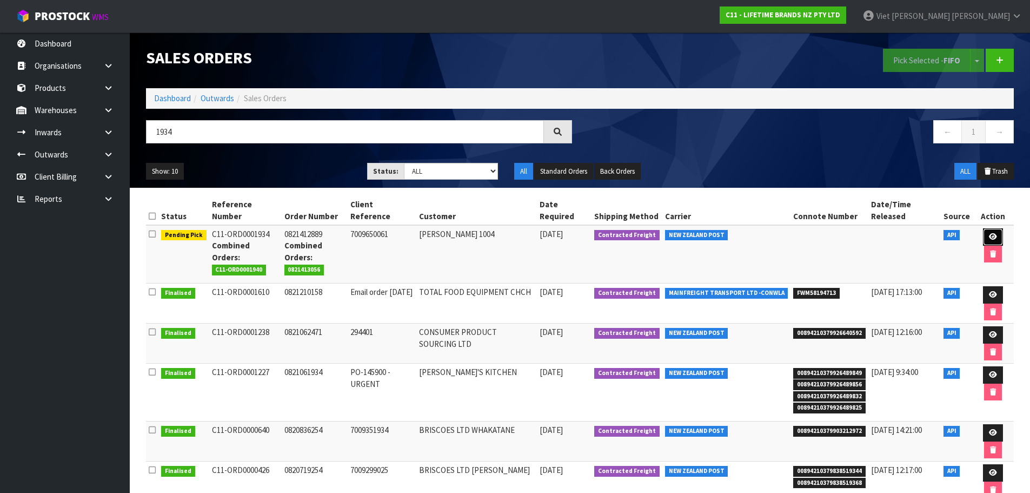
click at [985, 233] on link at bounding box center [993, 236] width 20 height 17
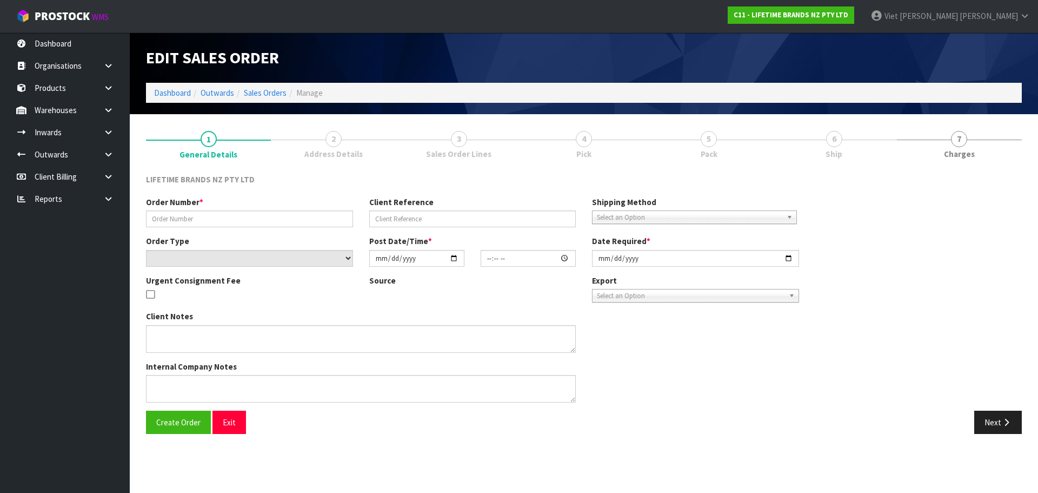
type input "0821412889"
type input "7009650061"
select select "number:0"
type input "[DATE]"
type input "09:44:20.000"
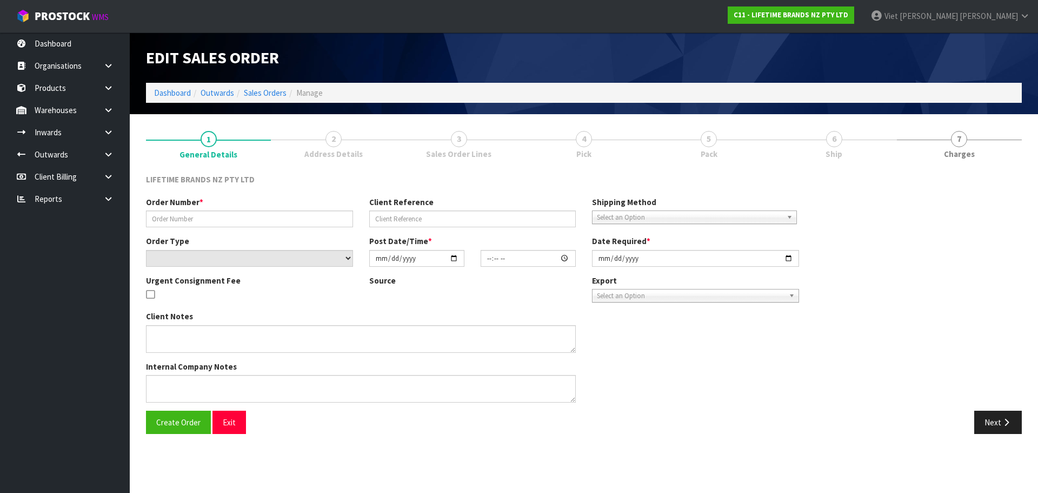
type input "[DATE]"
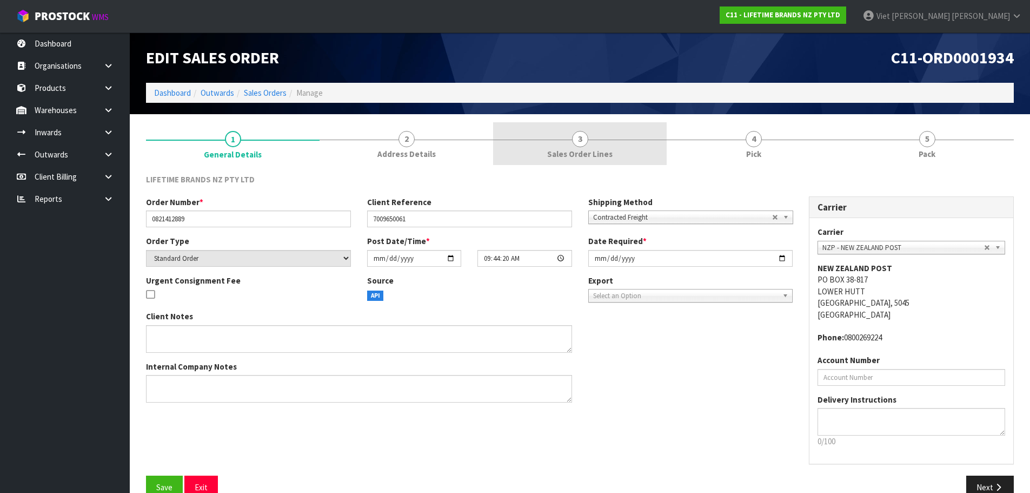
click at [583, 142] on span "3" at bounding box center [580, 139] width 16 height 16
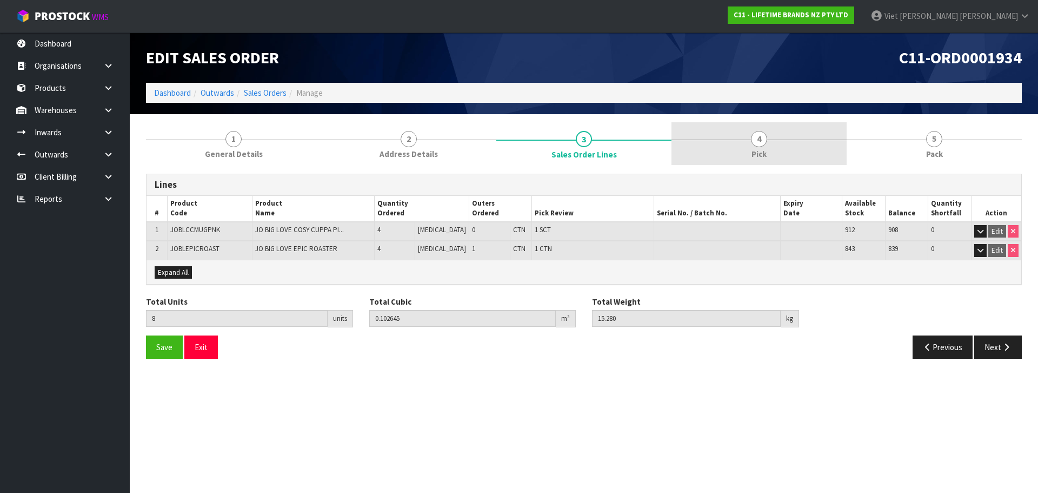
click at [710, 147] on link "4 Pick" at bounding box center [759, 143] width 175 height 43
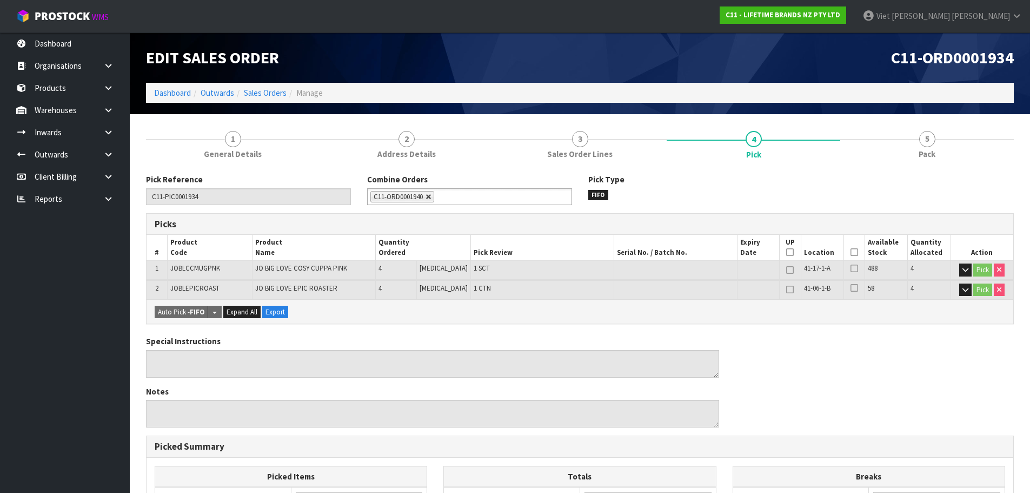
click at [428, 197] on link at bounding box center [429, 197] width 6 height 6
type input "Select Some Options"
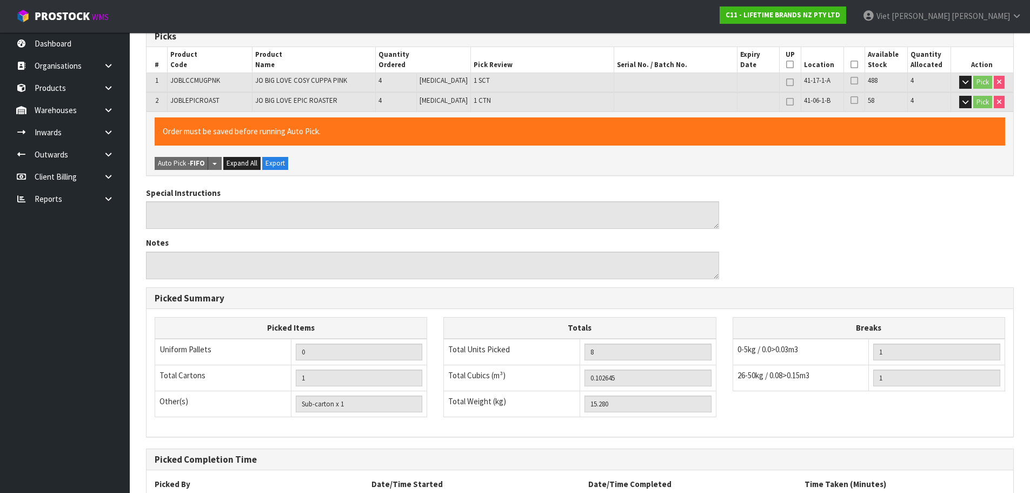
scroll to position [280, 0]
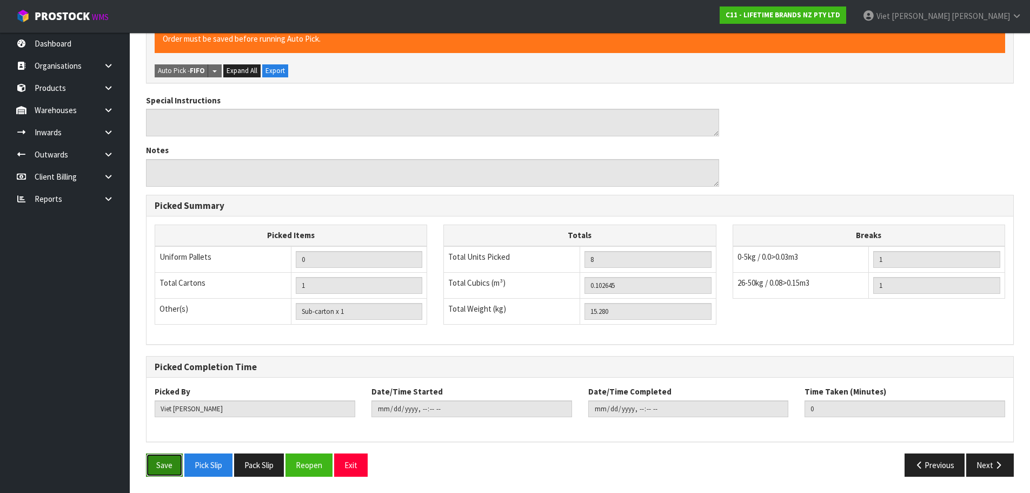
click at [164, 473] on button "Save" at bounding box center [164, 464] width 37 height 23
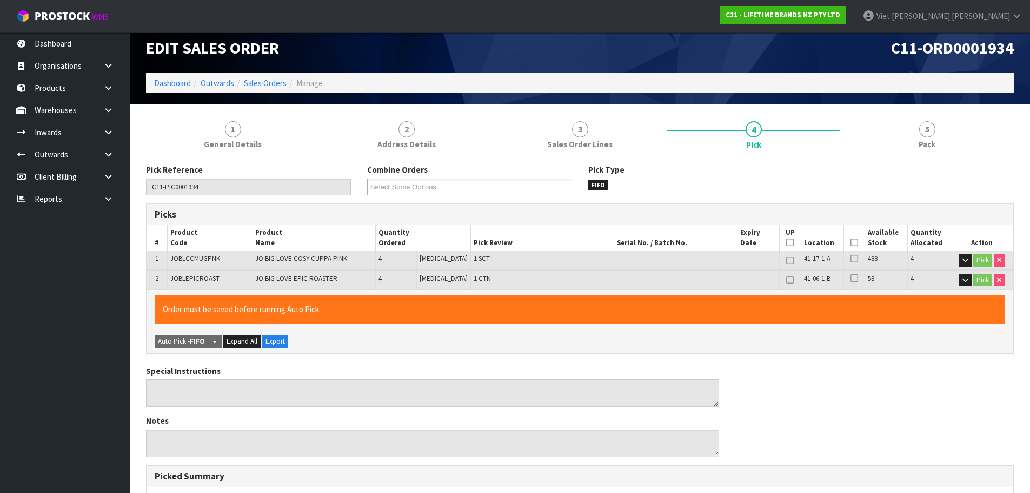
scroll to position [0, 0]
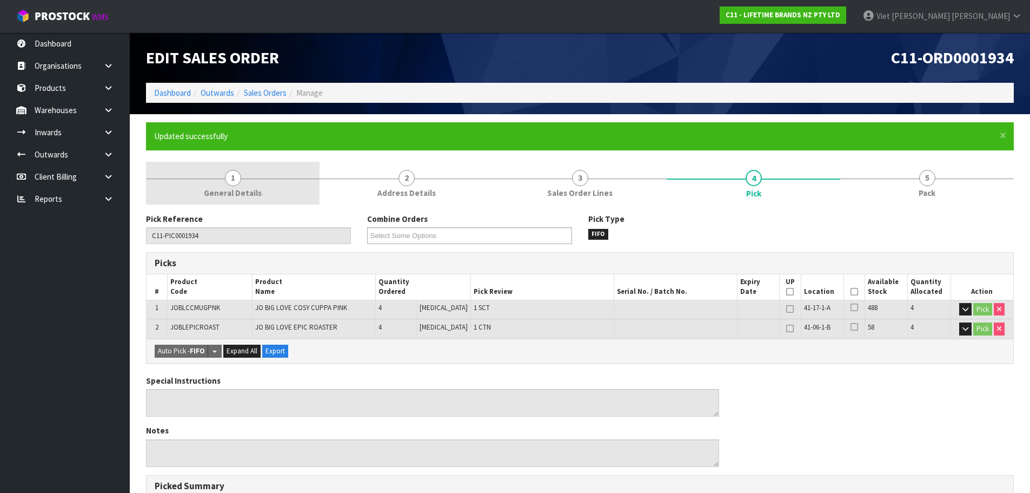
click at [250, 200] on link "1 General Details" at bounding box center [233, 183] width 174 height 43
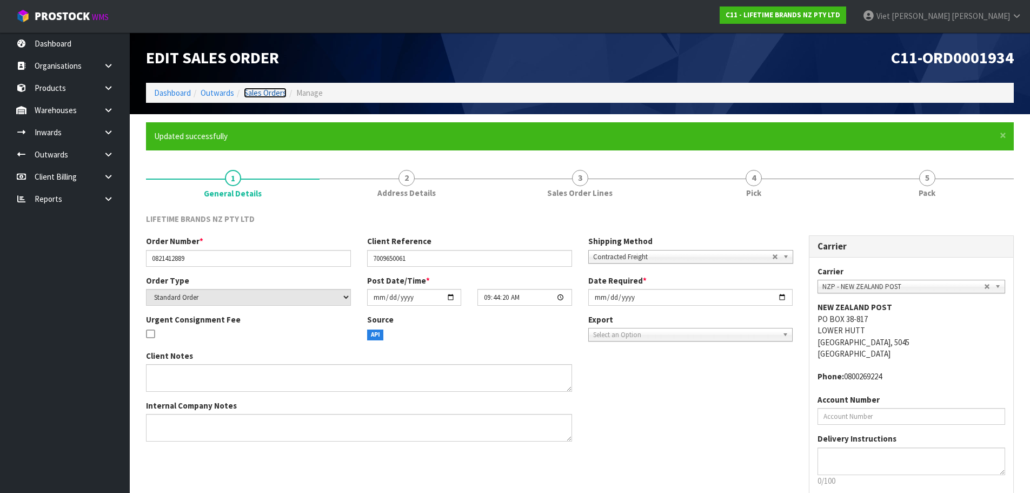
click at [271, 95] on link "Sales Orders" at bounding box center [265, 93] width 43 height 10
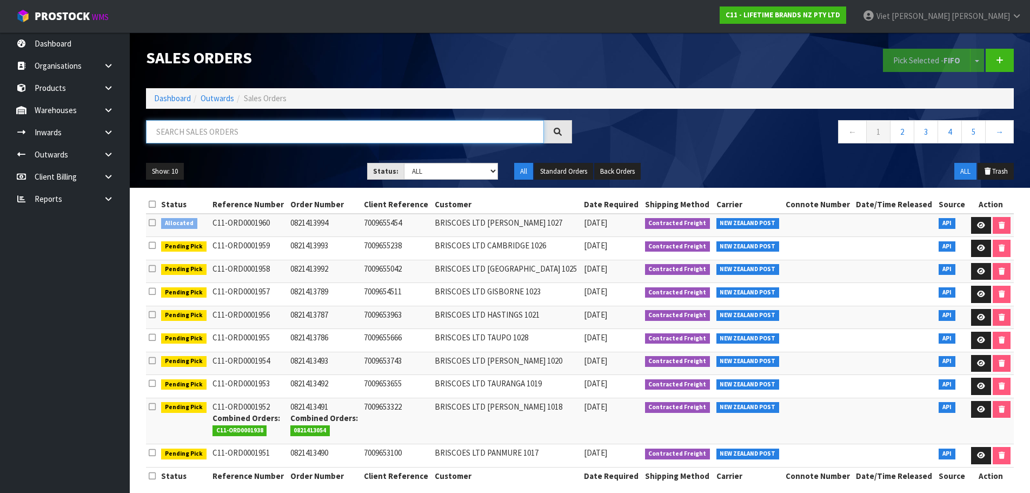
click at [275, 131] on input "text" at bounding box center [345, 131] width 398 height 23
click at [263, 124] on input "text" at bounding box center [345, 131] width 398 height 23
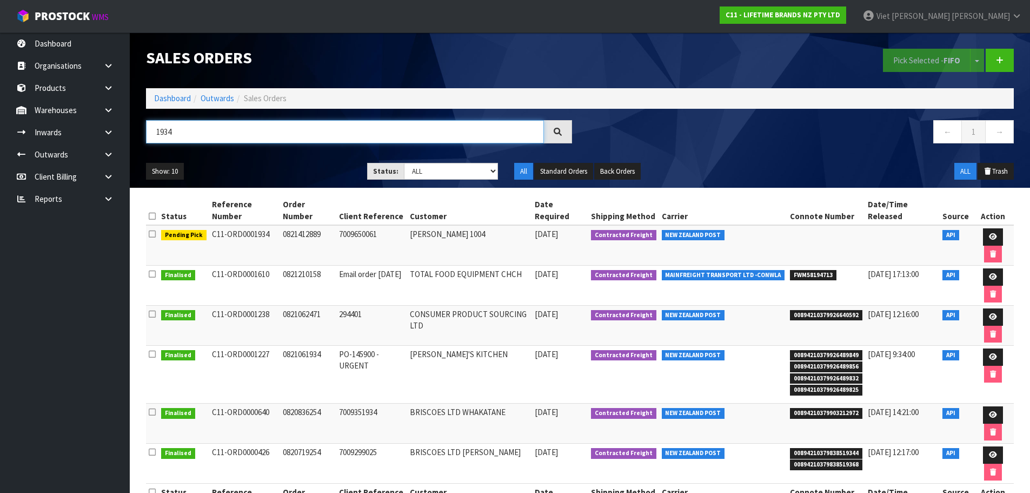
drag, startPoint x: 306, startPoint y: 140, endPoint x: 138, endPoint y: 165, distance: 169.6
click at [138, 165] on div "Sales Orders Pick Selected - FIFO Split button! FIFO - First In First Out FEFO …" at bounding box center [580, 109] width 884 height 155
type input "1940"
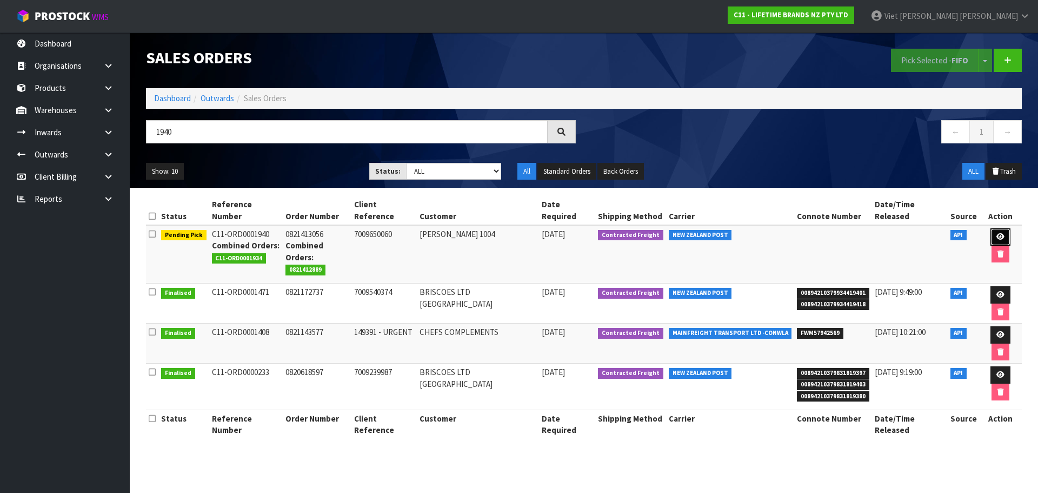
click at [997, 233] on icon at bounding box center [1001, 236] width 8 height 7
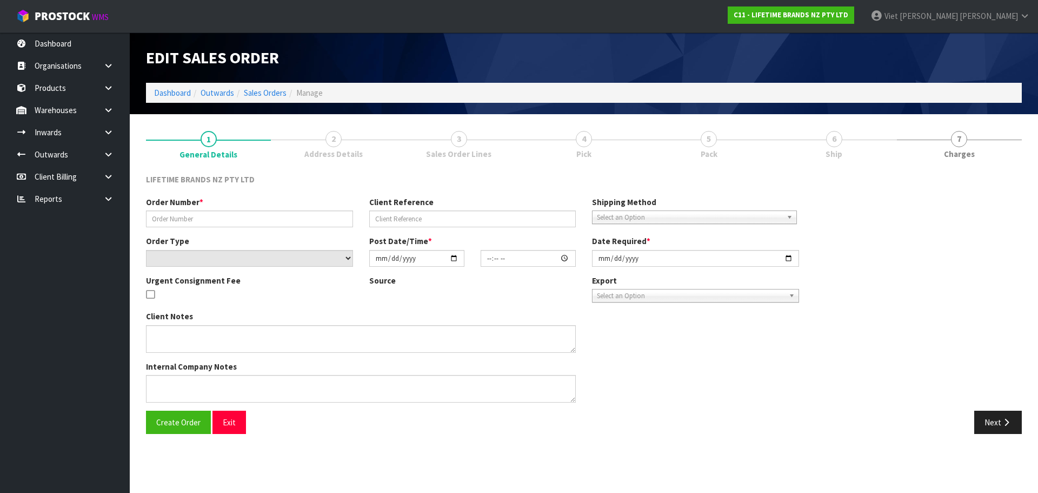
type input "0821413056"
type input "7009650060"
select select "number:0"
type input "[DATE]"
type input "11:19:22.000"
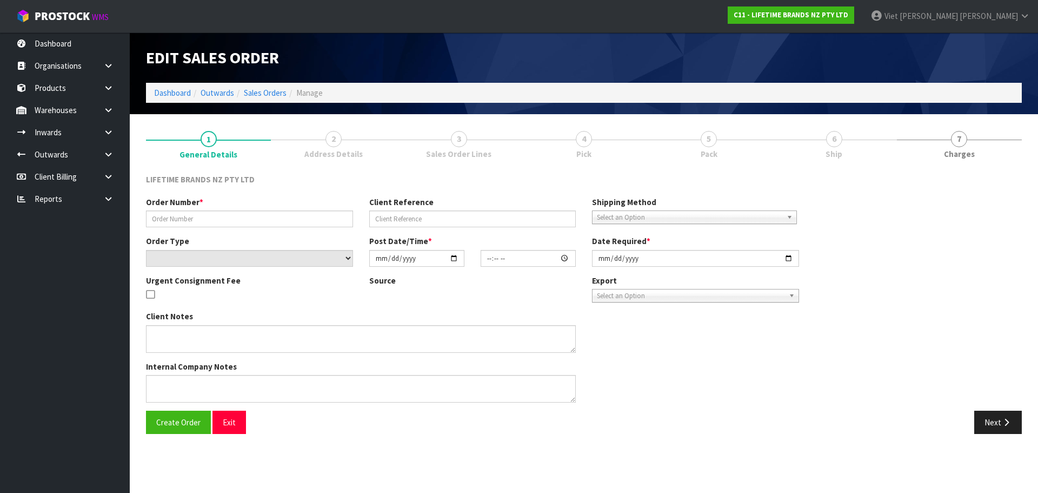
type input "[DATE]"
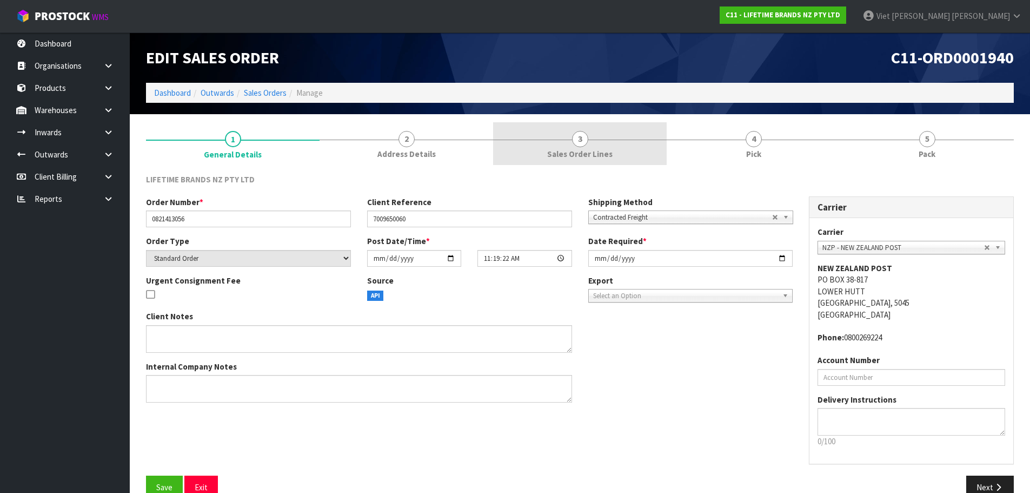
click at [580, 148] on span "Sales Order Lines" at bounding box center [579, 153] width 65 height 11
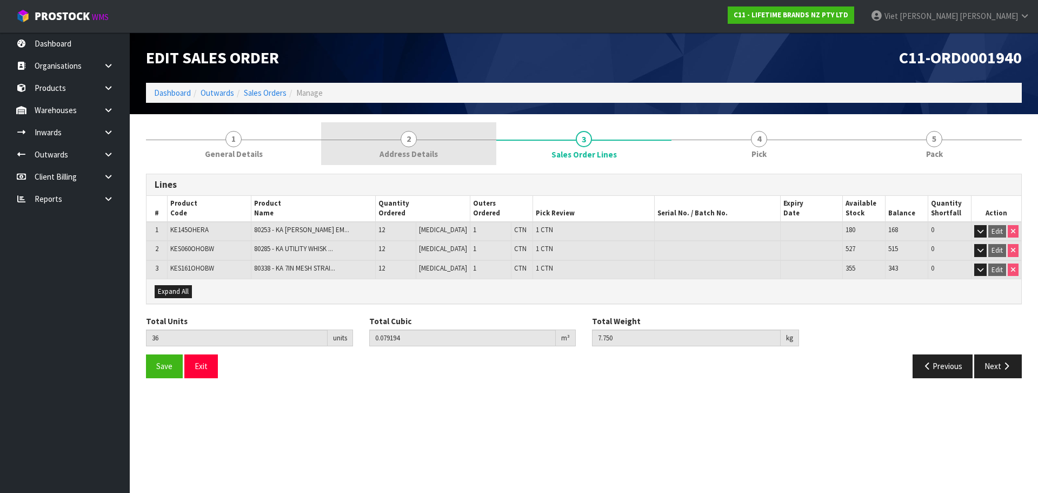
click at [484, 148] on link "2 Address Details" at bounding box center [408, 143] width 175 height 43
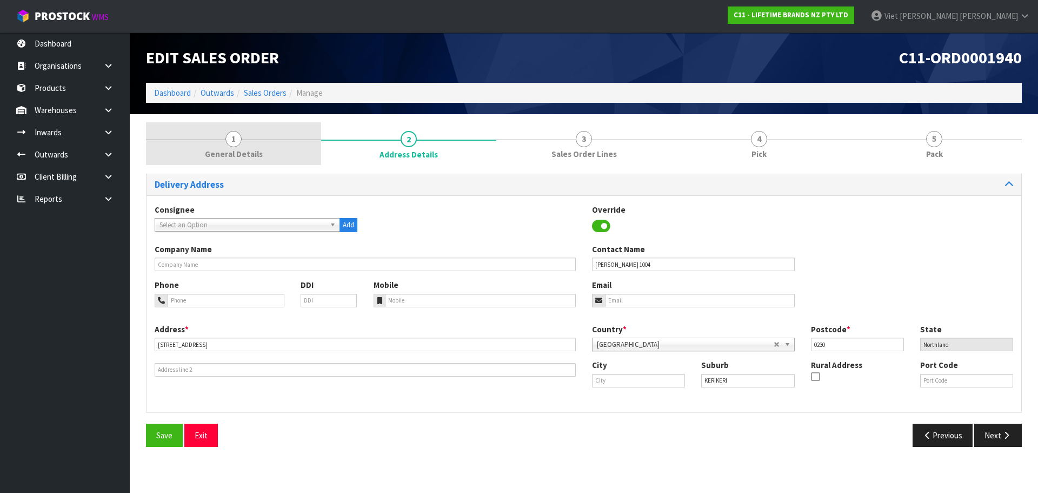
click at [308, 140] on link "1 General Details" at bounding box center [233, 143] width 175 height 43
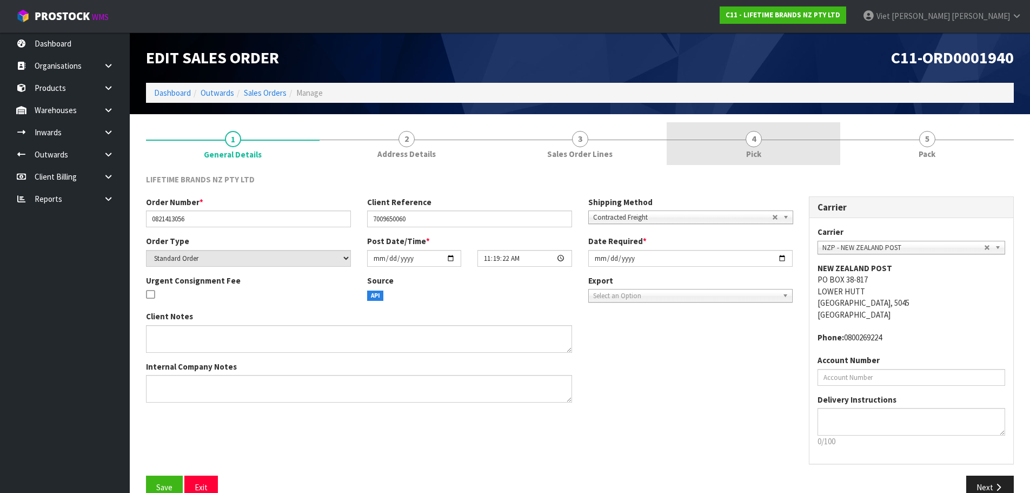
click at [700, 161] on link "4 Pick" at bounding box center [754, 143] width 174 height 43
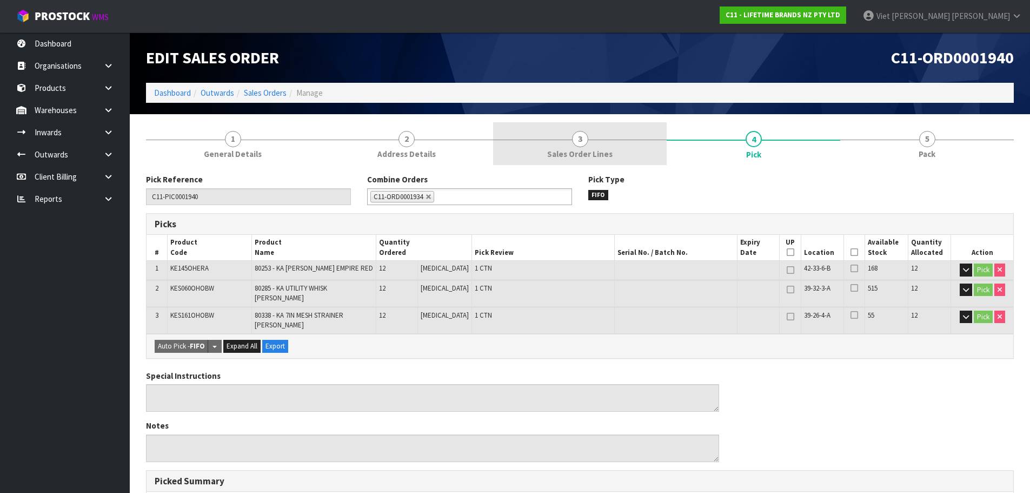
click at [622, 140] on link "3 Sales Order Lines" at bounding box center [580, 143] width 174 height 43
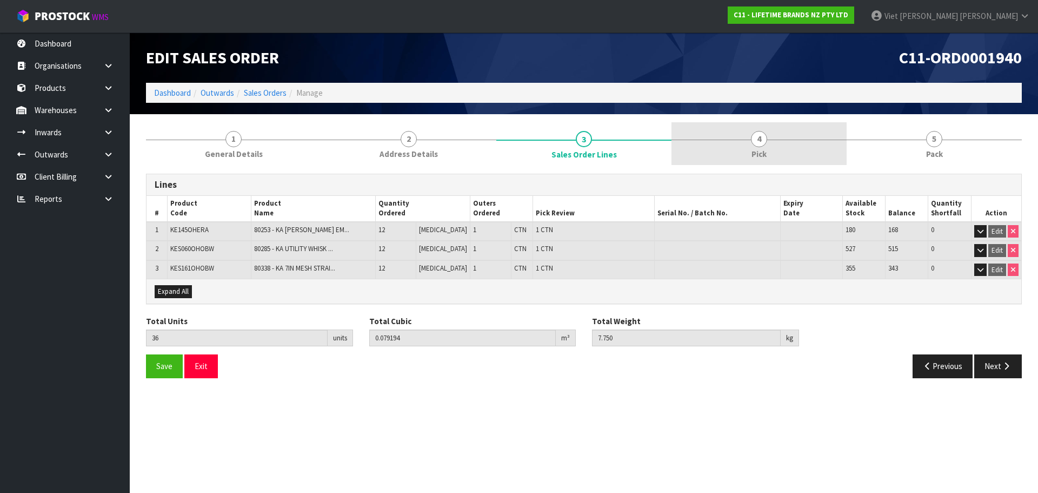
click at [779, 141] on link "4 Pick" at bounding box center [759, 143] width 175 height 43
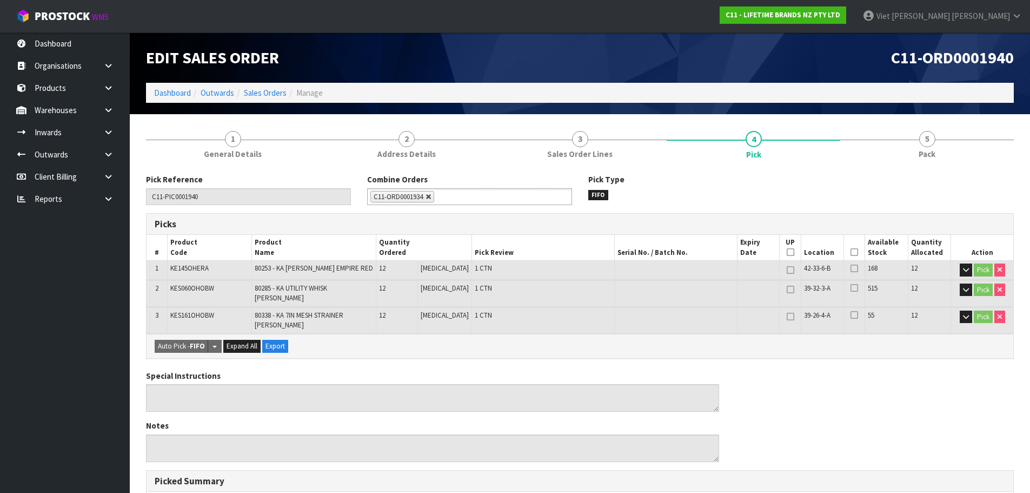
click at [428, 197] on link at bounding box center [429, 197] width 6 height 6
type input "Select Some Options"
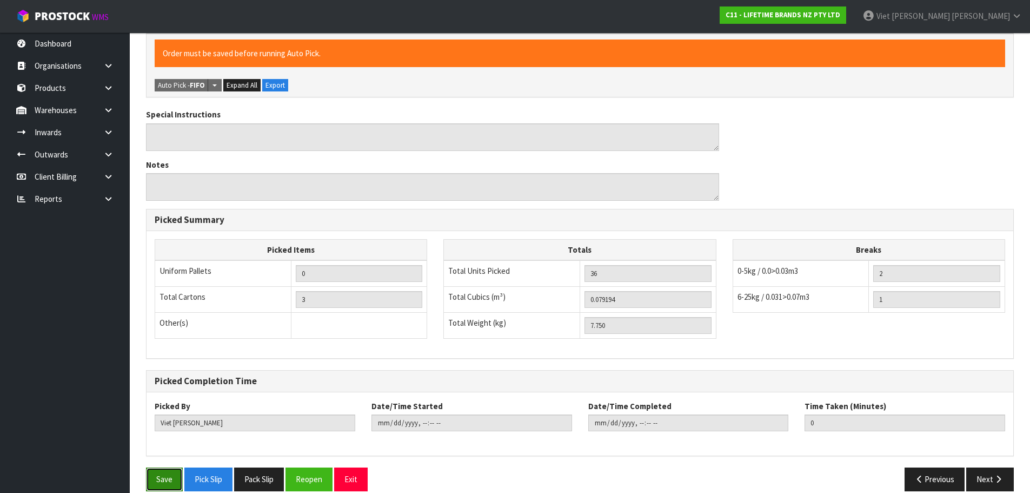
click at [157, 469] on button "Save" at bounding box center [164, 478] width 37 height 23
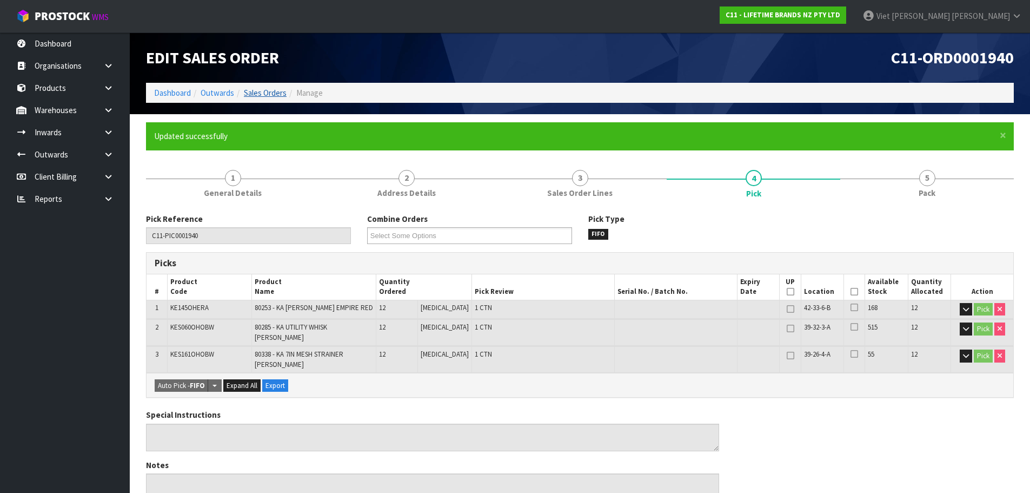
type input "2025-09-22T16:12:56"
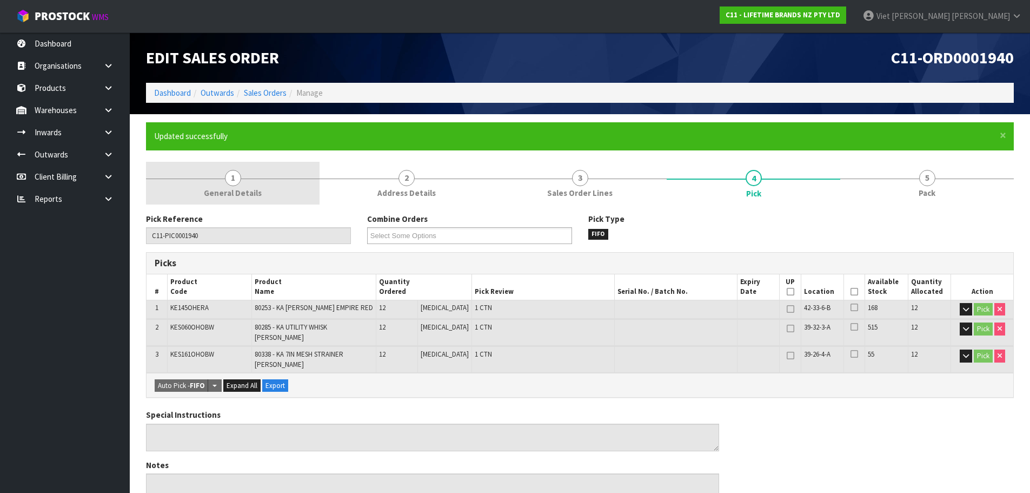
click at [236, 171] on span "1" at bounding box center [233, 178] width 16 height 16
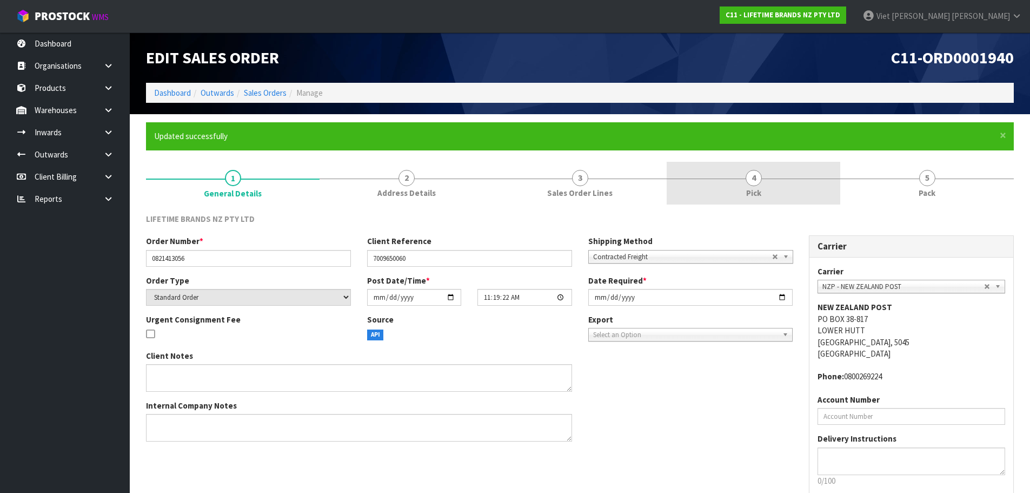
click at [714, 175] on link "4 Pick" at bounding box center [754, 183] width 174 height 43
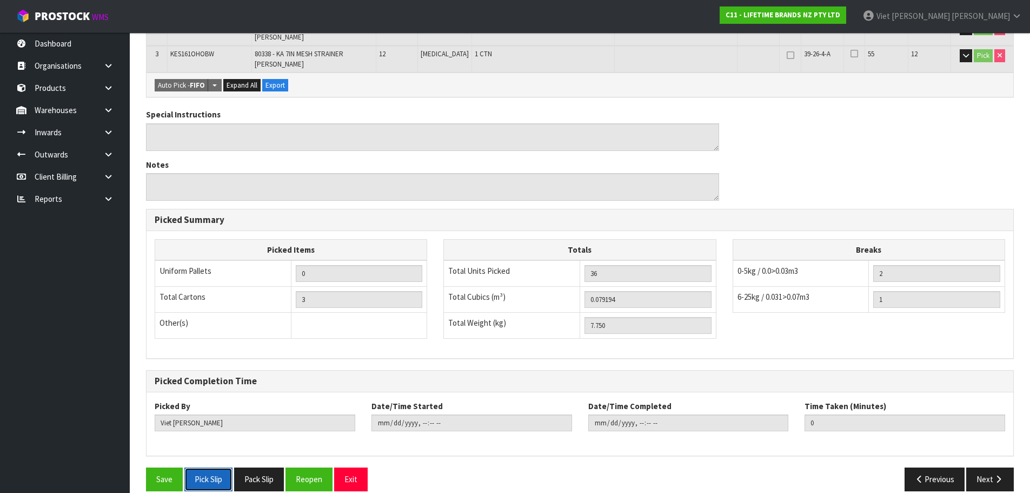
click at [197, 467] on button "Pick Slip" at bounding box center [208, 478] width 48 height 23
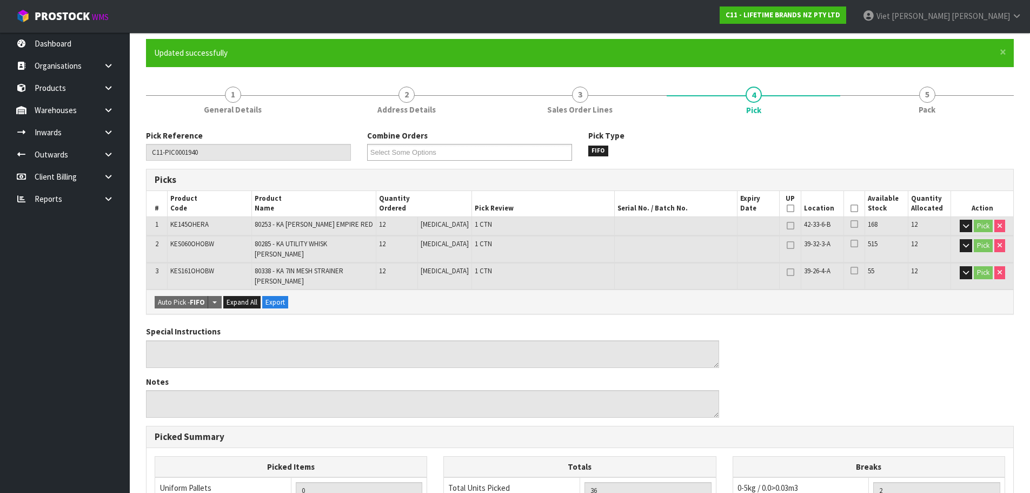
scroll to position [30, 0]
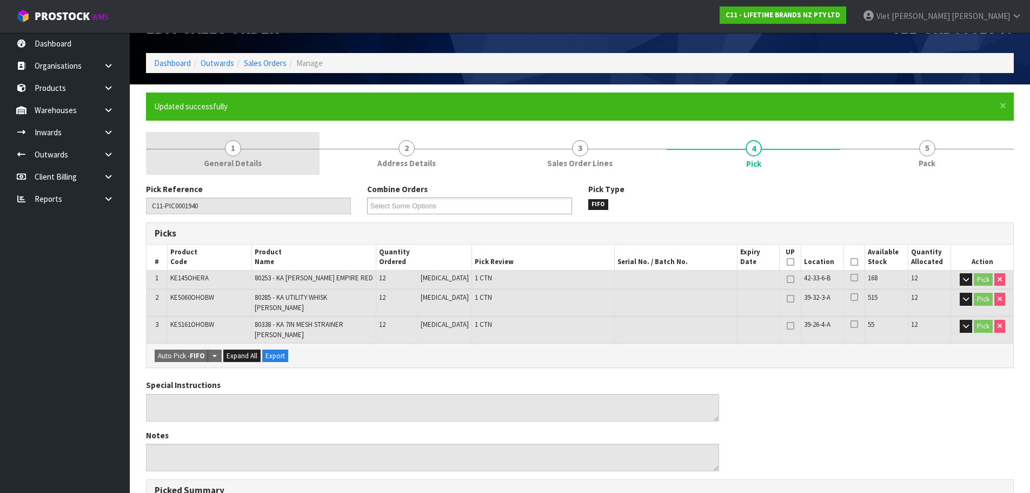
click at [280, 141] on link "1 General Details" at bounding box center [233, 153] width 174 height 43
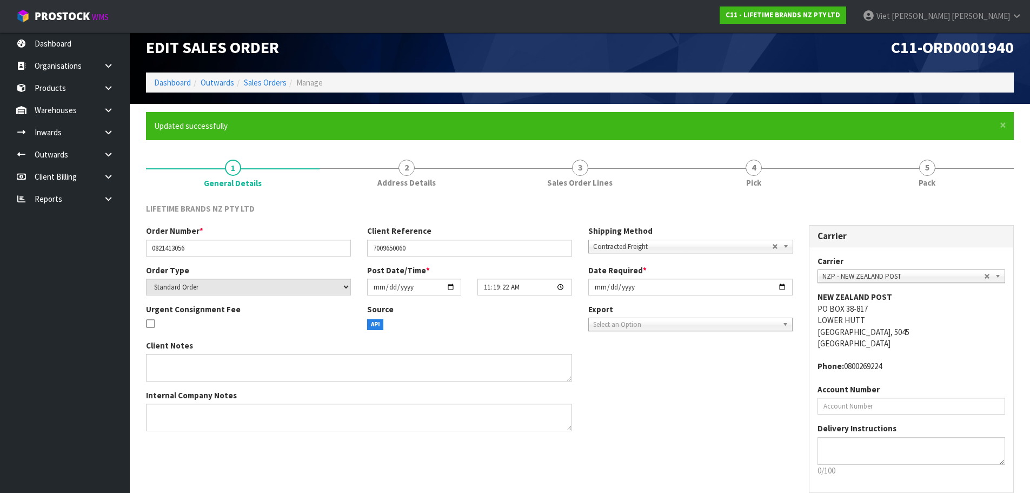
scroll to position [0, 0]
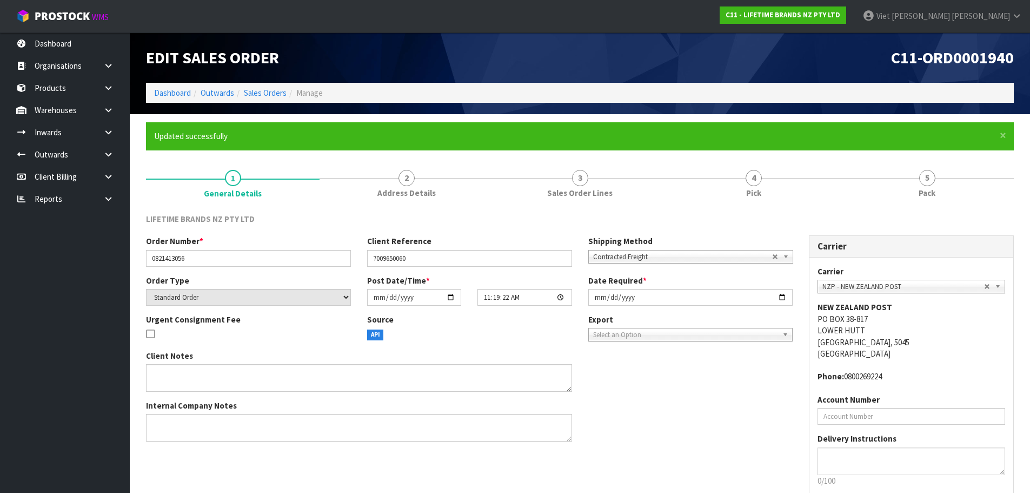
click at [277, 82] on div "Edit Sales Order" at bounding box center [359, 57] width 442 height 50
click at [273, 90] on link "Sales Orders" at bounding box center [265, 93] width 43 height 10
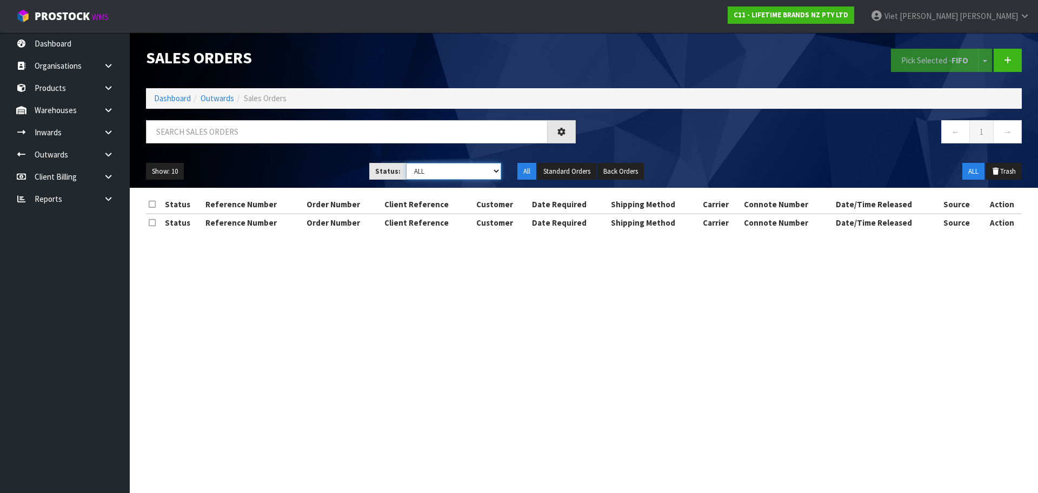
click at [487, 175] on select "Draft Pending Allocated Pending Pick Goods Picked Goods Packed Pending Charges …" at bounding box center [454, 171] width 96 height 17
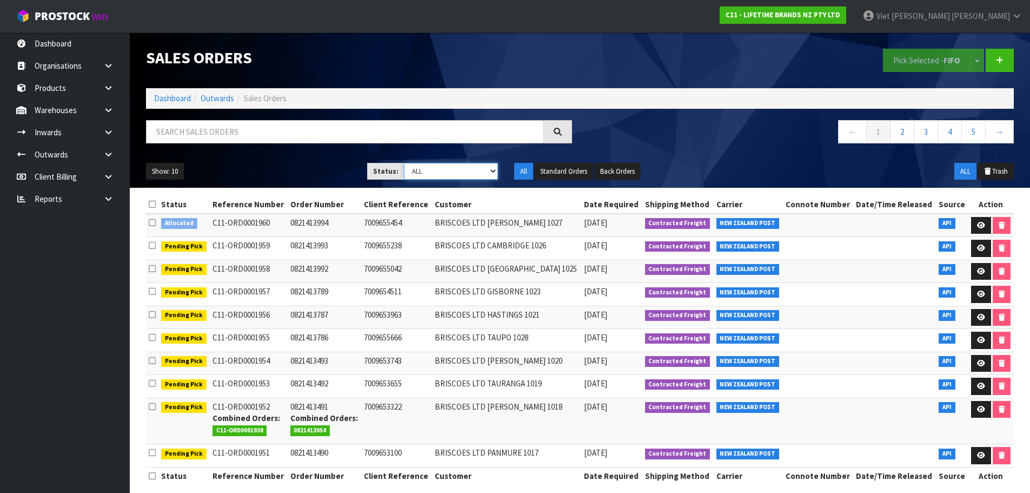
drag, startPoint x: 487, startPoint y: 175, endPoint x: 473, endPoint y: 173, distance: 13.7
click at [487, 175] on select "Draft Pending Allocated Pending Pick Goods Picked Goods Packed Pending Charges …" at bounding box center [451, 171] width 94 height 17
click at [491, 114] on div "Sales Orders Pick Selected - FIFO Split button! FIFO - First In First Out FEFO …" at bounding box center [580, 109] width 884 height 155
click at [491, 129] on input "text" at bounding box center [345, 131] width 398 height 23
type input "1934"
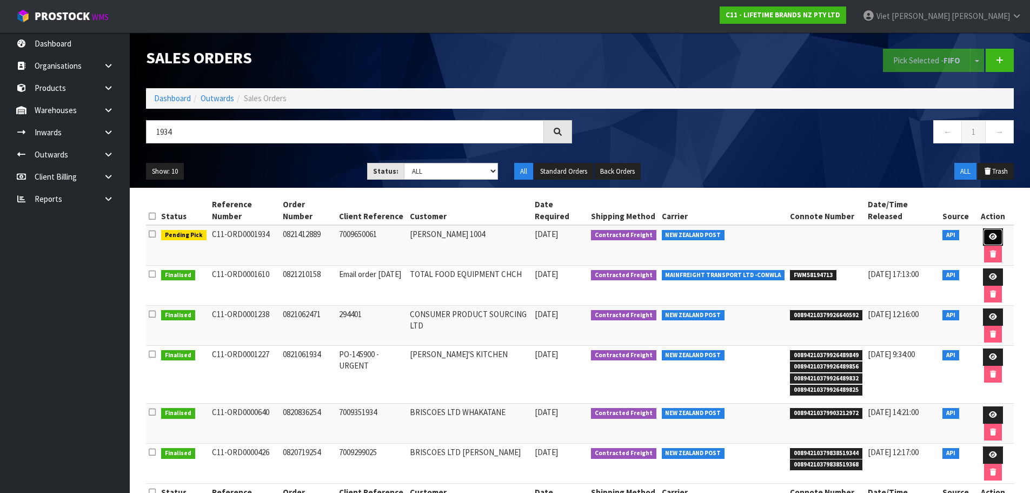
click at [994, 237] on icon at bounding box center [993, 236] width 8 height 7
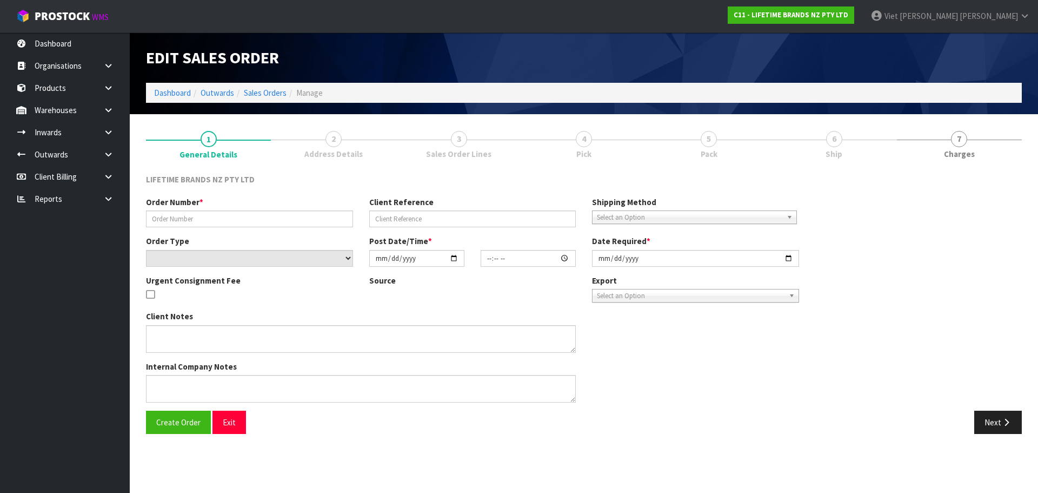
type input "0821412889"
type input "7009650061"
select select "number:0"
type input "[DATE]"
type input "09:44:20.000"
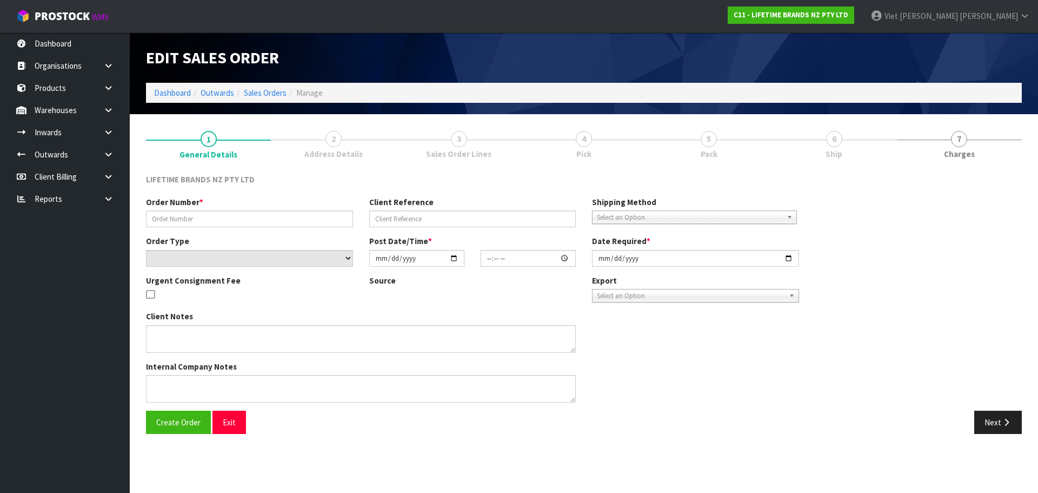
type input "[DATE]"
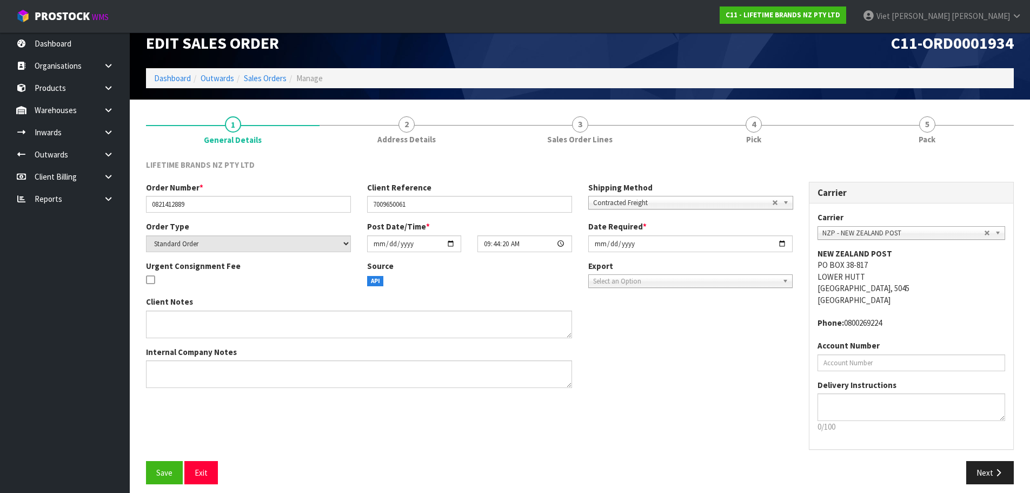
scroll to position [22, 0]
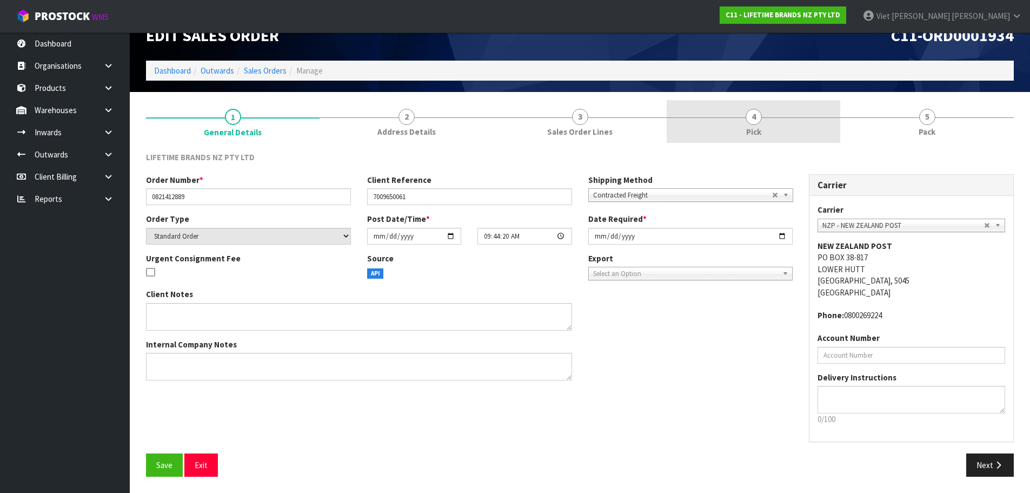
click at [737, 131] on link "4 Pick" at bounding box center [754, 121] width 174 height 43
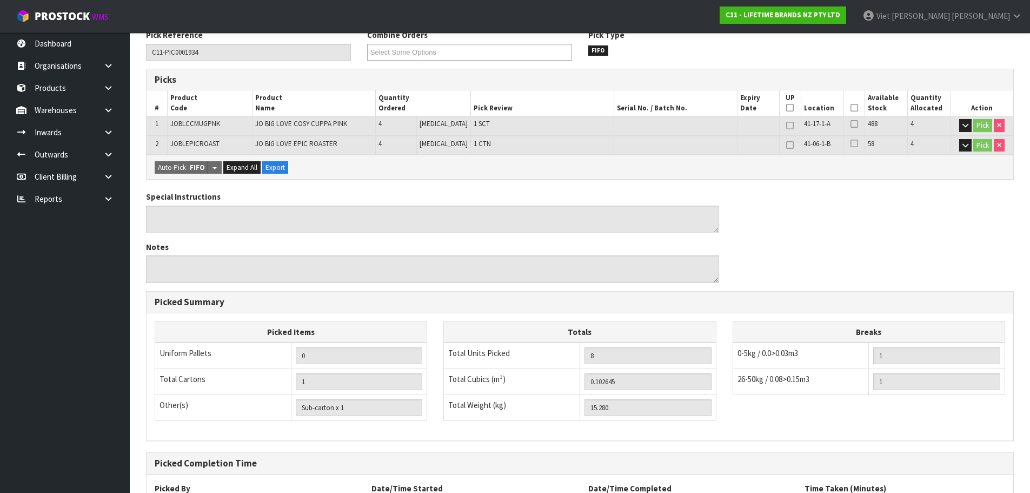
scroll to position [241, 0]
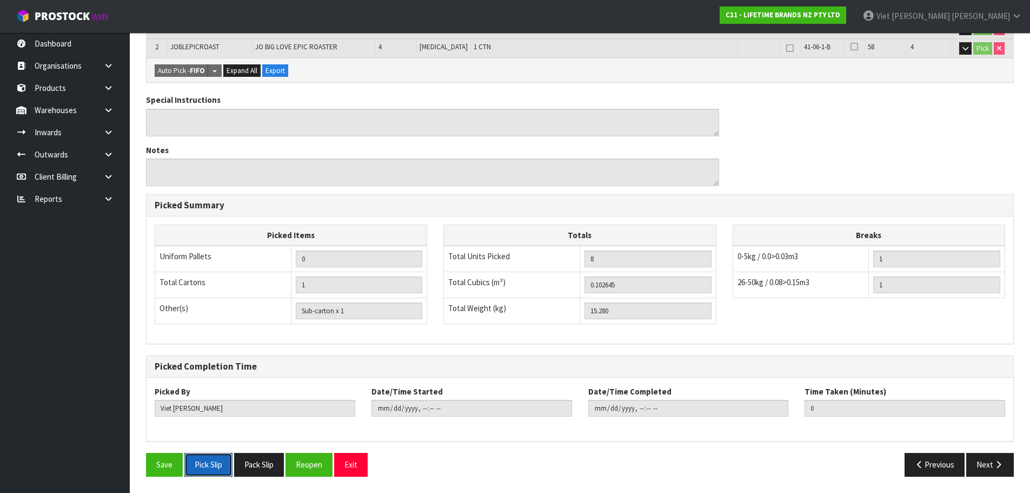
drag, startPoint x: 217, startPoint y: 462, endPoint x: 251, endPoint y: 256, distance: 208.8
click at [217, 462] on button "Pick Slip" at bounding box center [208, 464] width 48 height 23
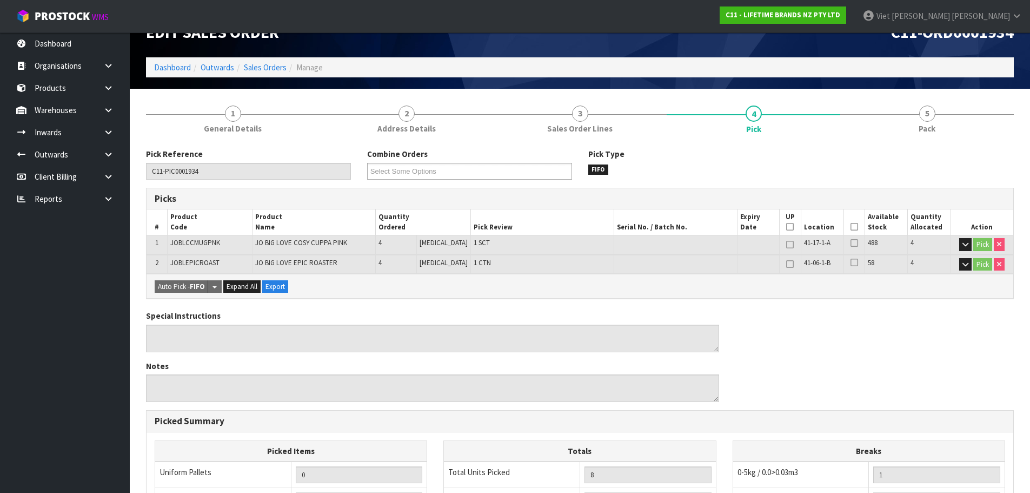
scroll to position [25, 0]
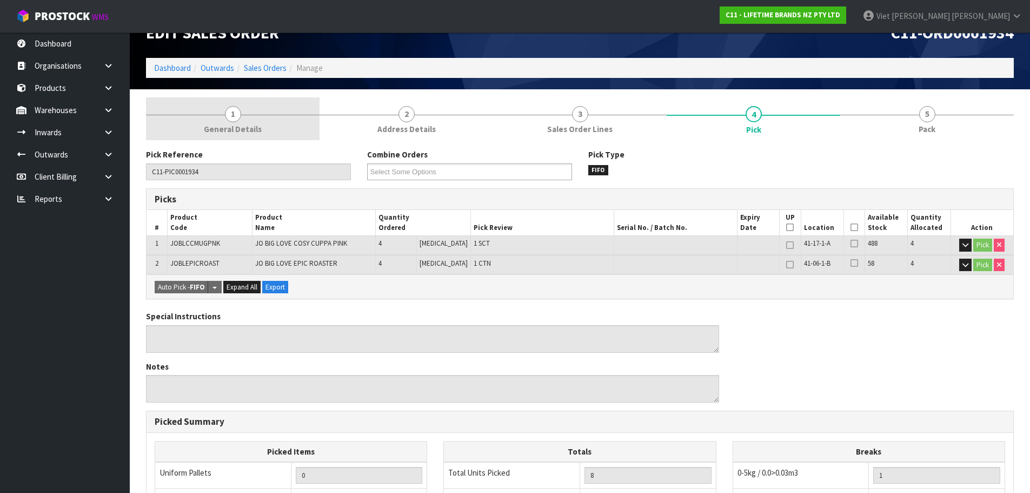
click at [242, 128] on span "General Details" at bounding box center [233, 128] width 58 height 11
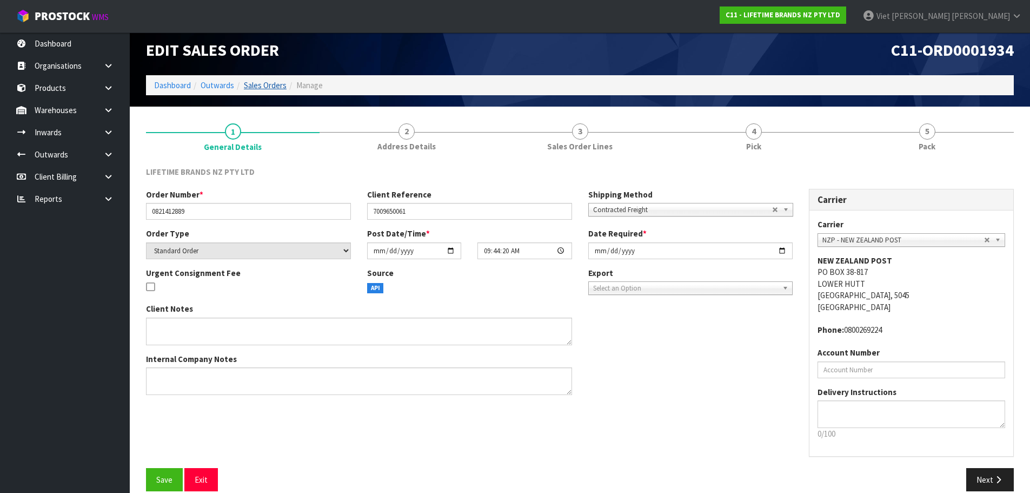
scroll to position [0, 0]
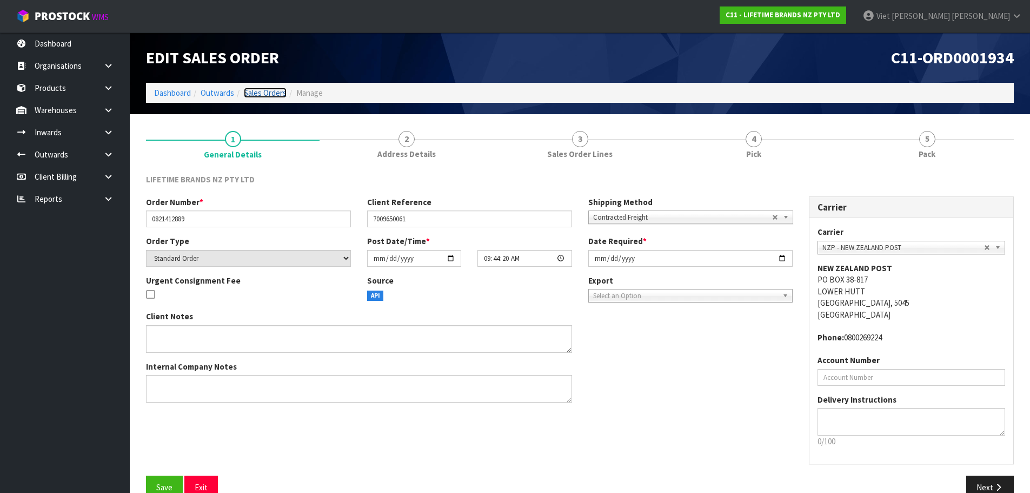
click at [260, 94] on link "Sales Orders" at bounding box center [265, 93] width 43 height 10
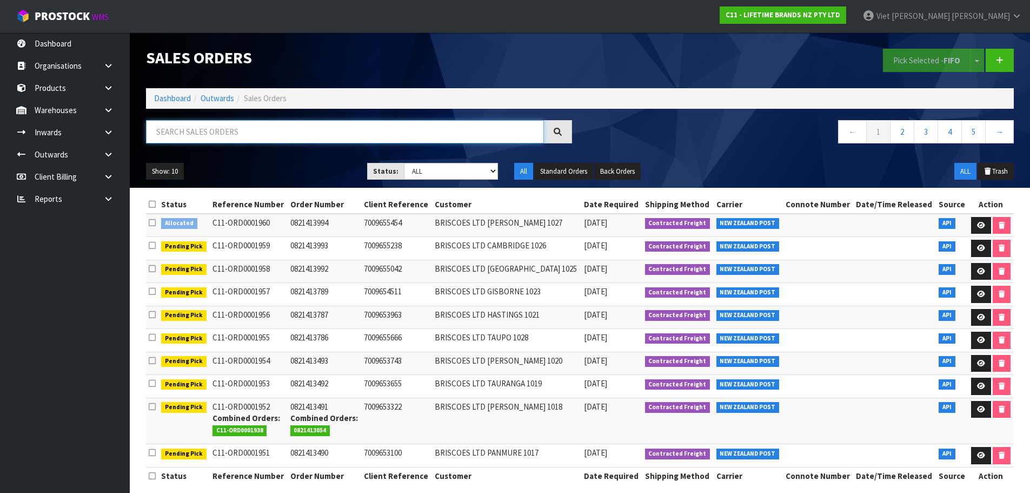
click at [356, 122] on input "text" at bounding box center [345, 131] width 398 height 23
type input "1950"
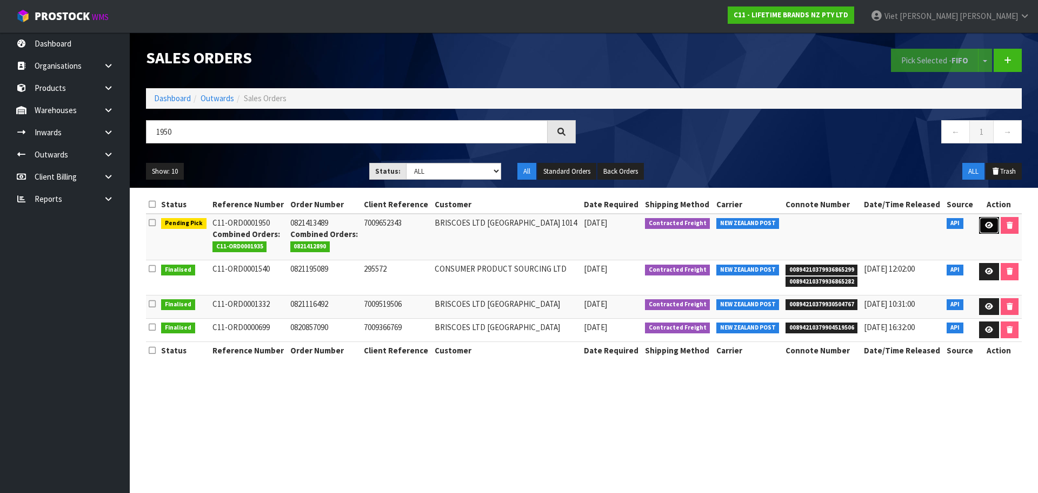
click at [985, 227] on icon at bounding box center [989, 225] width 8 height 7
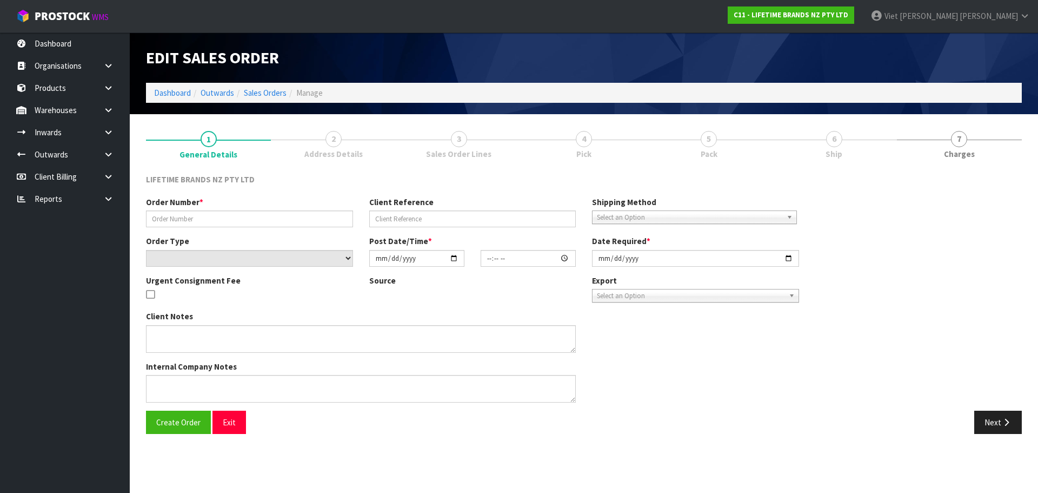
type input "0821413489"
type input "7009652343"
select select "number:0"
type input "[DATE]"
type input "12:24:22.000"
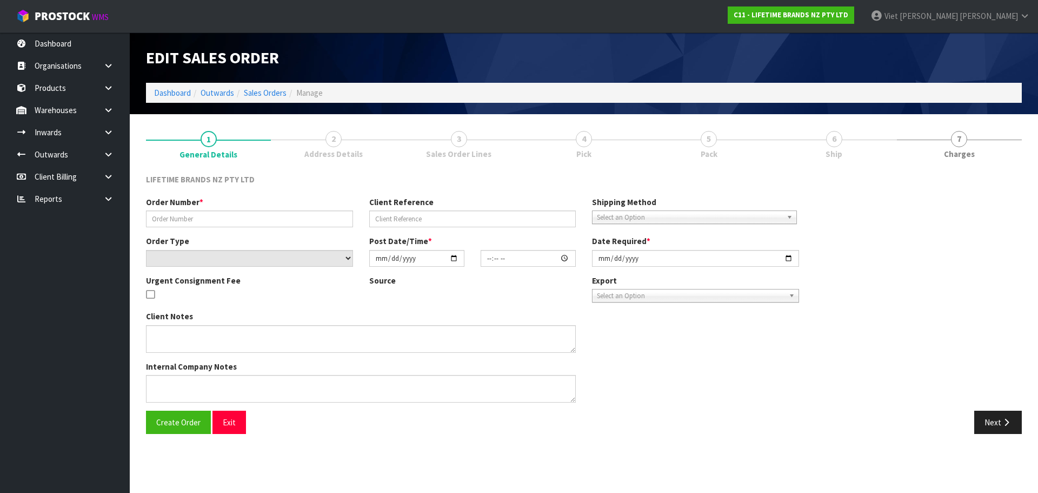
type input "2025-09-23"
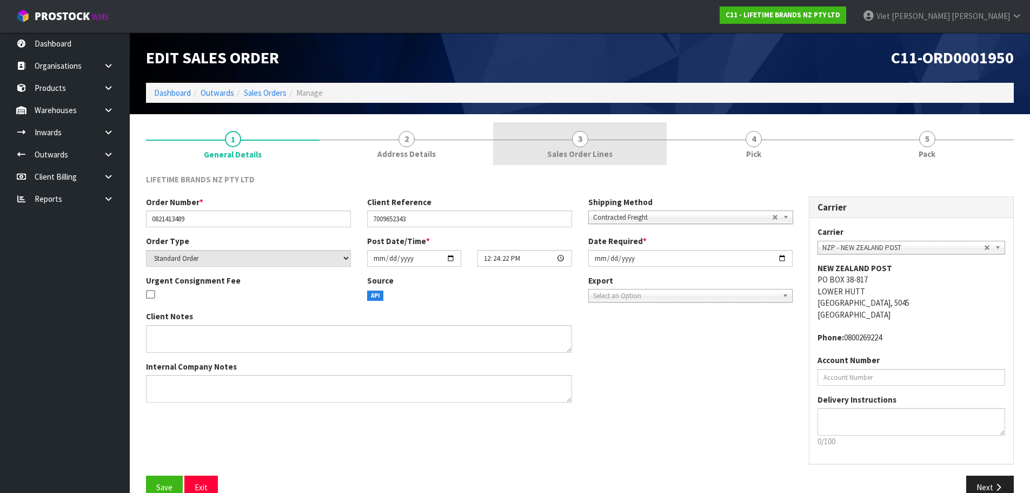
click at [581, 125] on link "3 Sales Order Lines" at bounding box center [580, 143] width 174 height 43
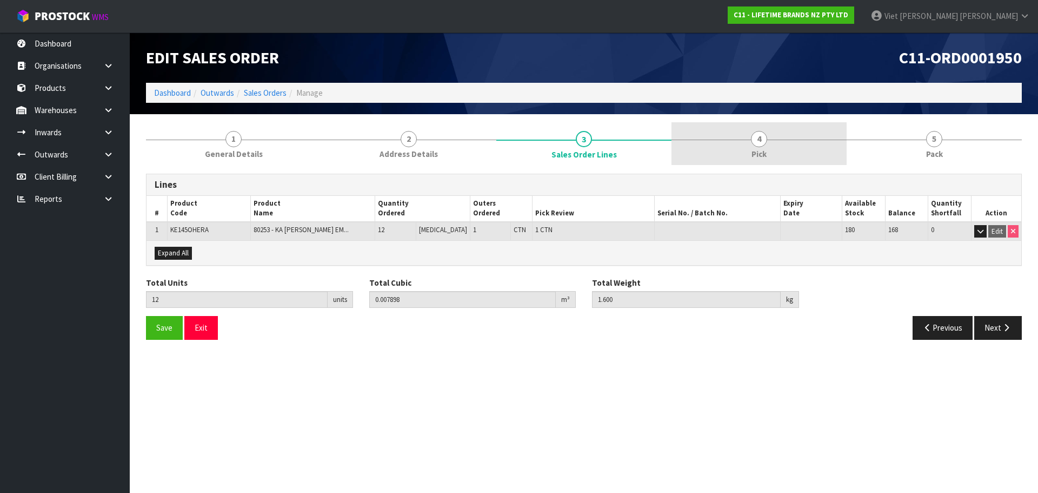
click at [767, 129] on link "4 Pick" at bounding box center [759, 143] width 175 height 43
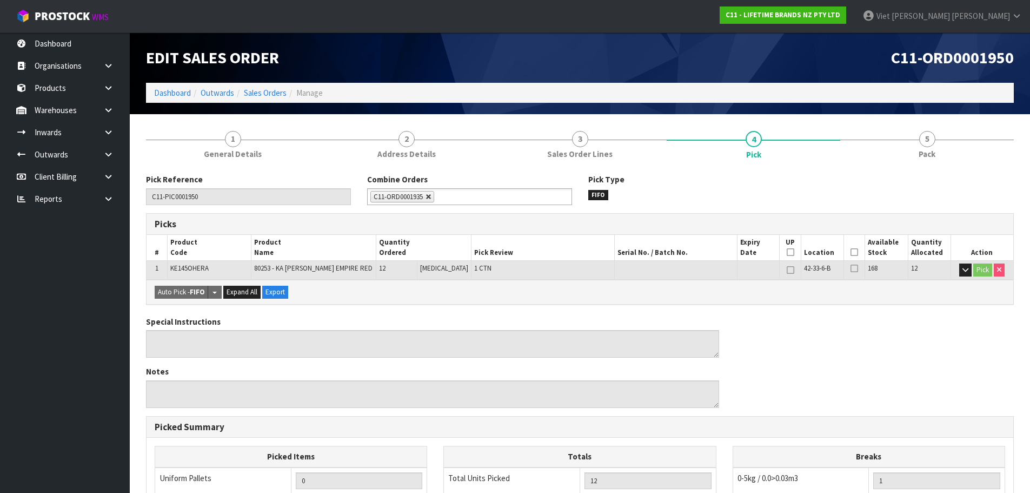
click at [427, 200] on link at bounding box center [429, 197] width 6 height 6
type input "Select Some Options"
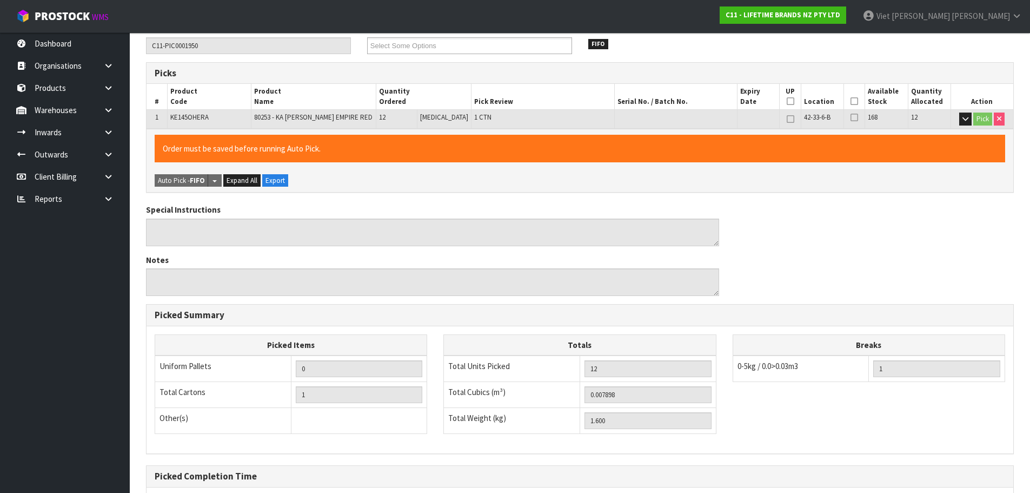
scroll to position [261, 0]
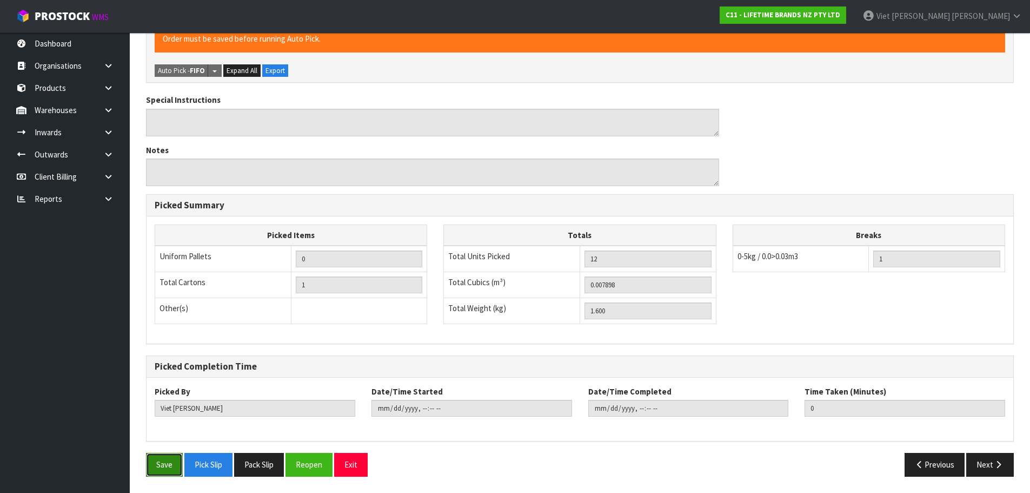
click at [160, 469] on button "Save" at bounding box center [164, 464] width 37 height 23
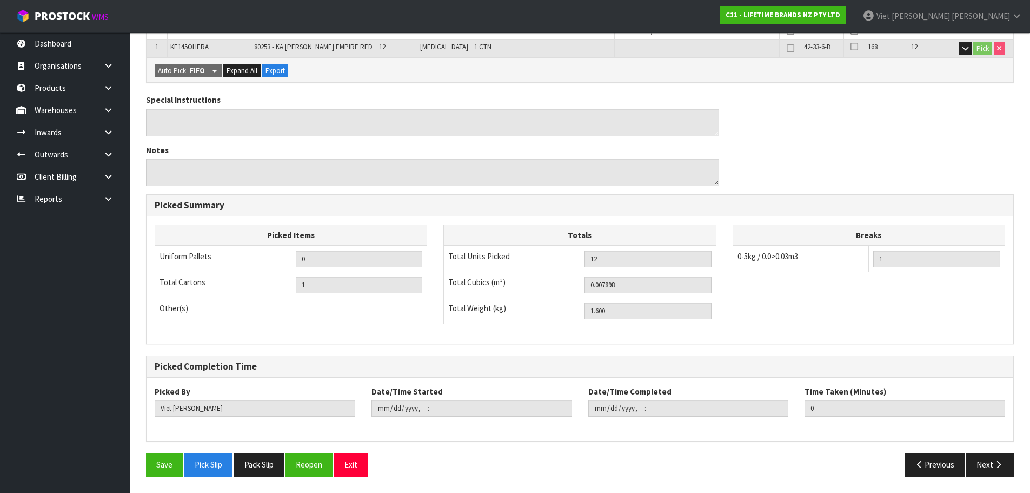
scroll to position [0, 0]
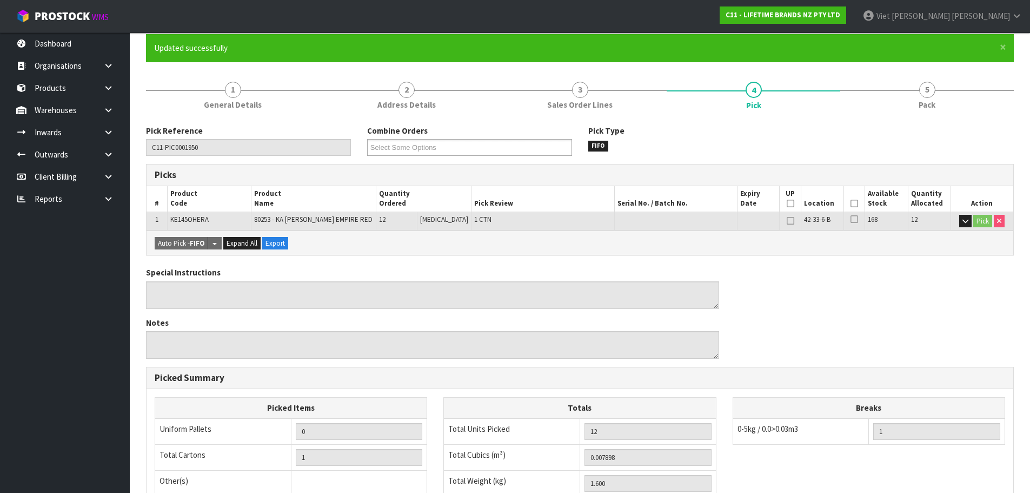
type input "2025-09-22T16:14:06"
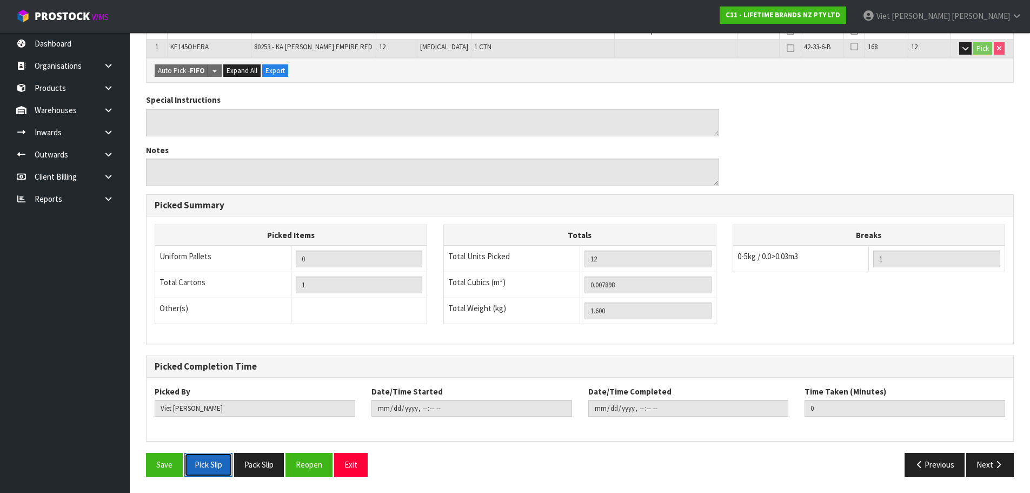
click at [213, 454] on button "Pick Slip" at bounding box center [208, 464] width 48 height 23
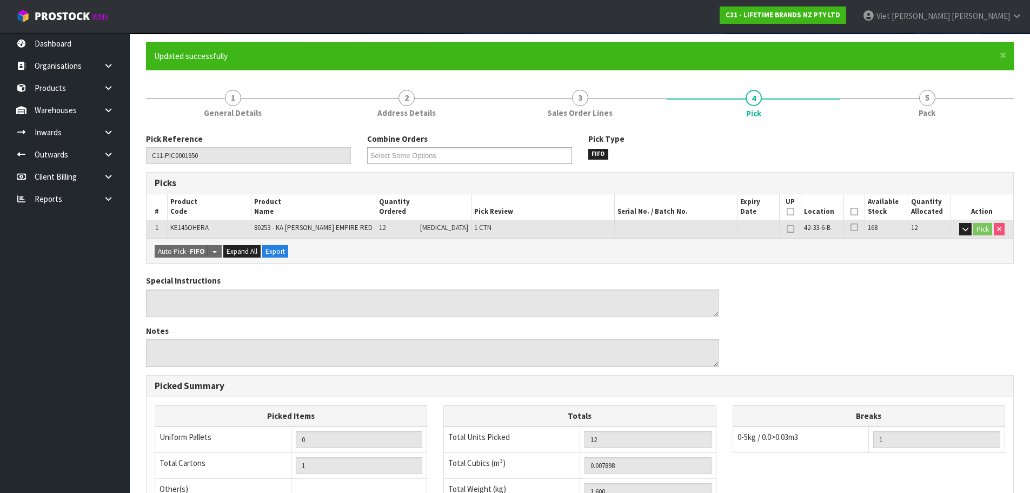
scroll to position [0, 0]
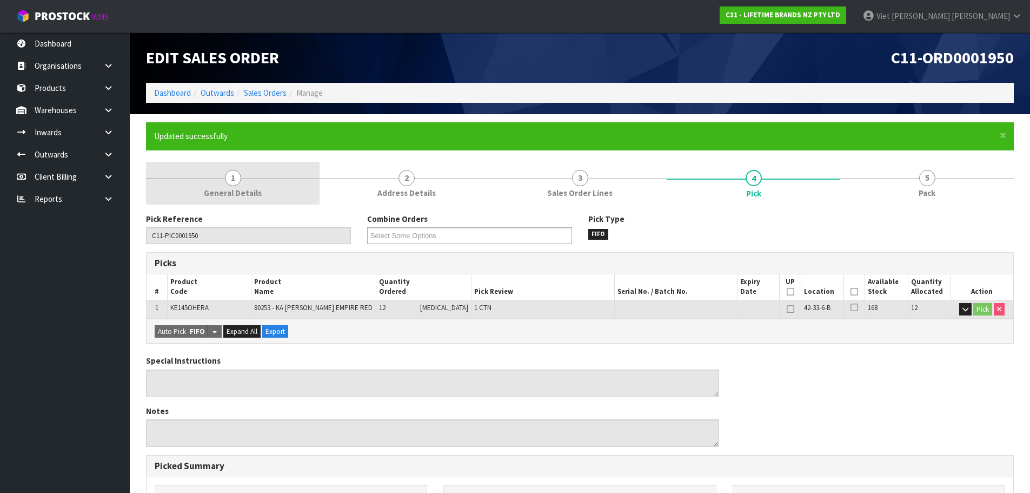
click at [218, 173] on link "1 General Details" at bounding box center [233, 183] width 174 height 43
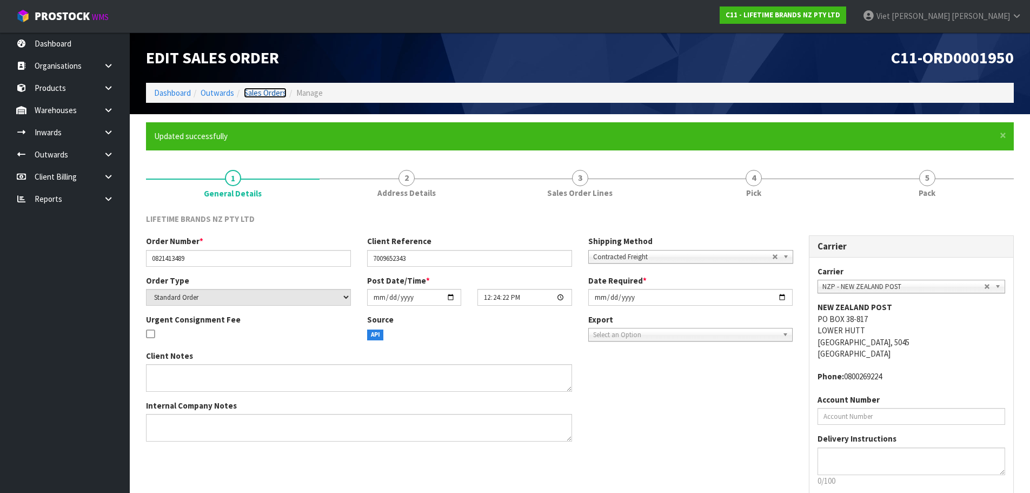
click at [266, 97] on link "Sales Orders" at bounding box center [265, 93] width 43 height 10
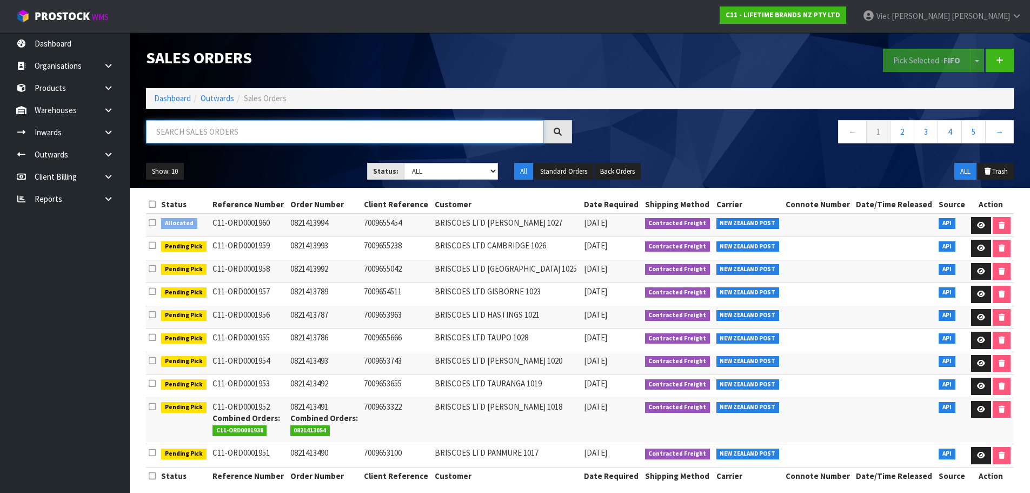
click at [319, 141] on input "text" at bounding box center [345, 131] width 398 height 23
type input "1935"
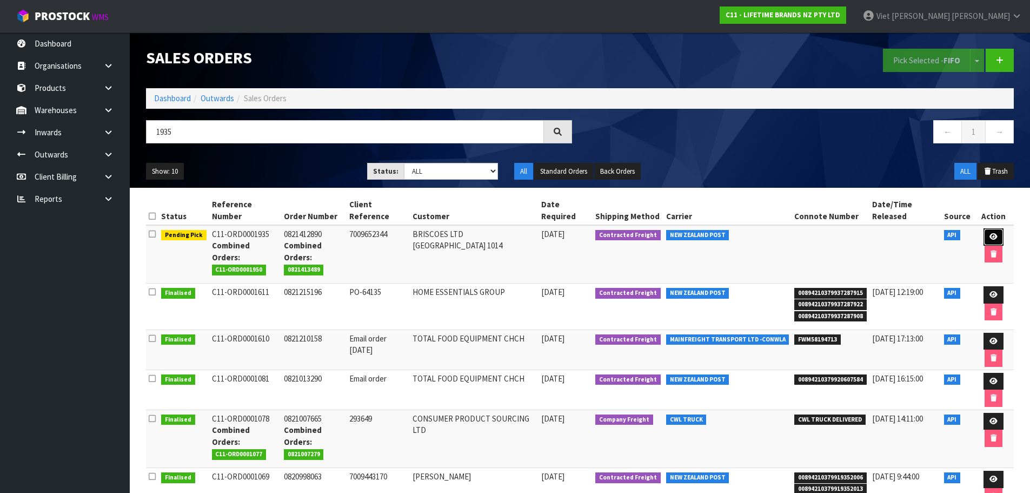
click at [991, 235] on icon at bounding box center [994, 236] width 8 height 7
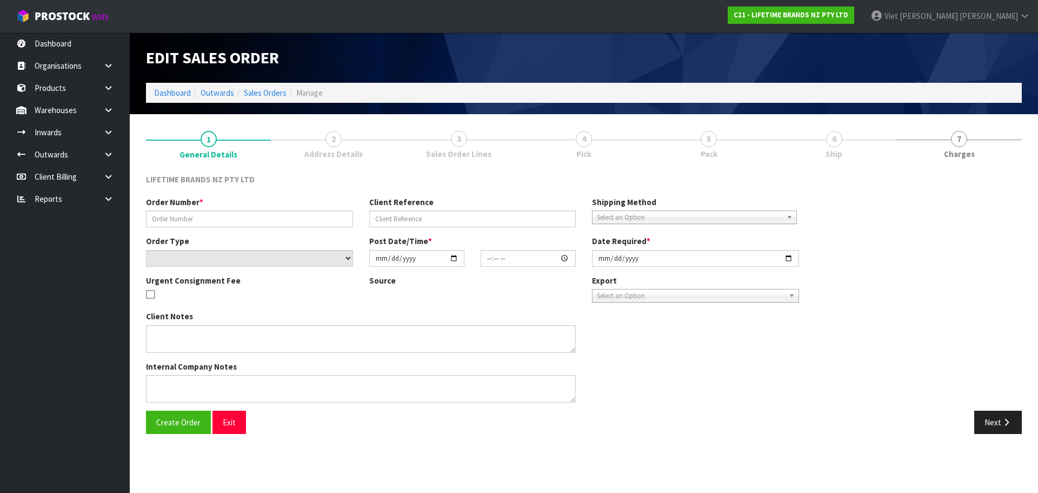
type input "0821412890"
type input "7009652344"
select select "number:0"
type input "[DATE]"
type input "09:44:21.000"
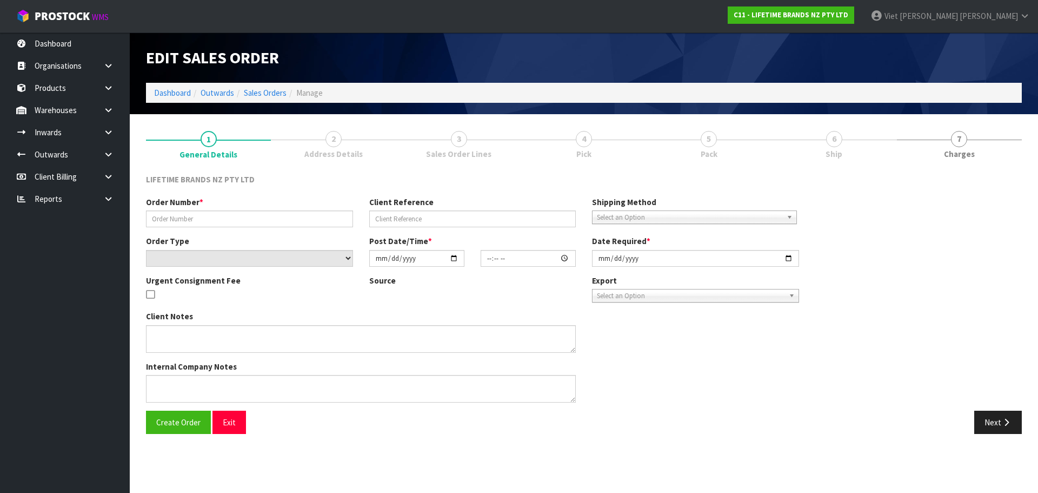
type input "[DATE]"
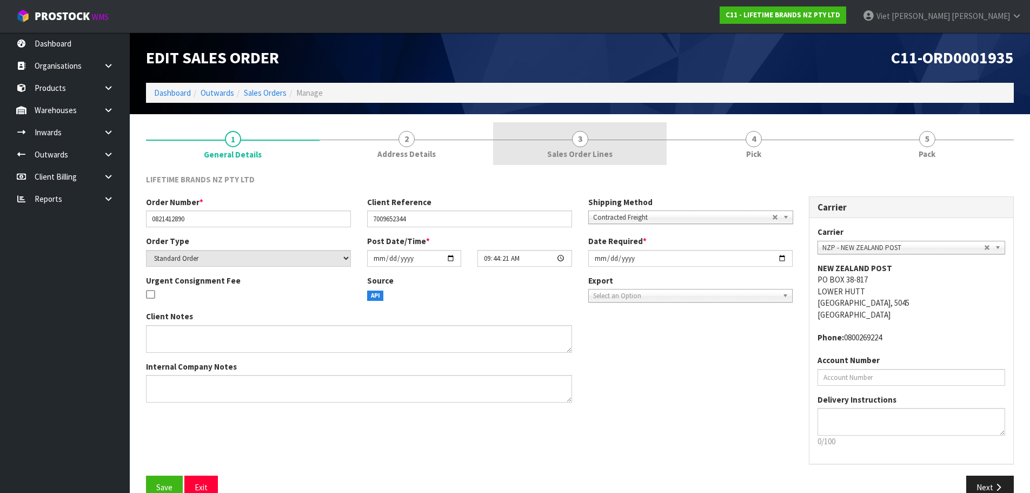
click at [600, 149] on span "Sales Order Lines" at bounding box center [579, 153] width 65 height 11
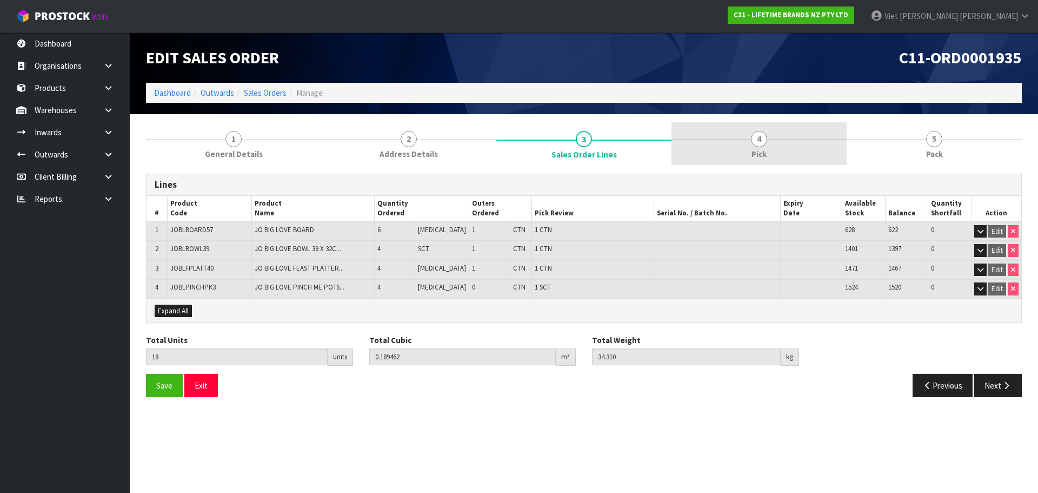
click at [696, 136] on link "4 Pick" at bounding box center [759, 143] width 175 height 43
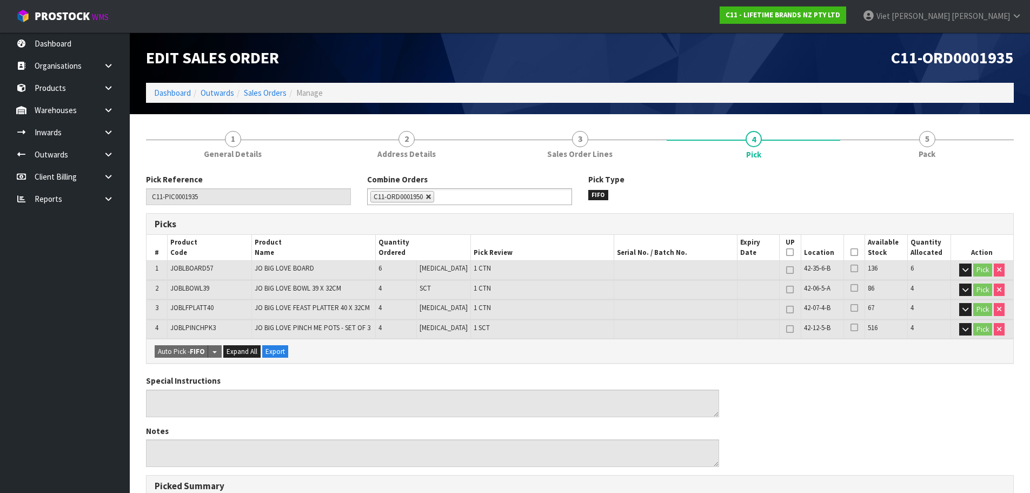
click at [429, 197] on link at bounding box center [429, 197] width 6 height 6
type input "Select Some Options"
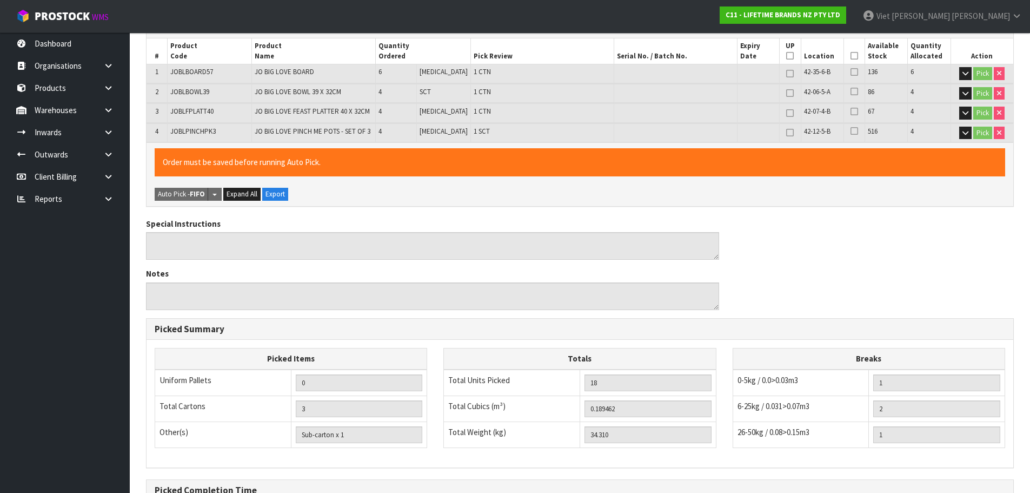
scroll to position [320, 0]
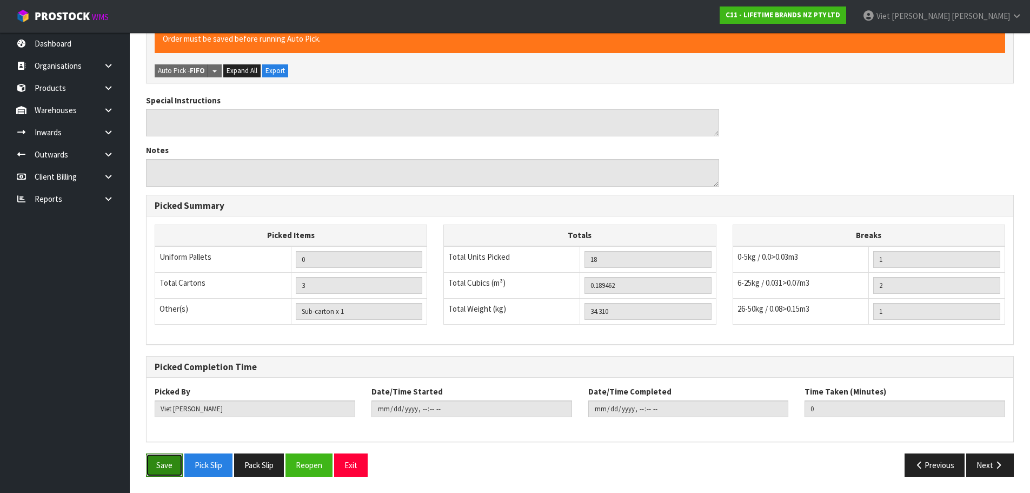
click at [164, 459] on button "Save" at bounding box center [164, 464] width 37 height 23
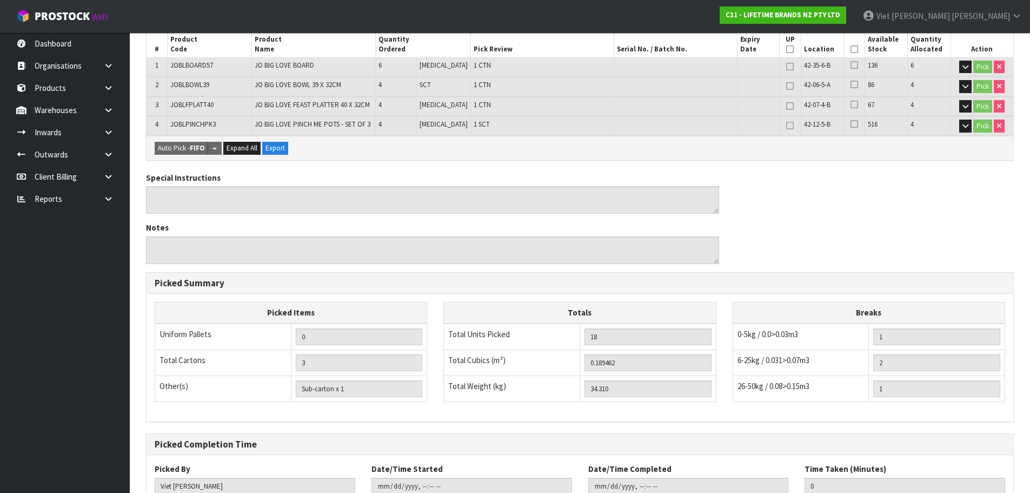
type input "2025-09-22T16:14:27"
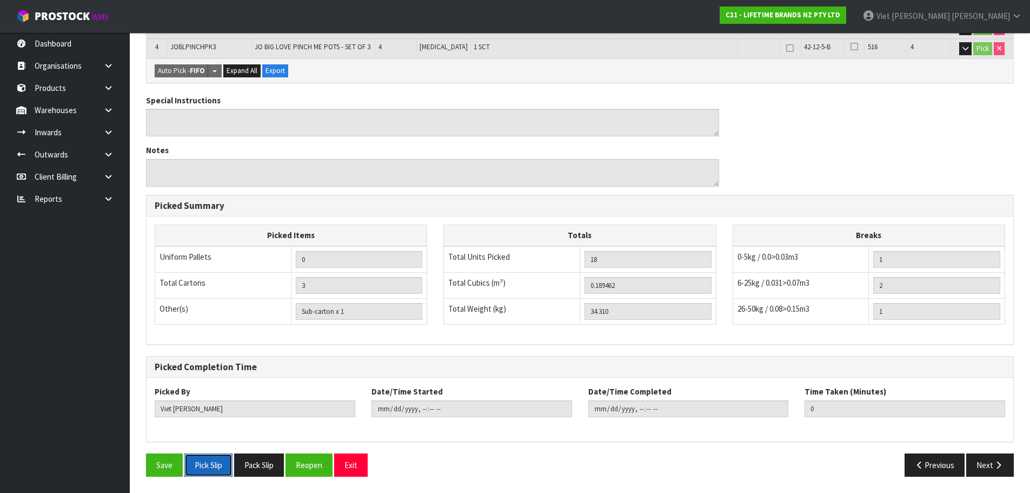
click at [207, 472] on button "Pick Slip" at bounding box center [208, 464] width 48 height 23
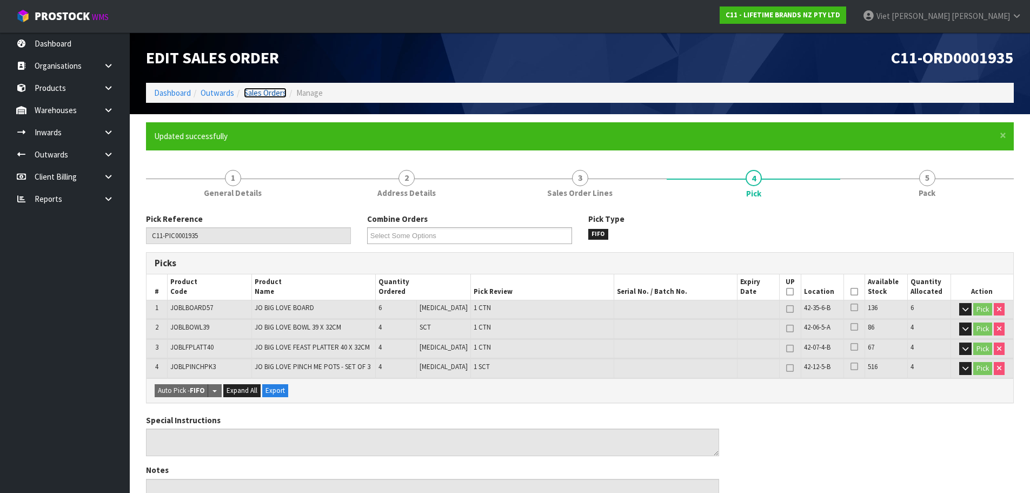
click at [282, 90] on link "Sales Orders" at bounding box center [265, 93] width 43 height 10
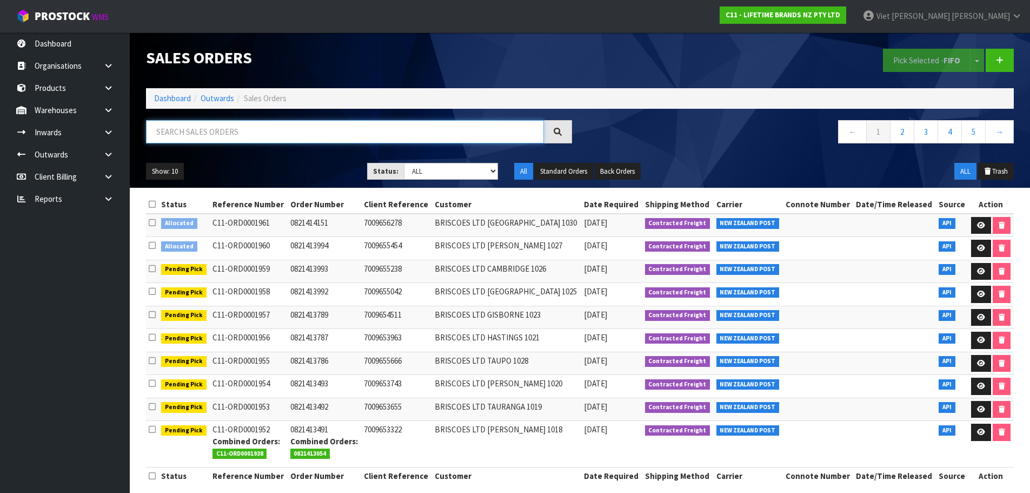
click at [292, 137] on input "text" at bounding box center [345, 131] width 398 height 23
type input "1937"
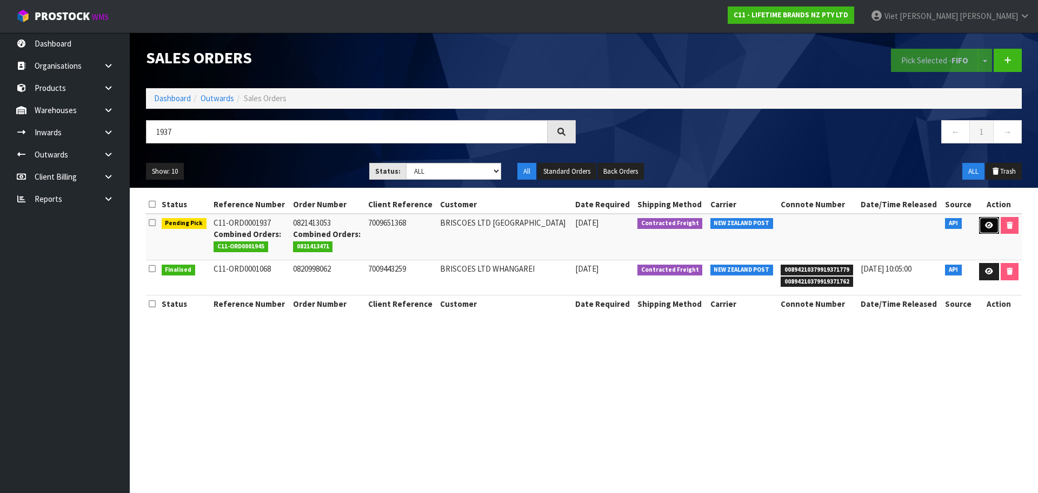
click at [982, 227] on link at bounding box center [989, 225] width 20 height 17
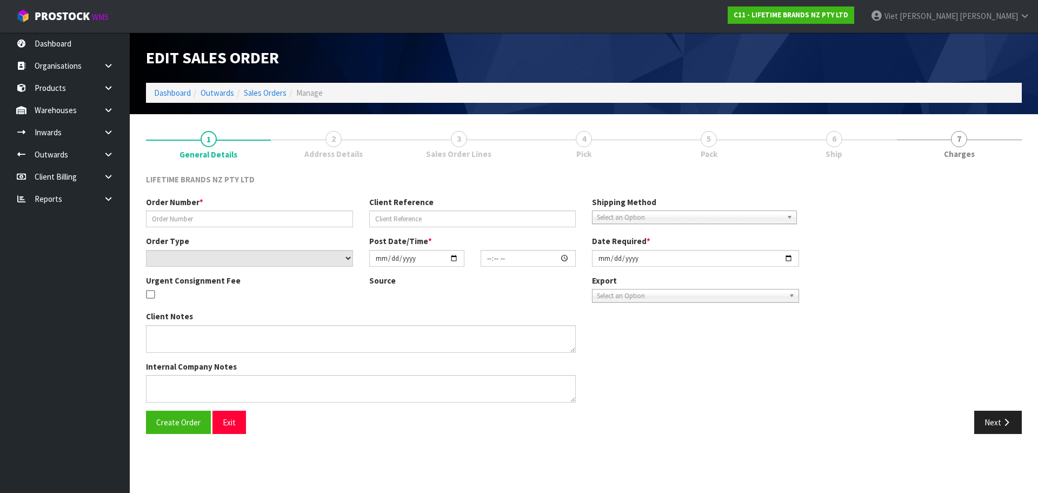
type input "0821413053"
type input "7009651368"
select select "number:0"
type input "[DATE]"
type input "11:04:12.000"
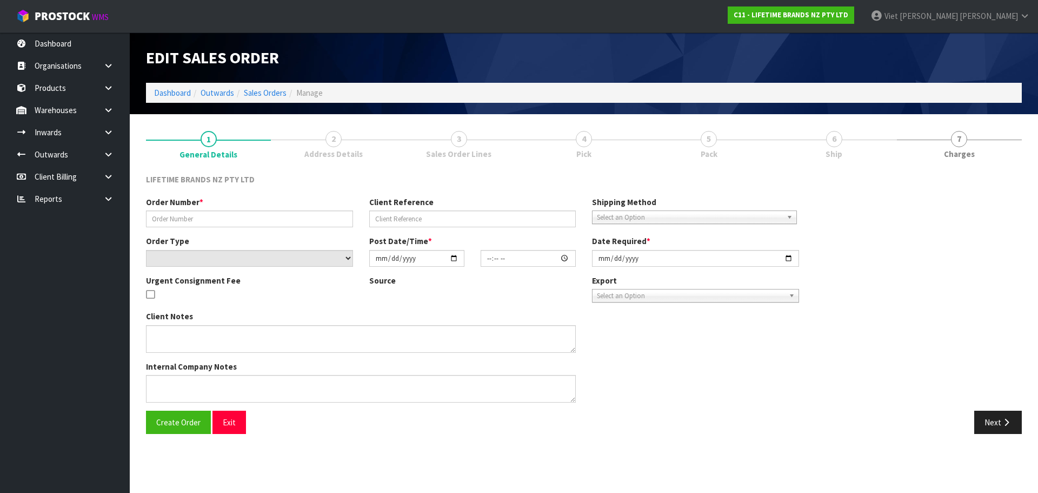
type input "[DATE]"
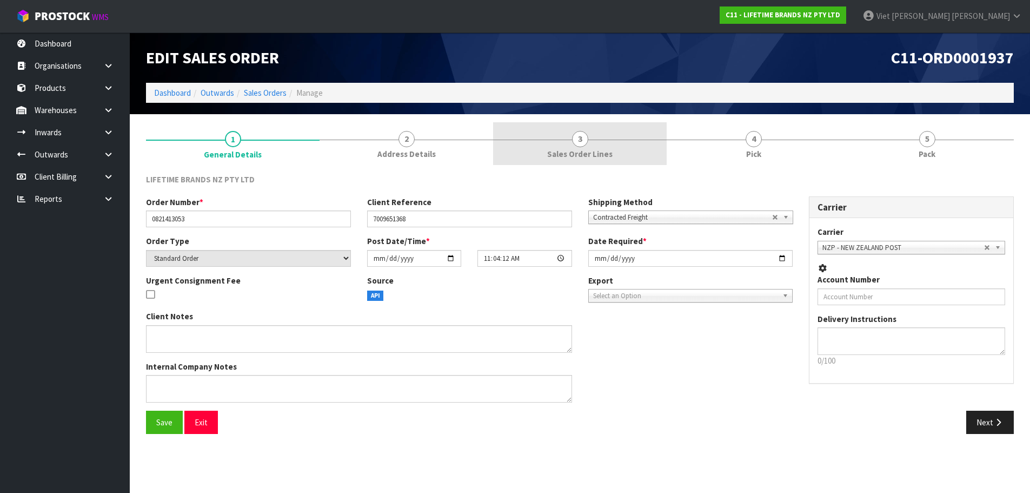
click at [588, 154] on span "Sales Order Lines" at bounding box center [579, 153] width 65 height 11
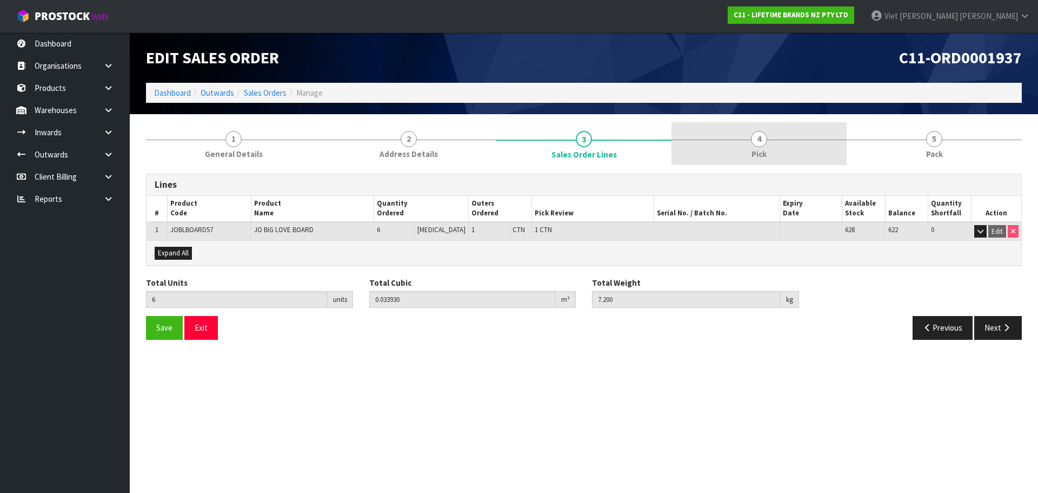
click at [672, 147] on link "4 Pick" at bounding box center [759, 143] width 175 height 43
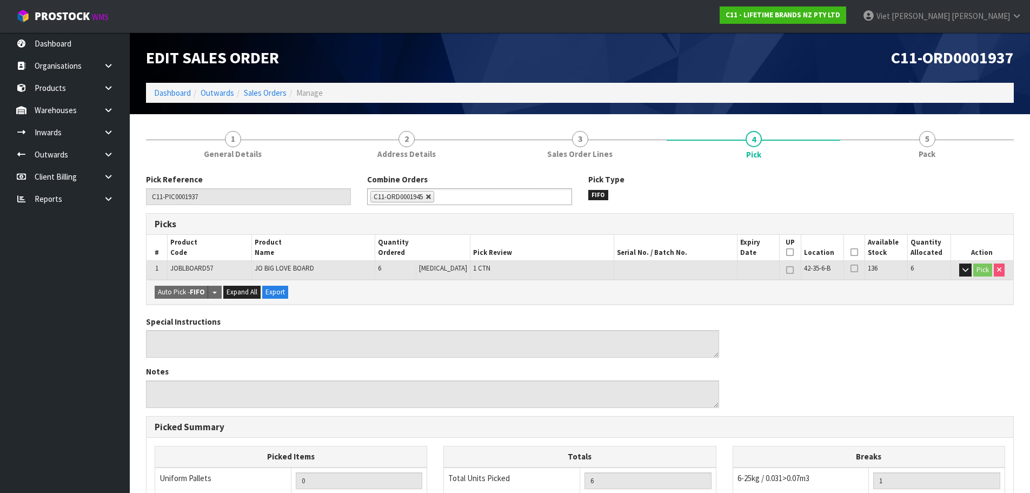
click at [429, 194] on link at bounding box center [429, 197] width 6 height 6
type input "Select Some Options"
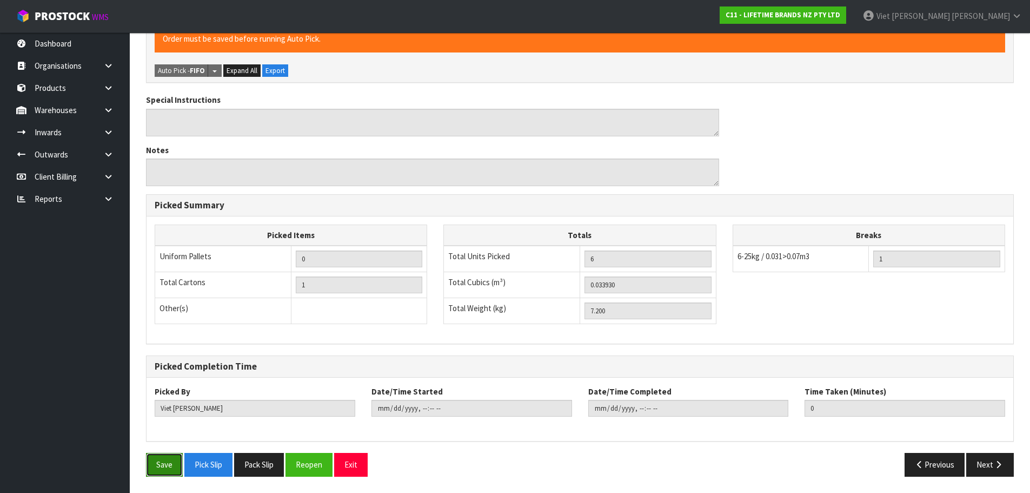
click at [167, 466] on button "Save" at bounding box center [164, 464] width 37 height 23
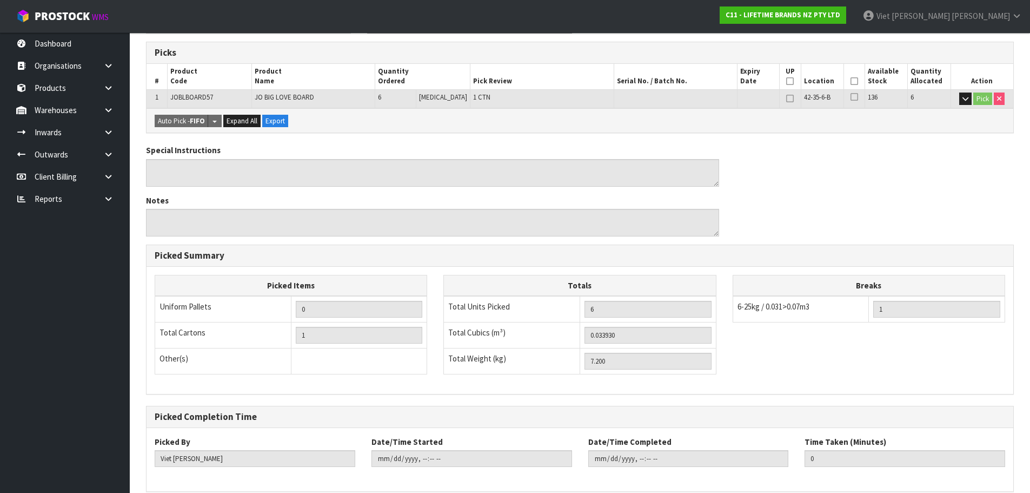
type input "2025-09-22T16:14:54"
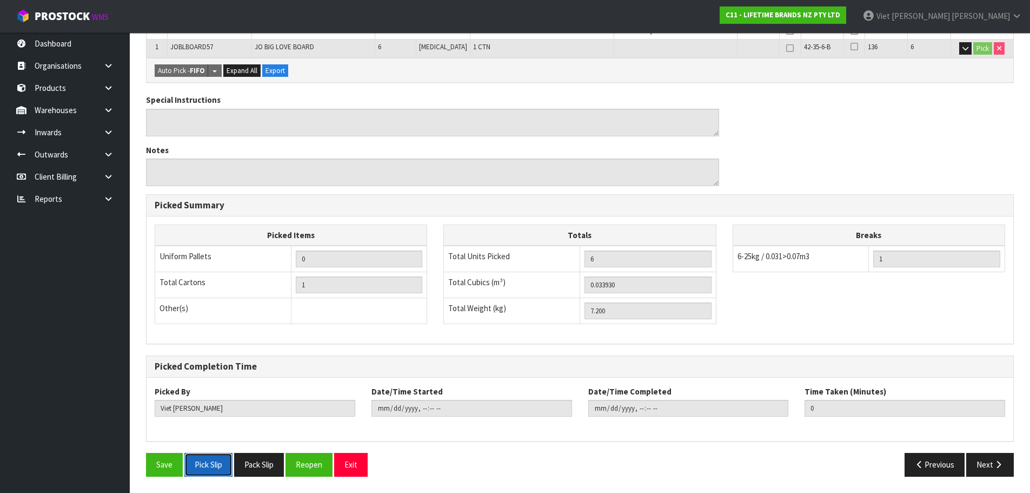
click at [217, 465] on button "Pick Slip" at bounding box center [208, 464] width 48 height 23
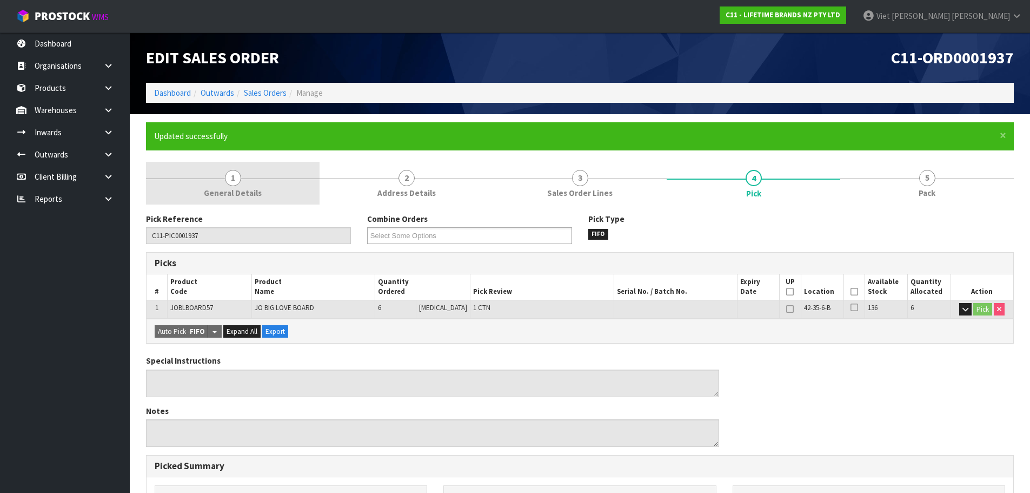
click at [245, 187] on link "1 General Details" at bounding box center [233, 183] width 174 height 43
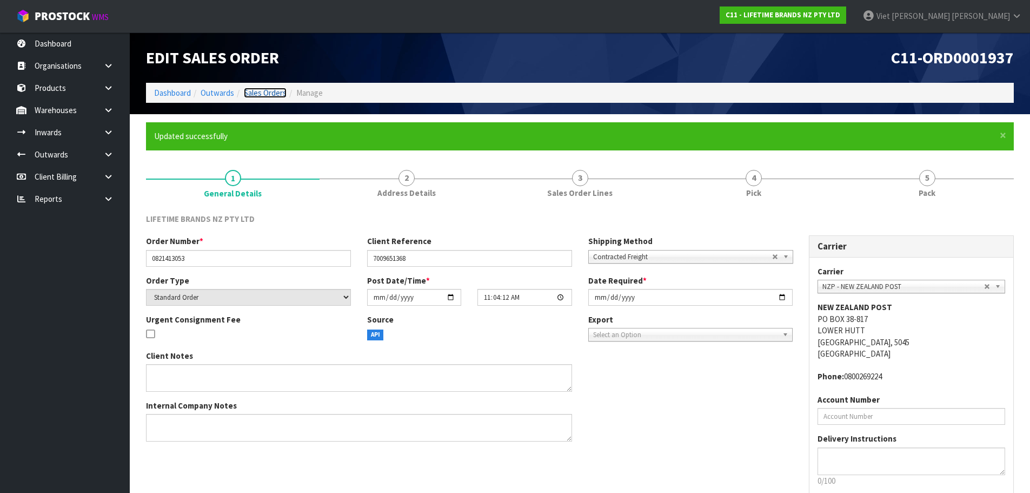
click at [255, 92] on link "Sales Orders" at bounding box center [265, 93] width 43 height 10
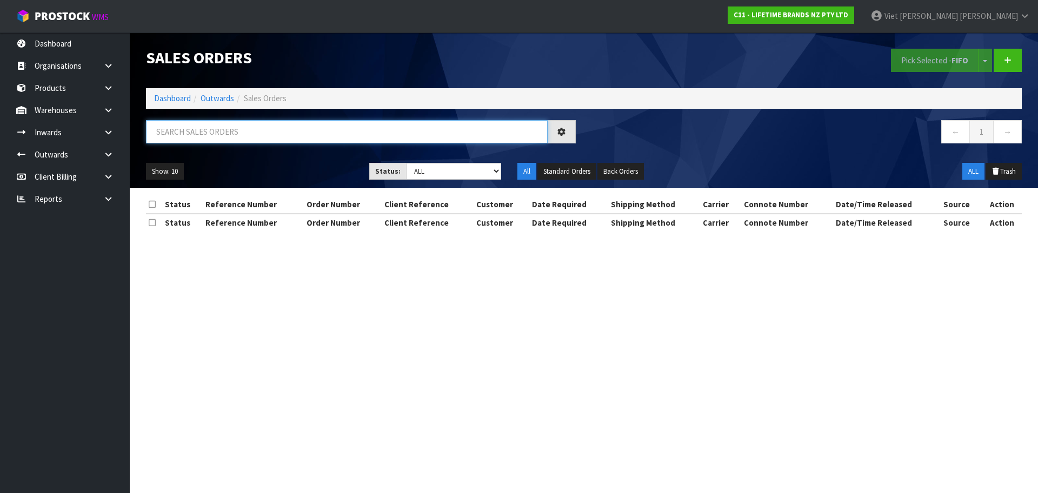
click at [458, 125] on input "text" at bounding box center [347, 131] width 402 height 23
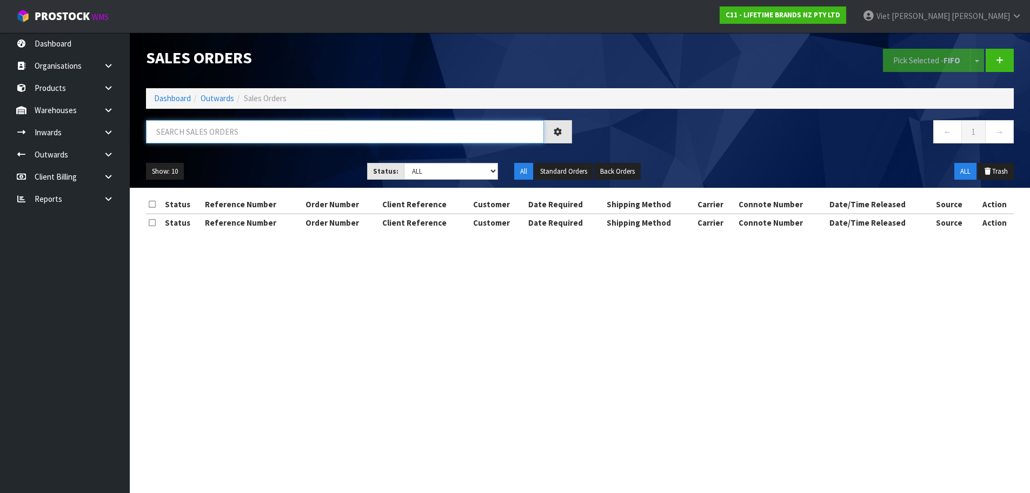
paste input "141814"
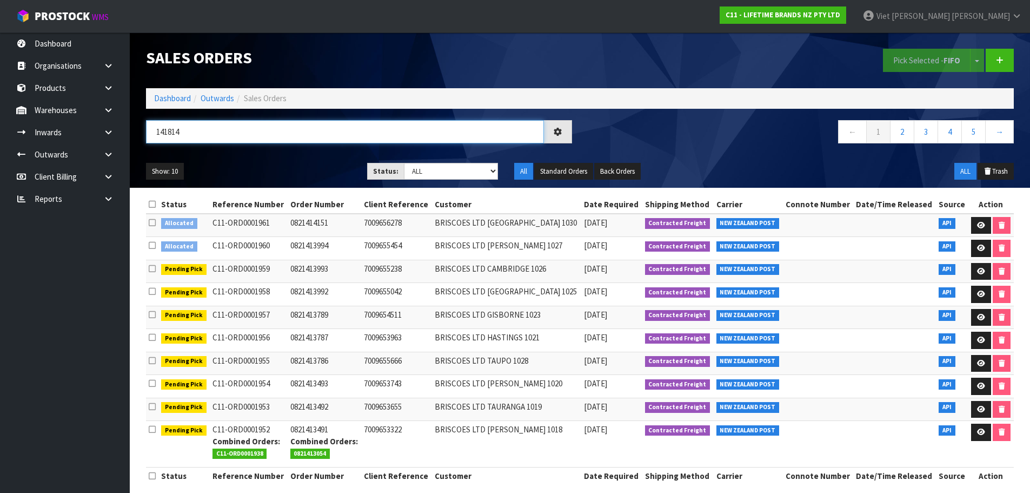
click at [0, 188] on html "Toggle navigation ProStock WMS C11 - LIFETIME BRANDS NZ PTY LTD Viet Hoang Tran…" at bounding box center [515, 246] width 1030 height 493
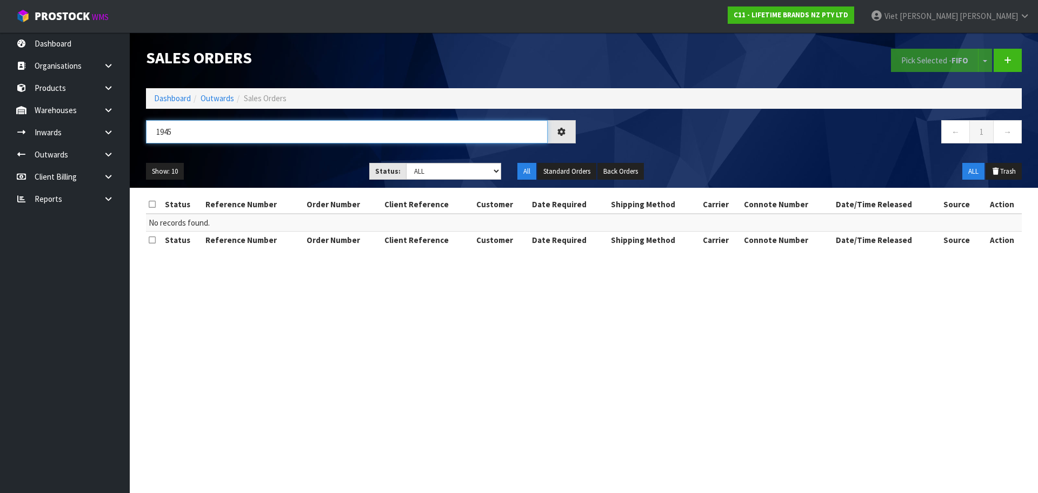
type input "1945"
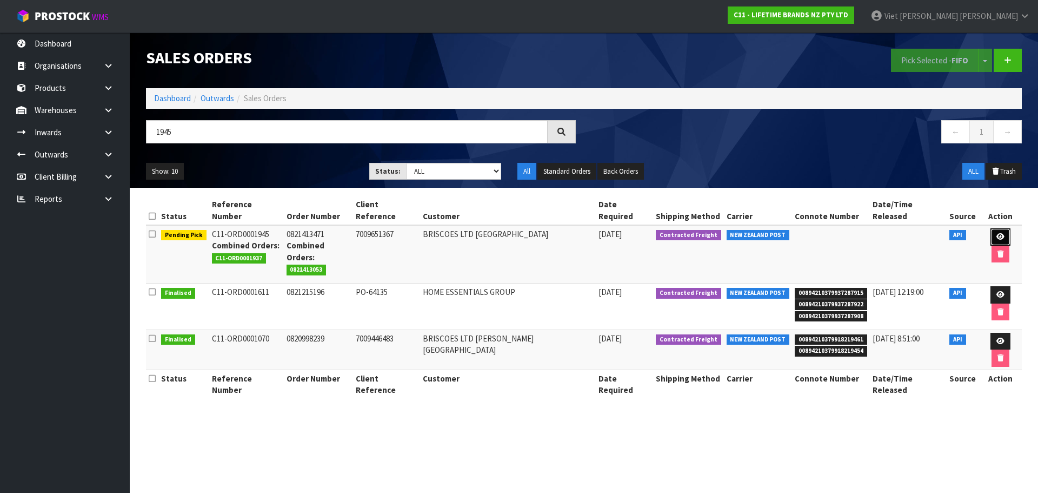
click at [991, 228] on link at bounding box center [1001, 236] width 20 height 17
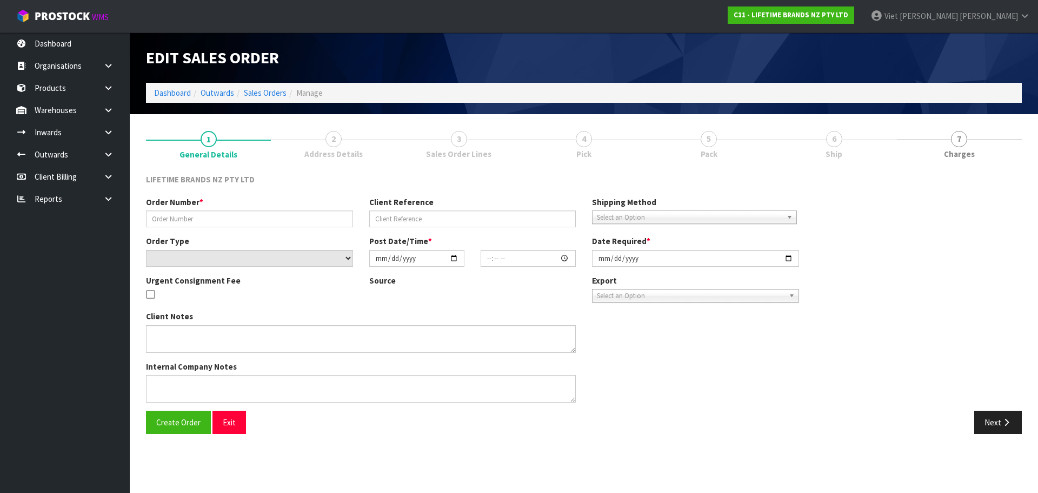
type input "0821413471"
type input "7009651367"
select select "number:0"
type input "[DATE]"
type input "12:14:13.000"
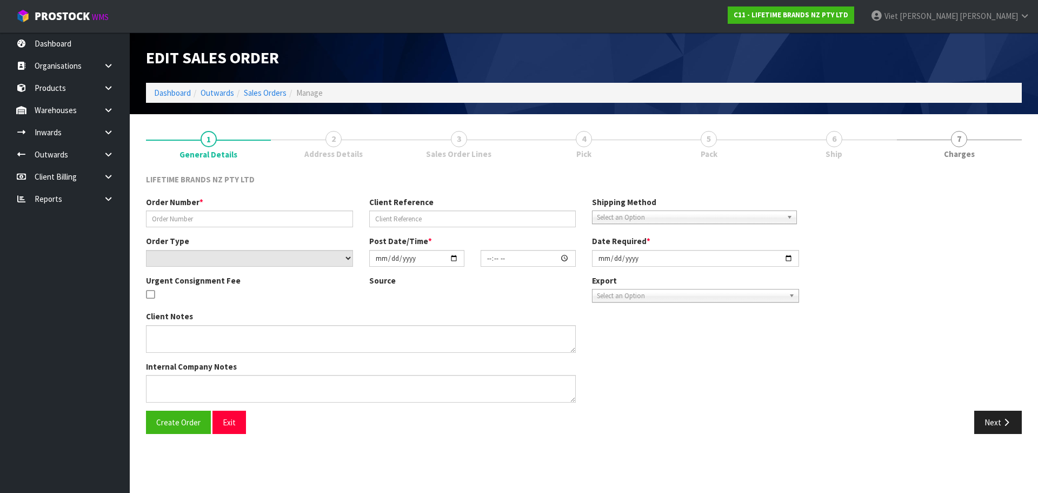
type input "2025-09-23"
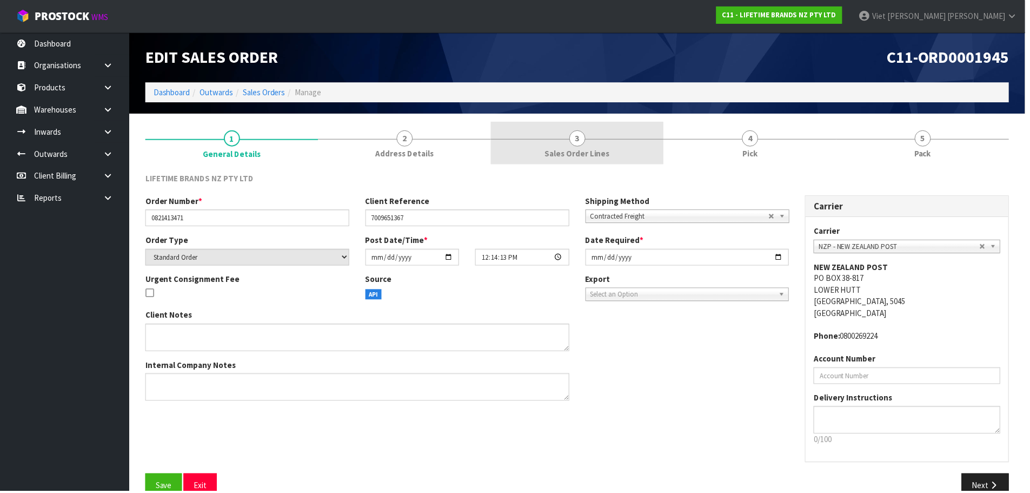
click at [574, 142] on span "3" at bounding box center [580, 139] width 16 height 16
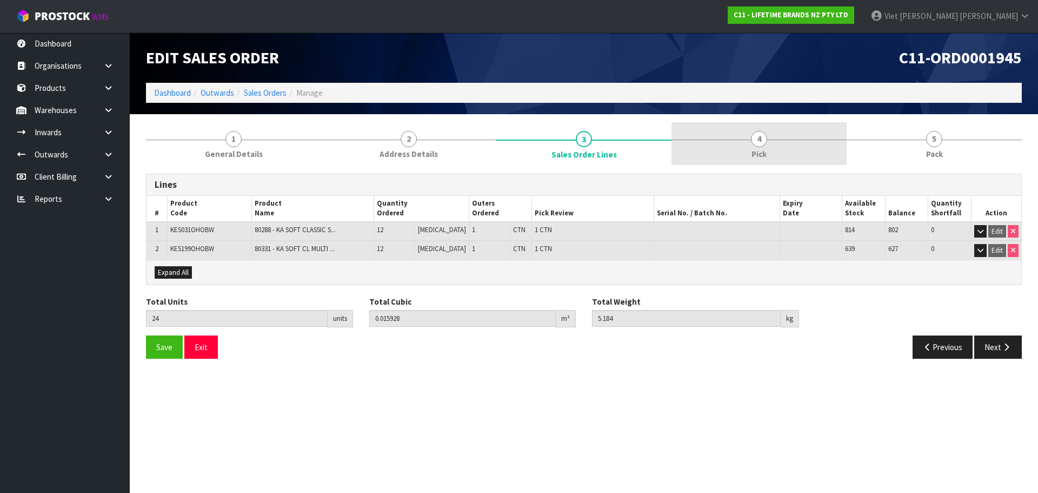
click at [714, 136] on link "4 Pick" at bounding box center [759, 143] width 175 height 43
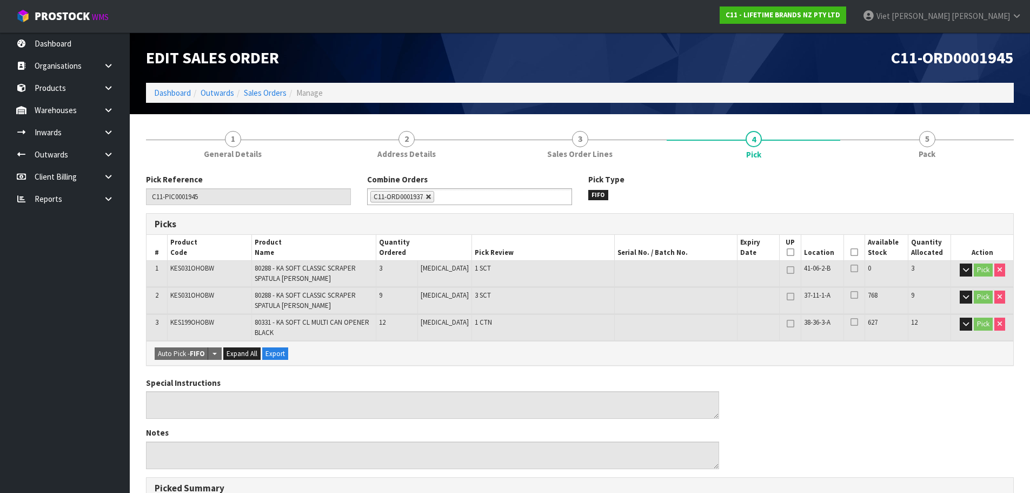
click at [429, 194] on link at bounding box center [429, 197] width 6 height 6
type input "Select Some Options"
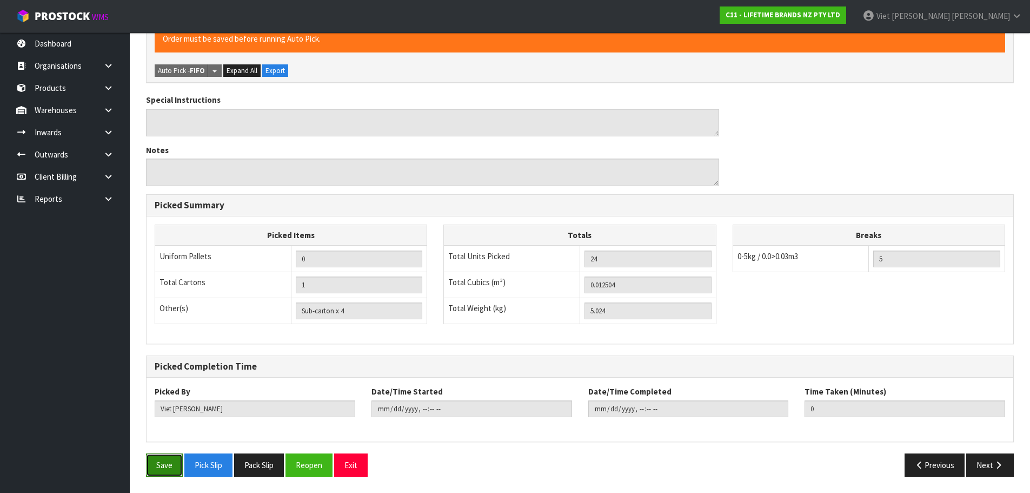
click at [155, 471] on button "Save" at bounding box center [164, 464] width 37 height 23
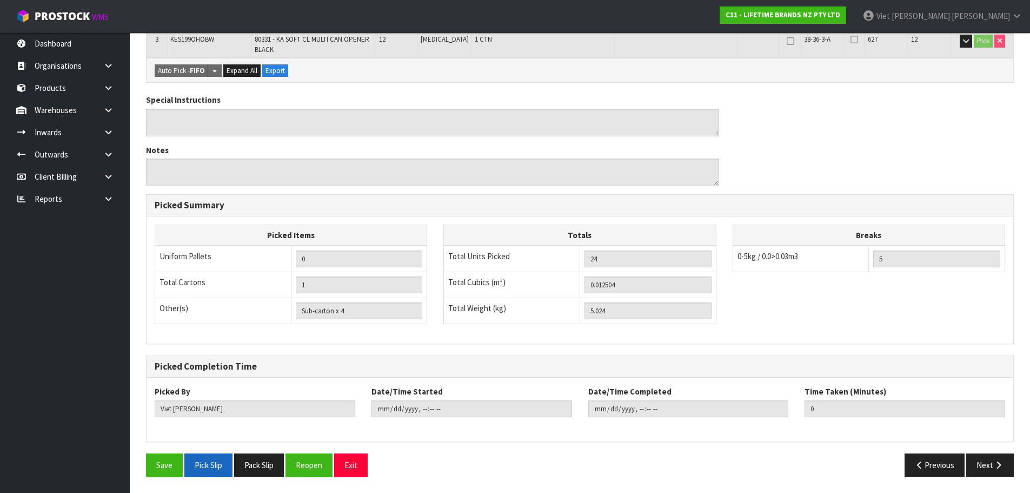
type input "2025-09-22T16:15:11"
click at [208, 467] on button "Pick Slip" at bounding box center [208, 464] width 48 height 23
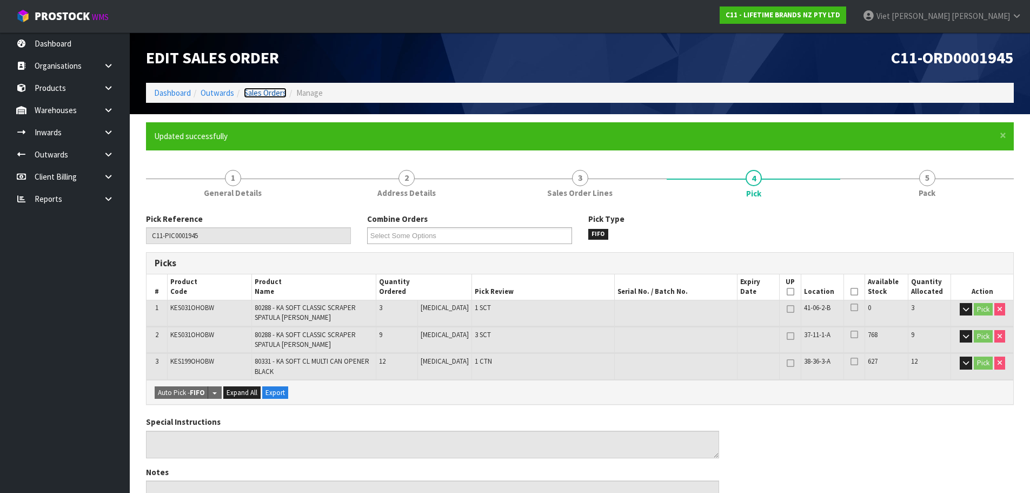
click at [281, 97] on link "Sales Orders" at bounding box center [265, 93] width 43 height 10
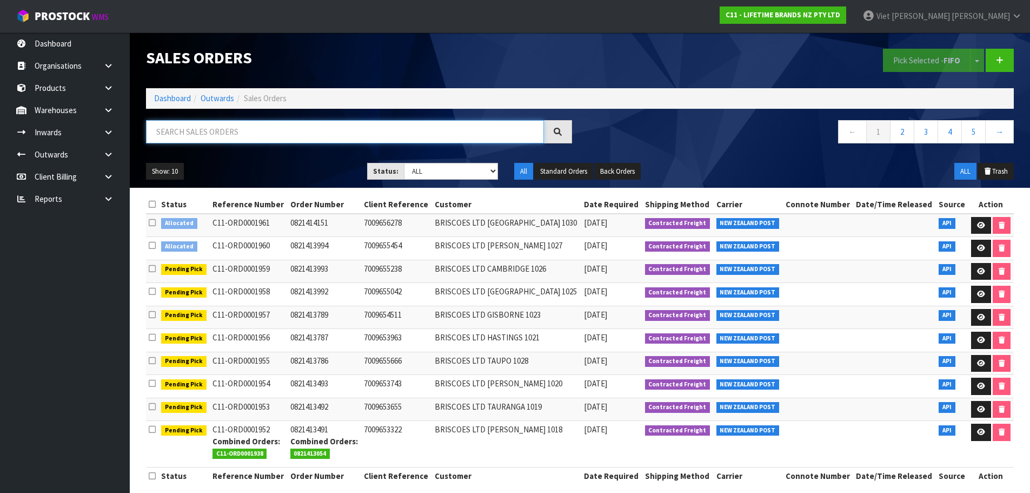
click at [231, 134] on input "text" at bounding box center [345, 131] width 398 height 23
type input "1952"
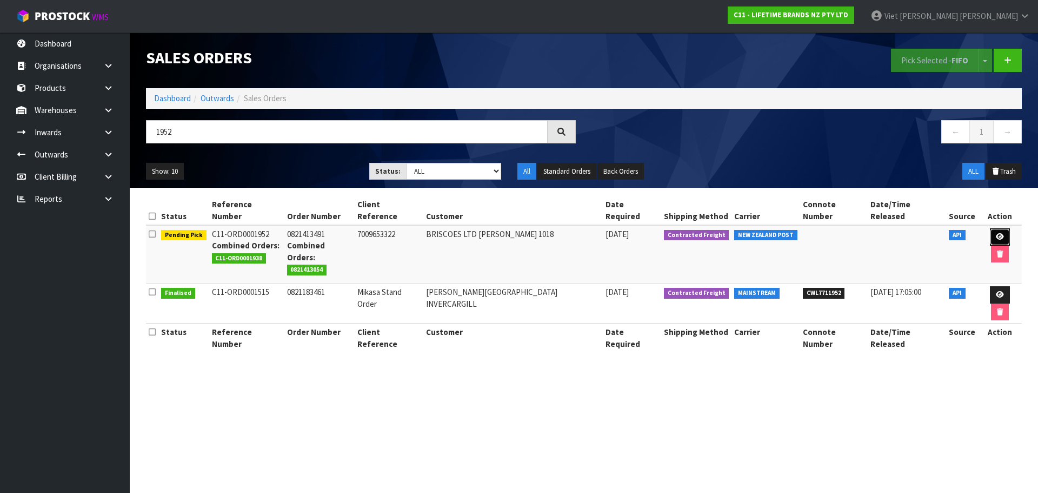
click at [990, 228] on link at bounding box center [1000, 236] width 20 height 17
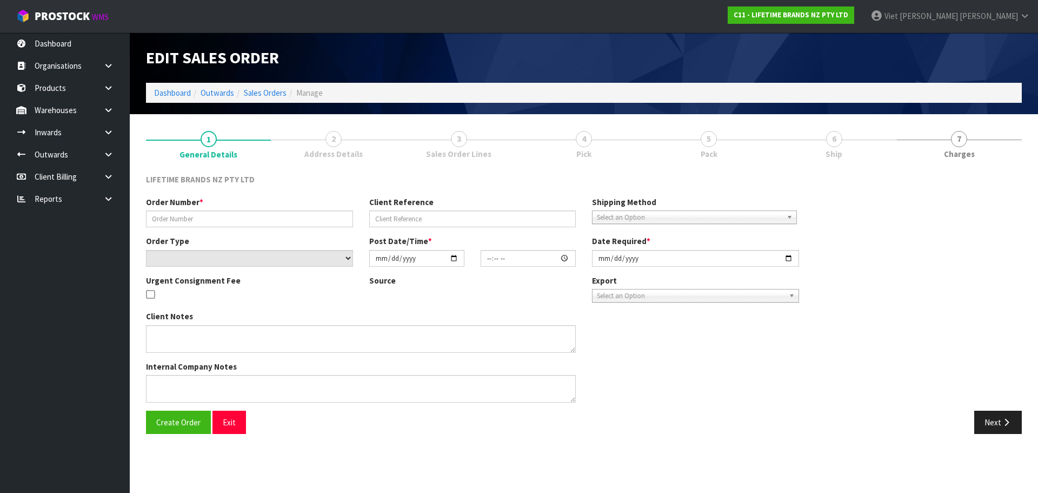
type input "0821413491"
type input "7009653322"
select select "number:0"
type input "[DATE]"
type input "12:29:14.000"
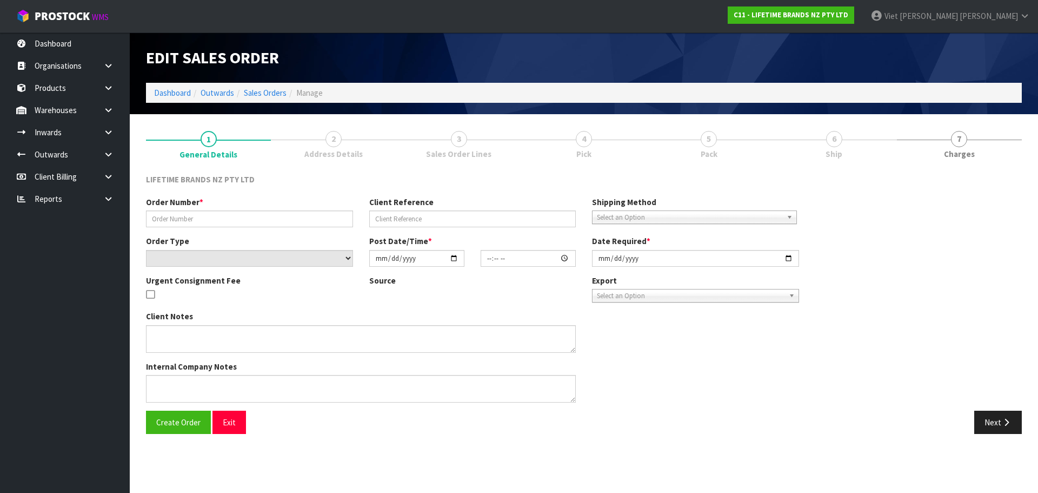
type input "2025-09-23"
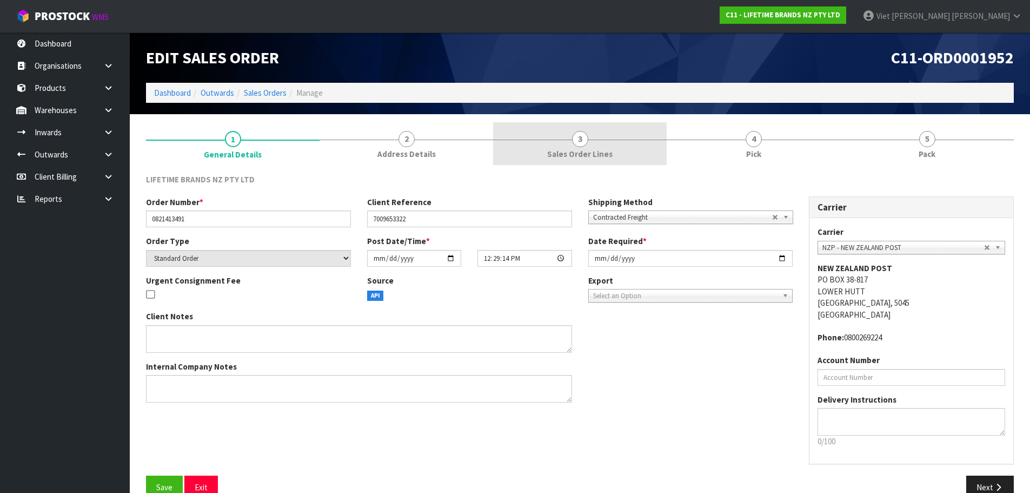
click at [649, 149] on link "3 Sales Order Lines" at bounding box center [580, 143] width 174 height 43
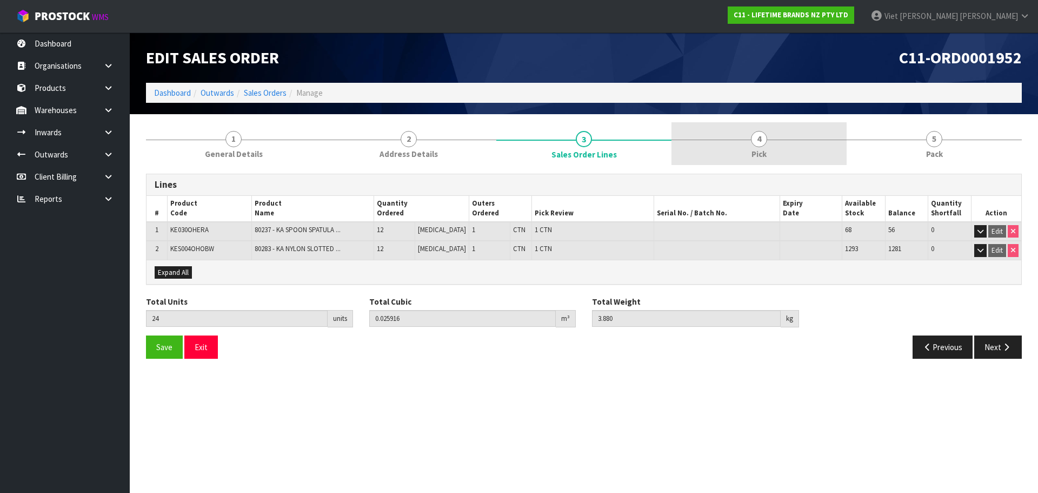
click at [720, 154] on link "4 Pick" at bounding box center [759, 143] width 175 height 43
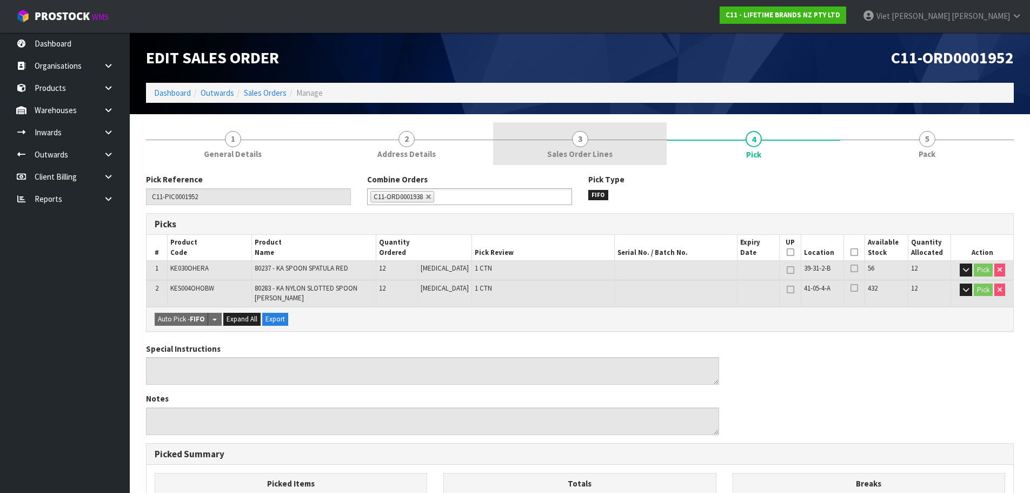
click at [630, 151] on link "3 Sales Order Lines" at bounding box center [580, 143] width 174 height 43
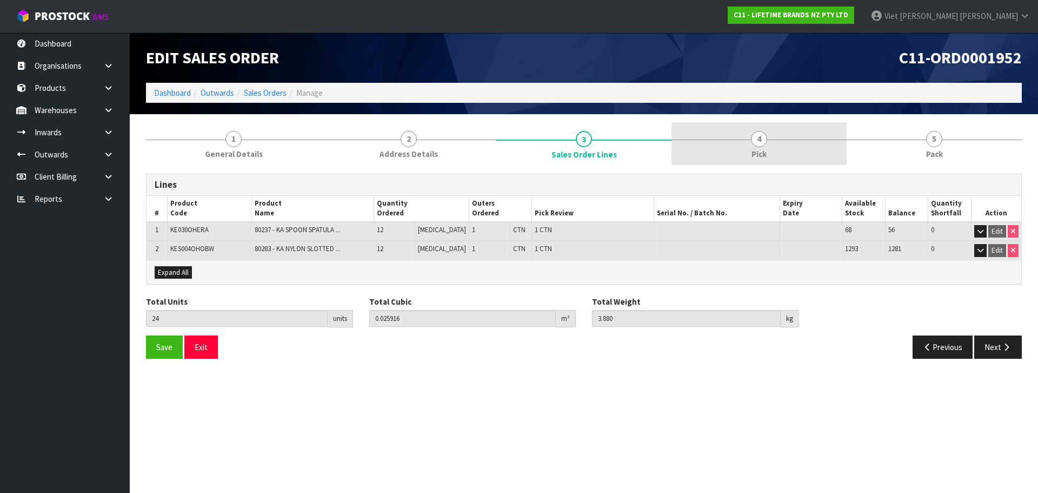
click at [679, 152] on link "4 Pick" at bounding box center [759, 143] width 175 height 43
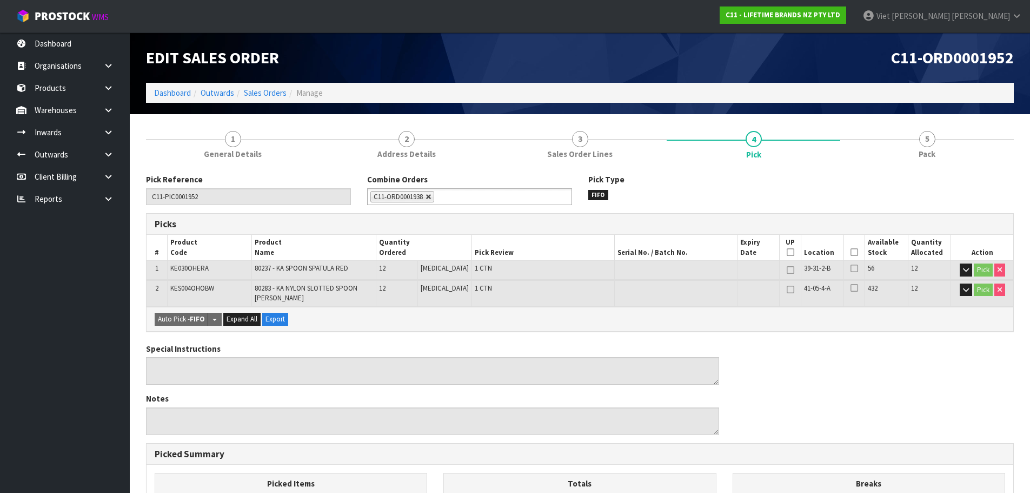
click at [428, 198] on link at bounding box center [429, 197] width 6 height 6
type input "Select Some Options"
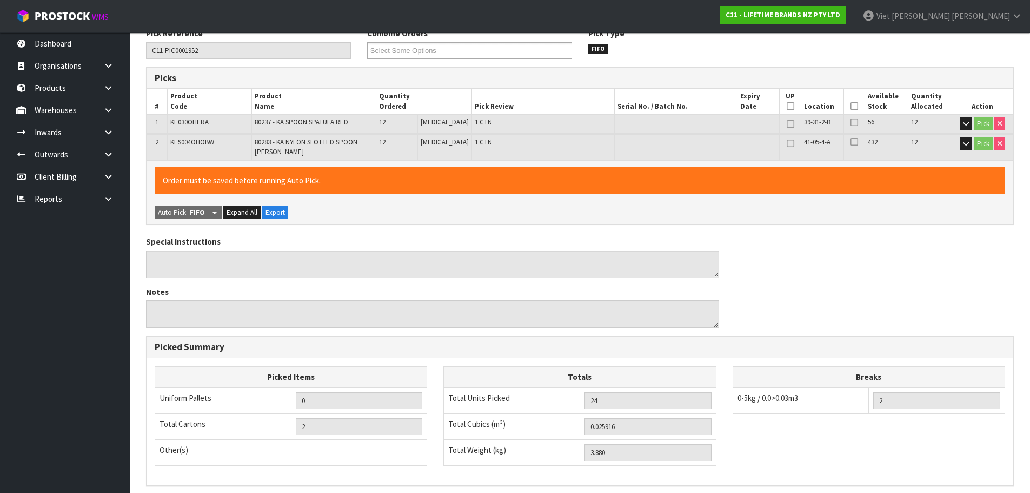
scroll to position [288, 0]
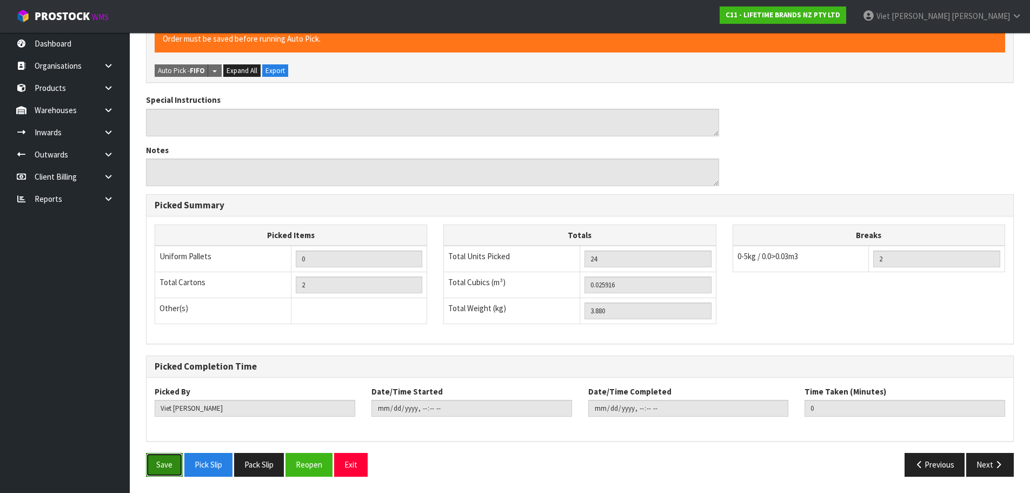
click at [156, 453] on button "Save" at bounding box center [164, 464] width 37 height 23
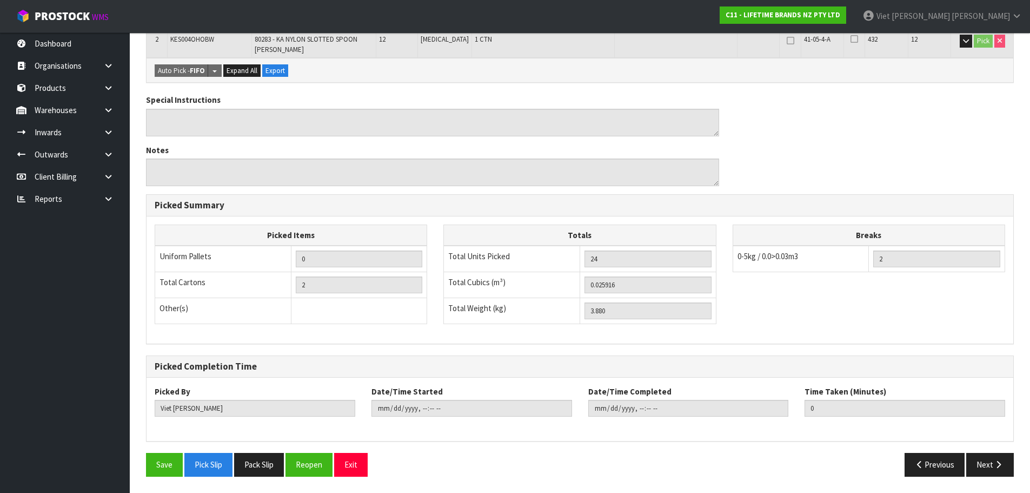
type input "2025-09-22T16:15:41"
click at [220, 463] on button "Pick Slip" at bounding box center [208, 464] width 48 height 23
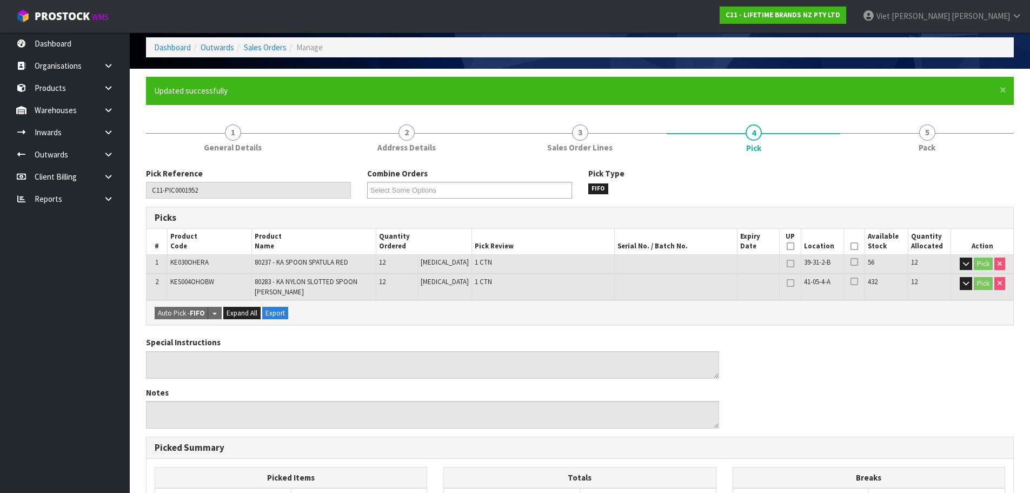
scroll to position [0, 0]
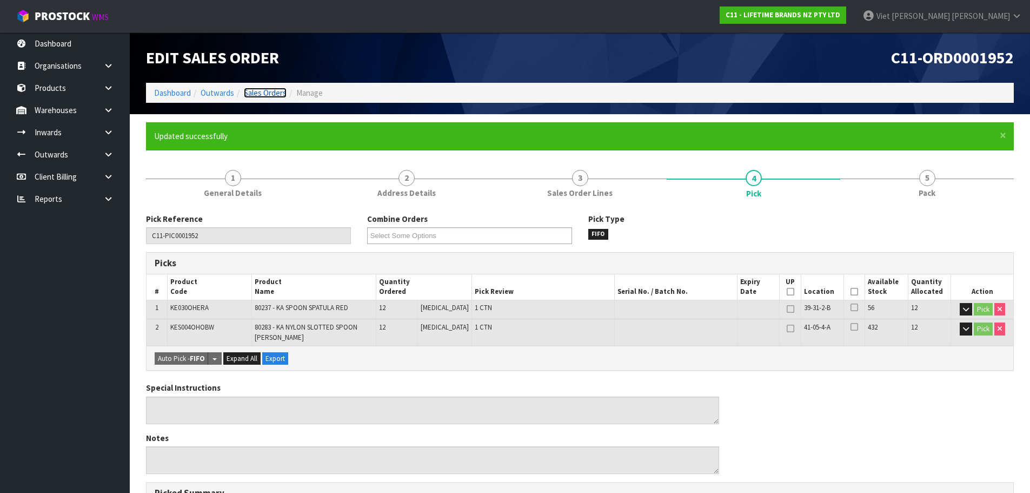
click at [274, 92] on link "Sales Orders" at bounding box center [265, 93] width 43 height 10
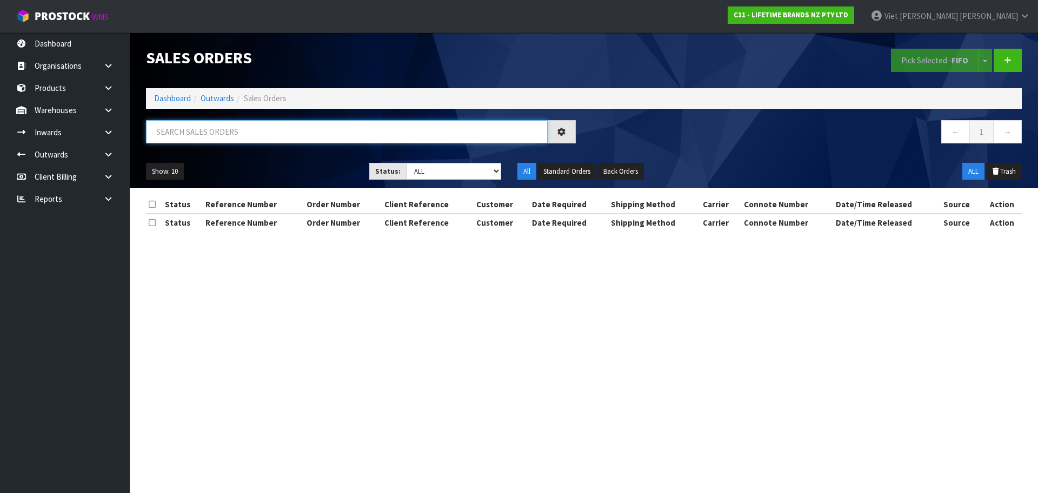
click at [511, 137] on input "text" at bounding box center [347, 131] width 402 height 23
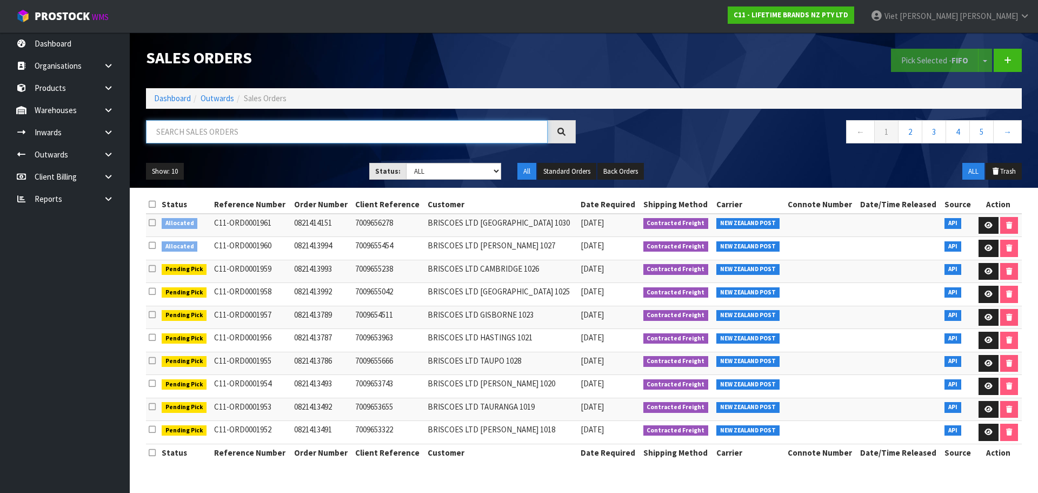
click at [511, 137] on input "text" at bounding box center [347, 131] width 402 height 23
type input "1938"
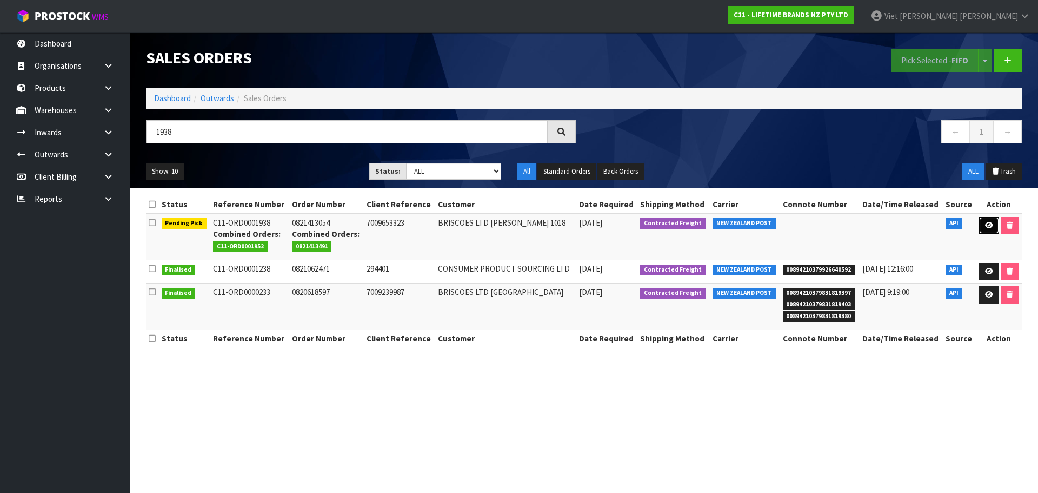
click at [986, 222] on icon at bounding box center [989, 225] width 8 height 7
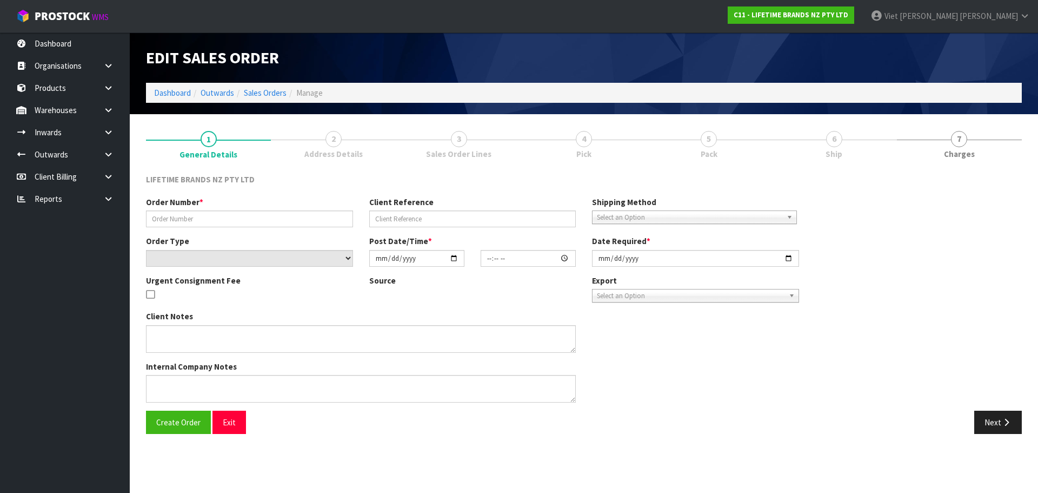
type input "0821413054"
type input "7009653323"
select select "number:0"
type input "[DATE]"
type input "11:09:17.000"
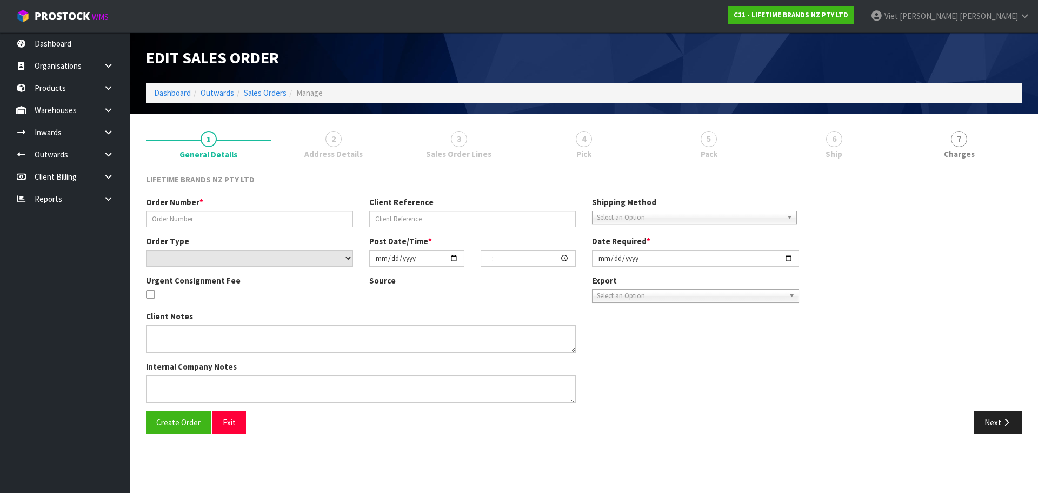
type input "[DATE]"
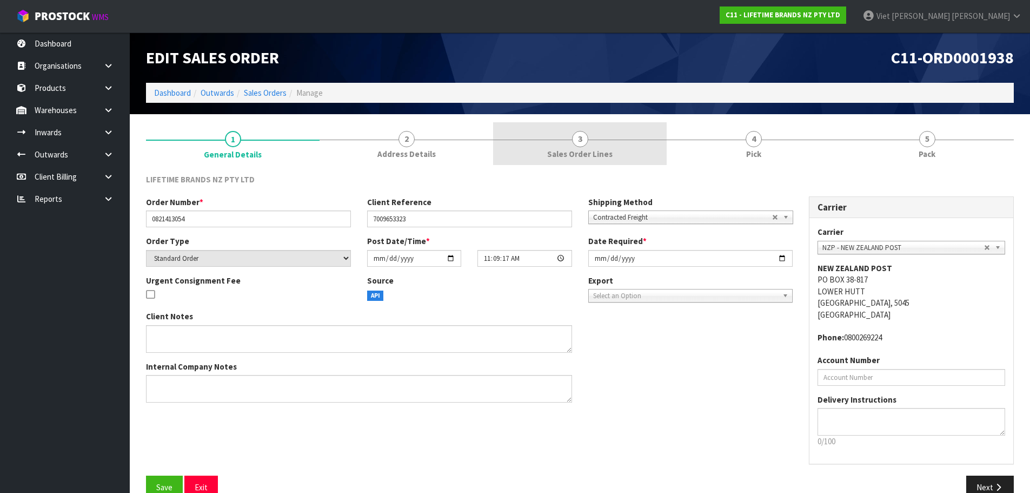
click at [548, 141] on link "3 Sales Order Lines" at bounding box center [580, 143] width 174 height 43
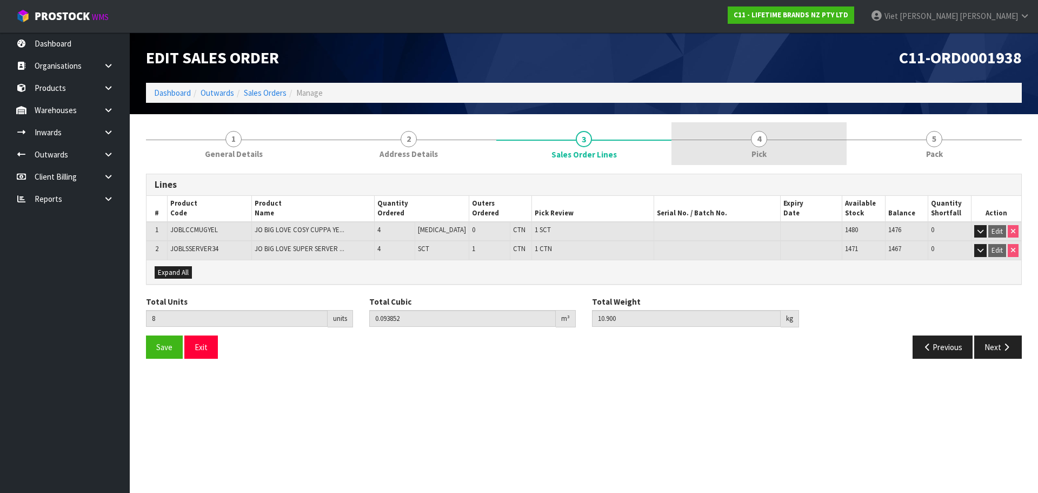
click at [708, 153] on link "4 Pick" at bounding box center [759, 143] width 175 height 43
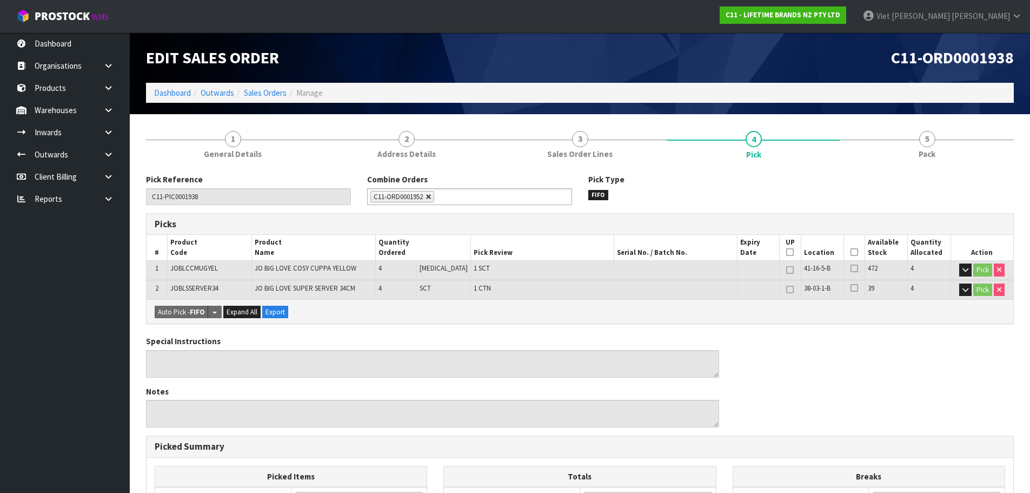
click at [432, 195] on link at bounding box center [429, 197] width 6 height 6
type input "Select Some Options"
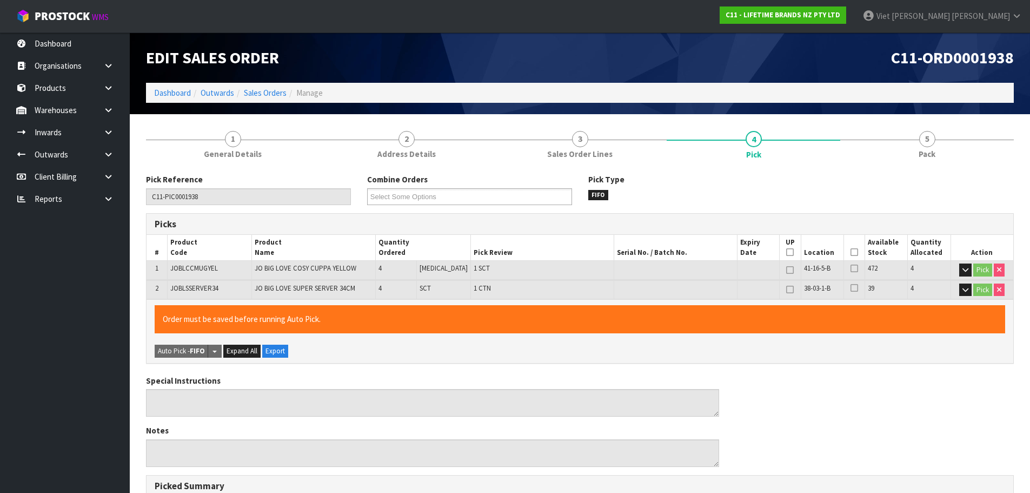
scroll to position [280, 0]
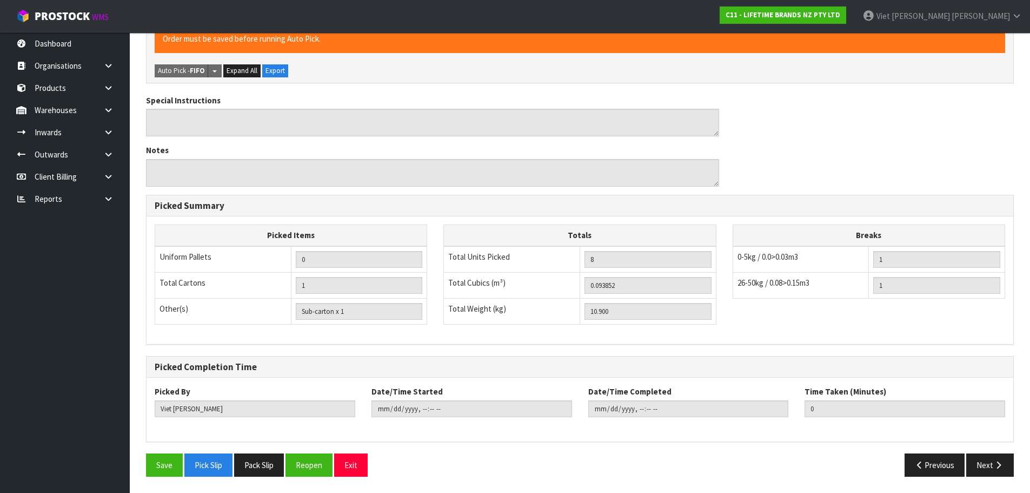
click at [144, 468] on div "Save Pick Slip Pack Slip Reopen Exit" at bounding box center [359, 464] width 442 height 23
click at [150, 467] on button "Save" at bounding box center [164, 464] width 37 height 23
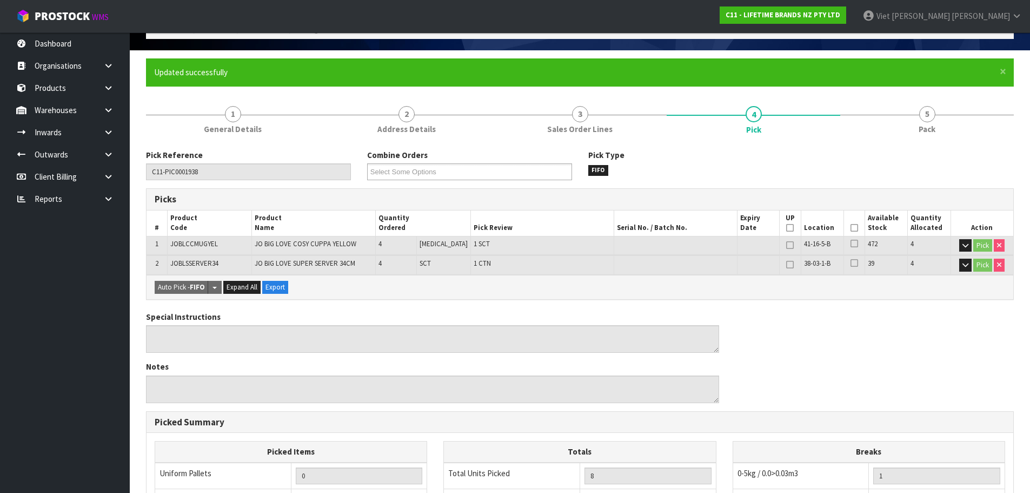
scroll to position [0, 0]
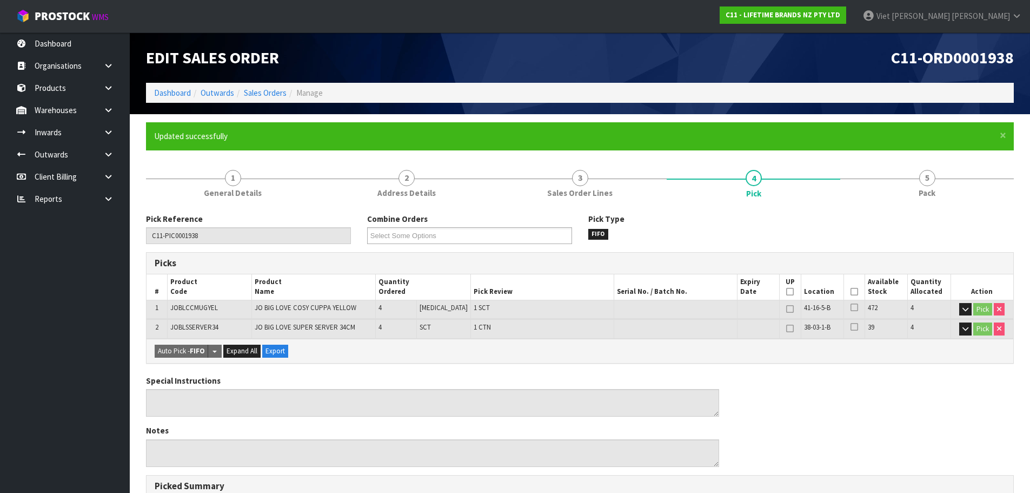
type input "2025-09-22T16:16"
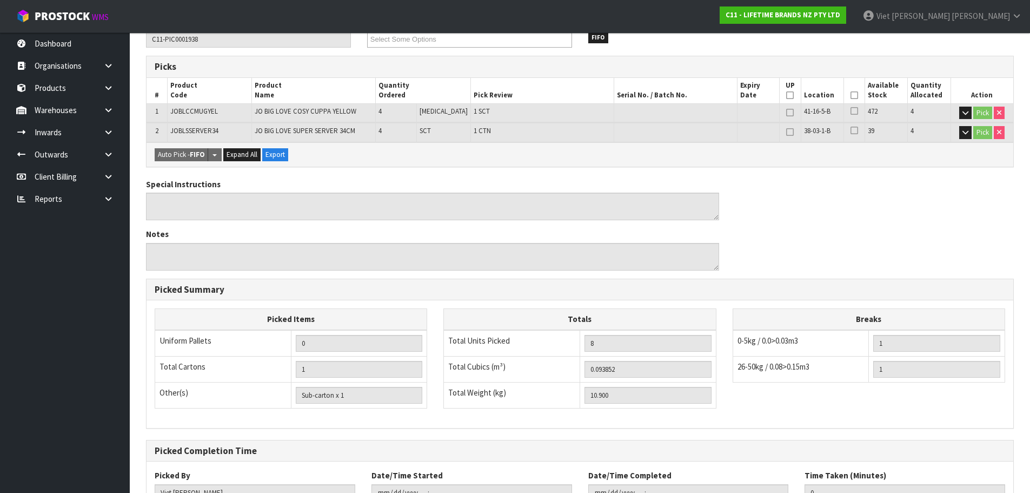
scroll to position [280, 0]
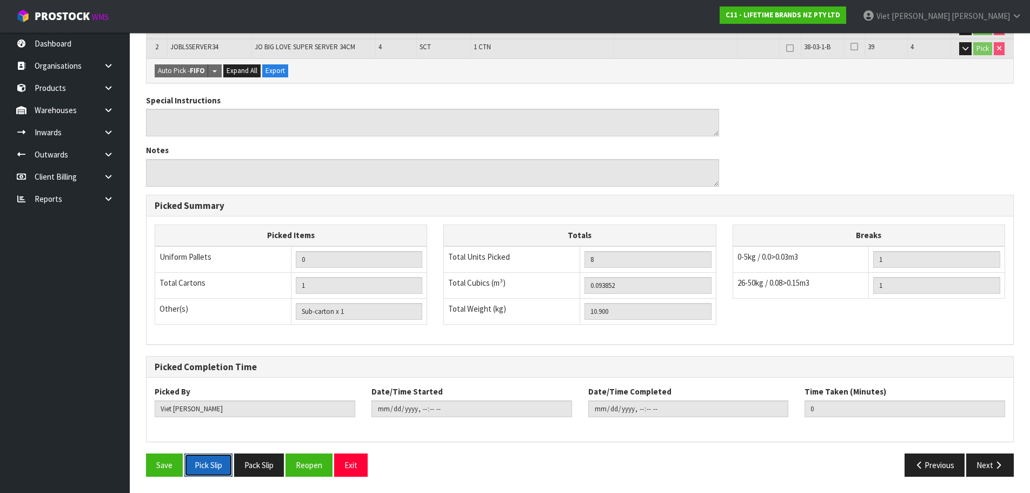
click at [218, 462] on button "Pick Slip" at bounding box center [208, 464] width 48 height 23
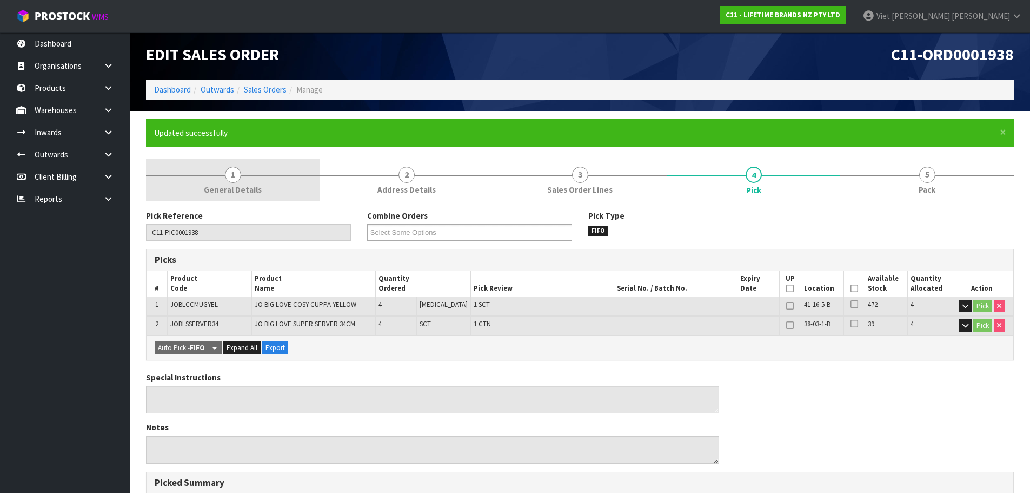
scroll to position [0, 0]
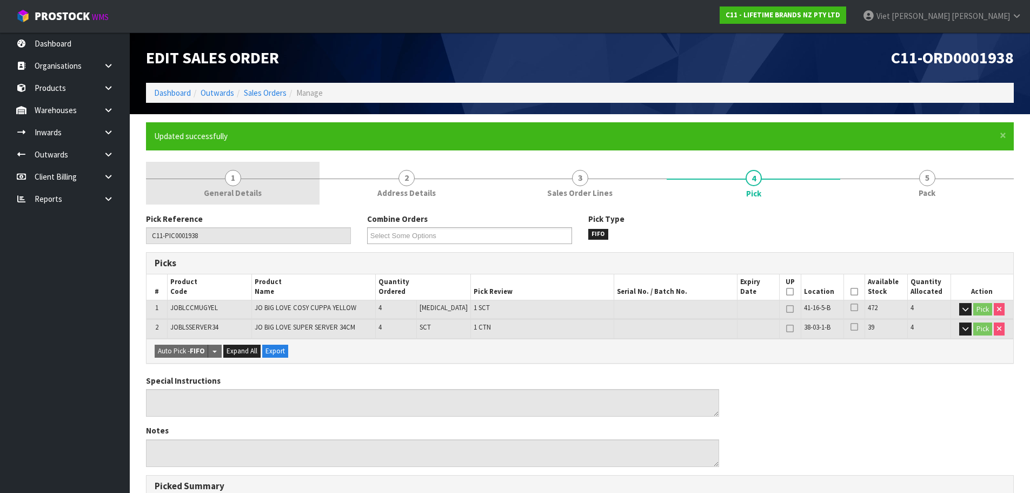
click at [246, 193] on span "General Details" at bounding box center [233, 192] width 58 height 11
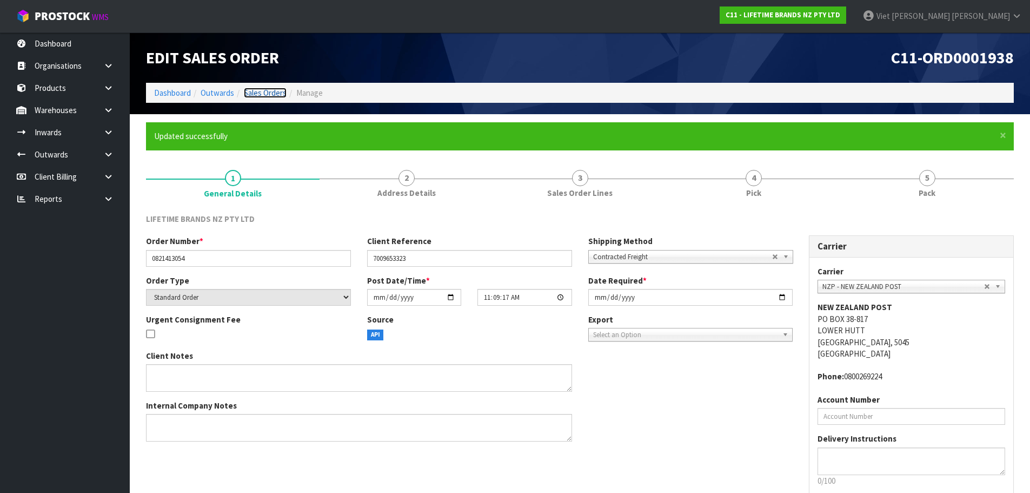
click at [276, 97] on link "Sales Orders" at bounding box center [265, 93] width 43 height 10
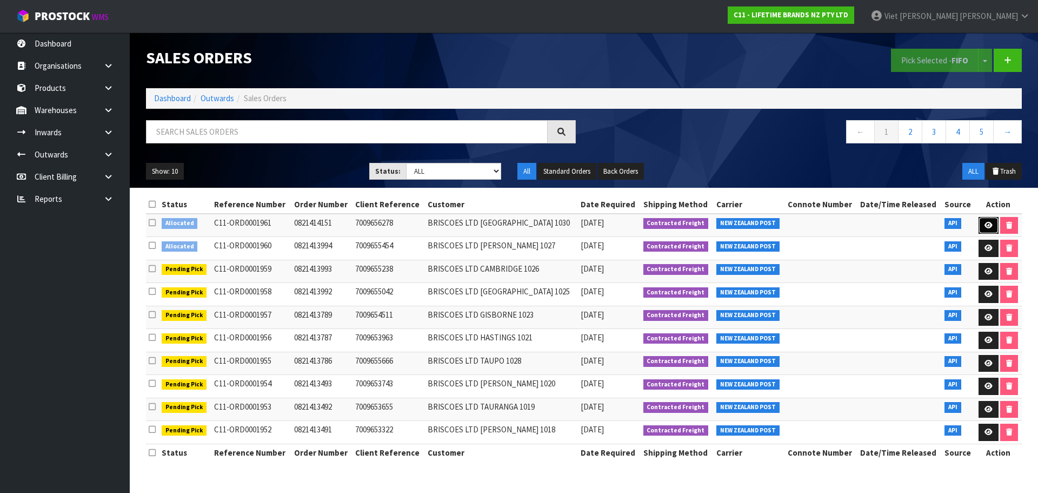
click at [991, 225] on icon at bounding box center [989, 225] width 8 height 7
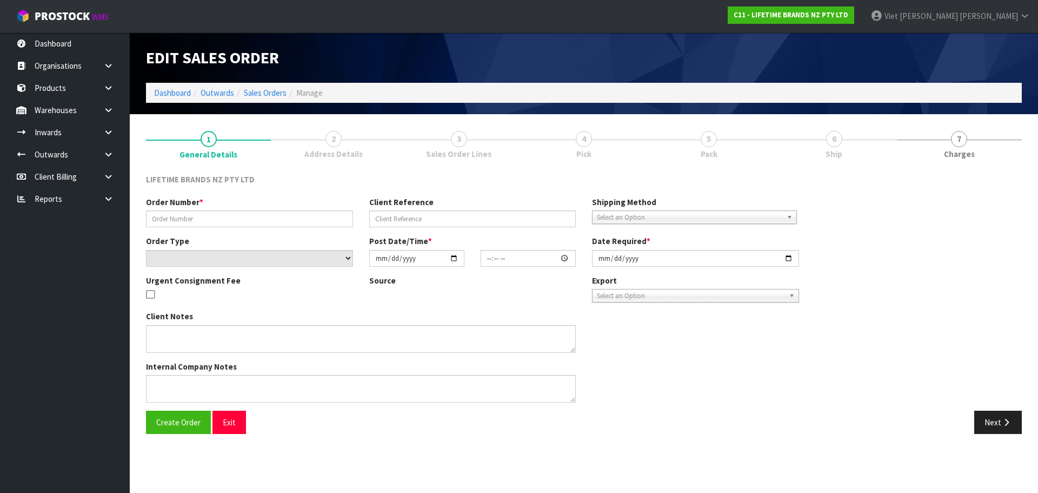
type input "0821414151"
type input "7009656278"
select select "number:0"
type input "[DATE]"
type input "16:14:24.000"
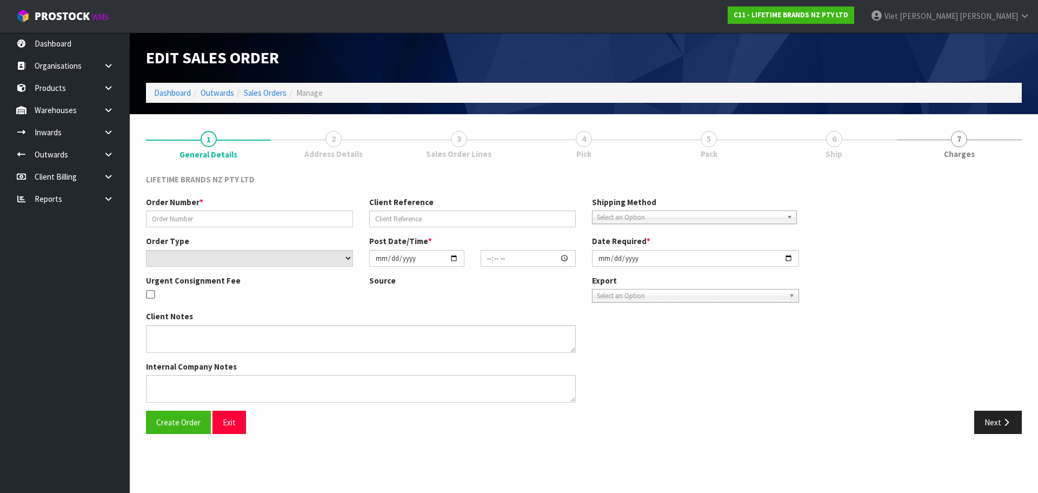
type input "[DATE]"
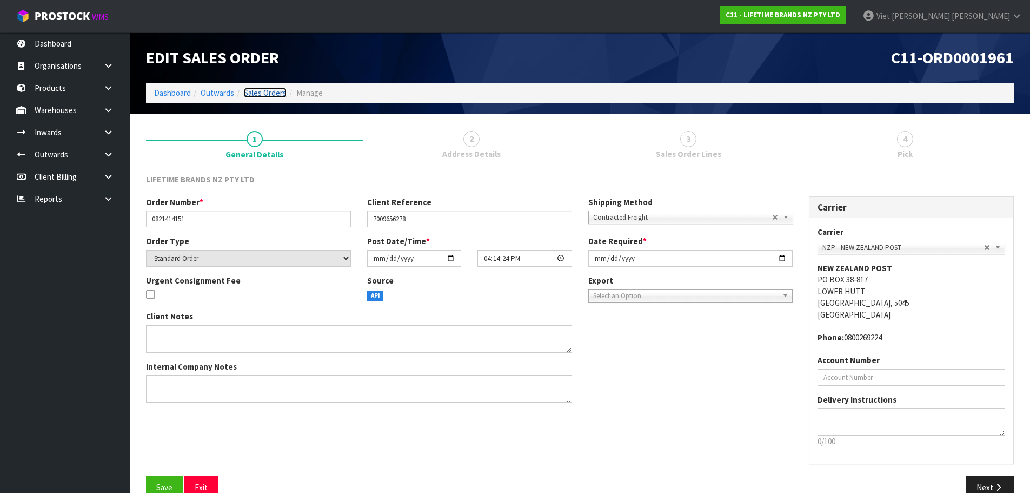
click at [270, 92] on link "Sales Orders" at bounding box center [265, 93] width 43 height 10
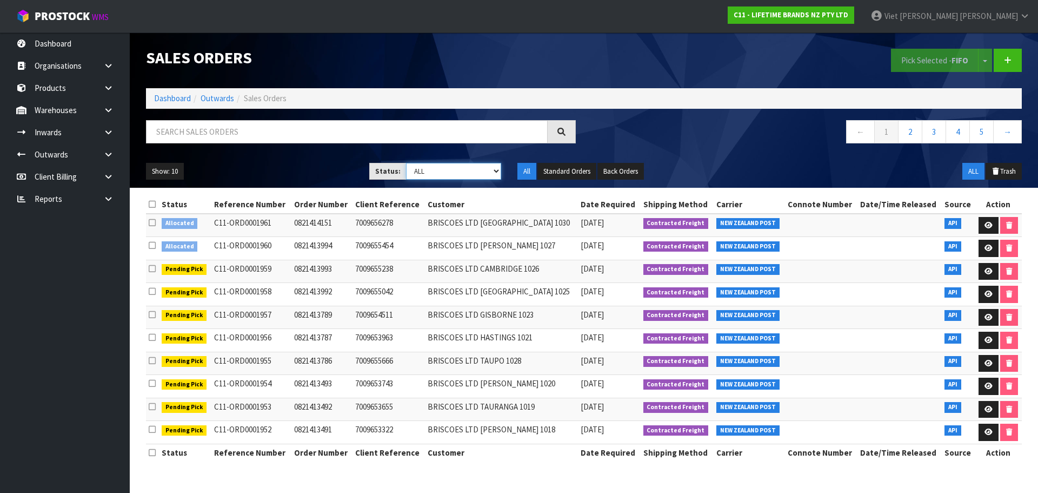
click at [462, 169] on select "Draft Pending Allocated Pending Pick Goods Picked Goods Packed Pending Charges …" at bounding box center [454, 171] width 96 height 17
select select "string:6"
click at [406, 163] on select "Draft Pending Allocated Pending Pick Goods Picked Goods Packed Pending Charges …" at bounding box center [454, 171] width 96 height 17
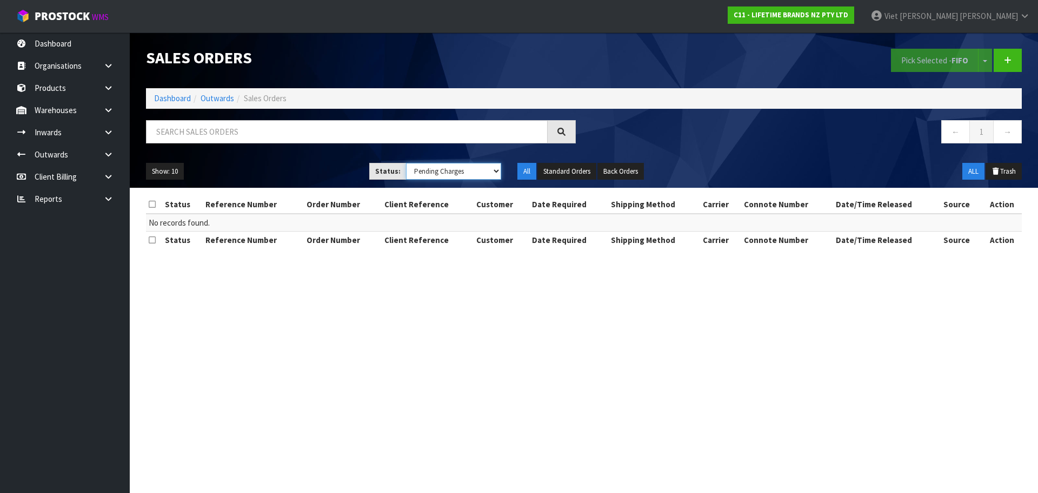
click at [478, 175] on select "Draft Pending Allocated Pending Pick Goods Picked Goods Packed Pending Charges …" at bounding box center [454, 171] width 96 height 17
click at [164, 98] on link "Dashboard" at bounding box center [172, 98] width 37 height 10
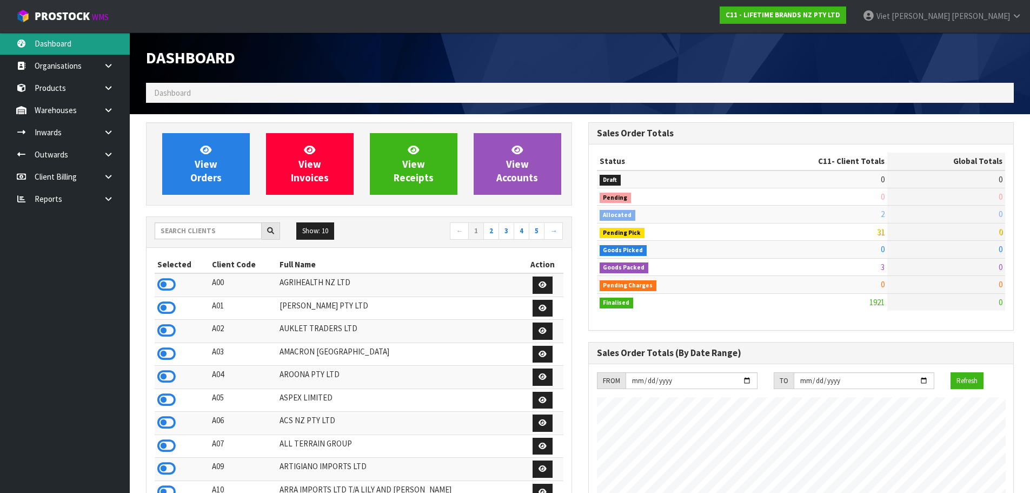
scroll to position [819, 442]
click at [224, 230] on input "text" at bounding box center [208, 230] width 107 height 17
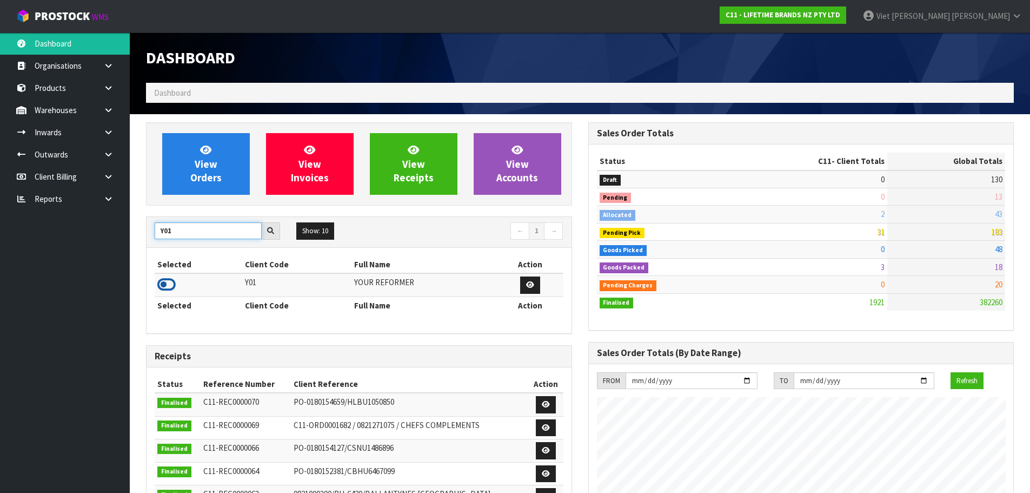
type input "Y01"
click at [171, 289] on icon at bounding box center [166, 284] width 18 height 16
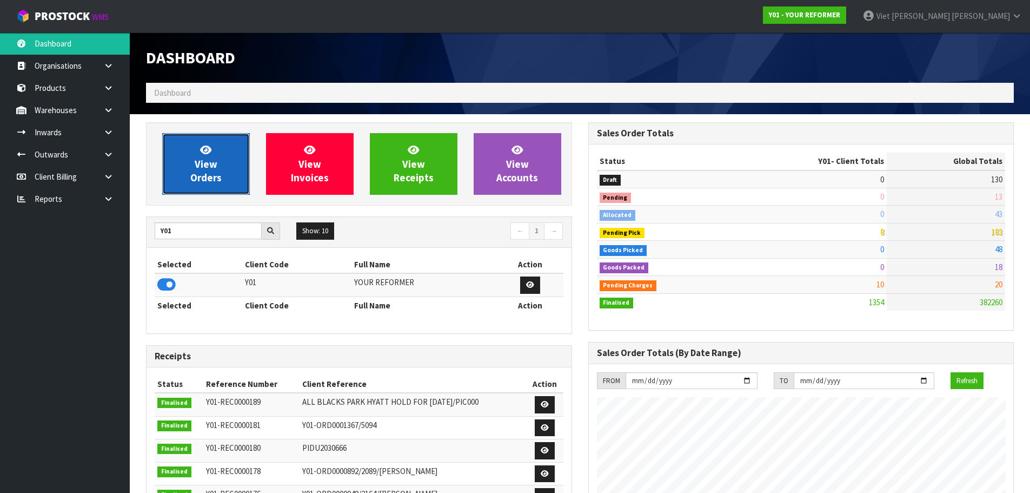
scroll to position [784, 442]
click at [184, 187] on link "View Orders" at bounding box center [206, 164] width 88 height 62
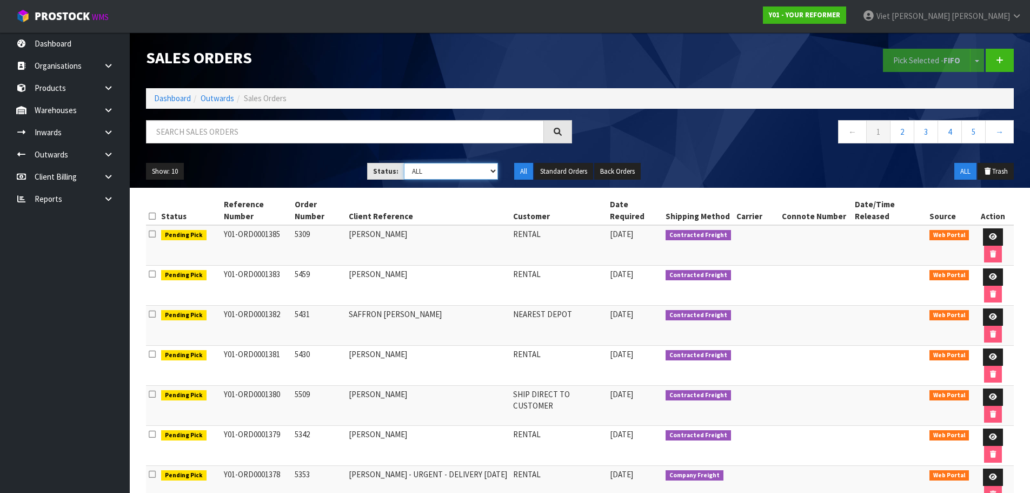
click at [444, 170] on select "Draft Pending Allocated Pending Pick Goods Picked Goods Packed Pending Charges …" at bounding box center [451, 171] width 94 height 17
select select "string:6"
click at [404, 163] on select "Draft Pending Allocated Pending Pick Goods Picked Goods Packed Pending Charges …" at bounding box center [451, 171] width 94 height 17
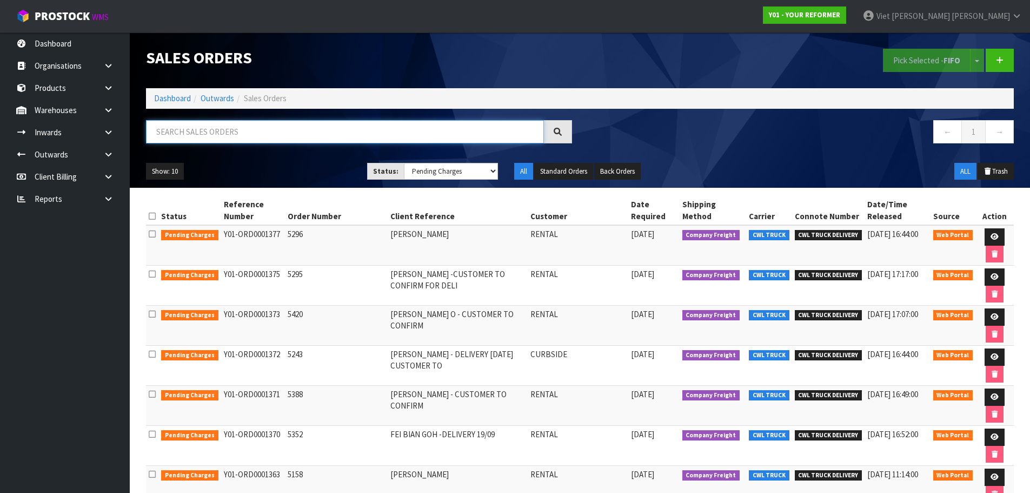
click at [438, 135] on input "text" at bounding box center [345, 131] width 398 height 23
paste input "ORD0001297"
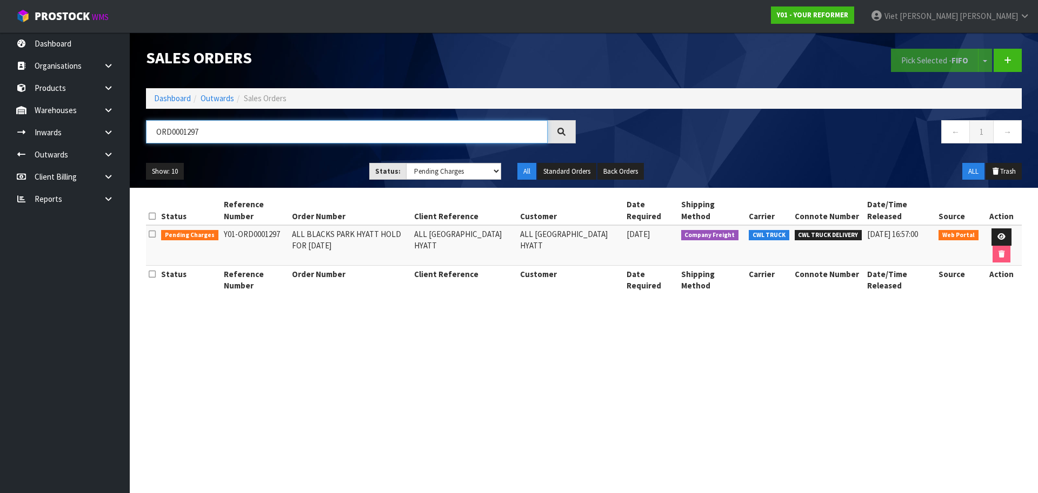
type input "ORD0001297"
drag, startPoint x: 1005, startPoint y: 228, endPoint x: 945, endPoint y: 227, distance: 60.0
click at [945, 227] on tr "Pending Charges Y01-ORD0001297 ALL BLACKS PARK HYATT HOLD FOR 20 SEPTEMBER ALL …" at bounding box center [584, 245] width 876 height 41
click at [755, 346] on section "Sales Orders Pick Selected - FIFO Split button! FIFO - First In First Out FEFO …" at bounding box center [519, 246] width 1038 height 493
click at [175, 98] on link "Dashboard" at bounding box center [172, 98] width 37 height 10
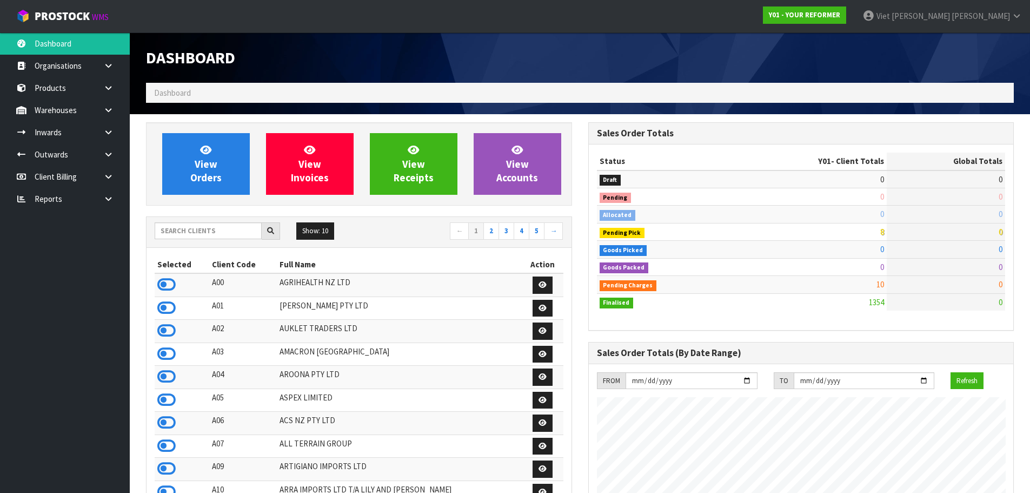
scroll to position [784, 442]
click at [232, 226] on input "text" at bounding box center [208, 230] width 107 height 17
click at [269, 221] on div "Show: 10 5 10 25 50 ← 1 2 3 4 5 →" at bounding box center [359, 232] width 425 height 30
click at [244, 228] on input "text" at bounding box center [208, 230] width 107 height 17
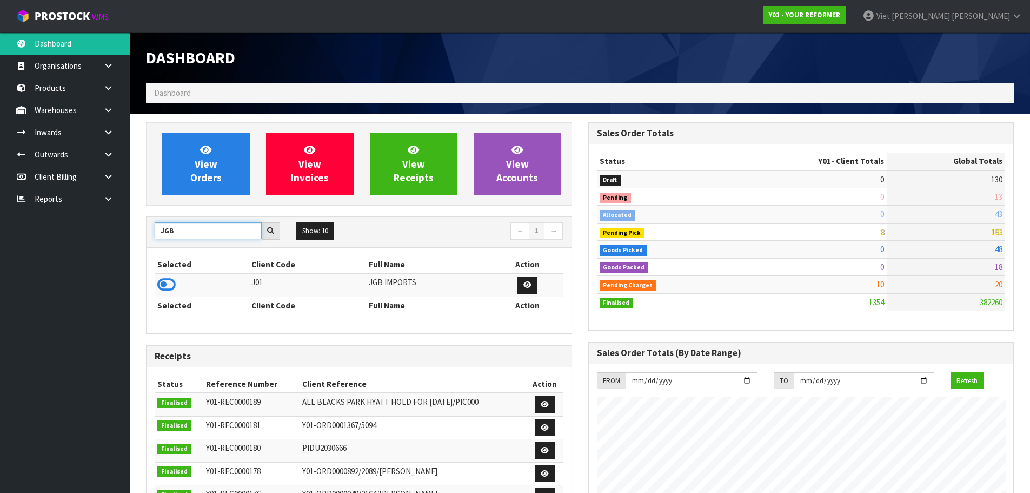
type input "JGB"
click at [154, 280] on div "Selected Client Code Full Name Action J01 JGB IMPORTS Selected Client Code Full…" at bounding box center [359, 290] width 425 height 85
click at [158, 276] on icon at bounding box center [166, 284] width 18 height 16
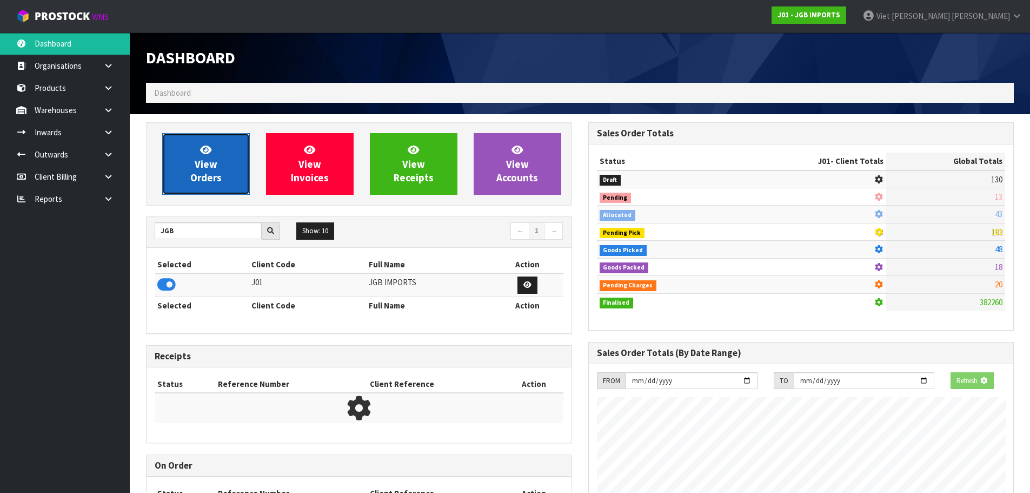
click at [188, 157] on link "View Orders" at bounding box center [206, 164] width 88 height 62
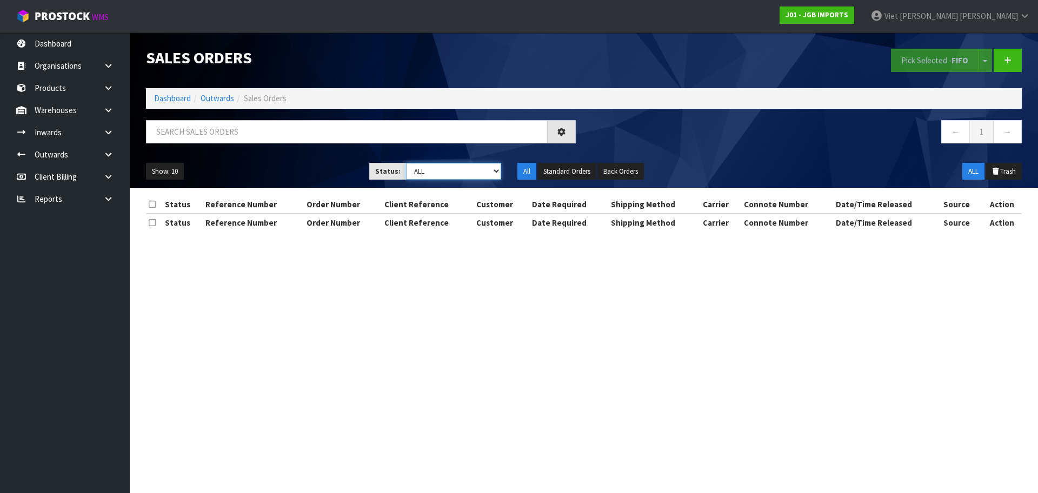
drag, startPoint x: 469, startPoint y: 168, endPoint x: 434, endPoint y: 251, distance: 90.4
click at [469, 168] on select "Draft Pending Allocated Pending Pick Goods Picked Goods Packed Pending Charges …" at bounding box center [454, 171] width 96 height 17
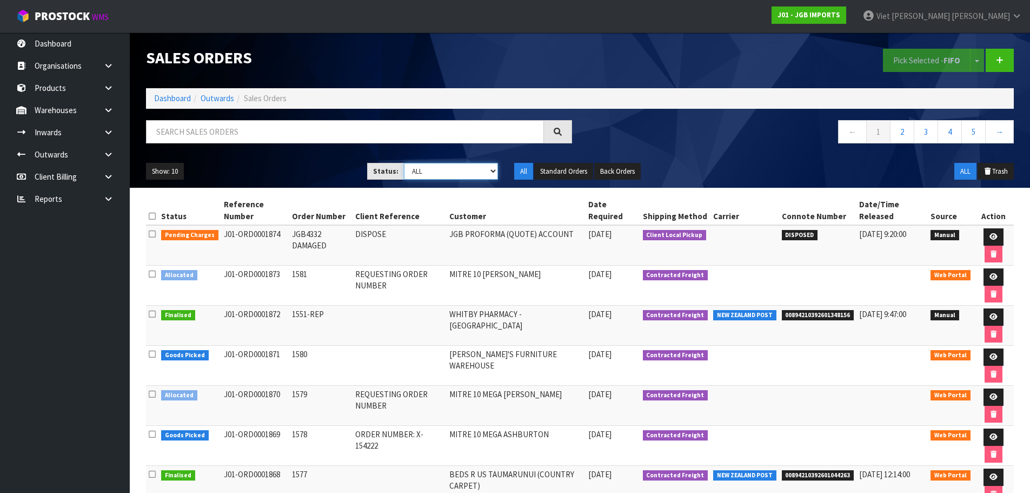
click at [455, 174] on select "Draft Pending Allocated Pending Pick Goods Picked Goods Packed Pending Charges …" at bounding box center [451, 171] width 94 height 17
select select "string:6"
click at [404, 163] on select "Draft Pending Allocated Pending Pick Goods Picked Goods Packed Pending Charges …" at bounding box center [451, 171] width 94 height 17
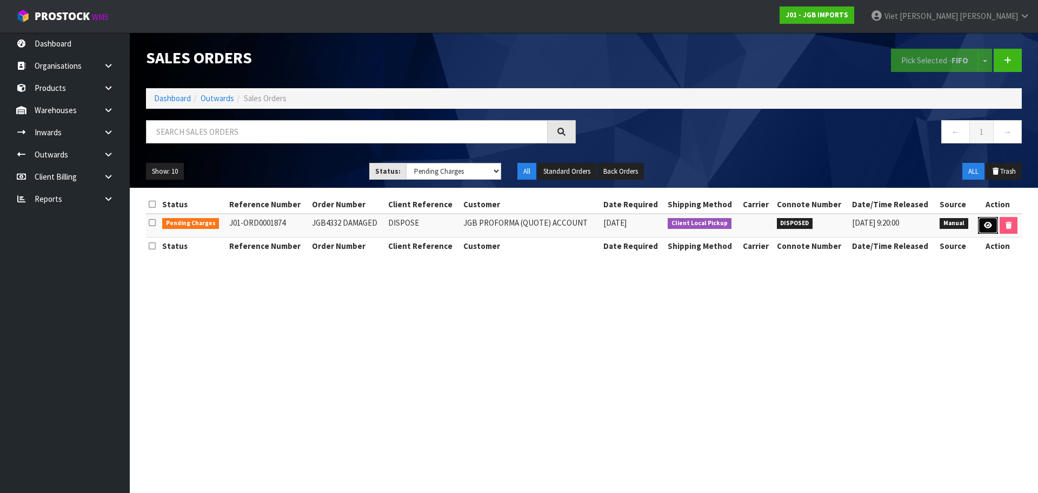
click at [982, 224] on link at bounding box center [988, 225] width 20 height 17
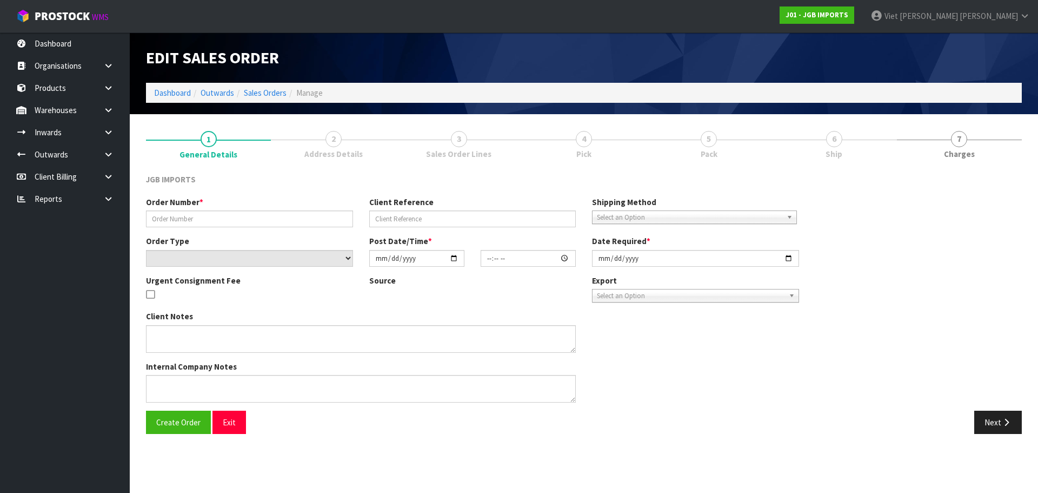
type input "JGB4332 DAMAGED"
type input "DISPOSE"
select select "number:0"
type input "[DATE]"
type input "13:36:00.000"
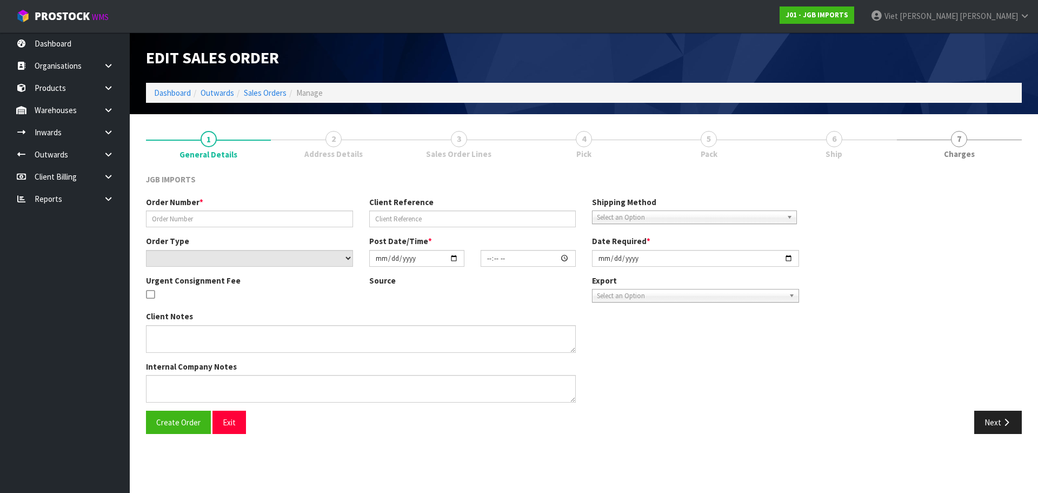
type input "[DATE]"
type textarea "PLEASE DISPOSE THE DAMAGED ITEM"
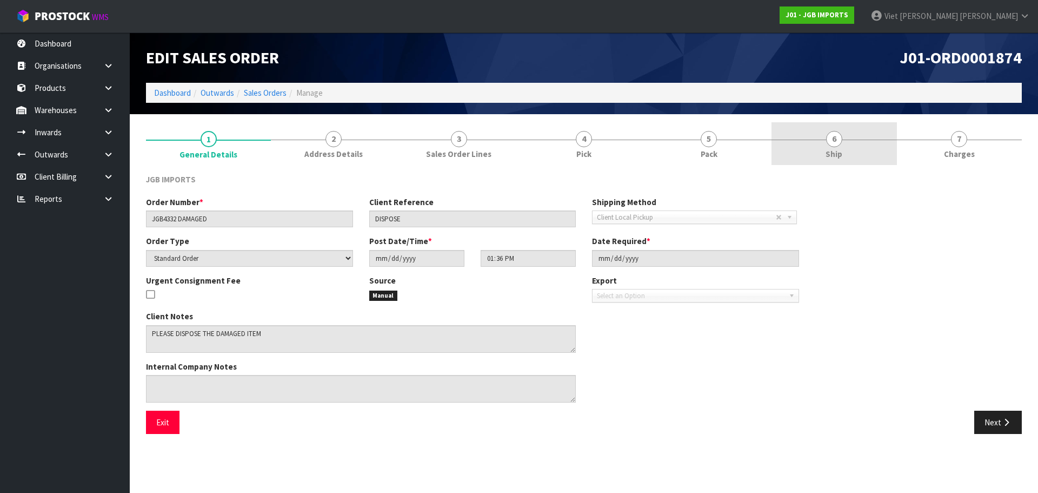
click at [836, 149] on span "Ship" at bounding box center [834, 153] width 17 height 11
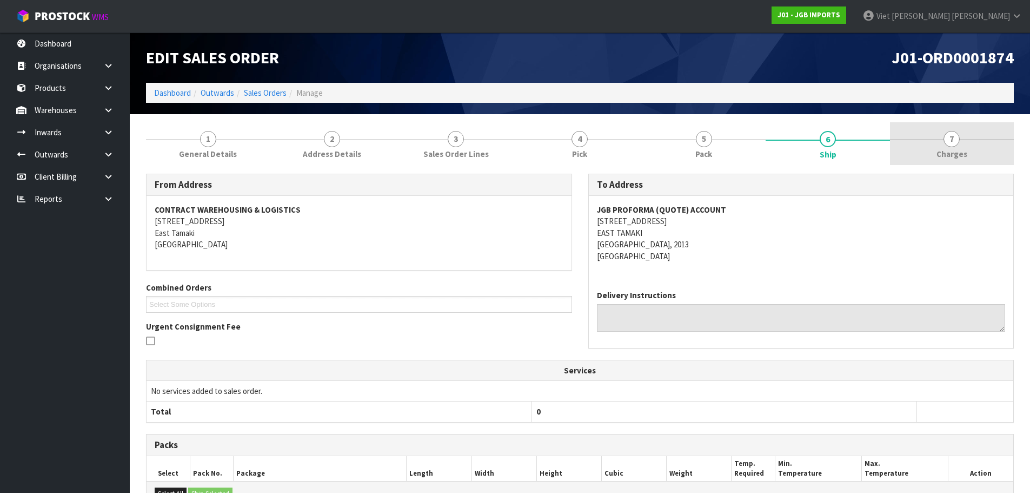
click at [948, 147] on link "7 [GEOGRAPHIC_DATA]" at bounding box center [952, 143] width 124 height 43
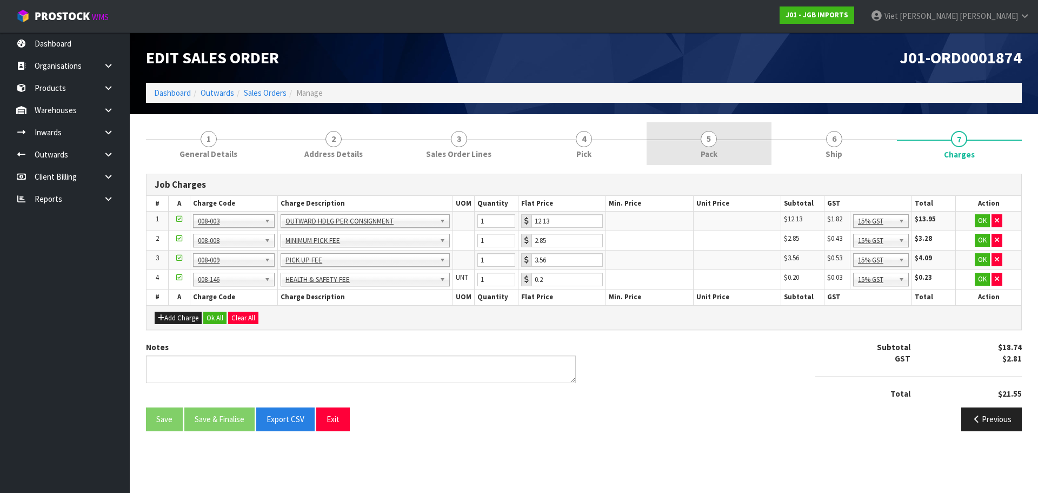
click at [672, 150] on link "5 Pack" at bounding box center [709, 143] width 125 height 43
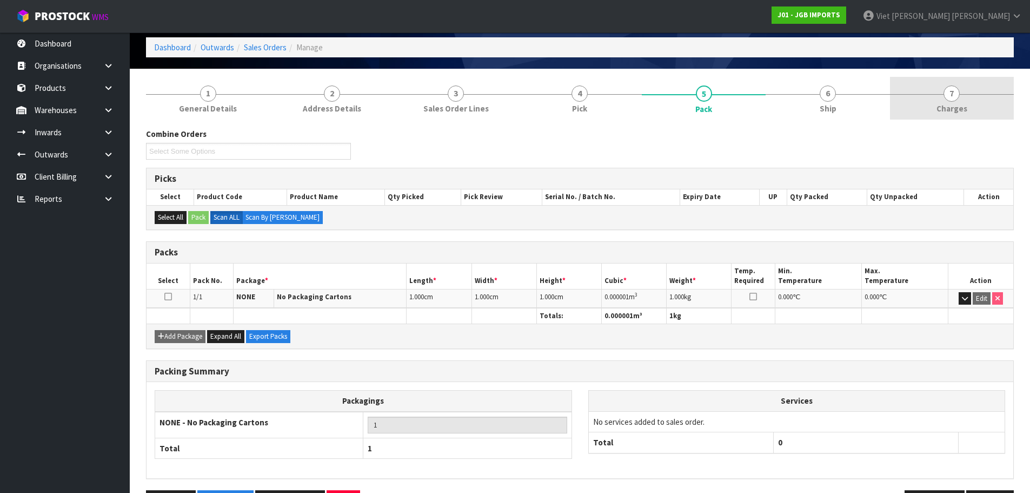
scroll to position [29, 0]
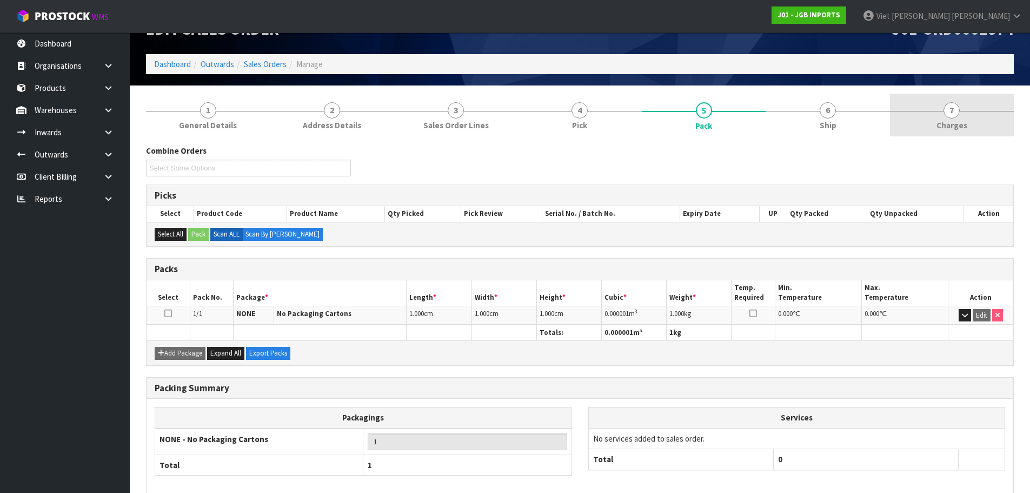
click at [950, 110] on span "7" at bounding box center [952, 110] width 16 height 16
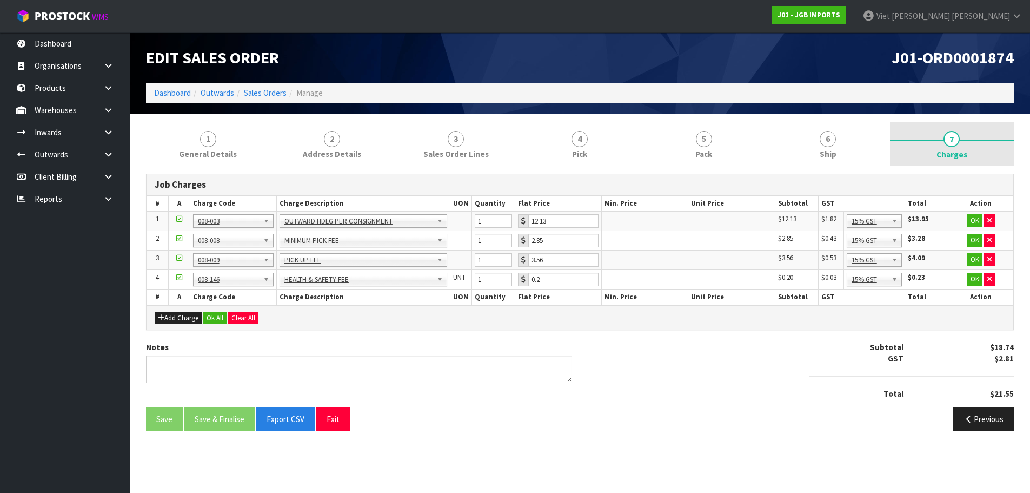
scroll to position [0, 0]
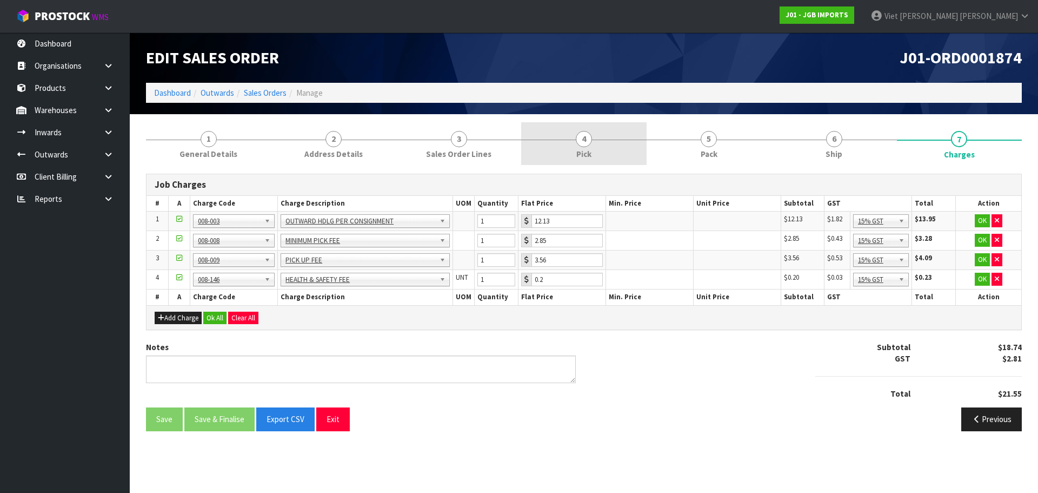
click at [605, 140] on link "4 Pick" at bounding box center [583, 143] width 125 height 43
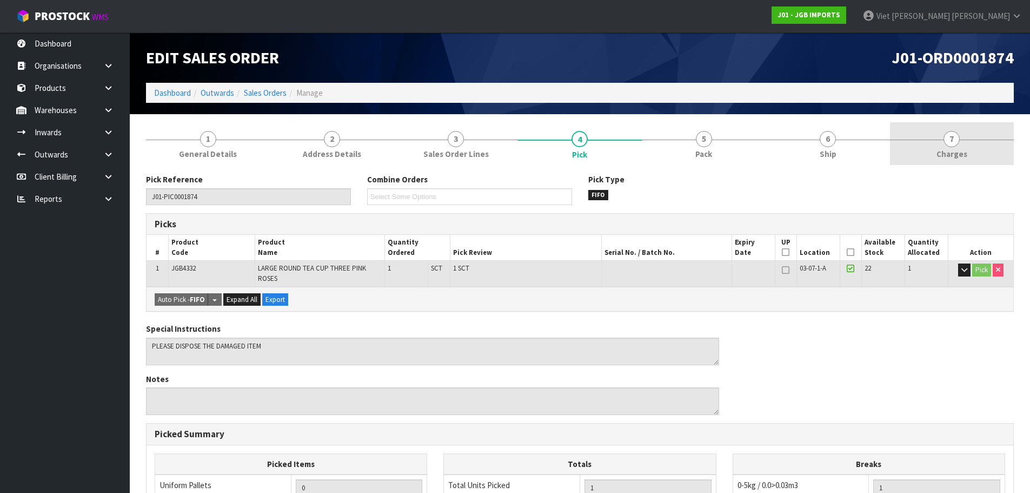
click at [911, 142] on link "7 [GEOGRAPHIC_DATA]" at bounding box center [952, 143] width 124 height 43
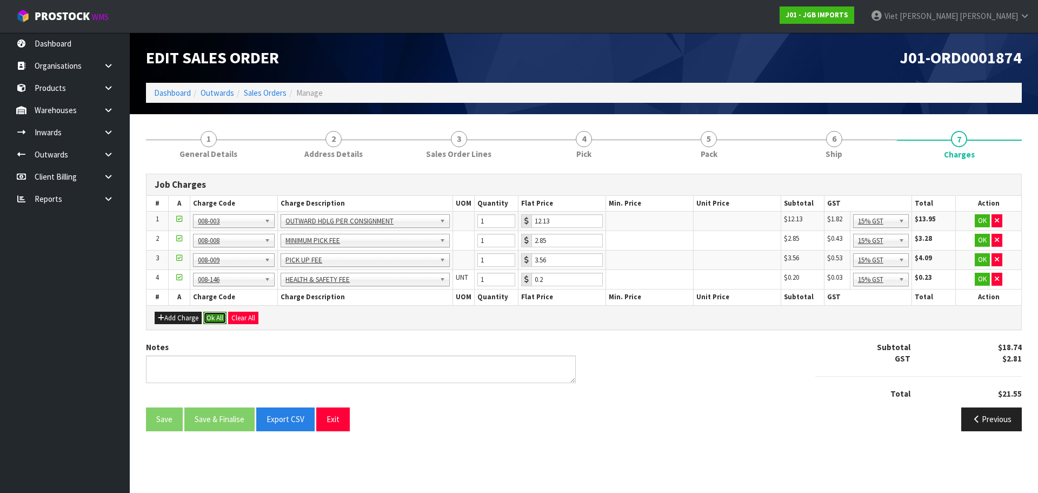
click at [216, 317] on button "Ok All" at bounding box center [214, 317] width 23 height 13
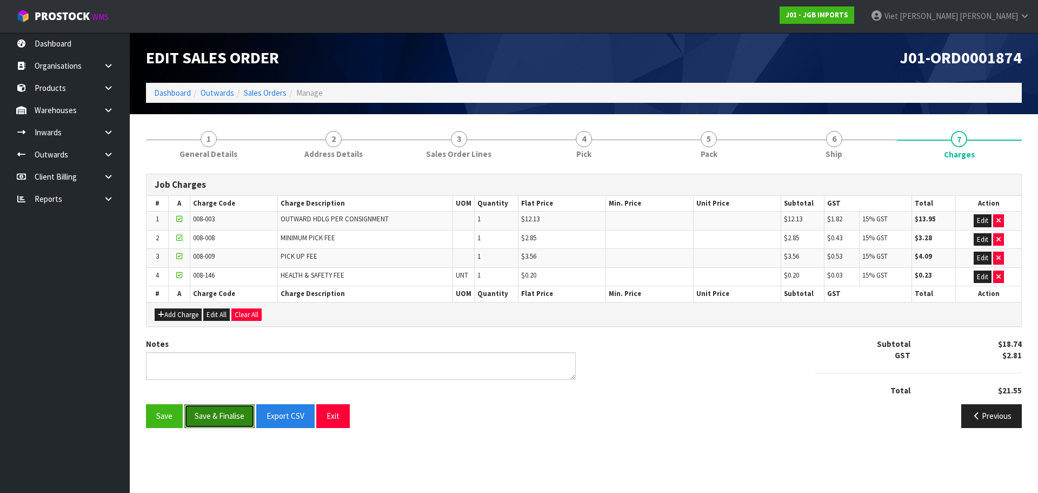
click at [214, 414] on button "Save & Finalise" at bounding box center [219, 415] width 70 height 23
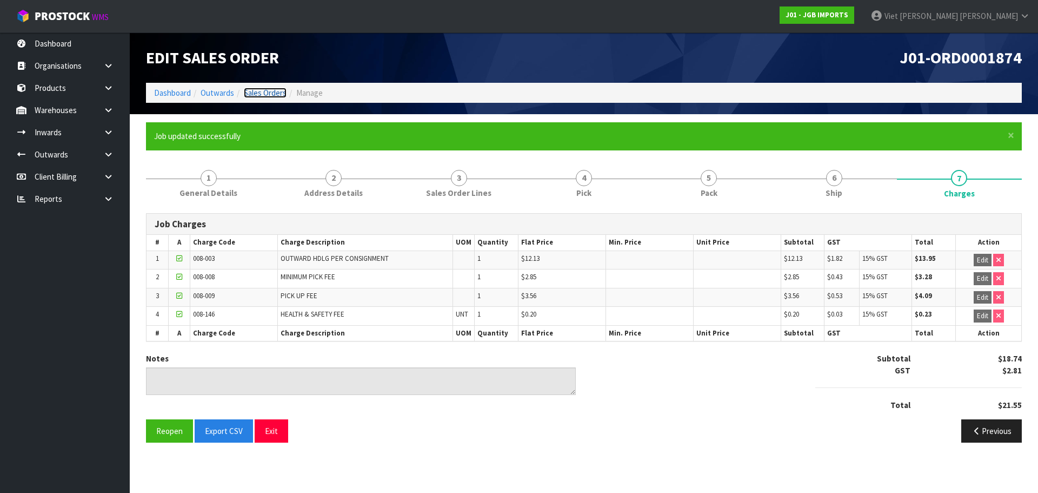
click at [258, 90] on link "Sales Orders" at bounding box center [265, 93] width 43 height 10
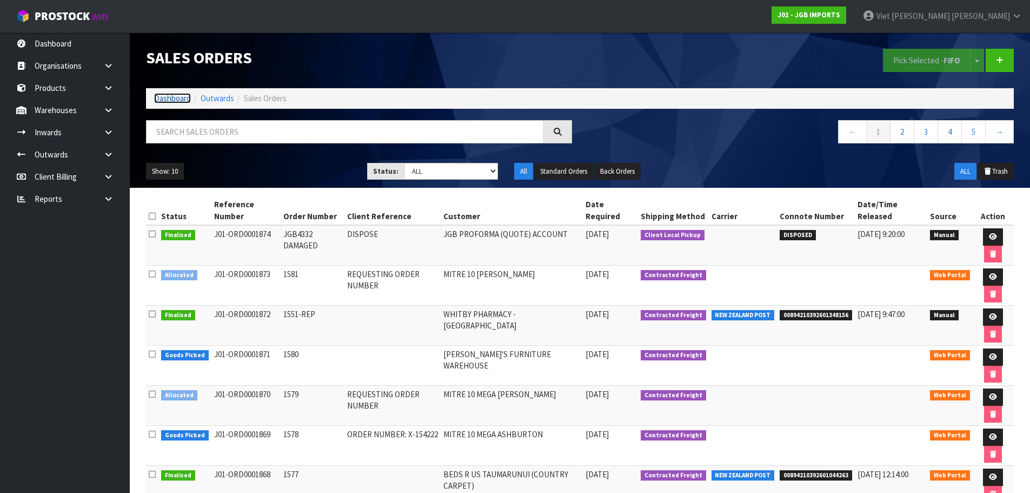
click at [172, 95] on link "Dashboard" at bounding box center [172, 98] width 37 height 10
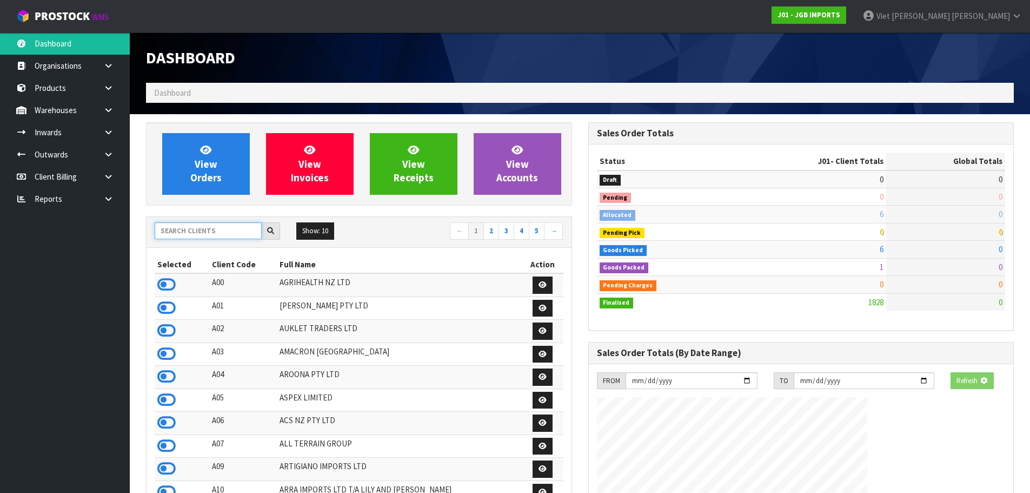
click at [229, 231] on input "text" at bounding box center [208, 230] width 107 height 17
paste input "A16"
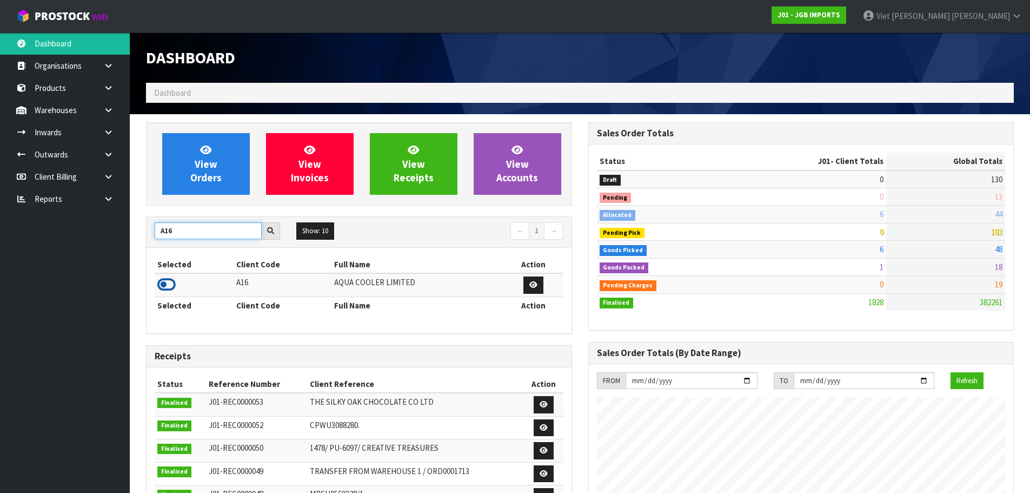
type input "A16"
click at [161, 288] on icon at bounding box center [166, 284] width 18 height 16
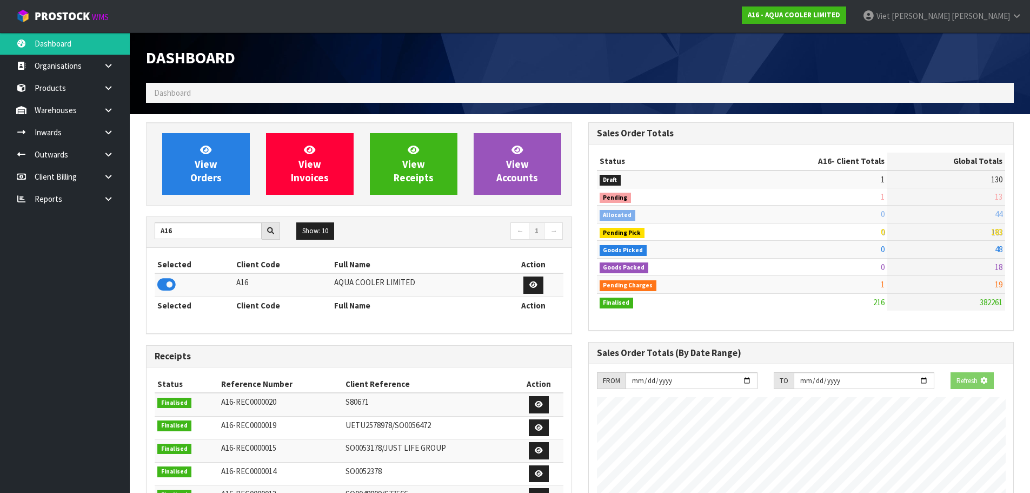
scroll to position [877, 442]
click at [526, 284] on link at bounding box center [533, 284] width 20 height 17
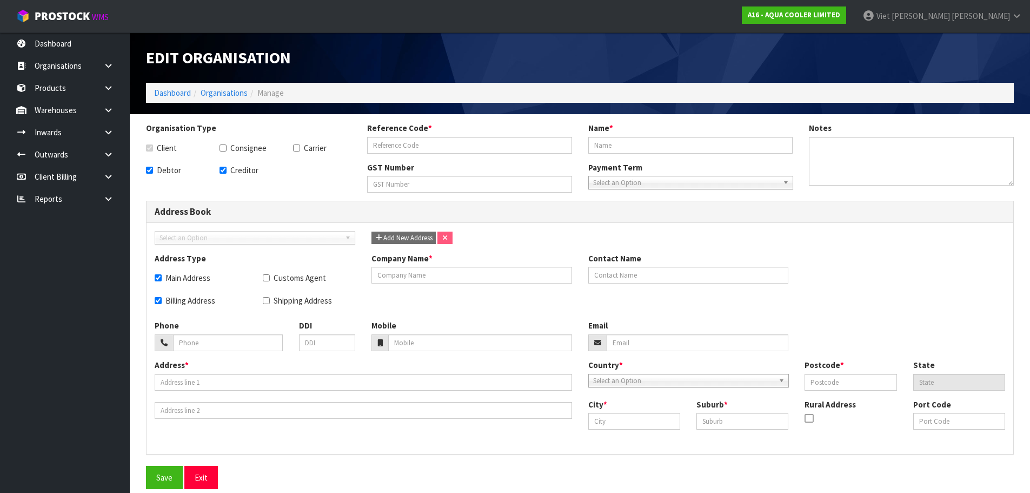
checkbox input "true"
type input "A16"
type input "AQUA COOLER LIMITED"
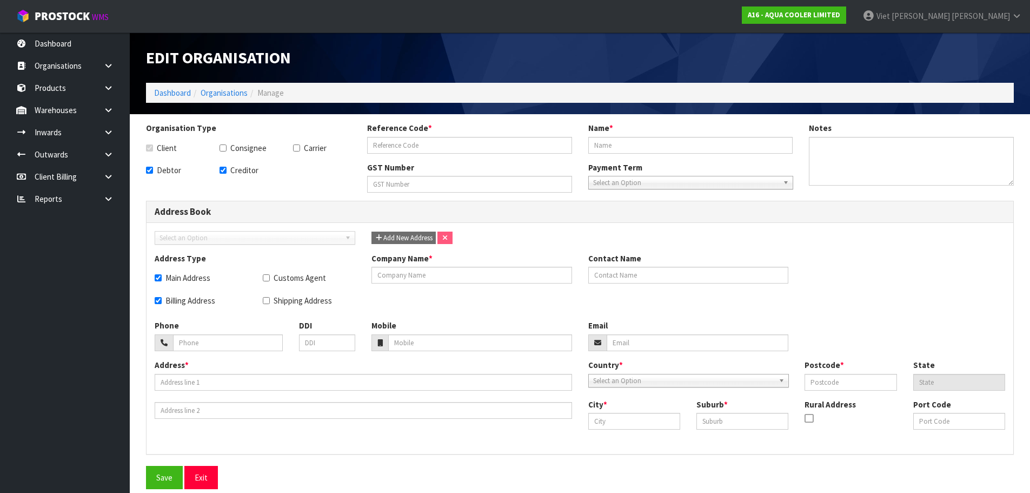
type input "133-125-337"
checkbox input "true"
type input "AQUA COOLER LIMITED"
type input "BEN CARLTON"
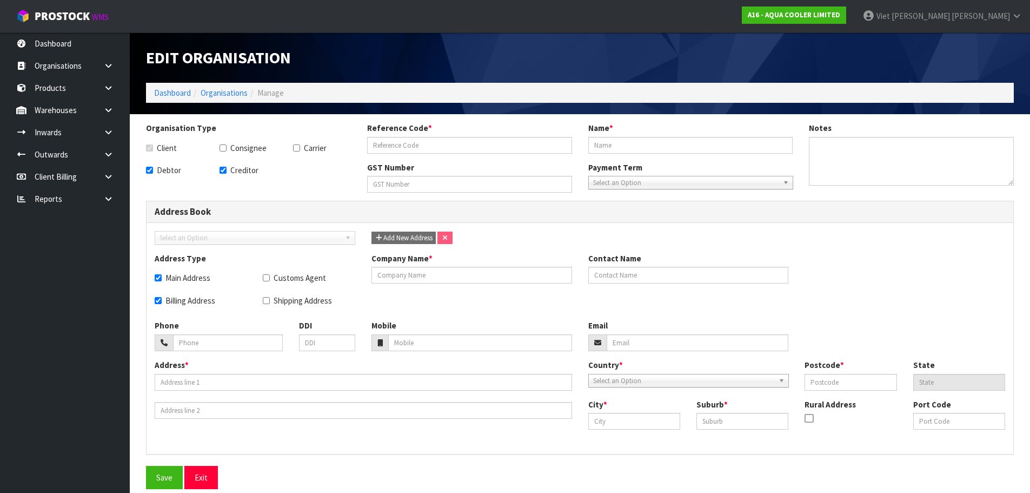
type input "+617-3387-0400"
type input "+61-431-292-655"
type input "bcarlton@imgsol.com"
type input "PO BOX 3225"
type input "4129"
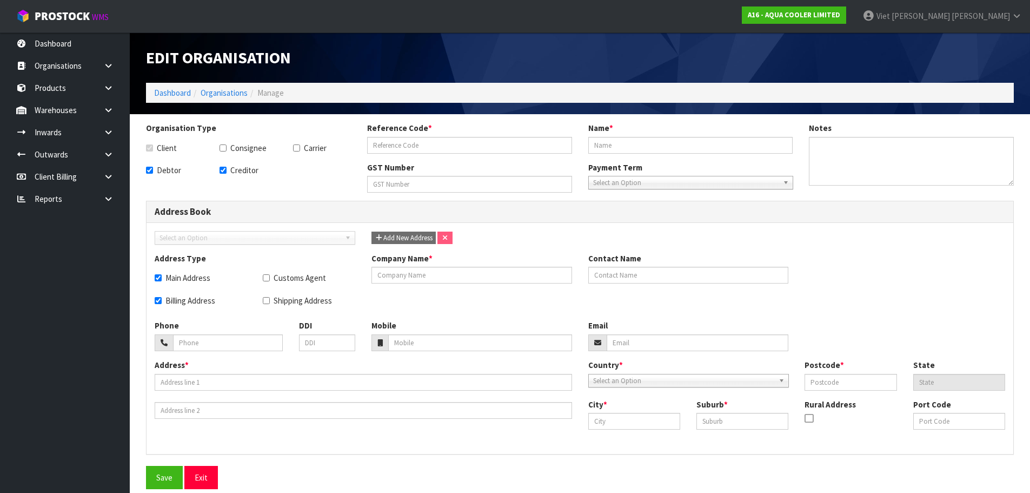
type input "Loganholme"
type input "QLD"
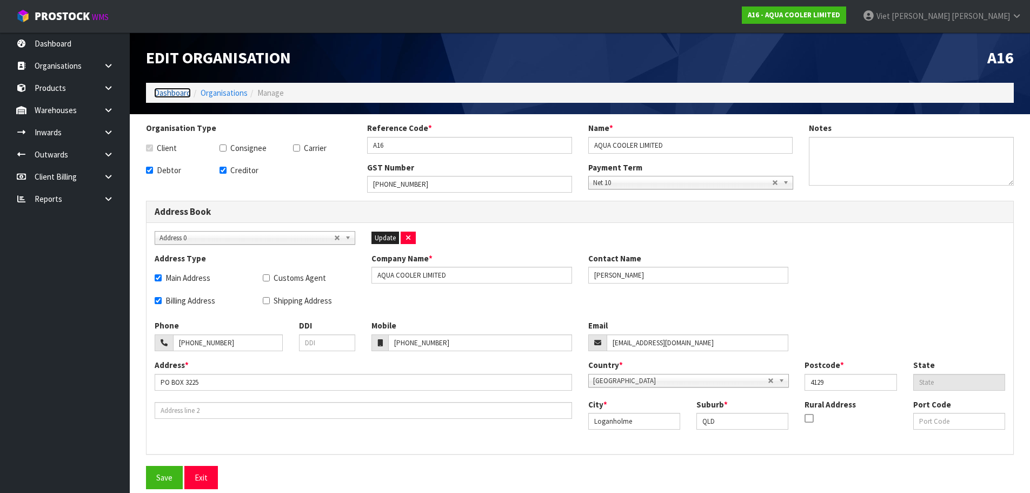
click at [179, 91] on link "Dashboard" at bounding box center [172, 93] width 37 height 10
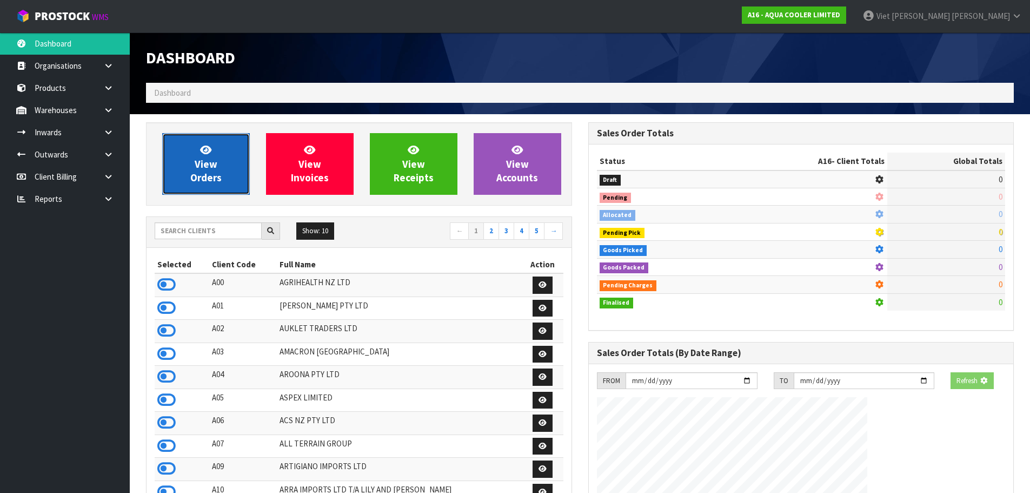
click at [210, 172] on span "View Orders" at bounding box center [205, 163] width 31 height 41
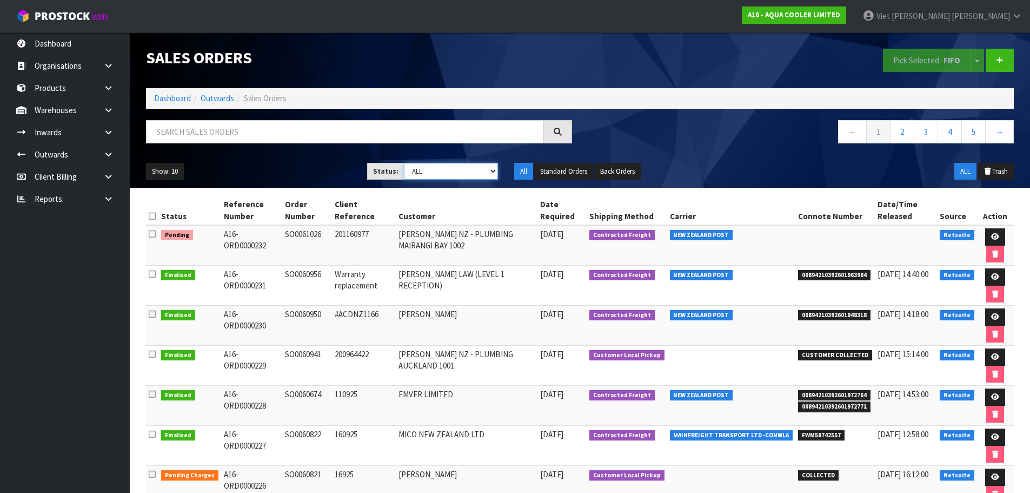
click at [448, 173] on select "Draft Pending Allocated Pending Pick Goods Picked Goods Packed Pending Charges …" at bounding box center [451, 171] width 94 height 17
select select "string:6"
click at [404, 163] on select "Draft Pending Allocated Pending Pick Goods Picked Goods Packed Pending Charges …" at bounding box center [451, 171] width 94 height 17
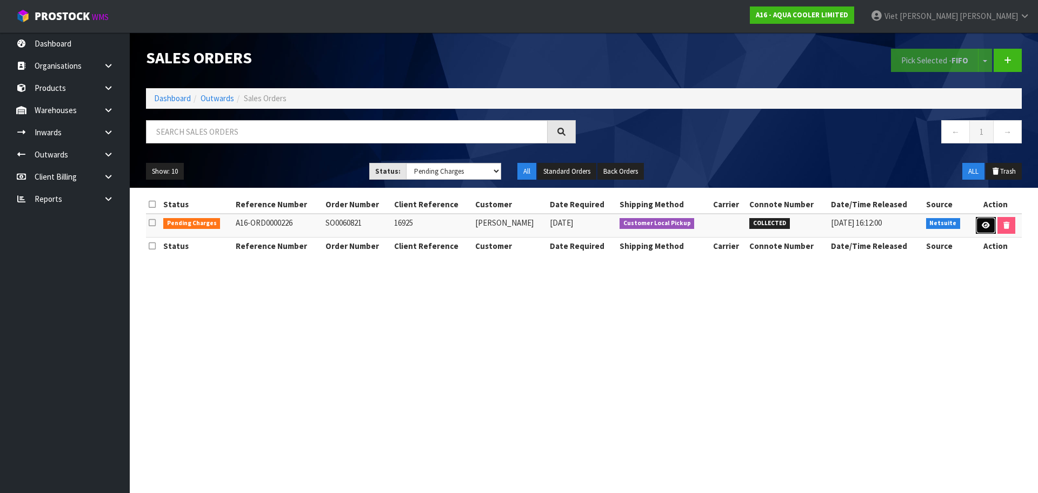
click at [983, 232] on link at bounding box center [986, 225] width 20 height 17
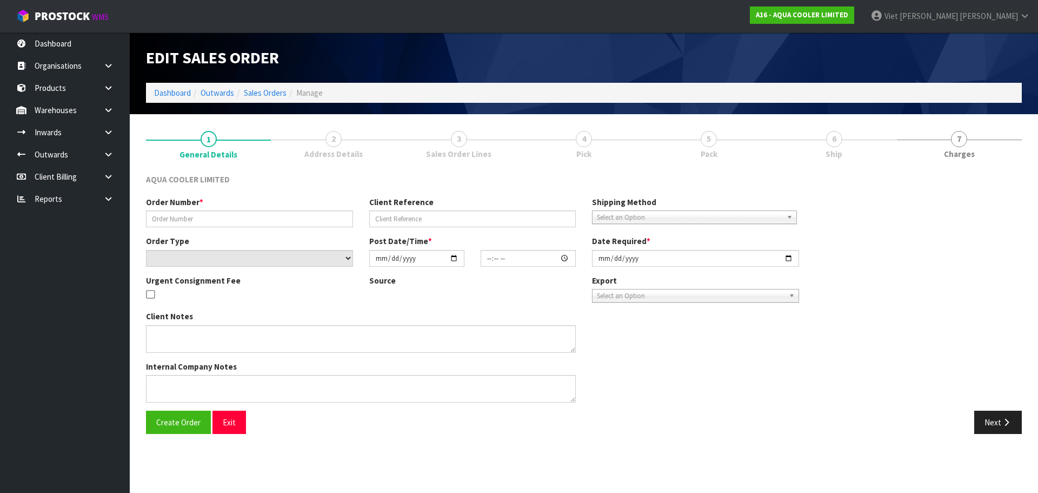
type input "SO0060821"
type input "16925"
select select "number:0"
type input "[DATE]"
type input "11:00:11.000"
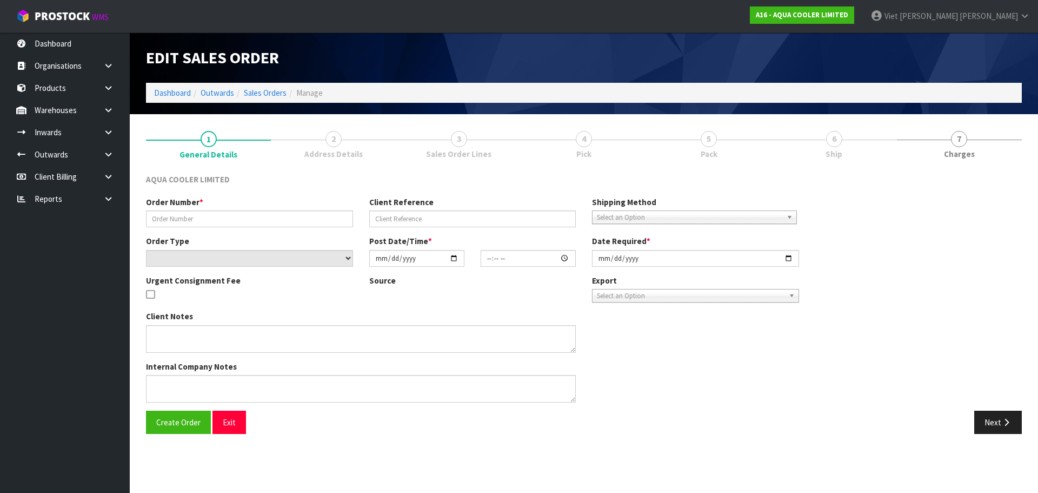
type input "[DATE]"
type textarea "Customer to collect - ENQ0358983 Customer to collect"
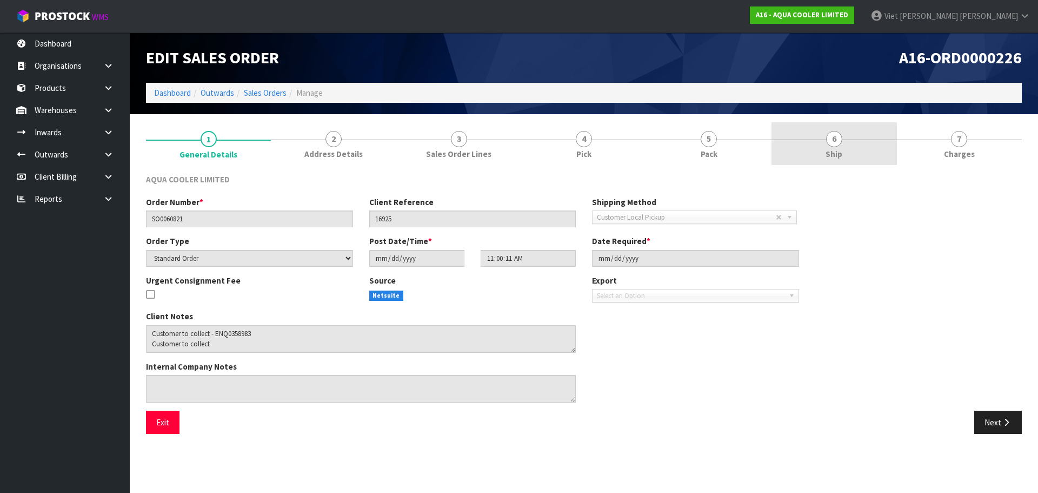
click at [816, 151] on link "6 Ship" at bounding box center [834, 143] width 125 height 43
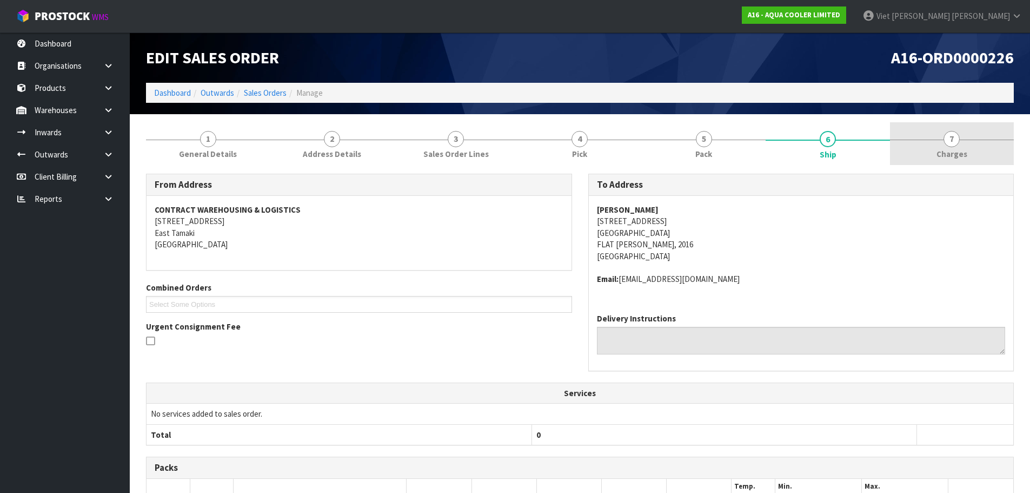
click at [910, 149] on link "7 [GEOGRAPHIC_DATA]" at bounding box center [952, 143] width 124 height 43
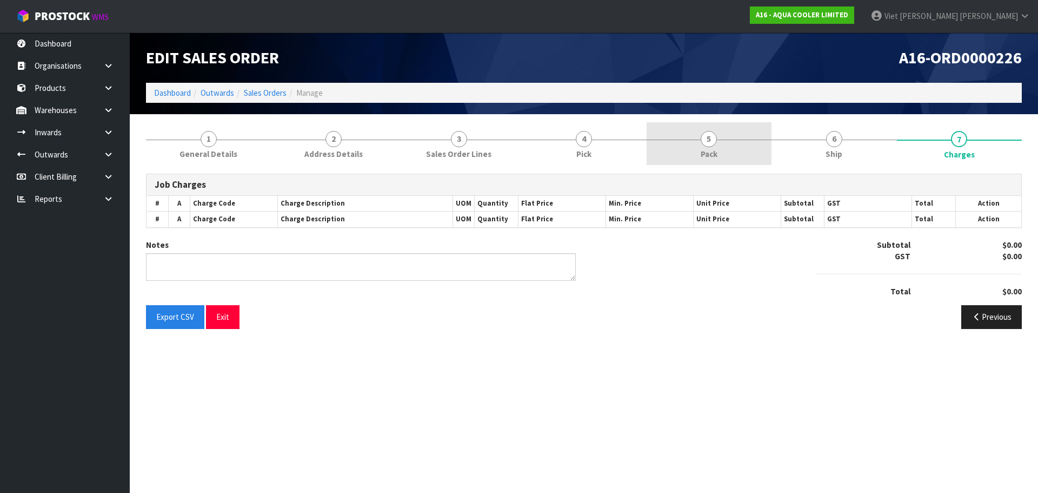
click at [768, 148] on link "5 Pack" at bounding box center [709, 143] width 125 height 43
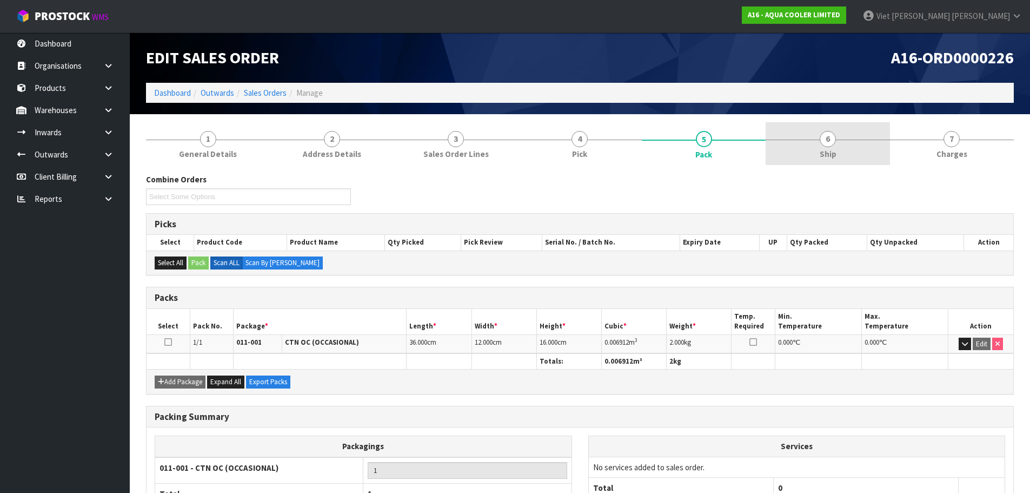
click at [801, 146] on link "6 Ship" at bounding box center [828, 143] width 124 height 43
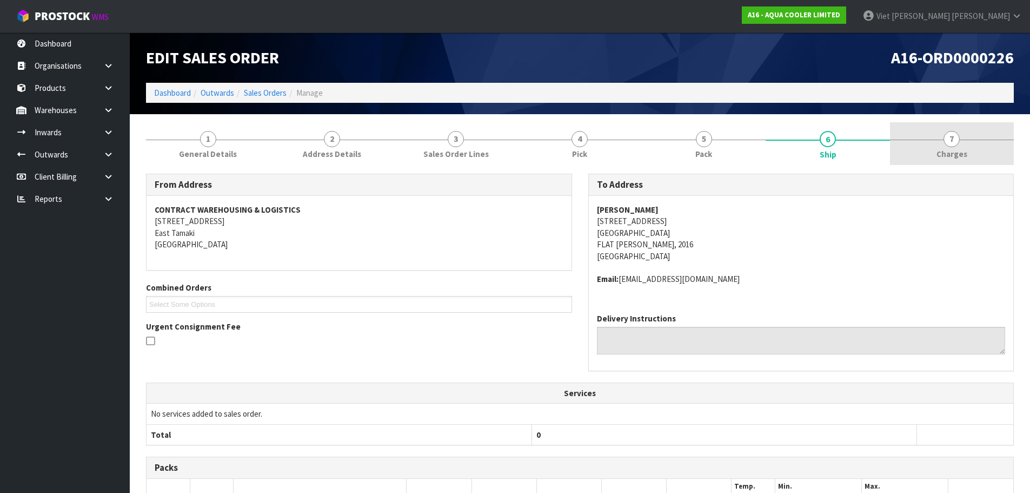
click at [902, 147] on link "7 [GEOGRAPHIC_DATA]" at bounding box center [952, 143] width 124 height 43
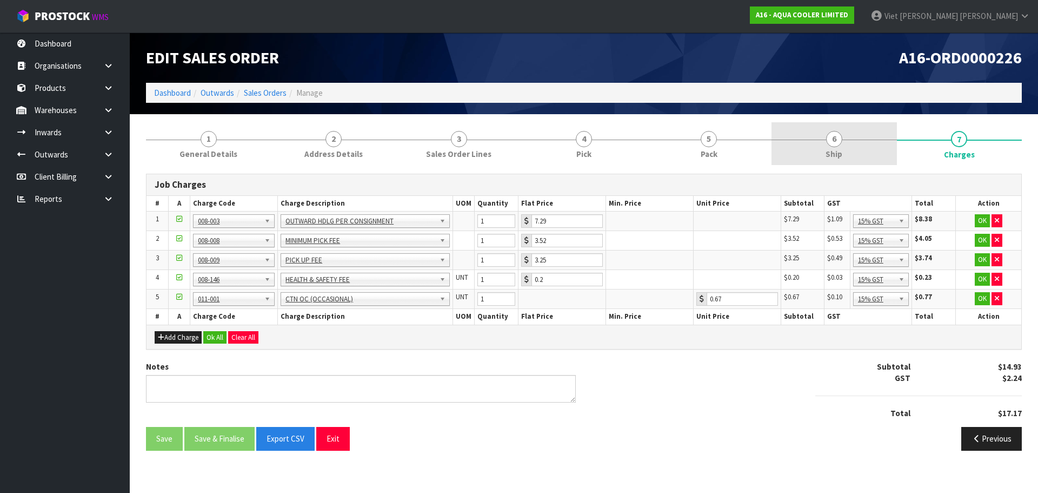
click at [850, 148] on link "6 Ship" at bounding box center [834, 143] width 125 height 43
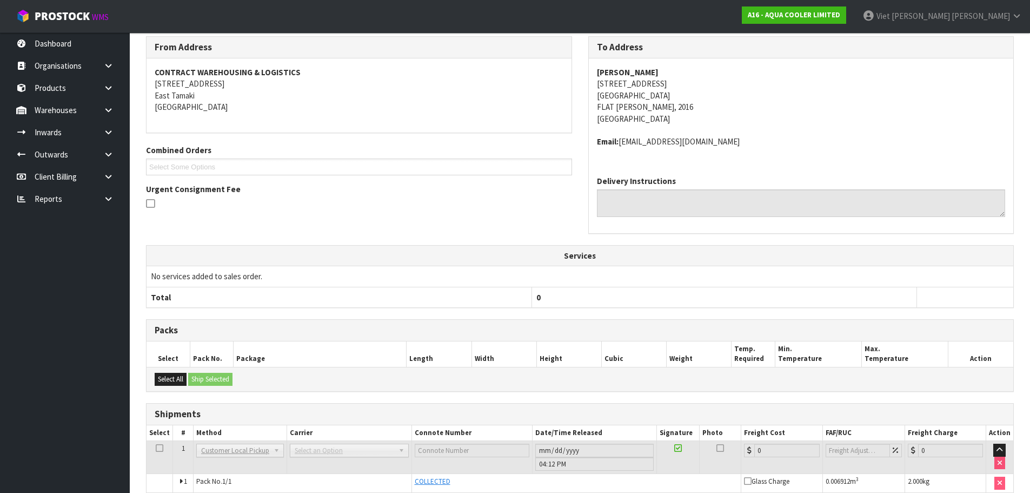
scroll to position [26, 0]
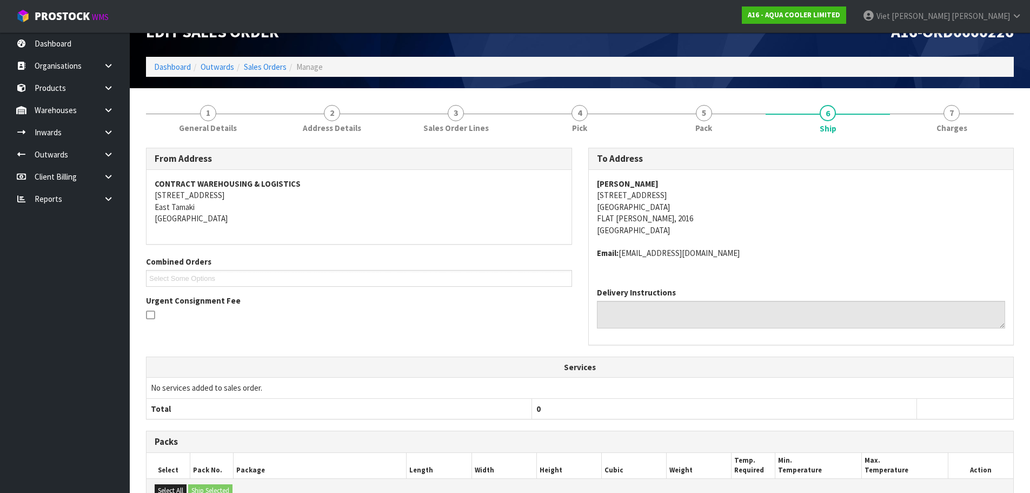
click at [725, 89] on section "1 General Details 2 Address Details 3 Sales Order Lines 4 Pick 5 Pack 6 Ship 7 …" at bounding box center [580, 371] width 900 height 566
click at [718, 114] on link "5 Pack" at bounding box center [704, 117] width 124 height 43
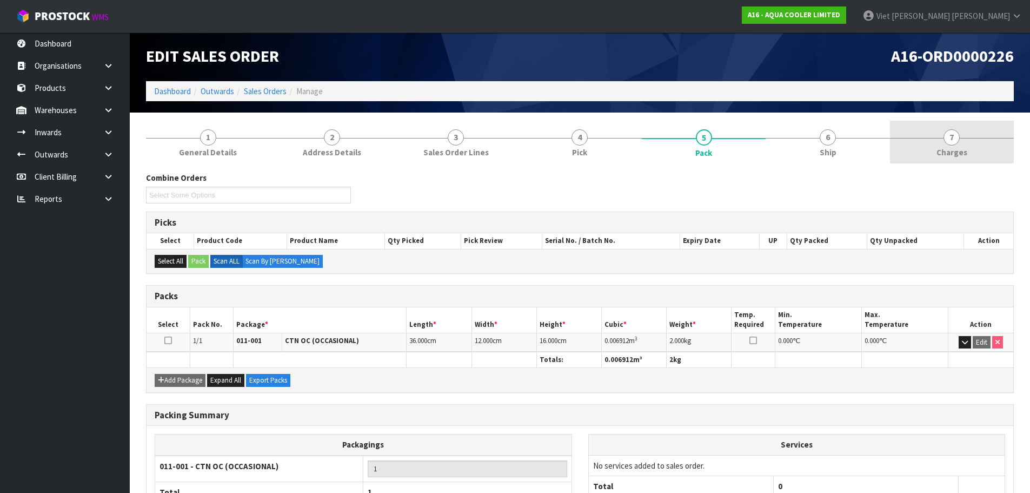
scroll to position [0, 0]
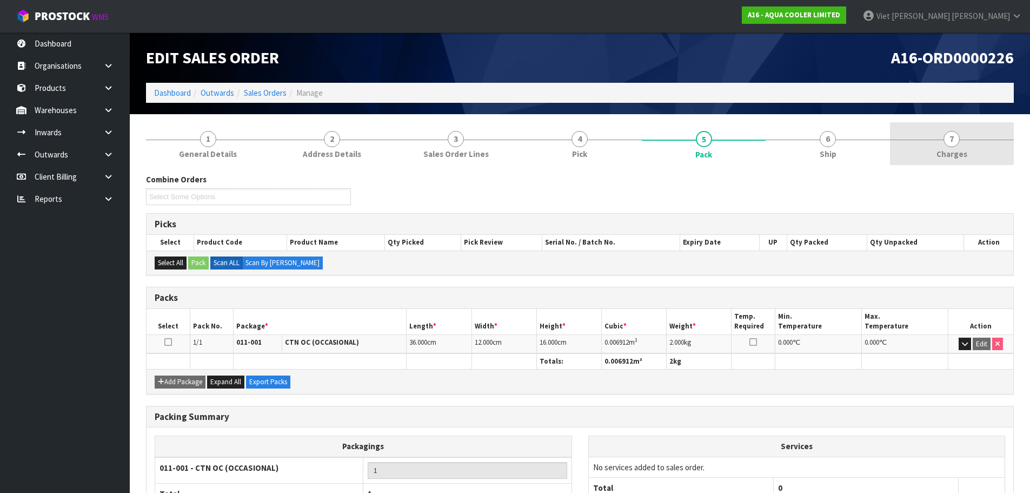
click at [907, 140] on link "7 [GEOGRAPHIC_DATA]" at bounding box center [952, 143] width 124 height 43
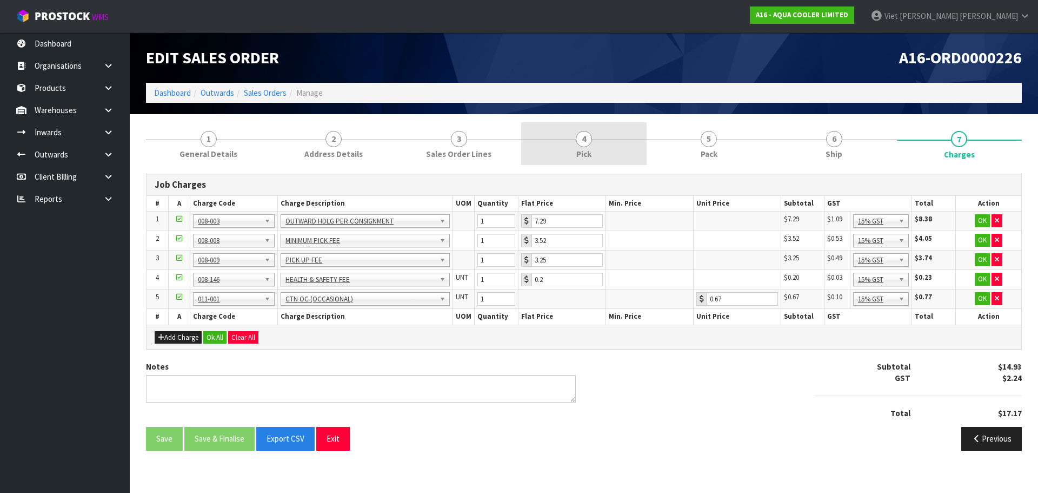
click at [614, 134] on link "4 Pick" at bounding box center [583, 143] width 125 height 43
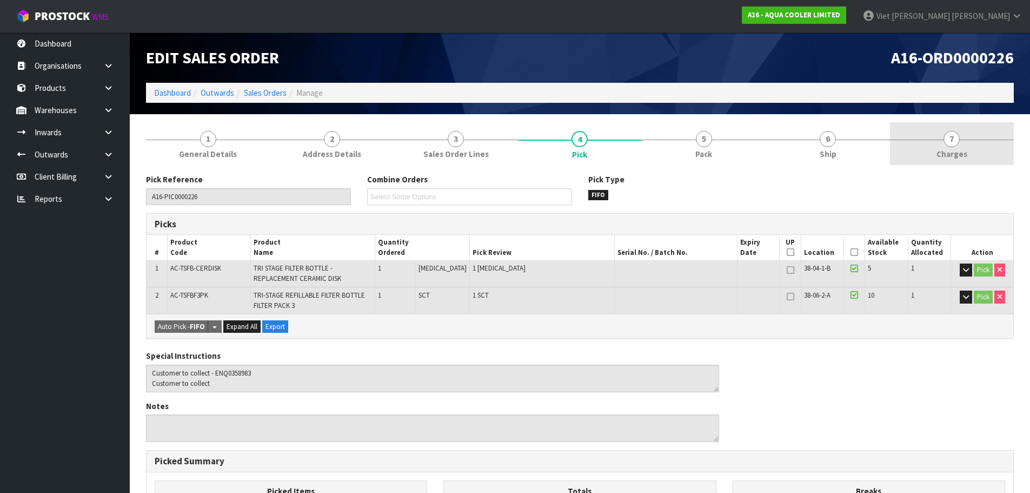
click at [905, 147] on link "7 [GEOGRAPHIC_DATA]" at bounding box center [952, 143] width 124 height 43
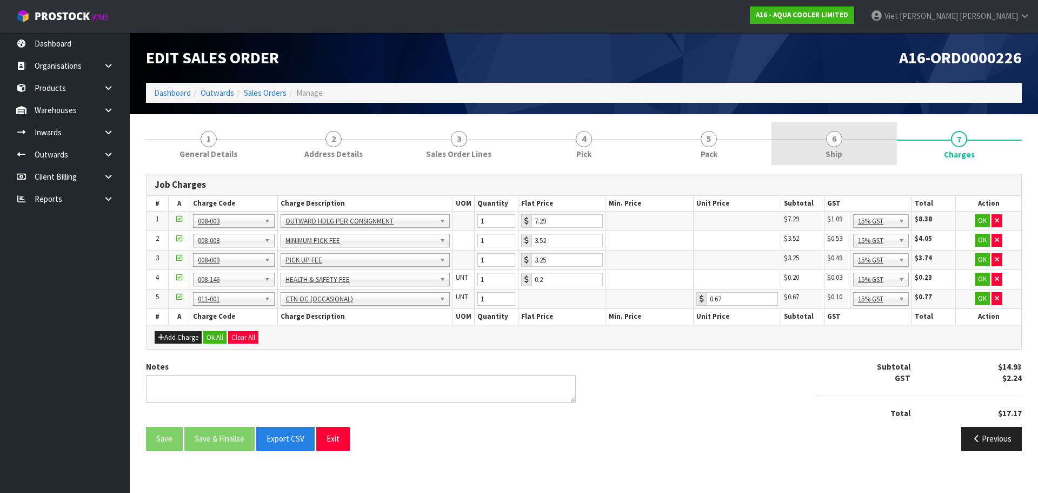
click at [852, 151] on link "6 Ship" at bounding box center [834, 143] width 125 height 43
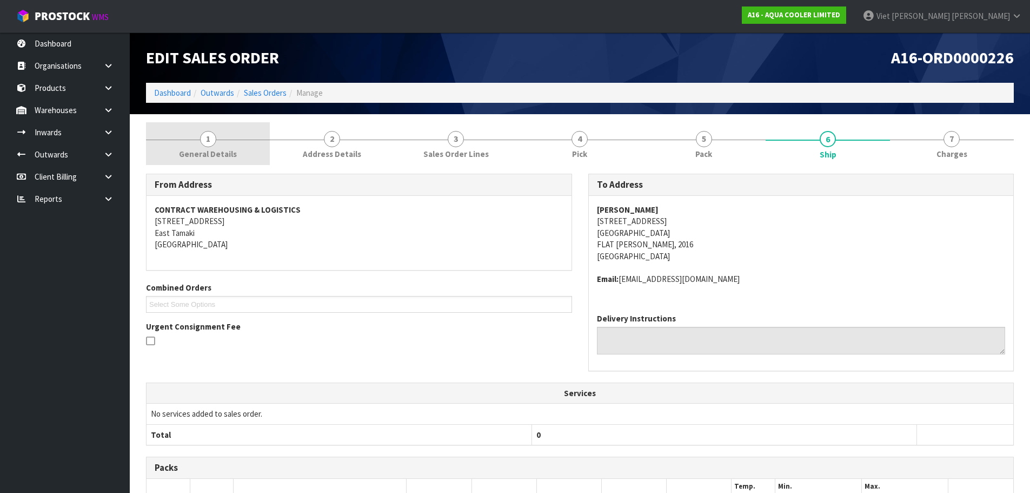
click at [213, 160] on span "General Details" at bounding box center [208, 153] width 58 height 11
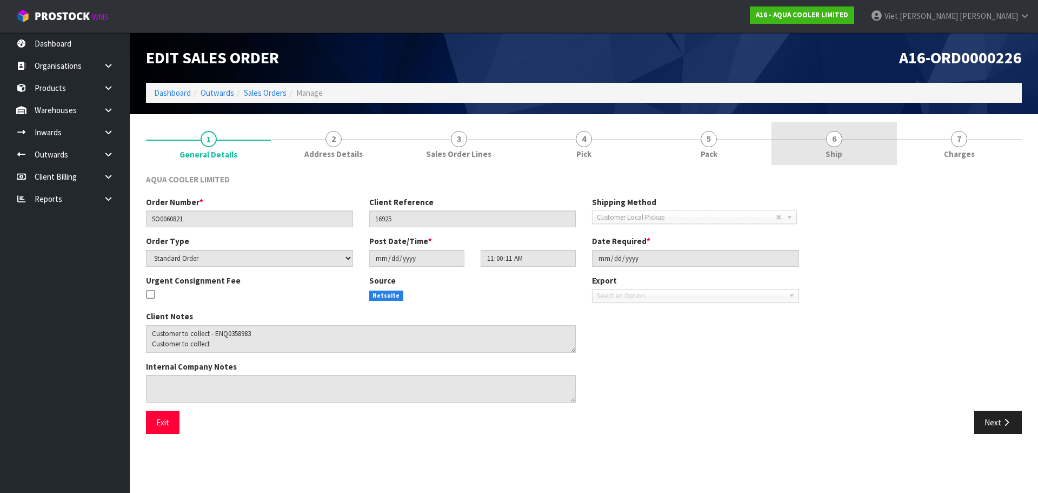
click at [862, 149] on link "6 Ship" at bounding box center [834, 143] width 125 height 43
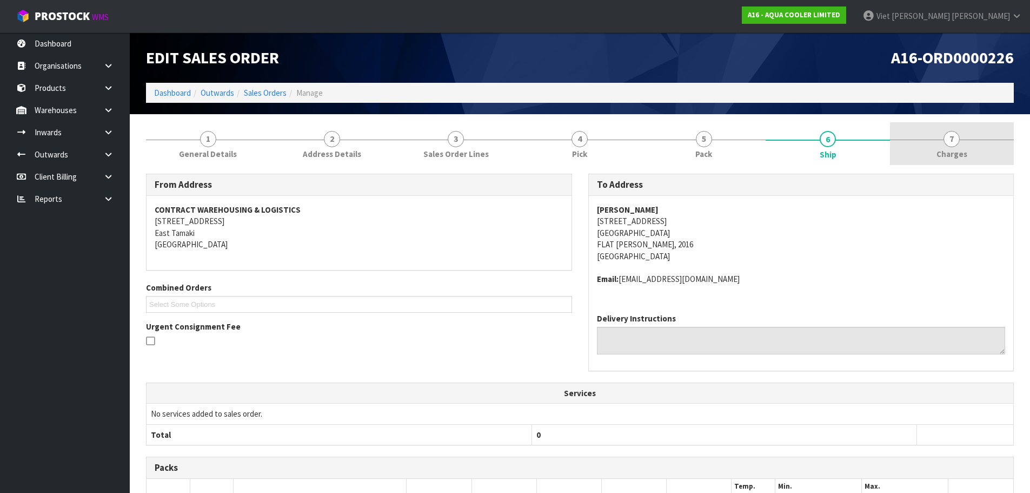
click at [936, 143] on link "7 [GEOGRAPHIC_DATA]" at bounding box center [952, 143] width 124 height 43
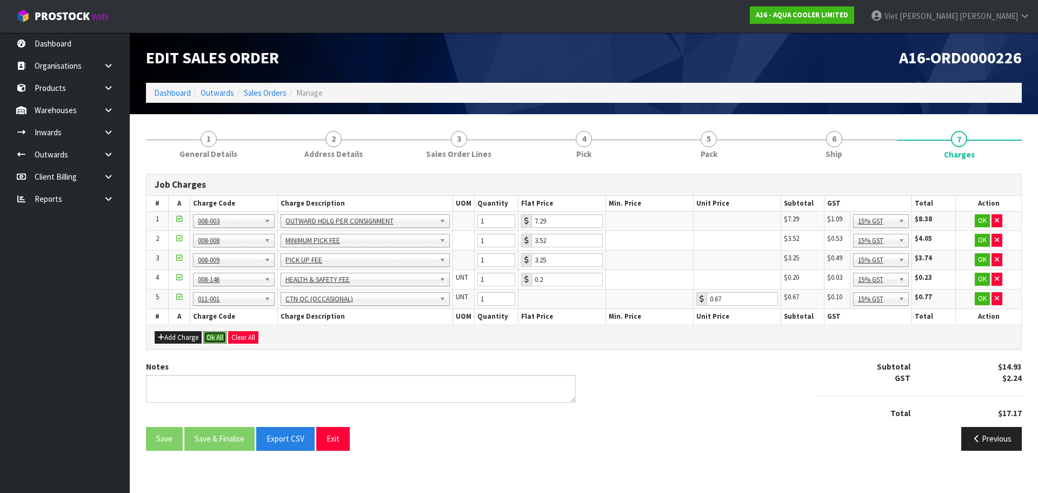
click at [223, 337] on button "Ok All" at bounding box center [214, 337] width 23 height 13
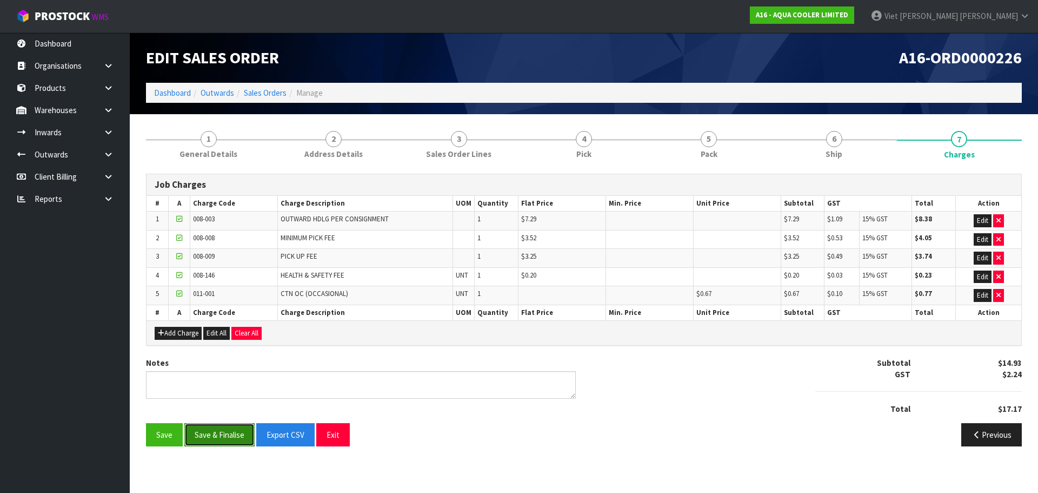
click at [220, 430] on button "Save & Finalise" at bounding box center [219, 434] width 70 height 23
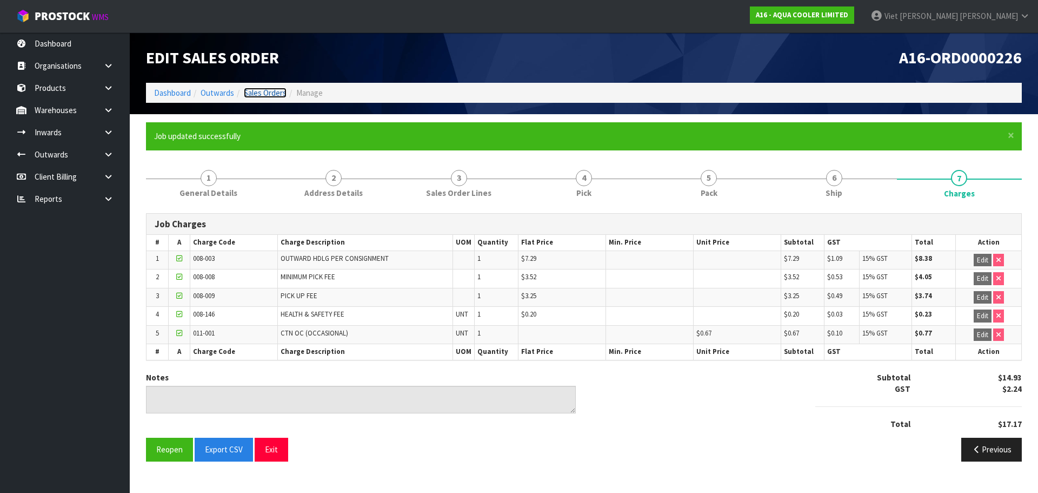
click at [253, 94] on link "Sales Orders" at bounding box center [265, 93] width 43 height 10
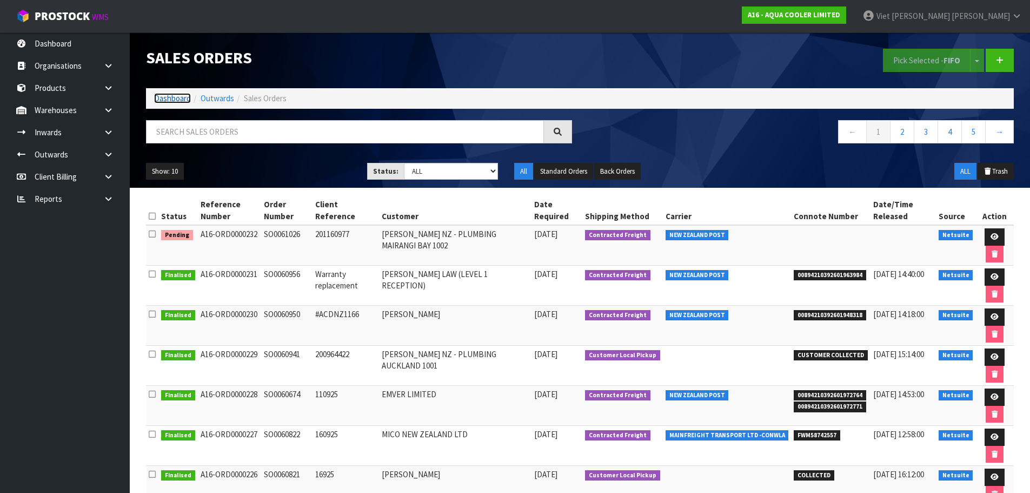
click at [175, 102] on link "Dashboard" at bounding box center [172, 98] width 37 height 10
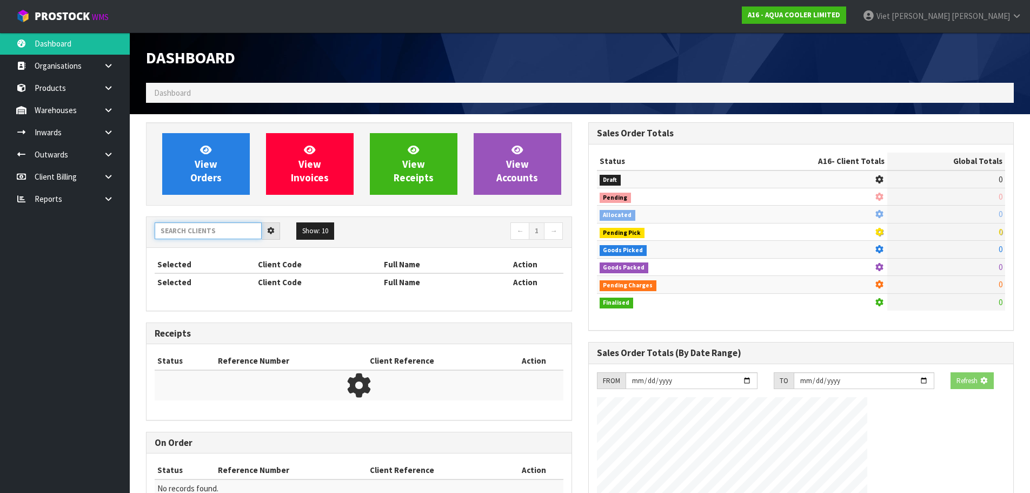
click at [201, 231] on input "text" at bounding box center [208, 230] width 107 height 17
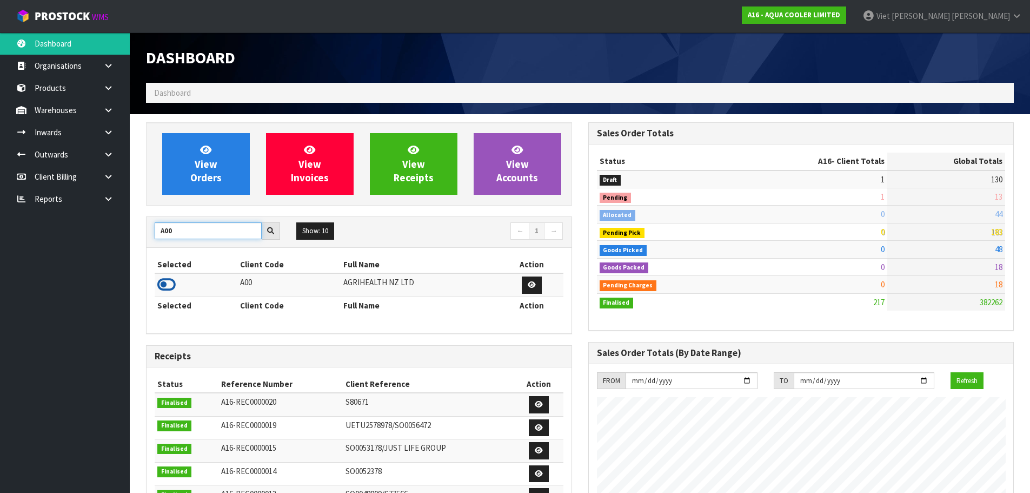
type input "A00"
drag, startPoint x: 163, startPoint y: 282, endPoint x: 190, endPoint y: 219, distance: 68.8
click at [163, 283] on icon at bounding box center [166, 284] width 18 height 16
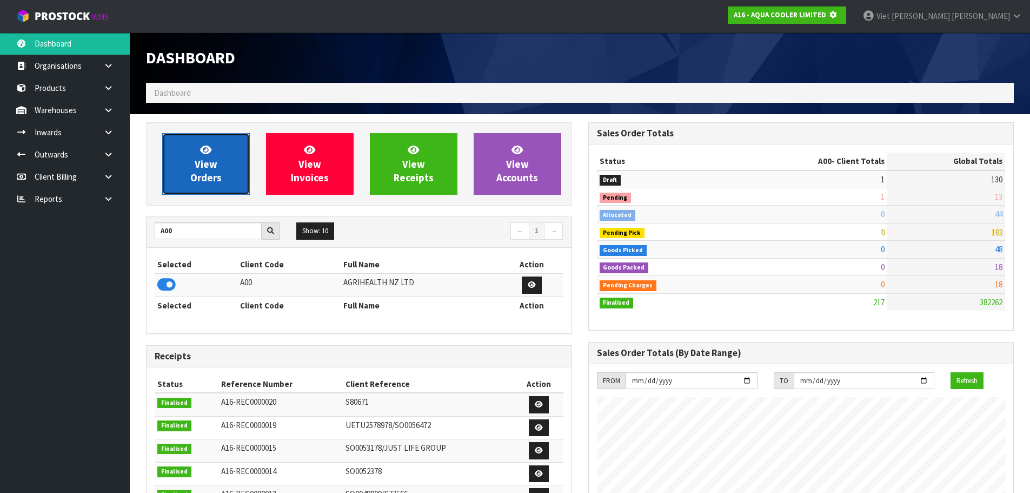
click at [222, 141] on link "View Orders" at bounding box center [206, 164] width 88 height 62
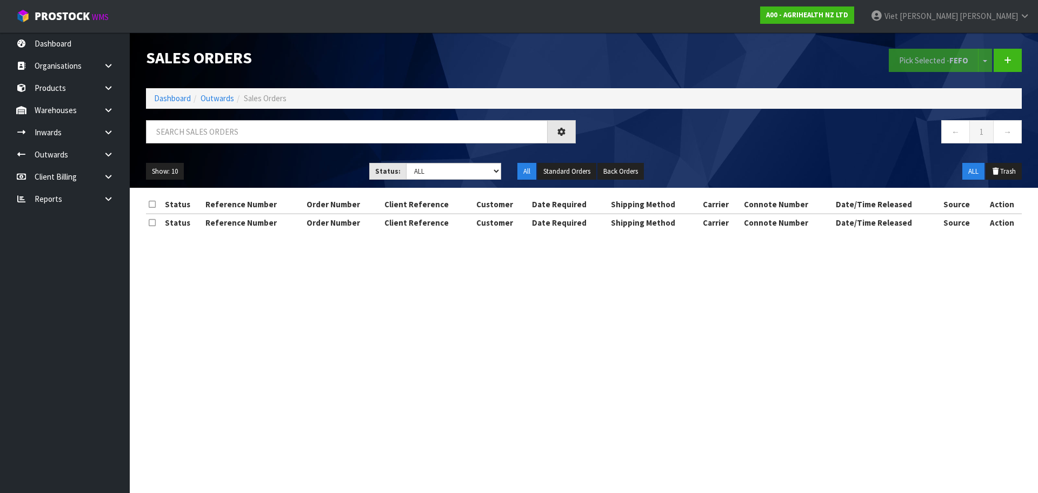
click at [506, 164] on div "Status: Draft Pending Allocated Pending Pick Goods Picked Goods Packed Pending …" at bounding box center [435, 171] width 149 height 17
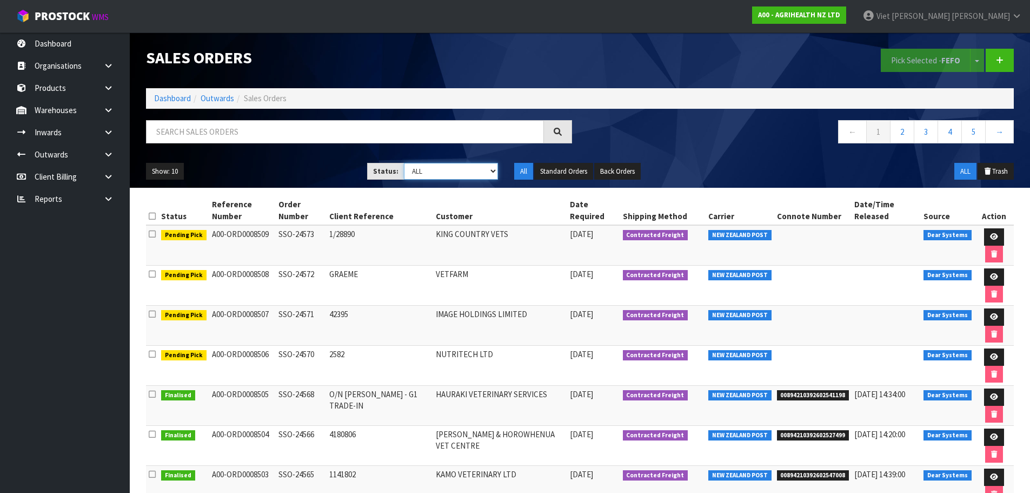
drag, startPoint x: 487, startPoint y: 169, endPoint x: 484, endPoint y: 178, distance: 9.6
click at [487, 169] on select "Draft Pending Allocated Pending Pick Goods Picked Goods Packed Pending Charges …" at bounding box center [451, 171] width 94 height 17
select select "string:6"
click at [404, 163] on select "Draft Pending Allocated Pending Pick Goods Picked Goods Packed Pending Charges …" at bounding box center [451, 171] width 94 height 17
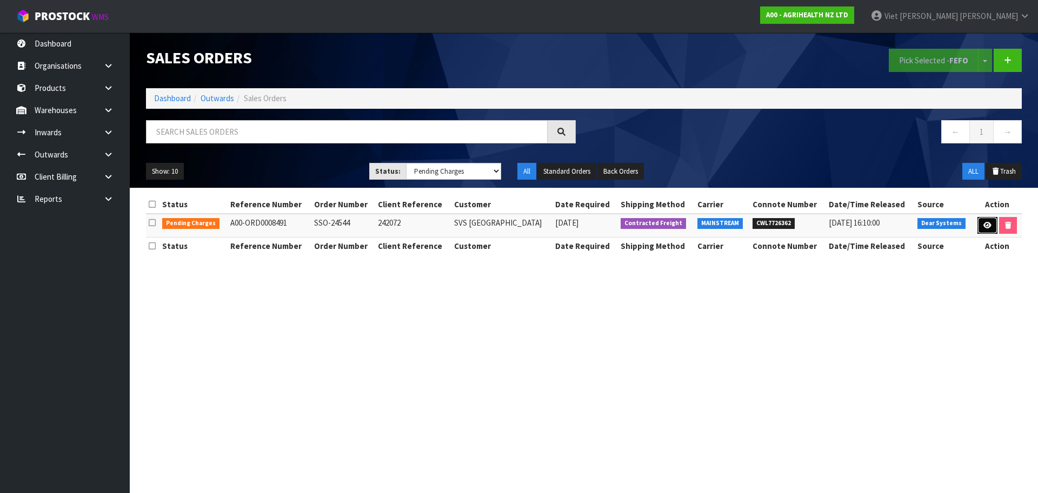
click at [990, 227] on icon at bounding box center [988, 225] width 8 height 7
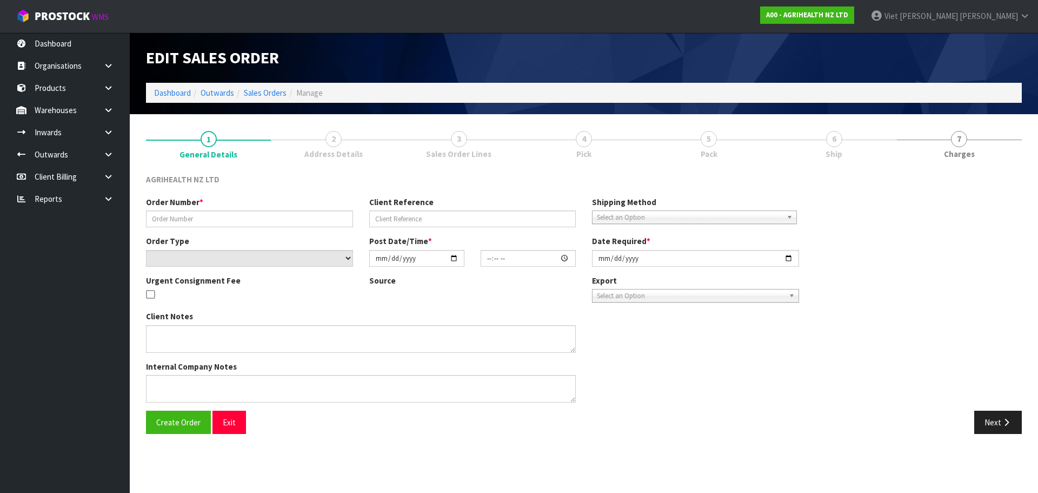
type input "SSO-24544"
type input "242072"
select select "number:0"
type input "[DATE]"
type input "11:16:54.000"
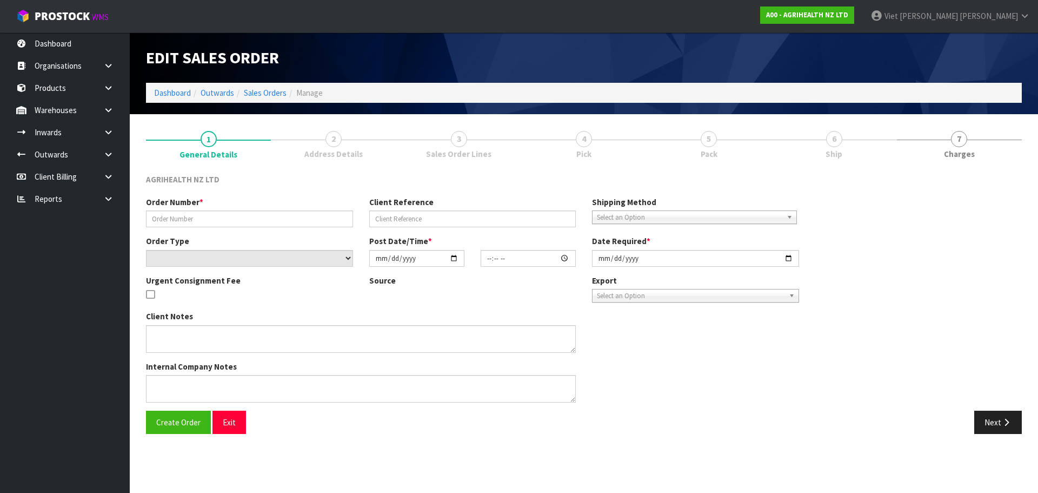
type input "[DATE]"
type textarea "CHILLED GOODS SENT SEPARATGELY. EXAGEN ON BACK ORDER FOR DELIVERY 1ST NOVEMBER …"
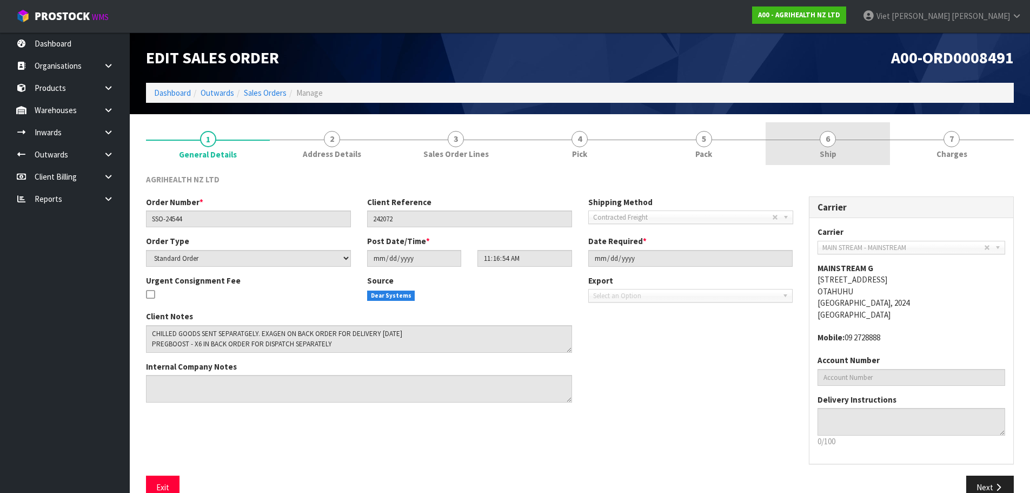
click at [823, 127] on link "6 Ship" at bounding box center [828, 143] width 124 height 43
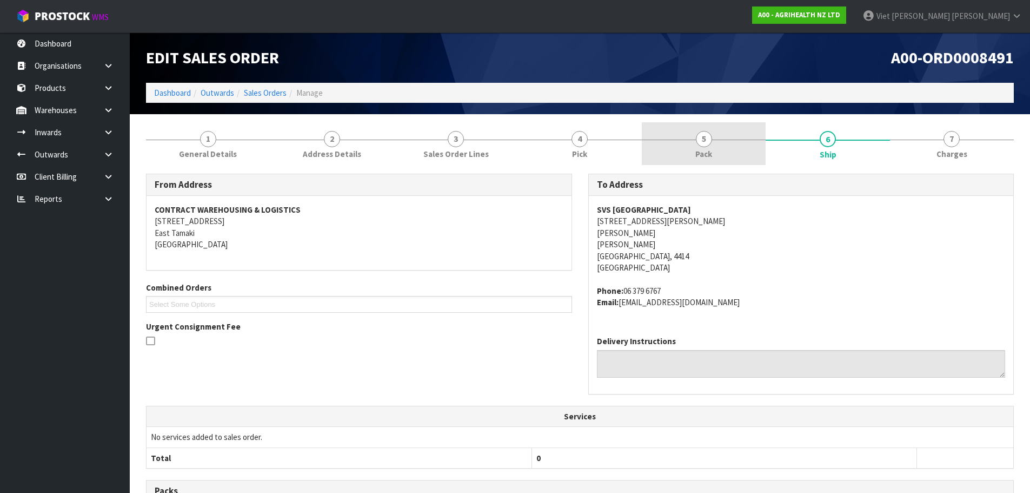
click at [714, 145] on link "5 Pack" at bounding box center [704, 143] width 124 height 43
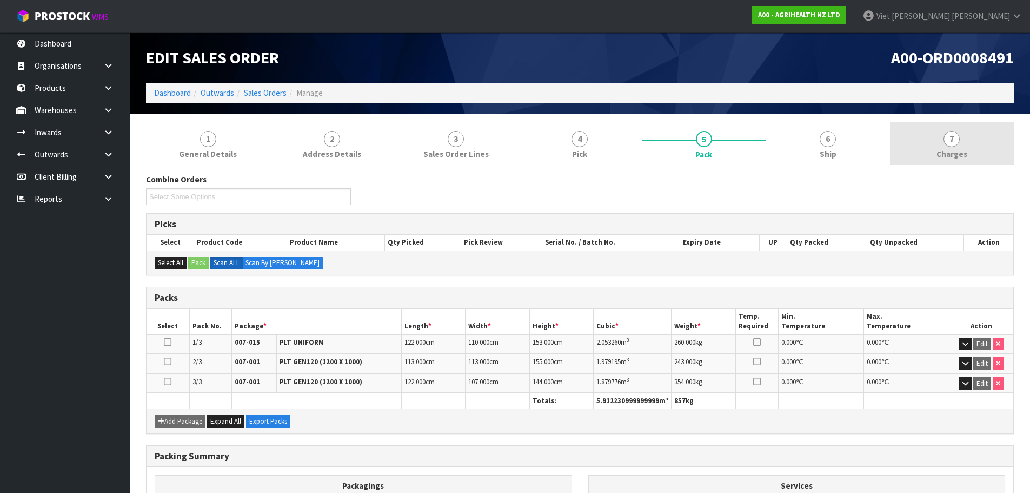
click at [914, 147] on link "7 [GEOGRAPHIC_DATA]" at bounding box center [952, 143] width 124 height 43
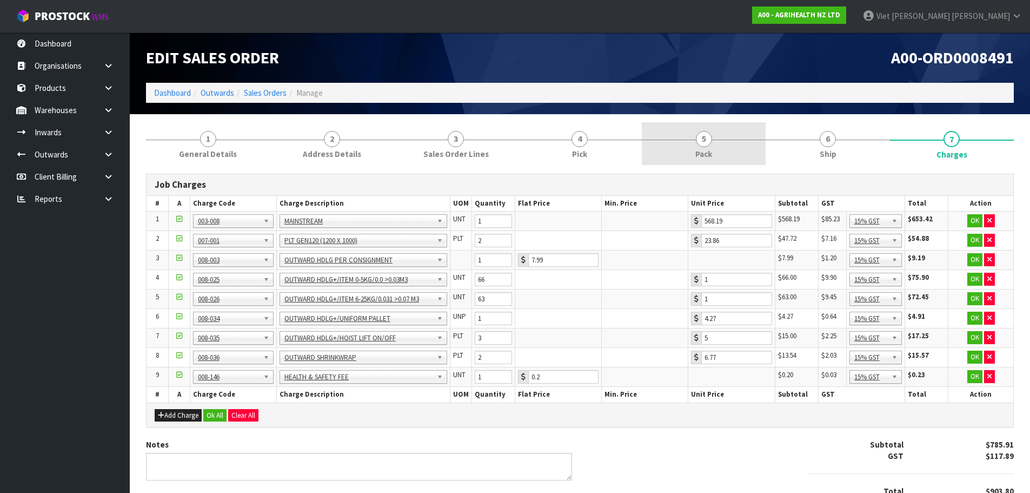
click at [733, 151] on link "5 Pack" at bounding box center [704, 143] width 124 height 43
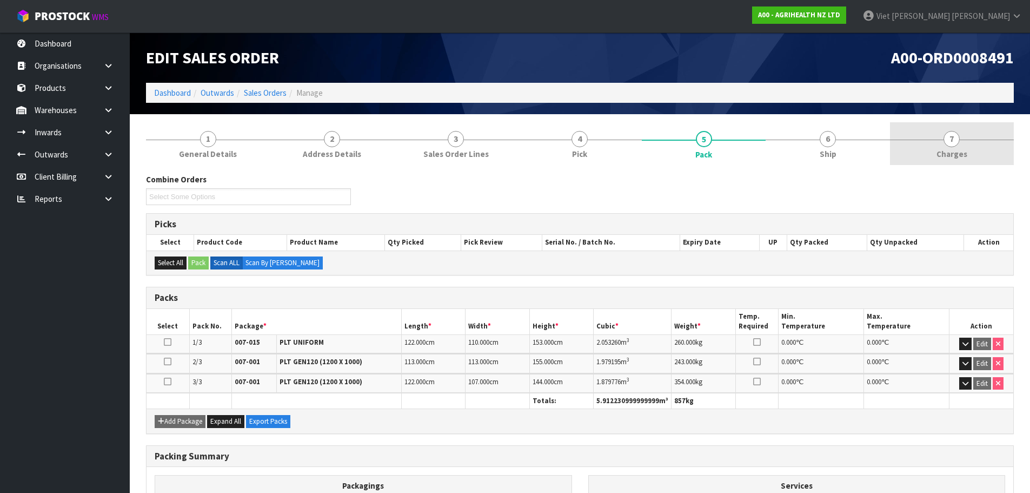
click at [933, 151] on link "7 [GEOGRAPHIC_DATA]" at bounding box center [952, 143] width 124 height 43
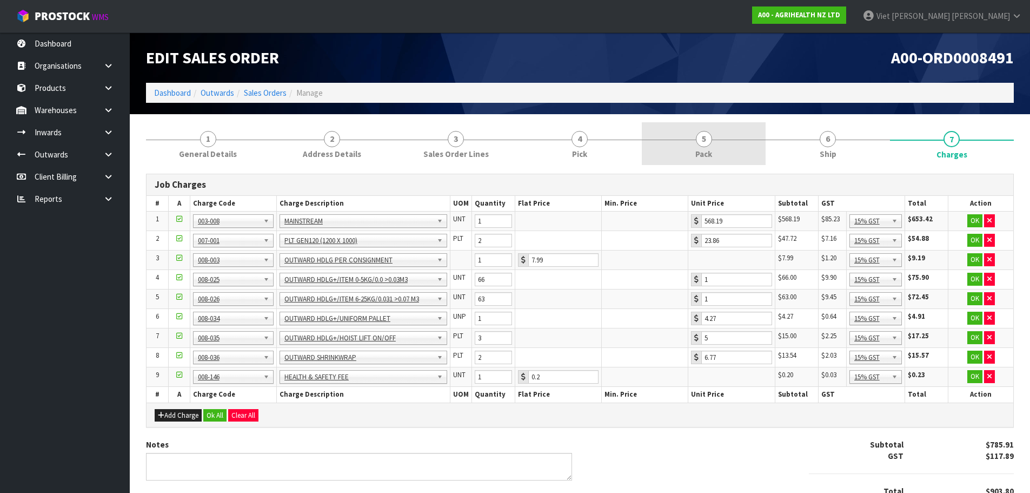
click at [761, 143] on link "5 Pack" at bounding box center [704, 143] width 124 height 43
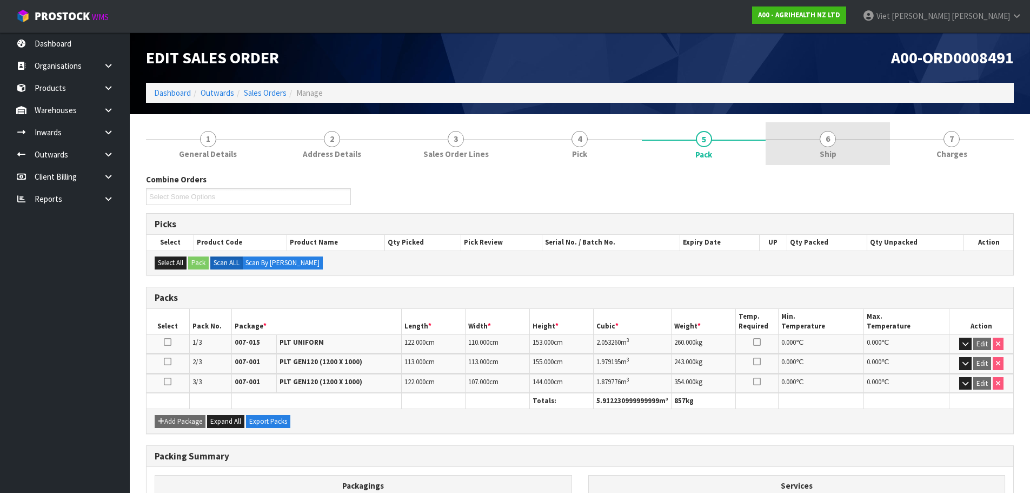
click at [801, 138] on link "6 Ship" at bounding box center [828, 143] width 124 height 43
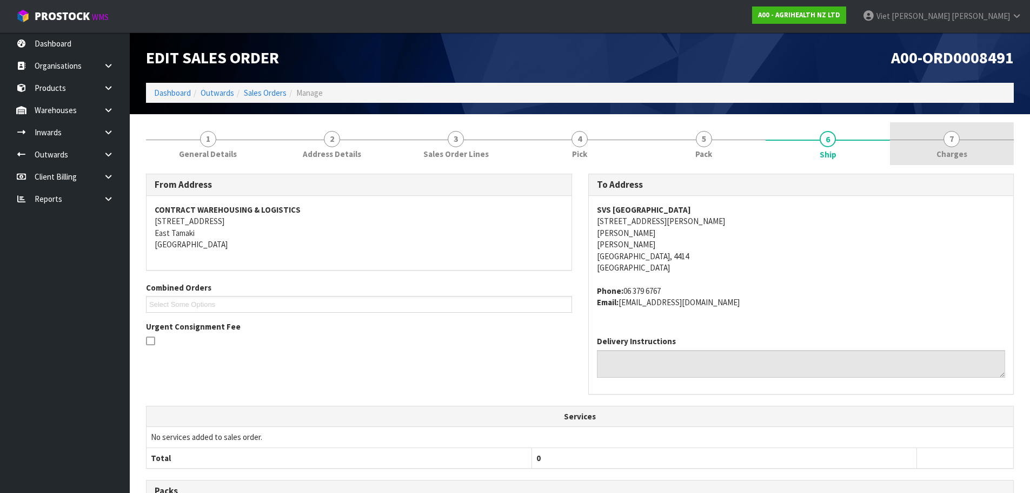
click at [897, 138] on link "7 [GEOGRAPHIC_DATA]" at bounding box center [952, 143] width 124 height 43
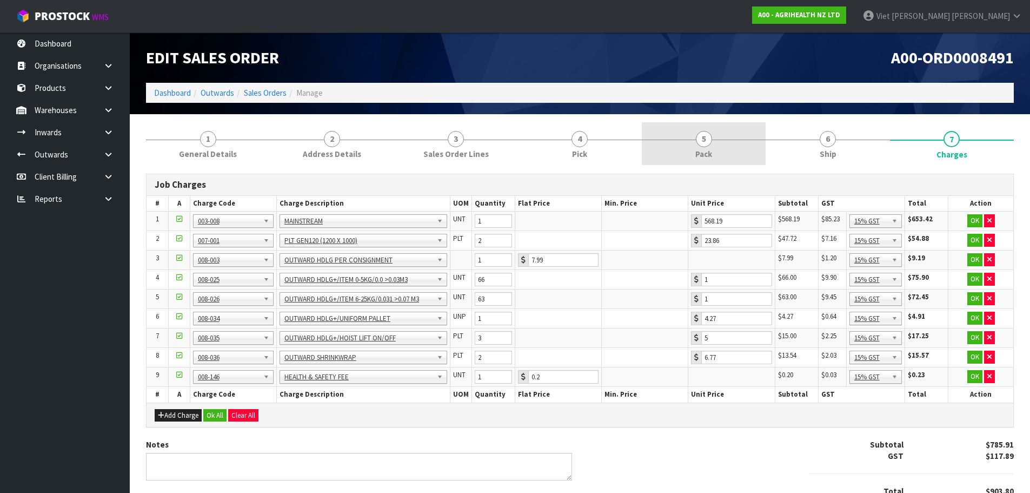
click at [706, 131] on span "5" at bounding box center [704, 139] width 16 height 16
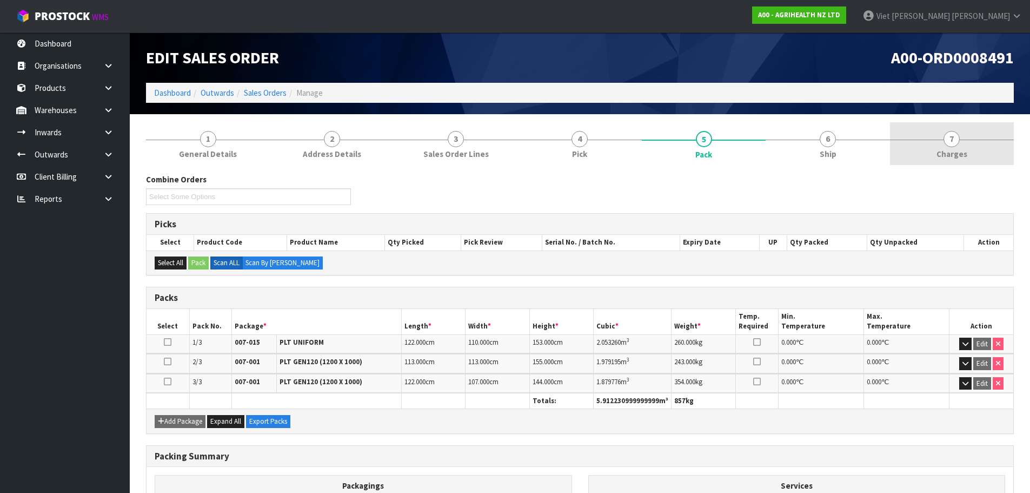
click at [935, 160] on link "7 [GEOGRAPHIC_DATA]" at bounding box center [952, 143] width 124 height 43
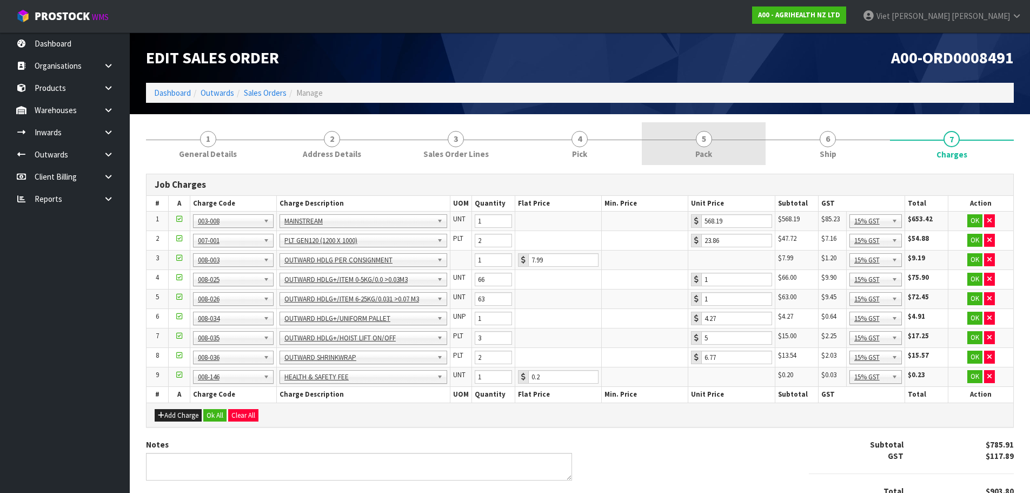
click at [711, 153] on span "Pack" at bounding box center [703, 153] width 17 height 11
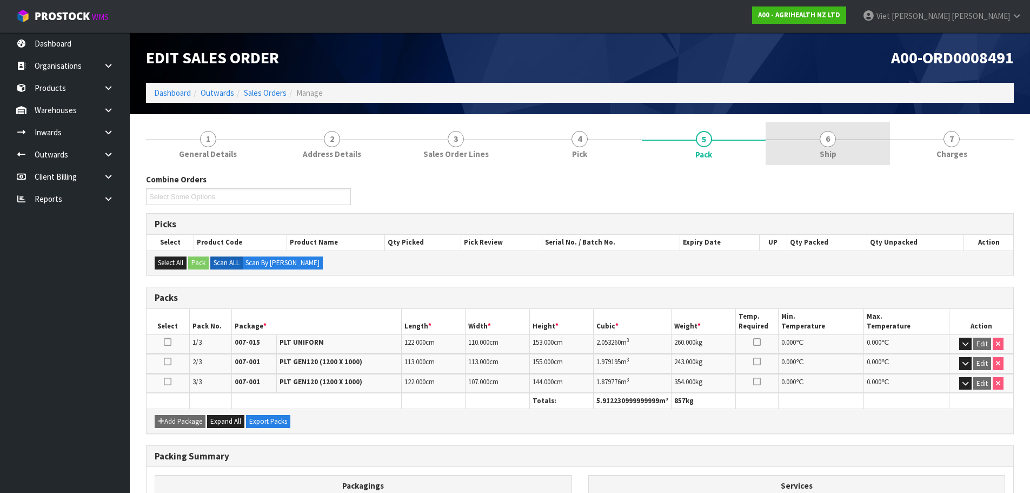
click at [810, 150] on link "6 Ship" at bounding box center [828, 143] width 124 height 43
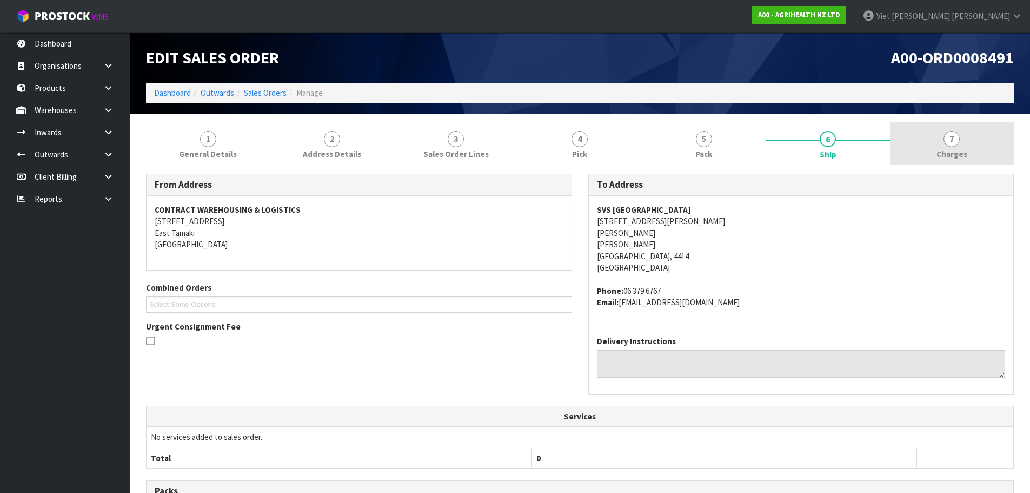
click at [936, 136] on link "7 [GEOGRAPHIC_DATA]" at bounding box center [952, 143] width 124 height 43
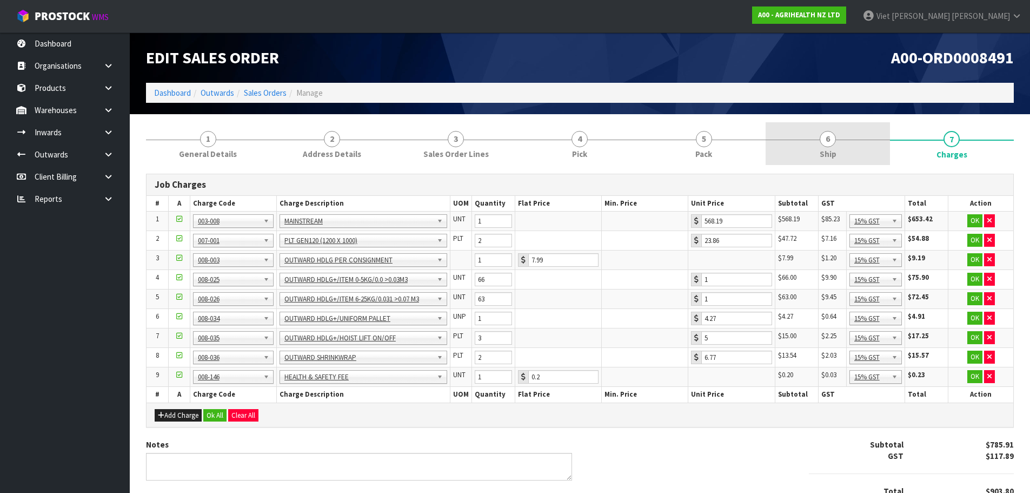
click at [839, 145] on link "6 Ship" at bounding box center [828, 143] width 124 height 43
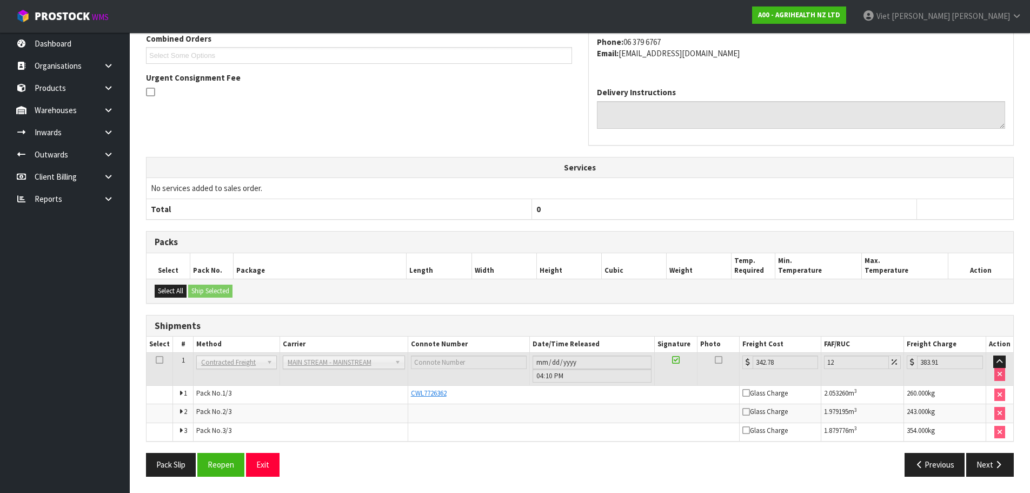
scroll to position [32, 0]
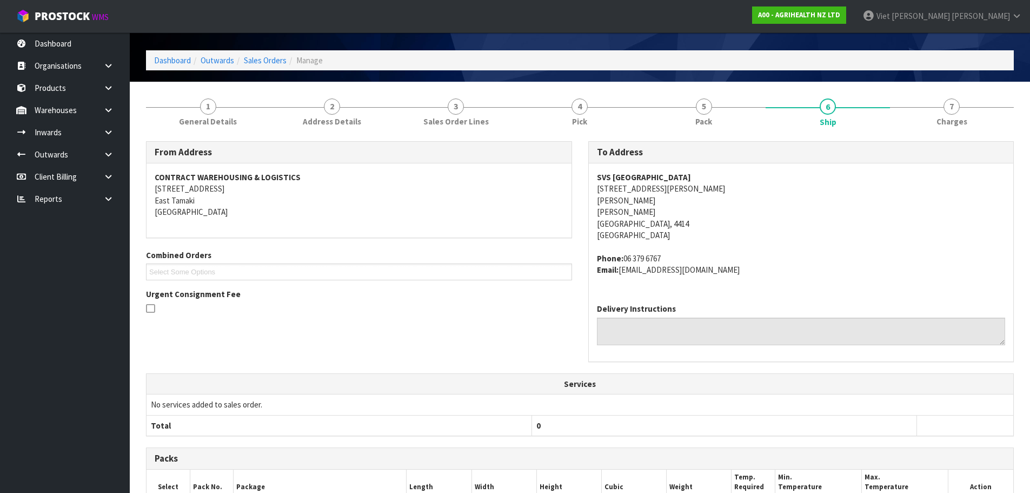
click at [922, 133] on div "1 General Details 2 Address Details 3 Sales Order Lines 4 Pick 5 Pack 6 Ship 7 …" at bounding box center [580, 395] width 868 height 611
click at [926, 119] on link "7 [GEOGRAPHIC_DATA]" at bounding box center [952, 111] width 124 height 43
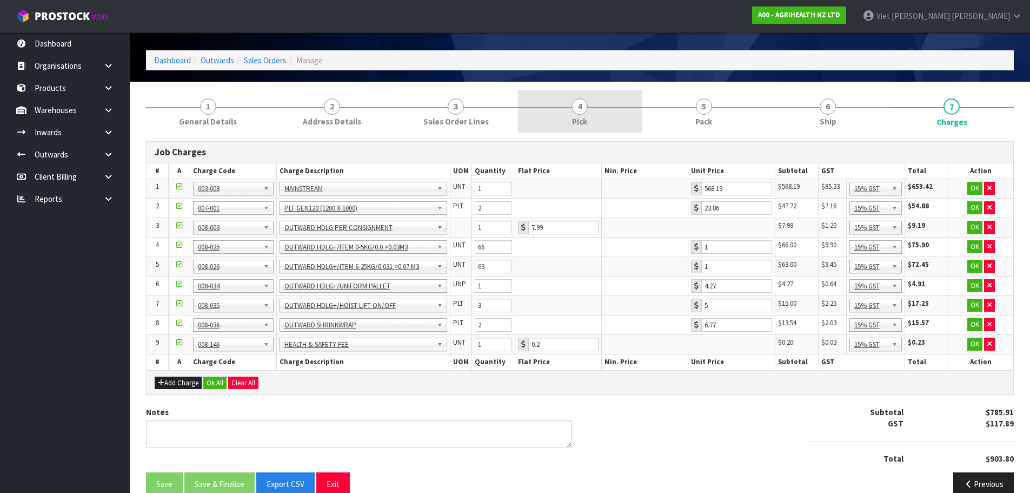
click at [542, 124] on link "4 Pick" at bounding box center [580, 111] width 124 height 43
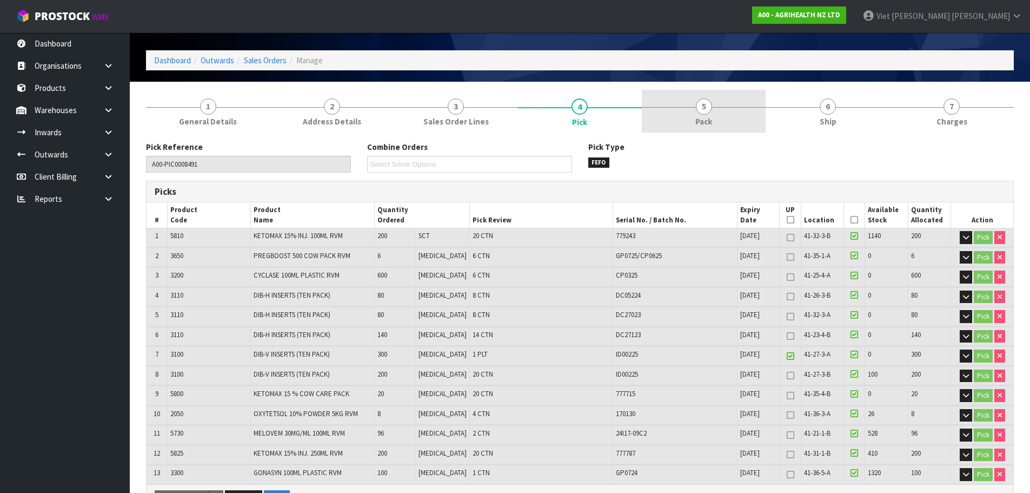
click at [699, 101] on span "5" at bounding box center [704, 106] width 16 height 16
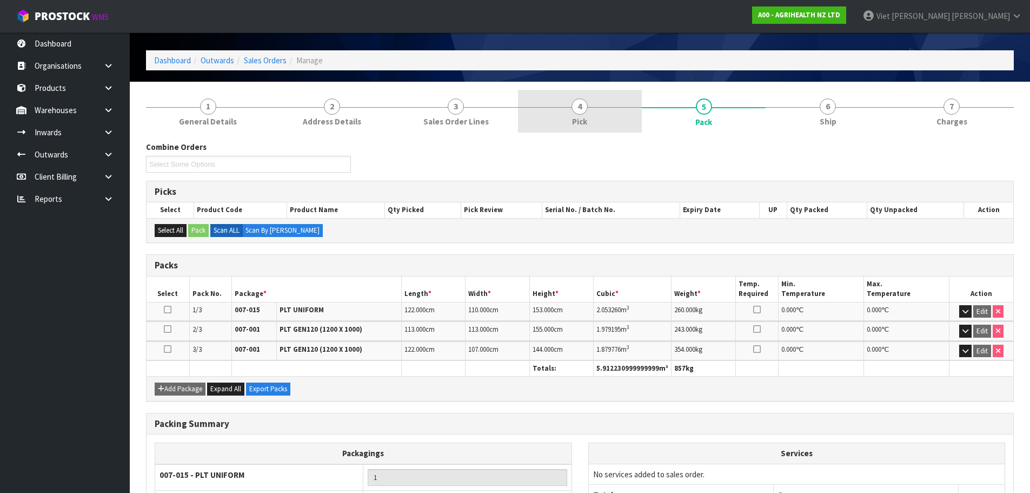
click at [635, 113] on link "4 Pick" at bounding box center [580, 111] width 124 height 43
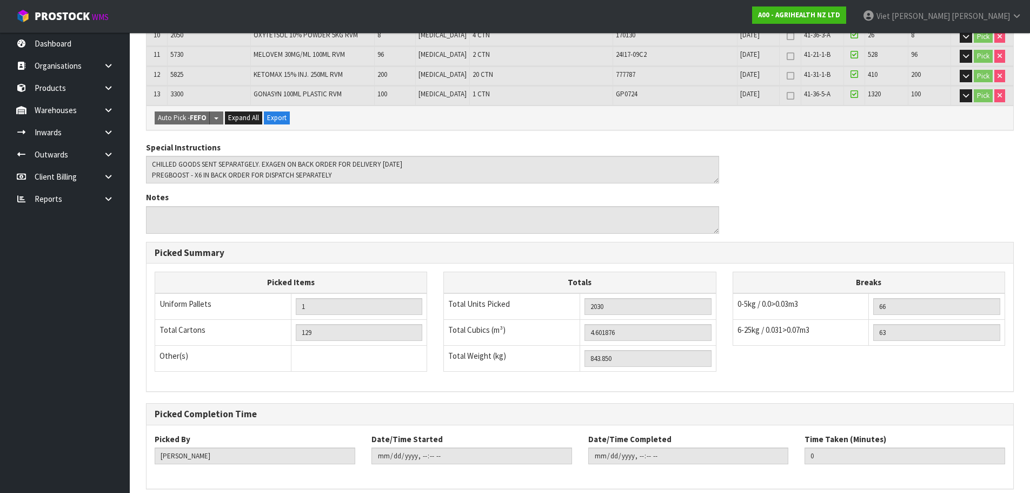
scroll to position [0, 0]
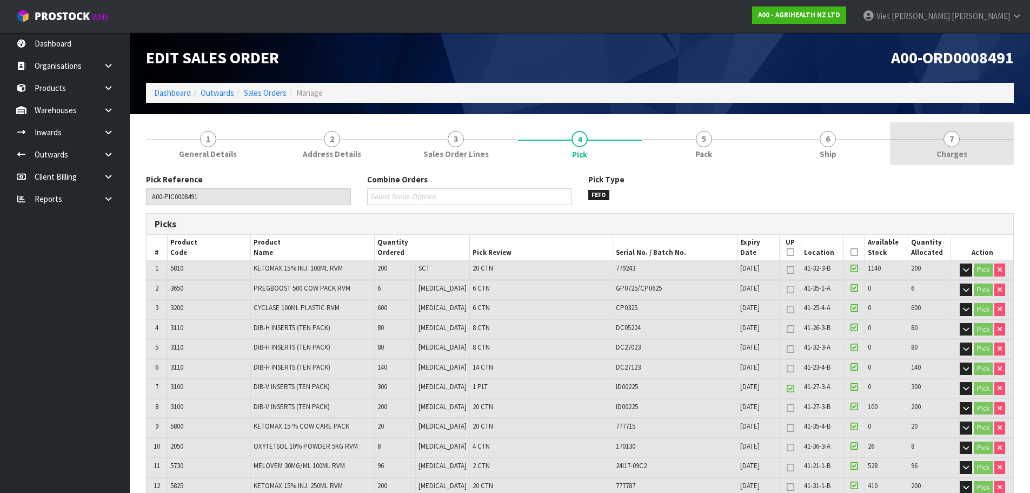
click at [901, 140] on link "7 [GEOGRAPHIC_DATA]" at bounding box center [952, 143] width 124 height 43
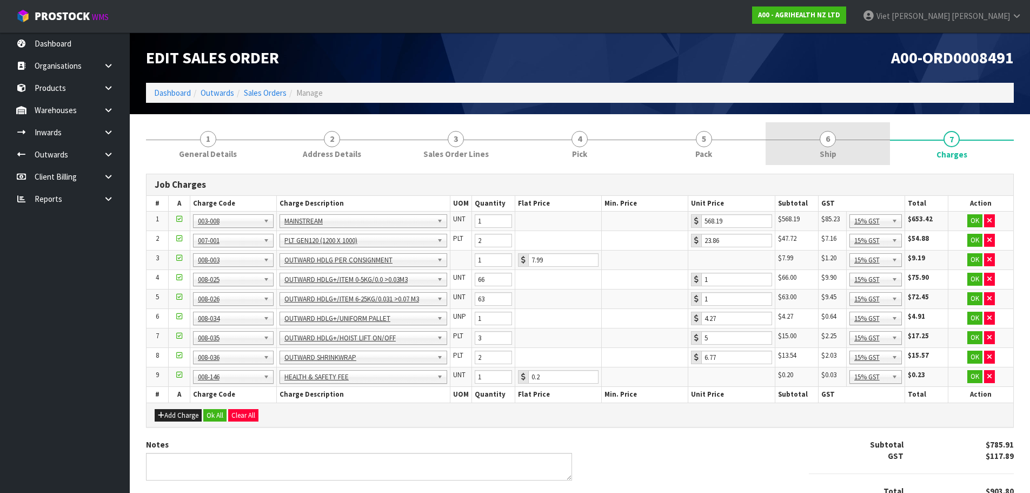
click at [770, 154] on link "6 Ship" at bounding box center [828, 143] width 124 height 43
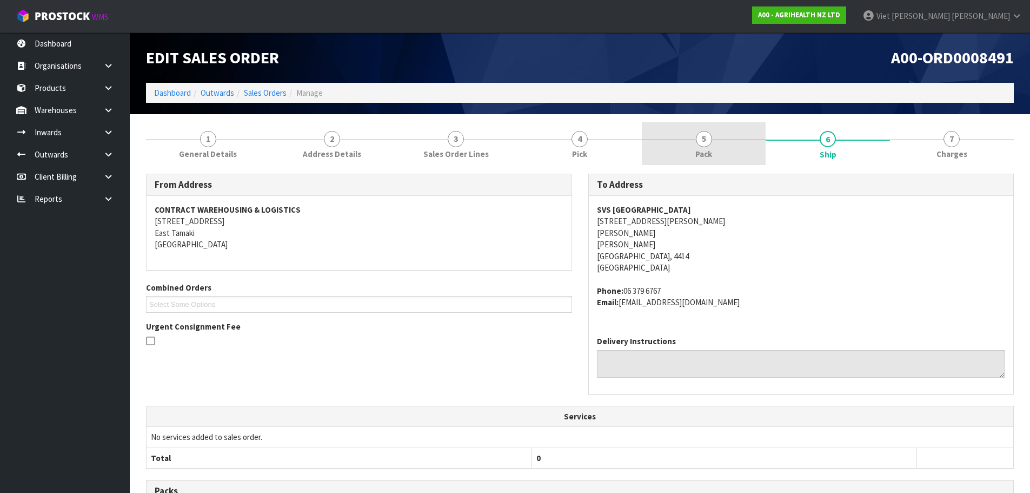
click at [738, 161] on link "5 Pack" at bounding box center [704, 143] width 124 height 43
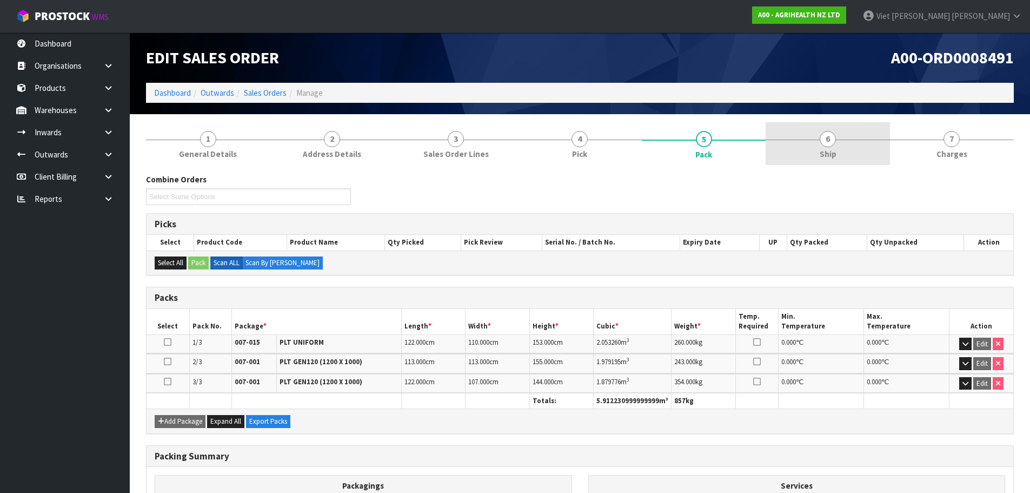
click at [796, 151] on link "6 Ship" at bounding box center [828, 143] width 124 height 43
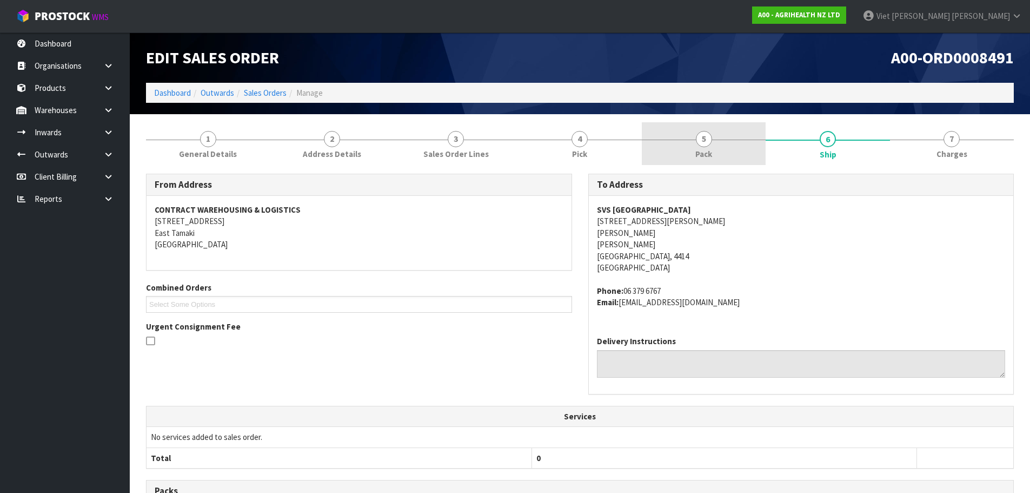
click at [697, 157] on span "Pack" at bounding box center [703, 153] width 17 height 11
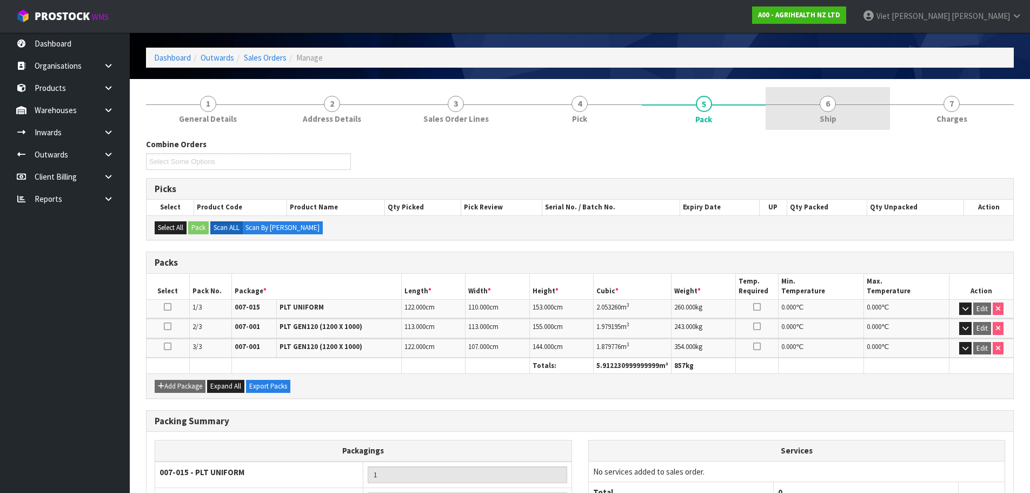
scroll to position [54, 0]
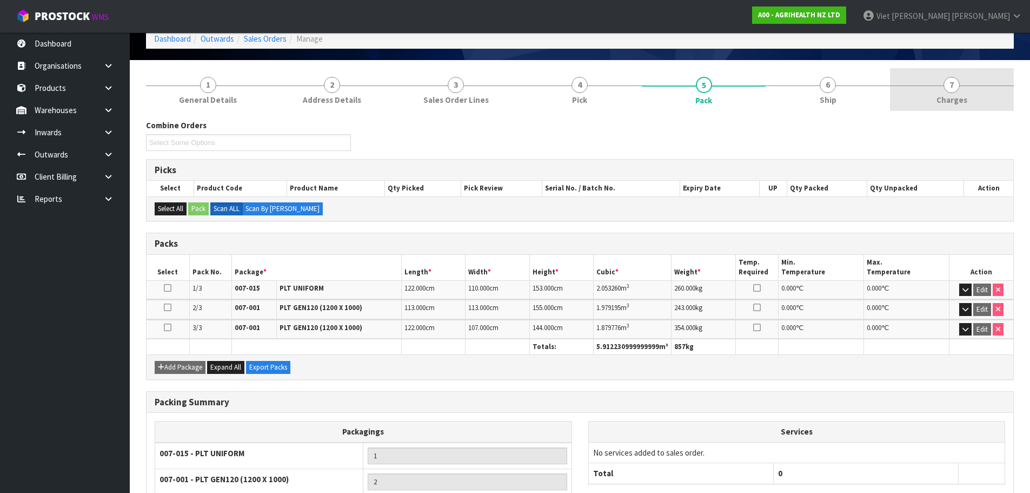
click at [928, 100] on link "7 [GEOGRAPHIC_DATA]" at bounding box center [952, 89] width 124 height 43
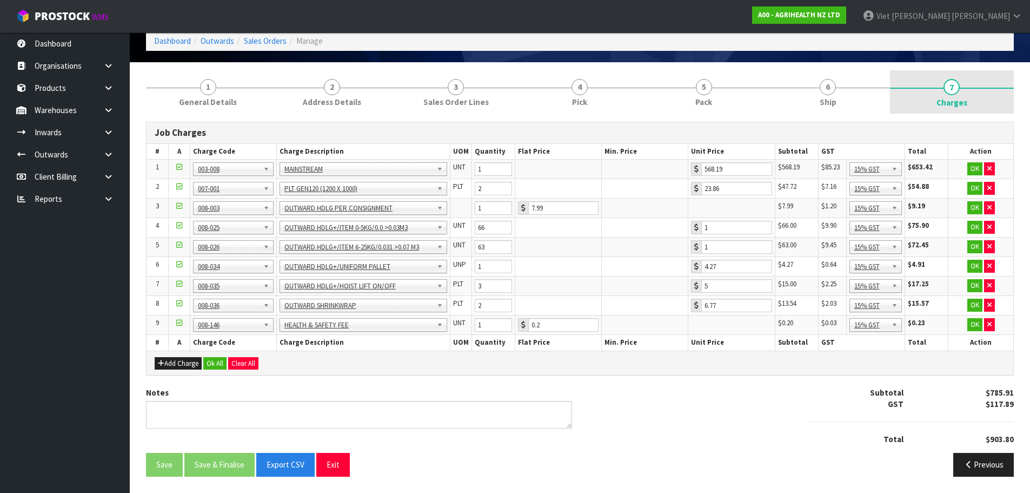
scroll to position [52, 0]
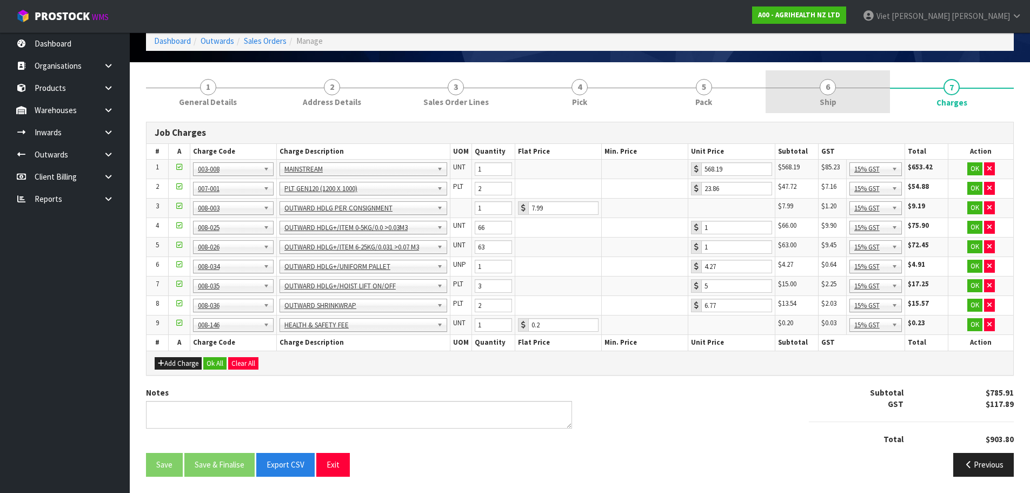
click at [788, 106] on link "6 Ship" at bounding box center [828, 91] width 124 height 43
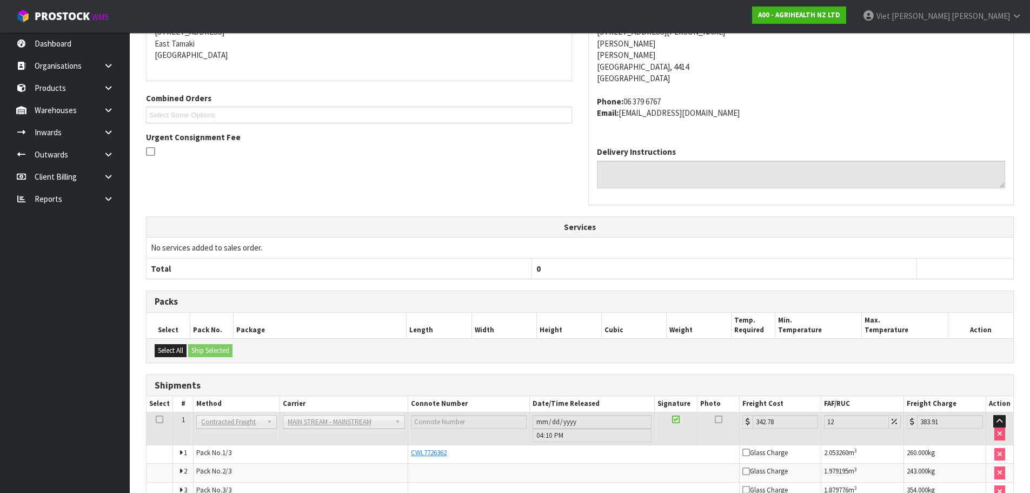
scroll to position [87, 0]
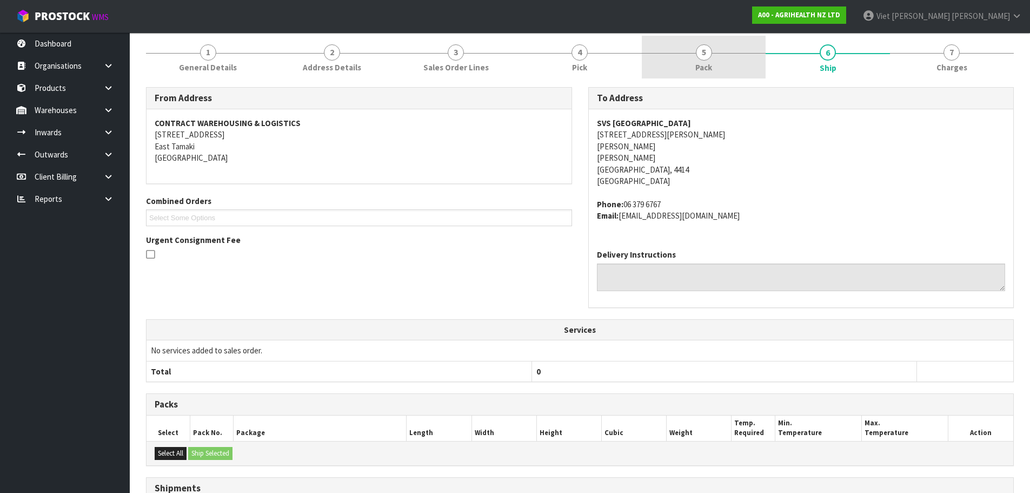
click at [676, 70] on link "5 Pack" at bounding box center [704, 57] width 124 height 43
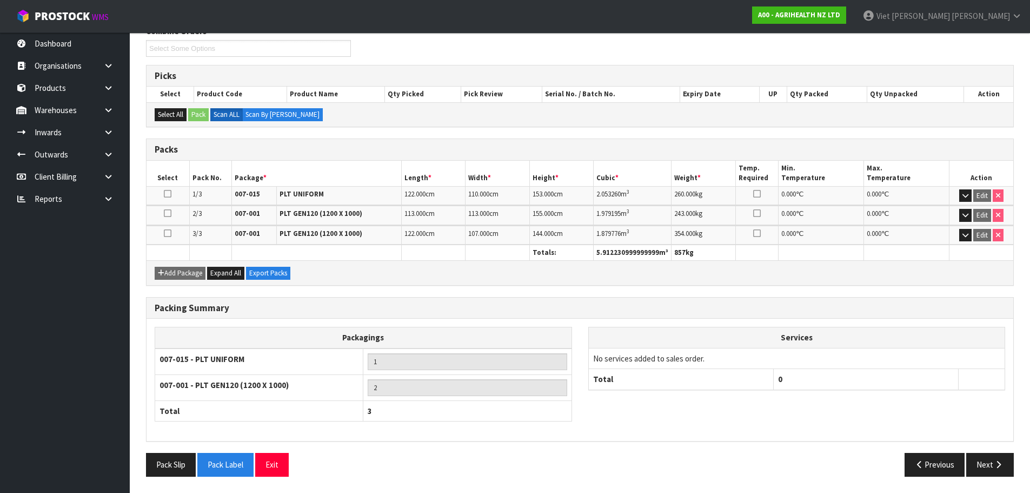
scroll to position [0, 0]
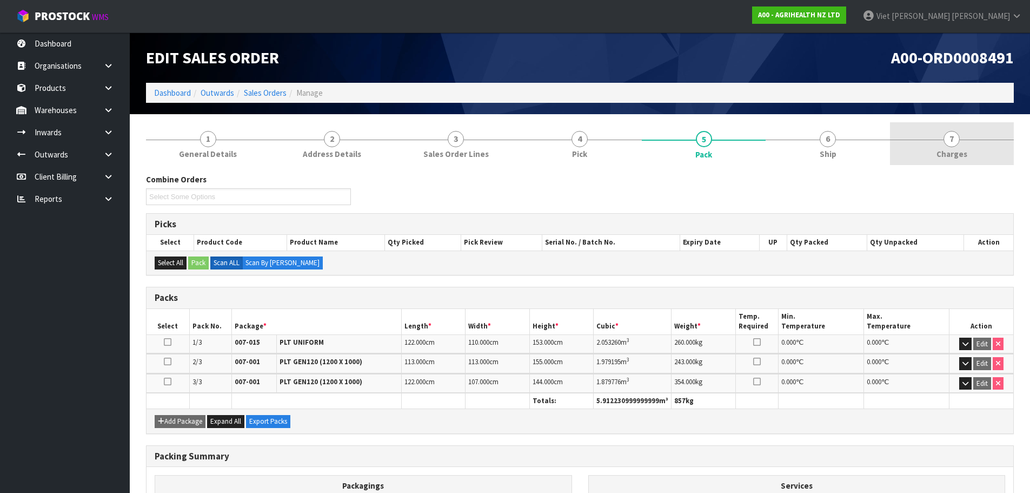
click at [893, 132] on link "7 [GEOGRAPHIC_DATA]" at bounding box center [952, 143] width 124 height 43
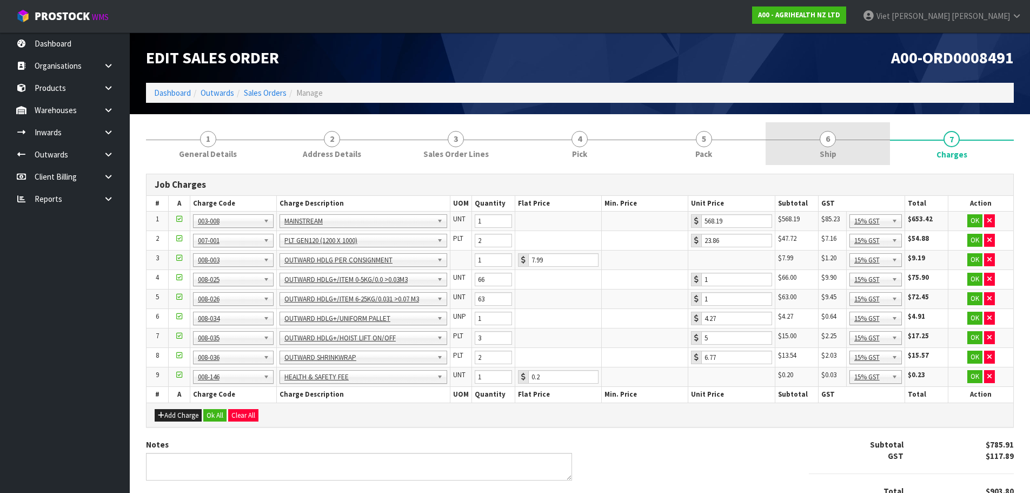
scroll to position [52, 0]
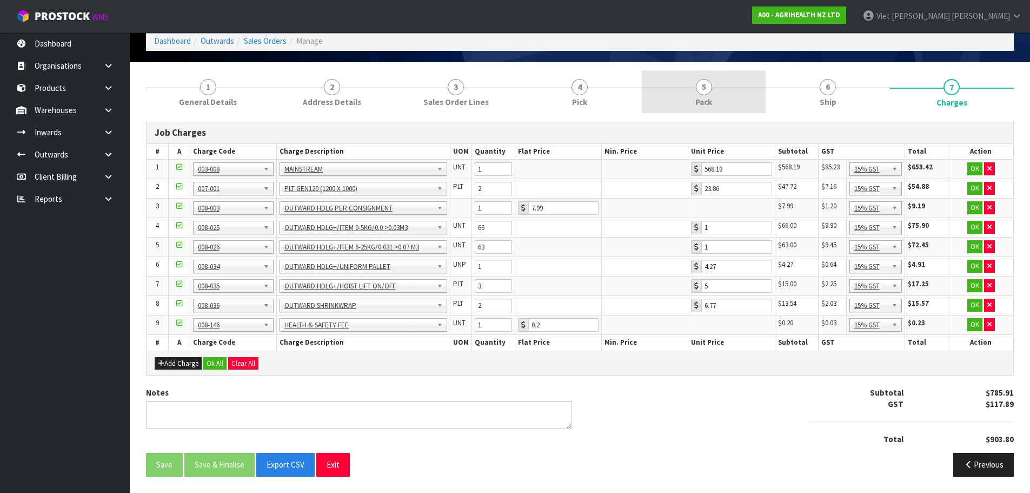
click at [755, 103] on link "5 Pack" at bounding box center [704, 91] width 124 height 43
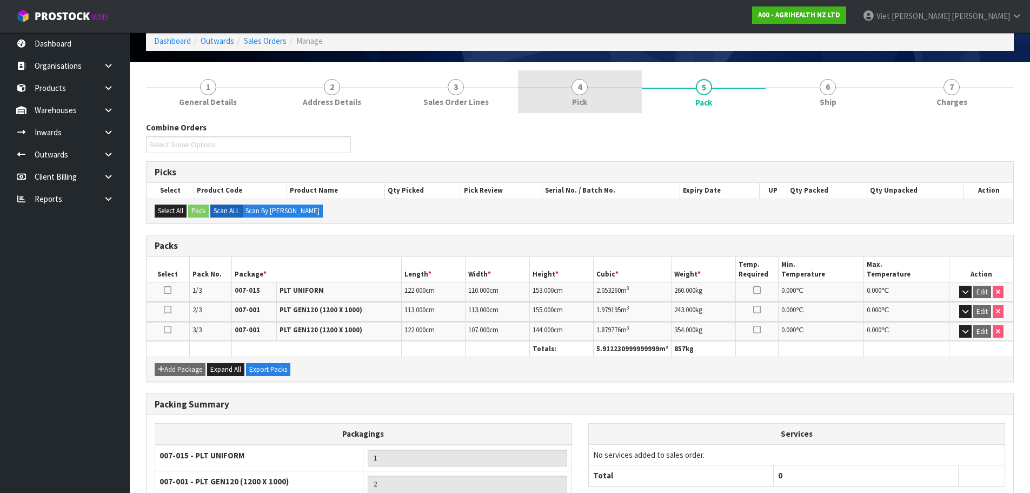
click at [594, 111] on link "4 Pick" at bounding box center [580, 91] width 124 height 43
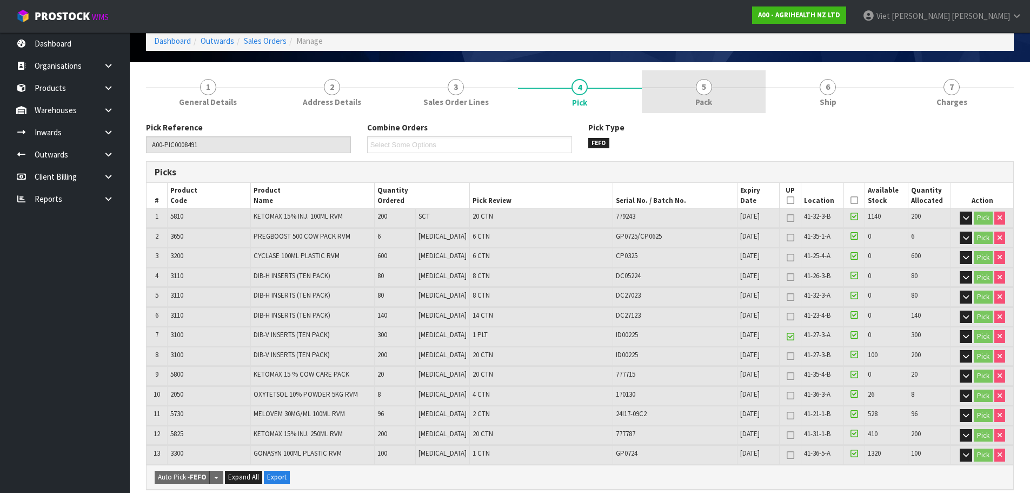
click at [715, 107] on link "5 Pack" at bounding box center [704, 91] width 124 height 43
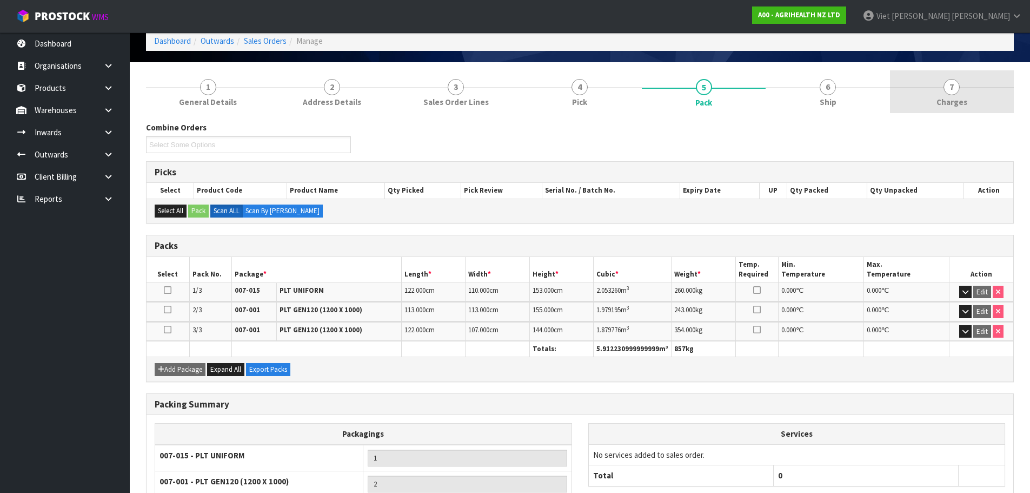
click at [928, 106] on link "7 [GEOGRAPHIC_DATA]" at bounding box center [952, 91] width 124 height 43
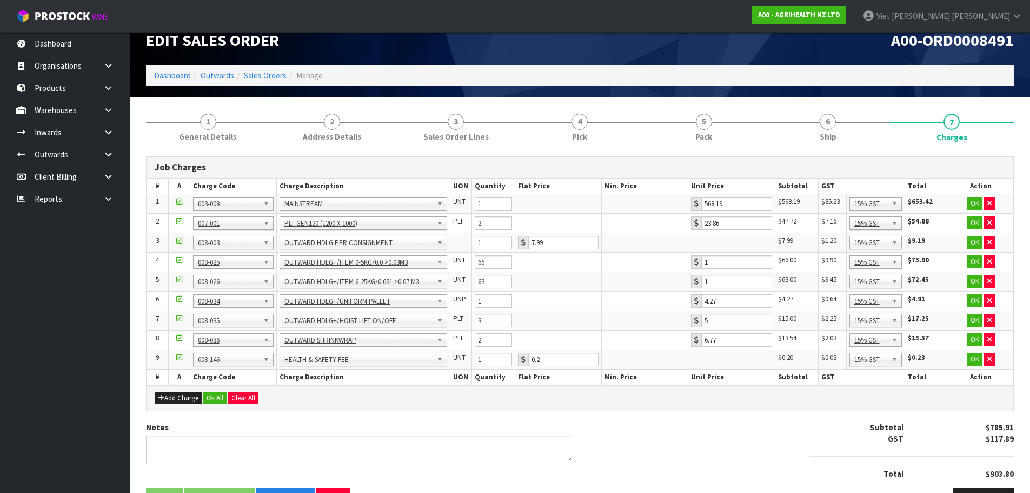
scroll to position [0, 0]
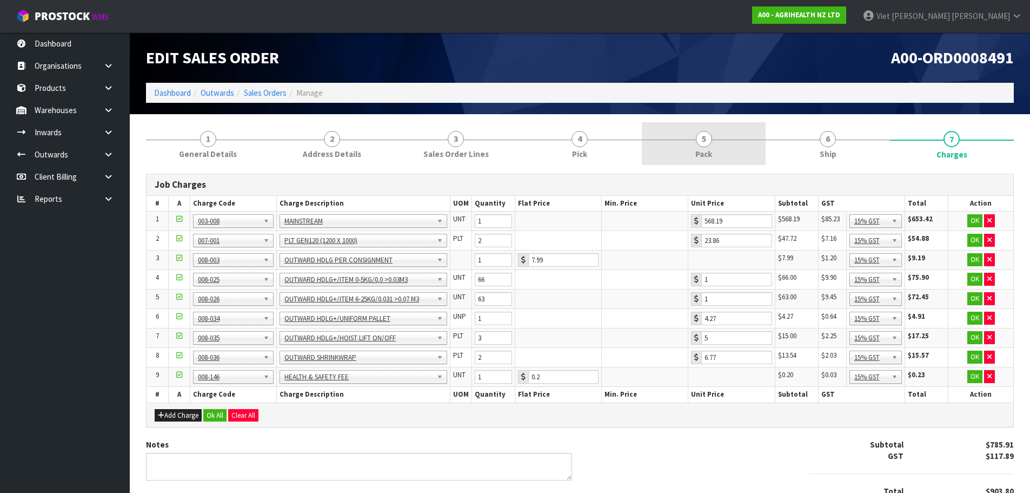
click at [713, 150] on link "5 Pack" at bounding box center [704, 143] width 124 height 43
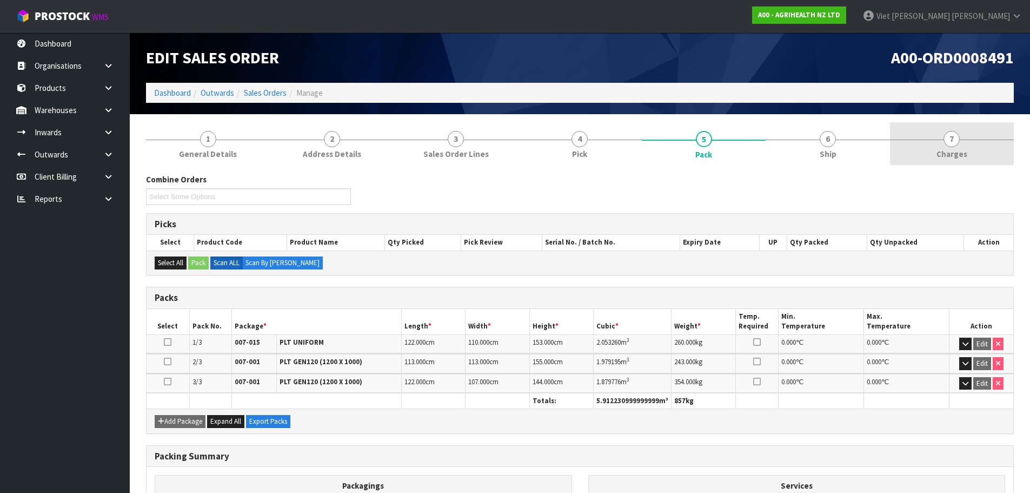
click at [936, 161] on link "7 [GEOGRAPHIC_DATA]" at bounding box center [952, 143] width 124 height 43
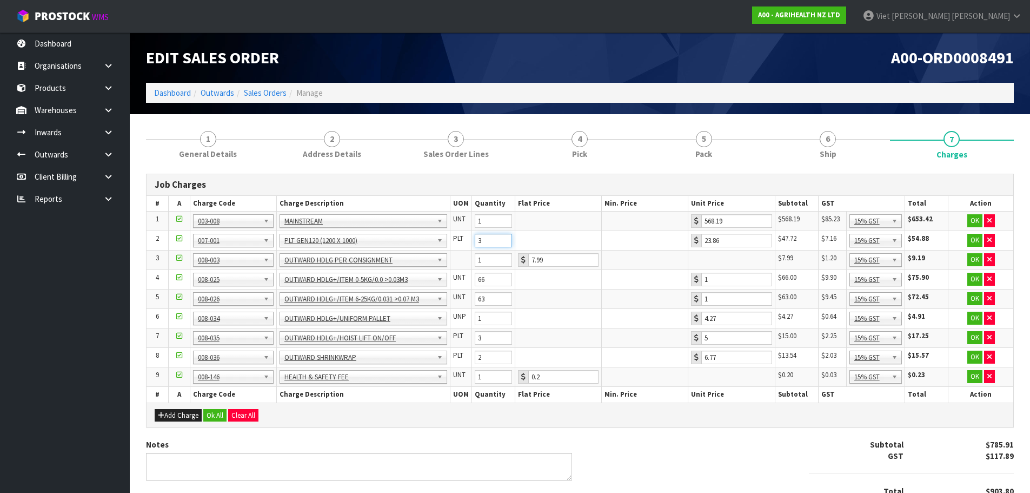
type input "3"
click at [506, 238] on input "3" at bounding box center [493, 241] width 37 height 14
click at [624, 429] on div "Job Charges # A Charge Code Charge Description UOM Quantity Flat Price Min. Pri…" at bounding box center [580, 355] width 868 height 362
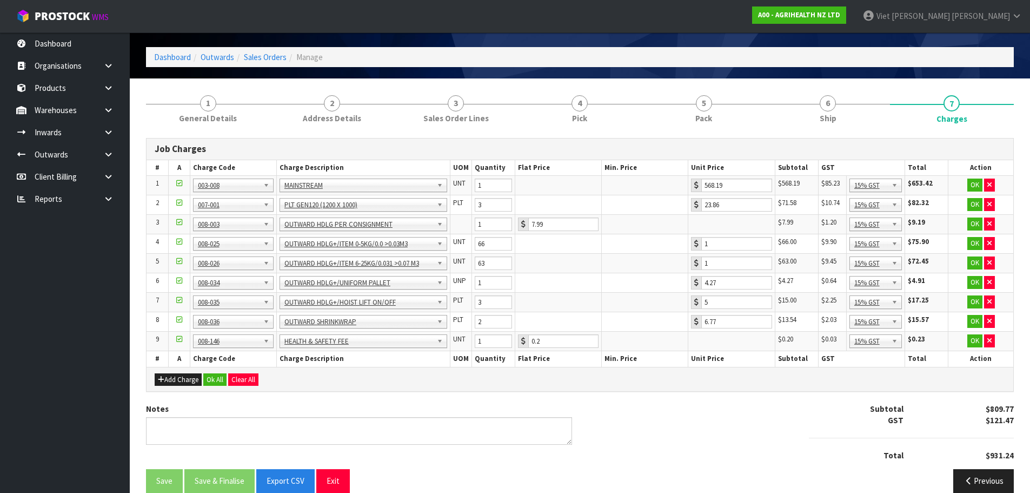
scroll to position [52, 0]
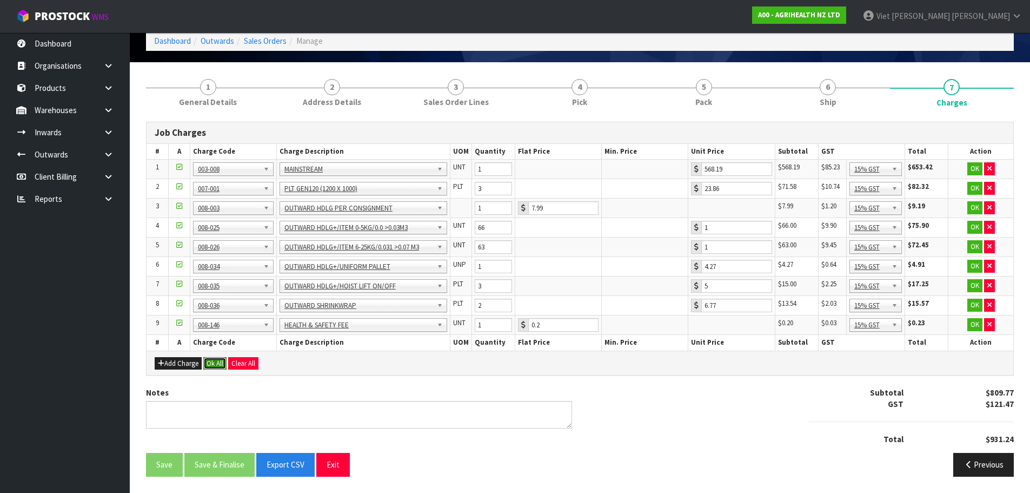
click at [215, 357] on button "Ok All" at bounding box center [214, 363] width 23 height 13
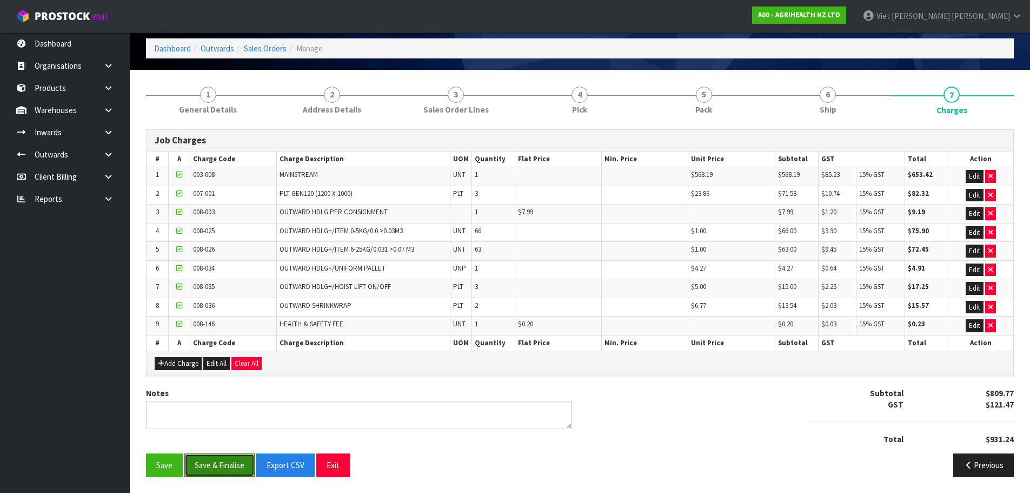
click at [224, 473] on button "Save & Finalise" at bounding box center [219, 464] width 70 height 23
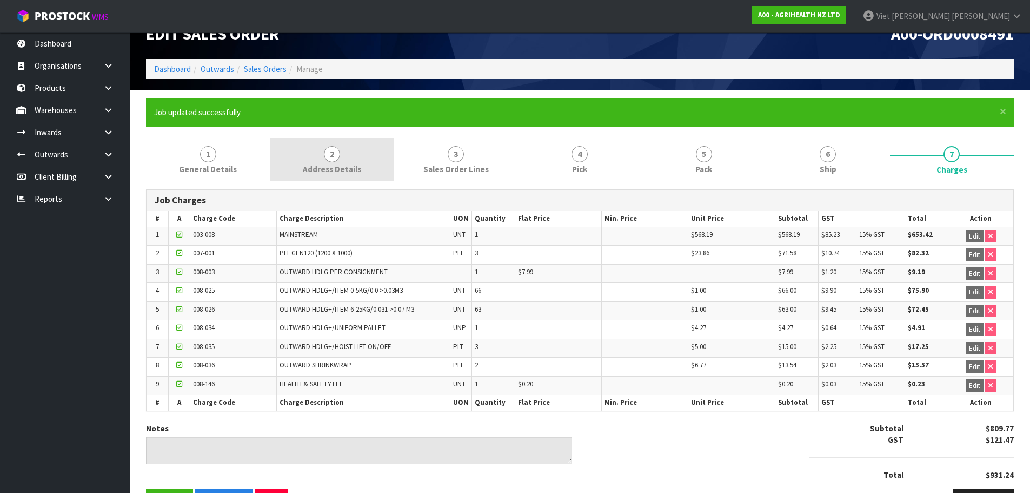
scroll to position [5, 0]
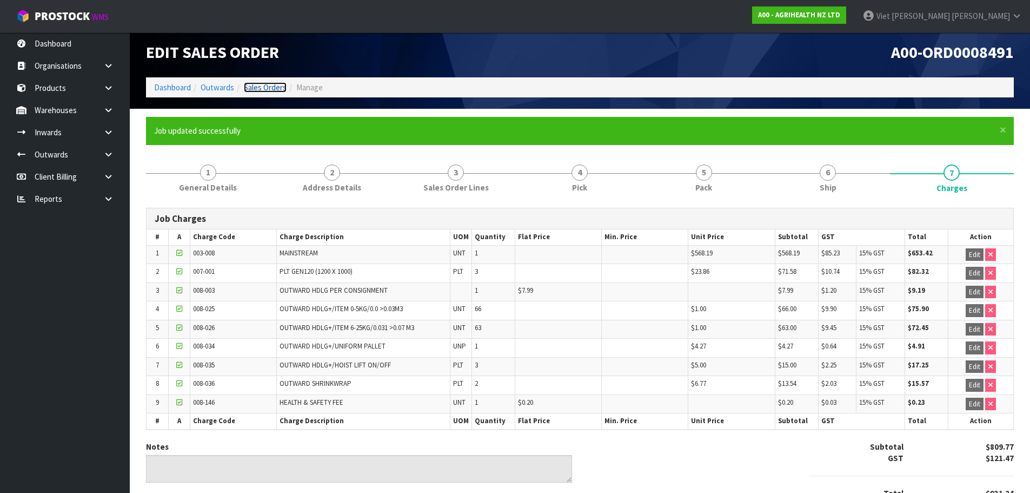
click at [274, 90] on link "Sales Orders" at bounding box center [265, 87] width 43 height 10
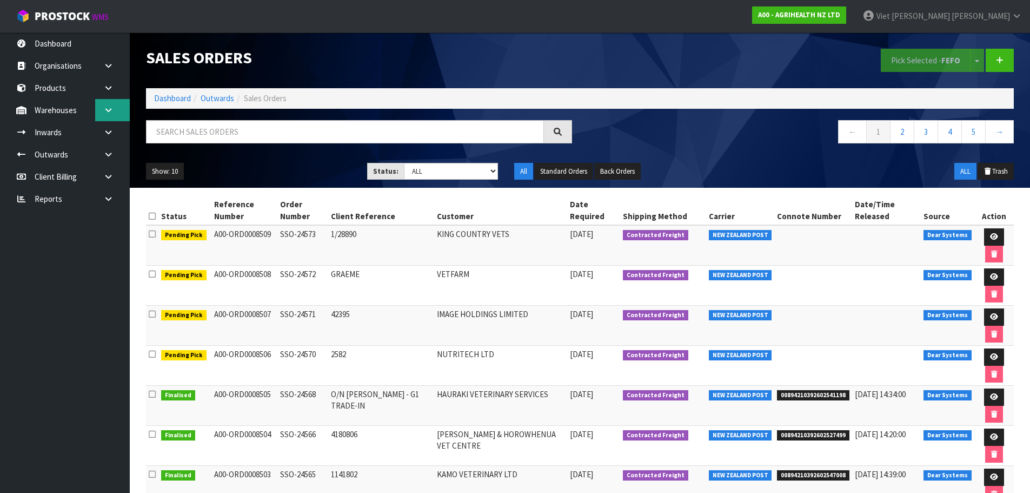
click at [116, 115] on link at bounding box center [112, 110] width 35 height 22
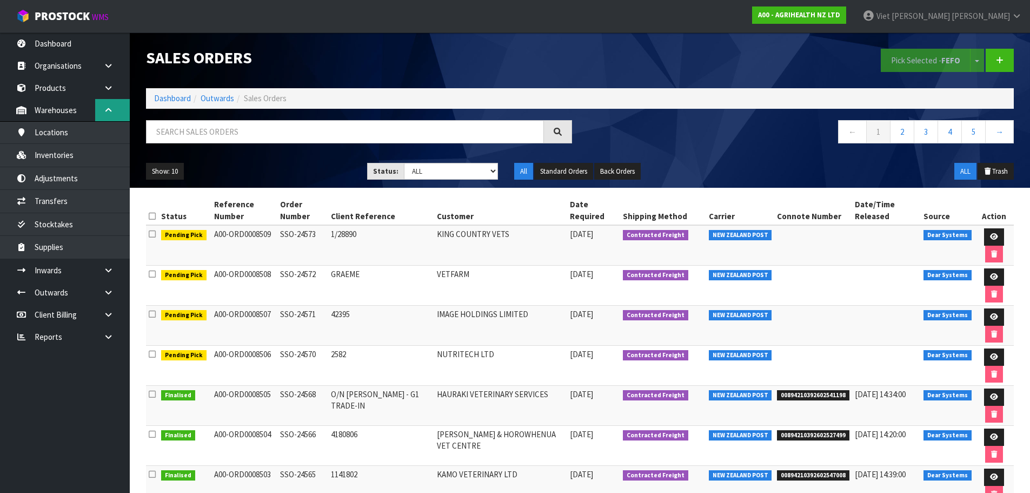
click at [116, 115] on link at bounding box center [112, 110] width 35 height 22
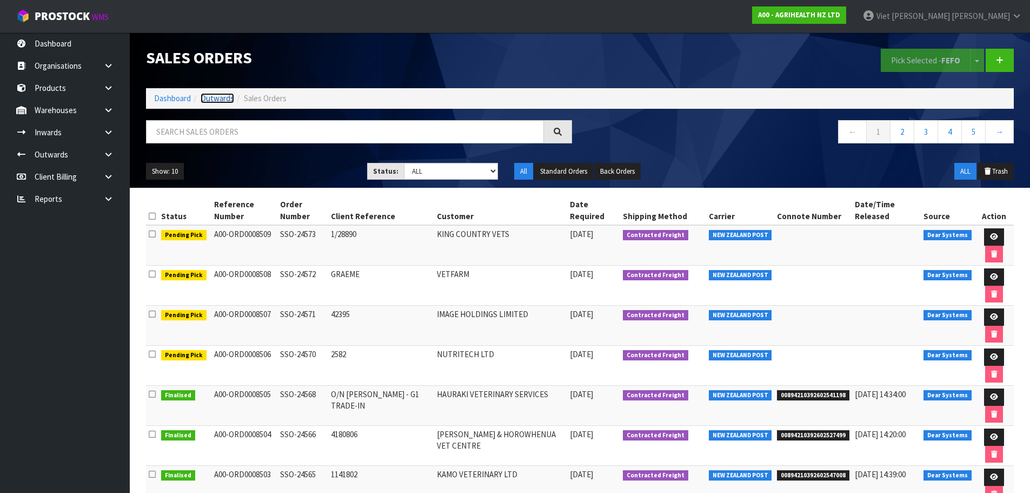
click at [205, 97] on link "Outwards" at bounding box center [218, 98] width 34 height 10
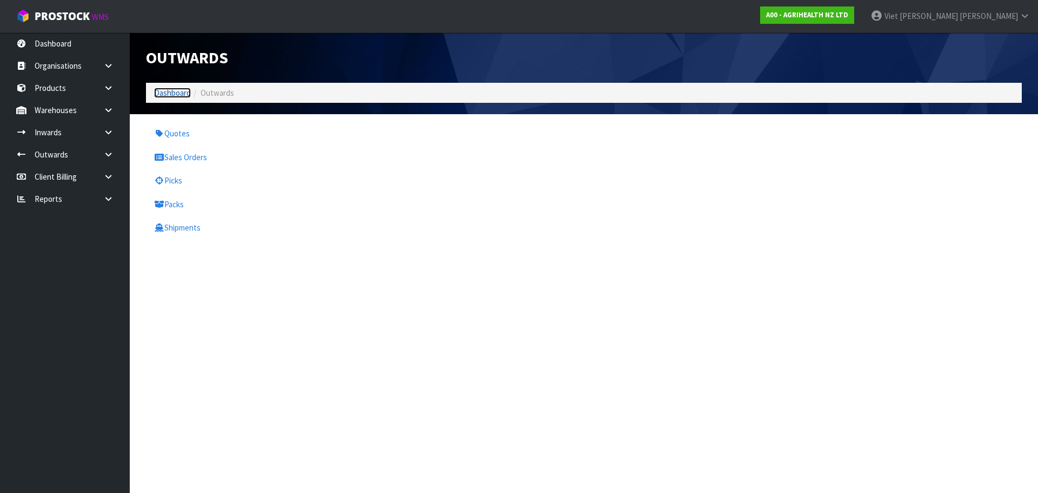
click at [174, 93] on link "Dashboard" at bounding box center [172, 93] width 37 height 10
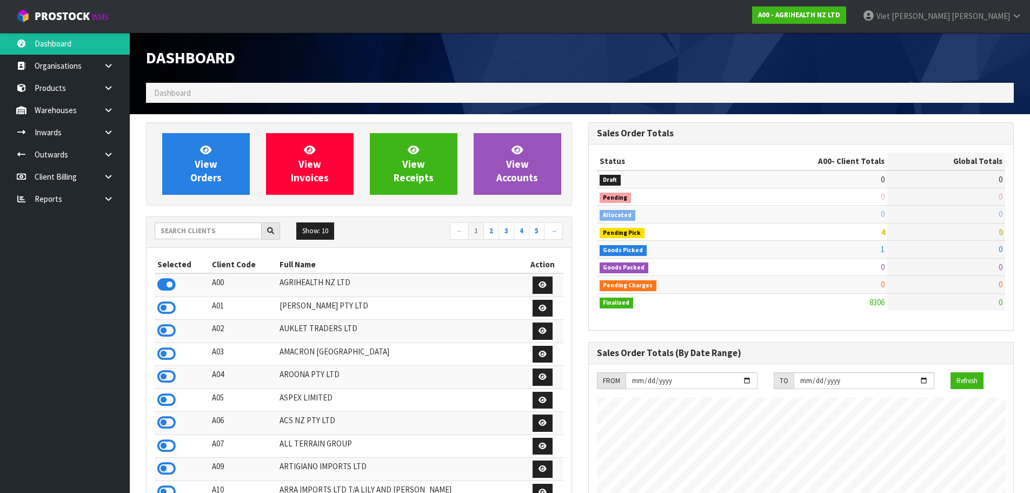
scroll to position [819, 442]
click at [213, 221] on div "Show: 10 5 10 25 50 ← 1 2 3 4 5 →" at bounding box center [359, 232] width 425 height 30
click at [203, 225] on input "text" at bounding box center [208, 230] width 107 height 17
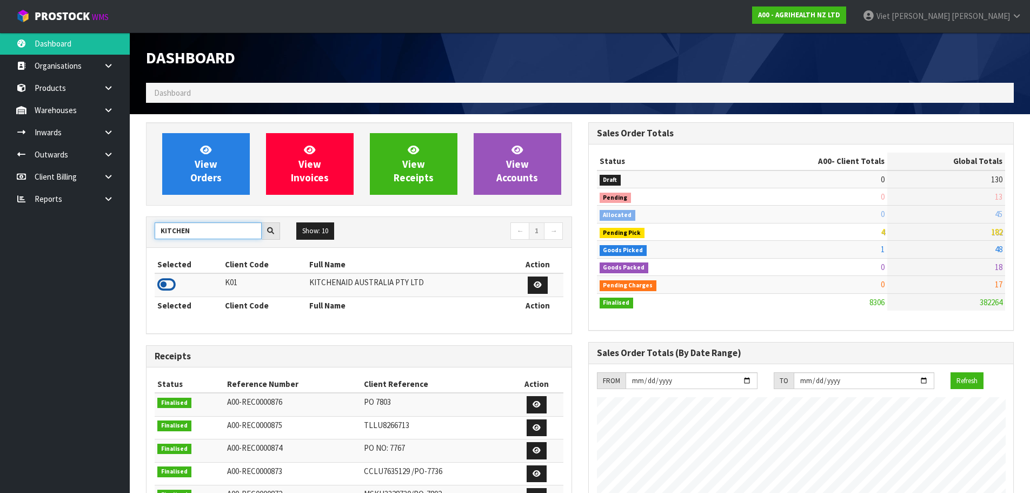
type input "KITCHEN"
click at [164, 285] on icon at bounding box center [166, 284] width 18 height 16
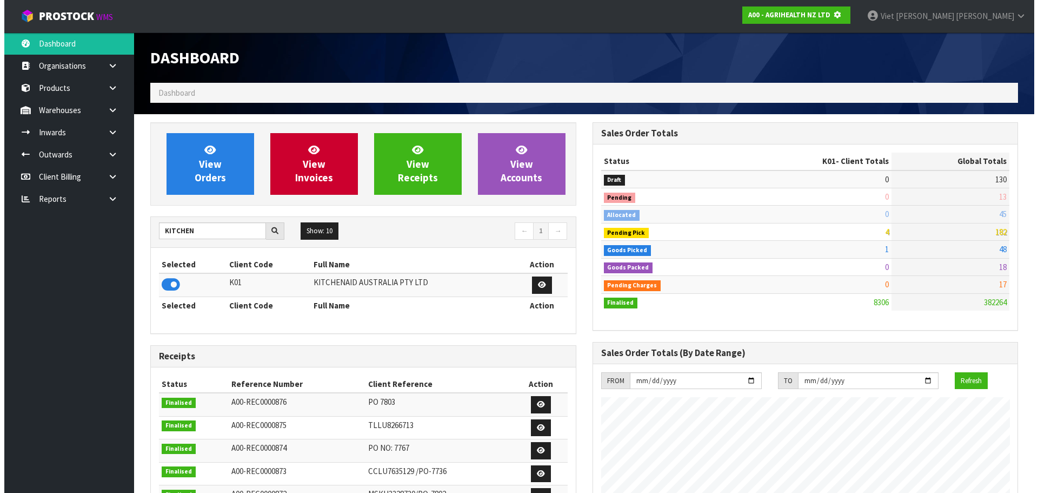
scroll to position [540122, 540354]
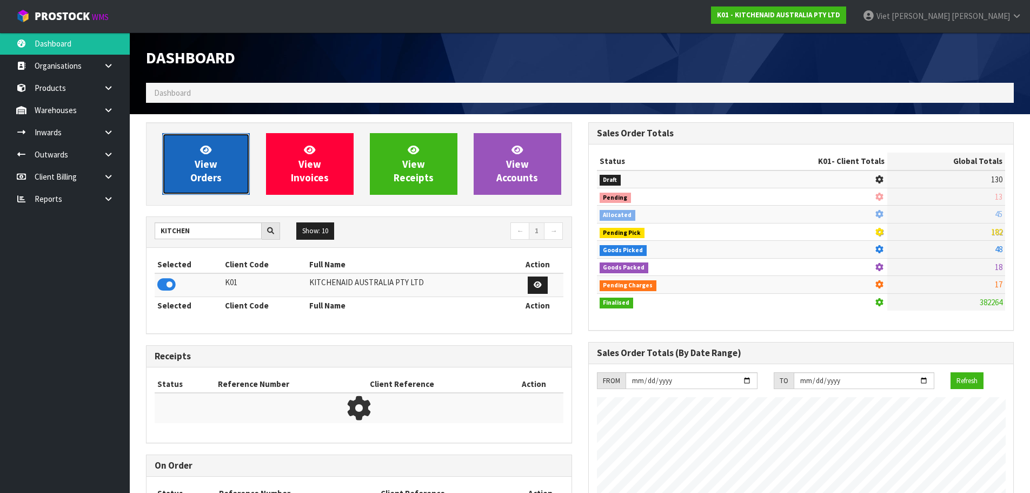
click at [235, 160] on link "View Orders" at bounding box center [206, 164] width 88 height 62
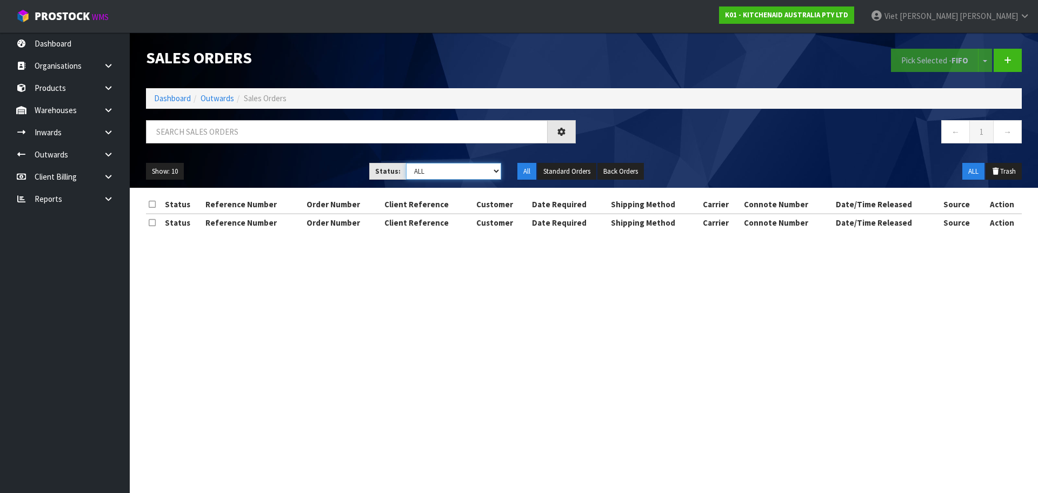
click at [482, 173] on select "Draft Pending Allocated Pending Pick Goods Picked Goods Packed Pending Charges …" at bounding box center [454, 171] width 96 height 17
select select "string:6"
click at [406, 163] on select "Draft Pending Allocated Pending Pick Goods Picked Goods Packed Pending Charges …" at bounding box center [454, 171] width 96 height 17
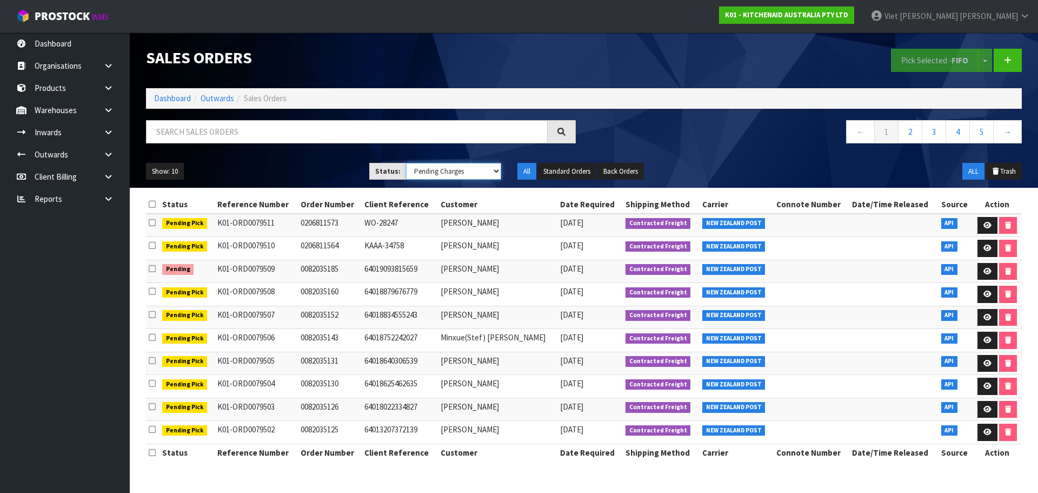
drag, startPoint x: 478, startPoint y: 165, endPoint x: 469, endPoint y: 175, distance: 12.7
click at [478, 165] on select "Draft Pending Allocated Pending Pick Goods Picked Goods Packed Pending Charges …" at bounding box center [454, 171] width 96 height 17
click at [406, 163] on select "Draft Pending Allocated Pending Pick Goods Picked Goods Packed Pending Charges …" at bounding box center [454, 171] width 96 height 17
click at [455, 174] on select "Draft Pending Allocated Pending Pick Goods Picked Goods Packed Pending Charges …" at bounding box center [454, 171] width 96 height 17
click at [406, 163] on select "Draft Pending Allocated Pending Pick Goods Picked Goods Packed Pending Charges …" at bounding box center [454, 171] width 96 height 17
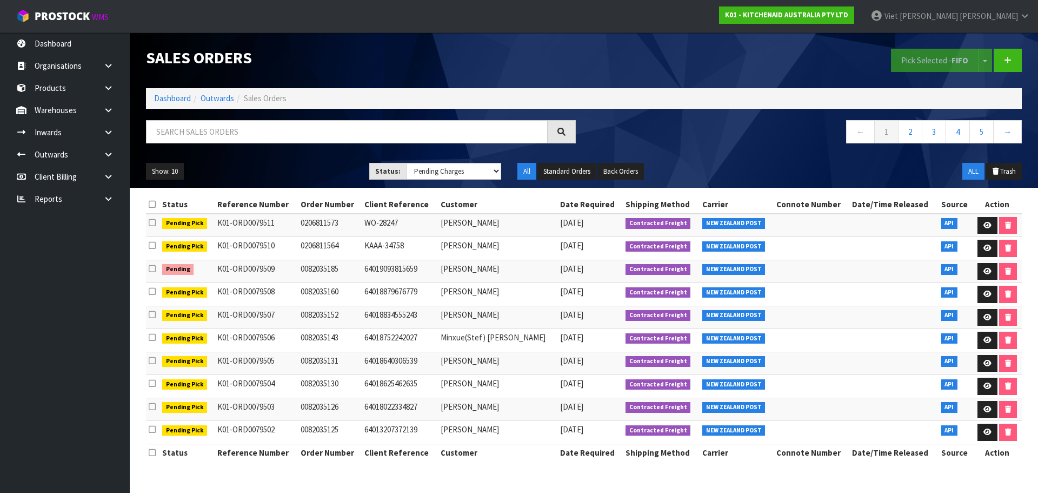
click at [568, 122] on div at bounding box center [562, 131] width 28 height 23
click at [555, 129] on div at bounding box center [562, 131] width 28 height 23
click at [563, 132] on icon at bounding box center [561, 131] width 11 height 11
click at [563, 132] on icon at bounding box center [562, 132] width 8 height 8
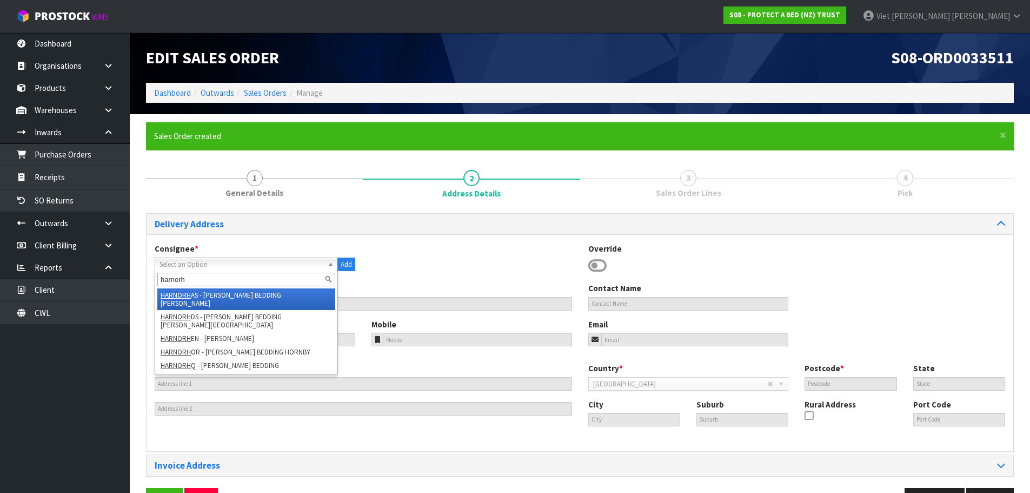
scroll to position [35, 0]
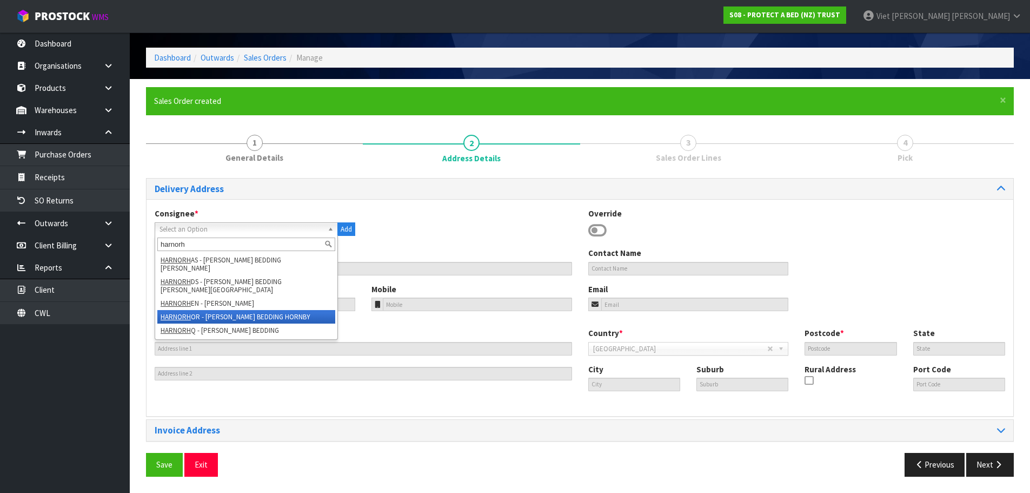
type input "harnorh"
click at [309, 311] on li "HARNORH OR - [PERSON_NAME] BEDDING HORNBY" at bounding box center [246, 317] width 178 height 14
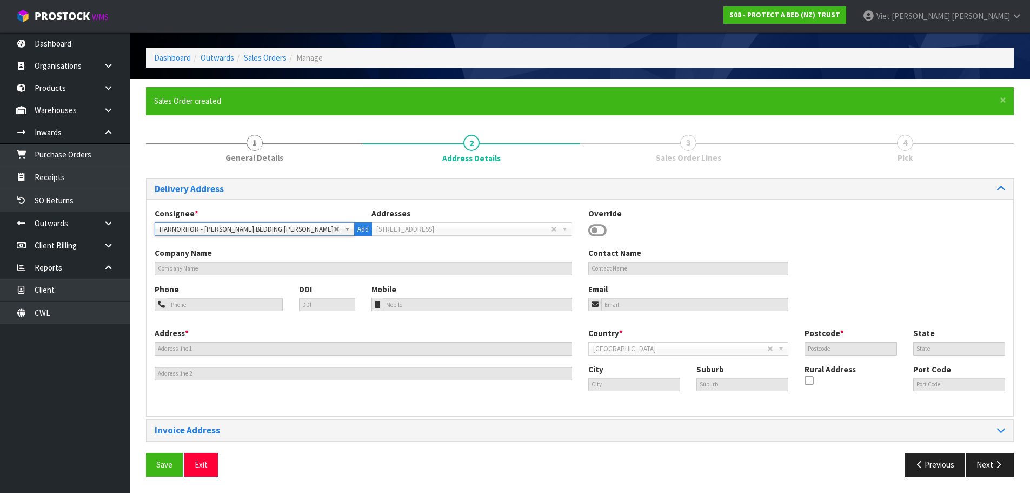
type input "[PERSON_NAME] BEDDING HORNBY -WAREHOUSE"
type input "[PHONE_NUMBER]"
type input "[STREET_ADDRESS]"
type input "[GEOGRAPHIC_DATA]"
type input "8042"
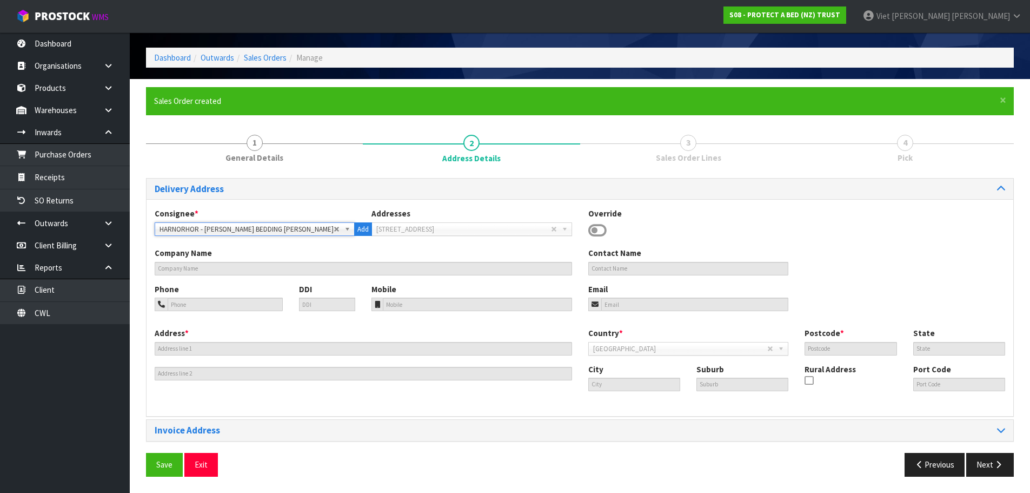
type input "CAN"
type input "[GEOGRAPHIC_DATA]"
type input "[PERSON_NAME]"
type input "NZCHC"
click at [173, 456] on button "Save" at bounding box center [164, 464] width 37 height 23
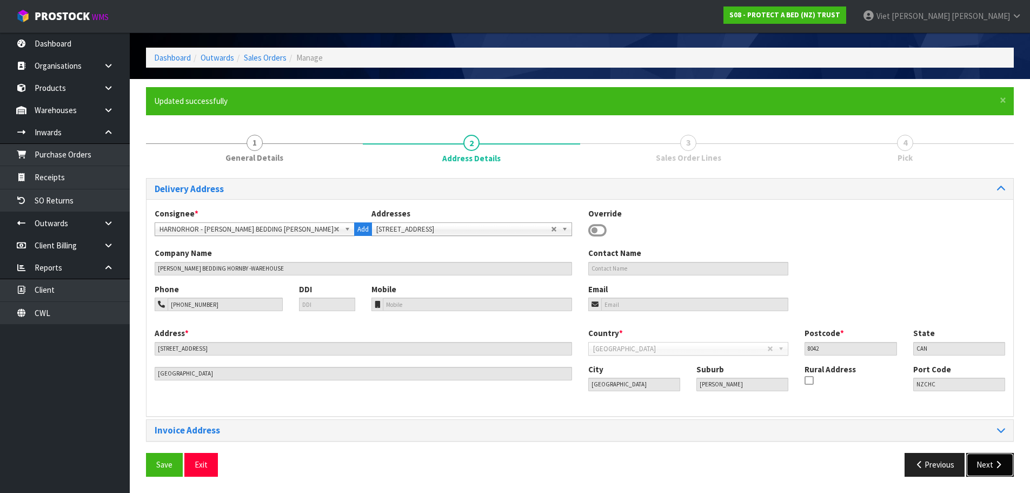
click at [971, 464] on button "Next" at bounding box center [990, 464] width 48 height 23
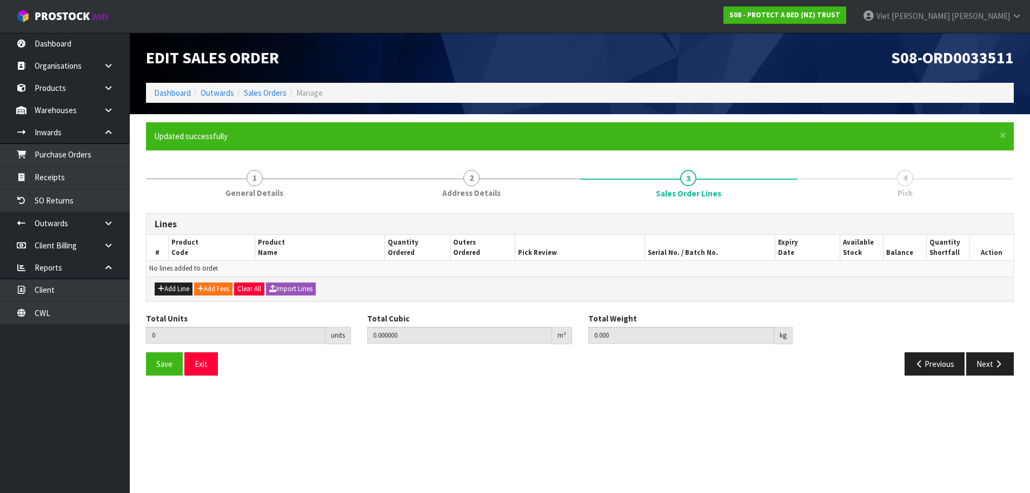
scroll to position [0, 0]
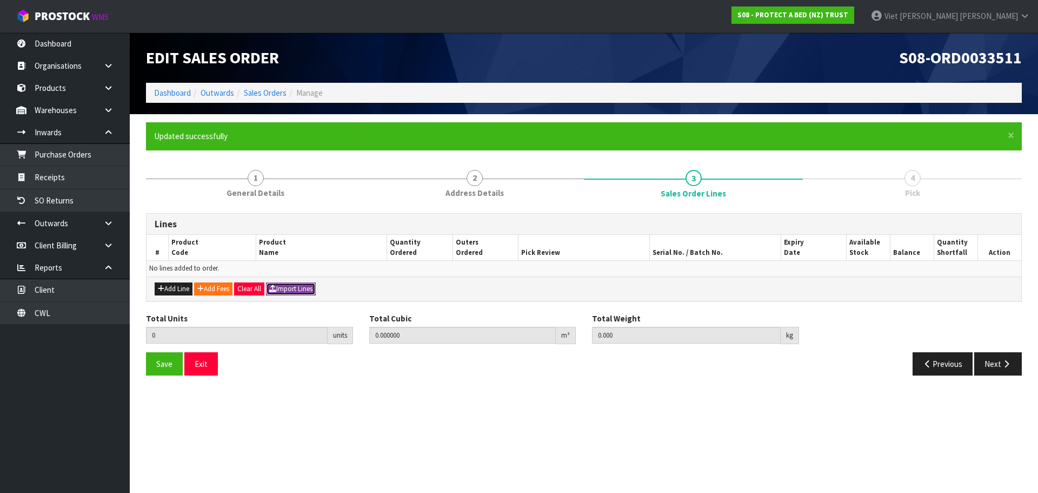
click at [282, 289] on button "Import Lines" at bounding box center [291, 288] width 50 height 13
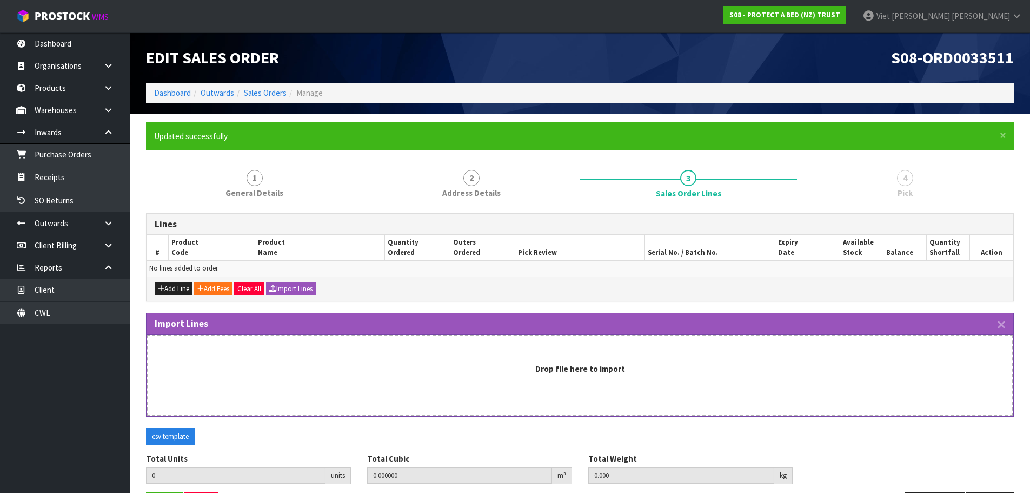
click at [587, 394] on div "Drop file here to import" at bounding box center [580, 375] width 867 height 81
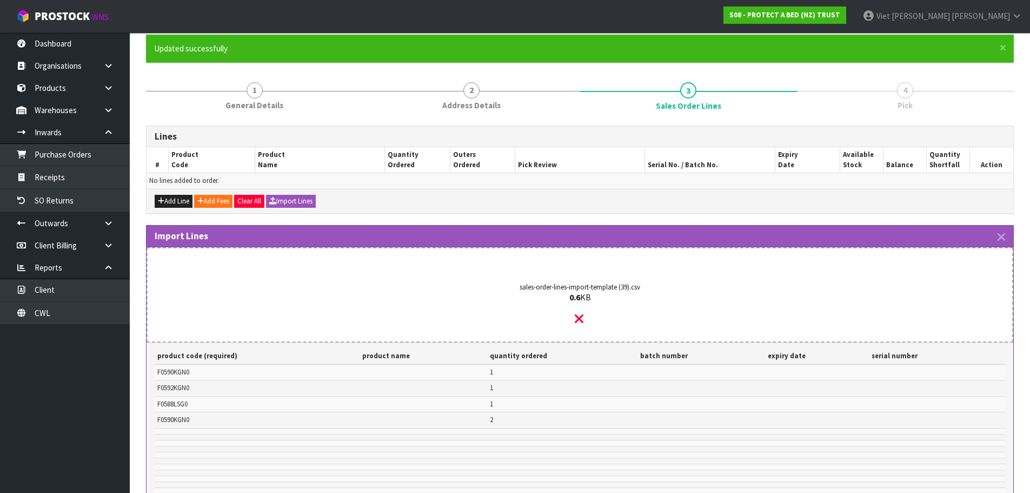
scroll to position [162, 0]
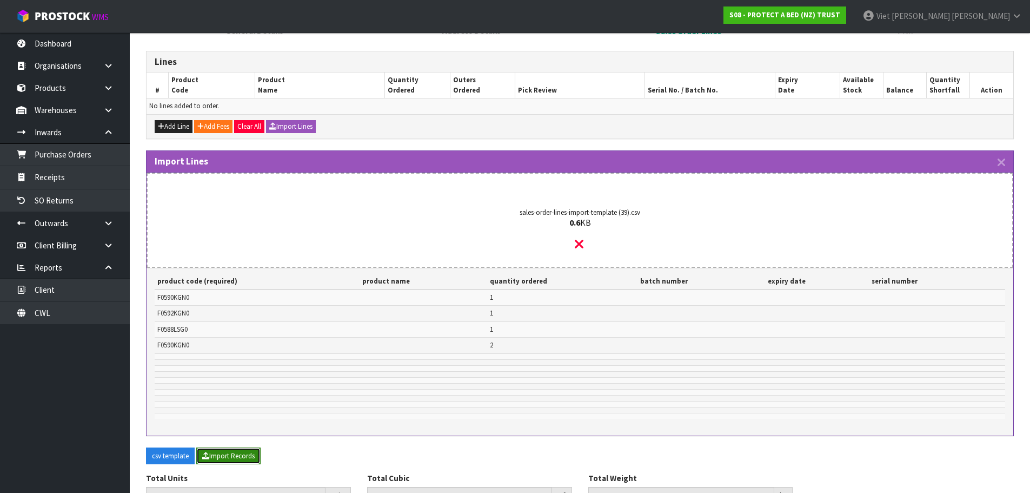
click at [217, 455] on button "Import Records" at bounding box center [228, 455] width 64 height 17
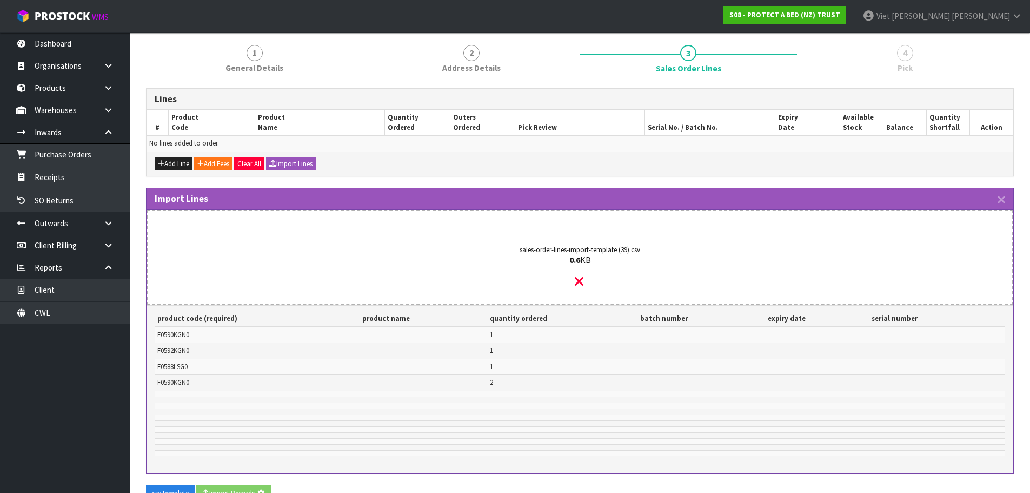
type input "5"
type input "0"
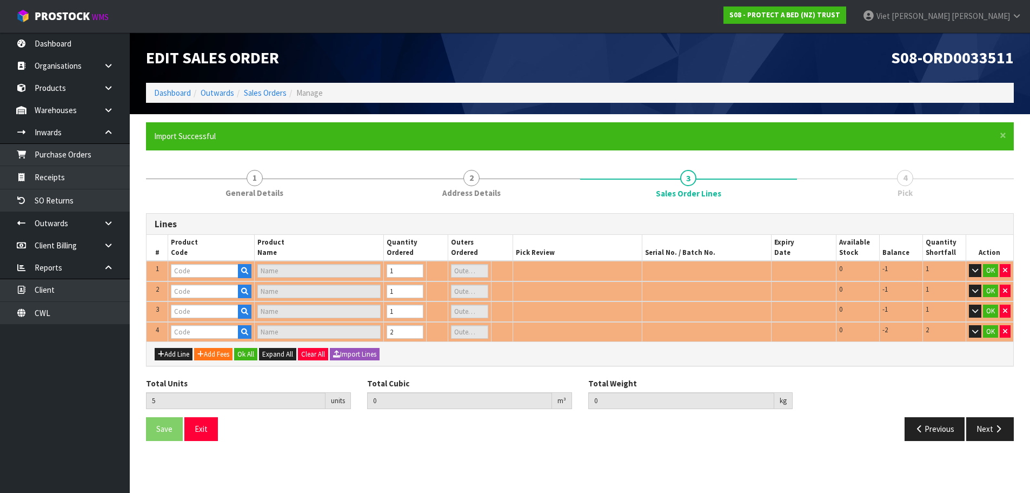
scroll to position [0, 0]
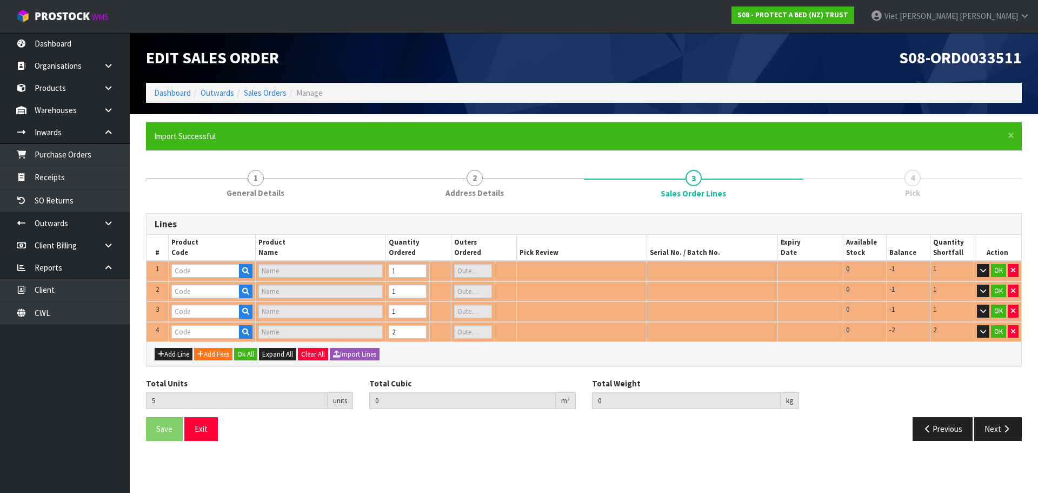
type input "F0590KGN0"
type input "SUPREME FRESCHE BXD MP NZ KNG"
type input "0"
type input "F0590KGN0"
type input "SUPREME FRESCHE BXD MP NZ KNG"
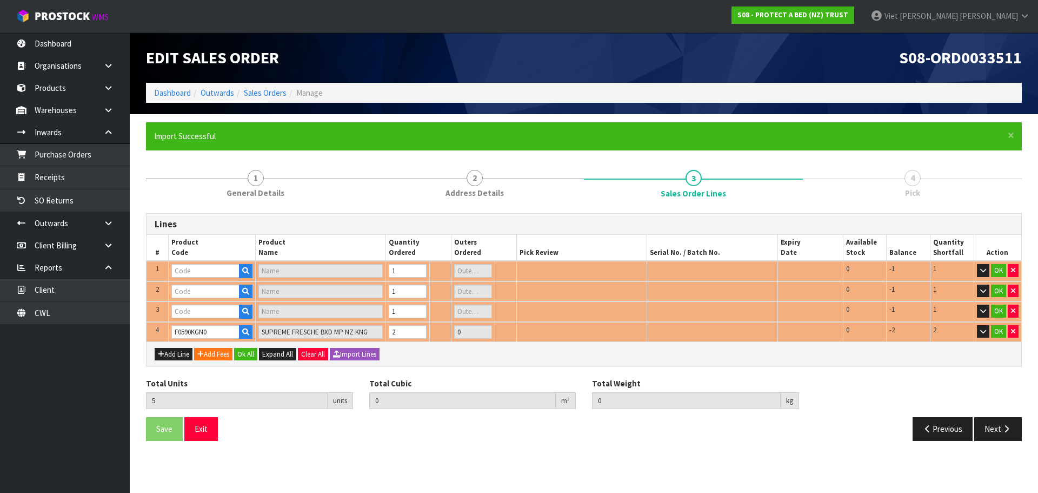
type input "0"
type input "F0592KGN0"
type input "COOL LUXE FRESCHE BXD MP NZ KNG"
type input "0"
type input "0.063916"
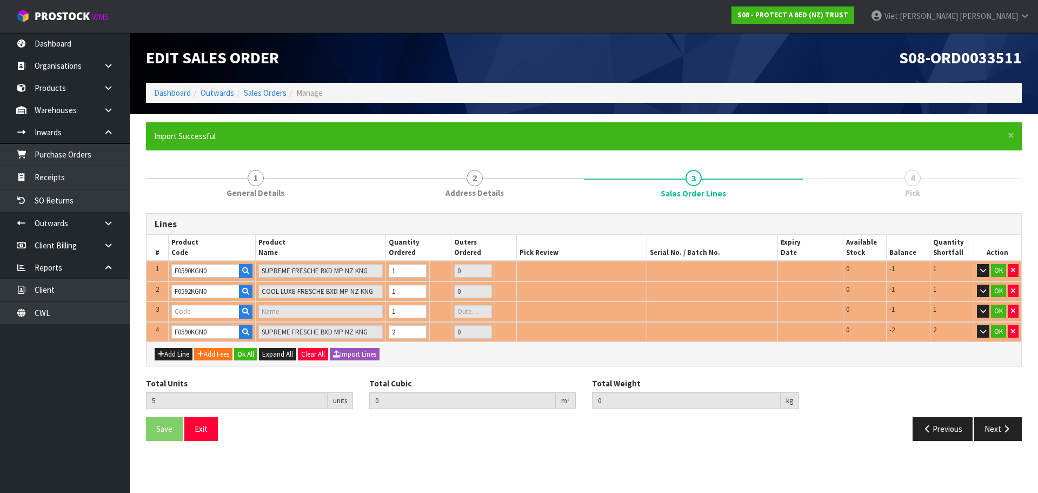
type input "7.4"
type input "F0588LSG0"
type input "STAYCLEAN BXD MP XL/SGL"
type input "0"
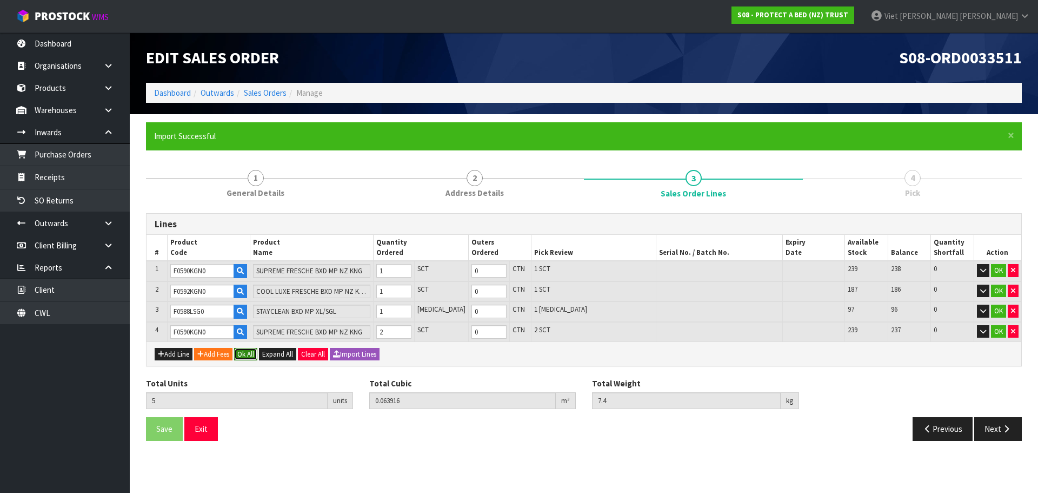
click at [241, 353] on button "Ok All" at bounding box center [245, 354] width 23 height 13
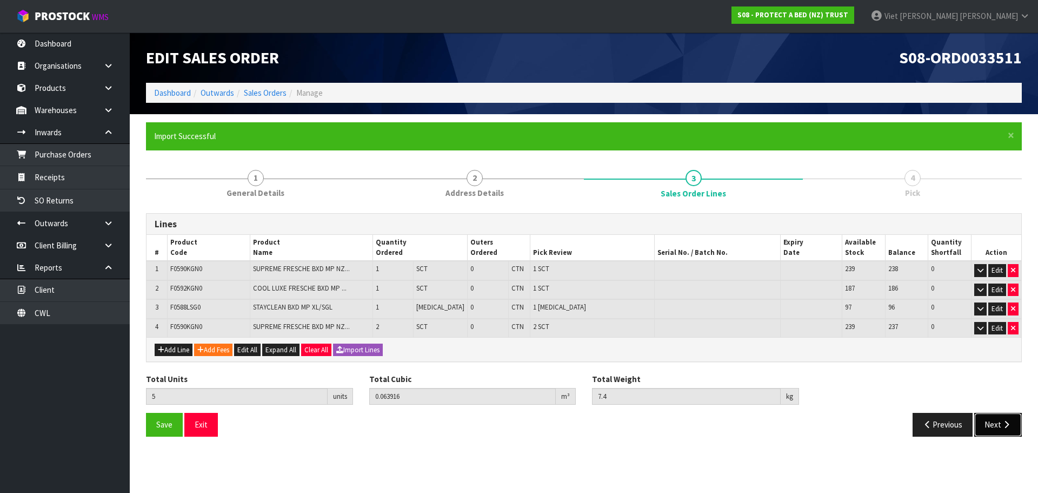
click at [991, 426] on button "Next" at bounding box center [999, 424] width 48 height 23
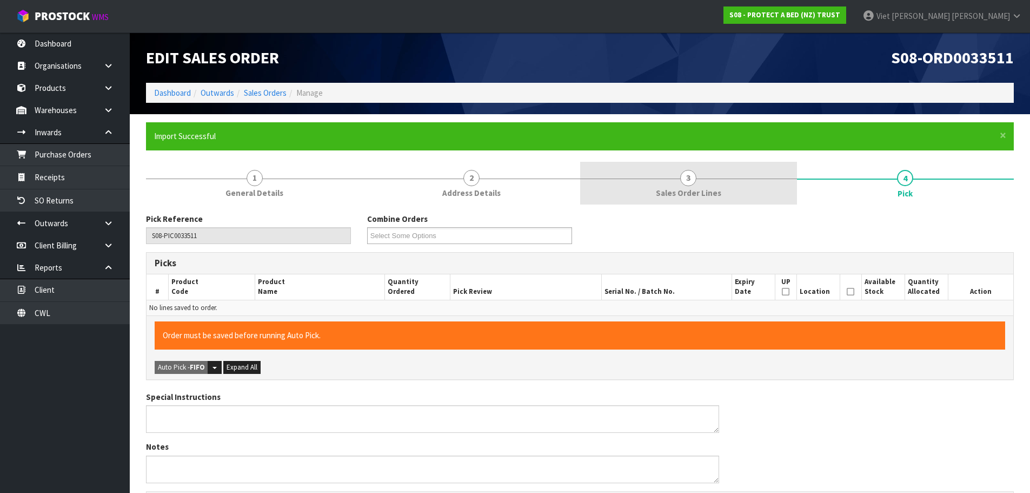
click at [668, 194] on span "Sales Order Lines" at bounding box center [688, 192] width 65 height 11
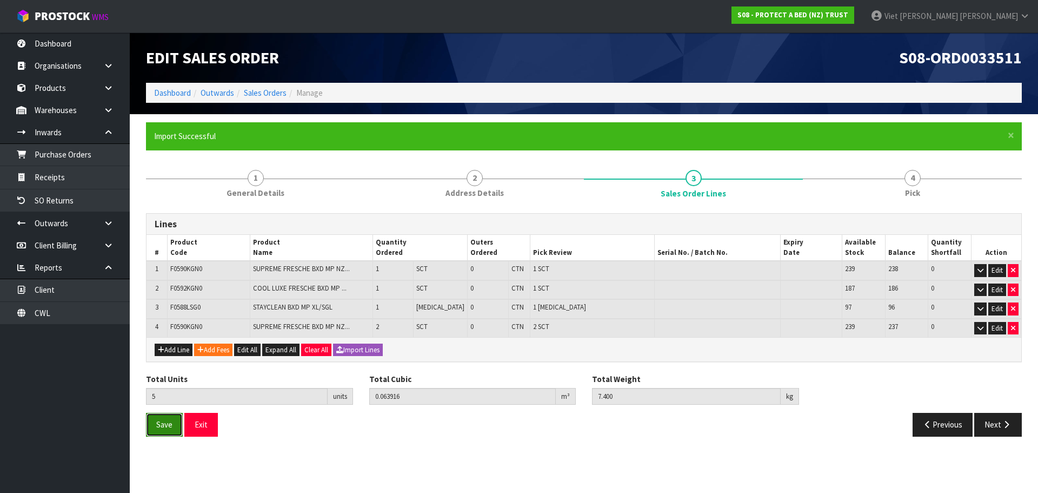
click at [174, 432] on button "Save" at bounding box center [164, 424] width 37 height 23
click at [865, 181] on link "4 Pick" at bounding box center [912, 183] width 219 height 43
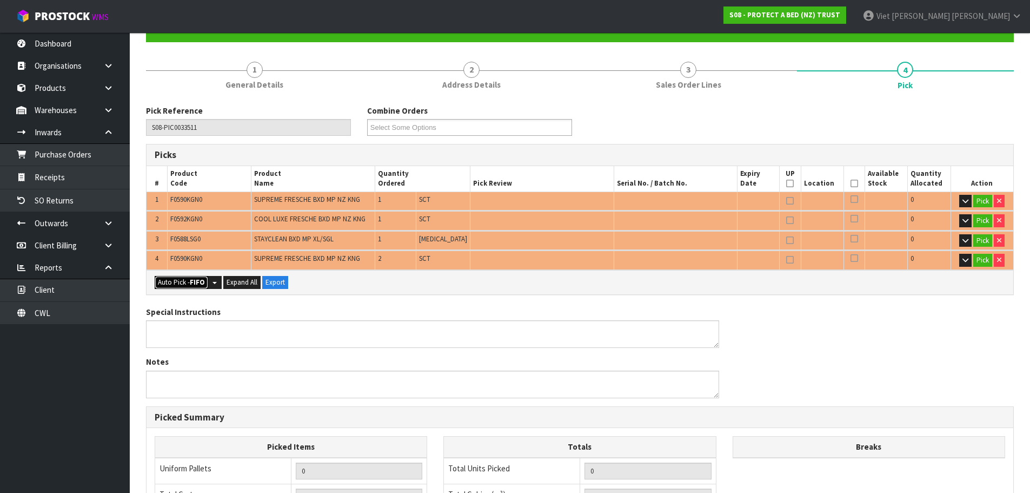
click at [192, 286] on strong "FIFO" at bounding box center [197, 281] width 15 height 9
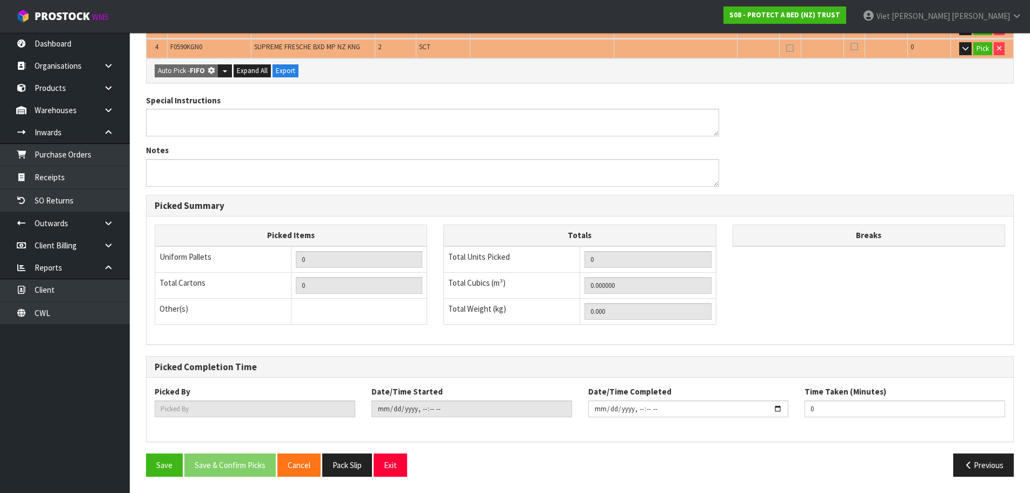
type input "Piece x 1"
type input "Sub-carton x 4"
type input "5"
type input "0.063916"
type input "7.400"
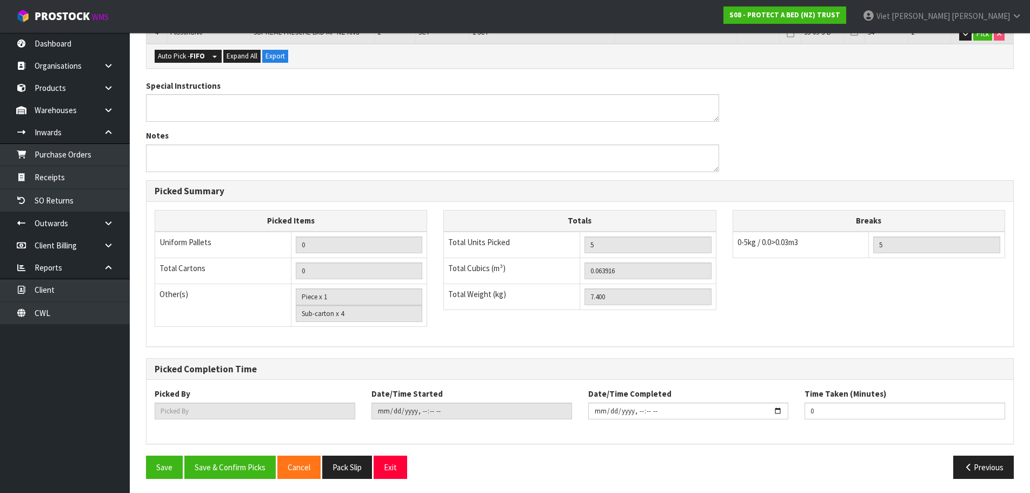
scroll to position [336, 0]
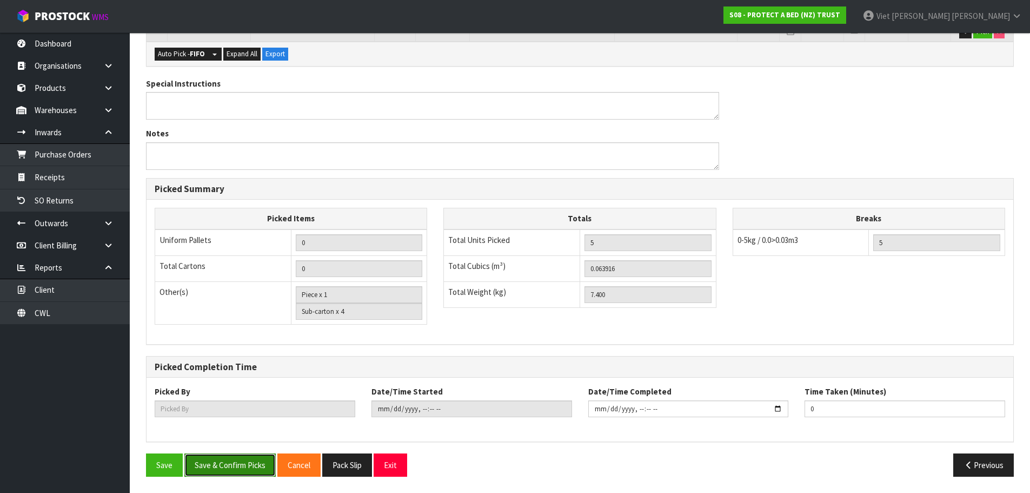
click at [230, 456] on button "Save & Confirm Picks" at bounding box center [229, 464] width 91 height 23
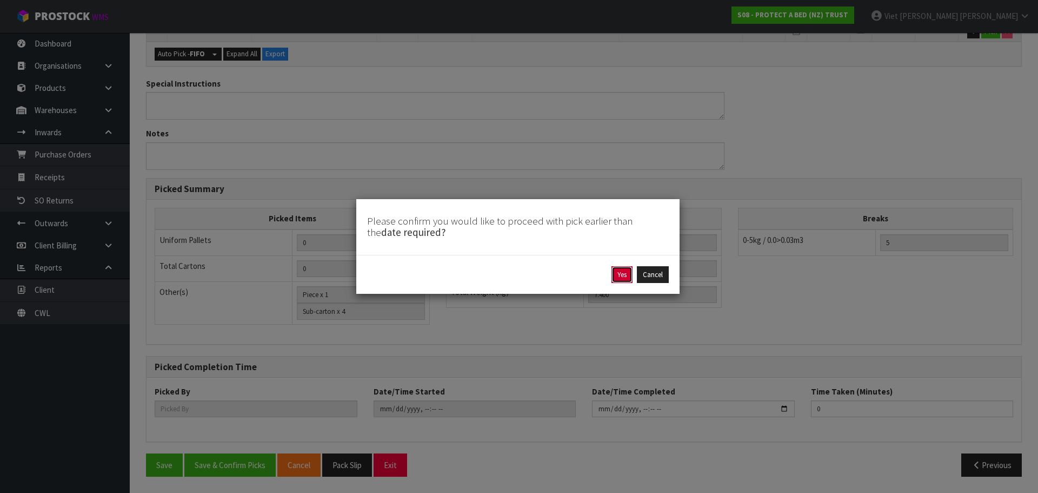
click at [627, 275] on button "Yes" at bounding box center [622, 274] width 21 height 17
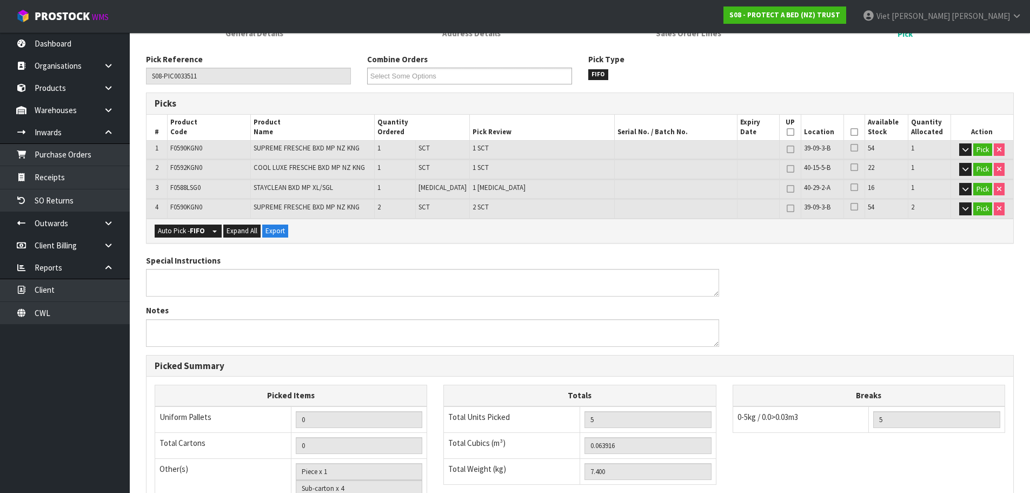
scroll to position [0, 0]
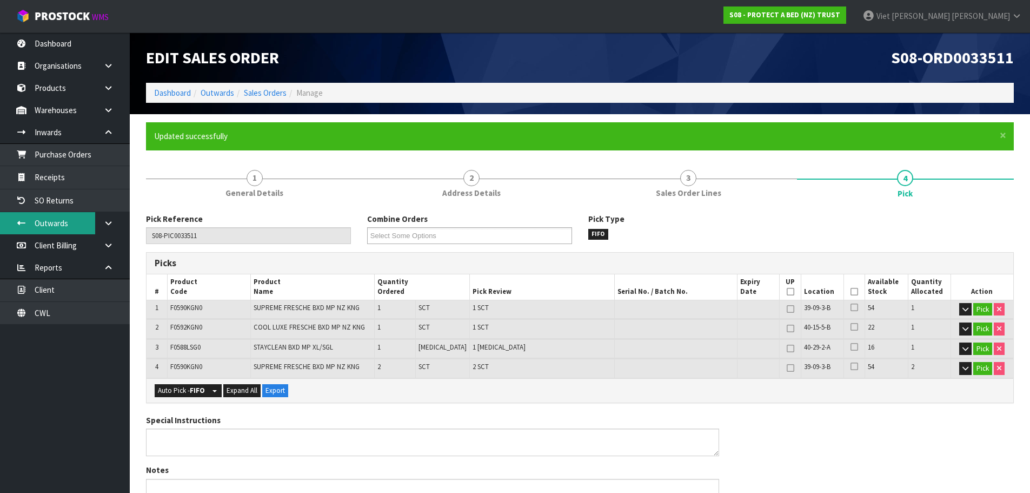
type input "Viet [PERSON_NAME]"
type input "[DATE]T15:48:29"
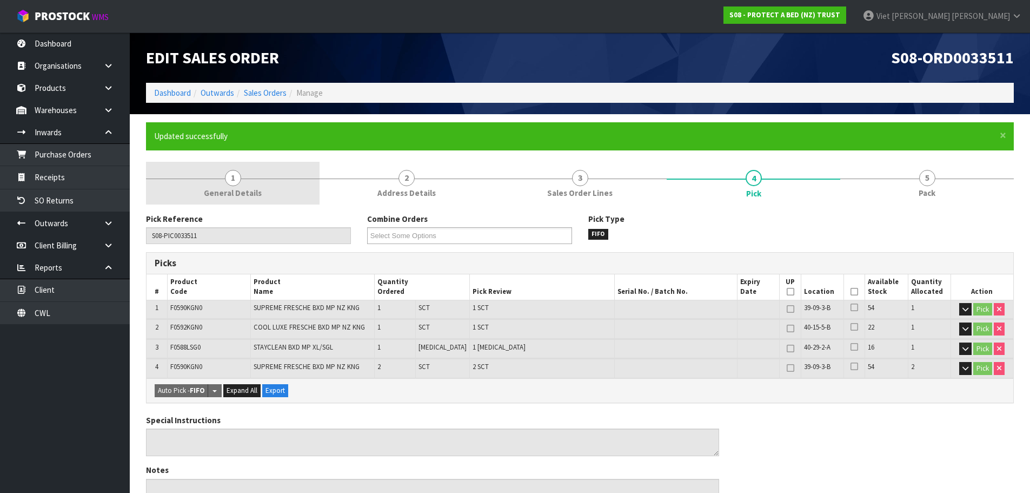
click at [277, 192] on link "1 General Details" at bounding box center [233, 183] width 174 height 43
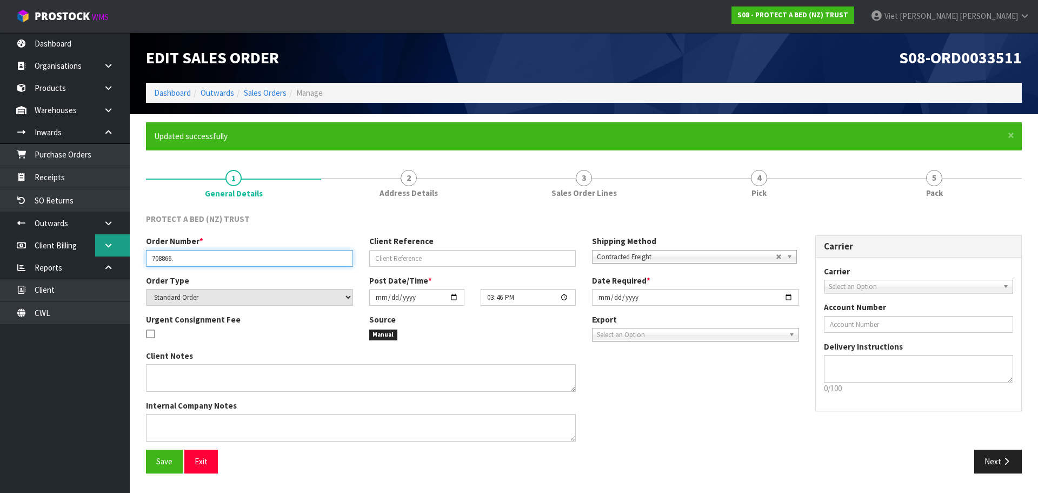
drag, startPoint x: 229, startPoint y: 261, endPoint x: 103, endPoint y: 256, distance: 125.6
click at [103, 256] on body "Toggle navigation ProStock WMS S08 - PROTECT A BED (NZ) TRUST Viet [PERSON_NAME…" at bounding box center [519, 246] width 1038 height 493
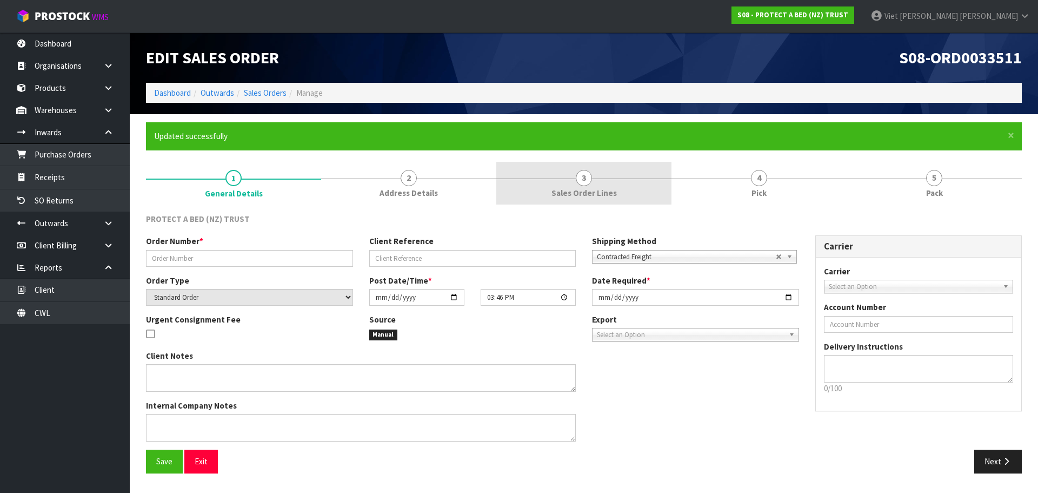
click at [561, 189] on span "Sales Order Lines" at bounding box center [584, 192] width 65 height 11
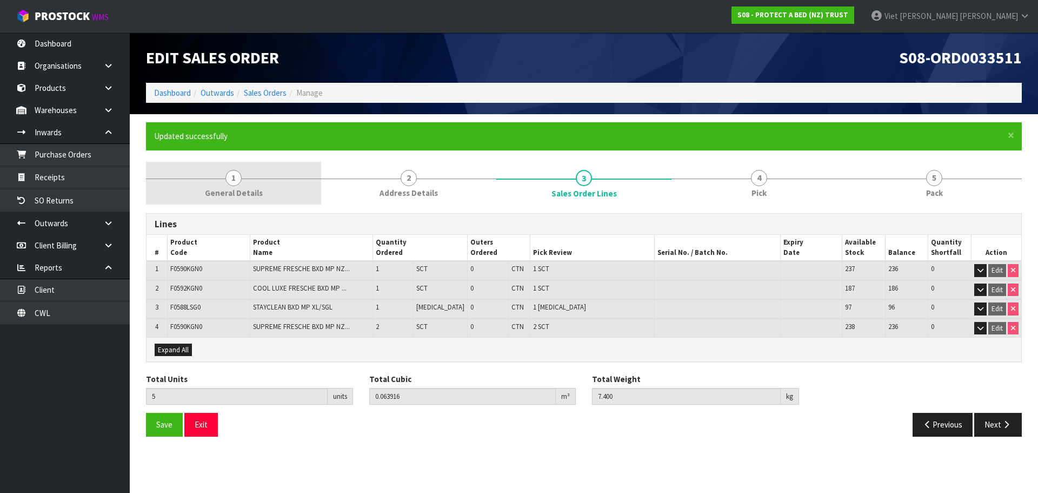
click at [250, 185] on link "1 General Details" at bounding box center [233, 183] width 175 height 43
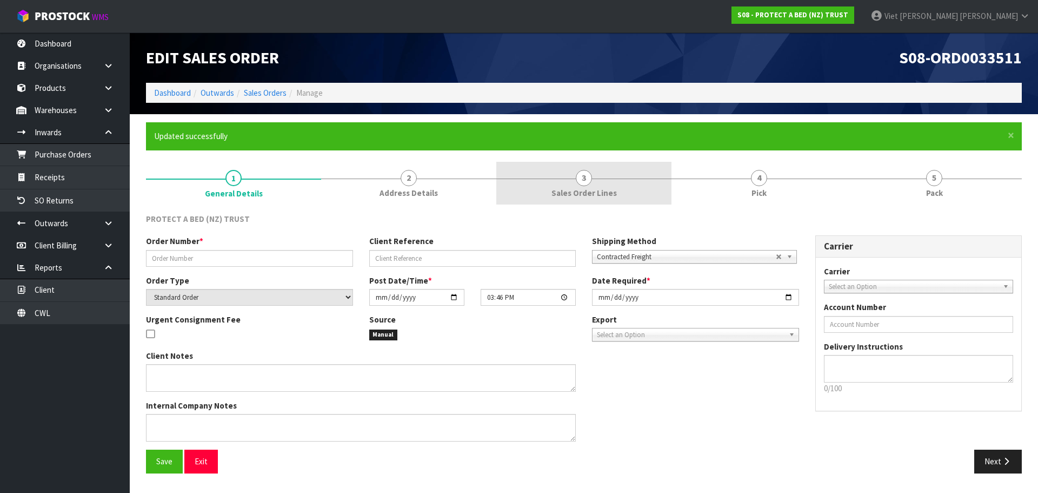
click at [579, 181] on span "3" at bounding box center [584, 178] width 16 height 16
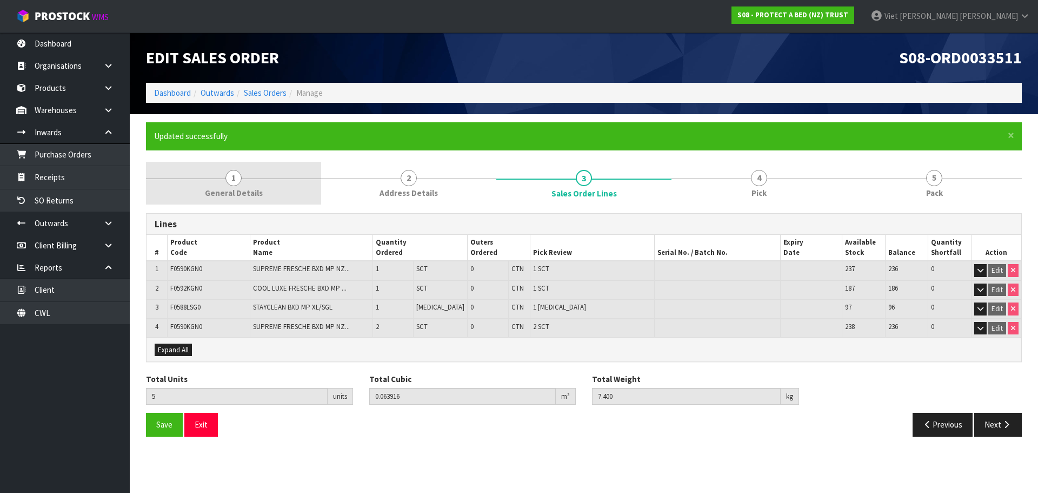
drag, startPoint x: 244, startPoint y: 183, endPoint x: 244, endPoint y: 198, distance: 15.2
click at [244, 183] on link "1 General Details" at bounding box center [233, 183] width 175 height 43
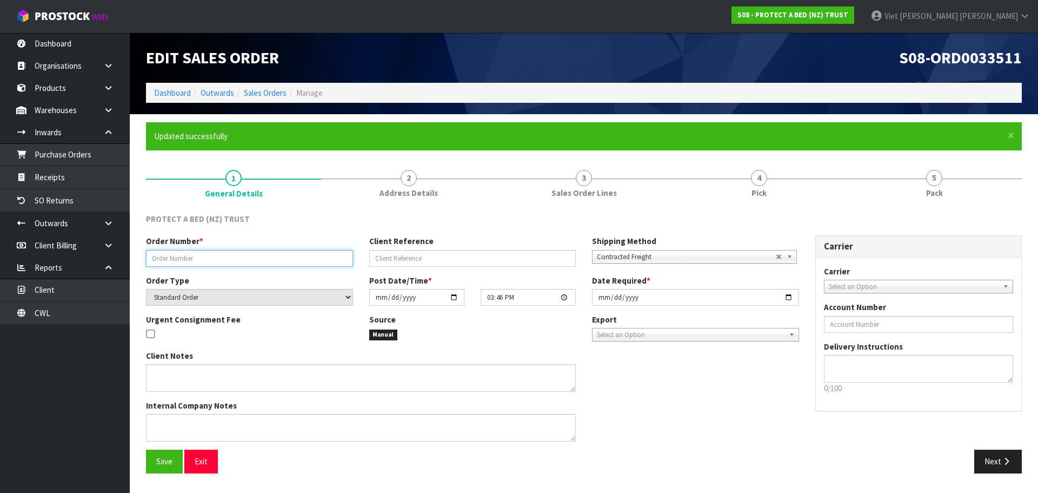
click at [222, 259] on input "text" at bounding box center [249, 258] width 207 height 17
paste input "141814"
type input "141814"
click at [158, 456] on span "Save" at bounding box center [164, 461] width 16 height 10
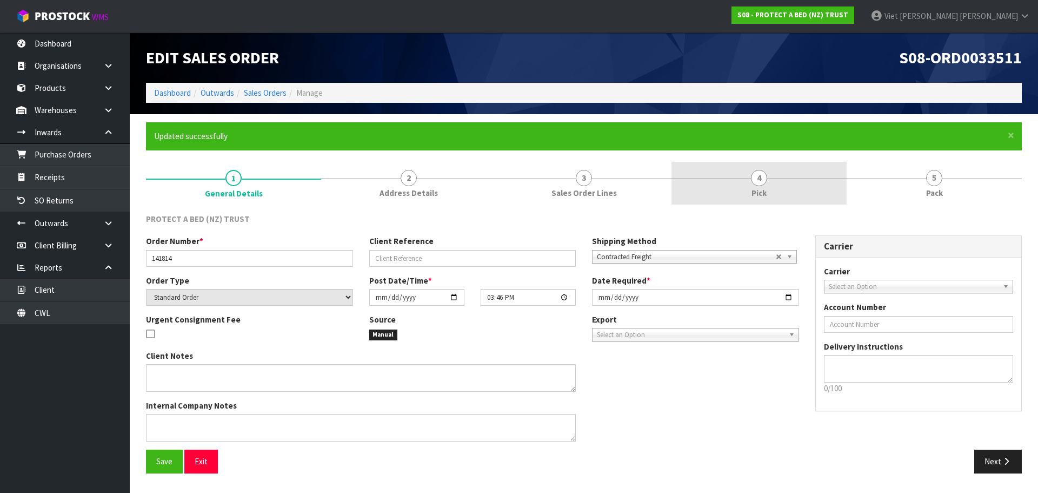
click at [679, 187] on link "4 Pick" at bounding box center [759, 183] width 175 height 43
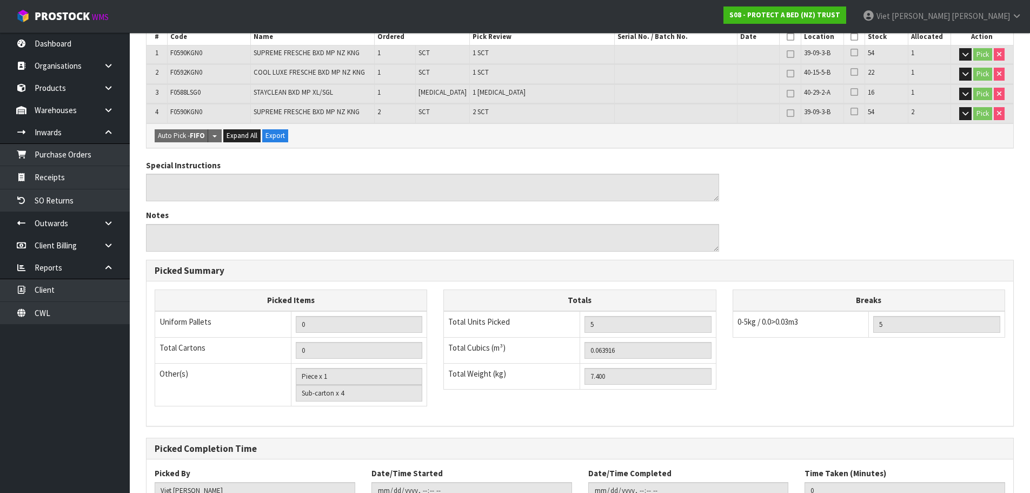
scroll to position [336, 0]
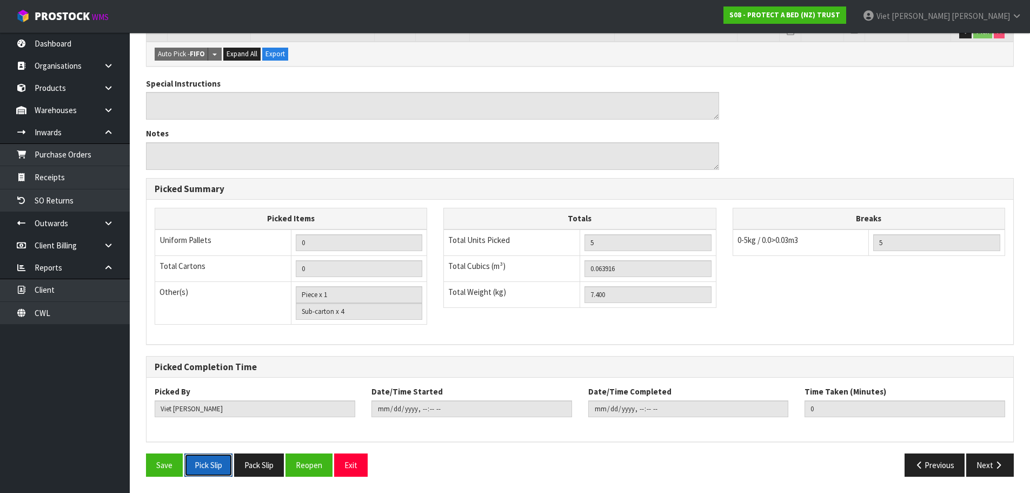
drag, startPoint x: 220, startPoint y: 464, endPoint x: 301, endPoint y: 325, distance: 161.2
click at [220, 464] on button "Pick Slip" at bounding box center [208, 464] width 48 height 23
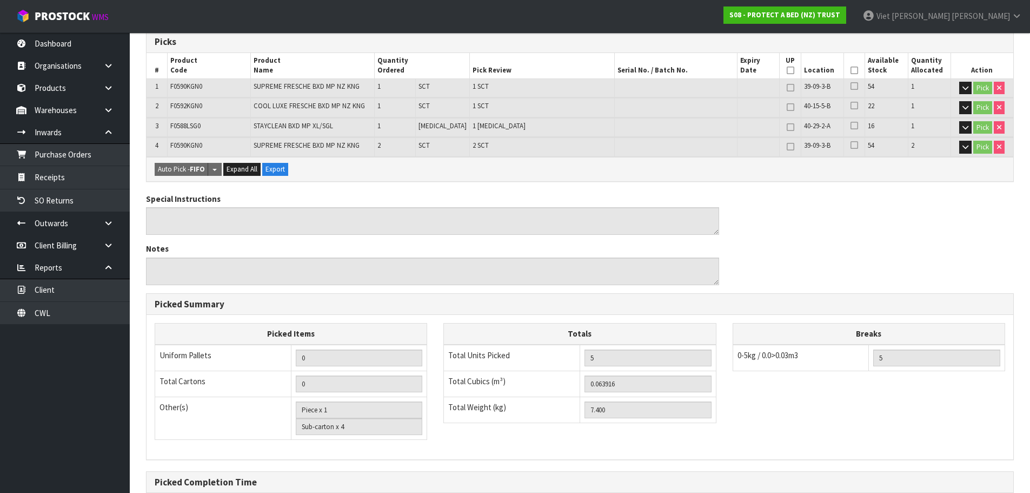
scroll to position [0, 0]
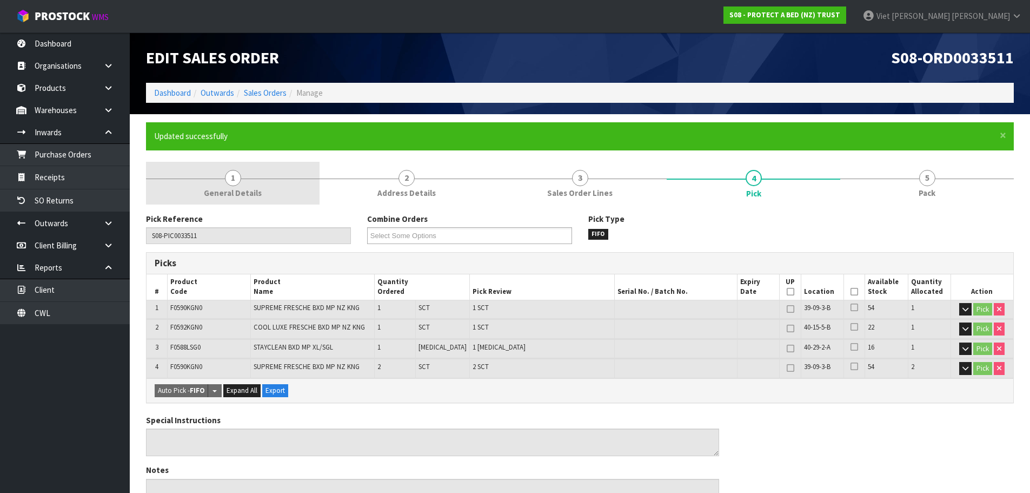
drag, startPoint x: 325, startPoint y: 195, endPoint x: 266, endPoint y: 187, distance: 60.1
click at [322, 196] on link "2 Address Details" at bounding box center [407, 183] width 174 height 43
click at [266, 187] on link "1 General Details" at bounding box center [233, 183] width 174 height 43
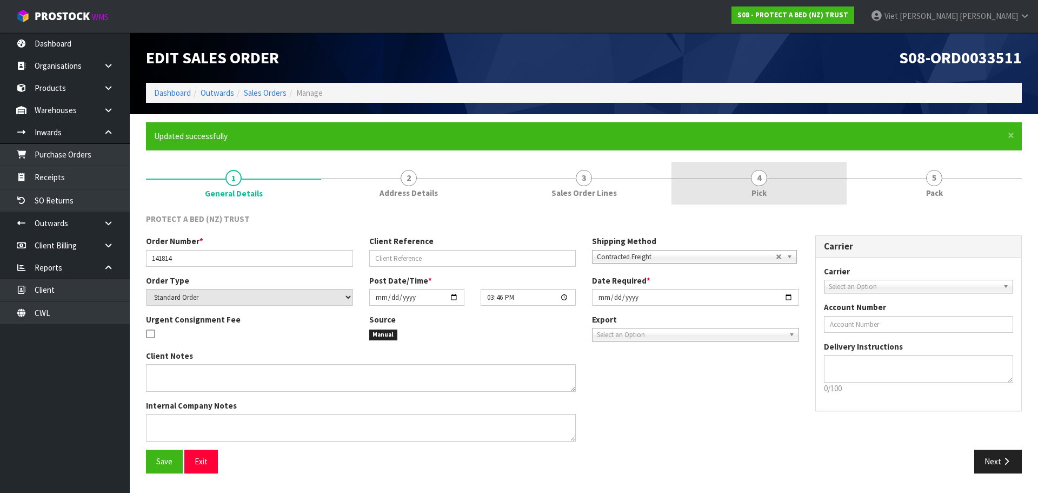
click at [737, 178] on link "4 Pick" at bounding box center [759, 183] width 175 height 43
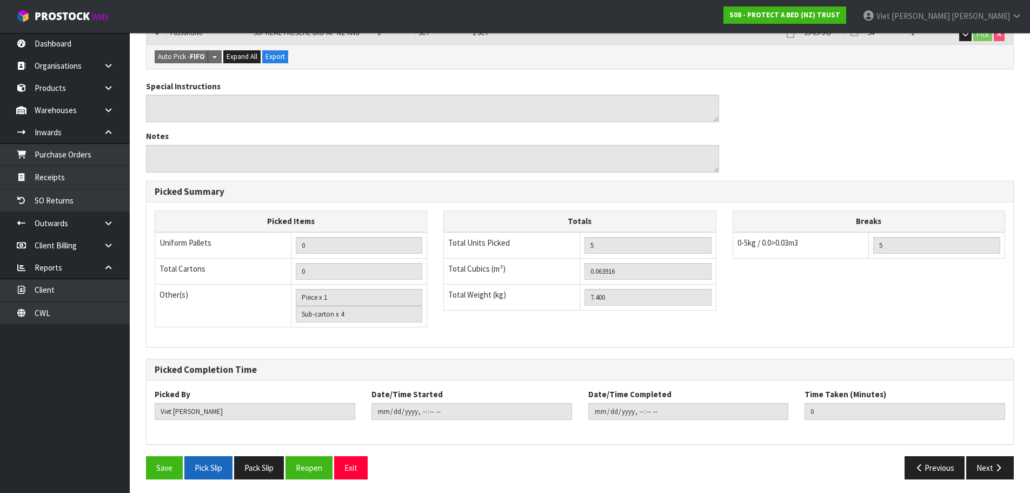
scroll to position [336, 0]
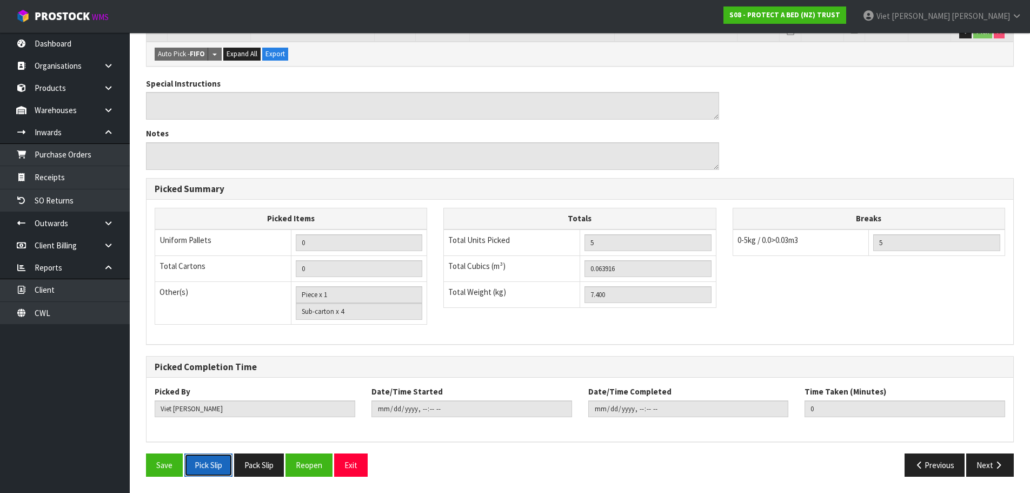
click at [197, 473] on button "Pick Slip" at bounding box center [208, 464] width 48 height 23
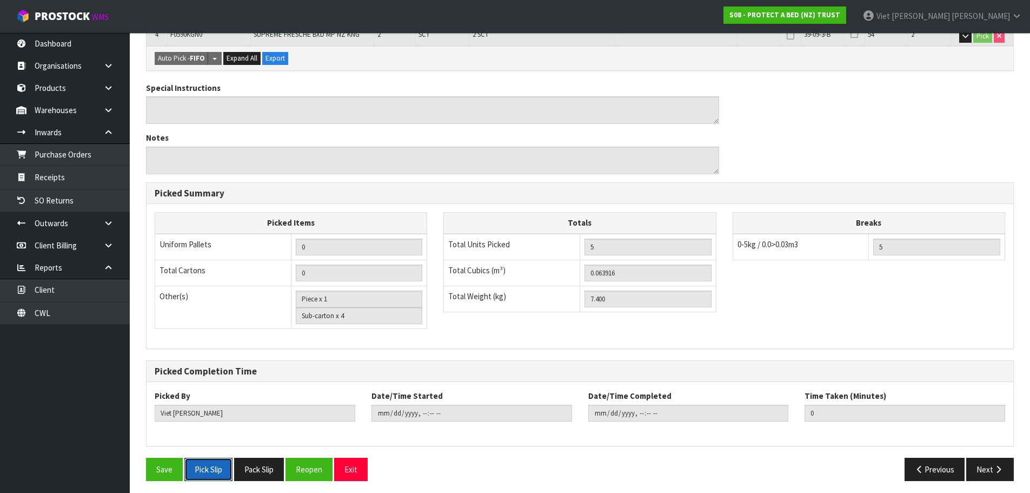
scroll to position [120, 0]
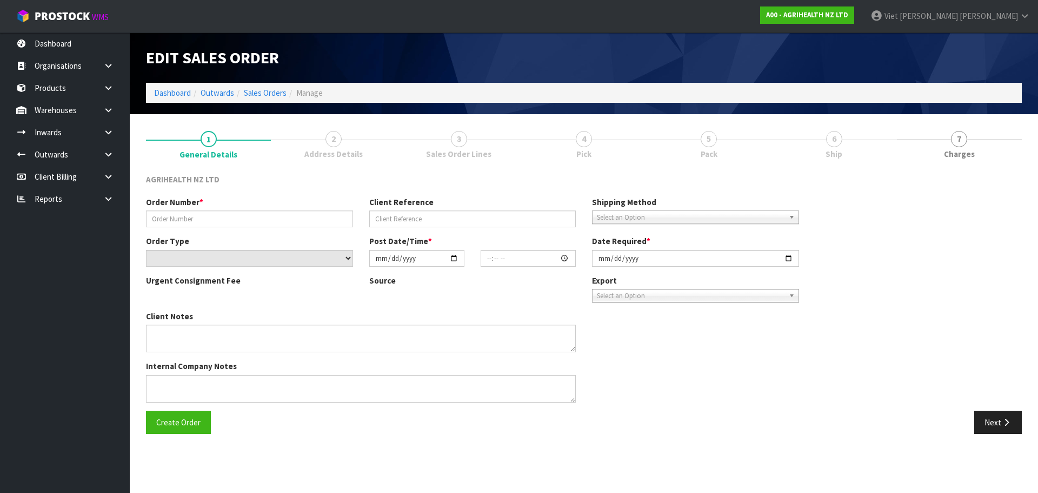
type input "SSO-24544"
type input "242072"
select select "number:0"
type input "[DATE]"
type input "11:16:54.000"
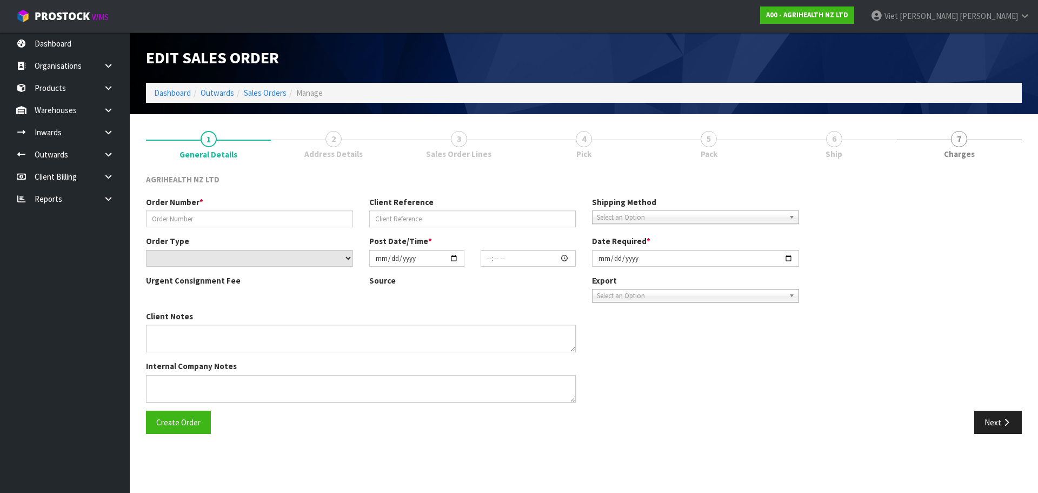
type input "[DATE]"
type textarea "CHILLED GOODS SENT SEPARATGELY. EXAGEN ON BACK ORDER FOR DELIVERY [DATE] PREGBO…"
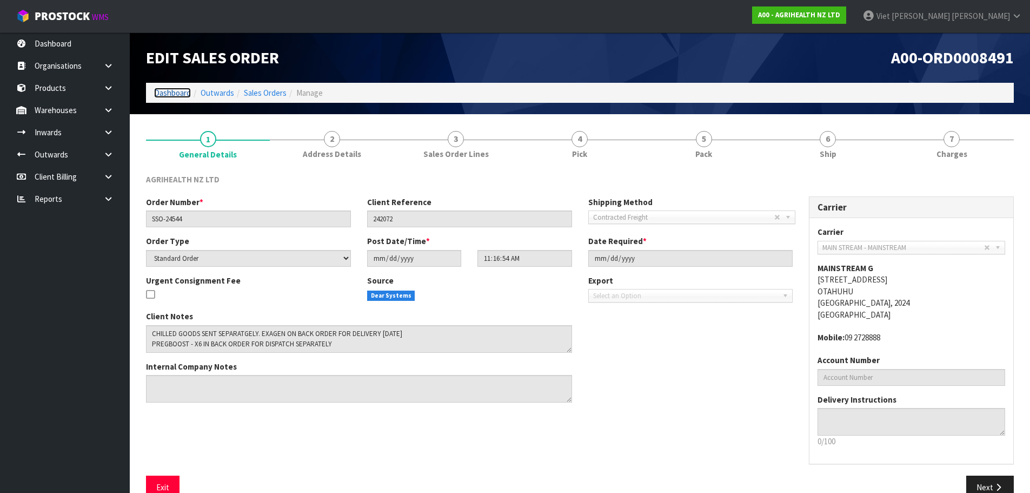
click at [164, 94] on link "Dashboard" at bounding box center [172, 93] width 37 height 10
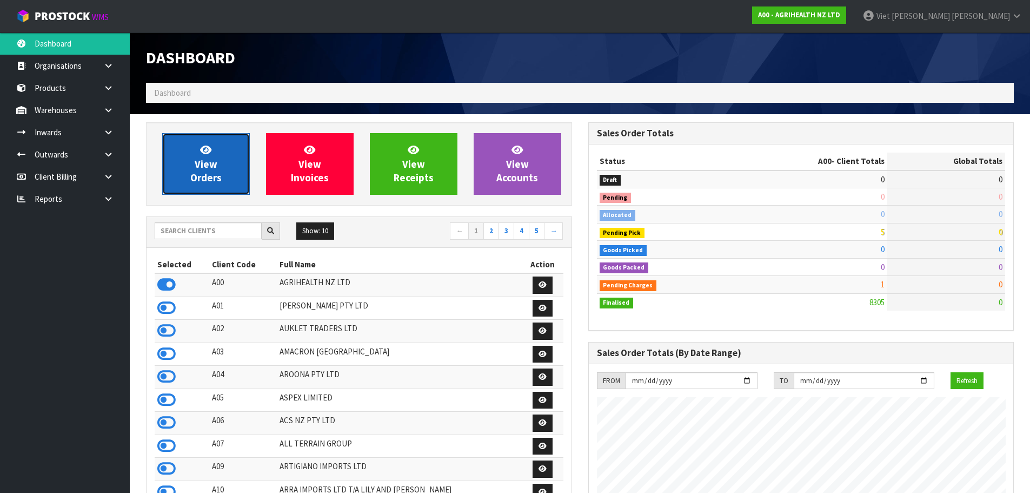
click at [211, 187] on link "View Orders" at bounding box center [206, 164] width 88 height 62
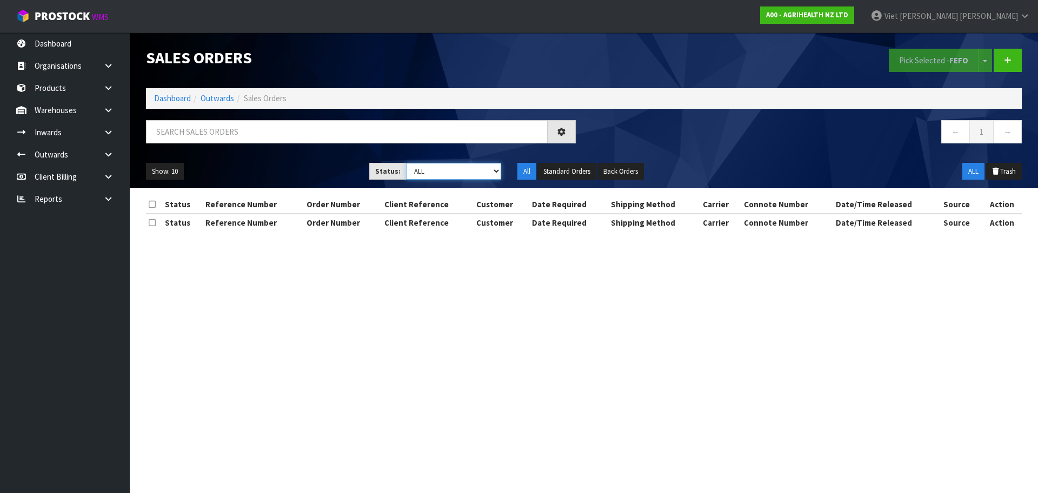
click at [427, 175] on select "Draft Pending Allocated Pending Pick Goods Picked Goods Packed Pending Charges …" at bounding box center [454, 171] width 96 height 17
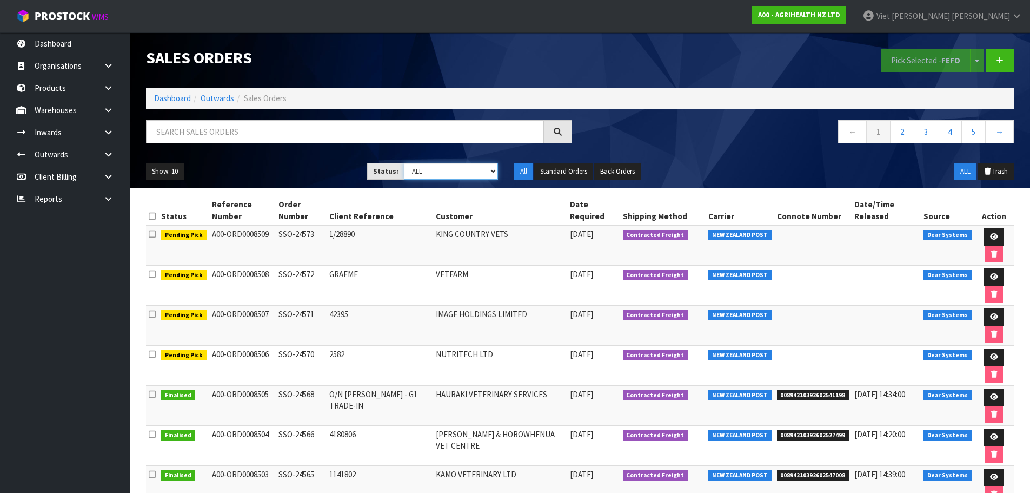
select select "string:9"
click at [404, 163] on select "Draft Pending Allocated Pending Pick Goods Picked Goods Packed Pending Charges …" at bounding box center [451, 171] width 94 height 17
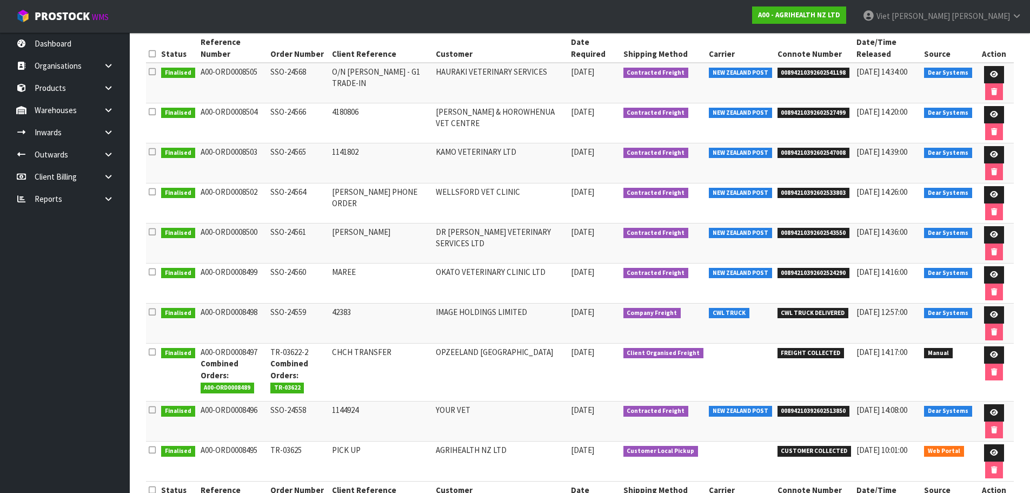
scroll to position [199, 0]
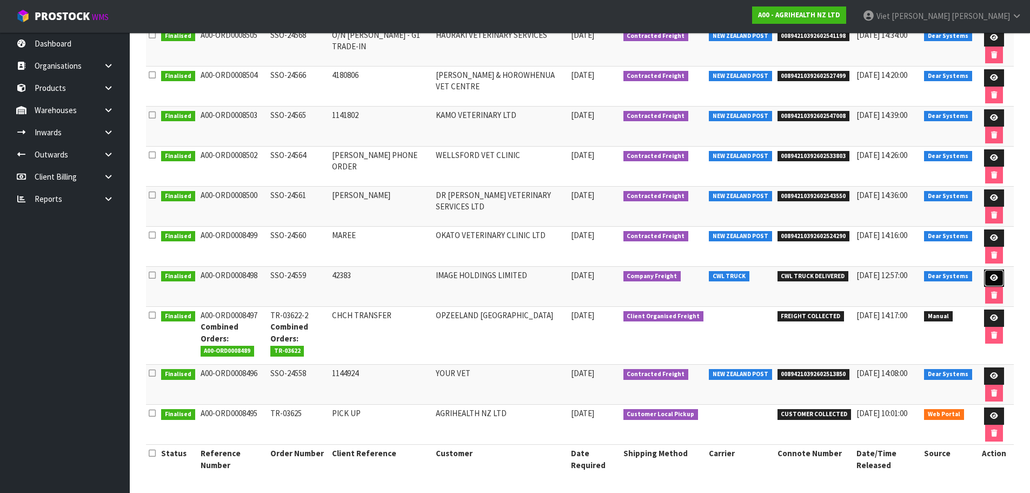
click at [987, 279] on link at bounding box center [994, 277] width 20 height 17
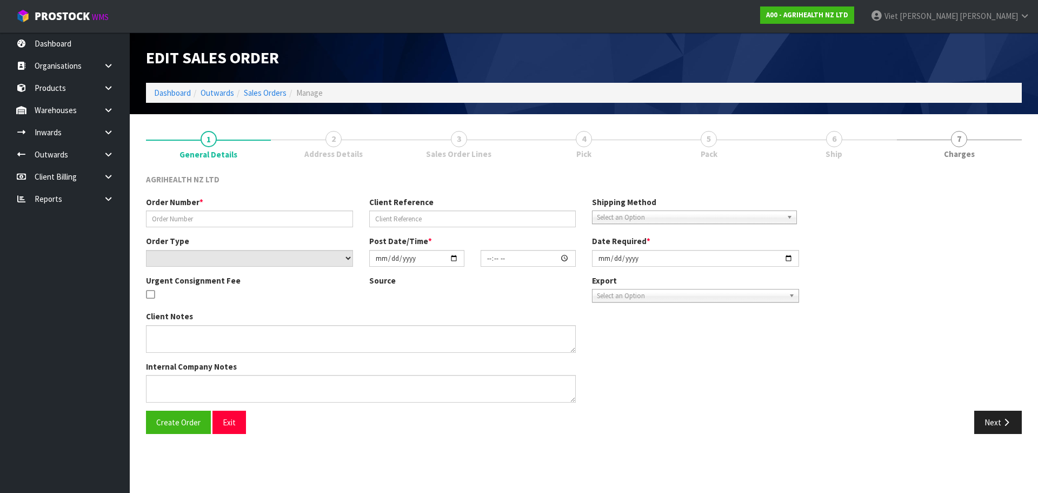
type input "SSO-24559"
type input "42383"
select select "number:0"
type input "[DATE]"
type input "14:45:54.000"
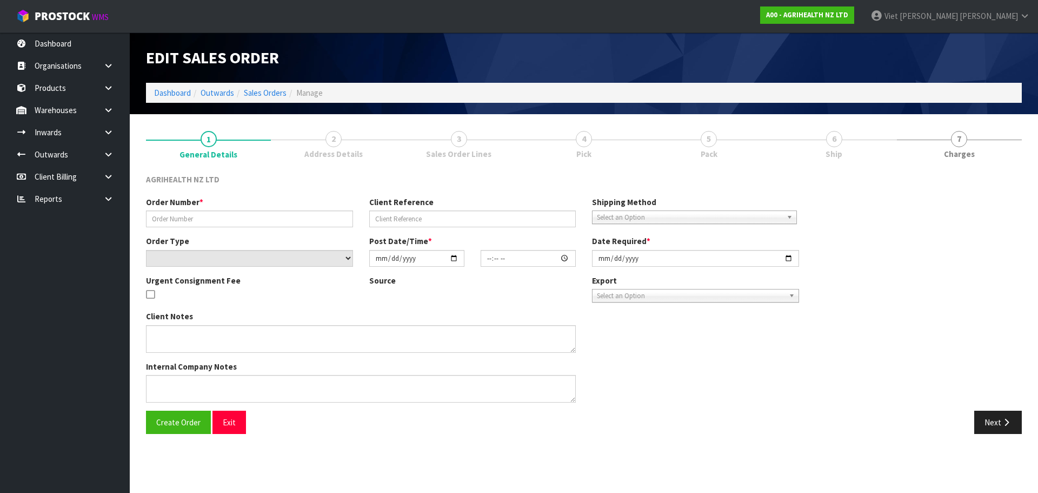
type input "[DATE]"
type textarea "SHIP BY: Freight"
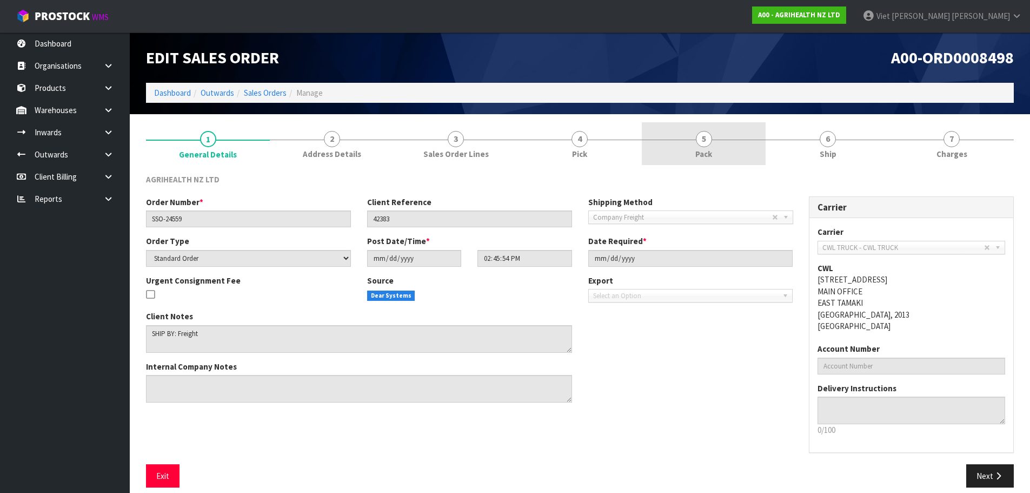
click at [726, 151] on link "5 Pack" at bounding box center [704, 143] width 124 height 43
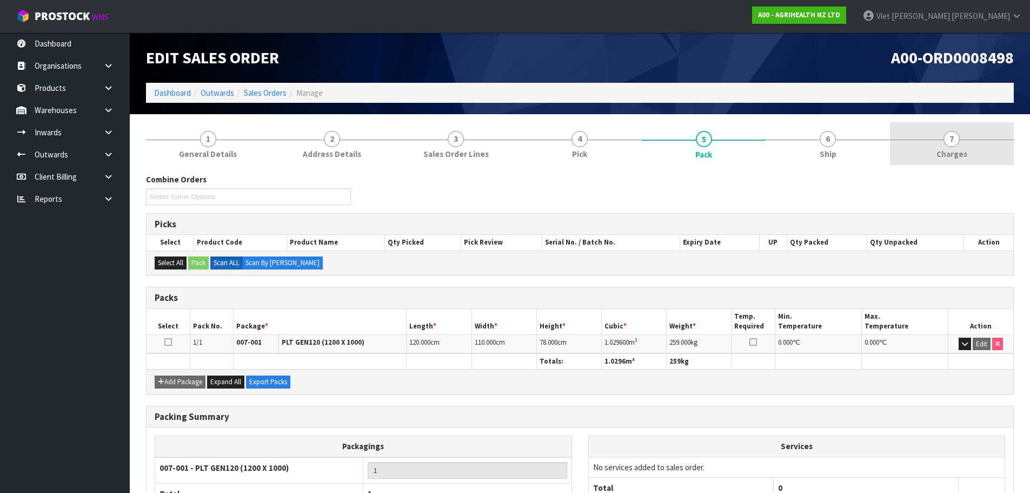
click at [891, 136] on link "7 [GEOGRAPHIC_DATA]" at bounding box center [952, 143] width 124 height 43
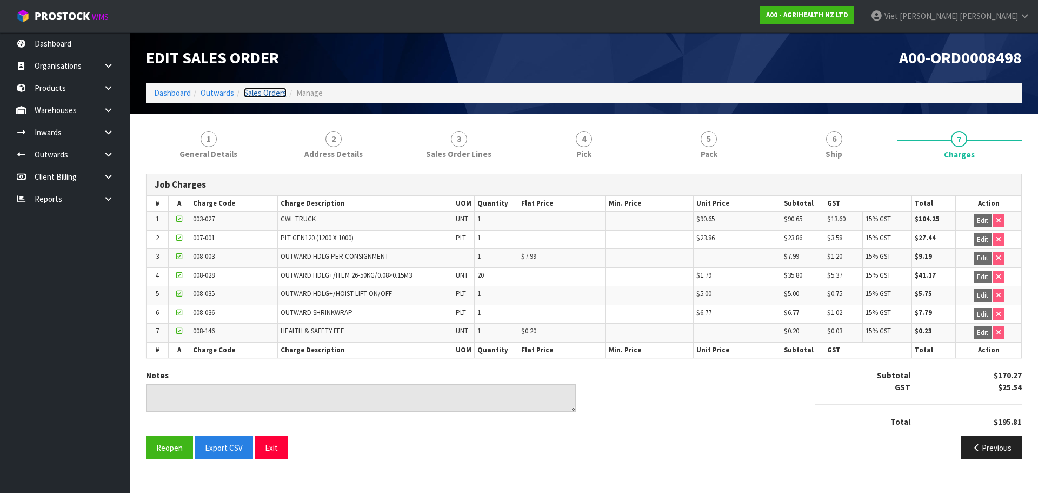
click at [271, 96] on link "Sales Orders" at bounding box center [265, 93] width 43 height 10
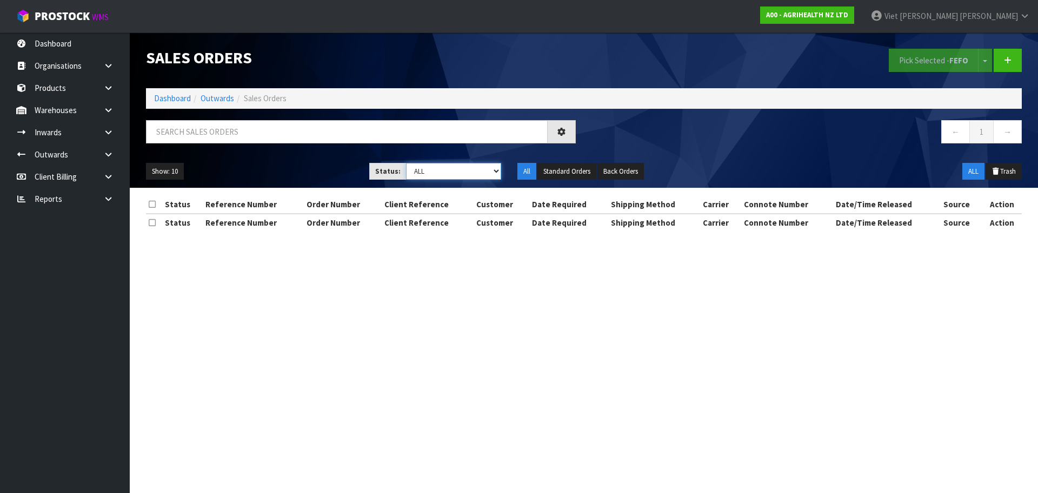
click at [457, 172] on select "Draft Pending Allocated Pending Pick Goods Picked Goods Packed Pending Charges …" at bounding box center [454, 171] width 96 height 17
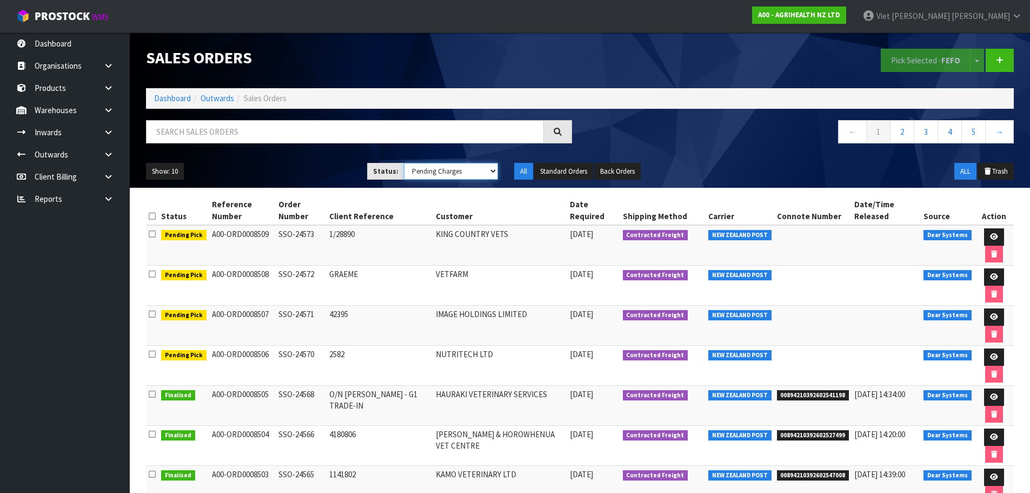
click at [404, 163] on select "Draft Pending Allocated Pending Pick Goods Picked Goods Packed Pending Charges …" at bounding box center [451, 171] width 94 height 17
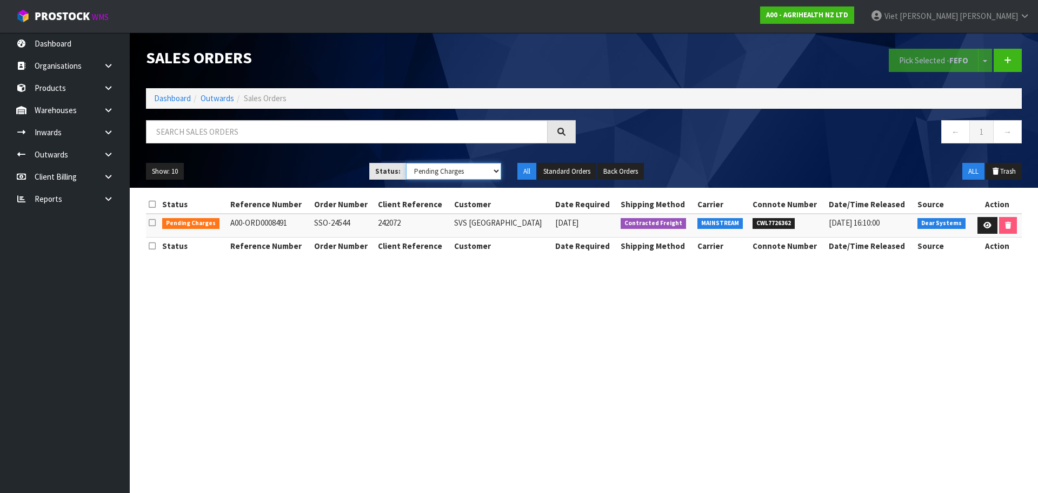
drag, startPoint x: 468, startPoint y: 168, endPoint x: 466, endPoint y: 176, distance: 7.7
click at [467, 169] on select "Draft Pending Allocated Pending Pick Goods Picked Goods Packed Pending Charges …" at bounding box center [454, 171] width 96 height 17
select select "string:9"
click at [406, 163] on select "Draft Pending Allocated Pending Pick Goods Picked Goods Packed Pending Charges …" at bounding box center [454, 171] width 96 height 17
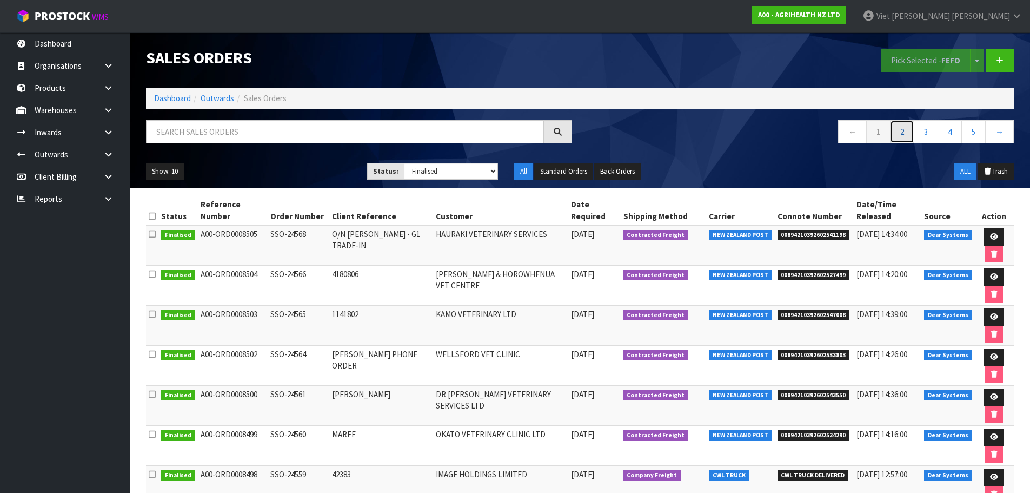
click at [904, 134] on link "2" at bounding box center [902, 131] width 24 height 23
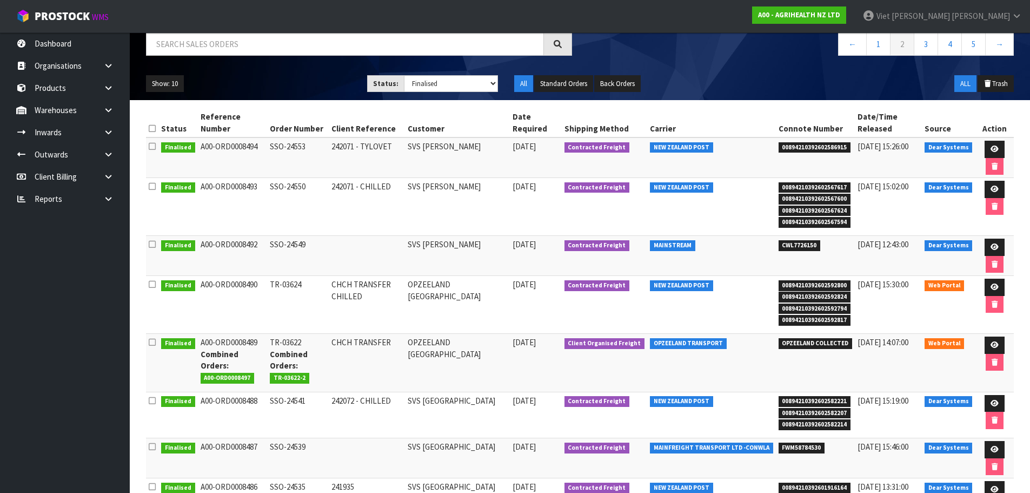
scroll to position [108, 0]
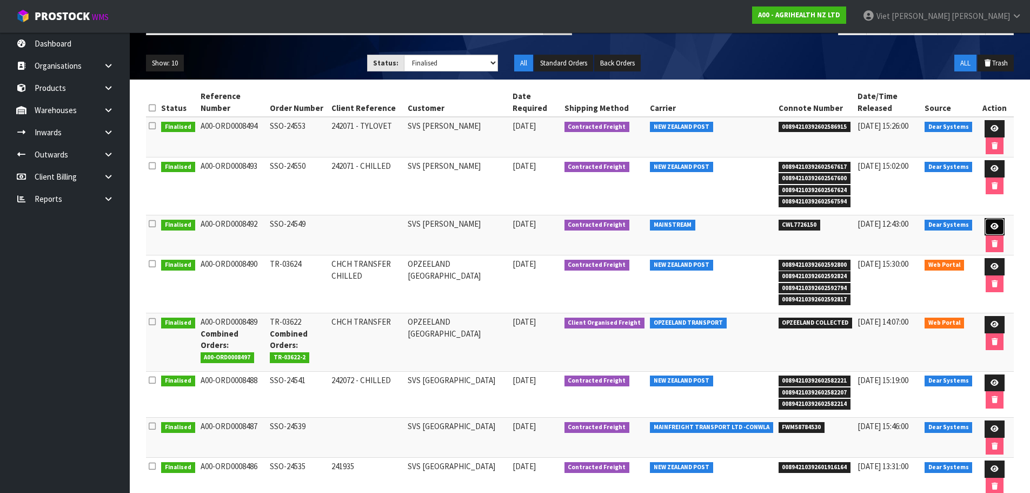
click at [987, 224] on link at bounding box center [995, 226] width 20 height 17
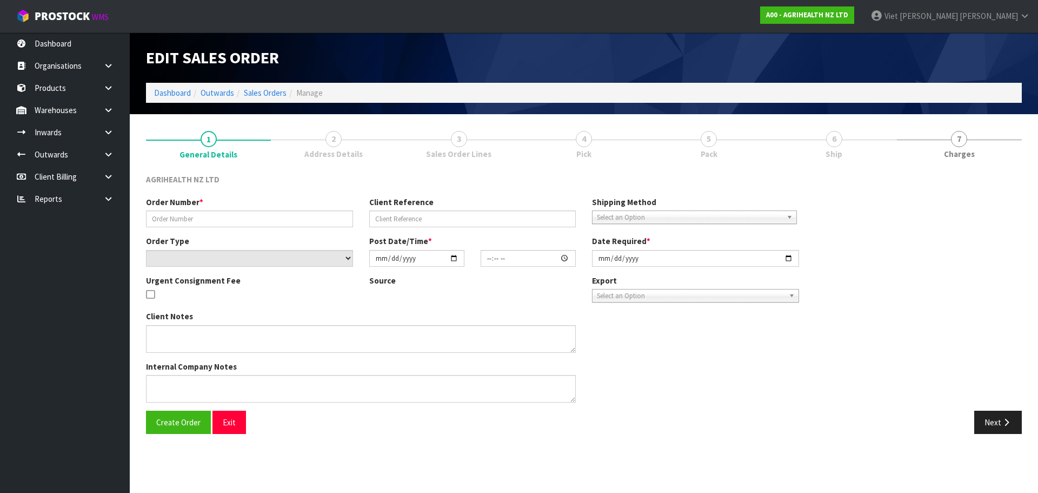
type input "SSO-24549"
select select "number:0"
type input "[DATE]"
type input "11:39:25.000"
type input "[DATE]"
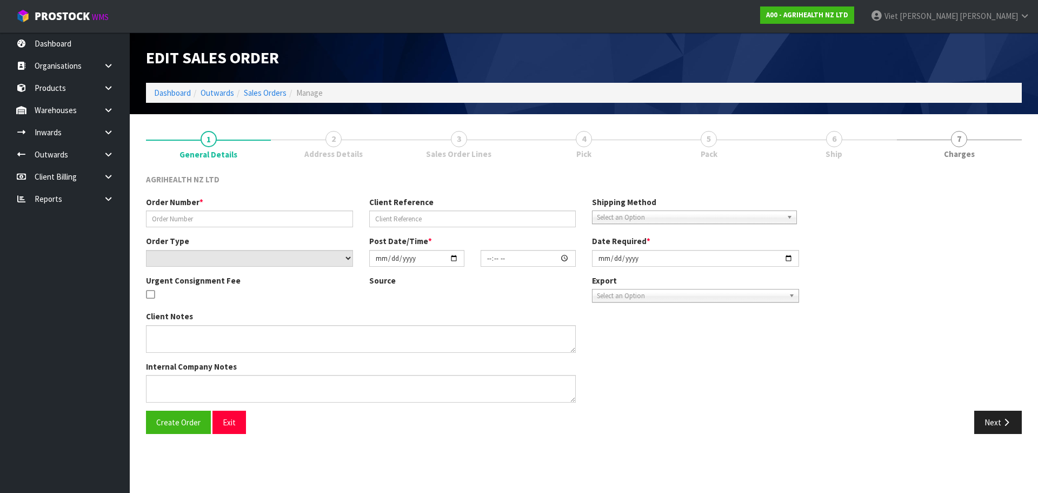
type textarea "CHILLED GOODS SENT SEPARATELY PREGBOOST COW PACK ADN PREGBOOST PLUS SENT EARLY …"
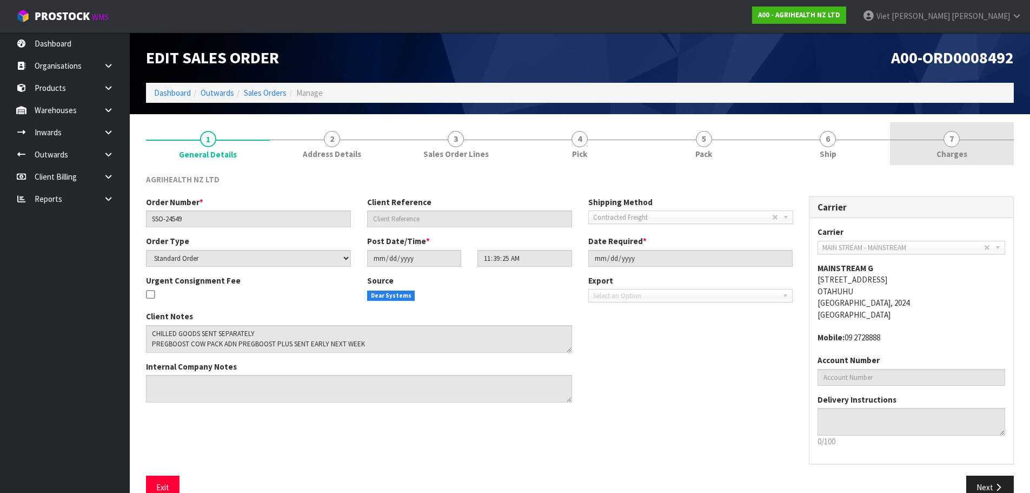
click at [961, 157] on span "Charges" at bounding box center [952, 153] width 31 height 11
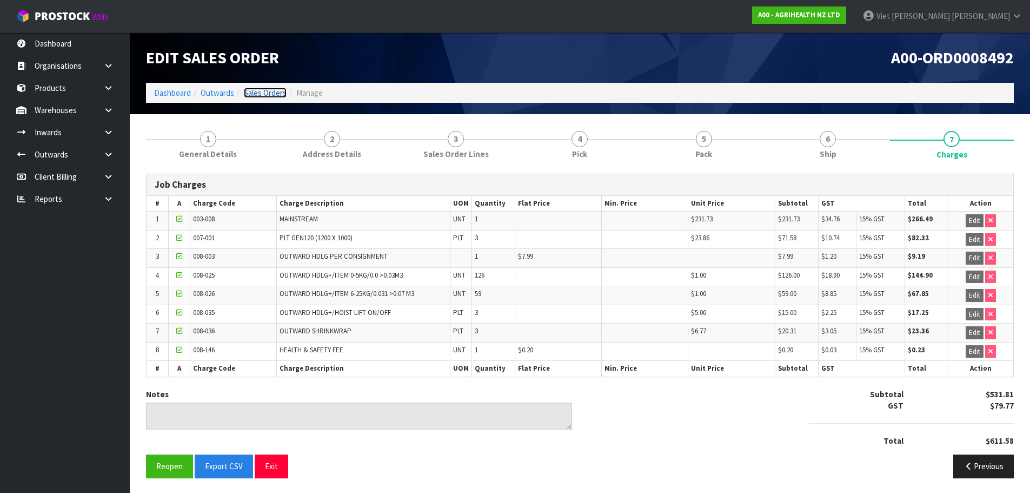
click at [269, 95] on link "Sales Orders" at bounding box center [265, 93] width 43 height 10
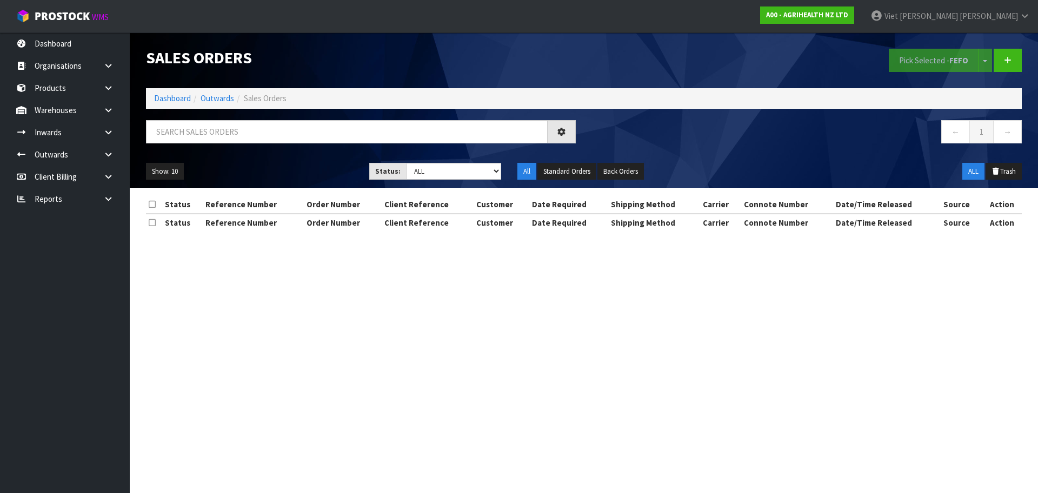
click at [484, 162] on div "Show: 10 5 10 25 50 Status: Draft Pending Allocated Pending Pick Goods Picked G…" at bounding box center [584, 172] width 892 height 34
drag, startPoint x: 479, startPoint y: 169, endPoint x: 482, endPoint y: 174, distance: 6.0
click at [479, 169] on select "Draft Pending Allocated Pending Pick Goods Picked Goods Packed Pending Charges …" at bounding box center [454, 171] width 96 height 17
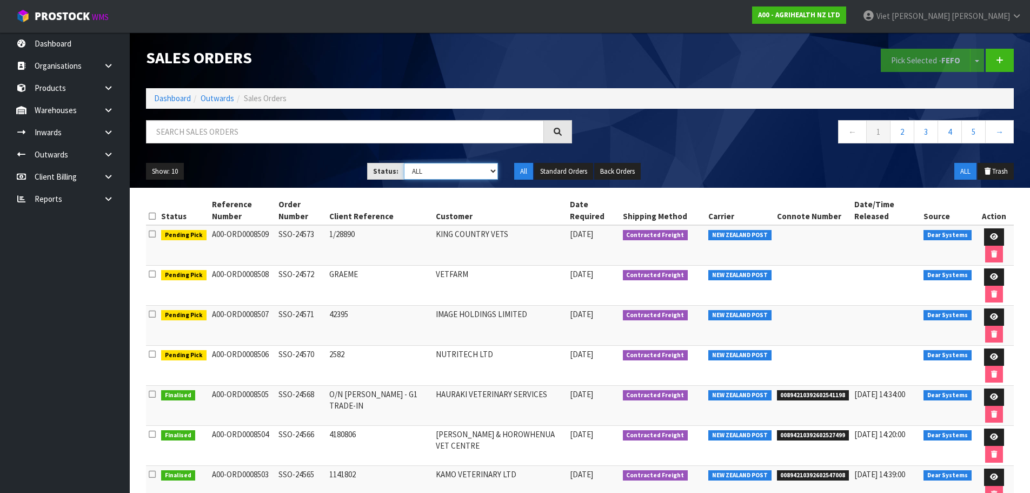
select select "string:9"
click at [404, 163] on select "Draft Pending Allocated Pending Pick Goods Picked Goods Packed Pending Charges …" at bounding box center [451, 171] width 94 height 17
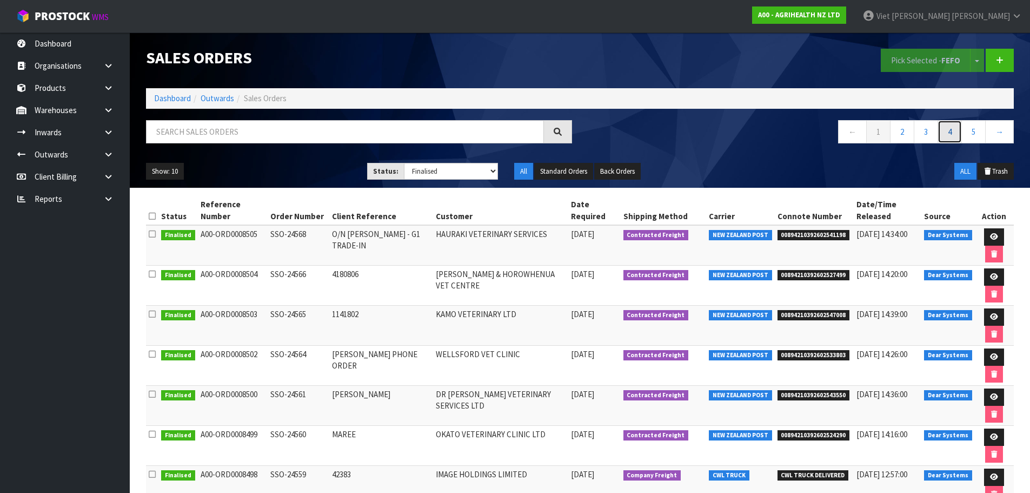
click at [950, 130] on link "4" at bounding box center [950, 131] width 24 height 23
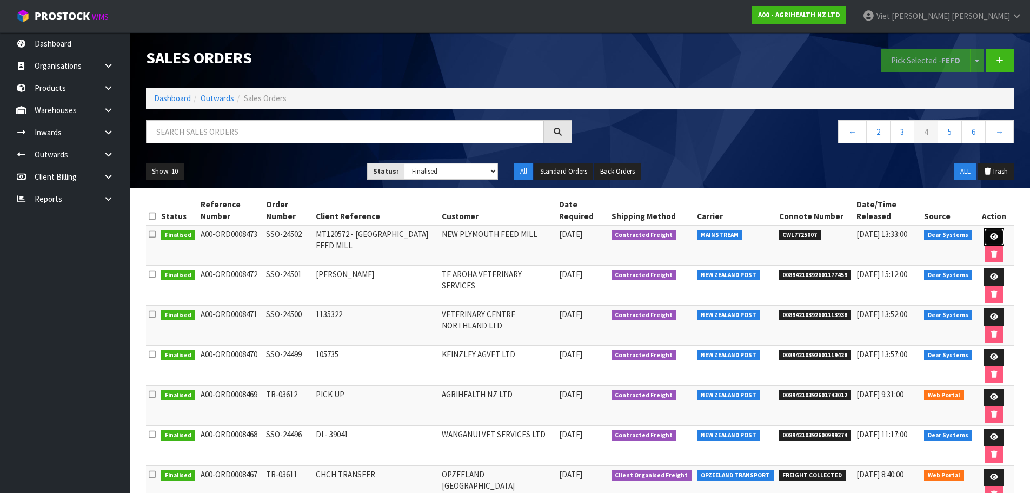
click at [989, 232] on link at bounding box center [994, 236] width 20 height 17
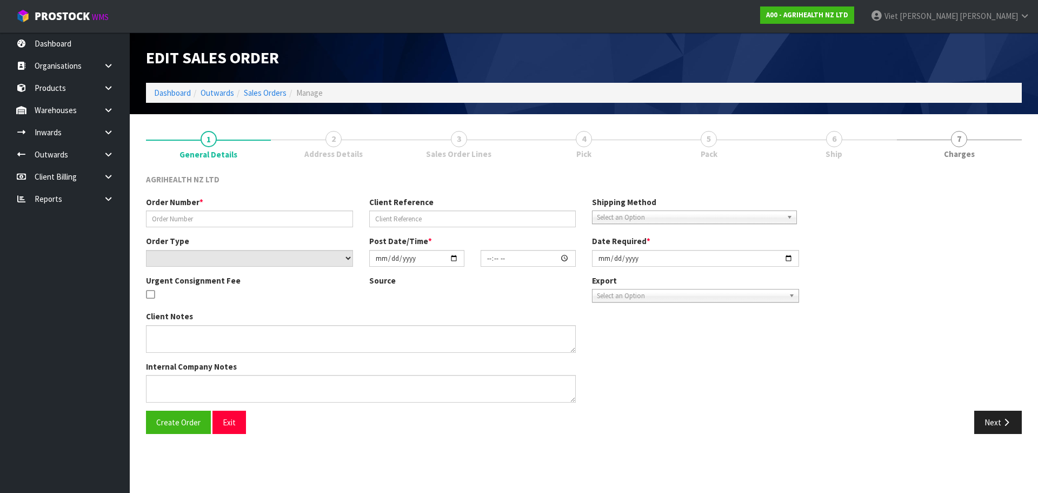
type input "SSO-24502"
type input "MT120572 - NEW PLYMOUTH FEED MILL"
select select "number:0"
type input "2025-09-17"
type input "09:30:51.000"
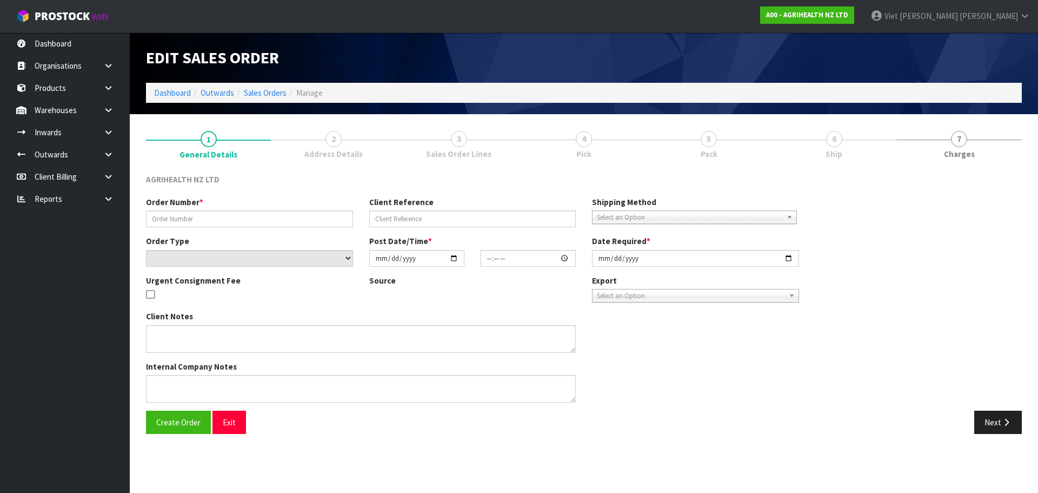
type input "2025-09-17"
type textarea "SHIP BY: Freight"
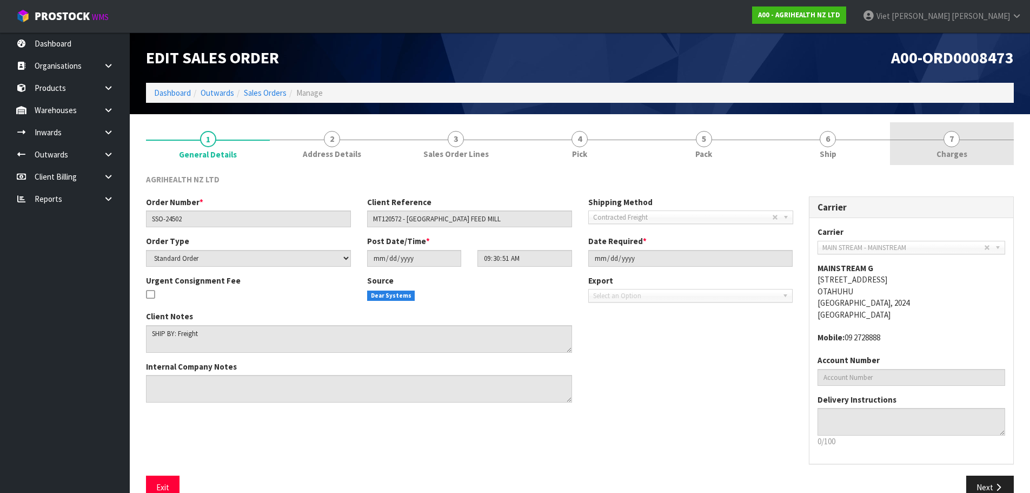
click at [953, 157] on span "Charges" at bounding box center [952, 153] width 31 height 11
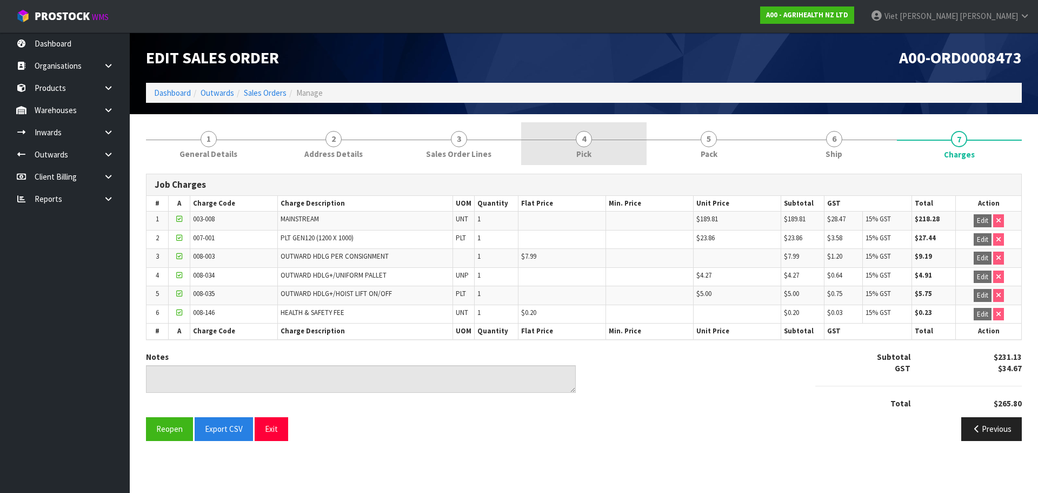
click at [596, 157] on link "4 Pick" at bounding box center [583, 143] width 125 height 43
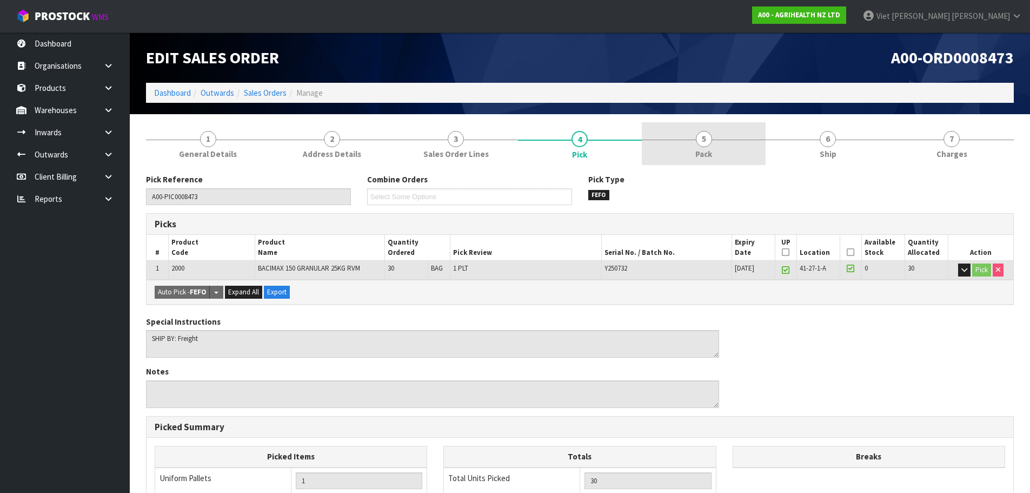
click at [673, 154] on link "5 Pack" at bounding box center [704, 143] width 124 height 43
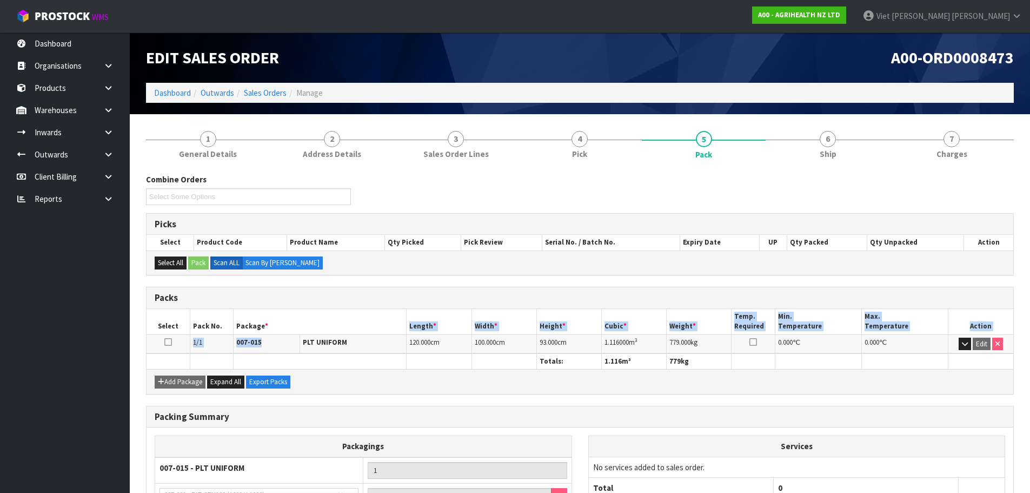
drag, startPoint x: 350, startPoint y: 335, endPoint x: 297, endPoint y: 336, distance: 53.5
click at [297, 336] on table "Select Pack No. Package * Length * Width * Height * Cubic * Weight * Temp. Requ…" at bounding box center [580, 339] width 867 height 61
click at [328, 354] on th at bounding box center [320, 362] width 174 height 16
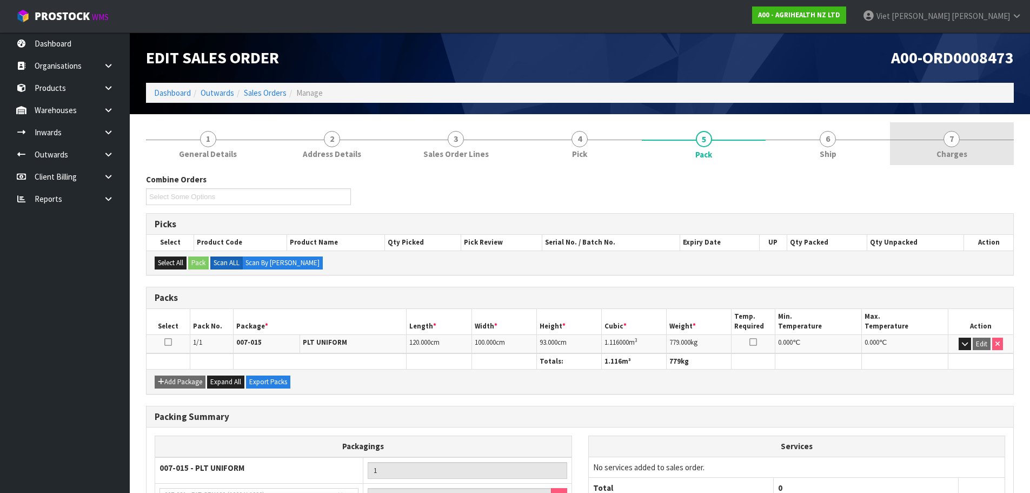
drag, startPoint x: 966, startPoint y: 159, endPoint x: 946, endPoint y: 162, distance: 20.7
click at [966, 158] on link "7 [GEOGRAPHIC_DATA]" at bounding box center [952, 143] width 124 height 43
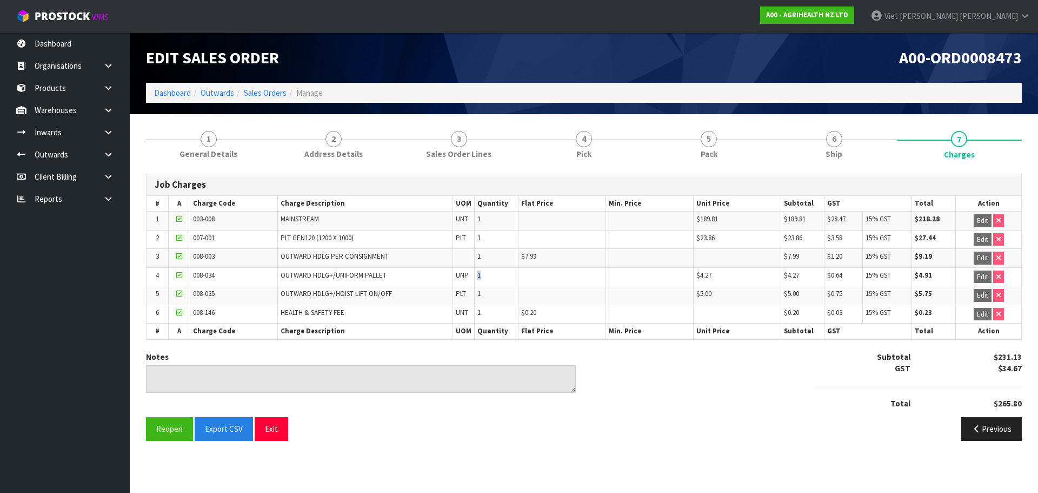
drag, startPoint x: 483, startPoint y: 279, endPoint x: 480, endPoint y: 258, distance: 20.7
click at [473, 277] on tr "4 008-034 OUTWARD HDLG+/UNIFORM PALLET UNP 1 $4.27 $4.27 $0.64 15% GST $4.91 Ed…" at bounding box center [584, 276] width 875 height 19
drag, startPoint x: 482, startPoint y: 241, endPoint x: 464, endPoint y: 241, distance: 18.4
click at [464, 241] on tr "2 007-001 PLT GEN120 (1200 X 1000) PLT 1 $23.86 $23.86 $3.58 15% GST $27.44 Edit" at bounding box center [584, 239] width 875 height 19
click at [324, 271] on span "OUTWARD HDLG+/UNIFORM PALLET" at bounding box center [334, 274] width 106 height 9
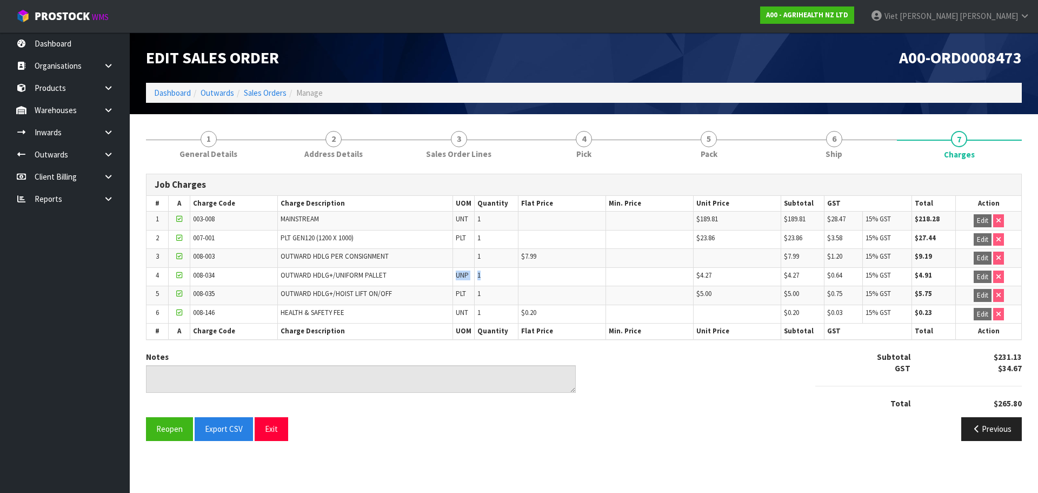
drag, startPoint x: 484, startPoint y: 274, endPoint x: 455, endPoint y: 275, distance: 28.7
click at [455, 275] on tr "4 008-034 OUTWARD HDLG+/UNIFORM PALLET UNP 1 $4.27 $4.27 $0.64 15% GST $4.91 Ed…" at bounding box center [584, 276] width 875 height 19
click at [475, 274] on td "1" at bounding box center [497, 276] width 44 height 19
drag, startPoint x: 478, startPoint y: 238, endPoint x: 472, endPoint y: 236, distance: 6.8
click at [472, 236] on tr "2 007-001 PLT GEN120 (1200 X 1000) PLT 1 $23.86 $23.86 $3.58 15% GST $27.44 Edit" at bounding box center [584, 239] width 875 height 19
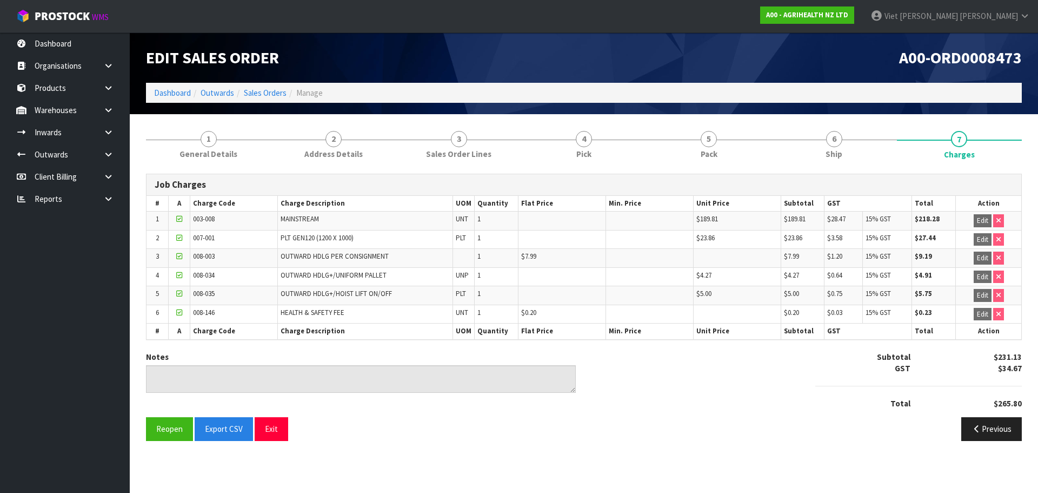
click at [402, 230] on td "PLT GEN120 (1200 X 1000)" at bounding box center [365, 239] width 175 height 19
click at [802, 132] on link "6 Ship" at bounding box center [834, 143] width 125 height 43
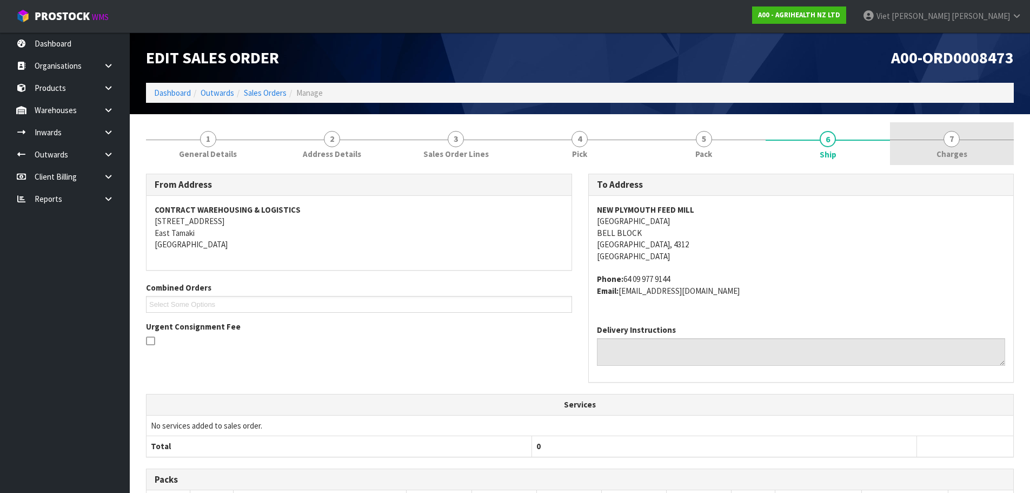
click at [926, 161] on link "7 [GEOGRAPHIC_DATA]" at bounding box center [952, 143] width 124 height 43
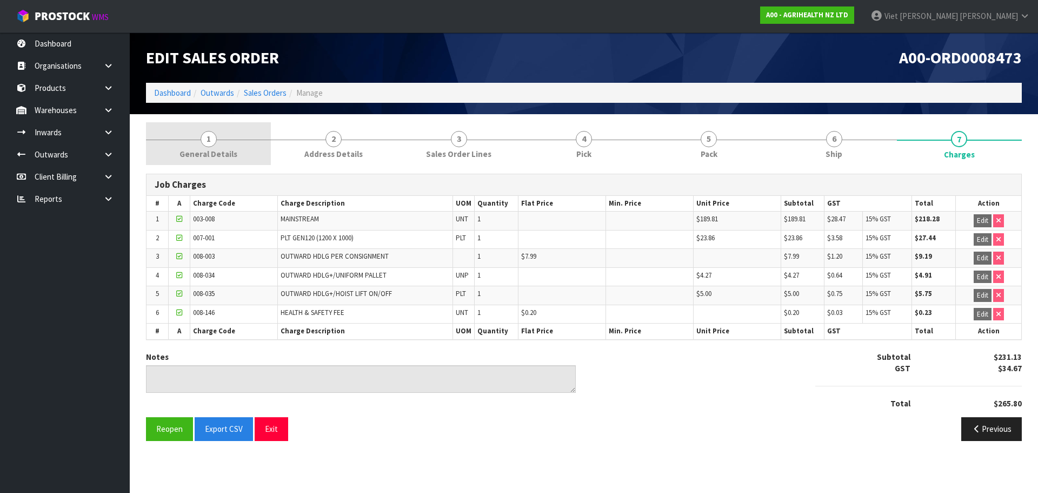
click at [223, 132] on link "1 General Details" at bounding box center [208, 143] width 125 height 43
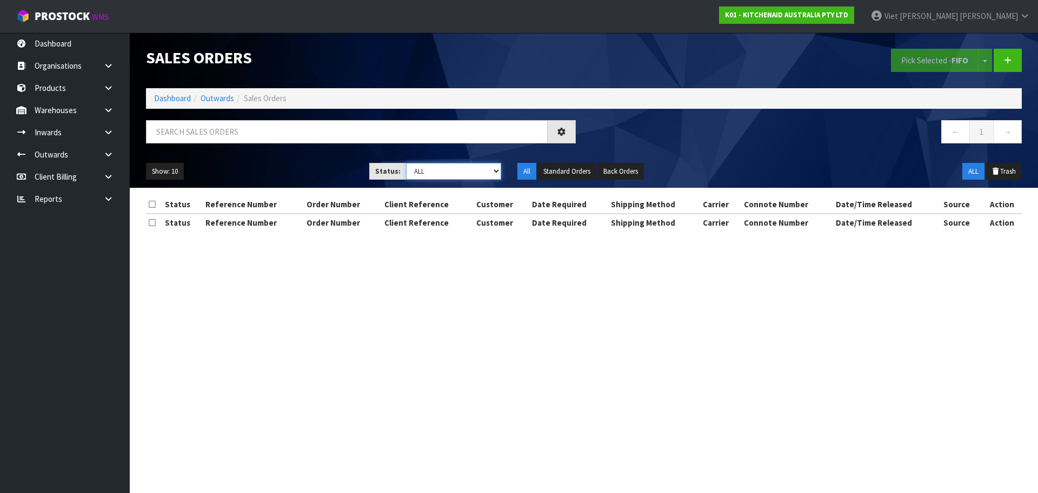
click at [486, 165] on select "Draft Pending Allocated Pending Pick Goods Picked Goods Packed Pending Charges …" at bounding box center [454, 171] width 96 height 17
click at [472, 172] on select "Draft Pending Allocated Pending Pick Goods Picked Goods Packed Pending Charges …" at bounding box center [454, 171] width 96 height 17
click at [406, 163] on select "Draft Pending Allocated Pending Pick Goods Picked Goods Packed Pending Charges …" at bounding box center [454, 171] width 96 height 17
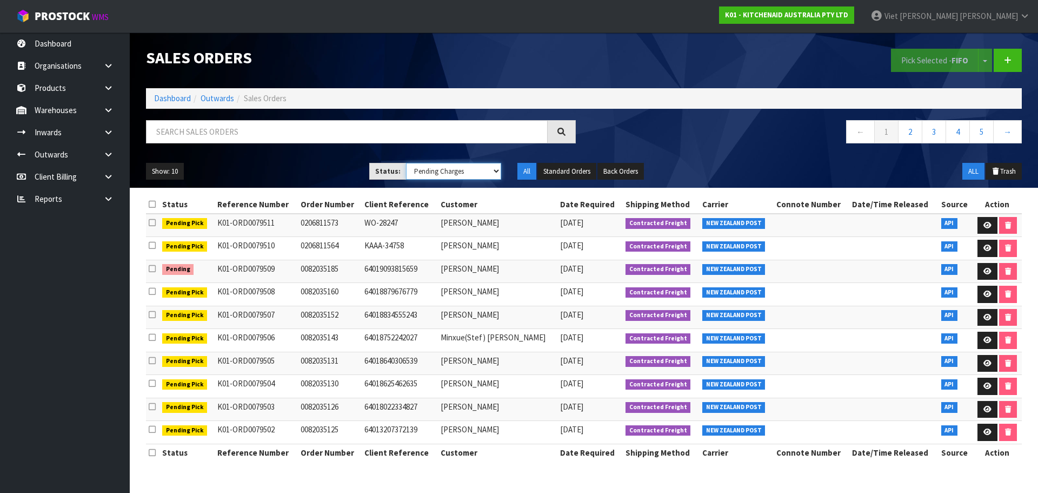
click at [470, 168] on select "Draft Pending Allocated Pending Pick Goods Picked Goods Packed Pending Charges …" at bounding box center [454, 171] width 96 height 17
click at [406, 163] on select "Draft Pending Allocated Pending Pick Goods Picked Goods Packed Pending Charges …" at bounding box center [454, 171] width 96 height 17
click at [477, 169] on select "Draft Pending Allocated Pending Pick Goods Picked Goods Packed Pending Charges …" at bounding box center [454, 171] width 96 height 17
select select "string:6"
click at [406, 163] on select "Draft Pending Allocated Pending Pick Goods Picked Goods Packed Pending Charges …" at bounding box center [454, 171] width 96 height 17
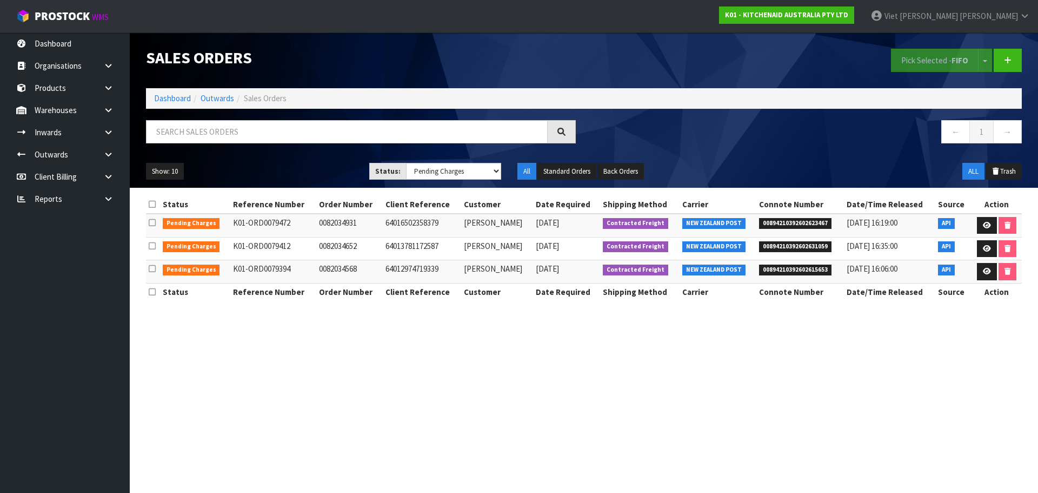
click at [787, 333] on section "Sales Orders Pick Selected - FIFO Split button! FIFO - First In First Out FEFO …" at bounding box center [519, 246] width 1038 height 493
drag, startPoint x: 548, startPoint y: 338, endPoint x: 568, endPoint y: 330, distance: 21.6
click at [548, 338] on section "Sales Orders Pick Selected - FIFO Split button! FIFO - First In First Out FEFO …" at bounding box center [519, 246] width 1038 height 493
click at [977, 246] on link at bounding box center [987, 248] width 20 height 17
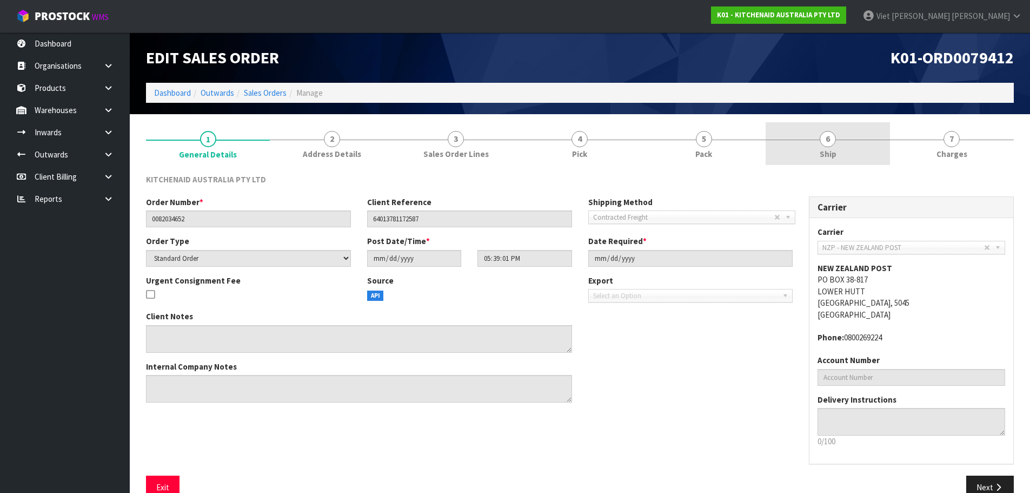
click at [823, 146] on link "6 Ship" at bounding box center [828, 143] width 124 height 43
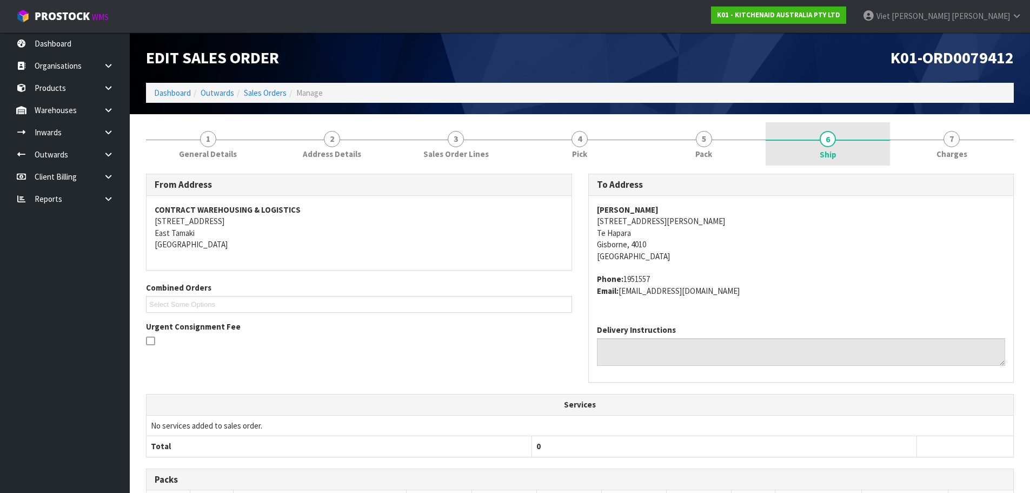
click at [889, 155] on link "6 Ship" at bounding box center [828, 143] width 124 height 43
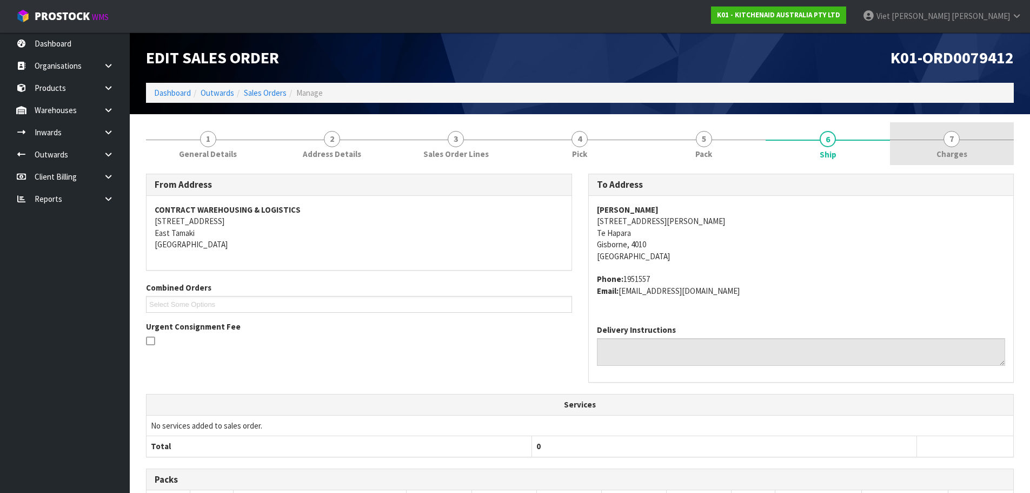
click at [943, 144] on link "7 [GEOGRAPHIC_DATA]" at bounding box center [952, 143] width 124 height 43
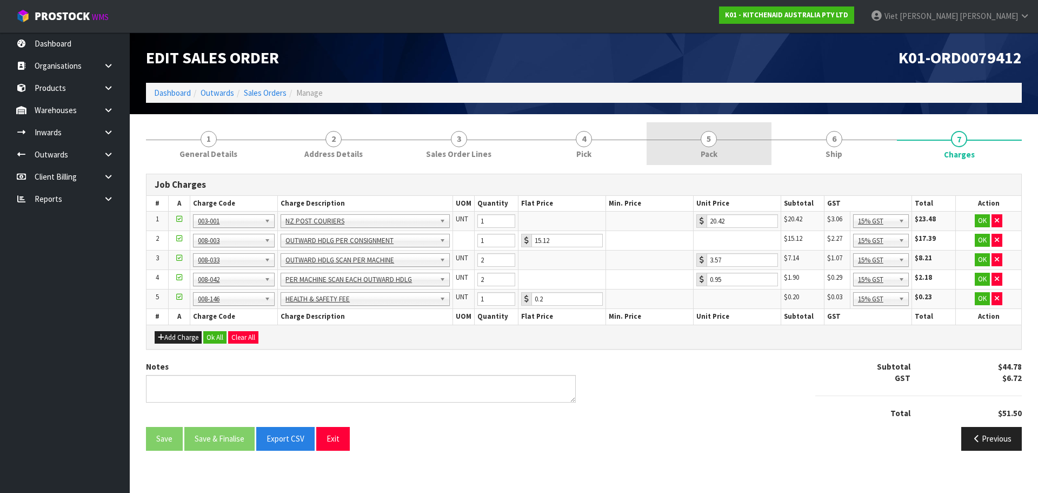
click at [743, 149] on link "5 Pack" at bounding box center [709, 143] width 125 height 43
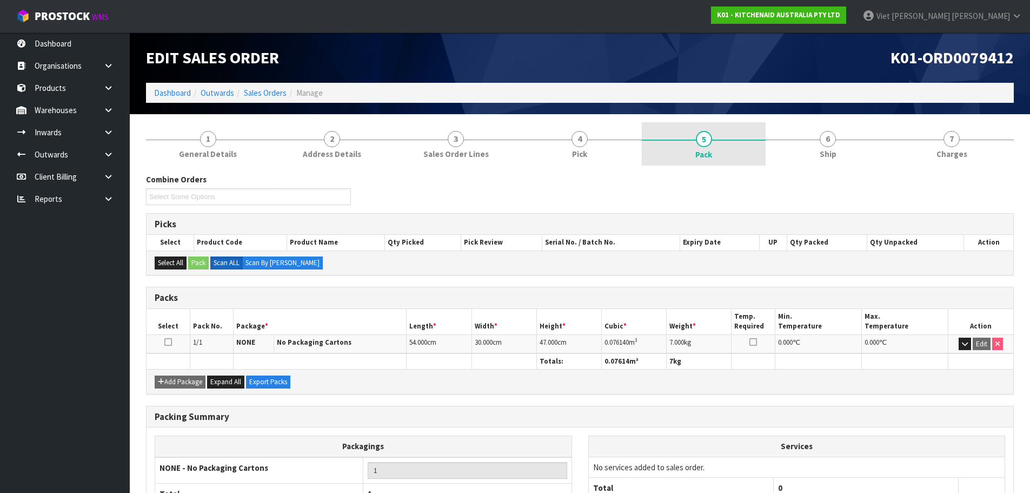
click at [651, 144] on link "5 Pack" at bounding box center [704, 143] width 124 height 43
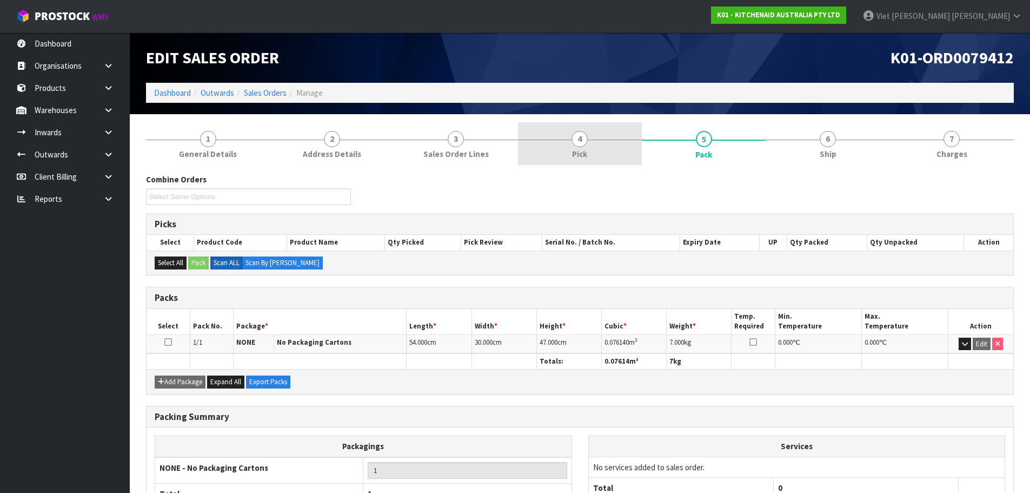
click at [624, 148] on link "4 Pick" at bounding box center [580, 143] width 124 height 43
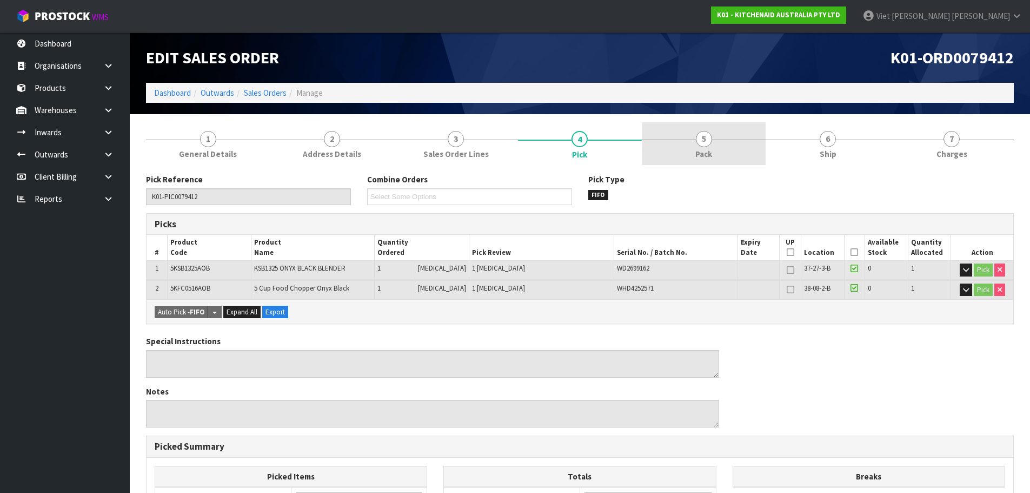
click at [733, 147] on link "5 Pack" at bounding box center [704, 143] width 124 height 43
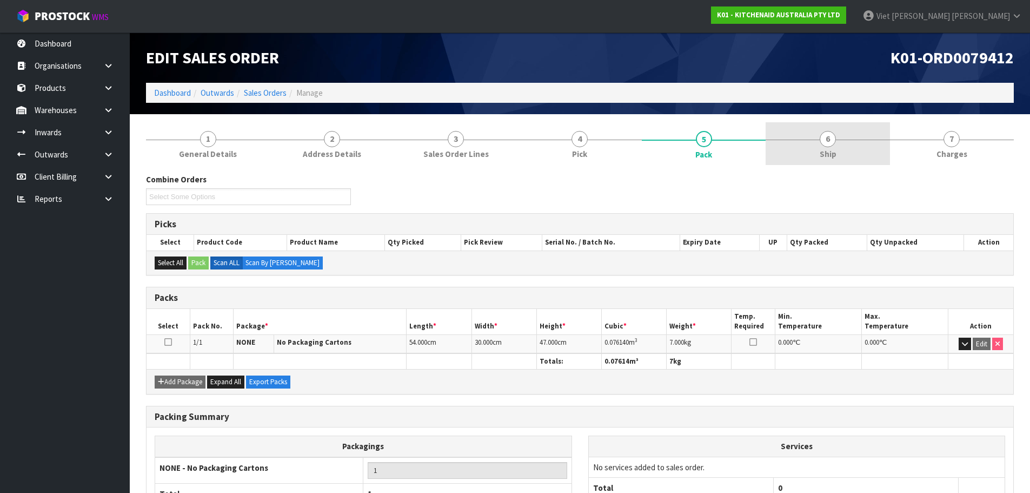
click at [844, 144] on link "6 Ship" at bounding box center [828, 143] width 124 height 43
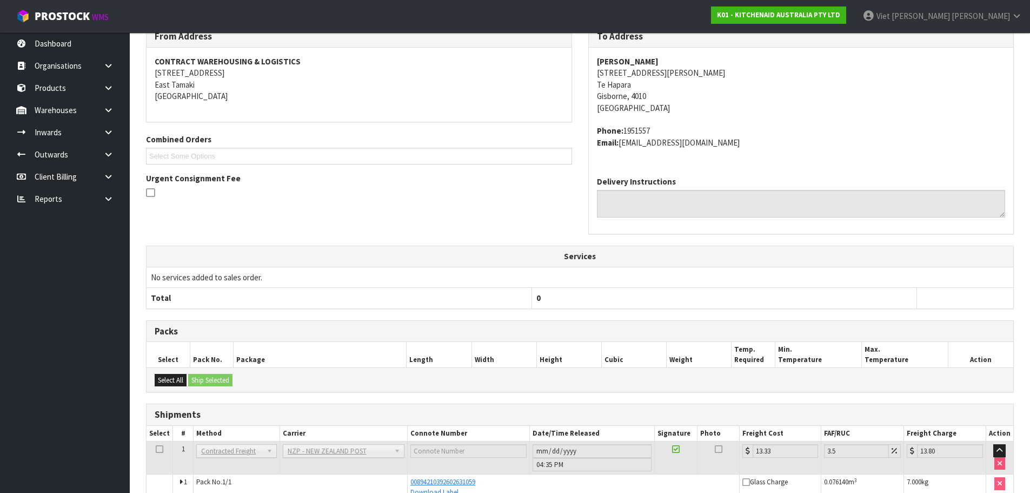
scroll to position [45, 0]
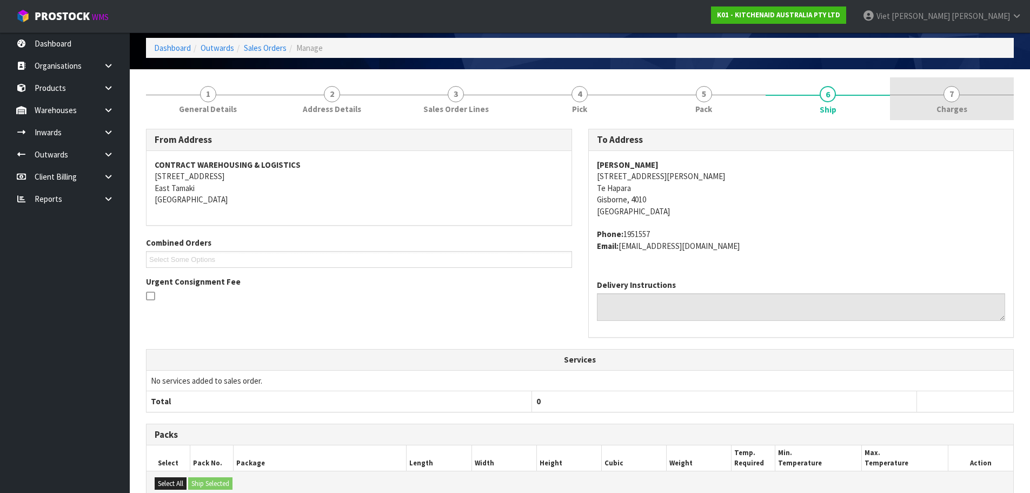
click at [909, 110] on link "7 [GEOGRAPHIC_DATA]" at bounding box center [952, 98] width 124 height 43
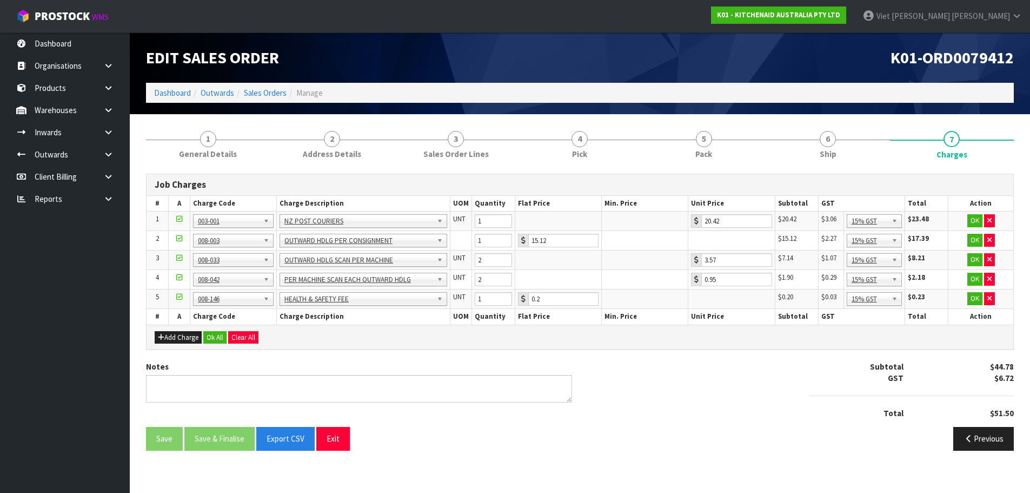
scroll to position [0, 0]
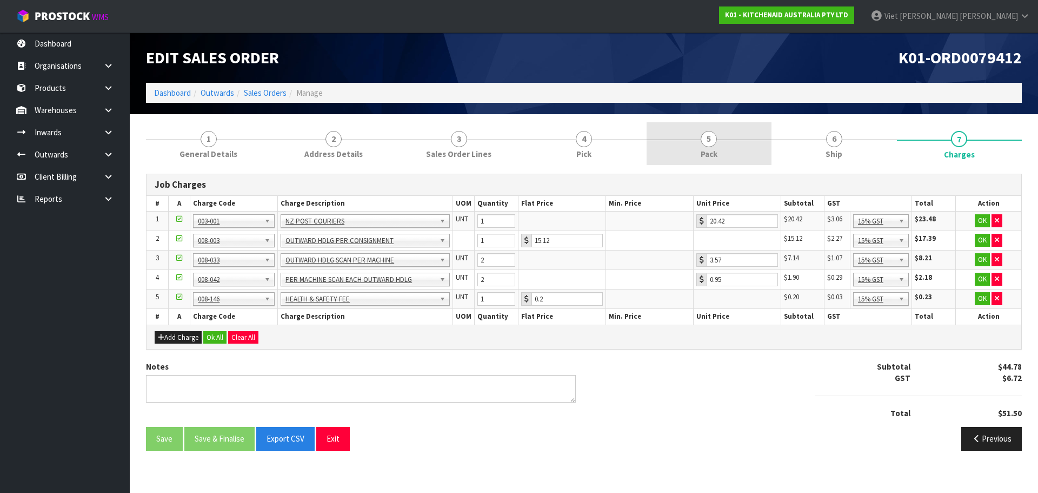
click at [717, 158] on span "Pack" at bounding box center [709, 153] width 17 height 11
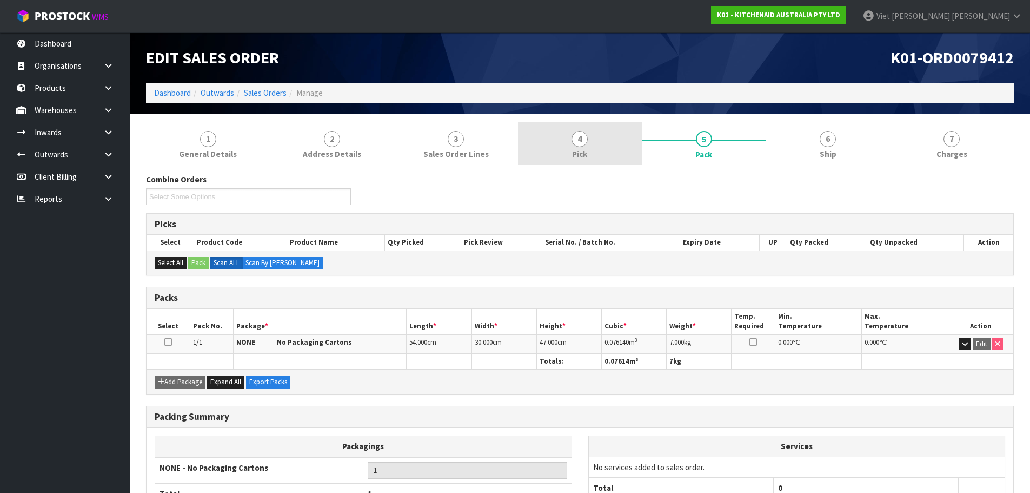
click at [589, 149] on link "4 Pick" at bounding box center [580, 143] width 124 height 43
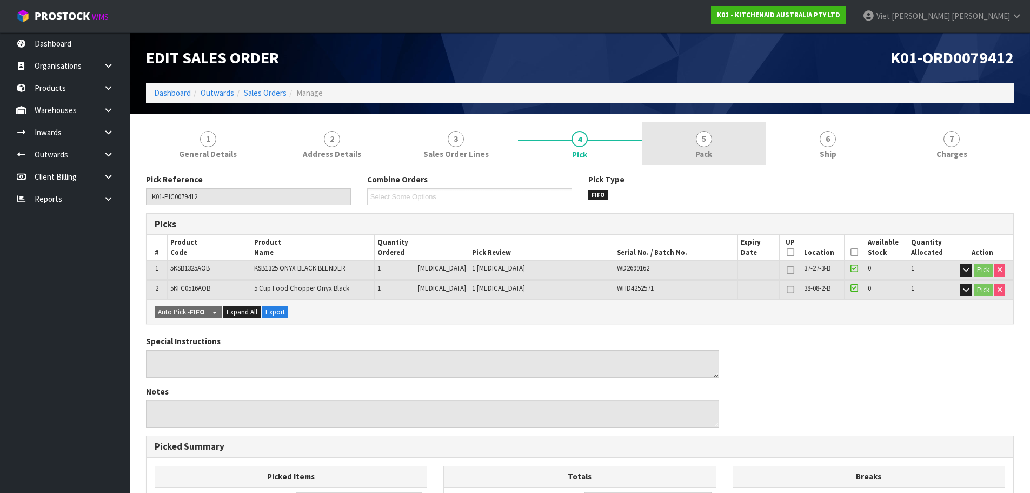
click at [724, 147] on link "5 Pack" at bounding box center [704, 143] width 124 height 43
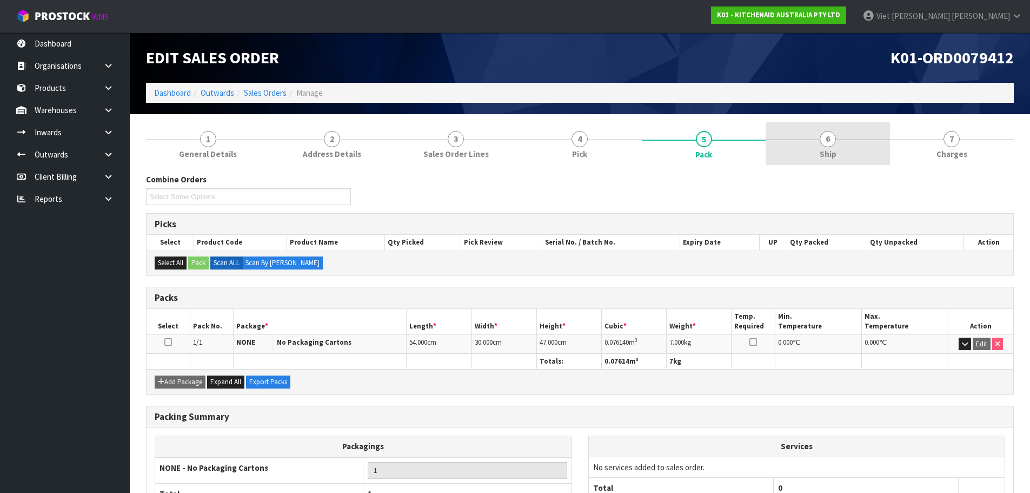
click at [825, 143] on span "6" at bounding box center [828, 139] width 16 height 16
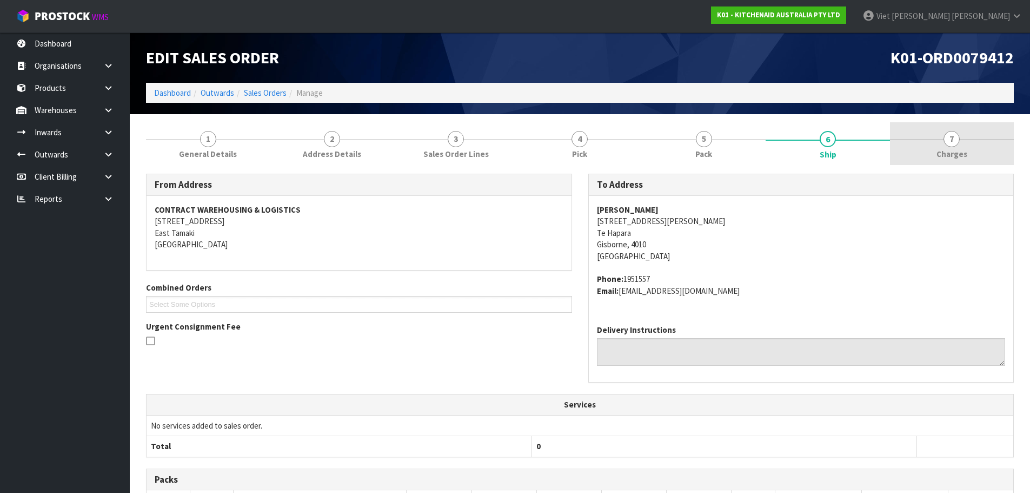
click at [910, 142] on link "7 [GEOGRAPHIC_DATA]" at bounding box center [952, 143] width 124 height 43
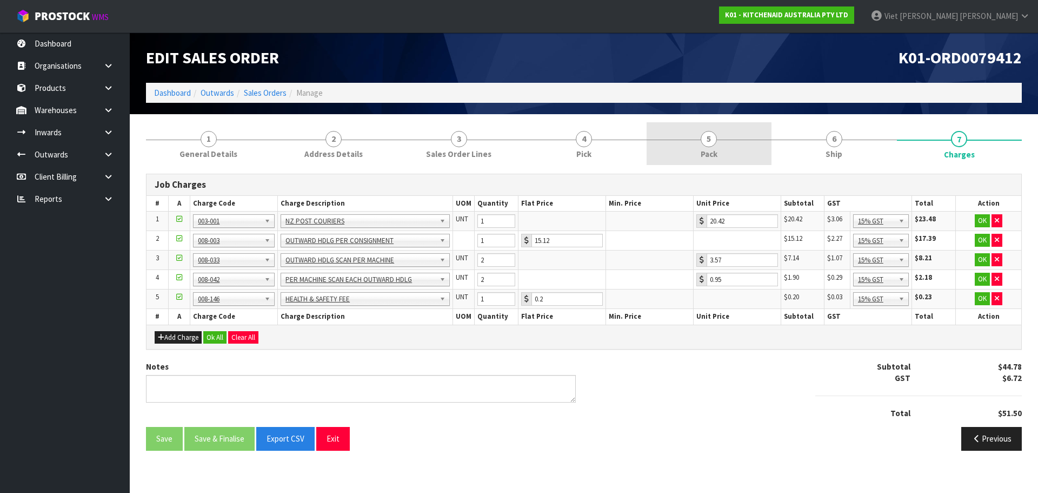
click at [688, 142] on link "5 Pack" at bounding box center [709, 143] width 125 height 43
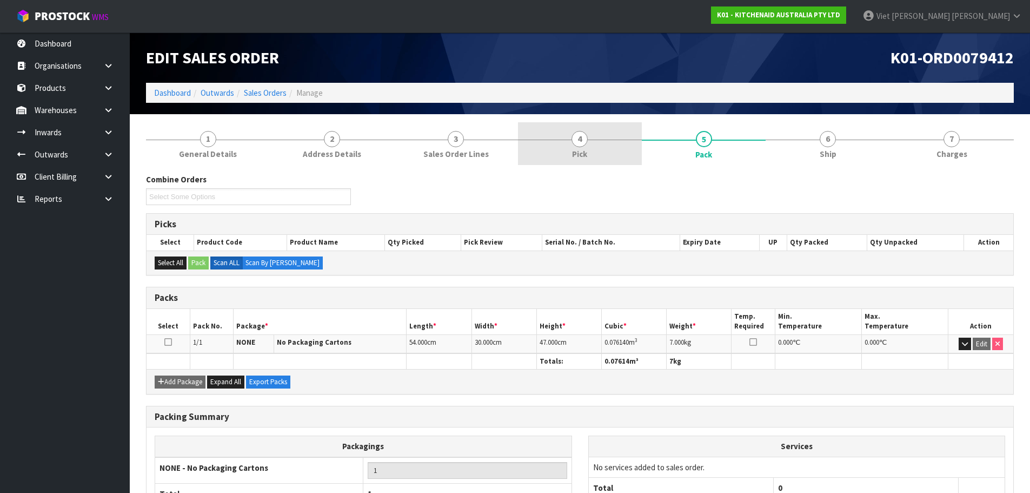
click at [638, 142] on link "4 Pick" at bounding box center [580, 143] width 124 height 43
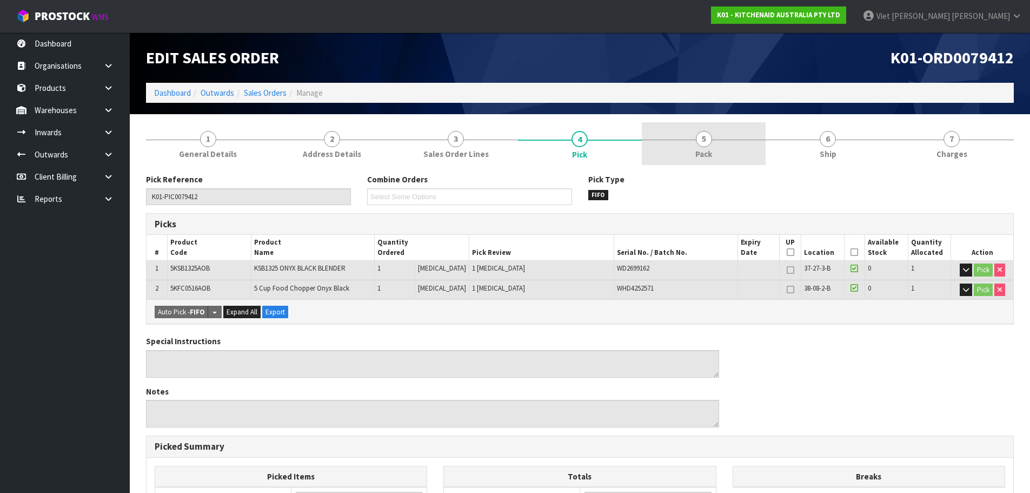
click at [704, 143] on span "5" at bounding box center [704, 139] width 16 height 16
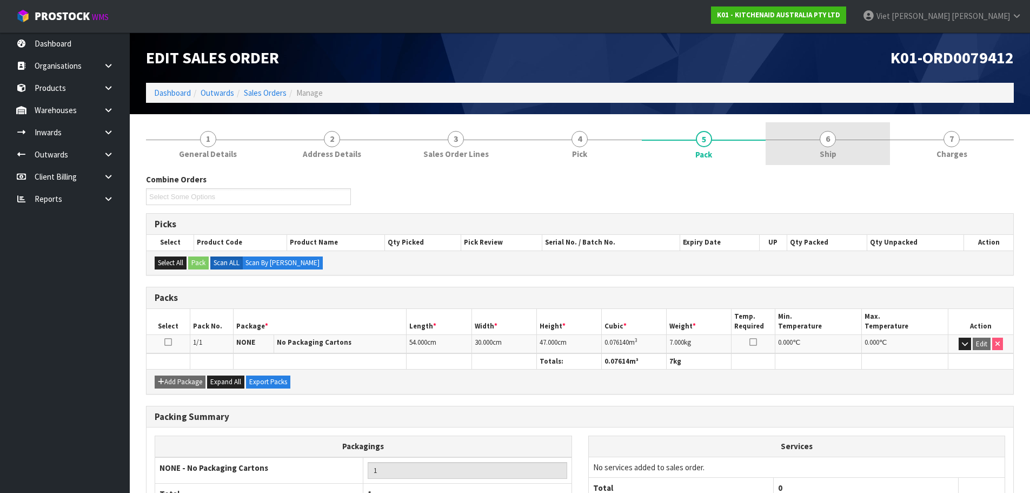
click at [792, 147] on link "6 Ship" at bounding box center [828, 143] width 124 height 43
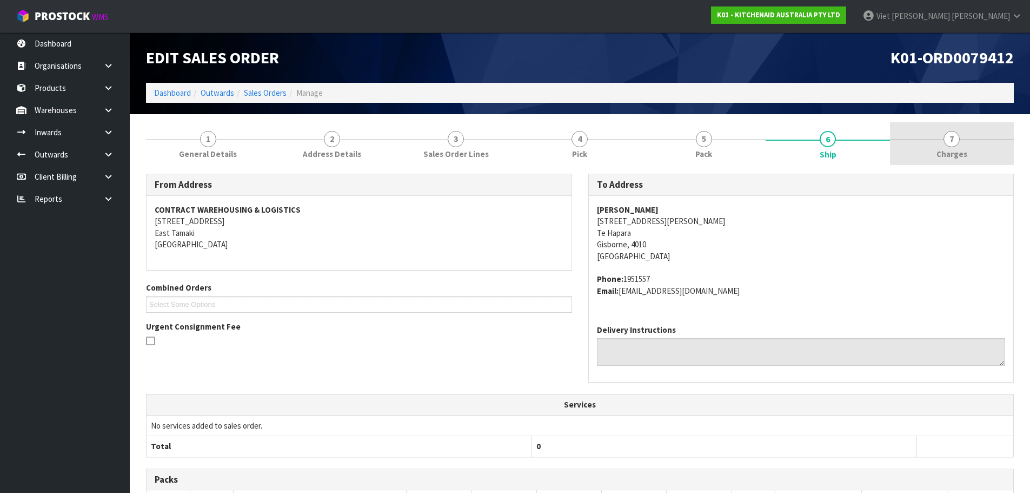
click at [929, 148] on link "7 [GEOGRAPHIC_DATA]" at bounding box center [952, 143] width 124 height 43
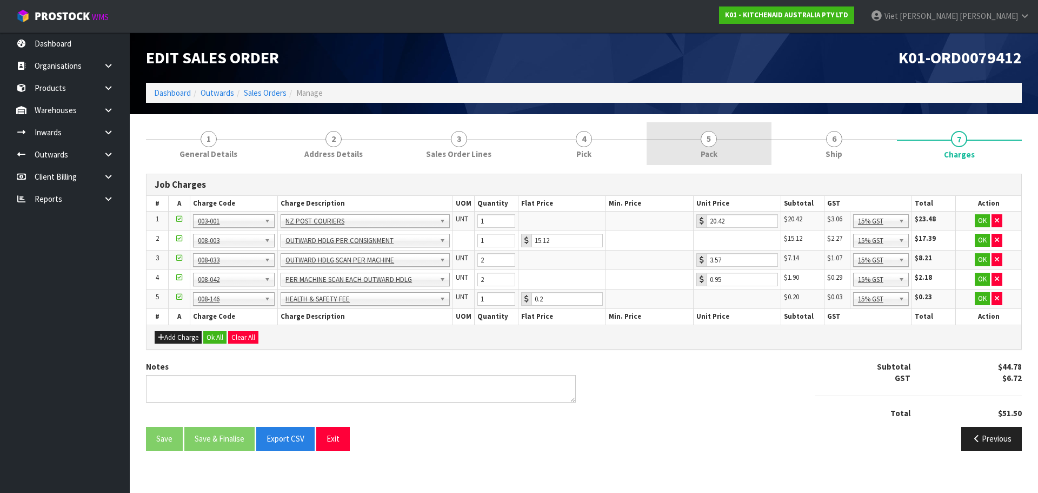
click at [703, 145] on link "5 Pack" at bounding box center [709, 143] width 125 height 43
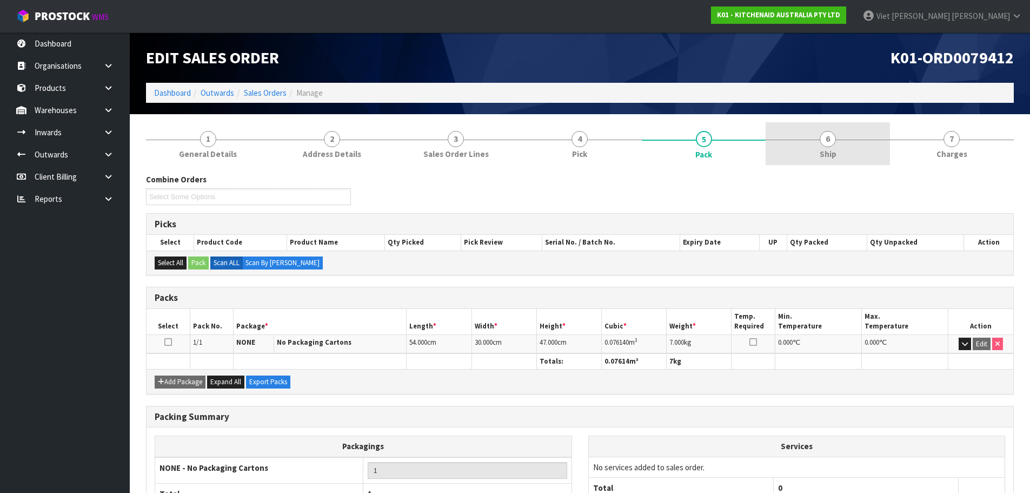
click at [781, 148] on link "6 Ship" at bounding box center [828, 143] width 124 height 43
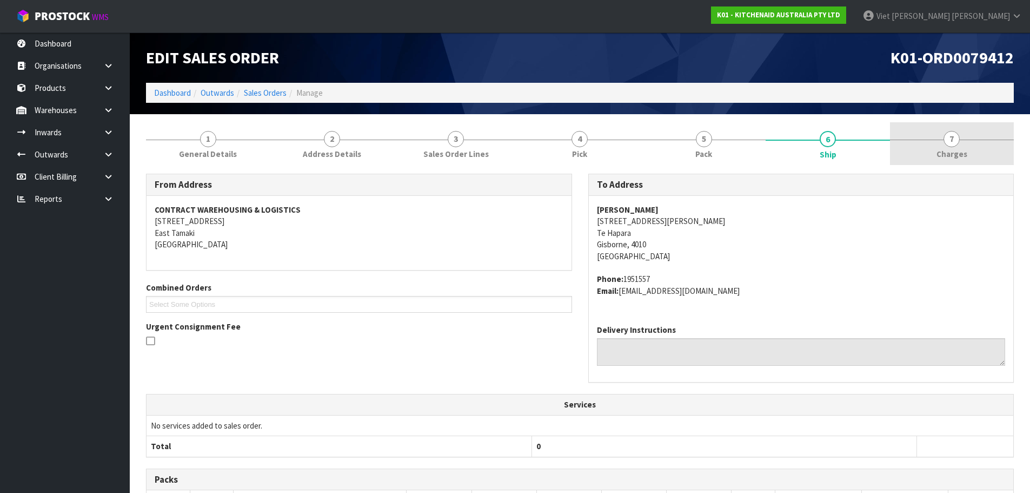
click at [939, 148] on span "Charges" at bounding box center [952, 153] width 31 height 11
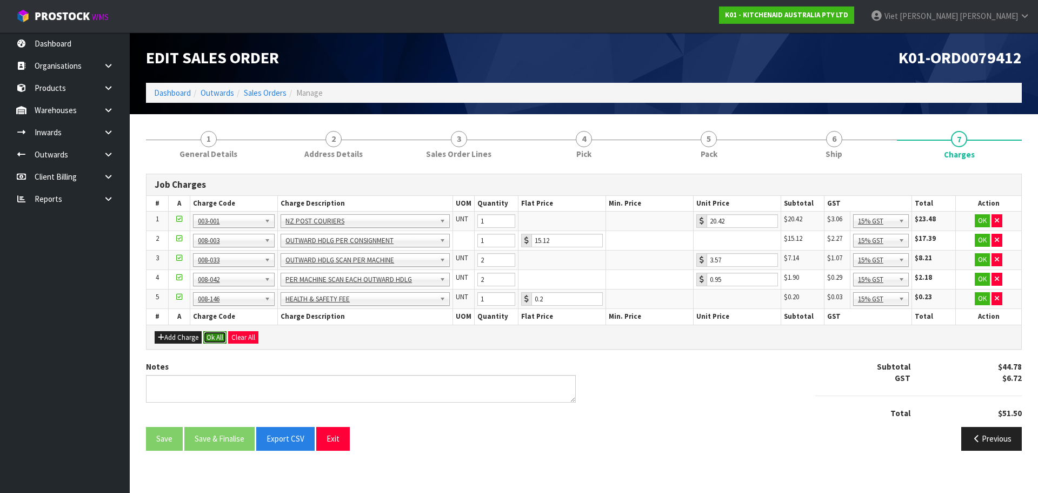
click at [215, 336] on button "Ok All" at bounding box center [214, 337] width 23 height 13
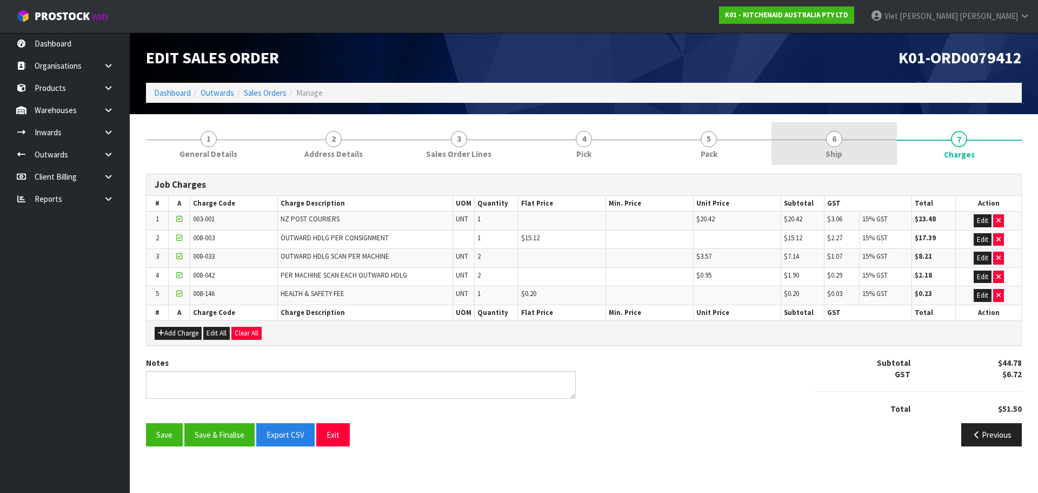
click at [805, 136] on link "6 Ship" at bounding box center [834, 143] width 125 height 43
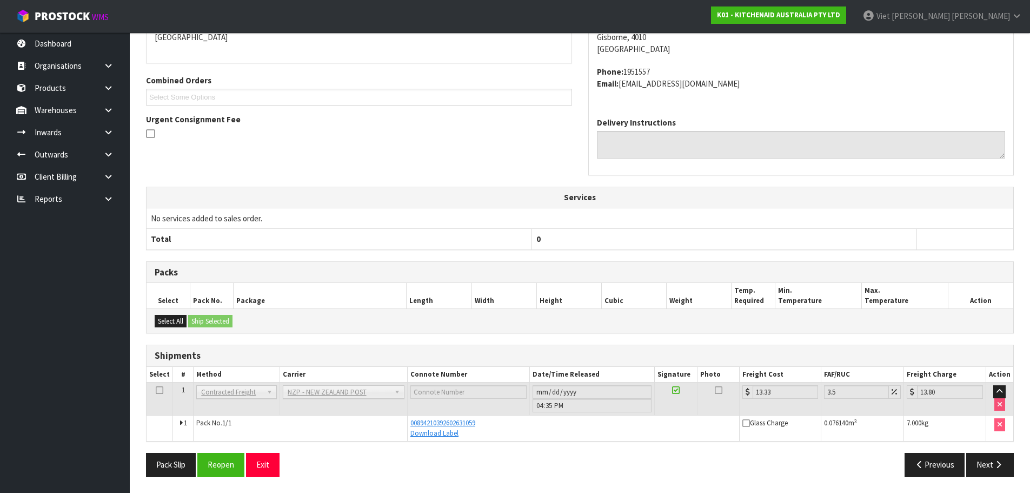
scroll to position [45, 0]
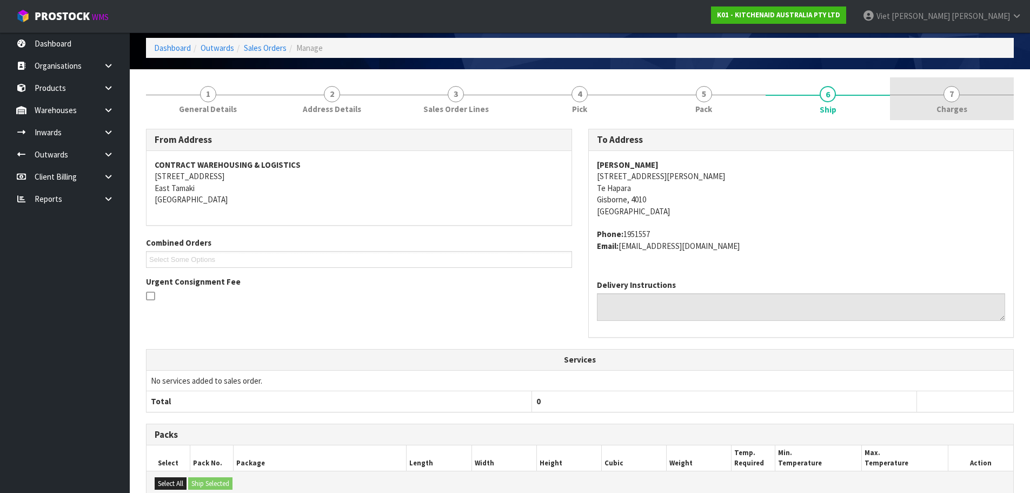
click at [912, 108] on link "7 [GEOGRAPHIC_DATA]" at bounding box center [952, 98] width 124 height 43
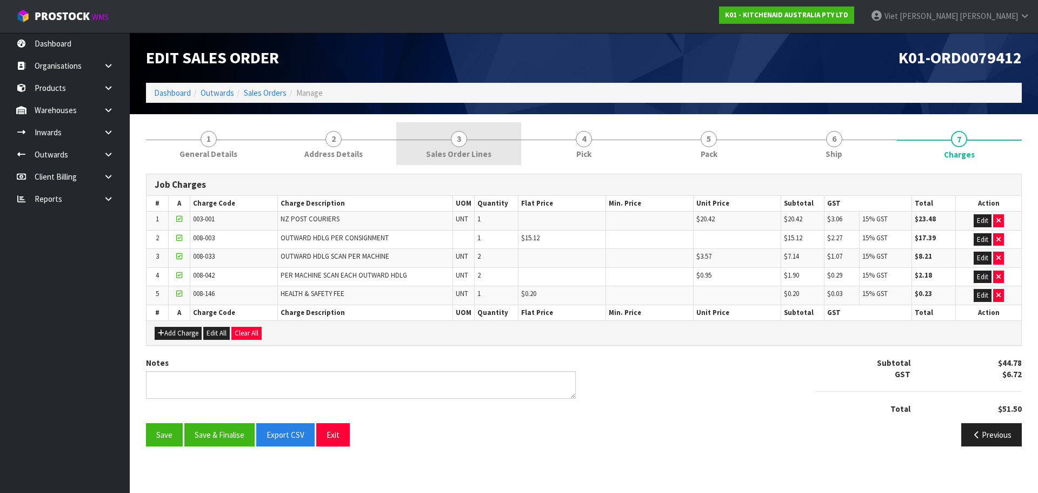
click at [514, 132] on link "3 Sales Order Lines" at bounding box center [458, 143] width 125 height 43
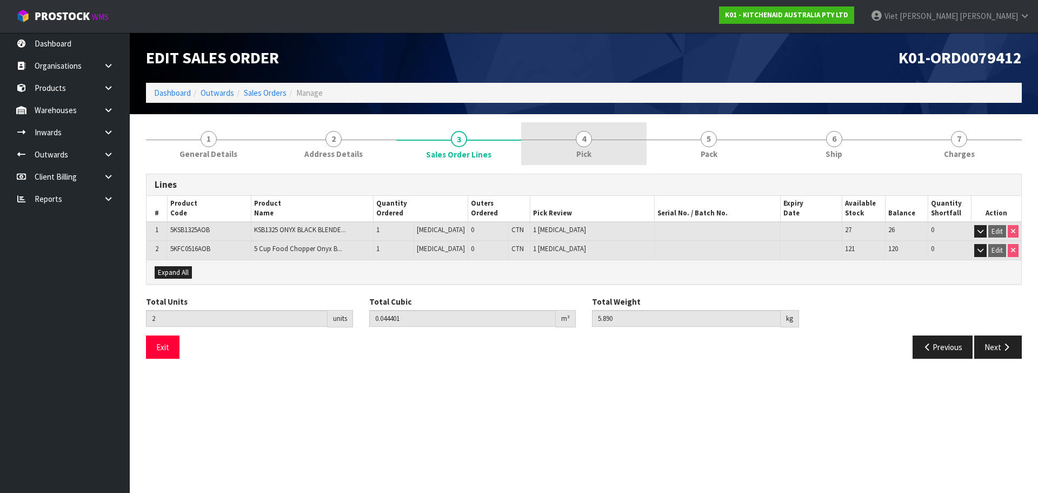
click at [565, 136] on link "4 Pick" at bounding box center [583, 143] width 125 height 43
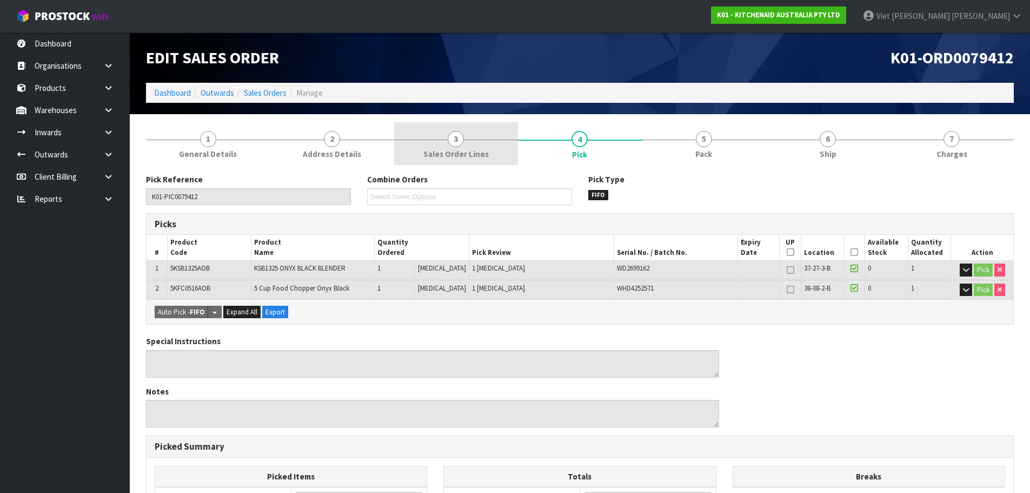
click at [476, 145] on link "3 Sales Order Lines" at bounding box center [456, 143] width 124 height 43
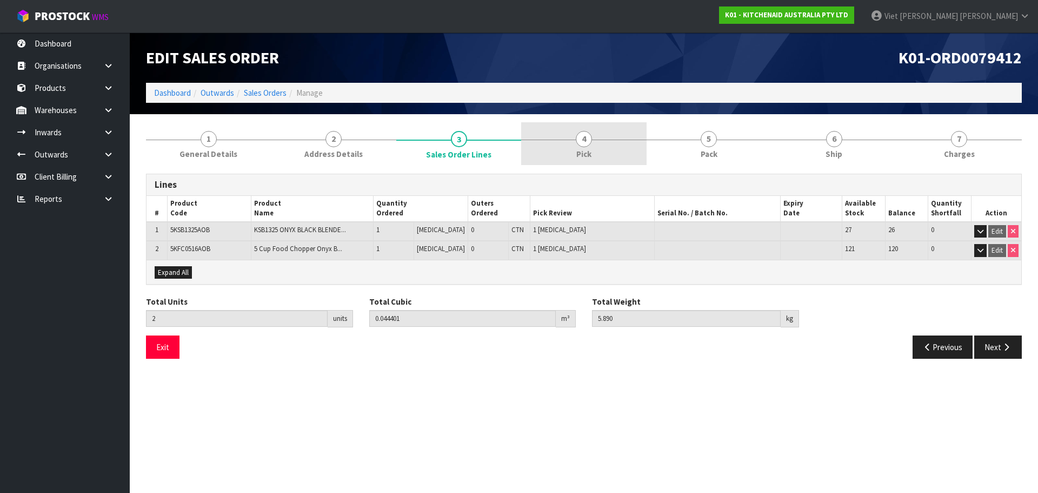
click at [580, 142] on span "4" at bounding box center [584, 139] width 16 height 16
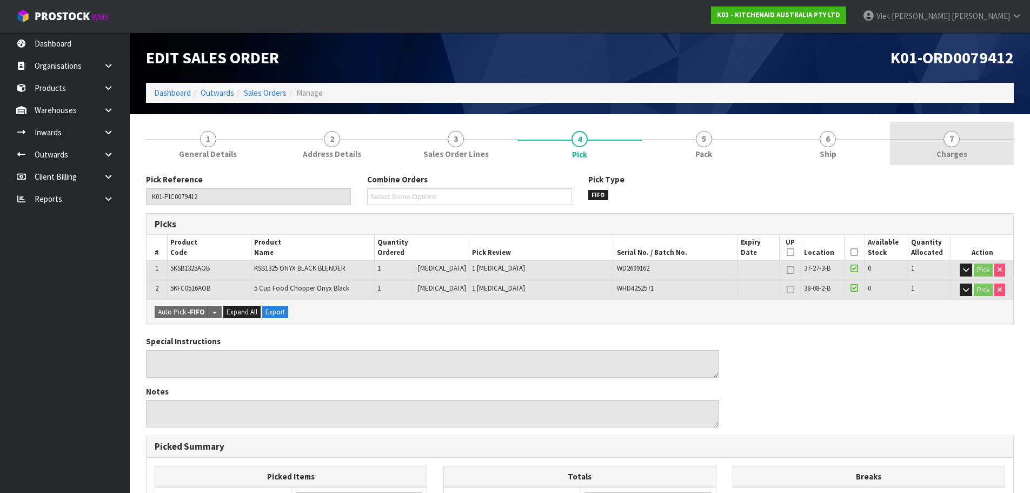
click at [938, 143] on link "7 [GEOGRAPHIC_DATA]" at bounding box center [952, 143] width 124 height 43
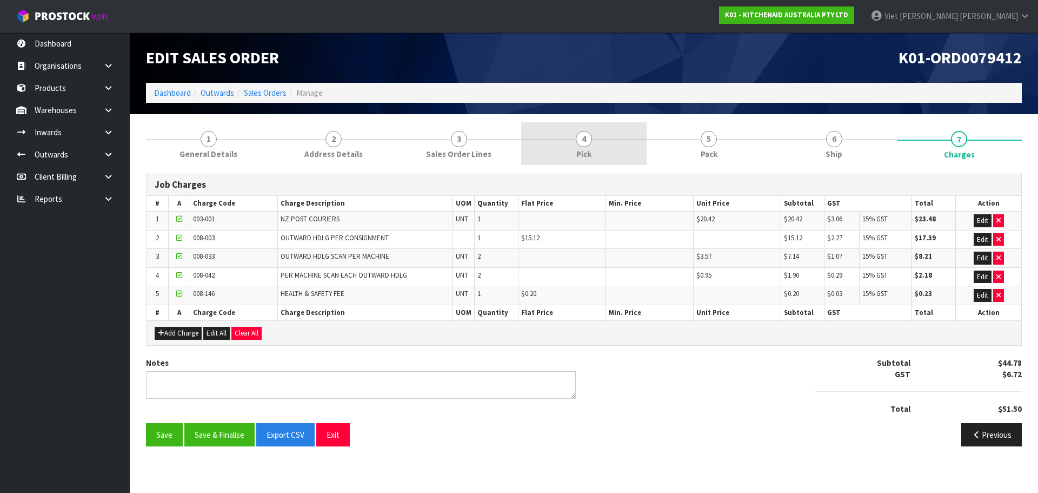
click at [562, 145] on link "4 Pick" at bounding box center [583, 143] width 125 height 43
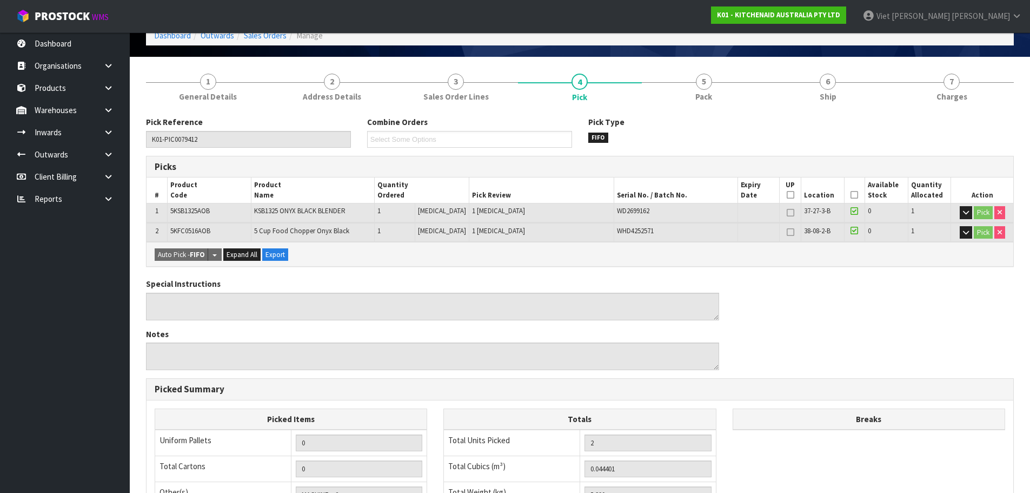
scroll to position [25, 0]
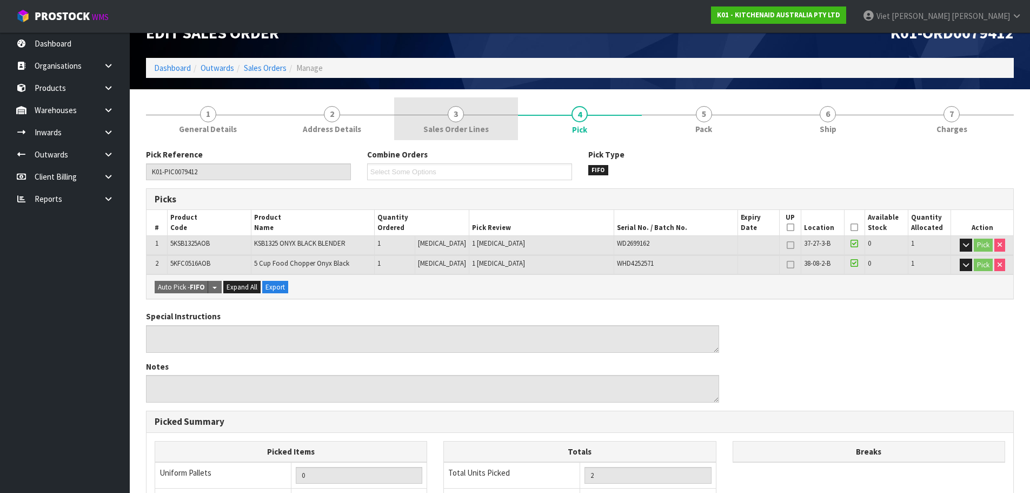
click at [500, 131] on link "3 Sales Order Lines" at bounding box center [456, 118] width 124 height 43
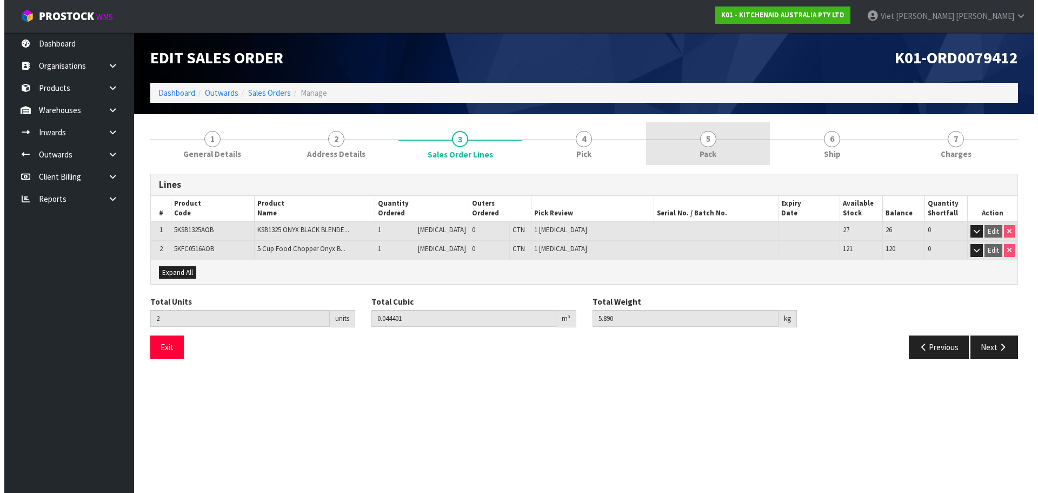
scroll to position [0, 0]
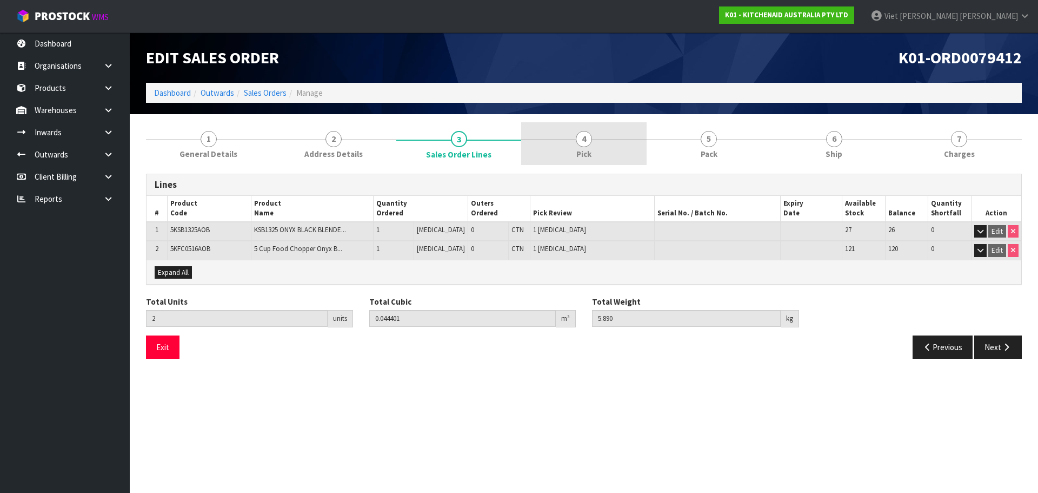
click at [632, 136] on link "4 Pick" at bounding box center [583, 143] width 125 height 43
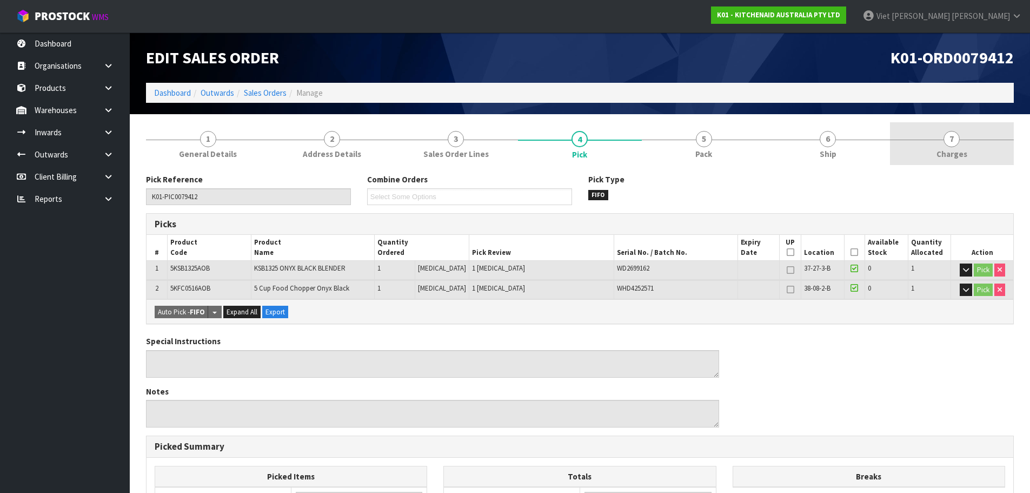
click at [905, 143] on link "7 [GEOGRAPHIC_DATA]" at bounding box center [952, 143] width 124 height 43
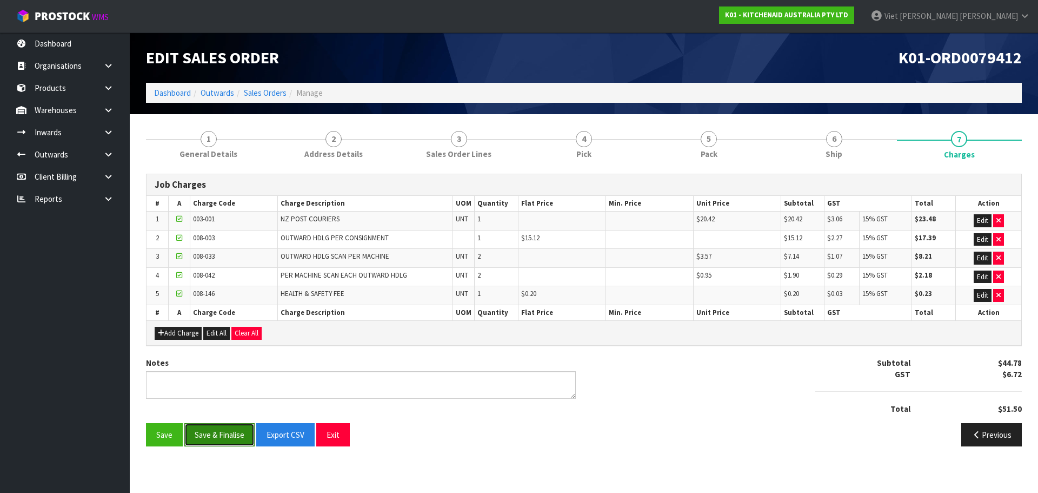
click at [235, 430] on button "Save & Finalise" at bounding box center [219, 434] width 70 height 23
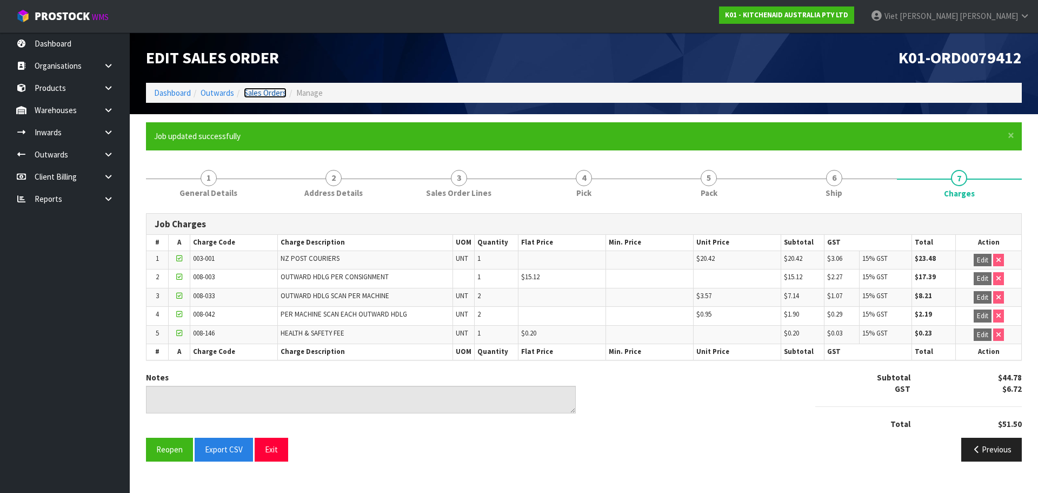
click at [275, 96] on link "Sales Orders" at bounding box center [265, 93] width 43 height 10
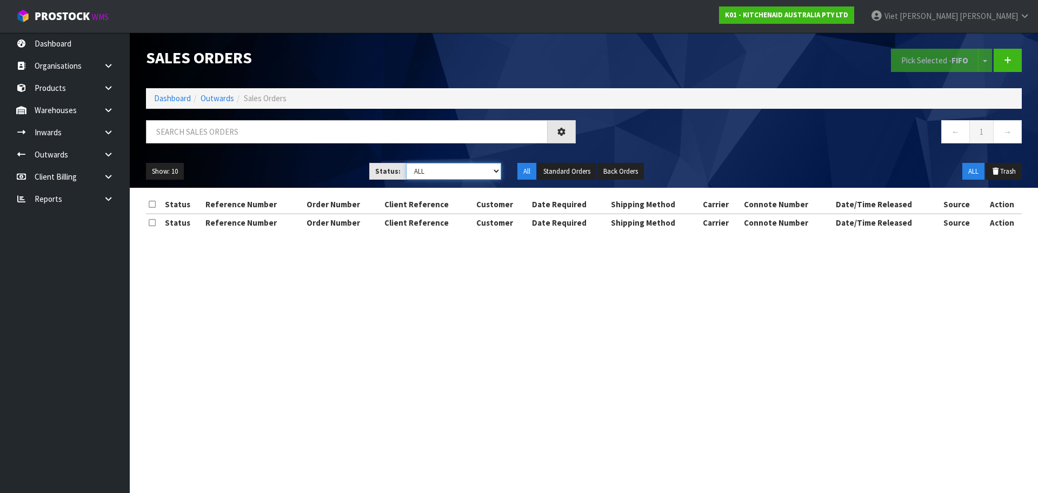
click at [480, 172] on select "Draft Pending Allocated Pending Pick Goods Picked Goods Packed Pending Charges …" at bounding box center [454, 171] width 96 height 17
click at [406, 163] on select "Draft Pending Allocated Pending Pick Goods Picked Goods Packed Pending Charges …" at bounding box center [454, 171] width 96 height 17
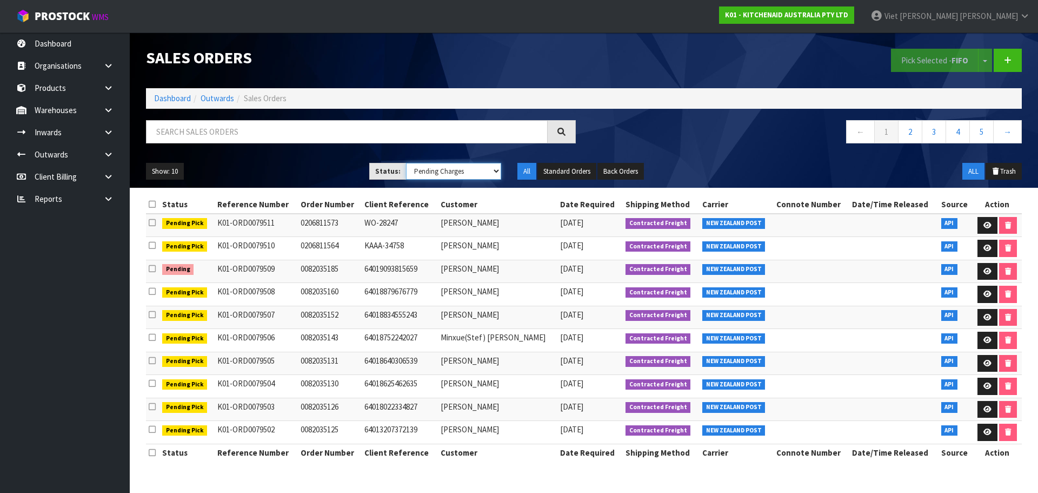
click at [446, 171] on select "Draft Pending Allocated Pending Pick Goods Picked Goods Packed Pending Charges …" at bounding box center [454, 171] width 96 height 17
click at [406, 163] on select "Draft Pending Allocated Pending Pick Goods Picked Goods Packed Pending Charges …" at bounding box center [454, 171] width 96 height 17
click at [476, 175] on select "Draft Pending Allocated Pending Pick Goods Picked Goods Packed Pending Charges …" at bounding box center [454, 171] width 96 height 17
click at [406, 163] on select "Draft Pending Allocated Pending Pick Goods Picked Goods Packed Pending Charges …" at bounding box center [454, 171] width 96 height 17
drag, startPoint x: 461, startPoint y: 163, endPoint x: 458, endPoint y: 175, distance: 12.3
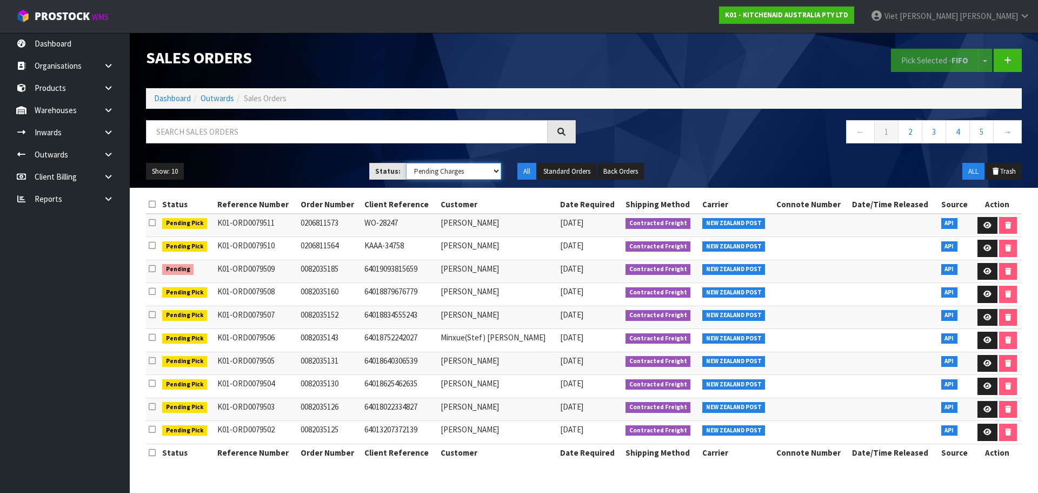
click at [461, 163] on select "Draft Pending Allocated Pending Pick Goods Picked Goods Packed Pending Charges …" at bounding box center [454, 171] width 96 height 17
click at [406, 163] on select "Draft Pending Allocated Pending Pick Goods Picked Goods Packed Pending Charges …" at bounding box center [454, 171] width 96 height 17
click at [448, 185] on div "Show: 10 5 10 25 50 Status: Draft Pending Allocated Pending Pick Goods Picked G…" at bounding box center [584, 172] width 892 height 34
click at [458, 175] on select "Draft Pending Allocated Pending Pick Goods Picked Goods Packed Pending Charges …" at bounding box center [454, 171] width 96 height 17
select select "string:6"
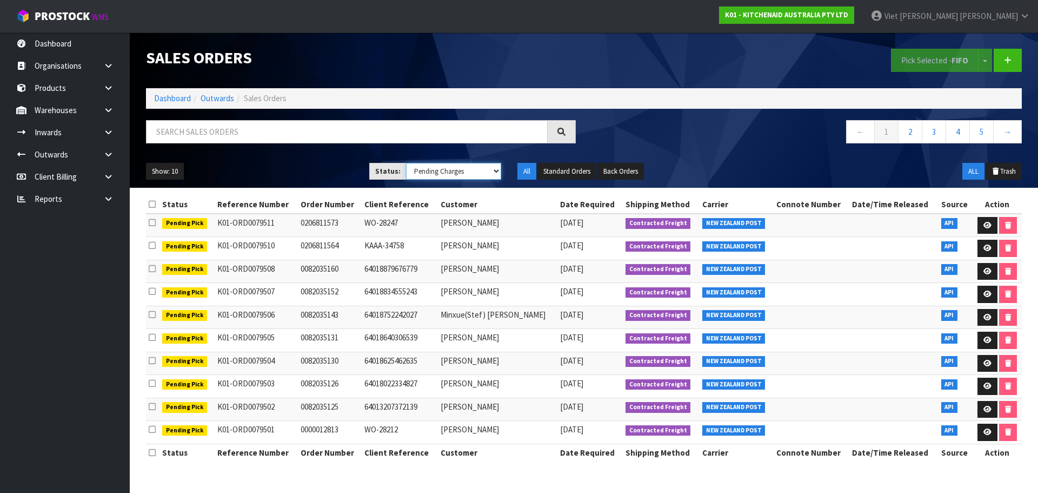
click at [406, 163] on select "Draft Pending Allocated Pending Pick Goods Picked Goods Packed Pending Charges …" at bounding box center [454, 171] width 96 height 17
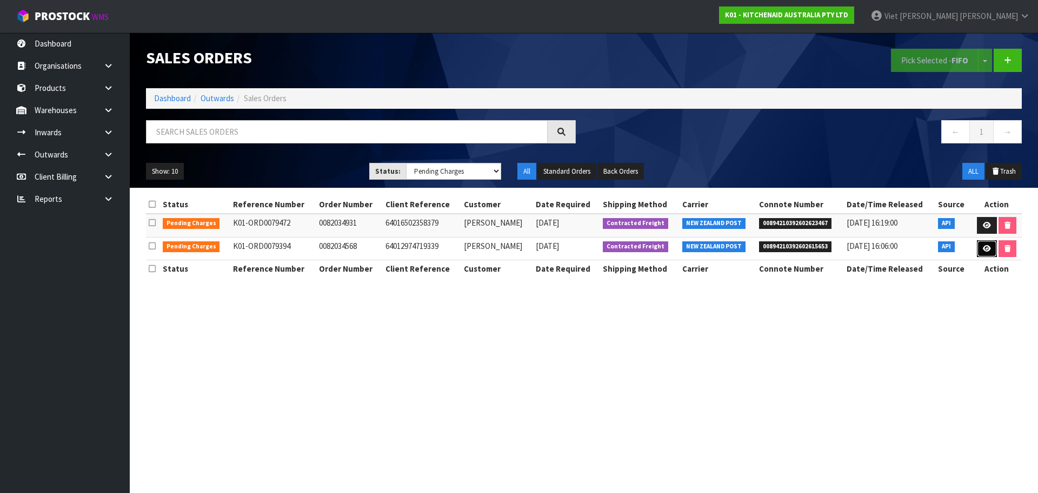
click at [987, 247] on icon at bounding box center [987, 248] width 8 height 7
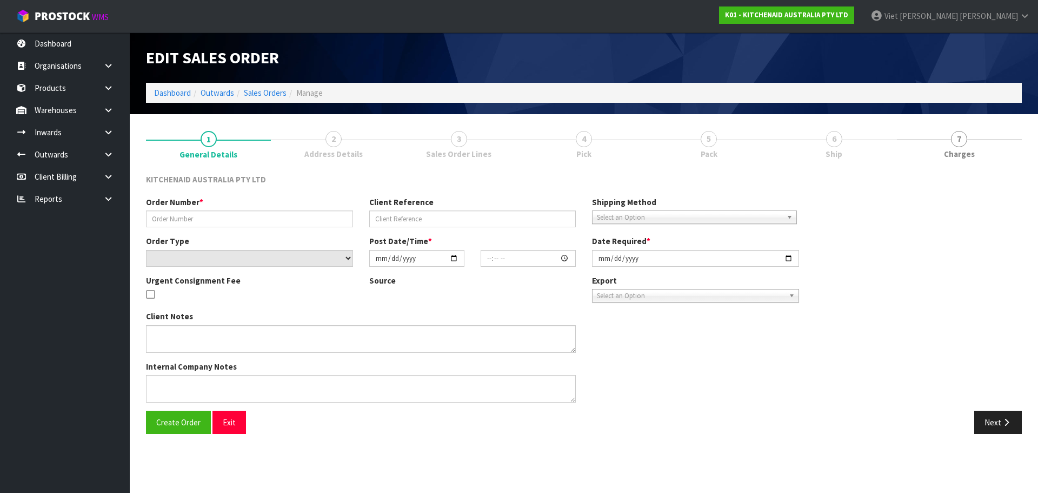
type input "0082034568"
type input "64012974719339"
select select "number:0"
type input "[DATE]"
type input "09:39:41.000"
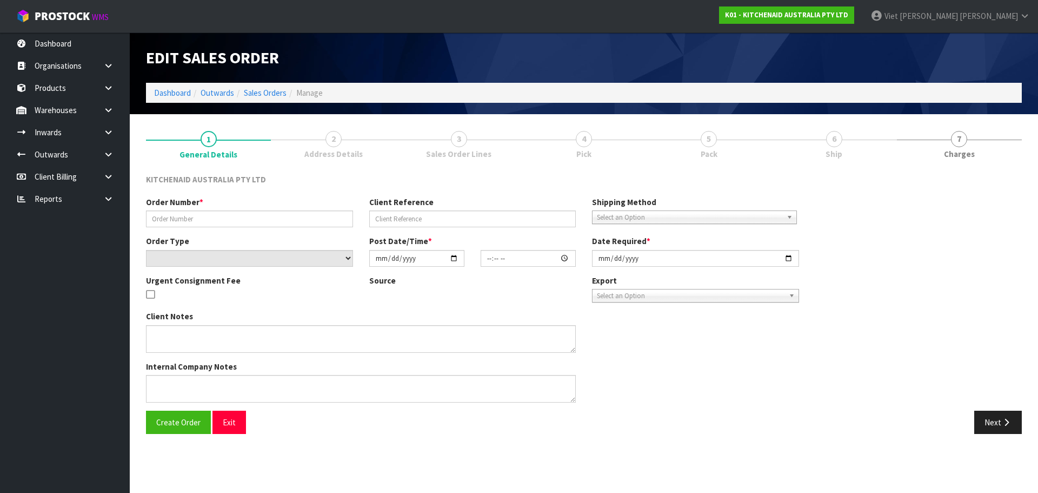
type input "[DATE]"
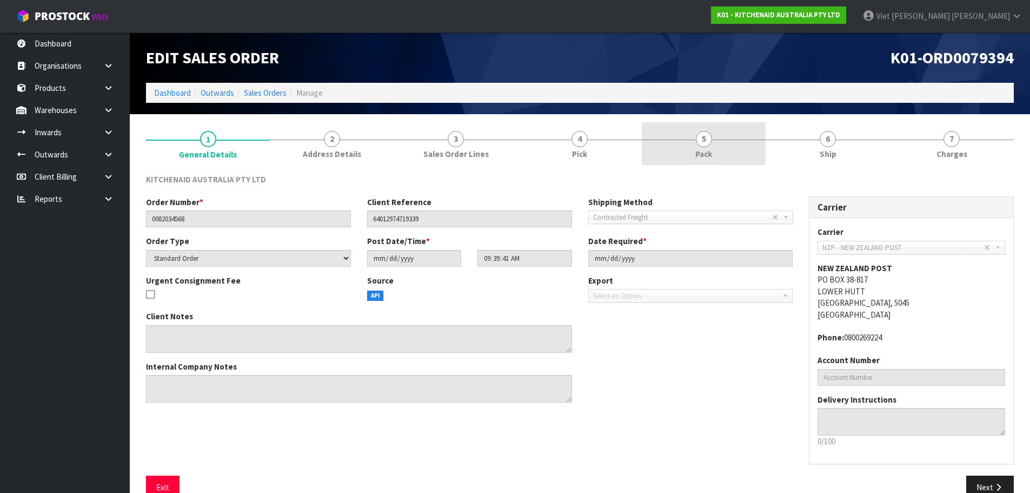
click at [645, 146] on link "5 Pack" at bounding box center [704, 143] width 124 height 43
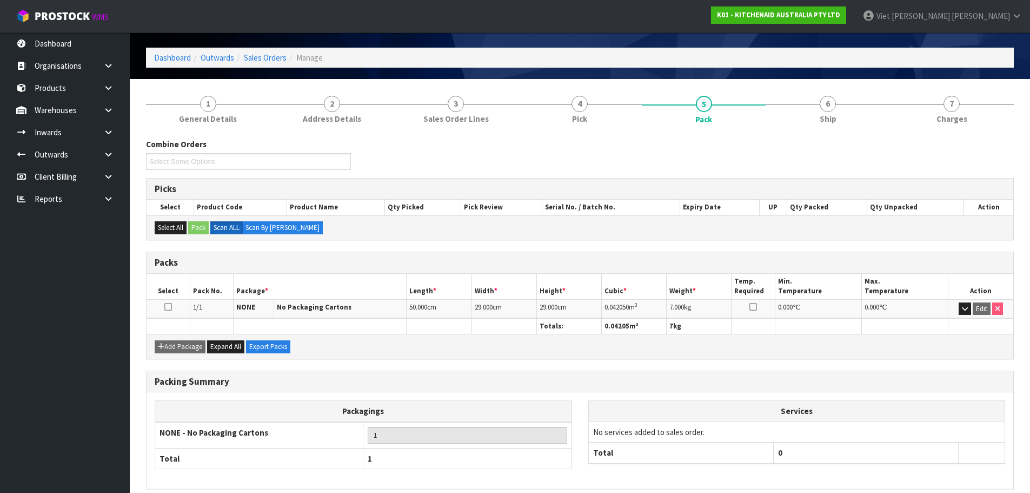
scroll to position [54, 0]
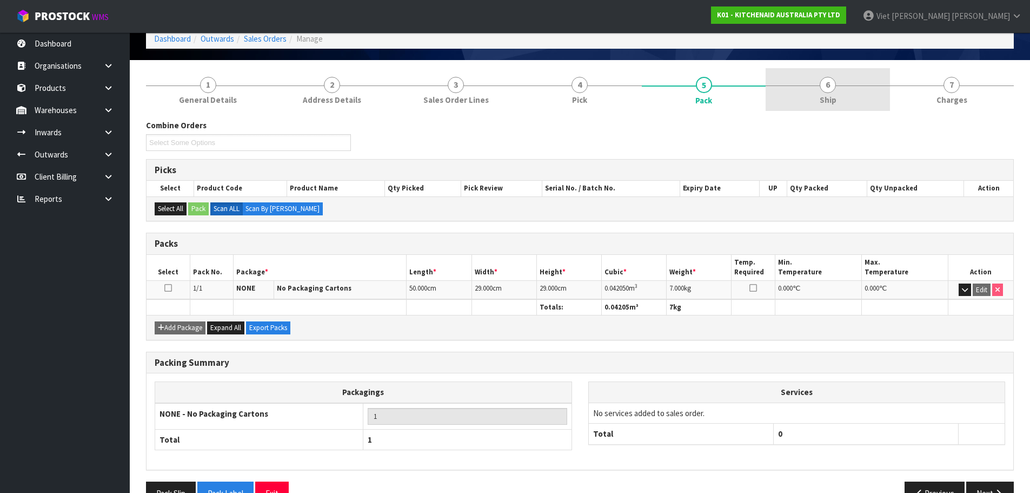
click at [826, 110] on link "6 Ship" at bounding box center [828, 89] width 124 height 43
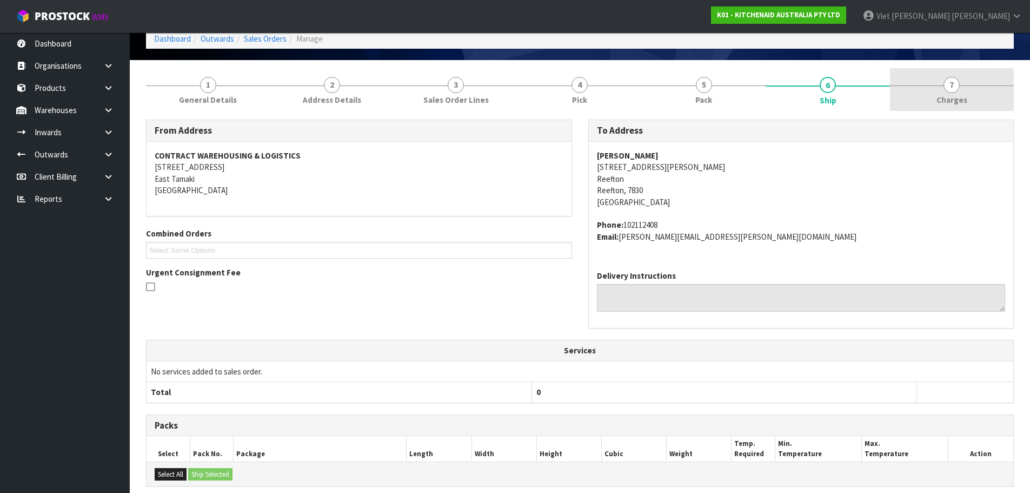
click at [906, 103] on link "7 [GEOGRAPHIC_DATA]" at bounding box center [952, 89] width 124 height 43
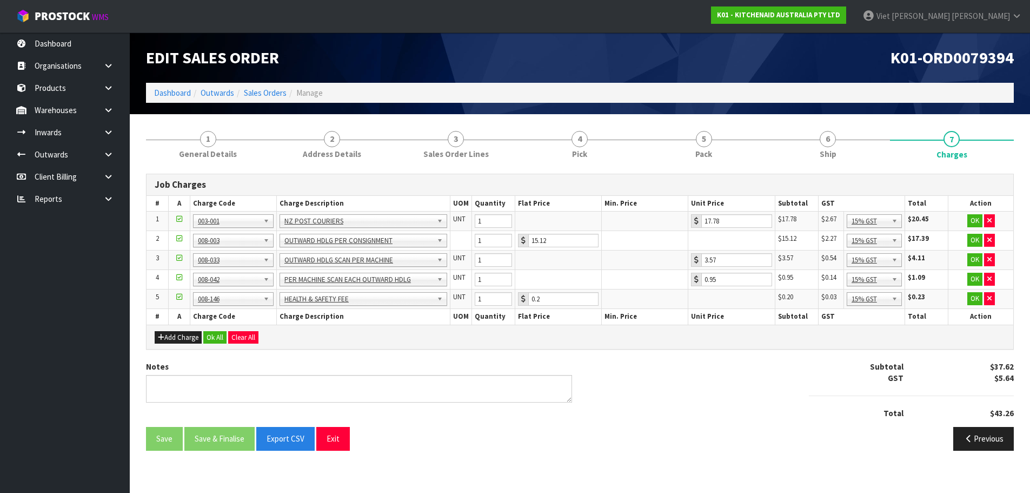
scroll to position [0, 0]
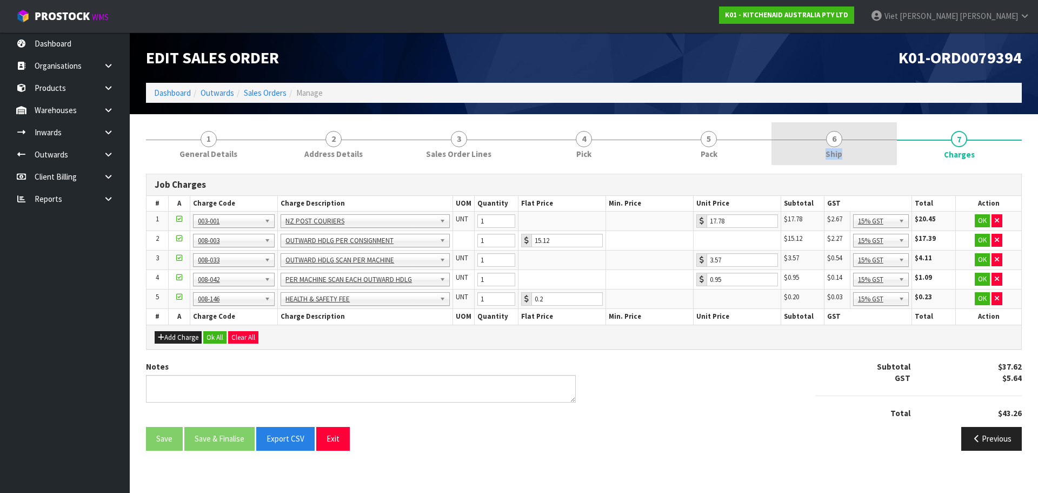
click at [842, 148] on span "Ship" at bounding box center [834, 153] width 17 height 11
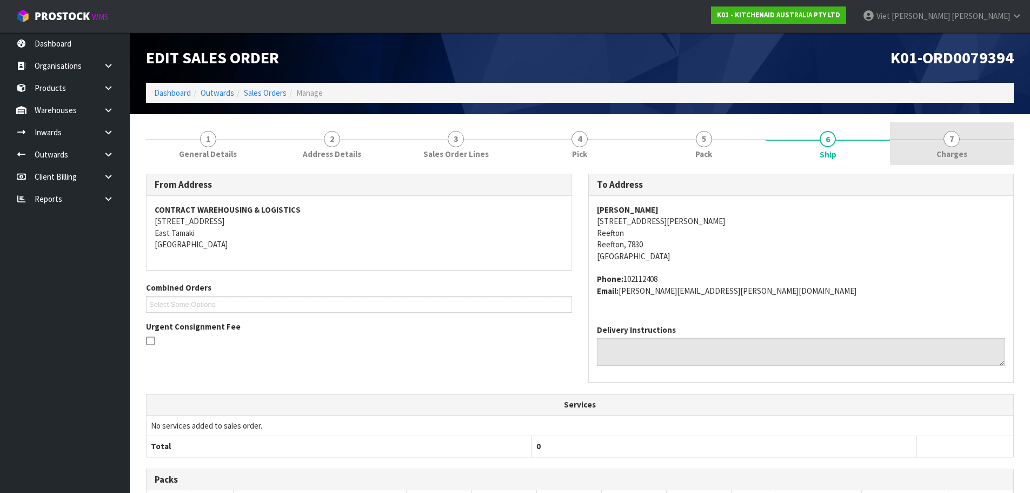
click at [919, 146] on link "7 [GEOGRAPHIC_DATA]" at bounding box center [952, 143] width 124 height 43
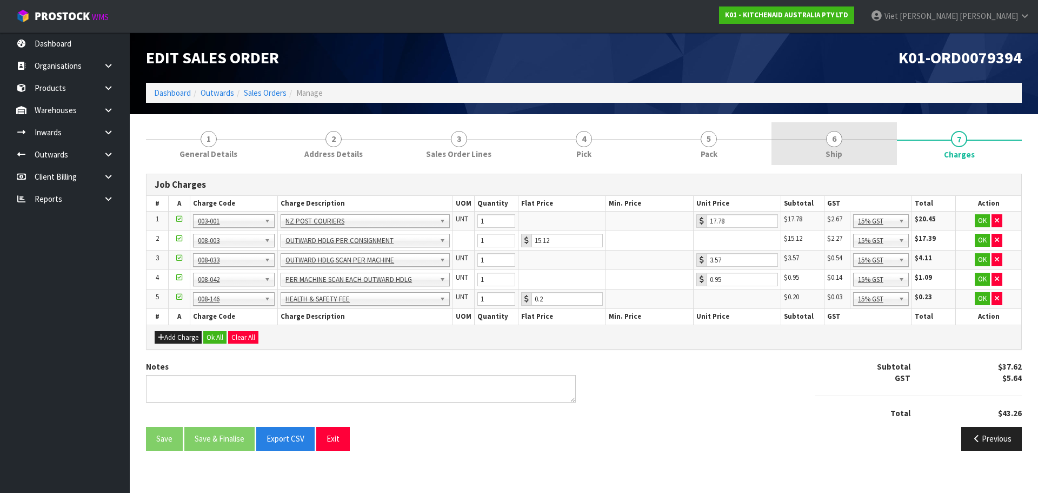
click at [803, 159] on link "6 Ship" at bounding box center [834, 143] width 125 height 43
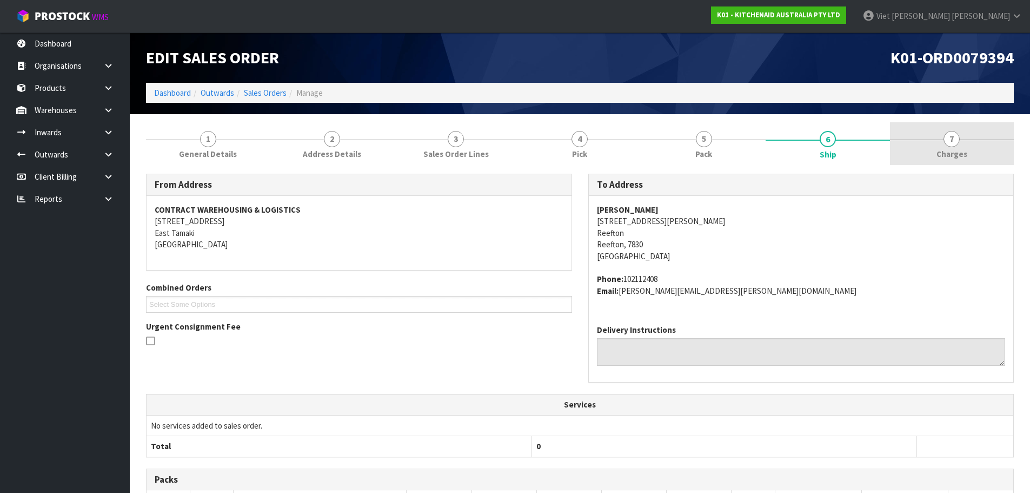
click at [947, 151] on span "Charges" at bounding box center [952, 153] width 31 height 11
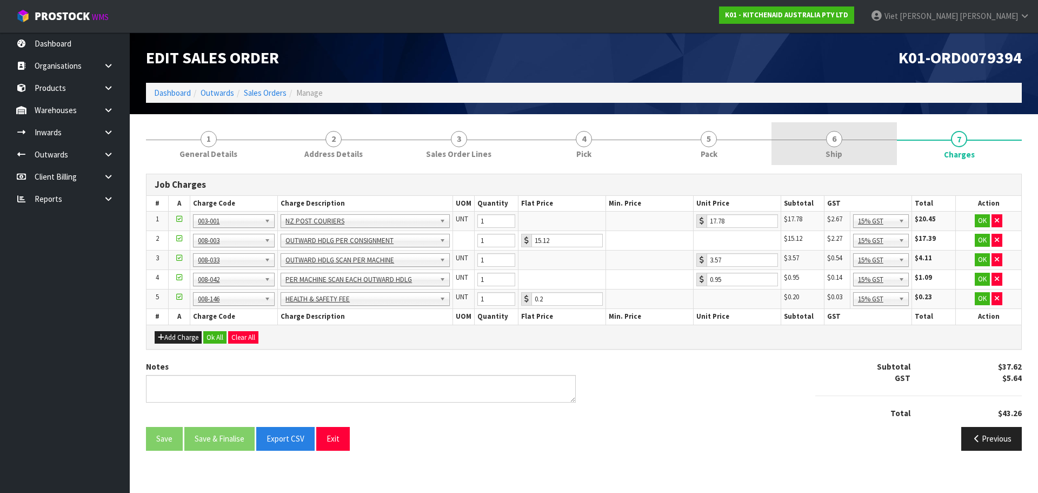
click at [816, 156] on link "6 Ship" at bounding box center [834, 143] width 125 height 43
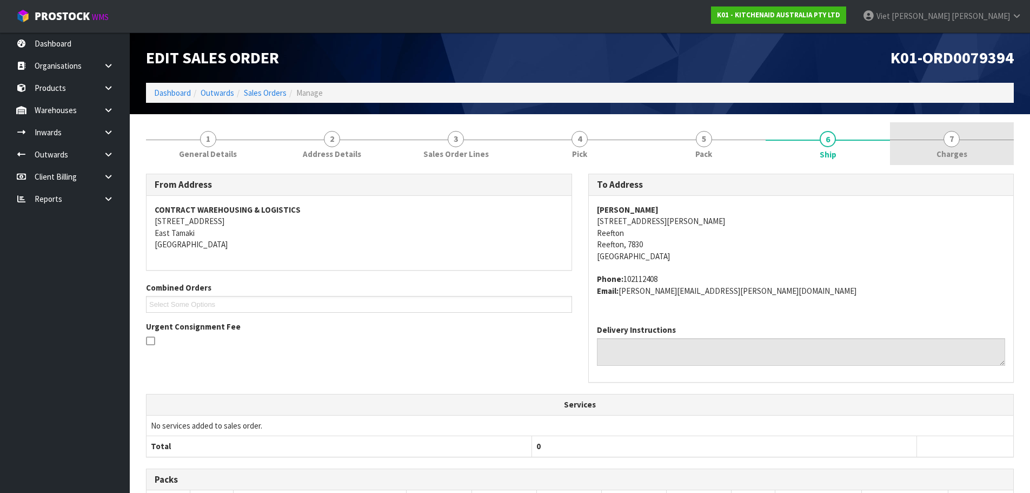
click at [924, 144] on link "7 [GEOGRAPHIC_DATA]" at bounding box center [952, 143] width 124 height 43
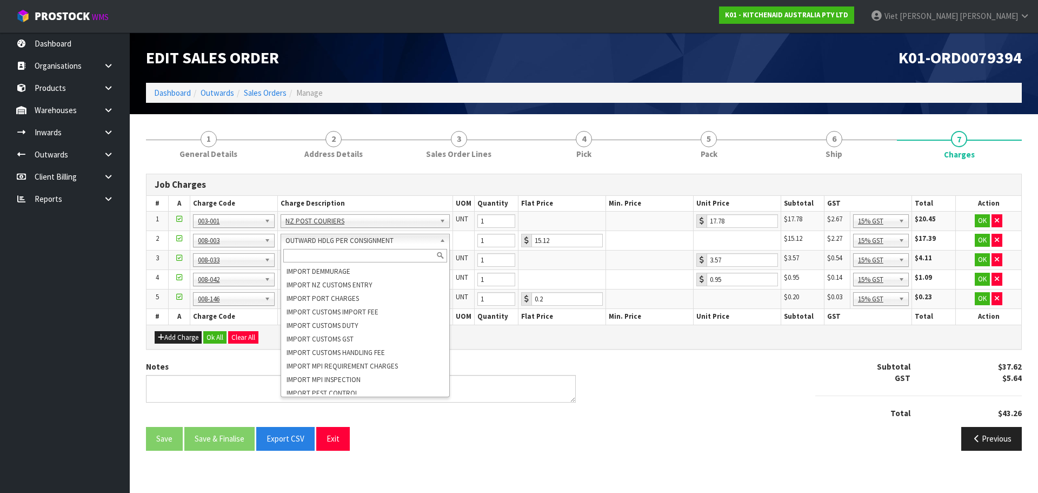
click at [663, 393] on div "Notes Subtotal $37.62 GST $5.64 Total $43.26" at bounding box center [584, 394] width 892 height 66
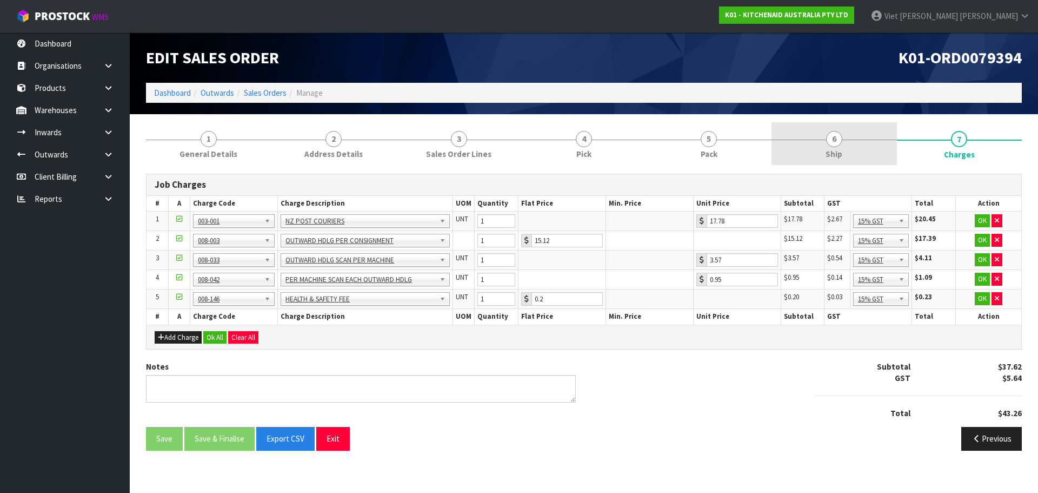
click at [866, 136] on link "6 Ship" at bounding box center [834, 143] width 125 height 43
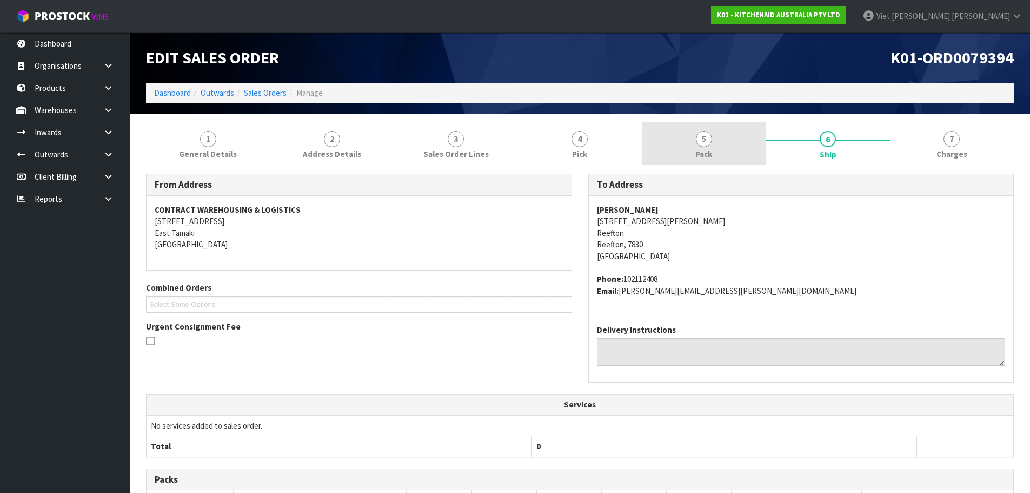
click at [739, 142] on link "5 Pack" at bounding box center [704, 143] width 124 height 43
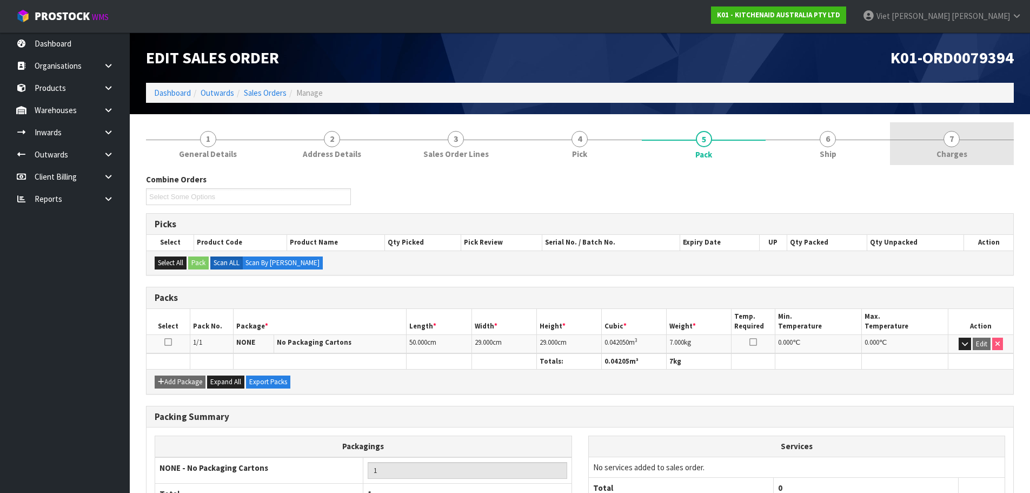
click at [930, 159] on link "7 [GEOGRAPHIC_DATA]" at bounding box center [952, 143] width 124 height 43
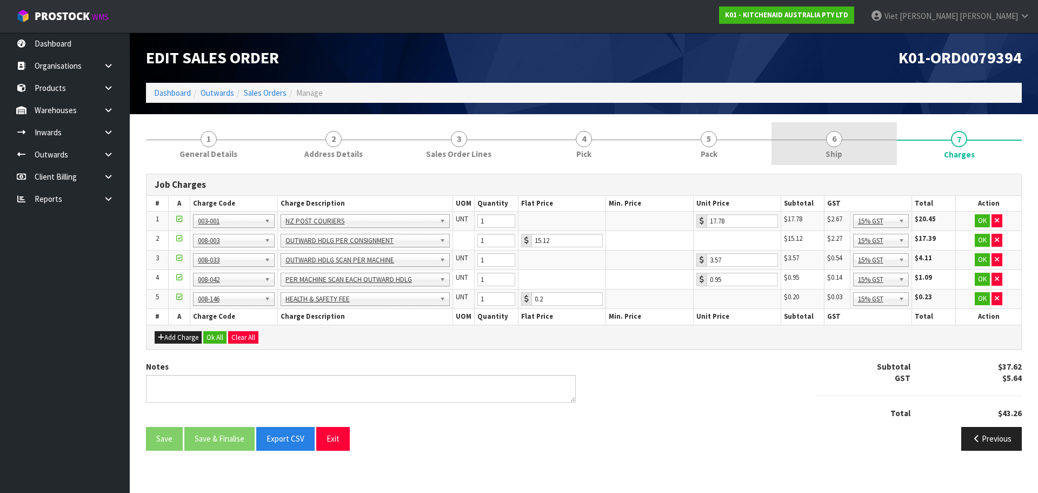
click at [871, 148] on link "6 Ship" at bounding box center [834, 143] width 125 height 43
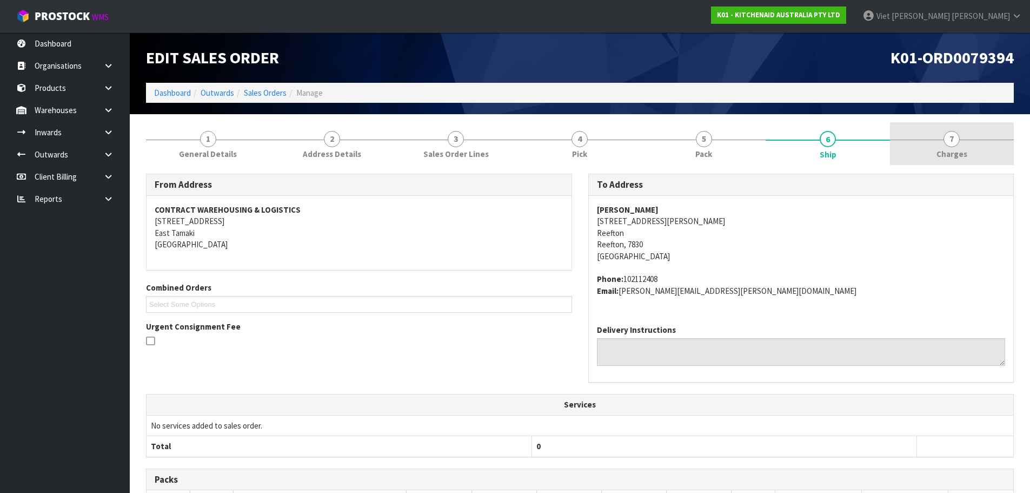
click at [926, 149] on link "7 [GEOGRAPHIC_DATA]" at bounding box center [952, 143] width 124 height 43
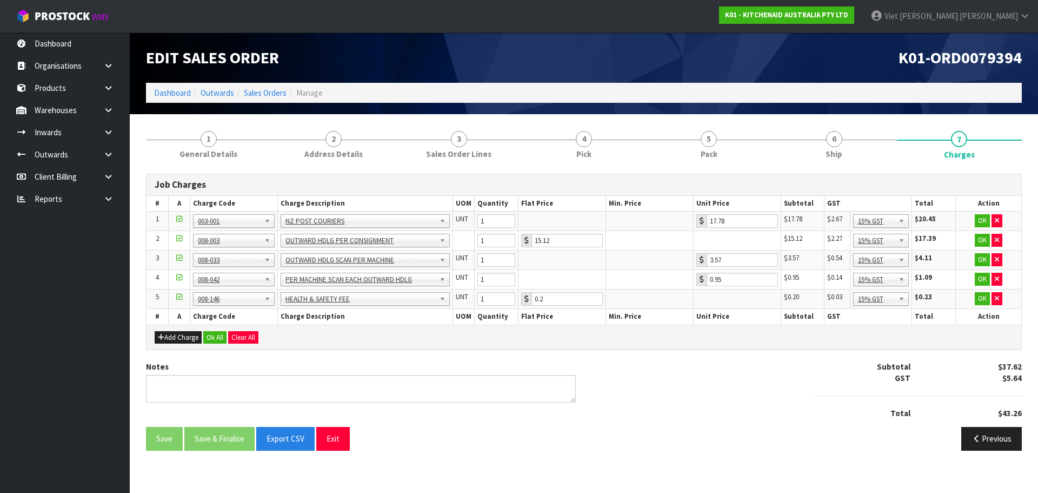
click at [438, 104] on div "Edit Sales Order K01-ORD0079394 Dashboard Outwards Sales Orders Manage" at bounding box center [584, 73] width 892 height 82
click at [392, 157] on link "2 Address Details" at bounding box center [333, 143] width 125 height 43
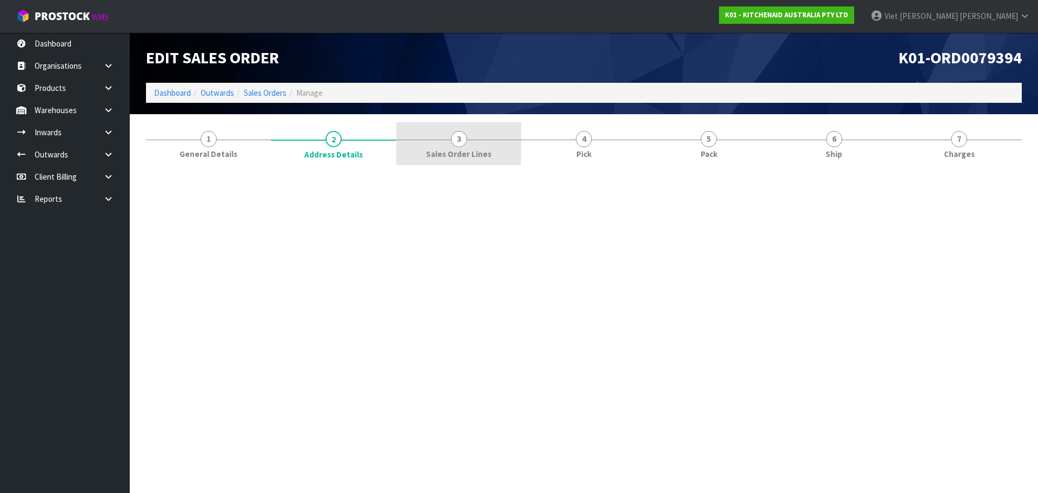
click at [449, 149] on span "Sales Order Lines" at bounding box center [458, 153] width 65 height 11
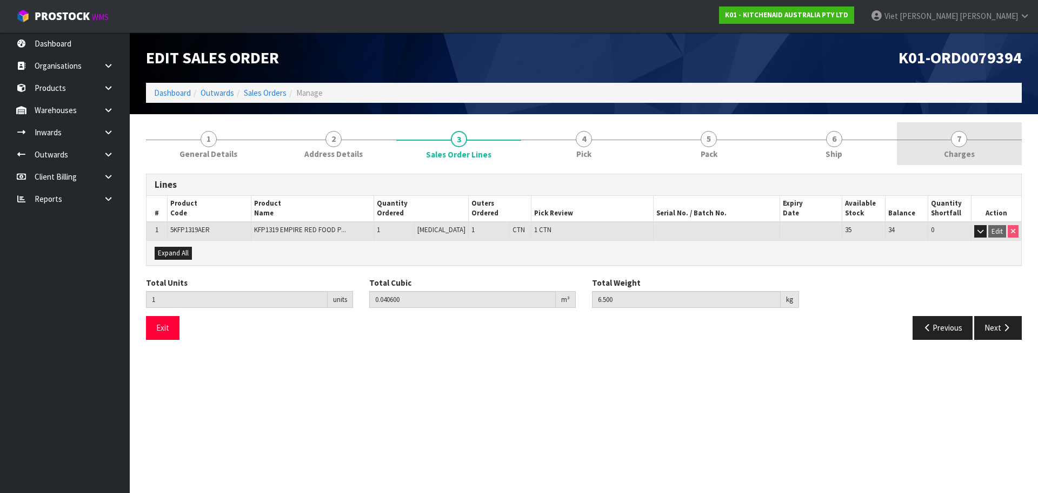
click at [913, 150] on link "7 [GEOGRAPHIC_DATA]" at bounding box center [959, 143] width 125 height 43
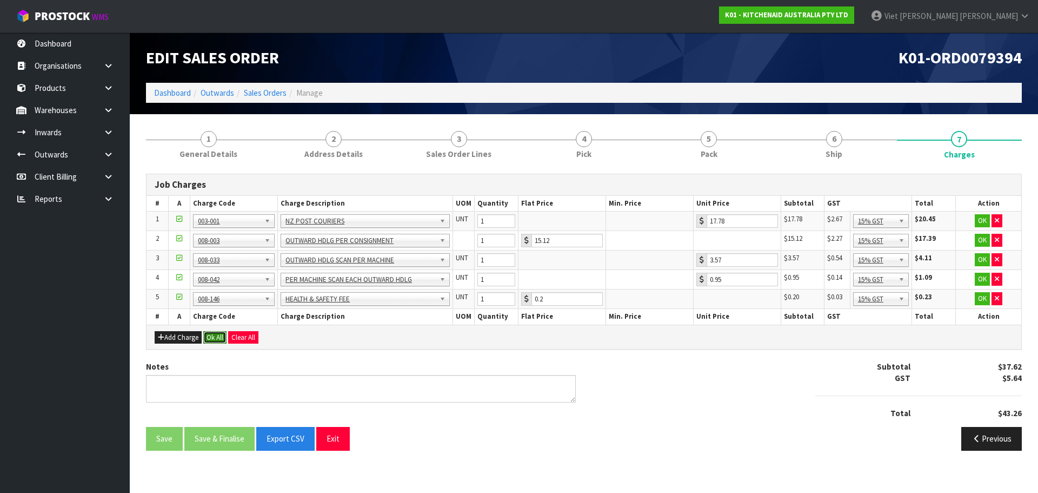
click at [218, 332] on button "Ok All" at bounding box center [214, 337] width 23 height 13
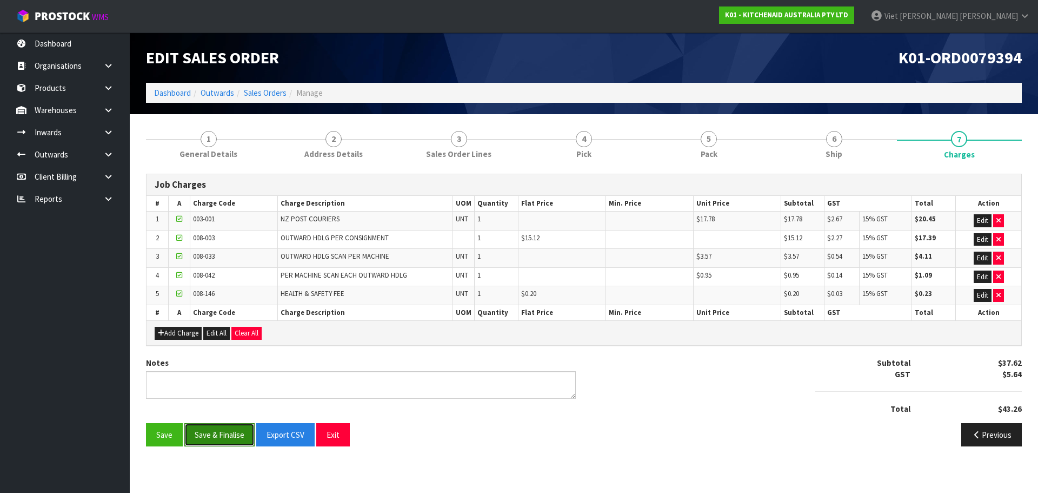
click at [220, 433] on button "Save & Finalise" at bounding box center [219, 434] width 70 height 23
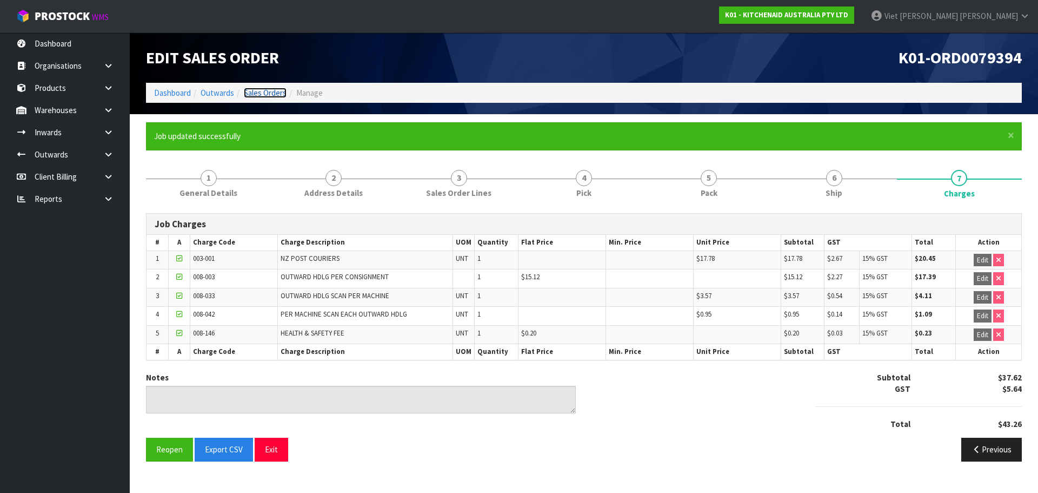
click at [283, 93] on link "Sales Orders" at bounding box center [265, 93] width 43 height 10
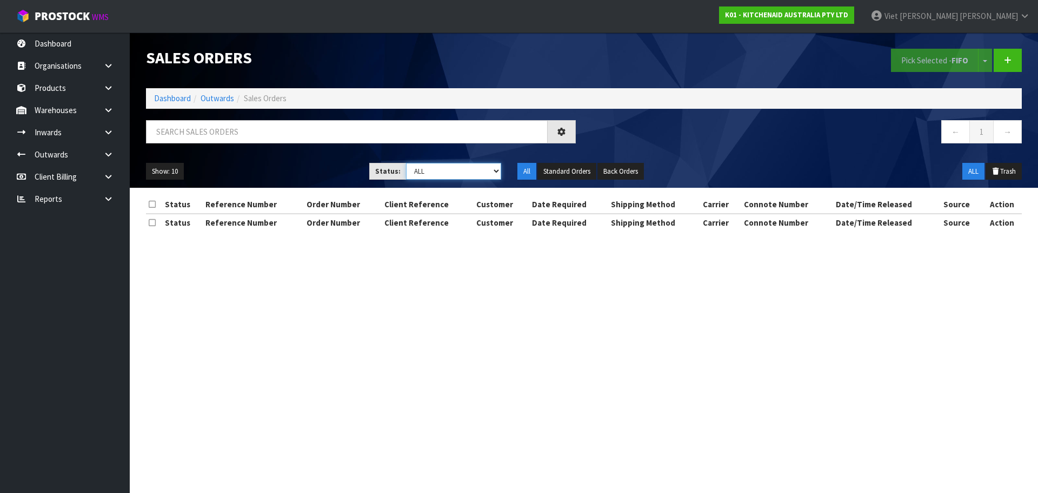
click at [412, 178] on select "Draft Pending Allocated Pending Pick Goods Picked Goods Packed Pending Charges …" at bounding box center [454, 171] width 96 height 17
select select "string:6"
click at [406, 163] on select "Draft Pending Allocated Pending Pick Goods Picked Goods Packed Pending Charges …" at bounding box center [454, 171] width 96 height 17
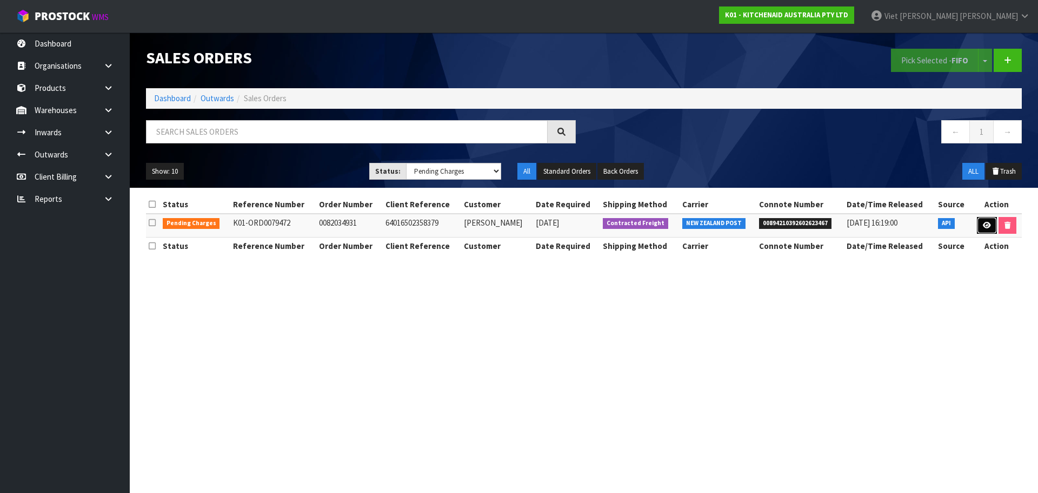
click at [980, 225] on link at bounding box center [987, 225] width 20 height 17
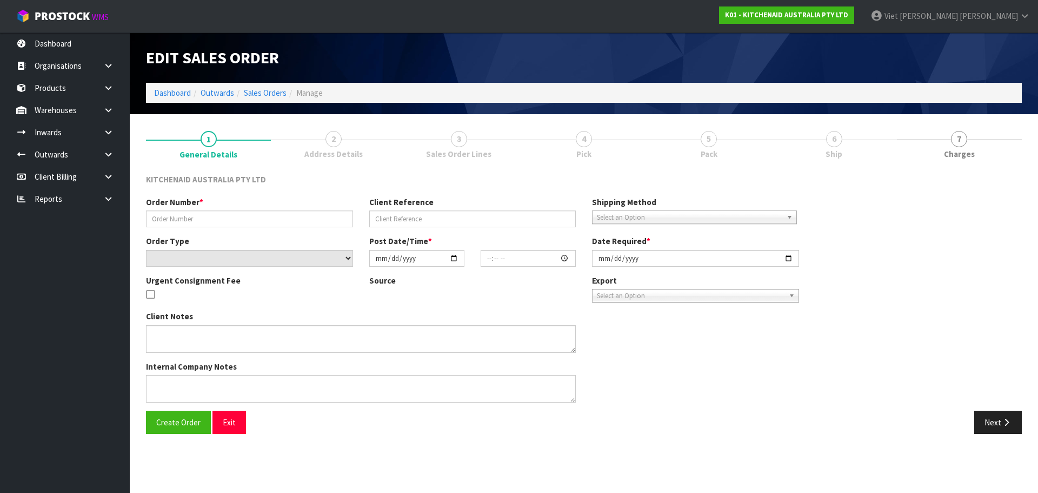
type input "0082034931"
type input "64016502358379"
select select "number:0"
type input "[DATE]"
type input "17:39:24.000"
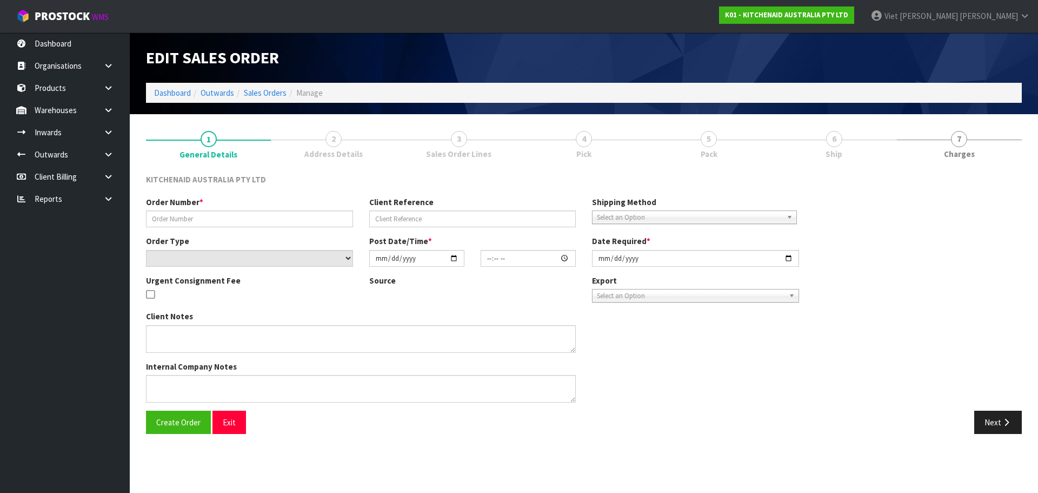
type input "[DATE]"
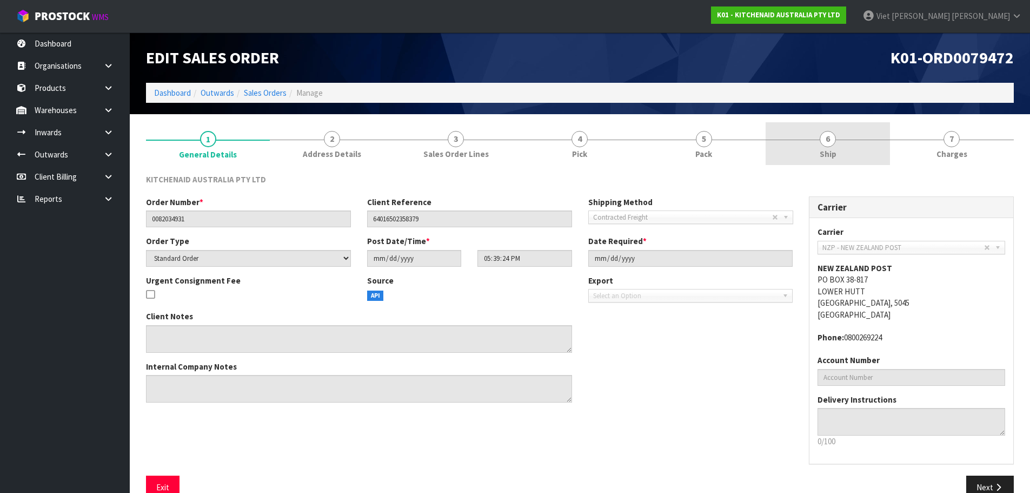
click at [836, 148] on span "Ship" at bounding box center [828, 153] width 17 height 11
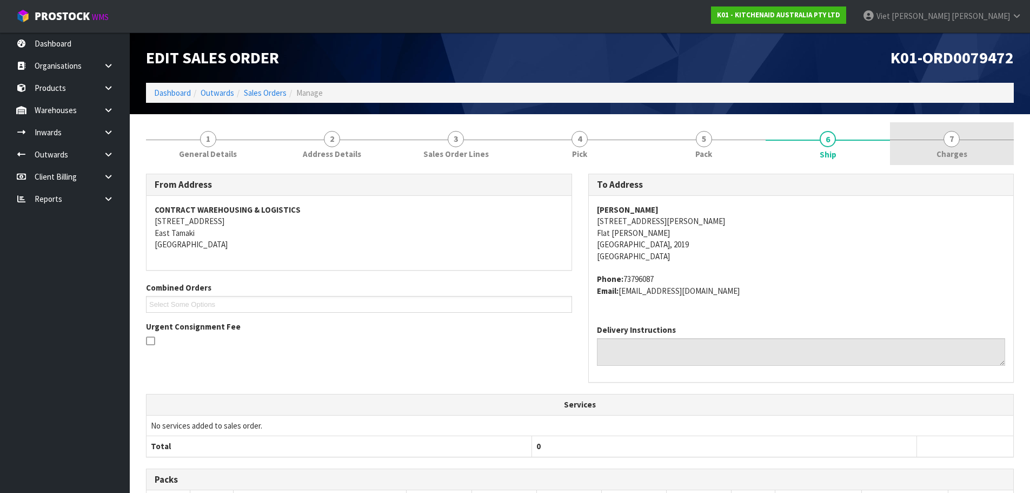
click at [920, 147] on link "7 [GEOGRAPHIC_DATA]" at bounding box center [952, 143] width 124 height 43
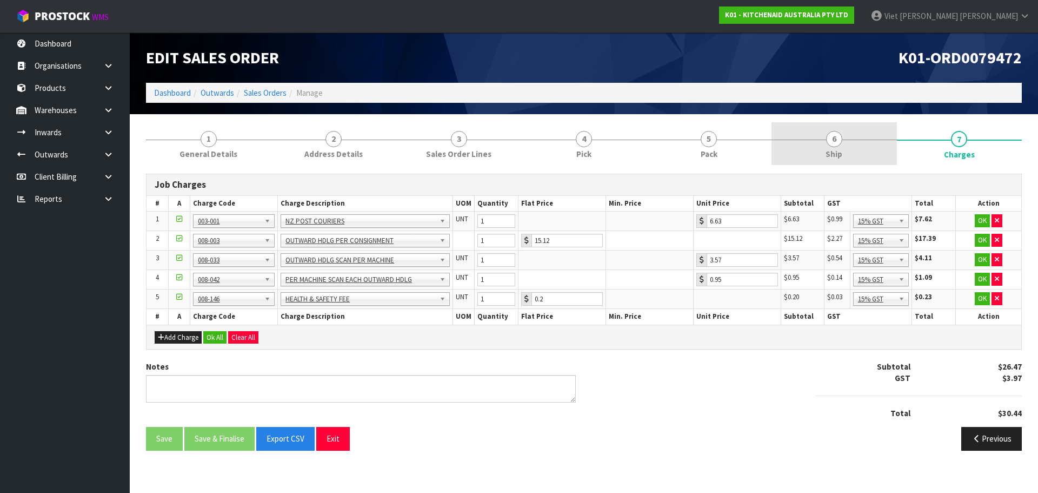
click at [856, 142] on link "6 Ship" at bounding box center [834, 143] width 125 height 43
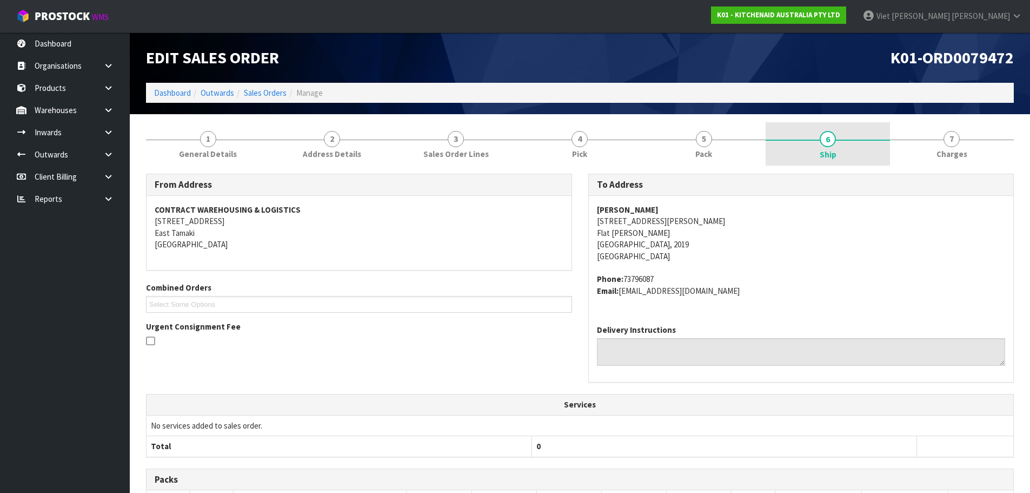
click at [804, 141] on link "6 Ship" at bounding box center [828, 143] width 124 height 43
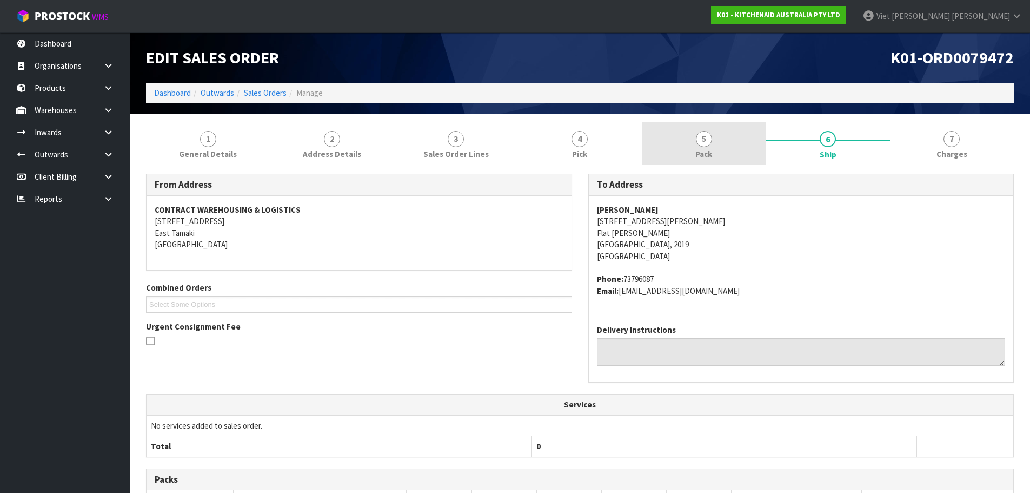
click at [751, 144] on link "5 Pack" at bounding box center [704, 143] width 124 height 43
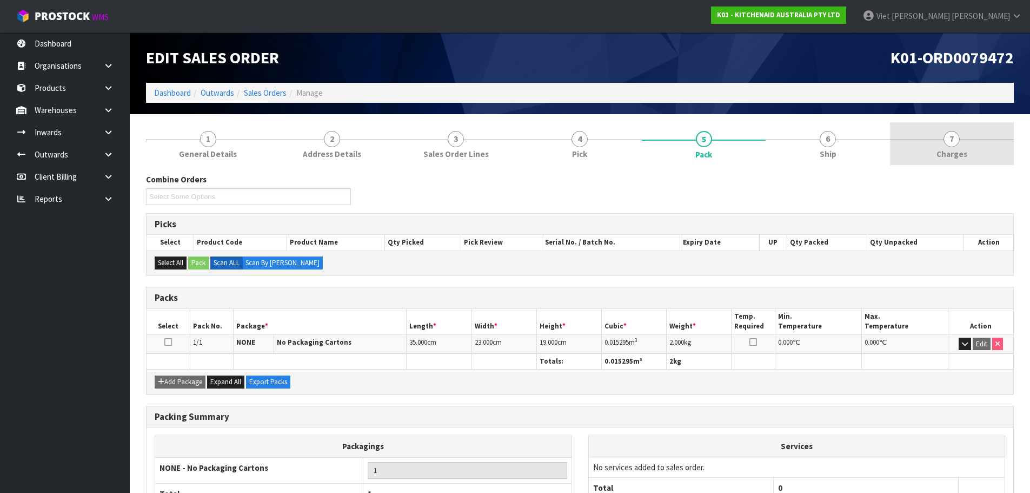
click at [919, 141] on link "7 [GEOGRAPHIC_DATA]" at bounding box center [952, 143] width 124 height 43
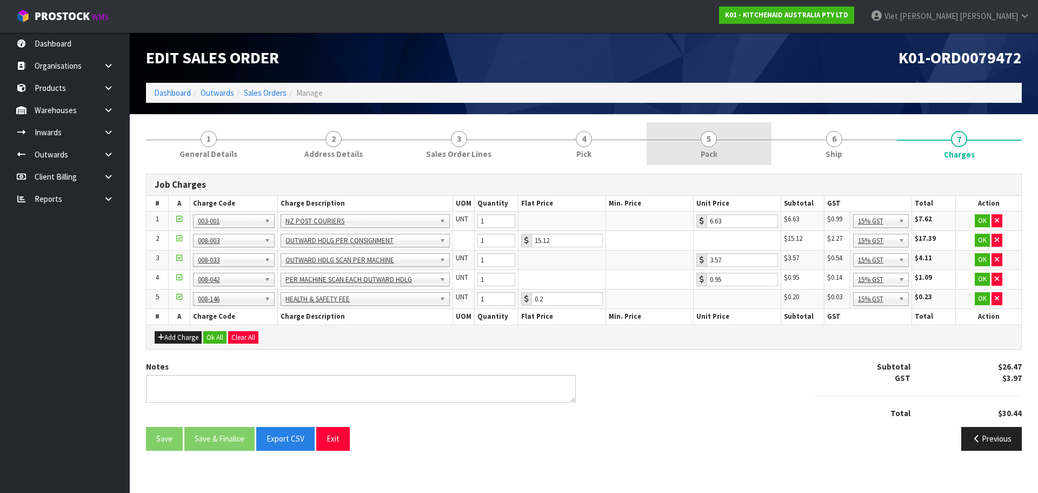
click at [749, 142] on link "5 Pack" at bounding box center [709, 143] width 125 height 43
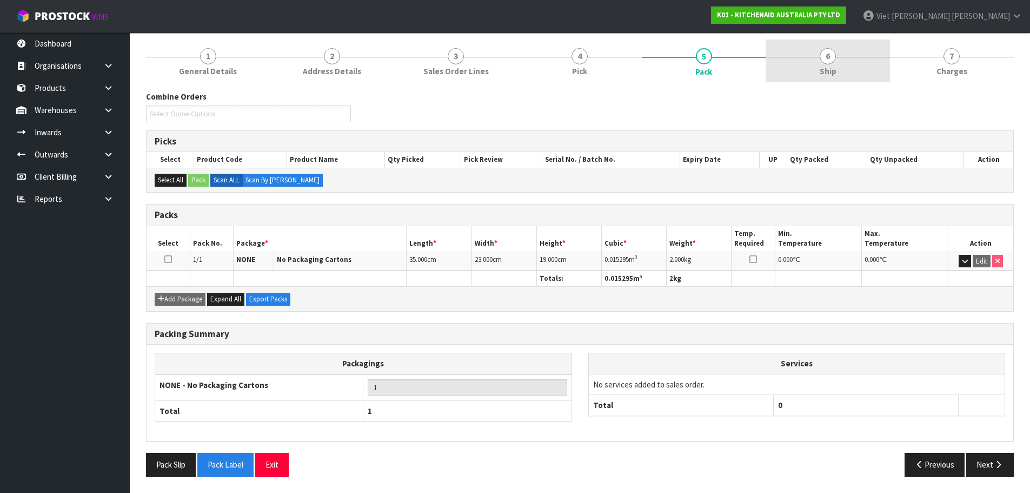
scroll to position [29, 0]
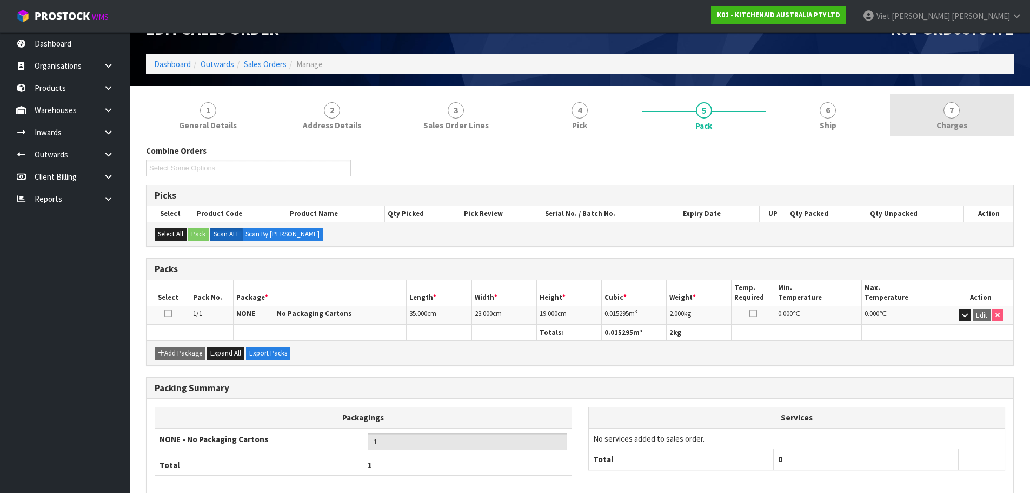
click at [919, 125] on link "7 [GEOGRAPHIC_DATA]" at bounding box center [952, 115] width 124 height 43
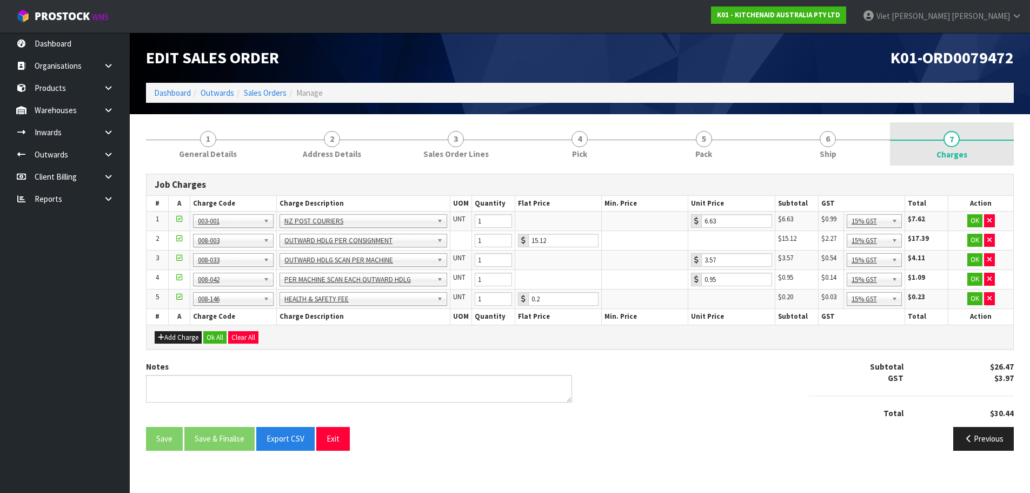
scroll to position [0, 0]
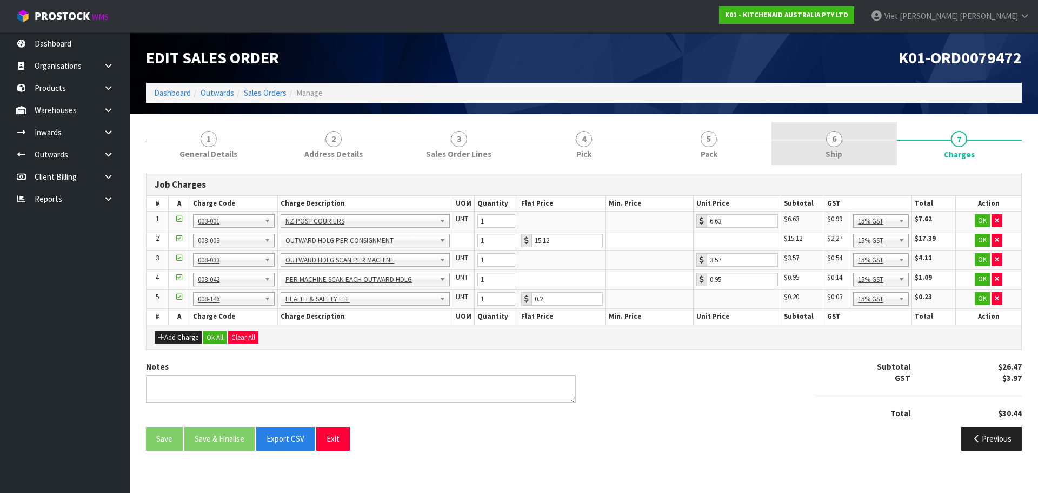
click at [779, 150] on link "6 Ship" at bounding box center [834, 143] width 125 height 43
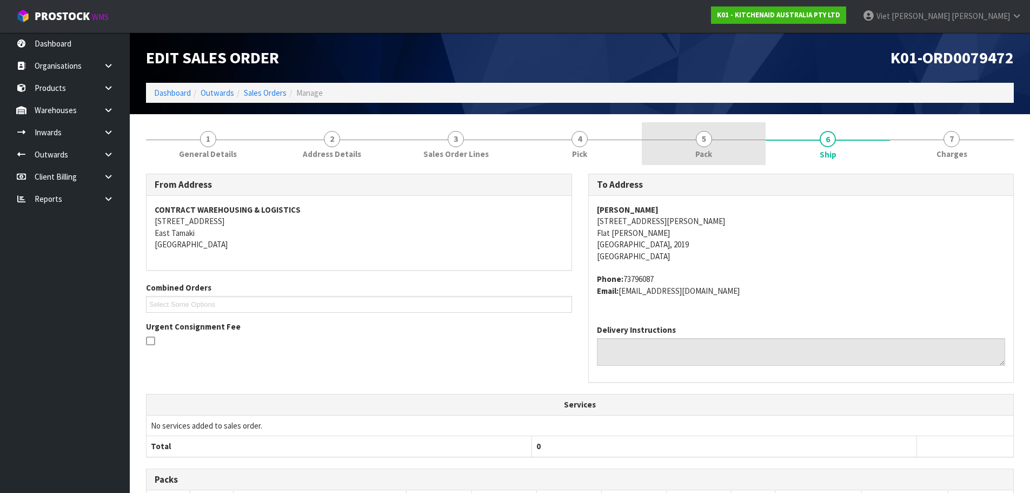
click at [738, 153] on link "5 Pack" at bounding box center [704, 143] width 124 height 43
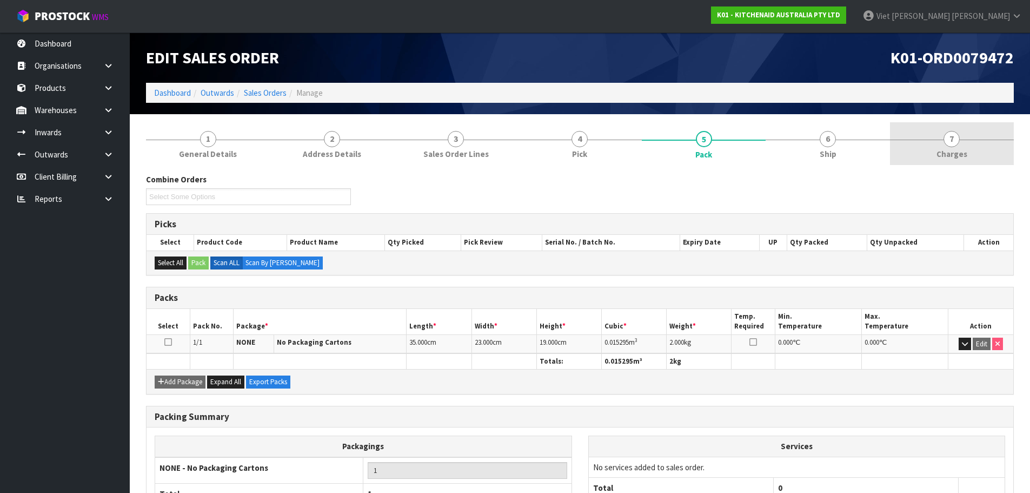
click at [923, 149] on link "7 [GEOGRAPHIC_DATA]" at bounding box center [952, 143] width 124 height 43
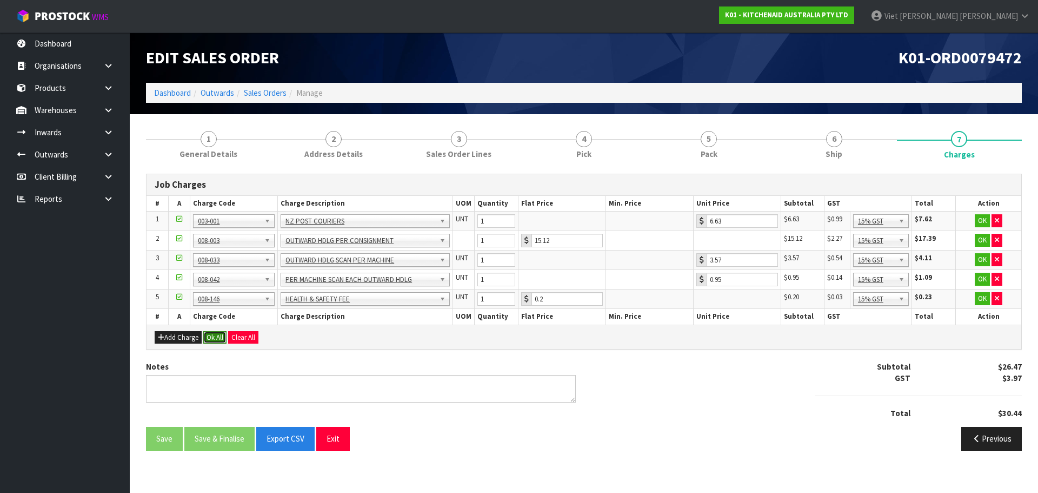
click at [209, 334] on button "Ok All" at bounding box center [214, 337] width 23 height 13
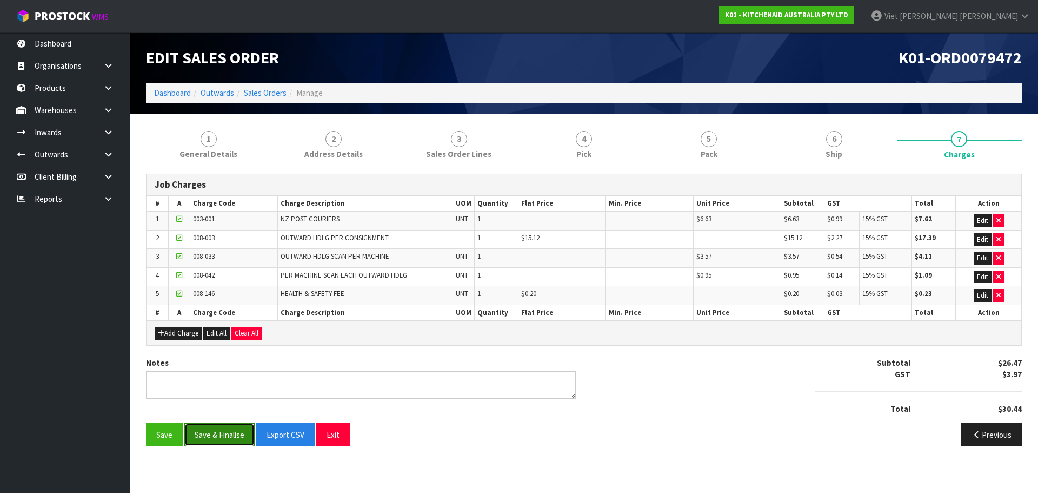
click at [223, 441] on button "Save & Finalise" at bounding box center [219, 434] width 70 height 23
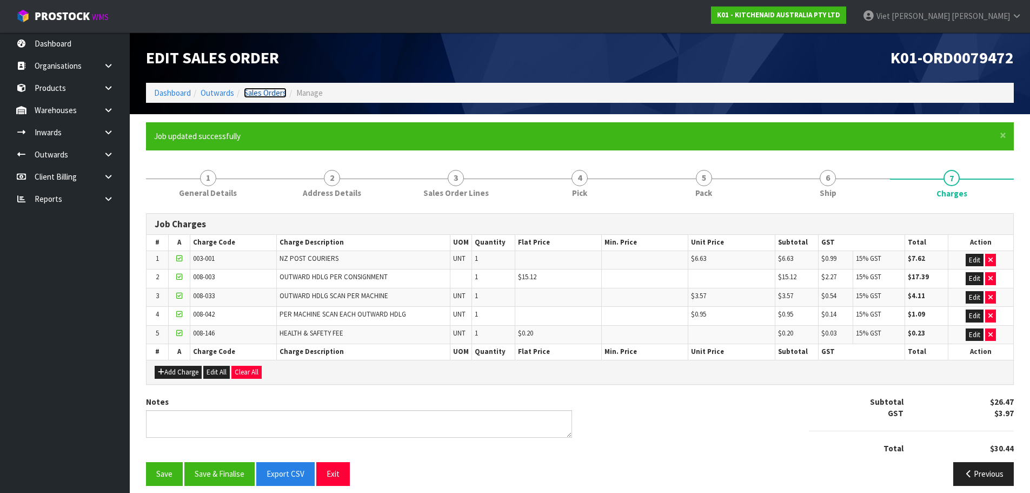
click at [277, 95] on link "Sales Orders" at bounding box center [265, 93] width 43 height 10
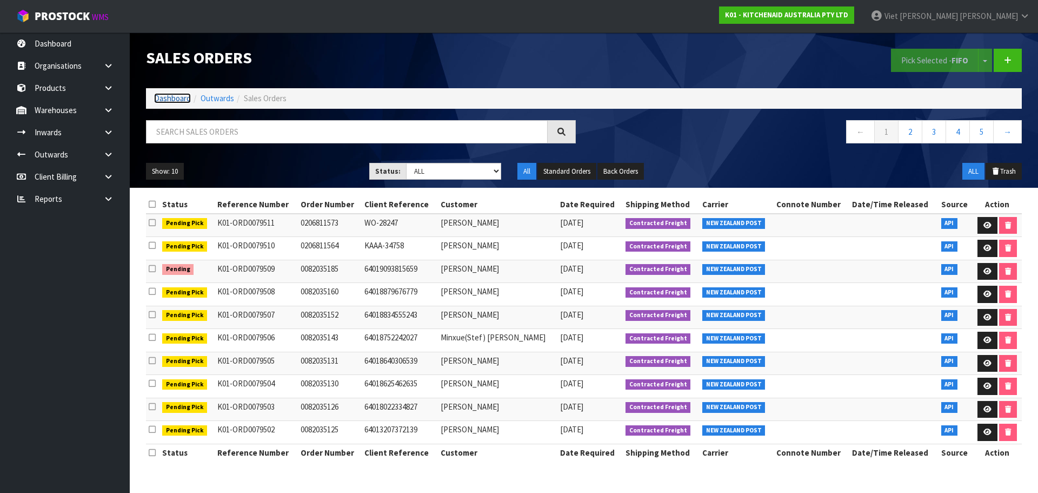
click at [182, 95] on link "Dashboard" at bounding box center [172, 98] width 37 height 10
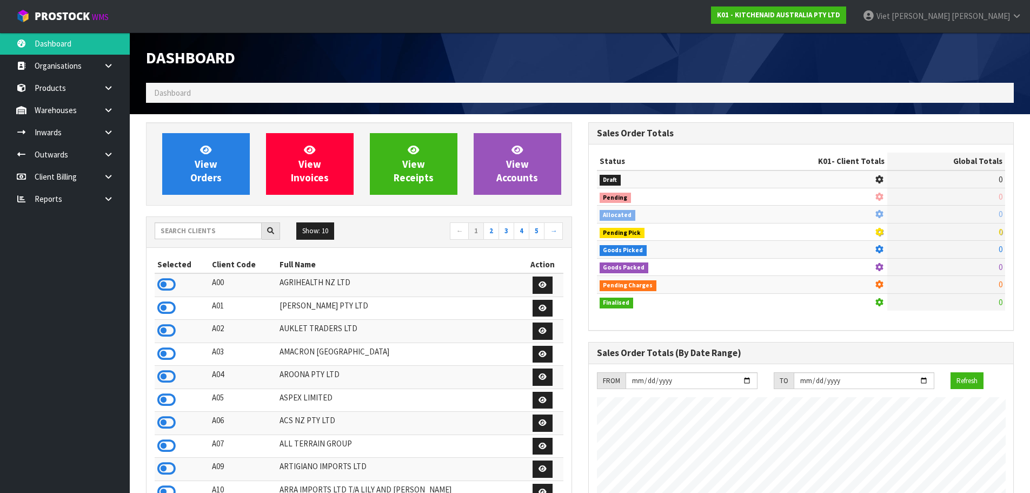
scroll to position [674, 442]
click at [231, 213] on div "View Orders View Invoices View Receipts View Accounts Show: 10 5 10 25" at bounding box center [359, 454] width 442 height 664
click at [207, 245] on div "Show: 10 5 10 25 50 ← 1 2 3 4 5 →" at bounding box center [359, 232] width 425 height 30
click at [226, 230] on input "text" at bounding box center [208, 230] width 107 height 17
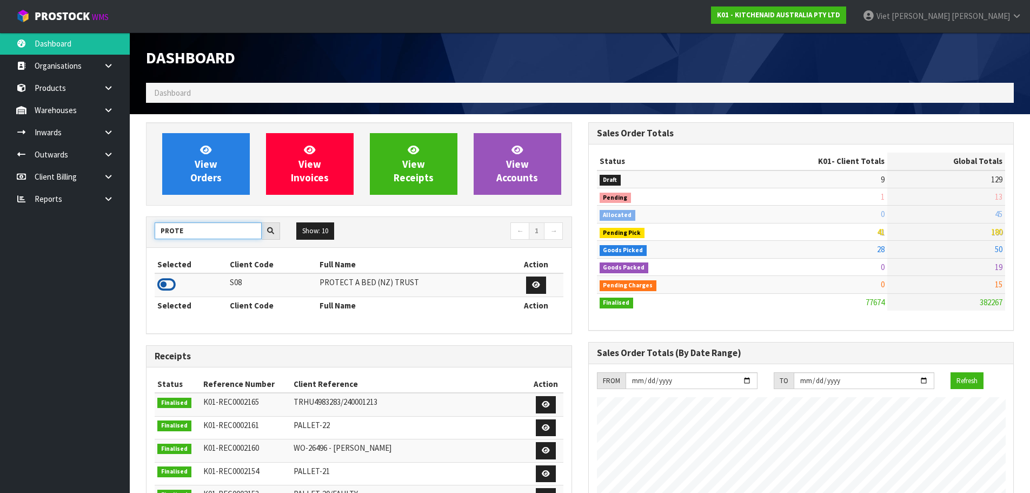
type input "PROTE"
click at [167, 287] on icon at bounding box center [166, 284] width 18 height 16
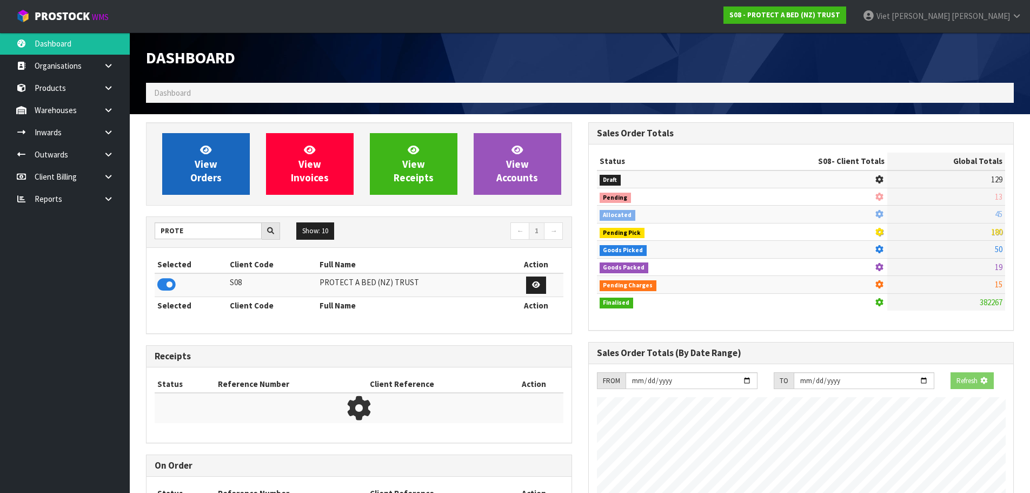
scroll to position [540122, 540354]
click at [214, 178] on span "View Orders" at bounding box center [205, 163] width 31 height 41
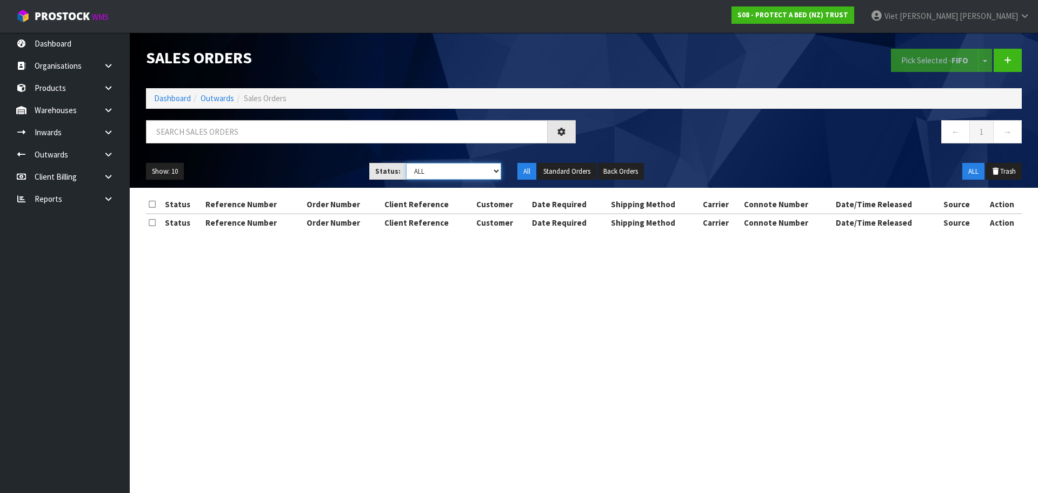
click at [467, 173] on select "Draft Pending Allocated Pending Pick Goods Picked Goods Packed Pending Charges …" at bounding box center [454, 171] width 96 height 17
select select "string:6"
click at [406, 163] on select "Draft Pending Allocated Pending Pick Goods Picked Goods Packed Pending Charges …" at bounding box center [454, 171] width 96 height 17
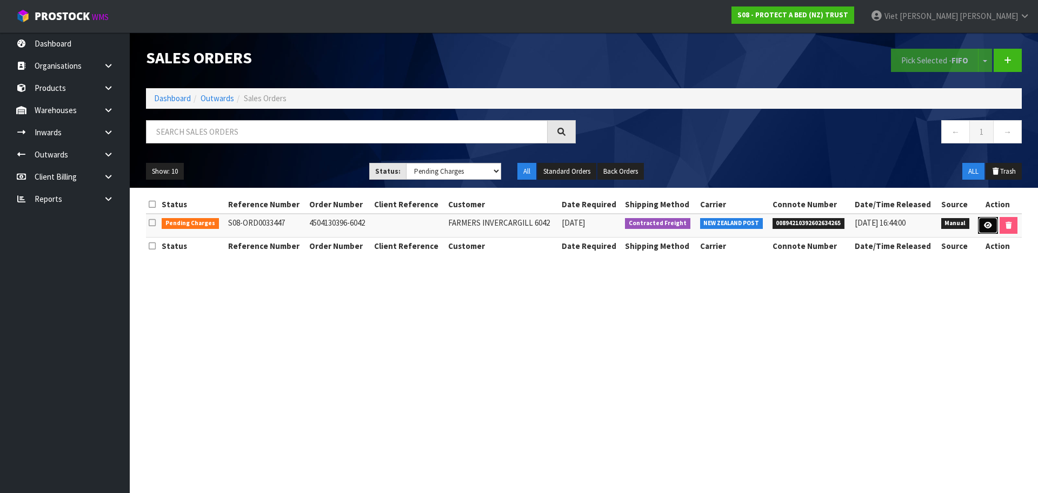
click at [990, 220] on link at bounding box center [988, 225] width 20 height 17
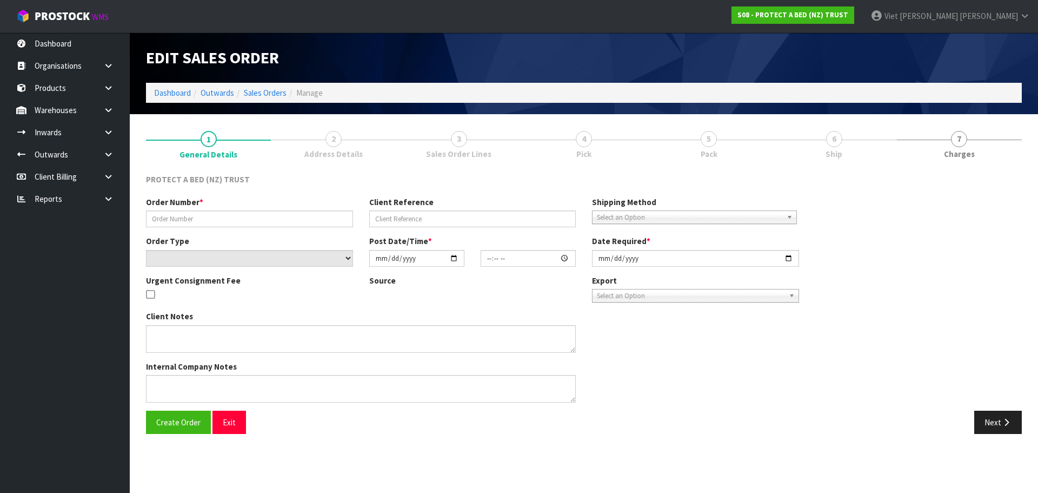
click at [847, 145] on link "6 Ship" at bounding box center [834, 143] width 125 height 43
type input "4504130396-6042"
select select "number:0"
type input "[DATE]"
type input "09:42:00.000"
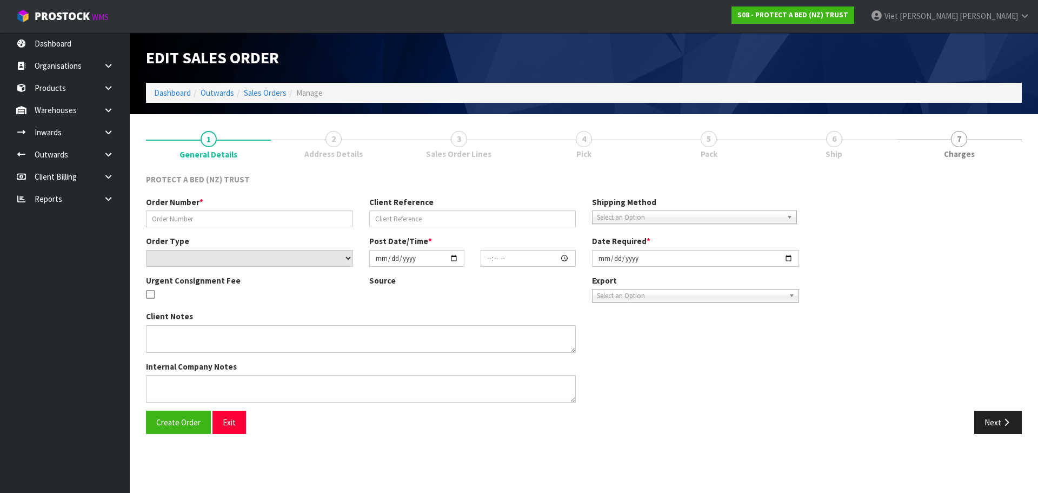
type input "[DATE]"
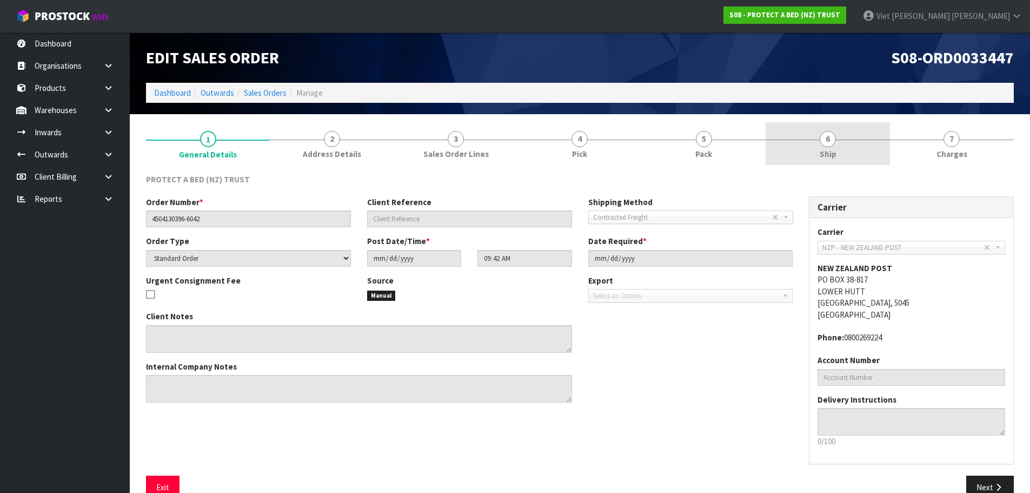
click at [847, 145] on link "6 Ship" at bounding box center [828, 143] width 124 height 43
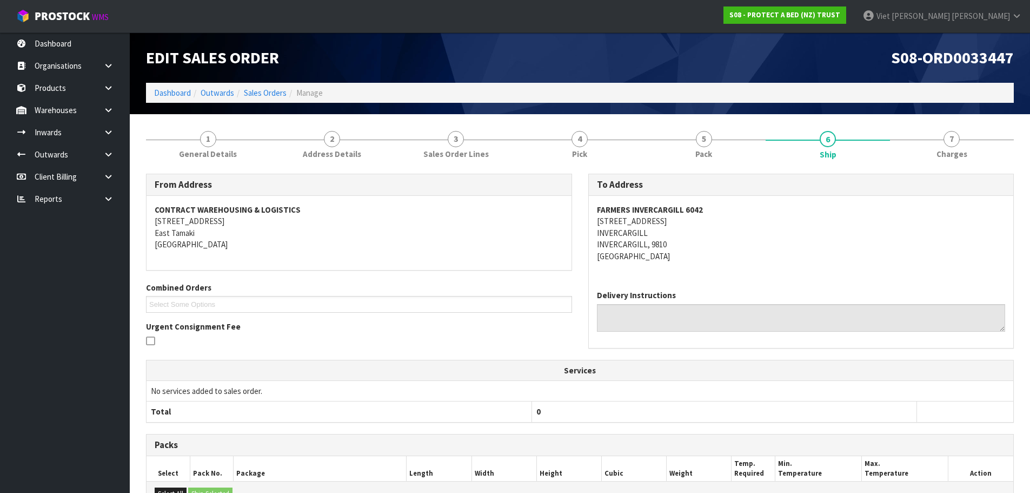
click at [914, 114] on section "1 General Details 2 Address Details 3 Sales Order Lines 4 Pick 5 Pack 6 Ship 7 …" at bounding box center [580, 389] width 900 height 551
click at [915, 137] on link "7 [GEOGRAPHIC_DATA]" at bounding box center [952, 143] width 124 height 43
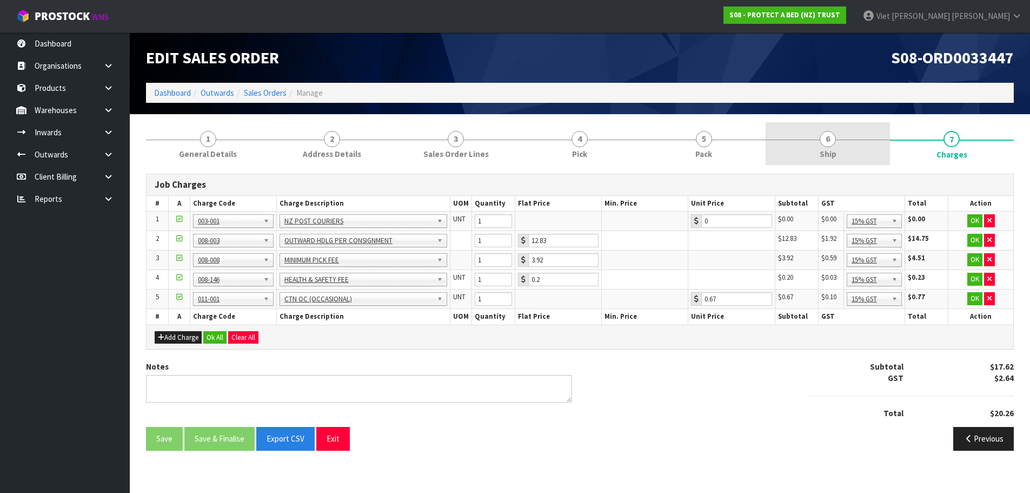
click at [809, 153] on link "6 Ship" at bounding box center [828, 143] width 124 height 43
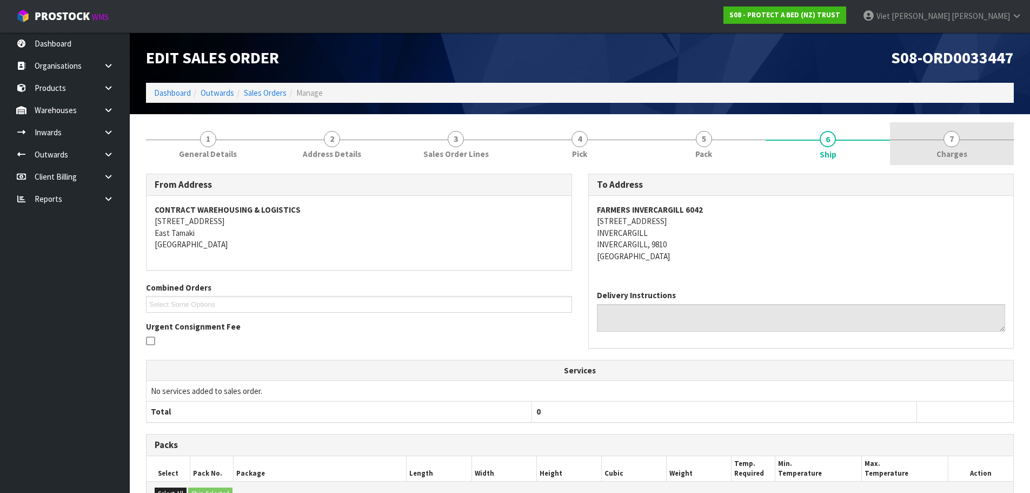
click at [922, 127] on link "7 [GEOGRAPHIC_DATA]" at bounding box center [952, 143] width 124 height 43
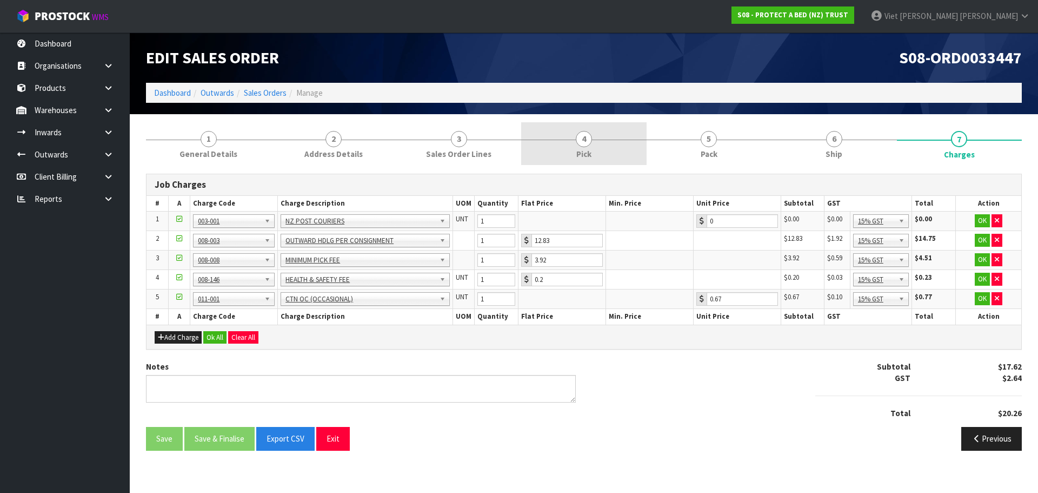
click at [607, 140] on link "4 Pick" at bounding box center [583, 143] width 125 height 43
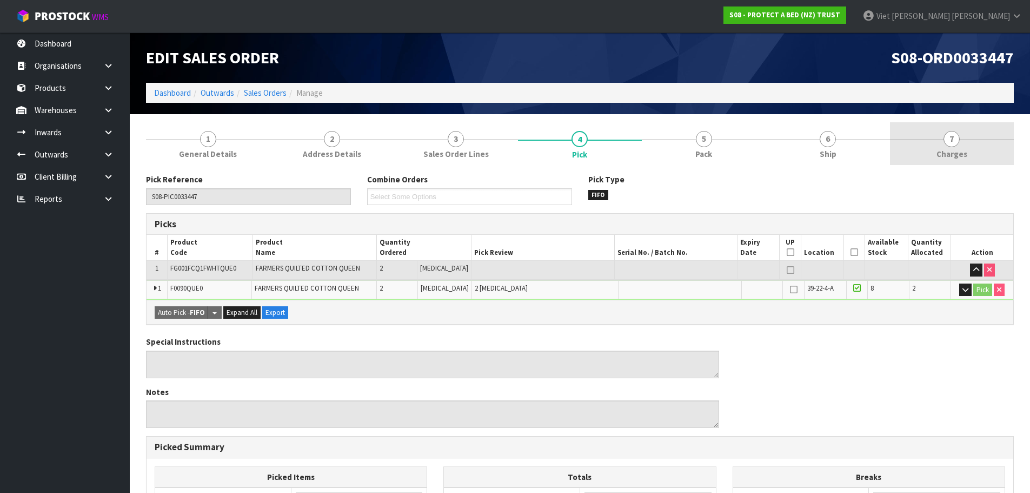
click at [944, 140] on span "7" at bounding box center [952, 139] width 16 height 16
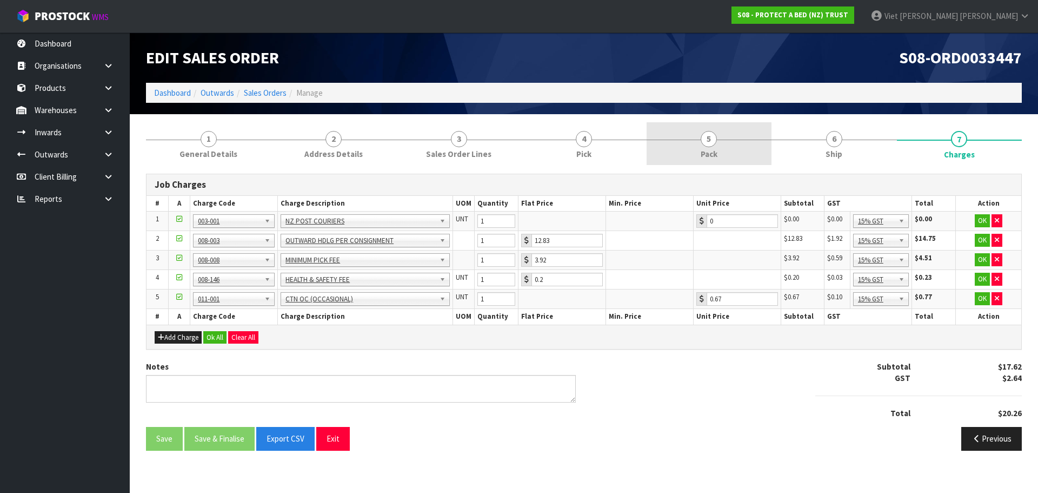
click at [698, 140] on link "5 Pack" at bounding box center [709, 143] width 125 height 43
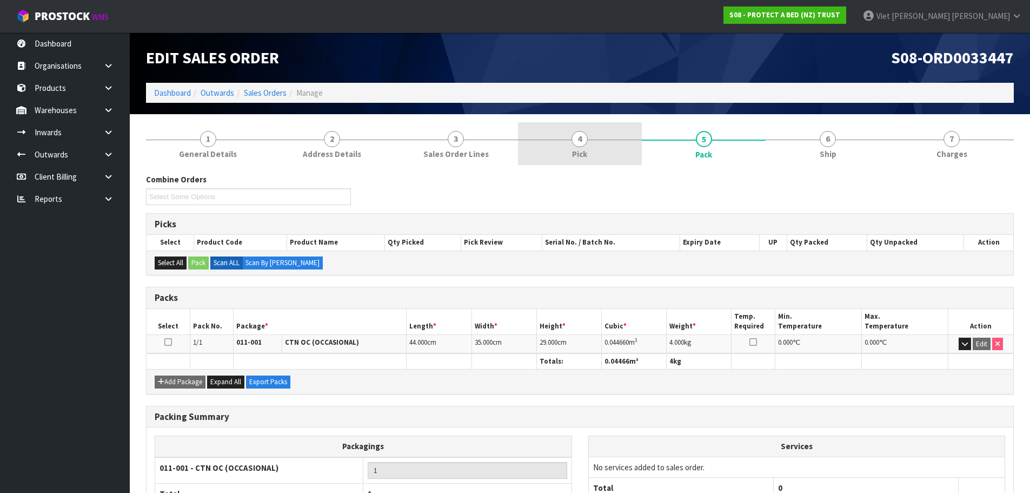
click at [589, 146] on link "4 Pick" at bounding box center [580, 143] width 124 height 43
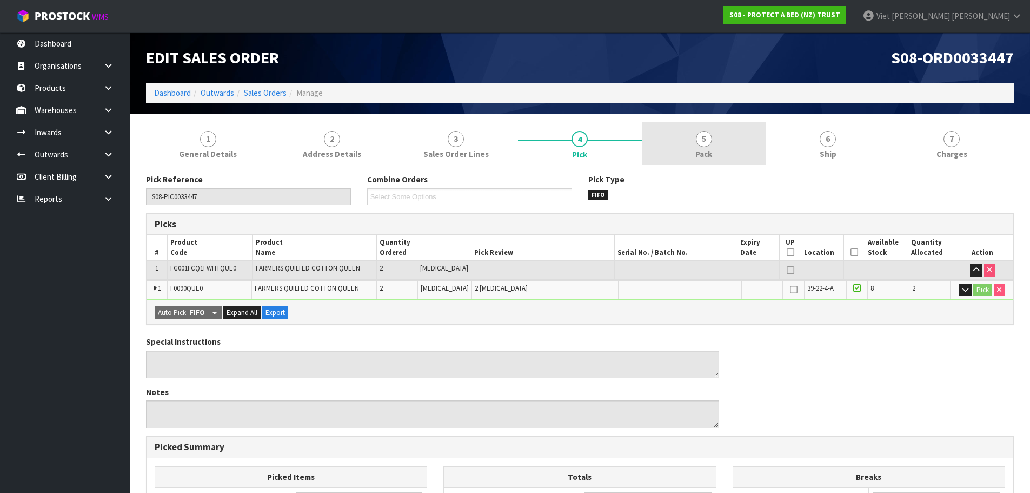
click at [753, 142] on link "5 Pack" at bounding box center [704, 143] width 124 height 43
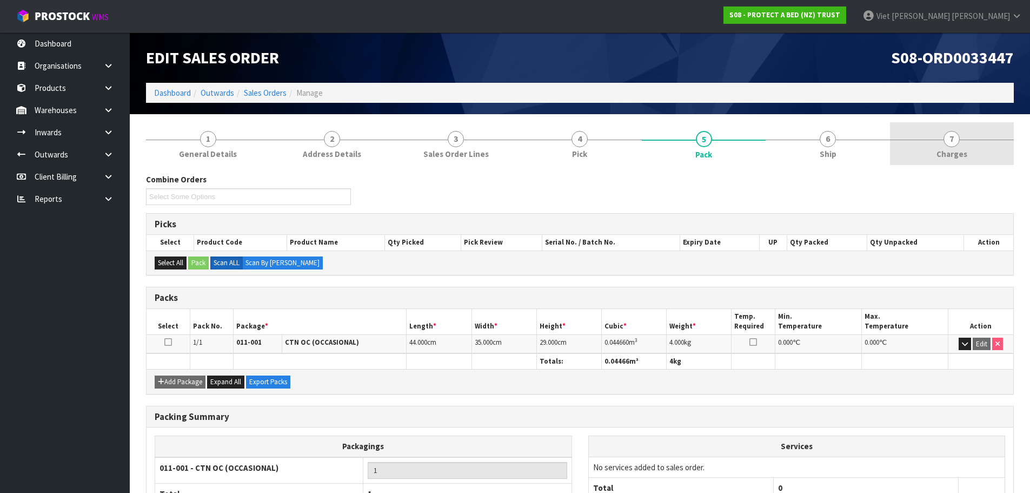
click at [956, 139] on span "7" at bounding box center [952, 139] width 16 height 16
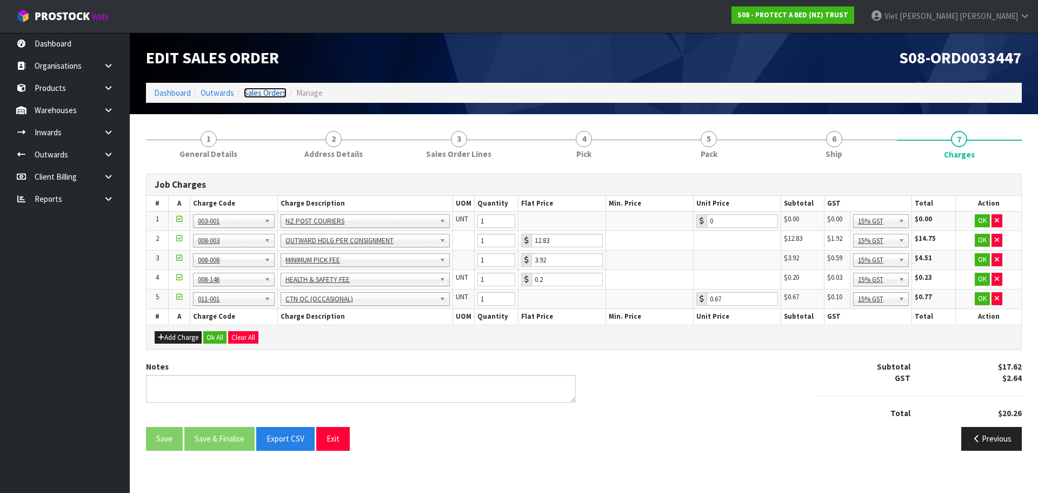
click at [268, 93] on link "Sales Orders" at bounding box center [265, 93] width 43 height 10
